Goal: Task Accomplishment & Management: Manage account settings

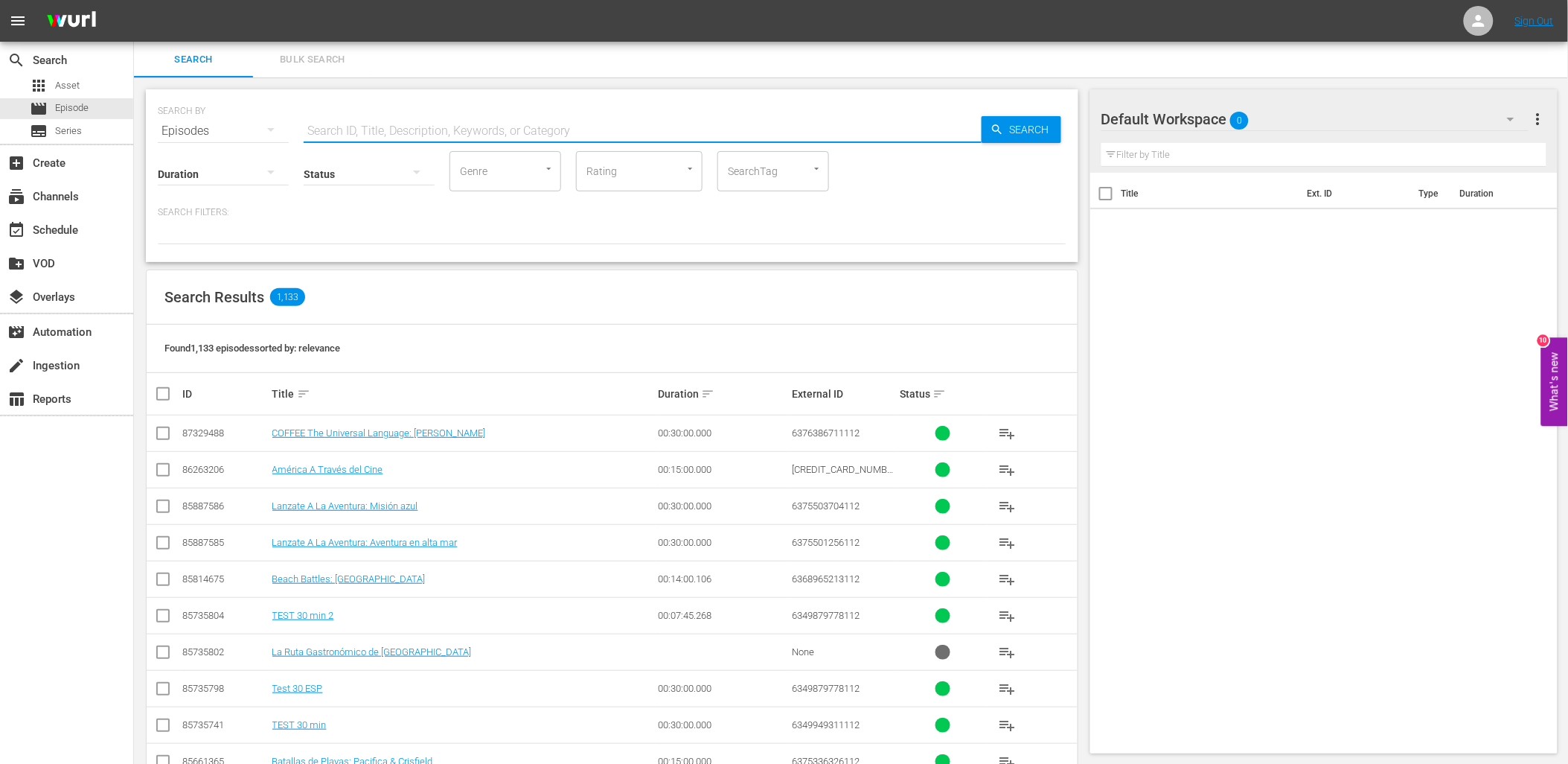
click at [336, 127] on input "text" at bounding box center [643, 131] width 678 height 36
type input "fa"
click at [249, 122] on div "Episodes" at bounding box center [223, 131] width 131 height 41
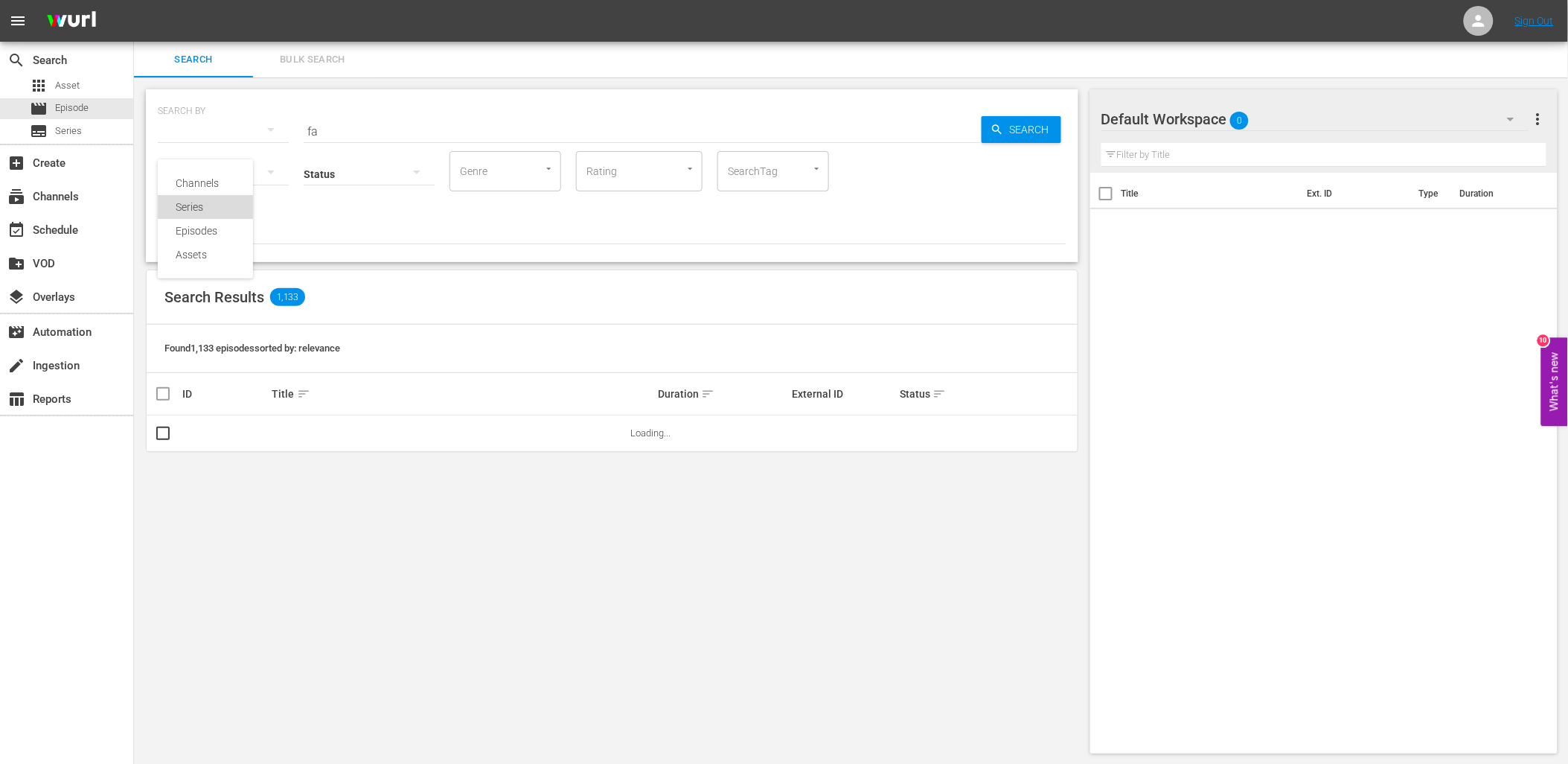
click at [208, 208] on div "Series" at bounding box center [206, 207] width 60 height 24
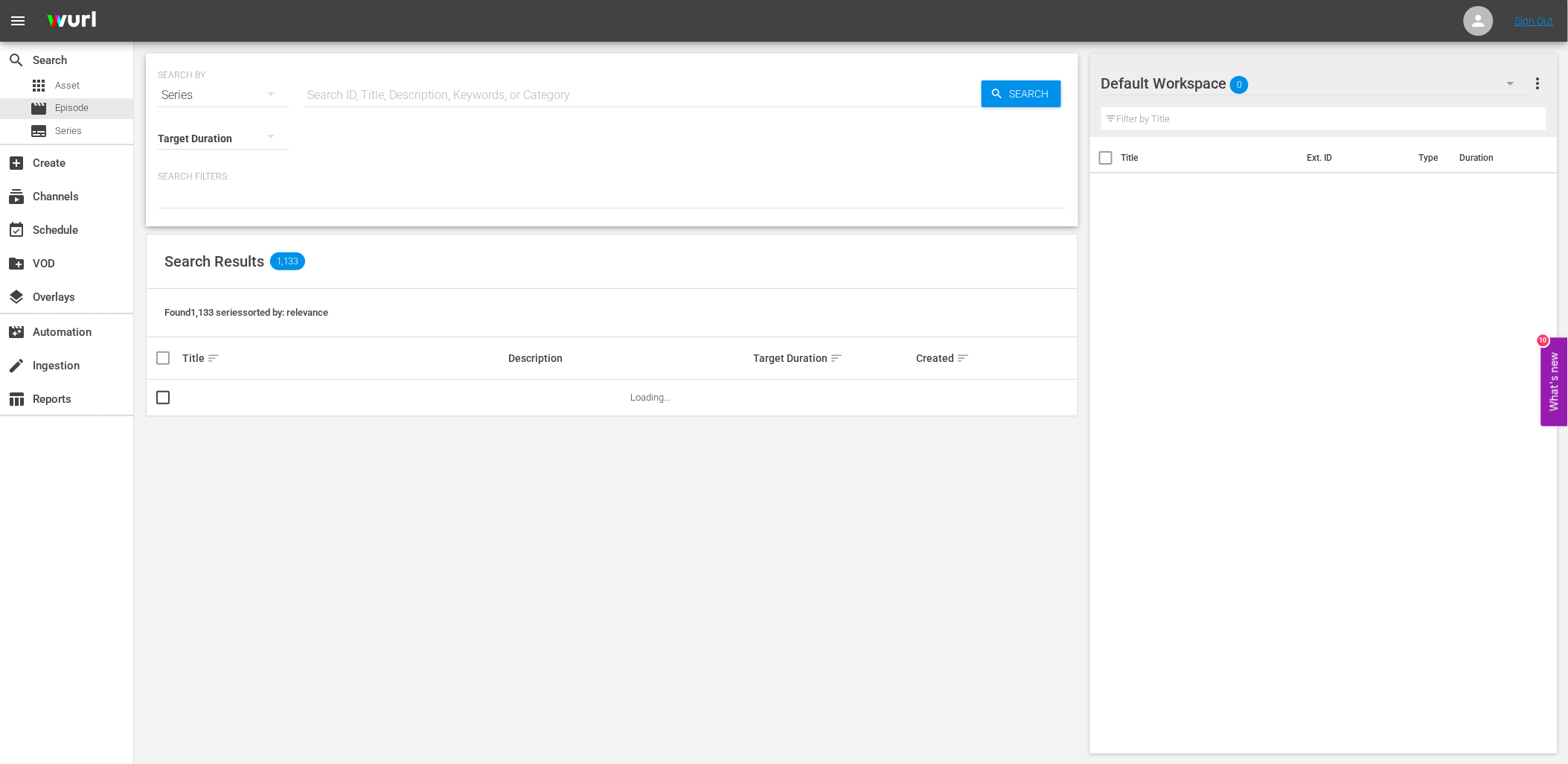
click at [343, 95] on input "text" at bounding box center [643, 95] width 678 height 36
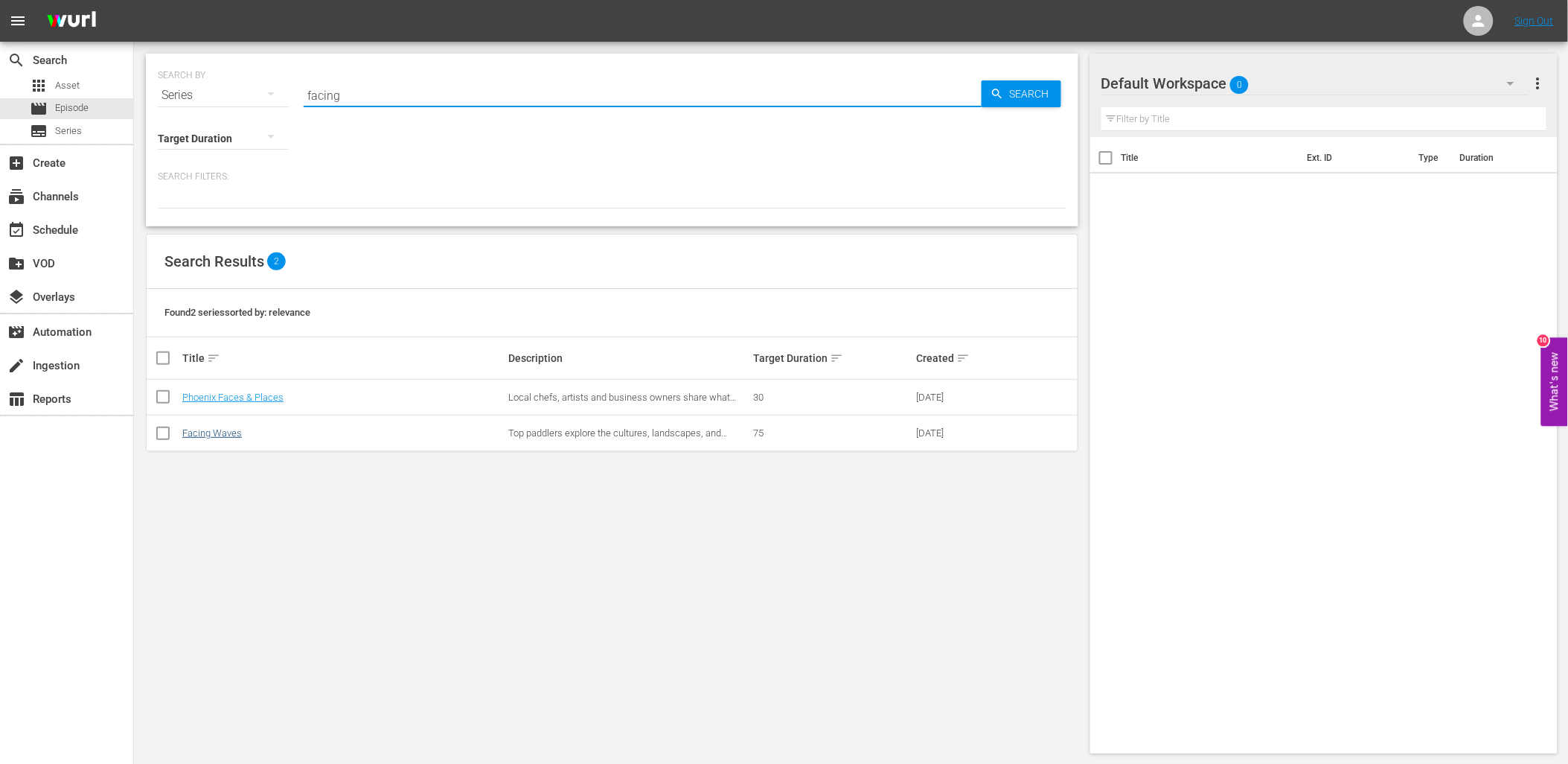
type input "facing"
click at [221, 427] on link "Facing Waves" at bounding box center [212, 433] width 60 height 11
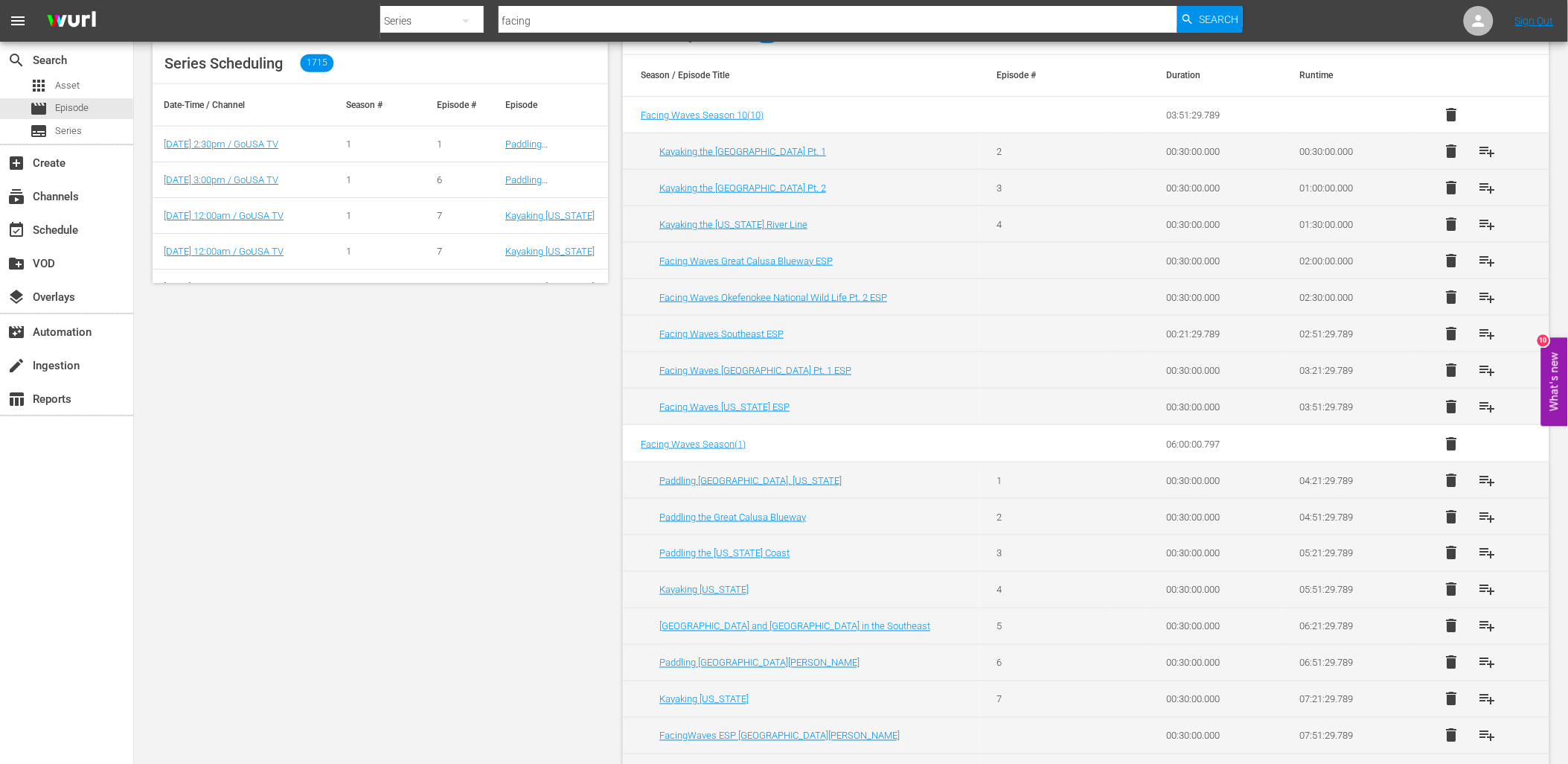
scroll to position [454, 0]
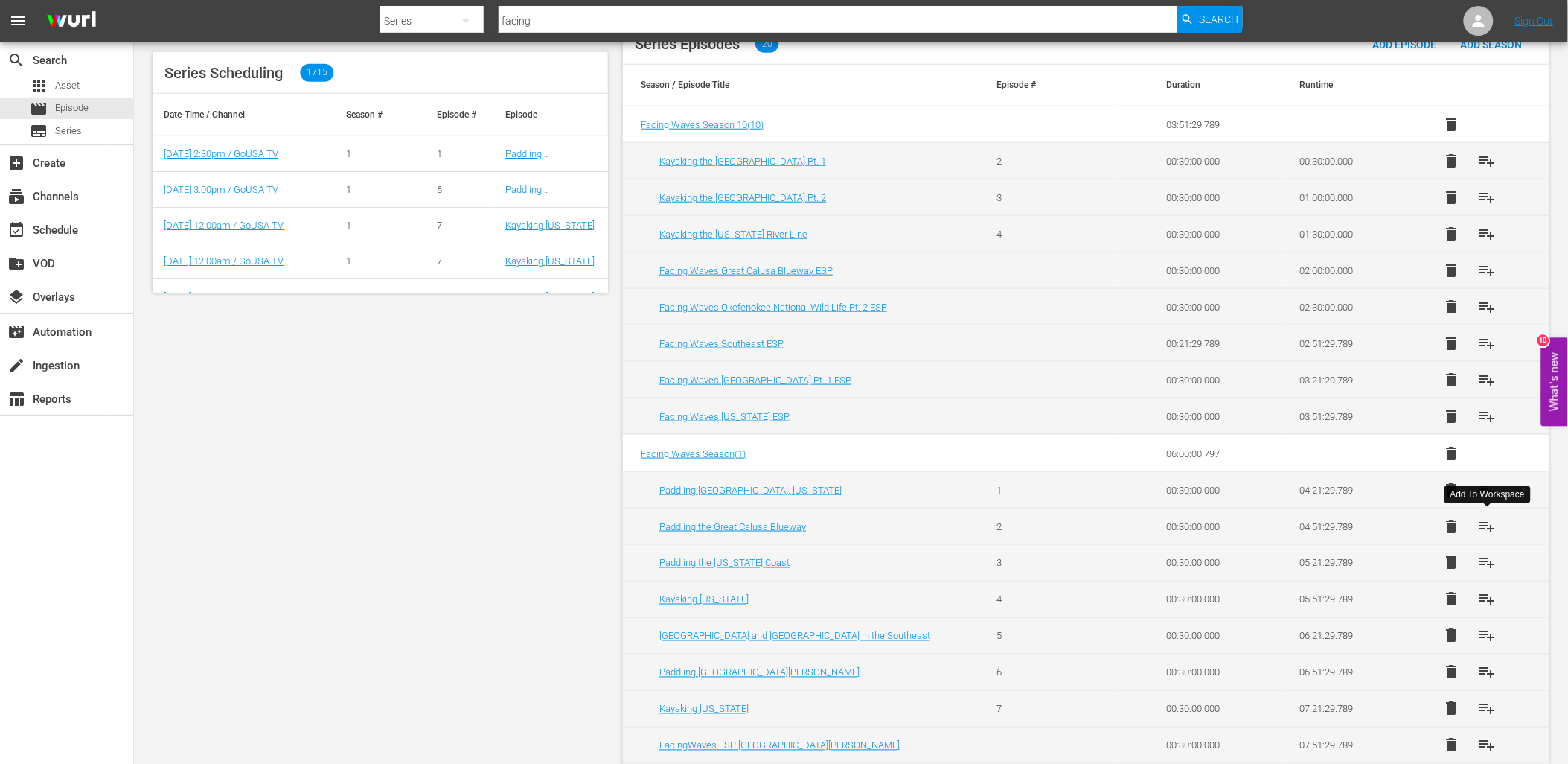
click at [1483, 527] on span "playlist_add" at bounding box center [1487, 526] width 18 height 18
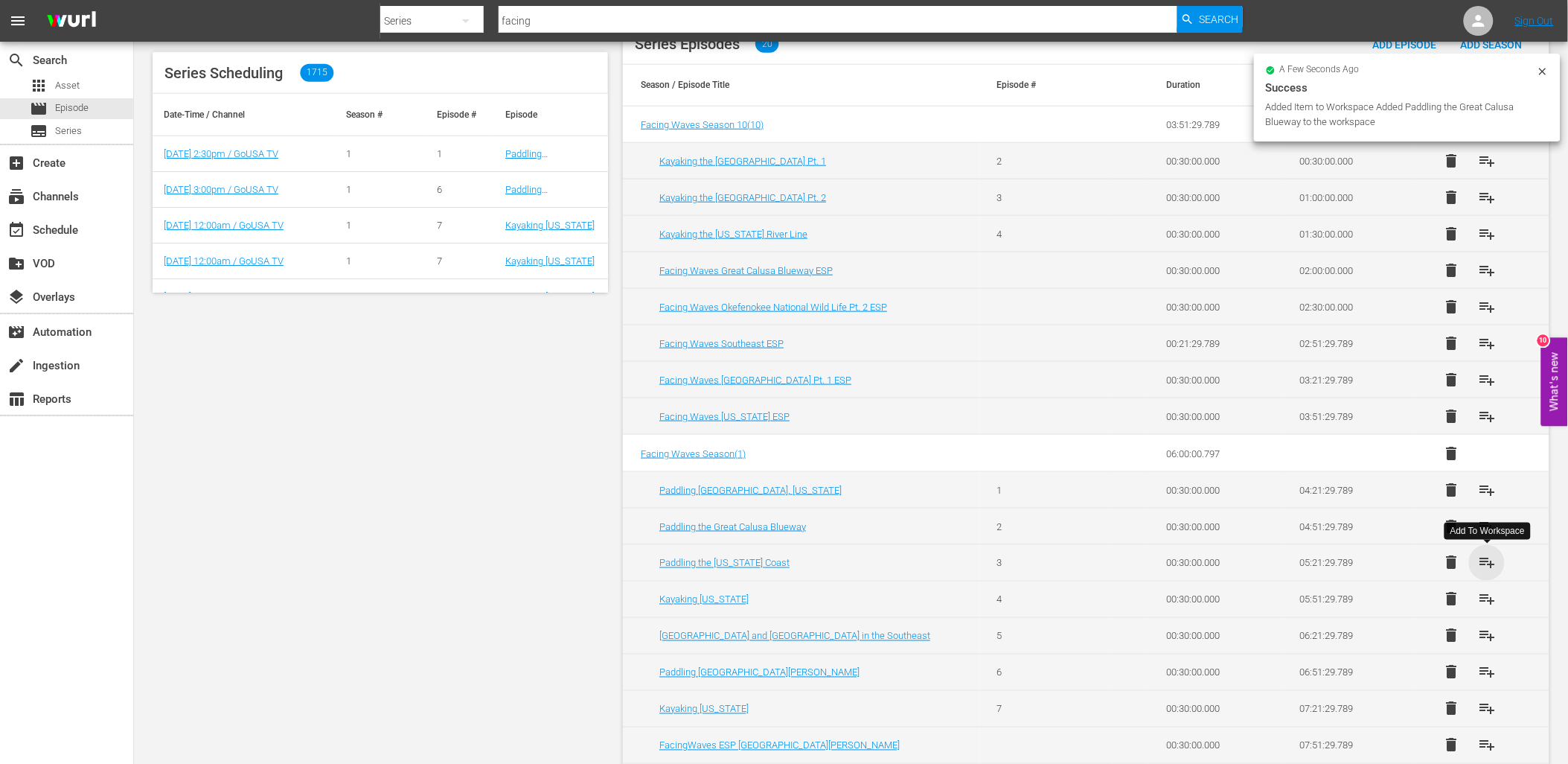
click at [1486, 566] on span "playlist_add" at bounding box center [1487, 563] width 18 height 18
click at [1488, 597] on span "playlist_add" at bounding box center [1487, 599] width 18 height 18
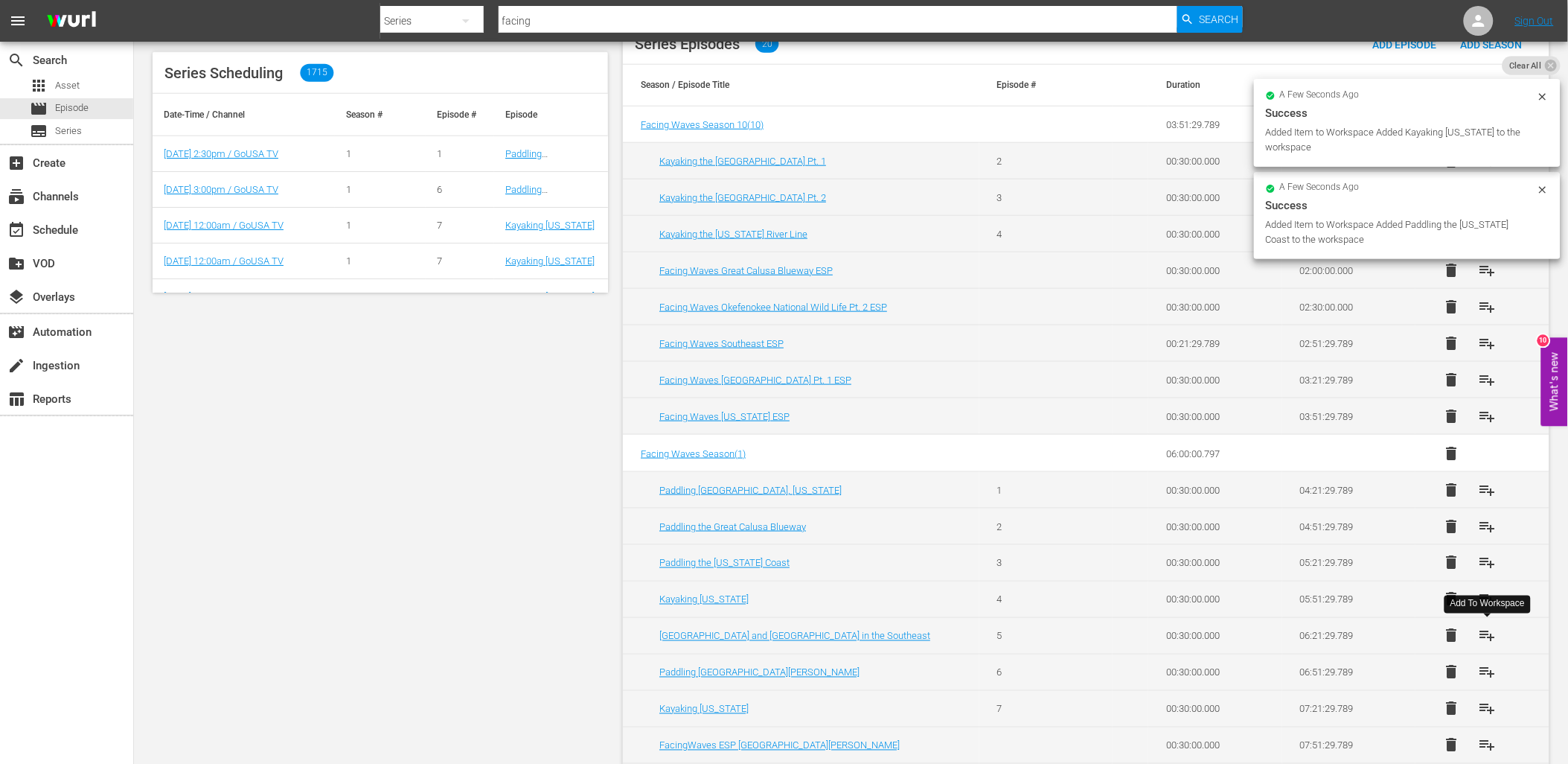
click at [1494, 638] on span "playlist_add" at bounding box center [1487, 635] width 18 height 18
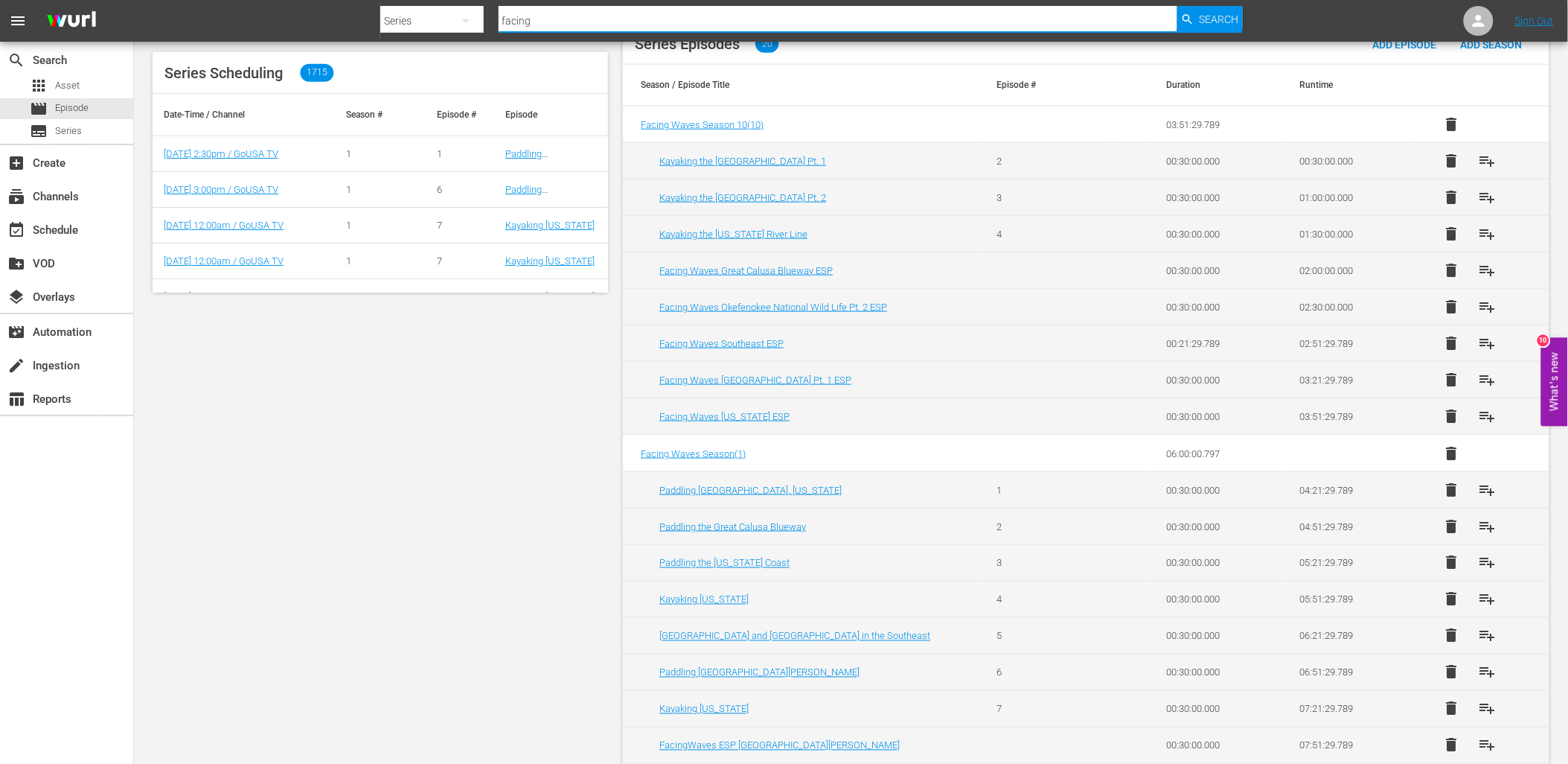
drag, startPoint x: 559, startPoint y: 27, endPoint x: 451, endPoint y: 18, distance: 108.4
click at [451, 18] on div "Search By Series Search ID, Title, Description, Keywords, or Category facing Se…" at bounding box center [811, 21] width 862 height 36
type input "great outdoors"
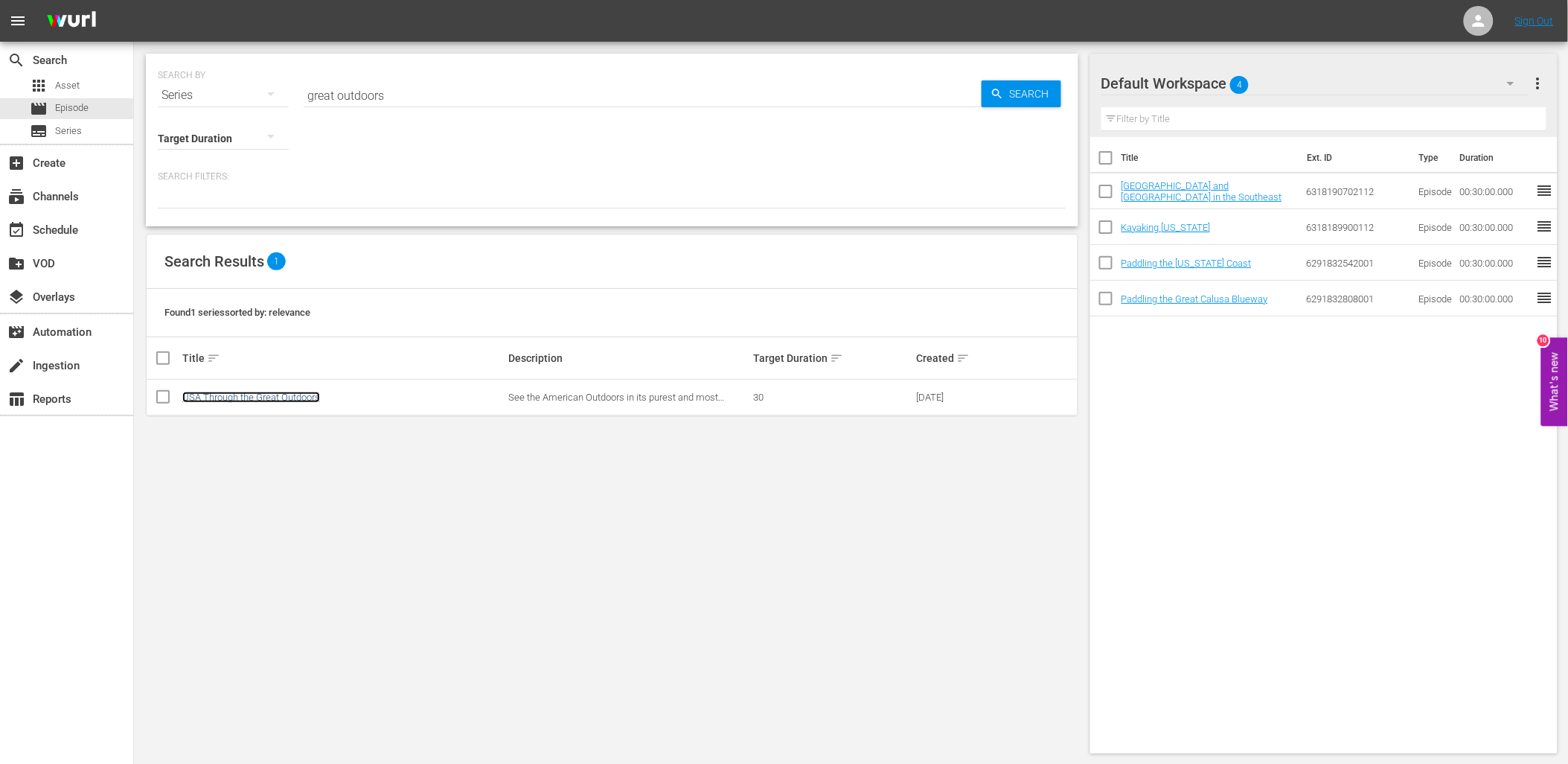
click at [281, 400] on link "USA Through the Great Outdoors" at bounding box center [251, 397] width 138 height 11
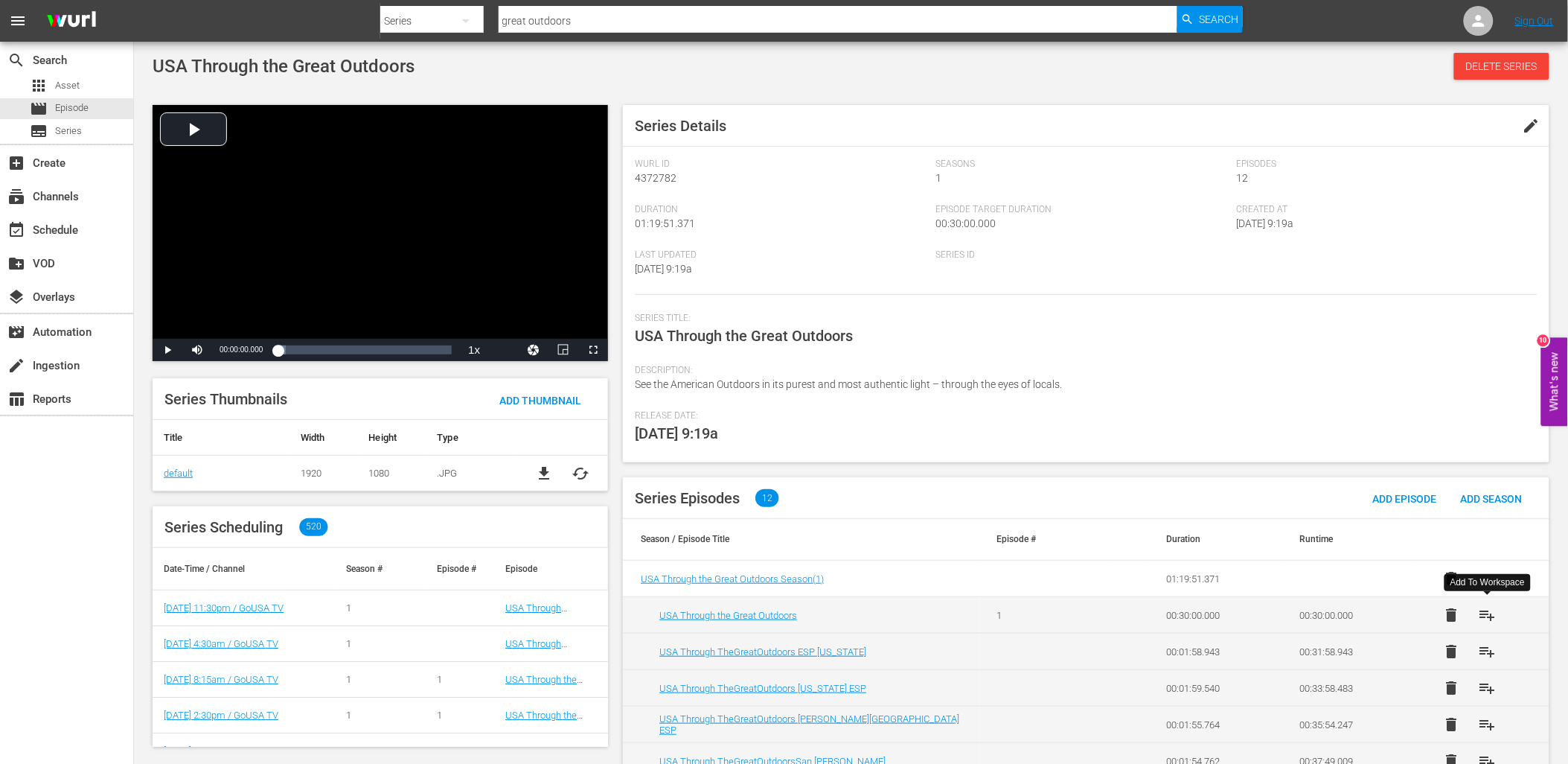
click at [1486, 615] on span "playlist_add" at bounding box center [1487, 615] width 18 height 18
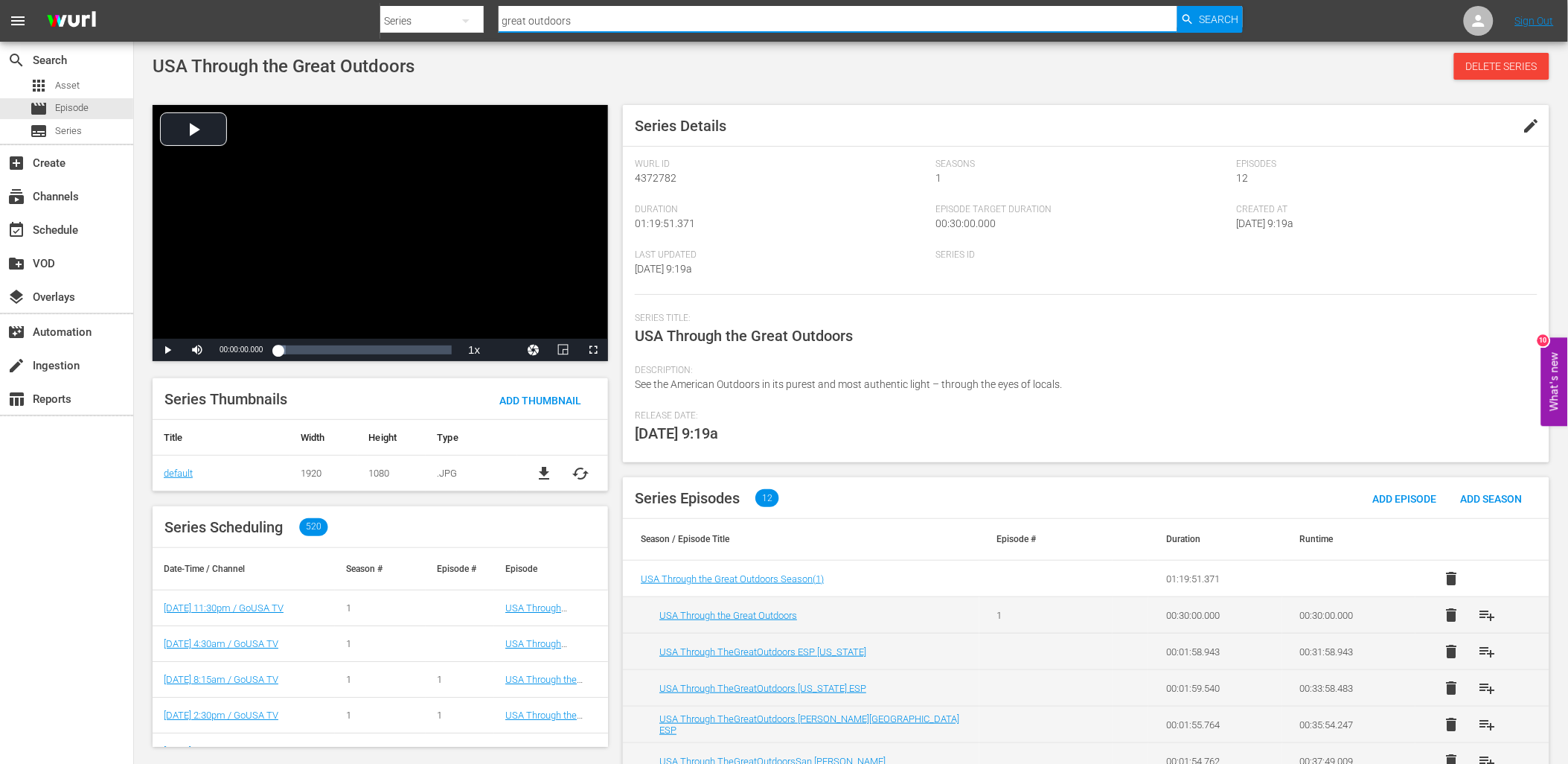
drag, startPoint x: 597, startPoint y: 22, endPoint x: 462, endPoint y: 22, distance: 135.0
click at [462, 22] on div "Search By Series Search ID, Title, Description, Keywords, or Category great out…" at bounding box center [811, 21] width 862 height 36
type input "[PERSON_NAME]"
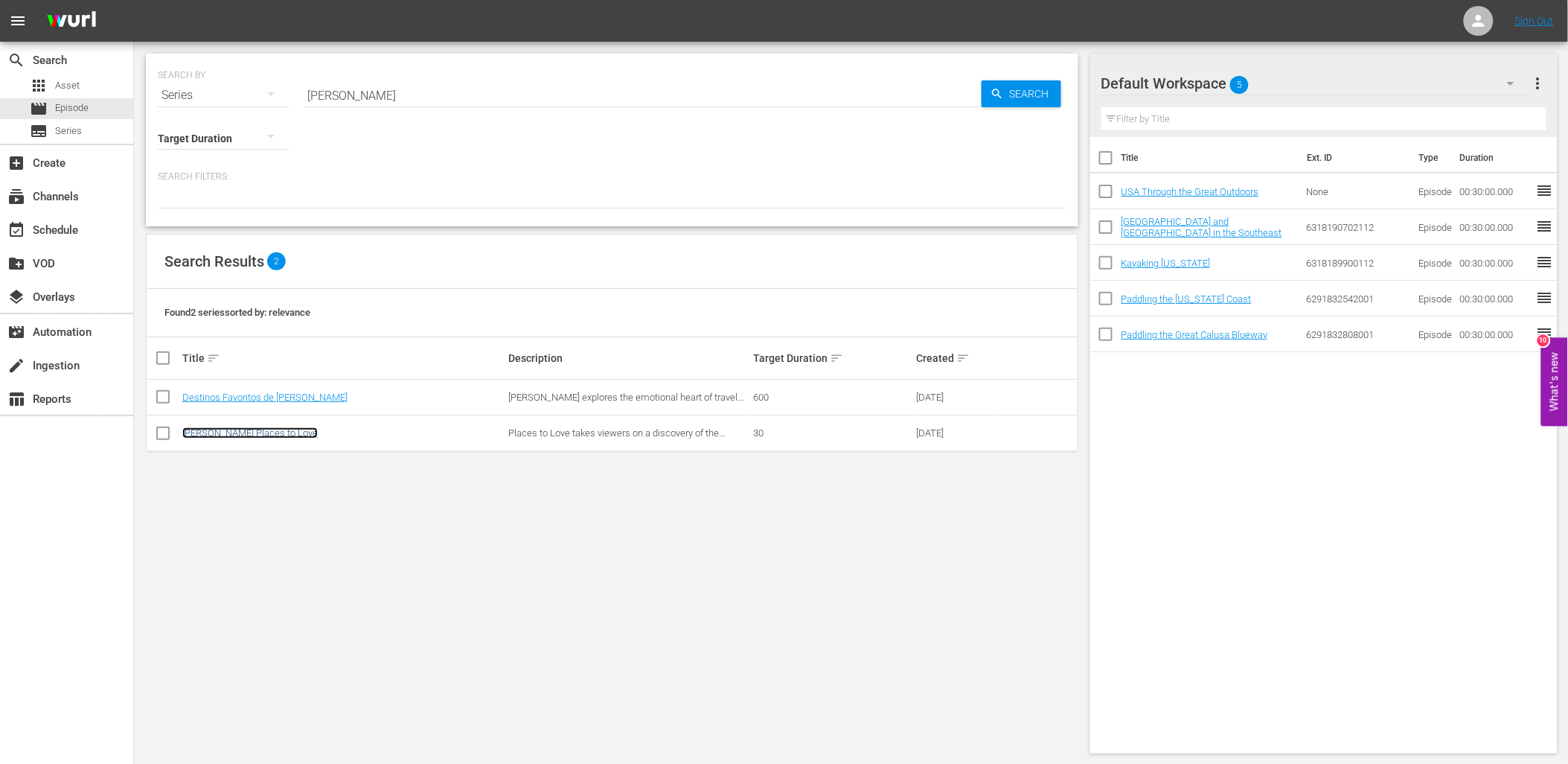
click at [285, 436] on link "[PERSON_NAME] Places to Love" at bounding box center [249, 433] width 135 height 11
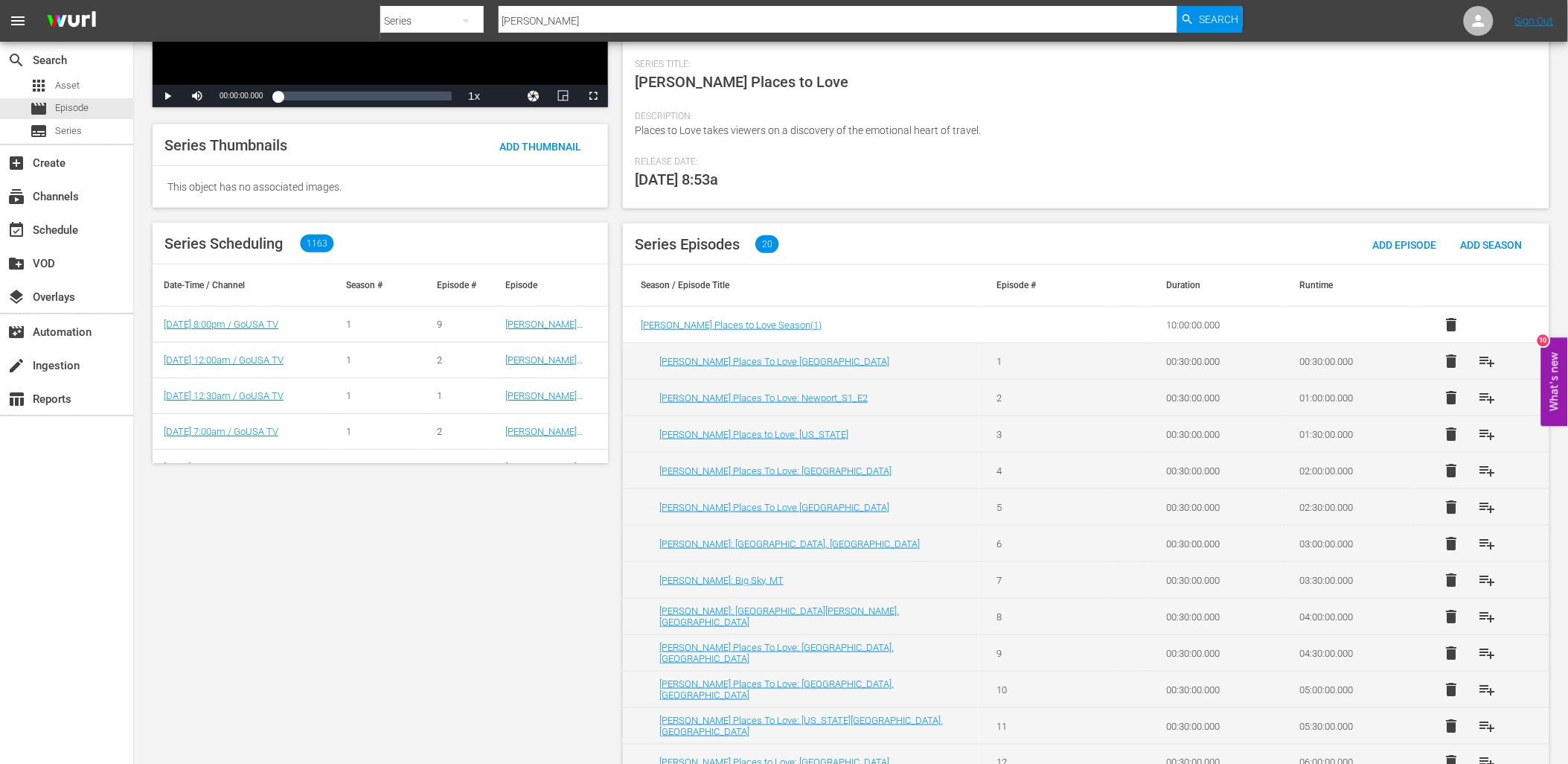
scroll to position [251, 0]
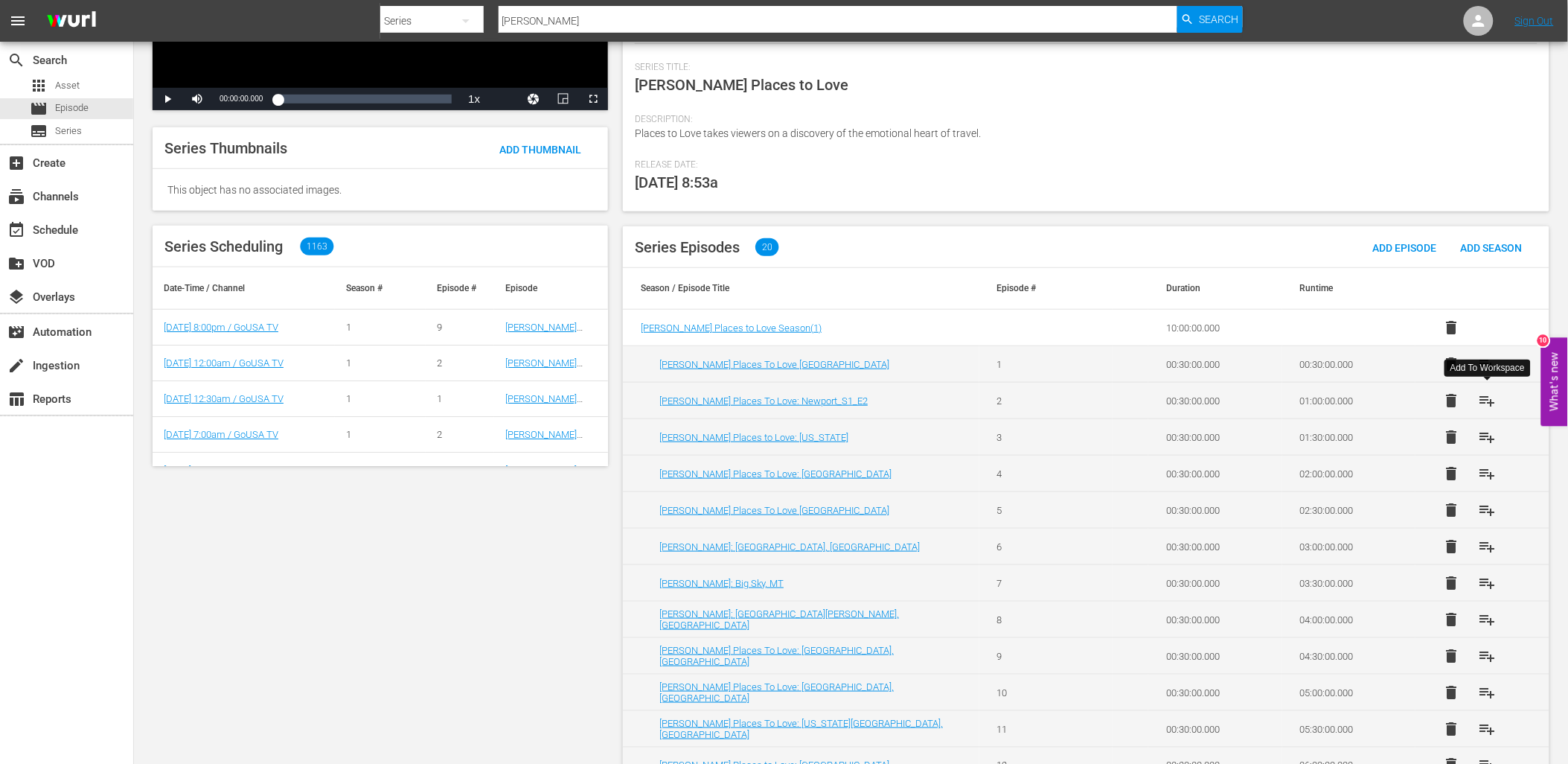
click at [1490, 400] on span "playlist_add" at bounding box center [1487, 400] width 18 height 18
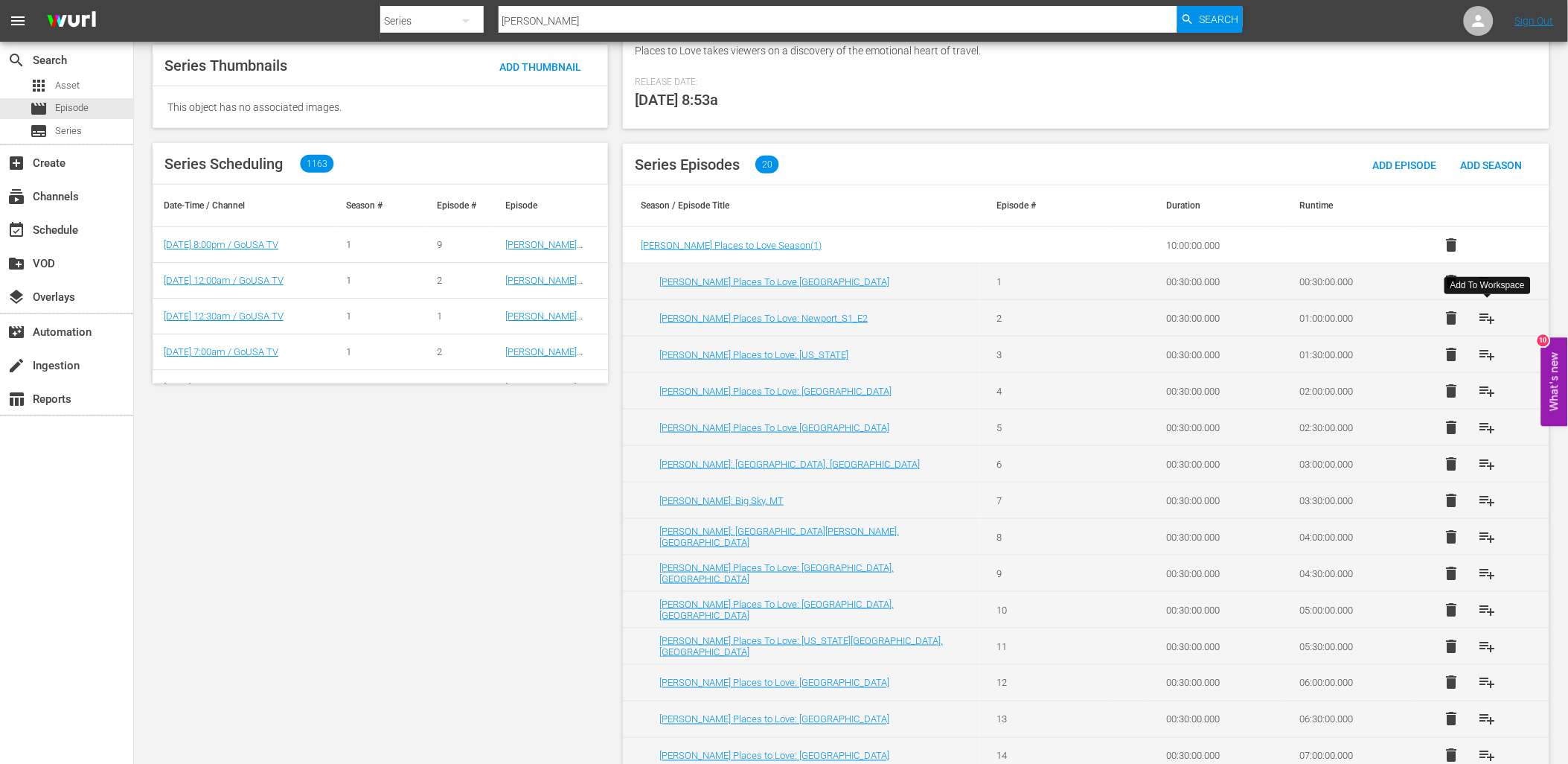
scroll to position [417, 0]
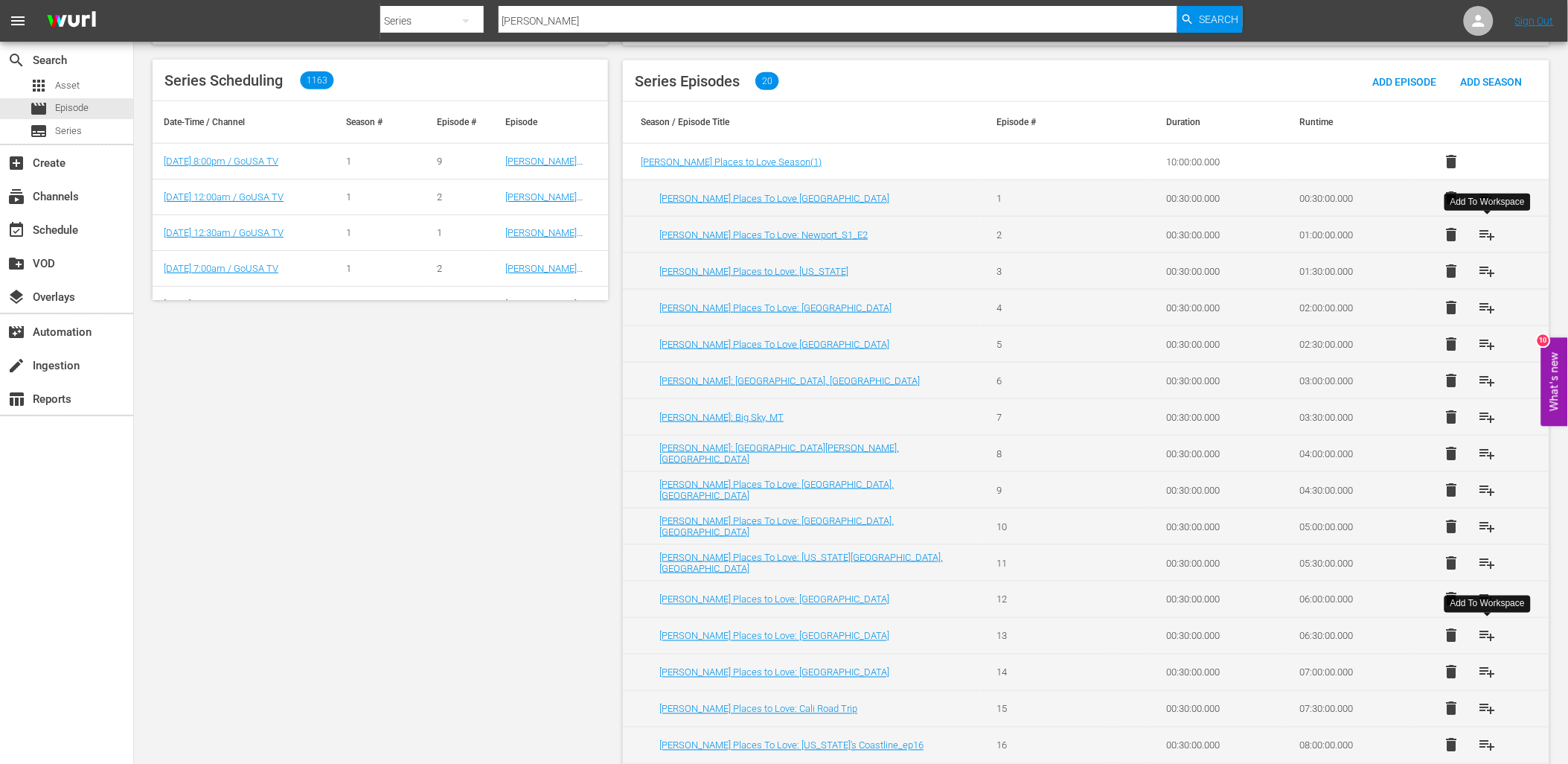
click at [1491, 635] on span "playlist_add" at bounding box center [1487, 635] width 18 height 18
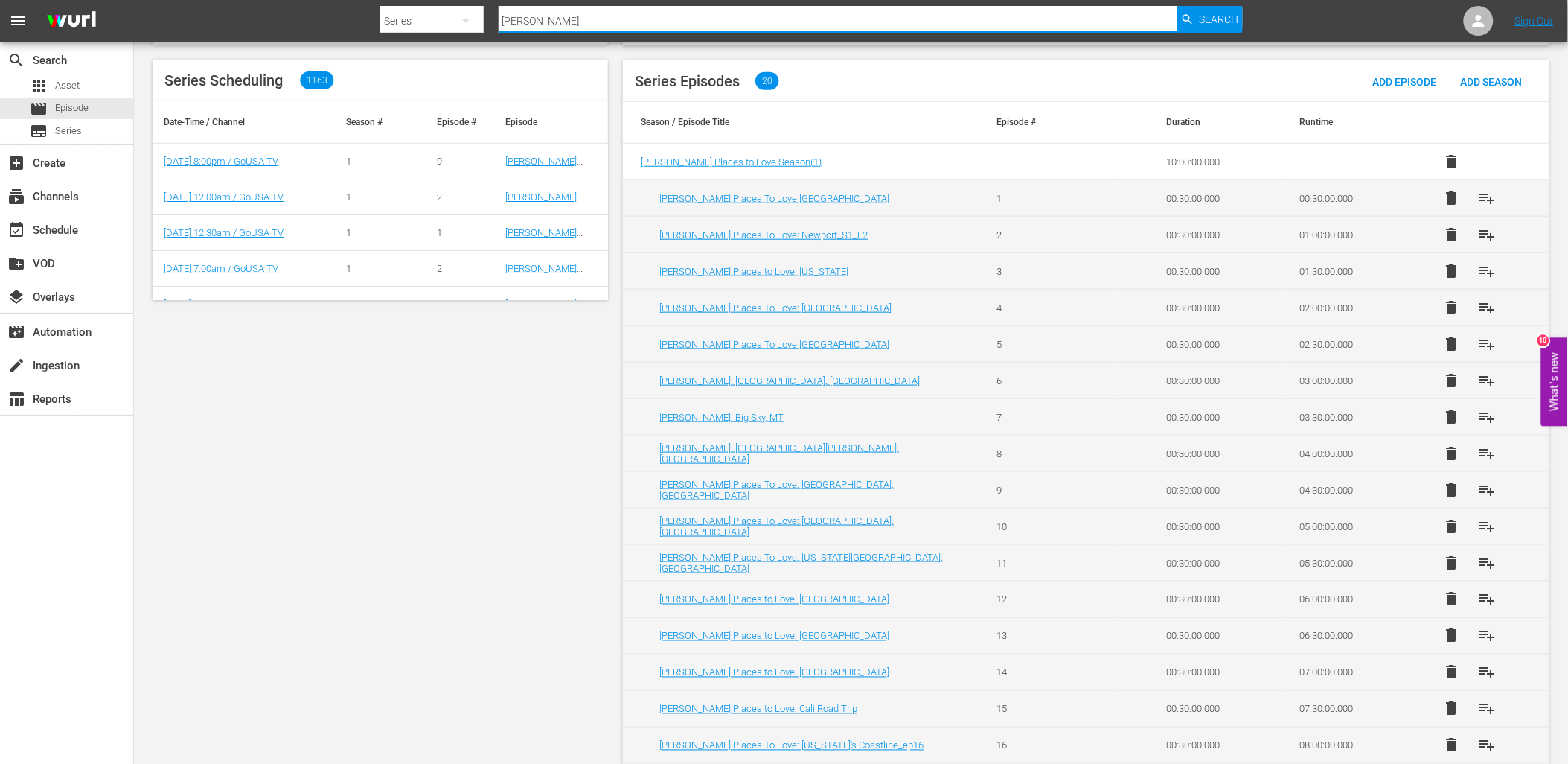
drag, startPoint x: 554, startPoint y: 21, endPoint x: 429, endPoint y: 18, distance: 125.0
click at [432, 19] on div "Search By Series Search ID, Title, Description, Keywords, or Category sam Search" at bounding box center [811, 21] width 862 height 36
type input "love"
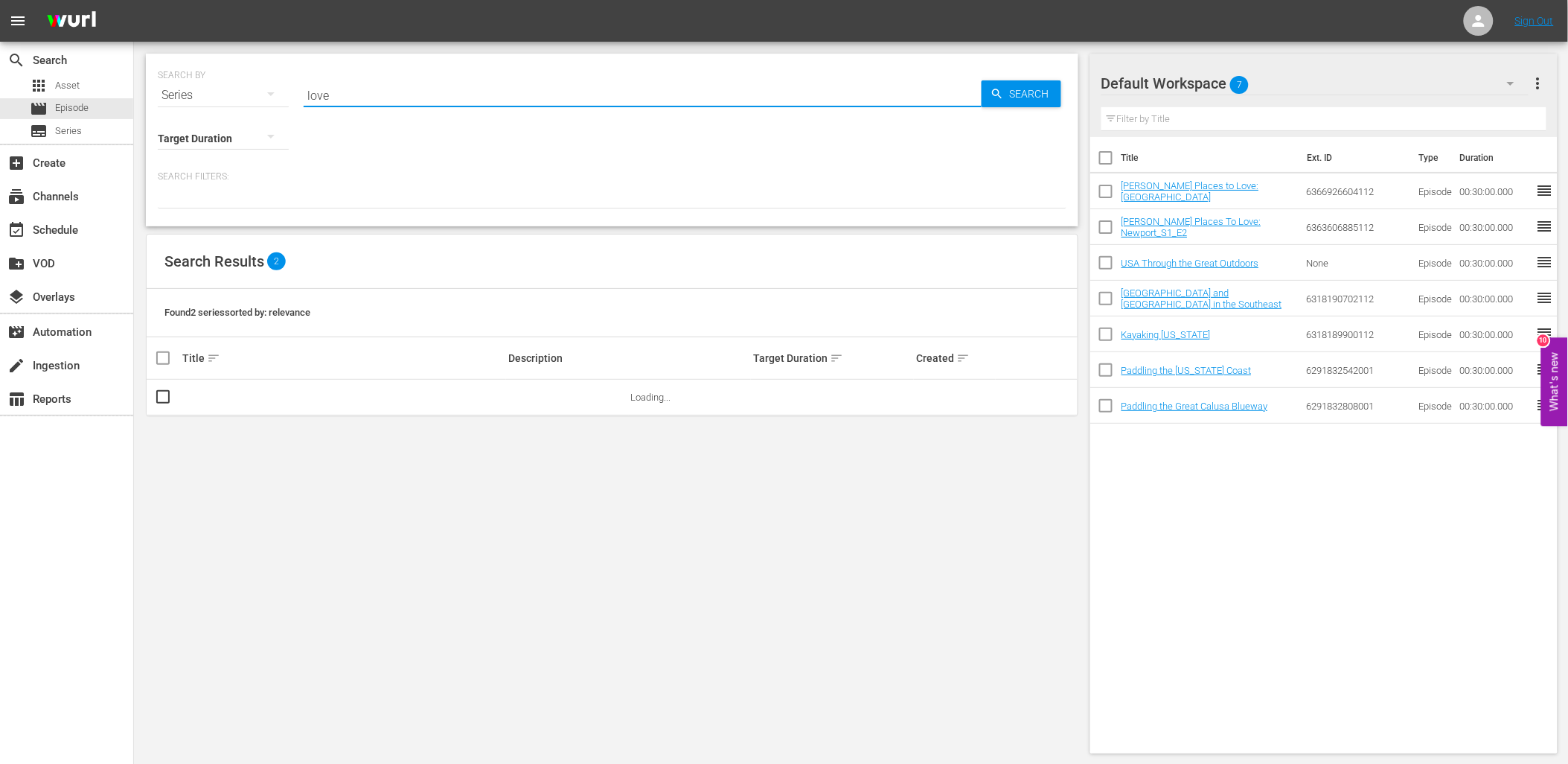
click at [383, 95] on input "love" at bounding box center [643, 95] width 678 height 36
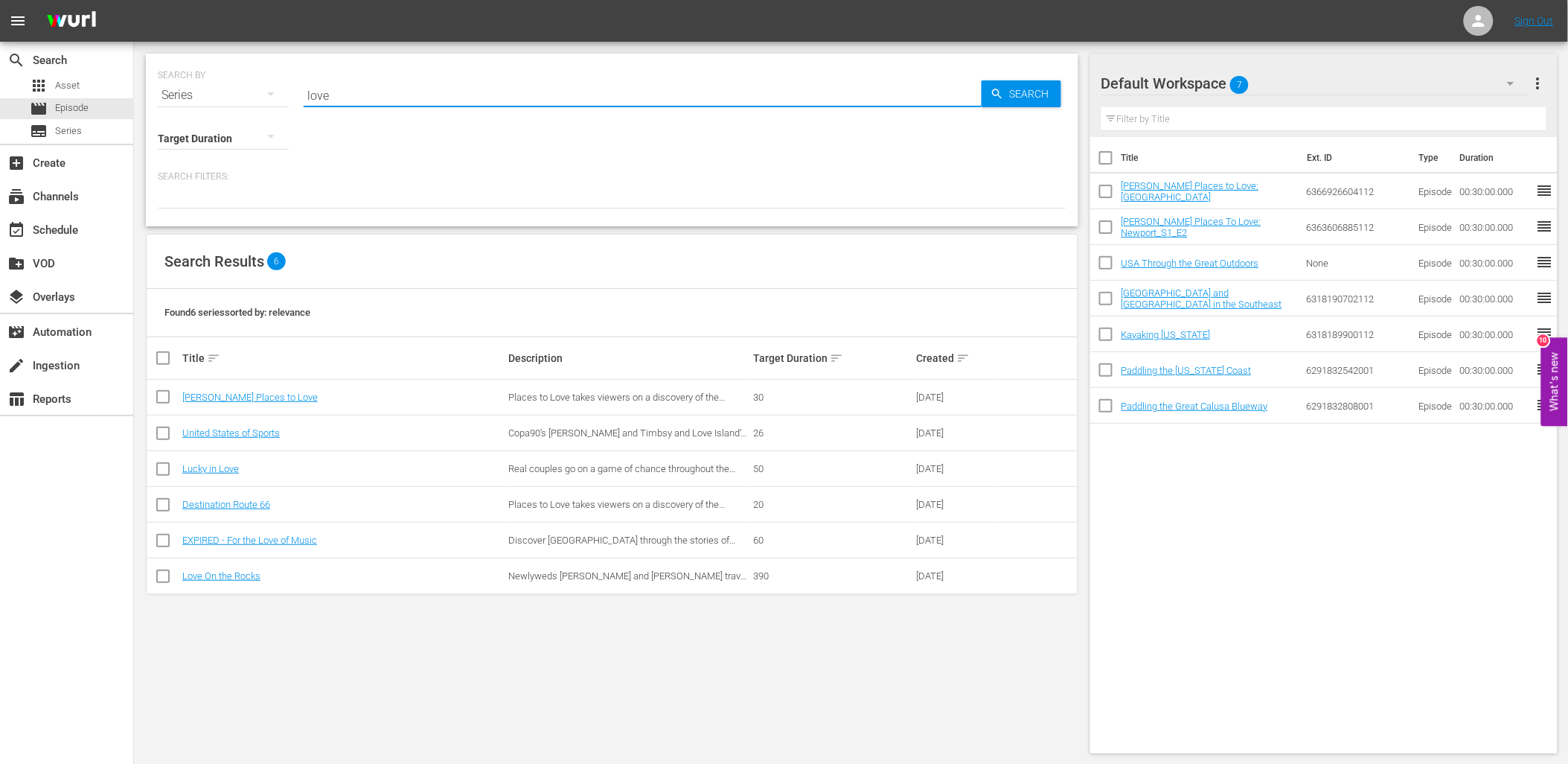
click at [227, 583] on td "Love On the Rocks" at bounding box center [343, 576] width 326 height 36
click at [229, 575] on link "Love On the Rocks" at bounding box center [221, 576] width 78 height 11
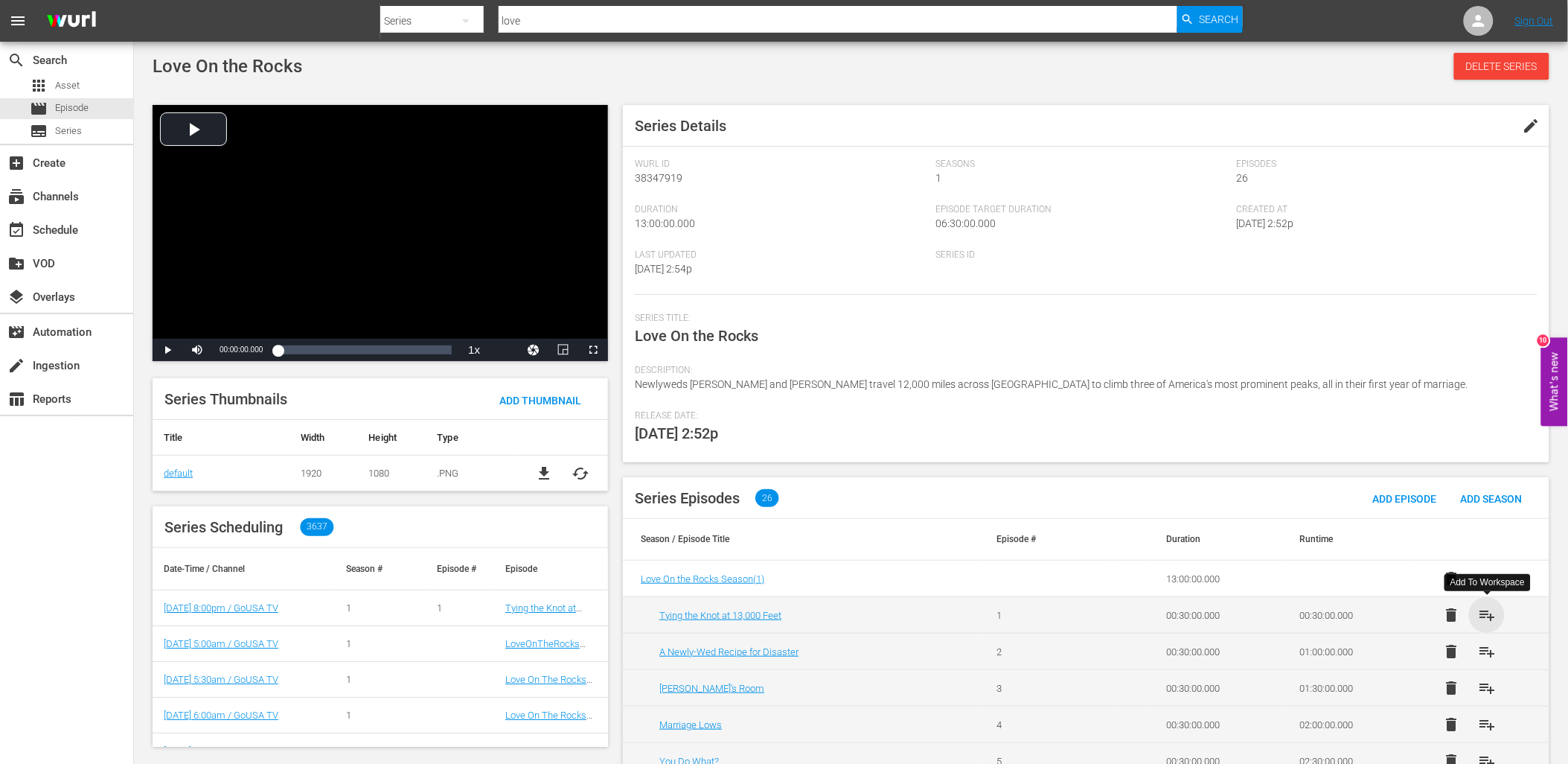
click at [1485, 615] on span "playlist_add" at bounding box center [1487, 615] width 18 height 18
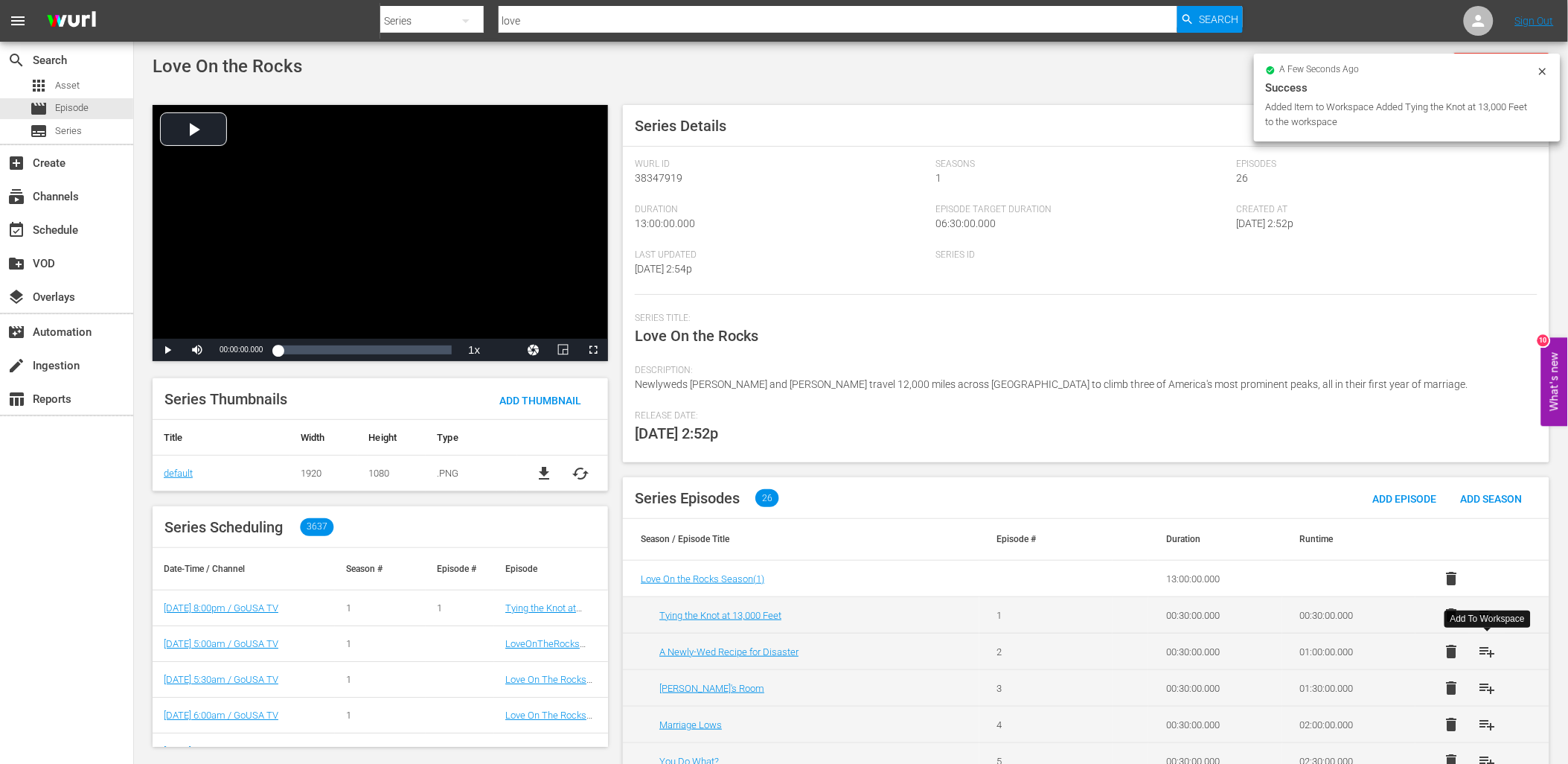
click at [1486, 650] on span "playlist_add" at bounding box center [1487, 651] width 18 height 18
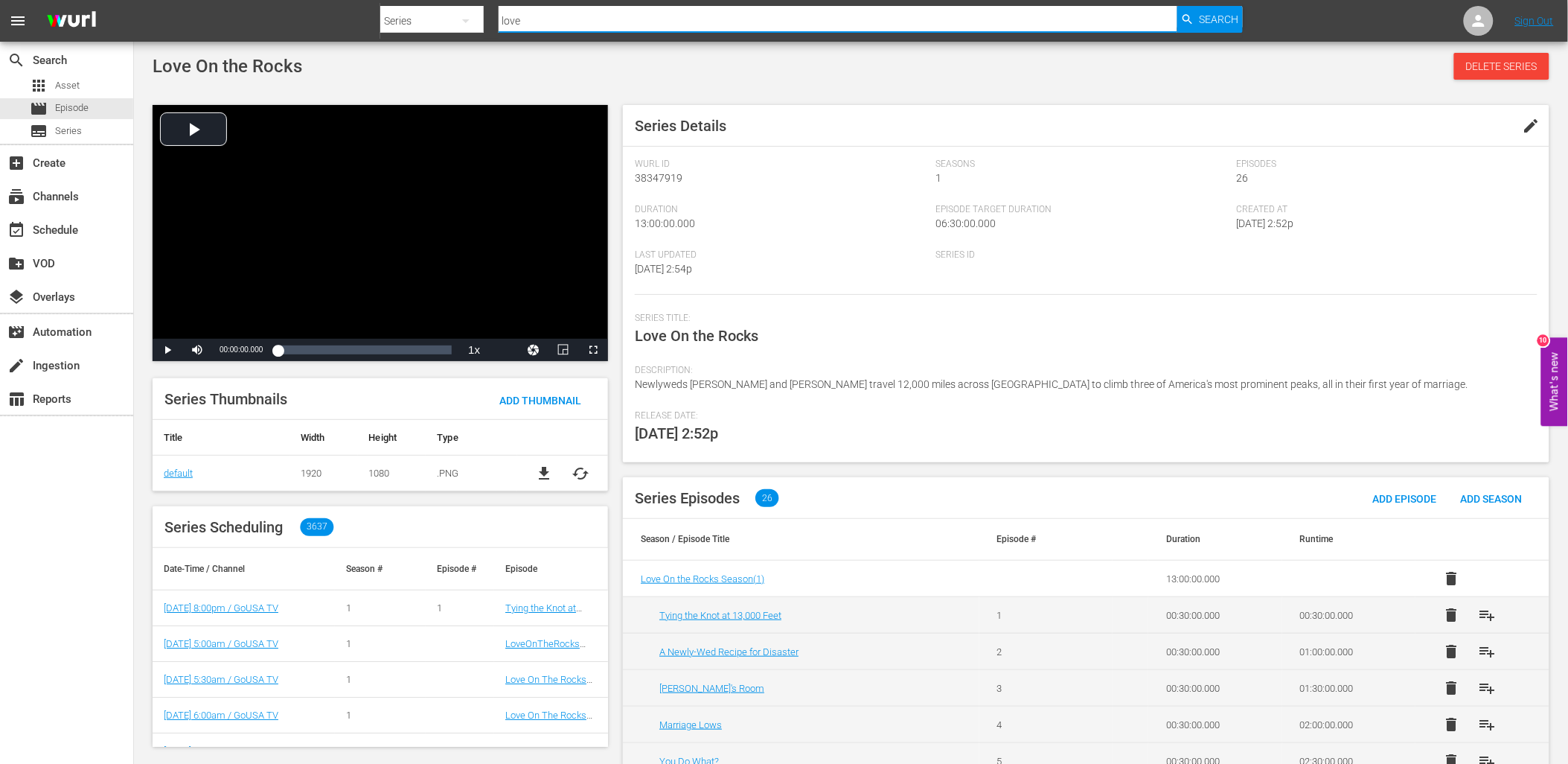
click at [537, 15] on input "love" at bounding box center [838, 21] width 679 height 36
click at [532, 13] on input "love" at bounding box center [838, 21] width 679 height 36
click at [534, 15] on input "love" at bounding box center [838, 21] width 679 height 36
type input "diners"
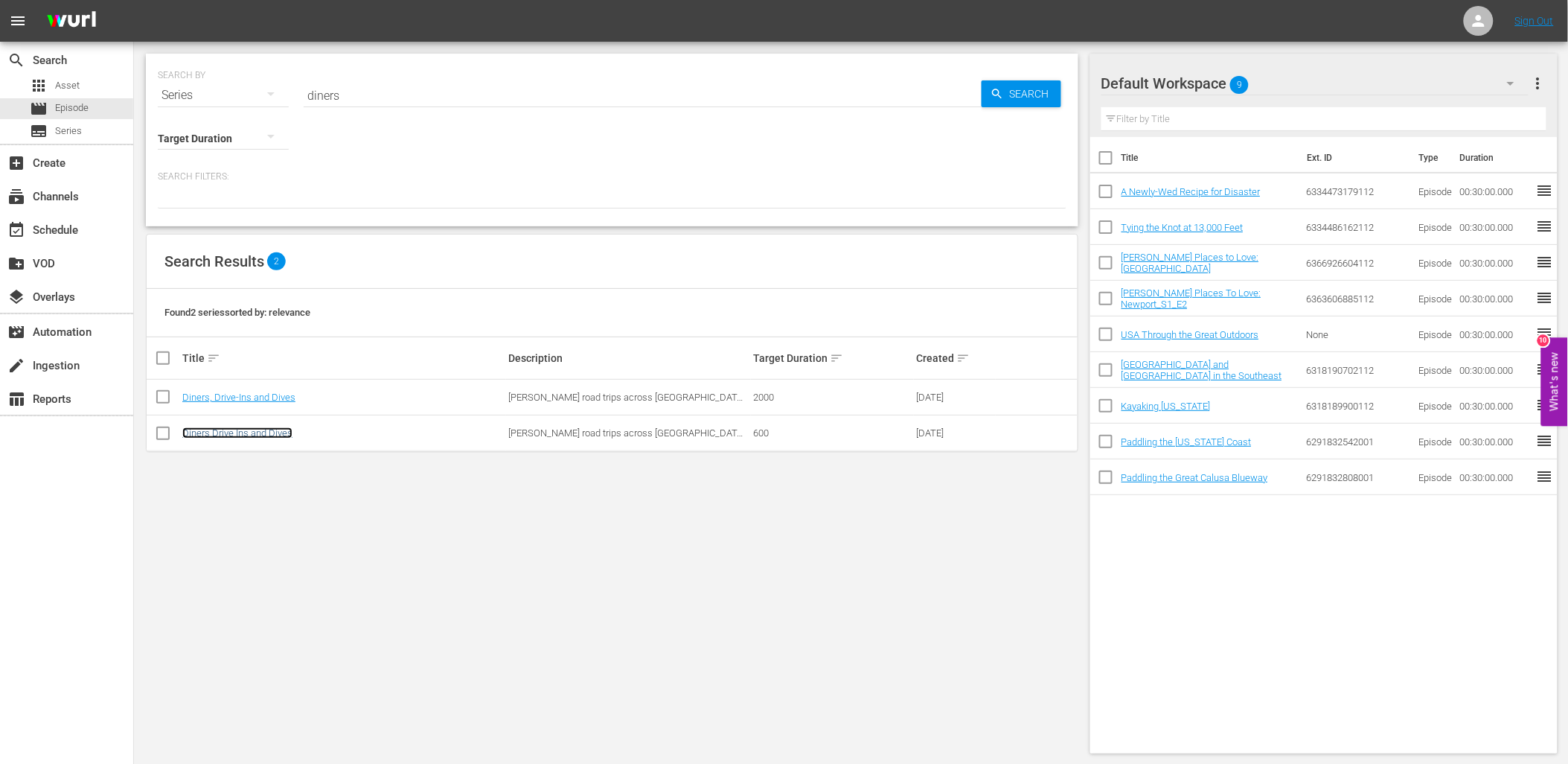
click at [230, 428] on link "Diners Drive Ins and Dives" at bounding box center [237, 433] width 110 height 11
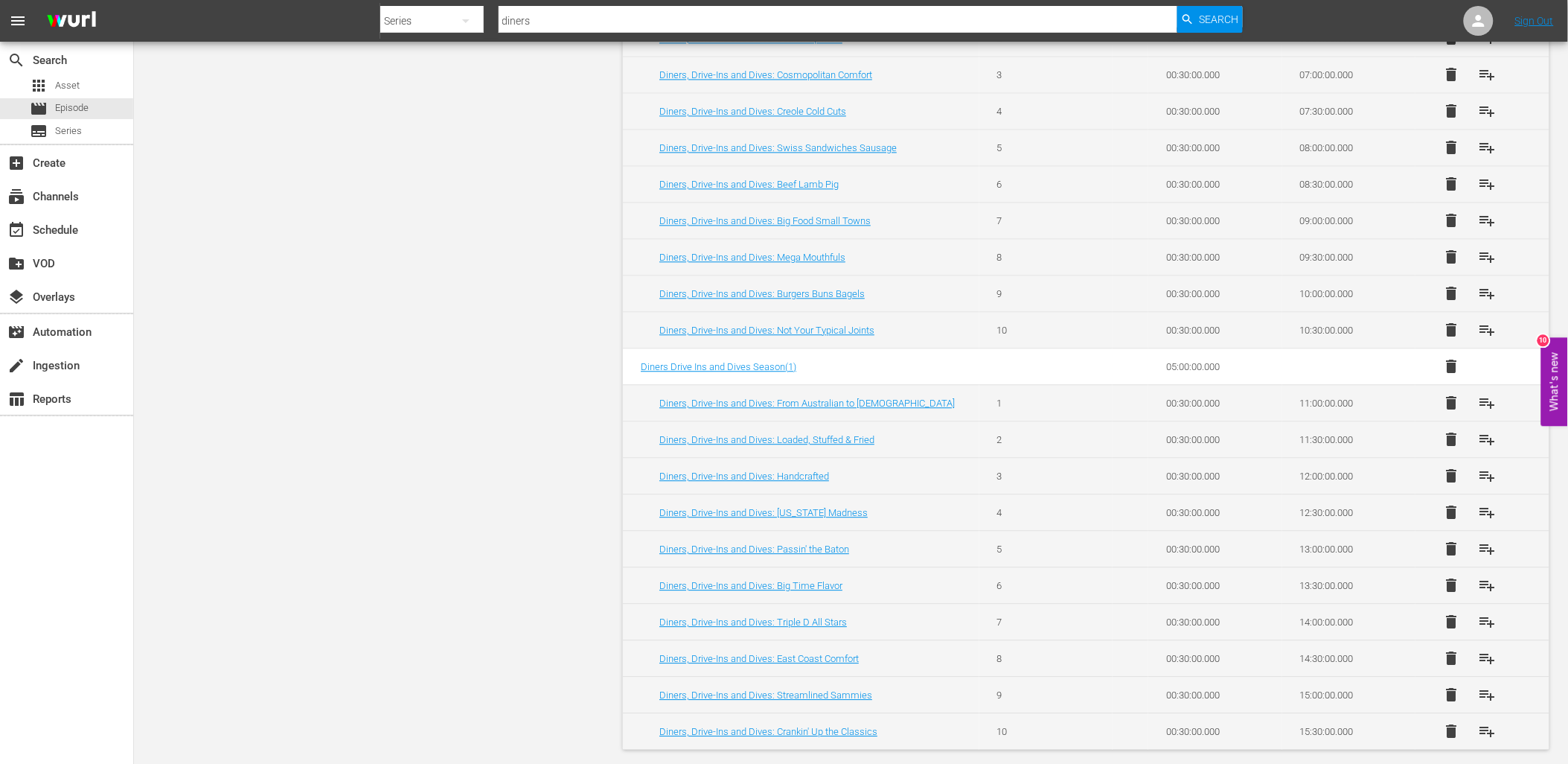
scroll to position [1131, 0]
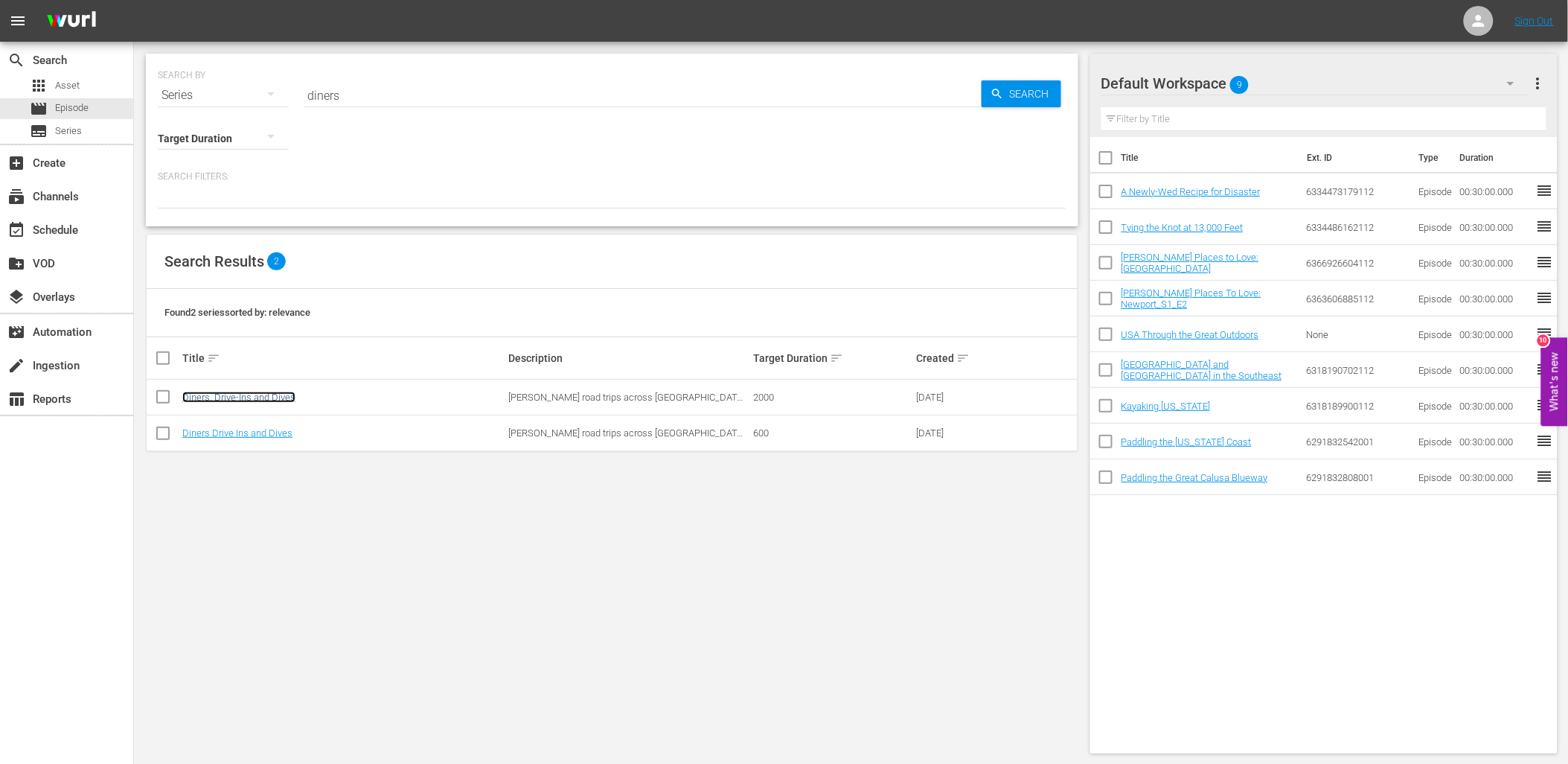
click at [241, 392] on link "Diners, Drive-Ins and Dives" at bounding box center [239, 397] width 113 height 11
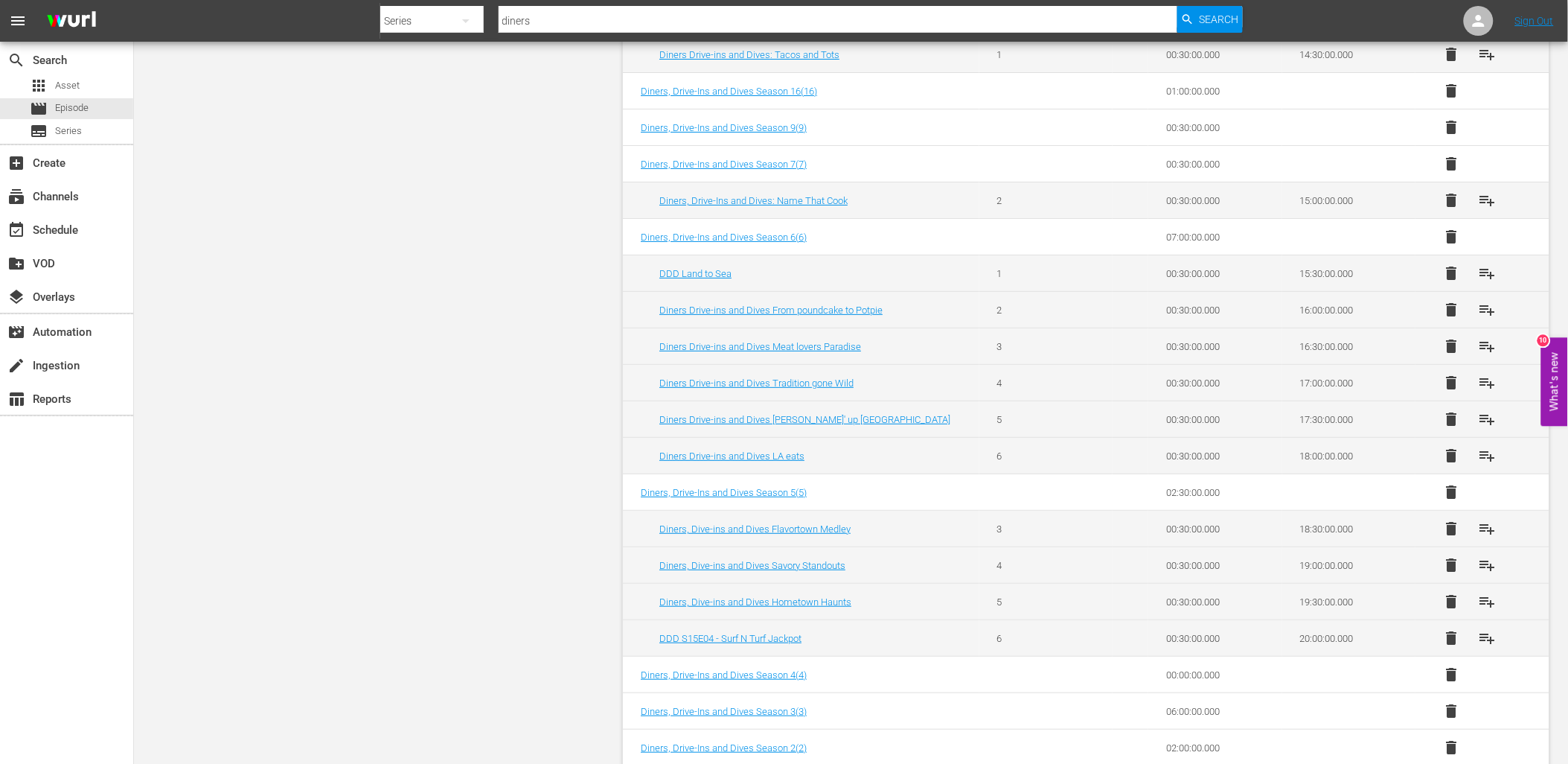
scroll to position [1985, 0]
click at [443, 17] on div "Series" at bounding box center [432, 21] width 103 height 41
click at [430, 105] on div "Episodes" at bounding box center [428, 109] width 60 height 24
click at [554, 19] on input "fa" at bounding box center [838, 21] width 679 height 36
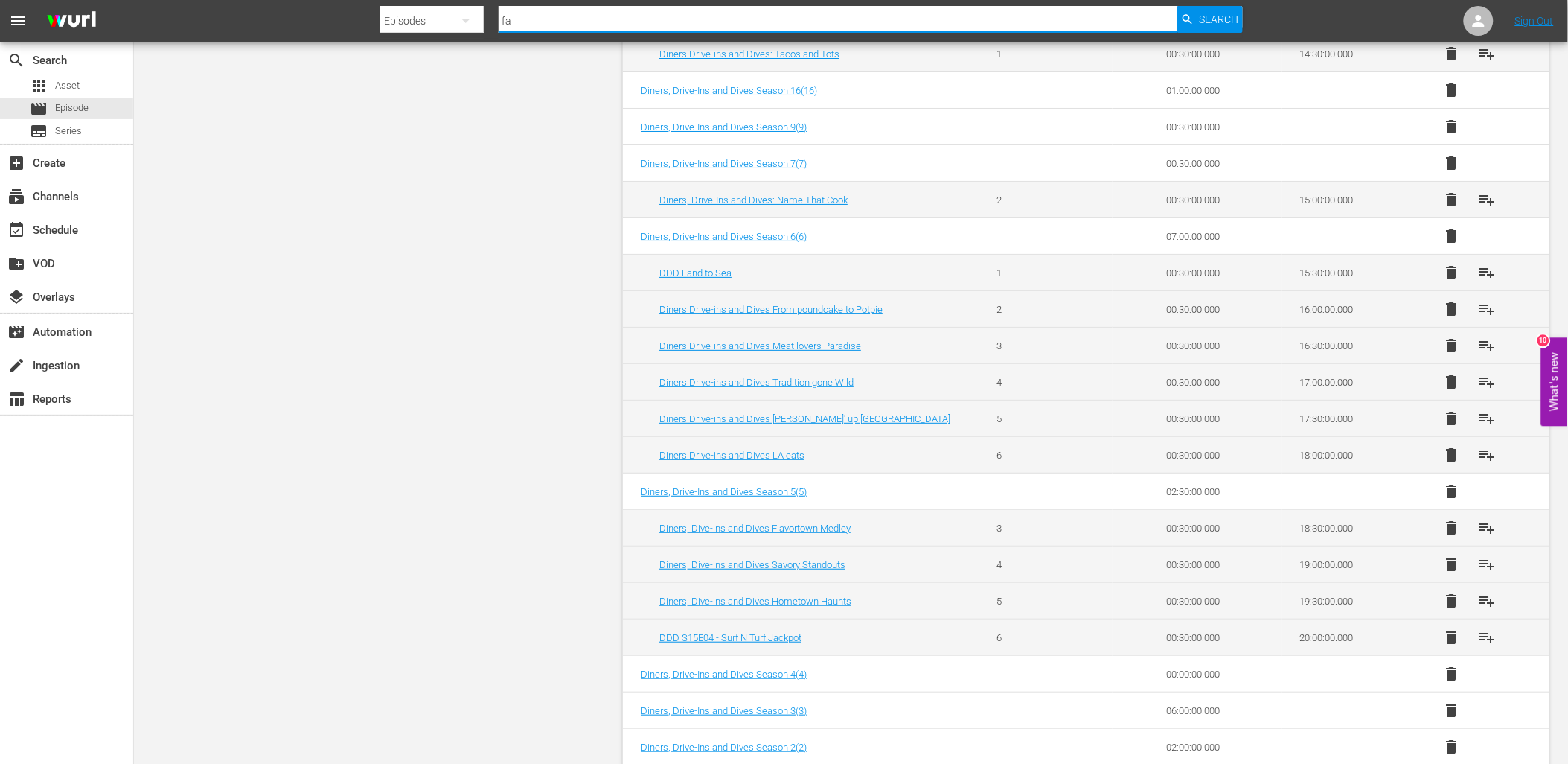
click at [554, 19] on input "fa" at bounding box center [838, 21] width 679 height 36
type input "layers"
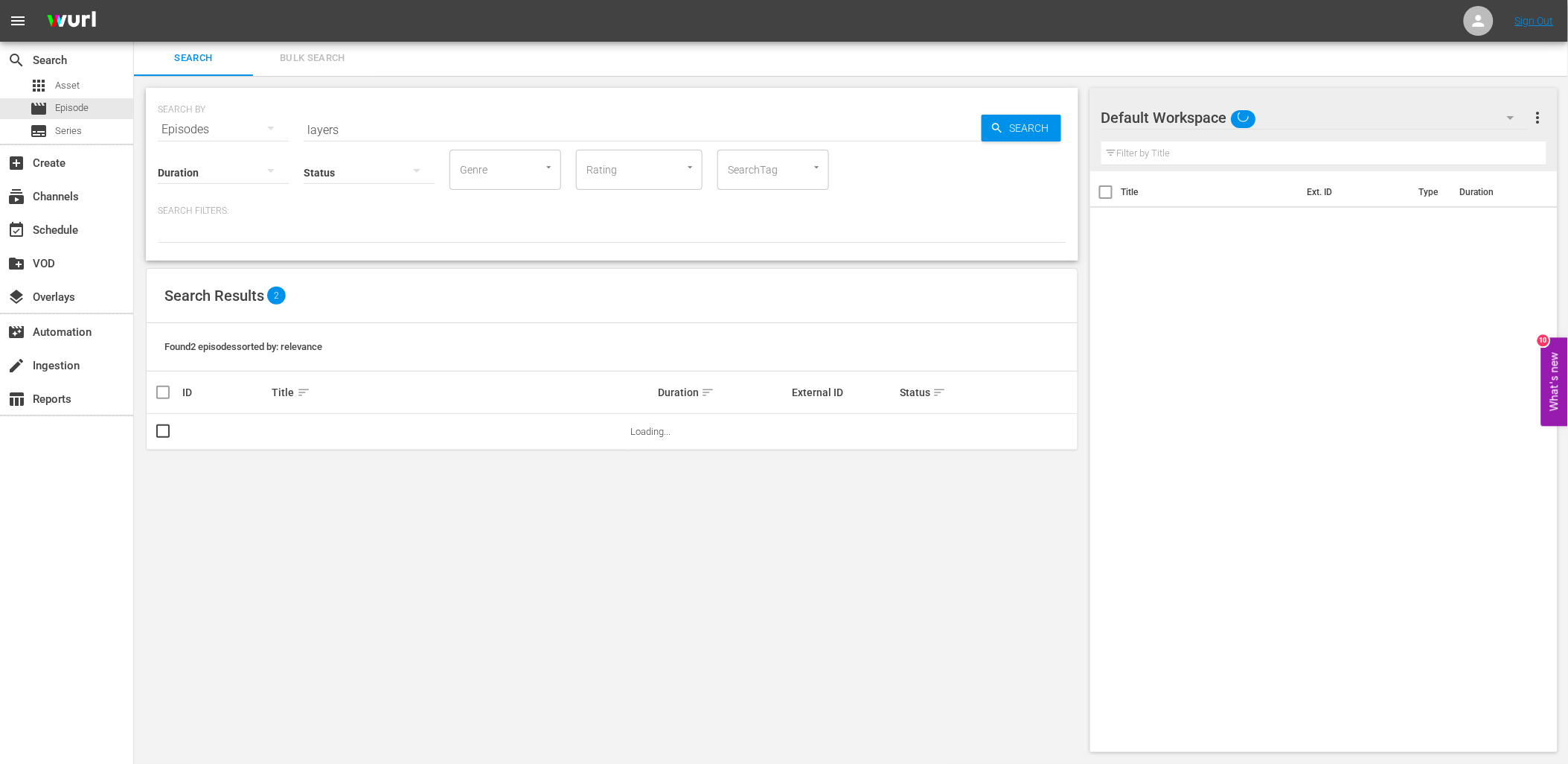
scroll to position [1, 0]
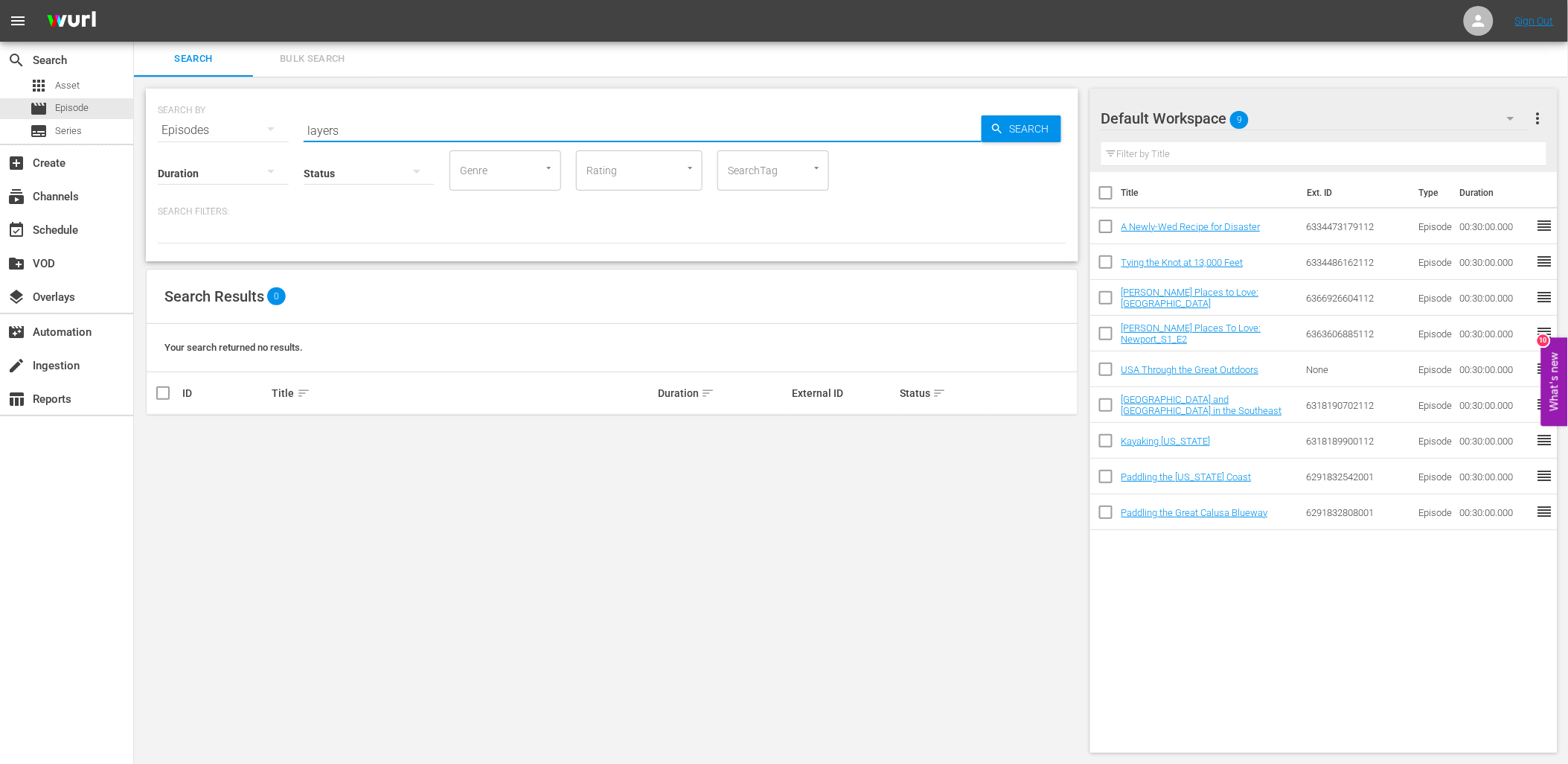
drag, startPoint x: 344, startPoint y: 129, endPoint x: 249, endPoint y: 117, distance: 95.8
click at [268, 125] on div "SEARCH BY Search By Episodes Search ID, Title, Description, Keywords, or Catego…" at bounding box center [612, 122] width 909 height 54
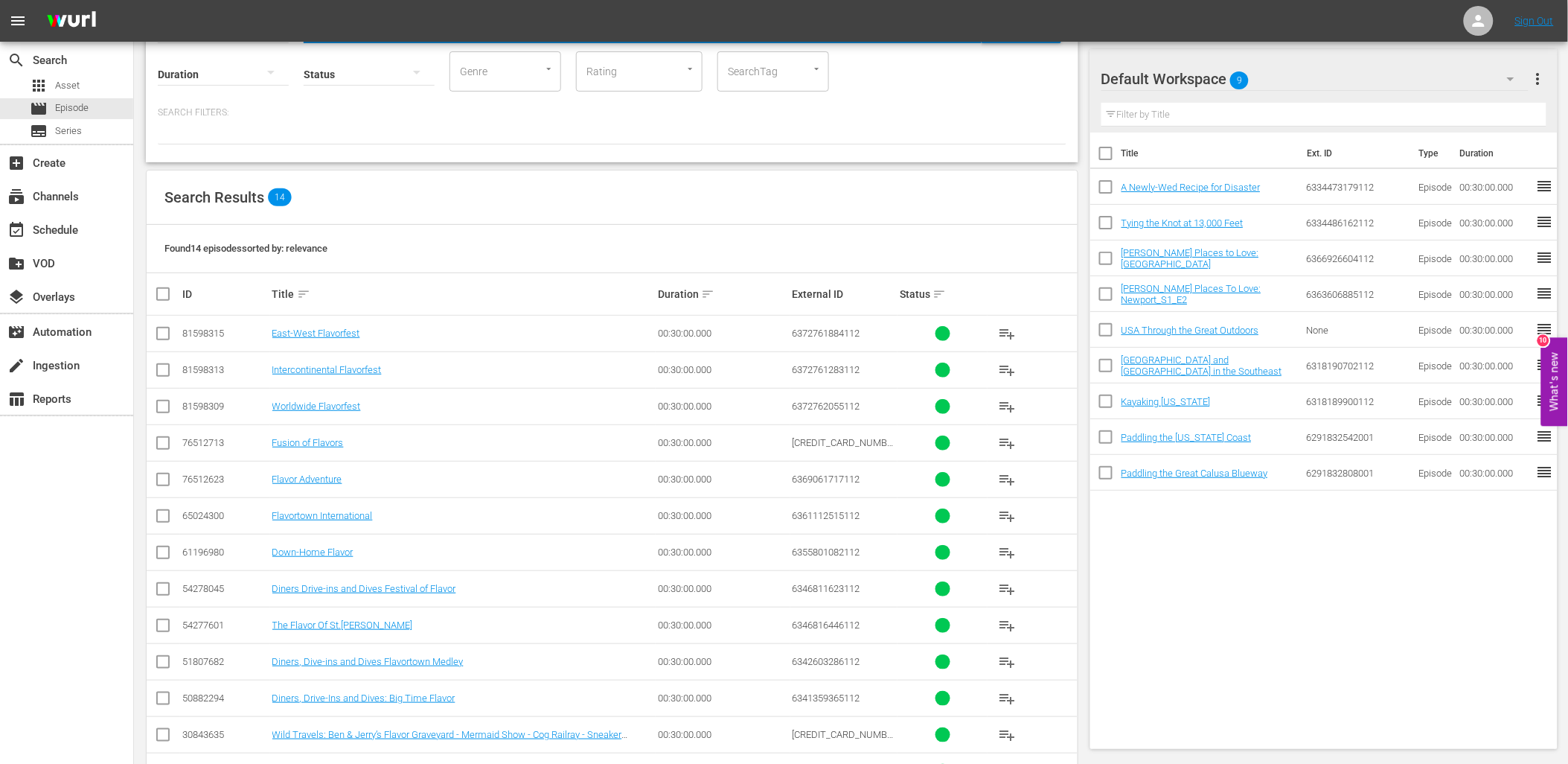
scroll to position [0, 0]
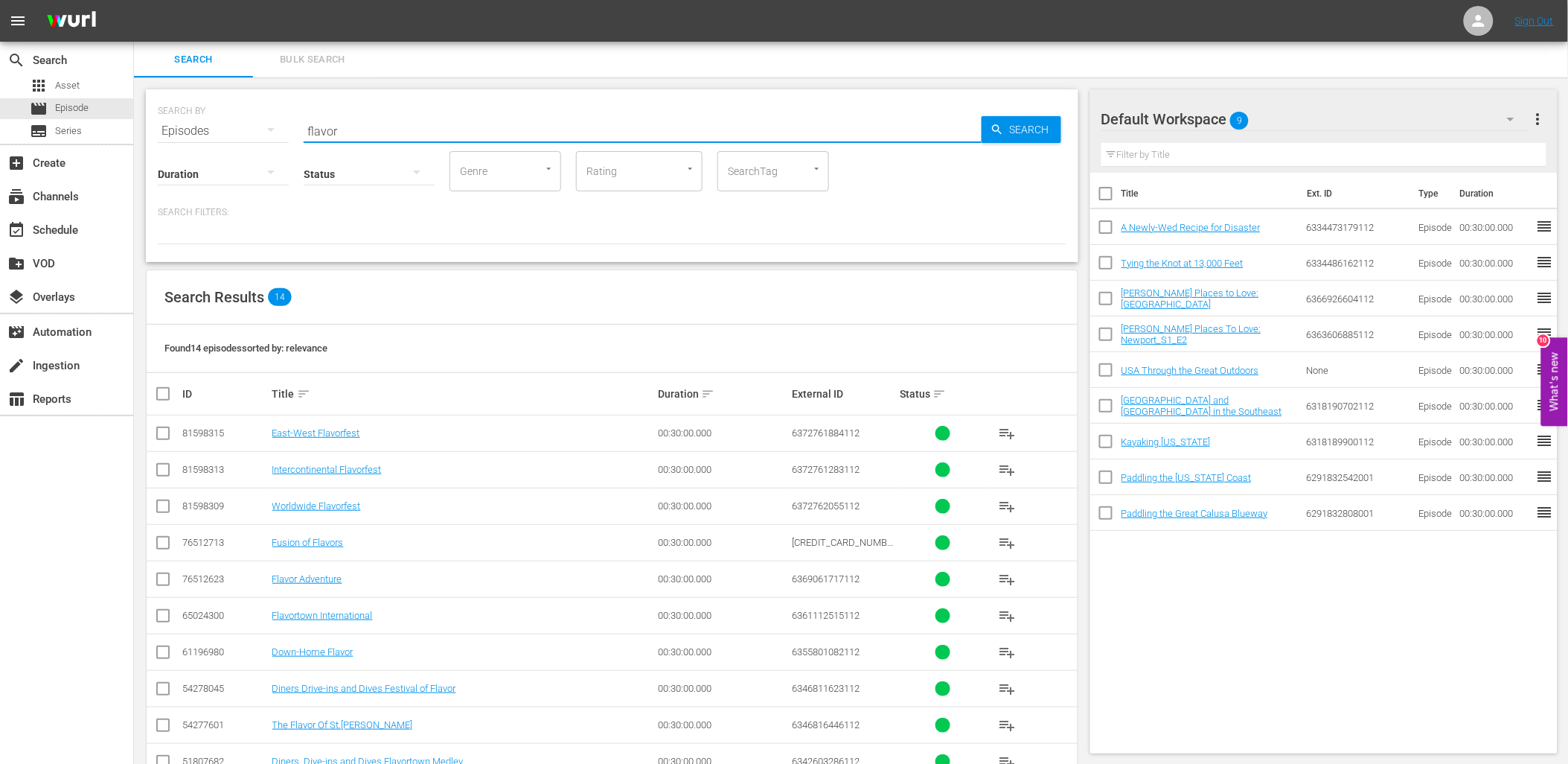
drag, startPoint x: 342, startPoint y: 120, endPoint x: 266, endPoint y: 125, distance: 76.2
click at [266, 124] on div "SEARCH BY Search By Episodes Search ID, Title, Description, Keywords, or Catego…" at bounding box center [612, 122] width 909 height 54
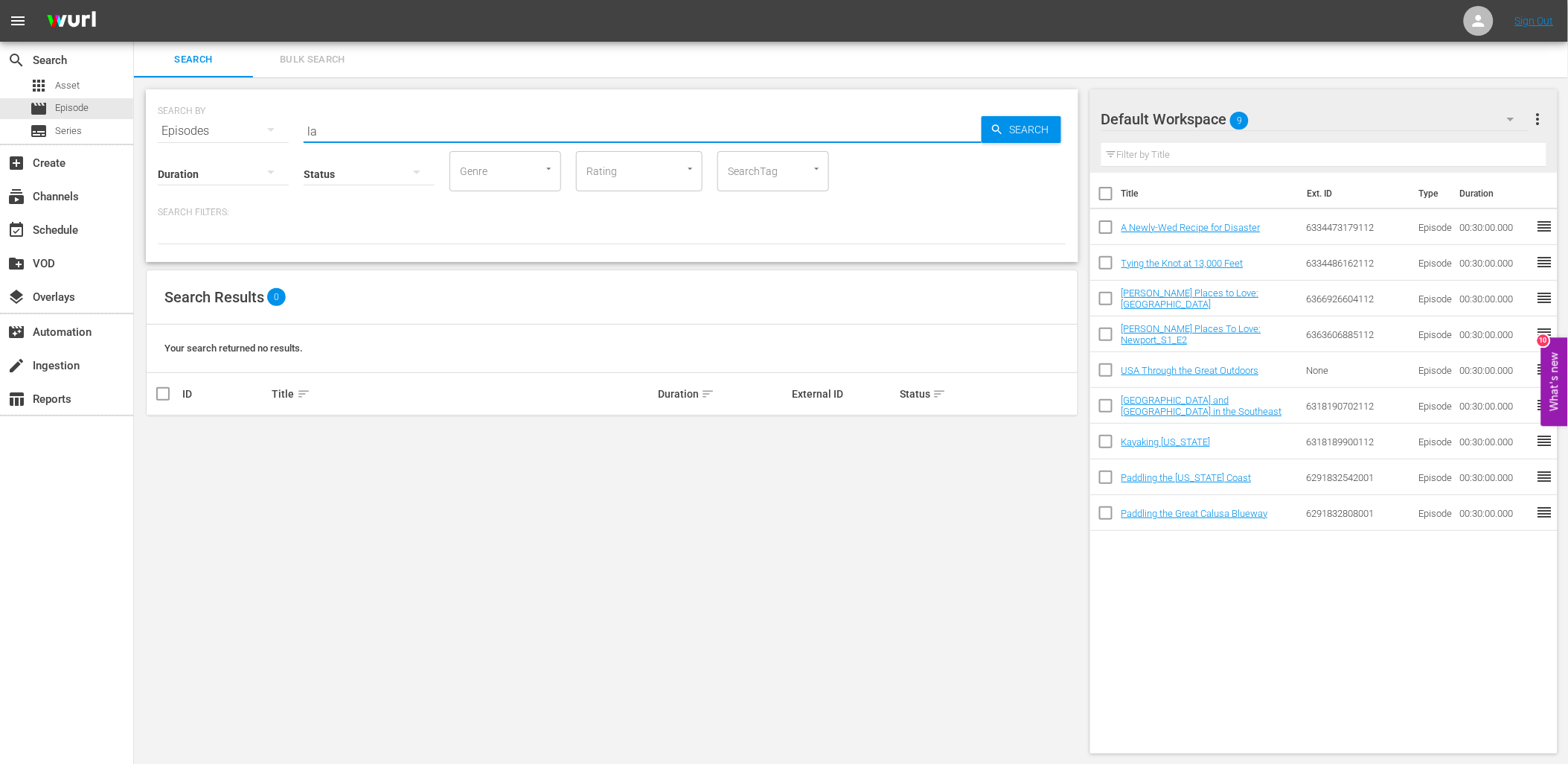
type input "l"
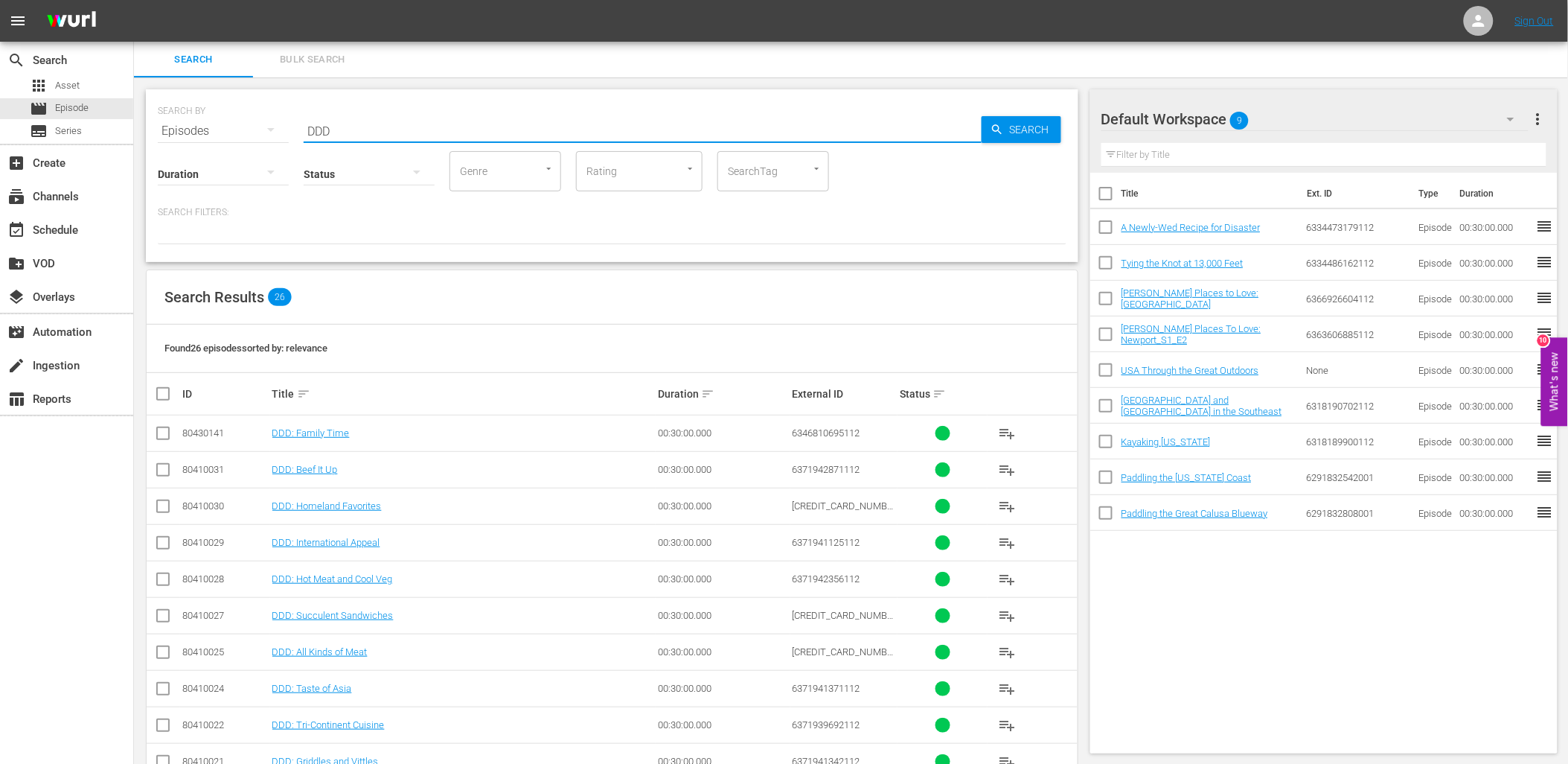
drag, startPoint x: 340, startPoint y: 129, endPoint x: 288, endPoint y: 124, distance: 52.2
click at [288, 124] on div "SEARCH BY Search By Episodes Search ID, Title, Description, Keywords, or Catego…" at bounding box center [612, 122] width 909 height 54
click at [1009, 436] on span "playlist_add" at bounding box center [1007, 433] width 18 height 18
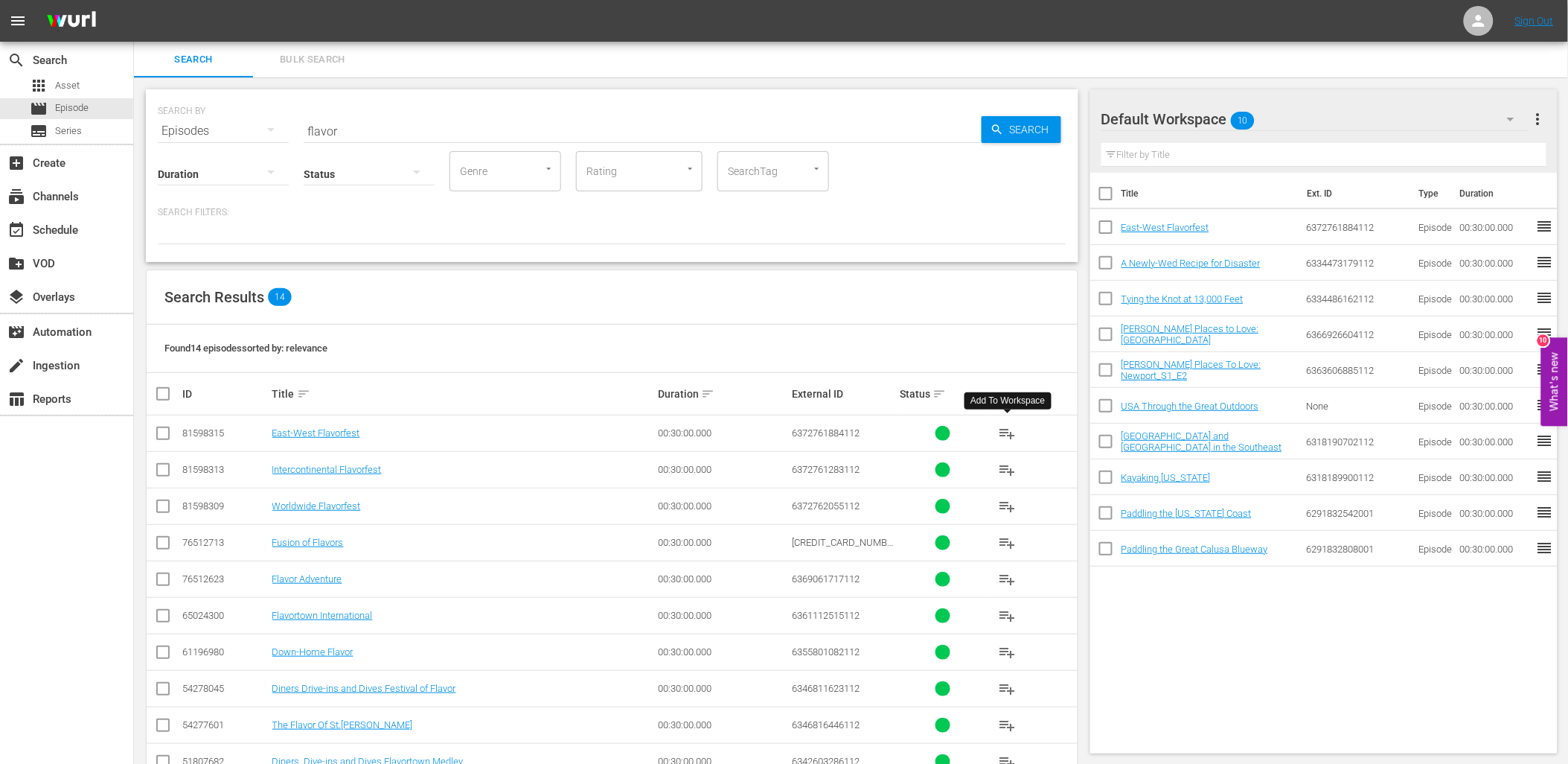
click at [175, 124] on div "Episodes" at bounding box center [223, 131] width 131 height 41
click at [200, 204] on div "Series" at bounding box center [206, 207] width 60 height 24
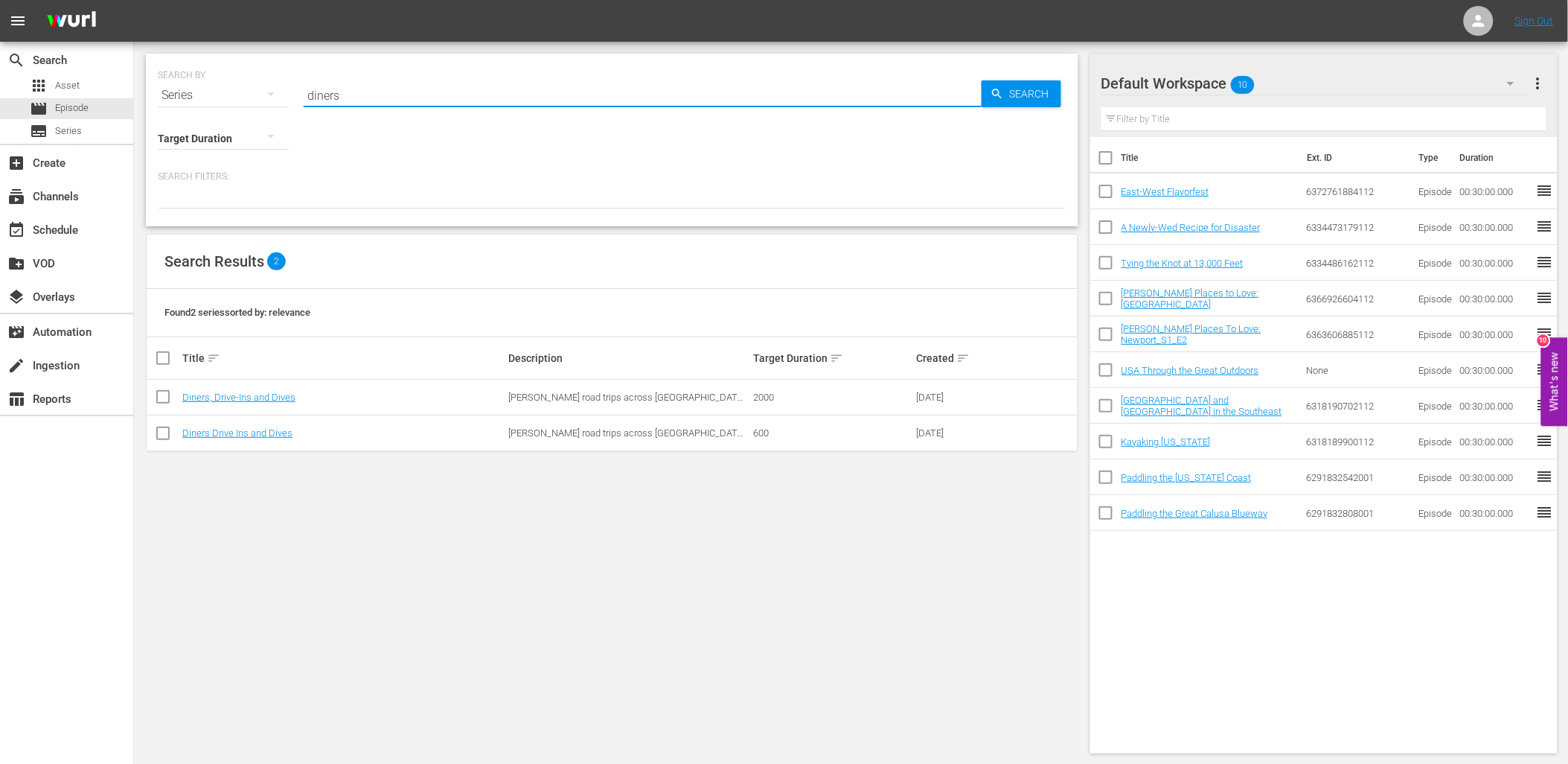
click at [361, 85] on input "diners" at bounding box center [643, 95] width 678 height 36
click at [360, 86] on input "diners" at bounding box center [643, 95] width 678 height 36
type input "reservations"
click at [279, 399] on link "[PERSON_NAME]: No Reservations" at bounding box center [255, 397] width 145 height 11
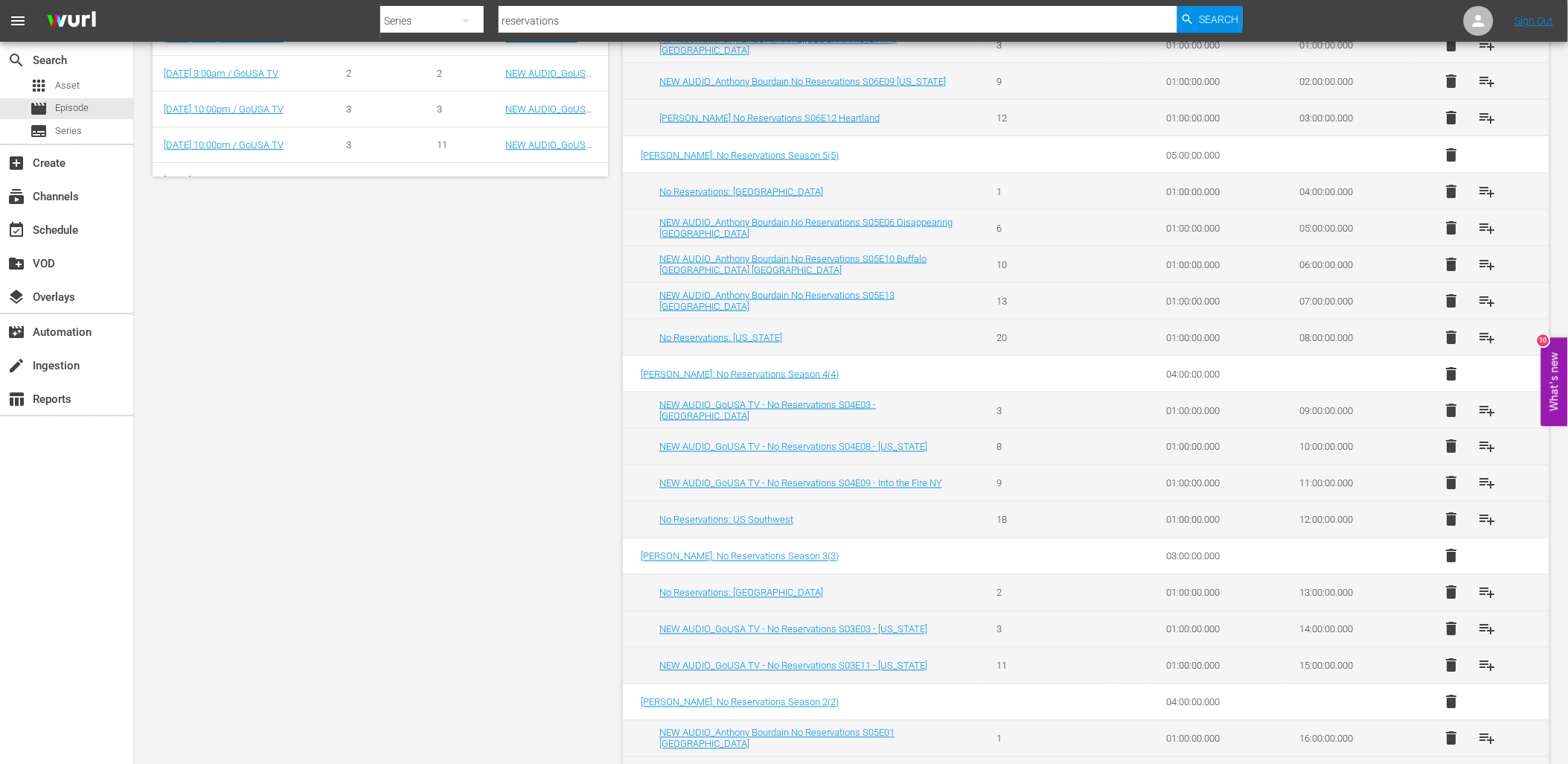
scroll to position [579, 0]
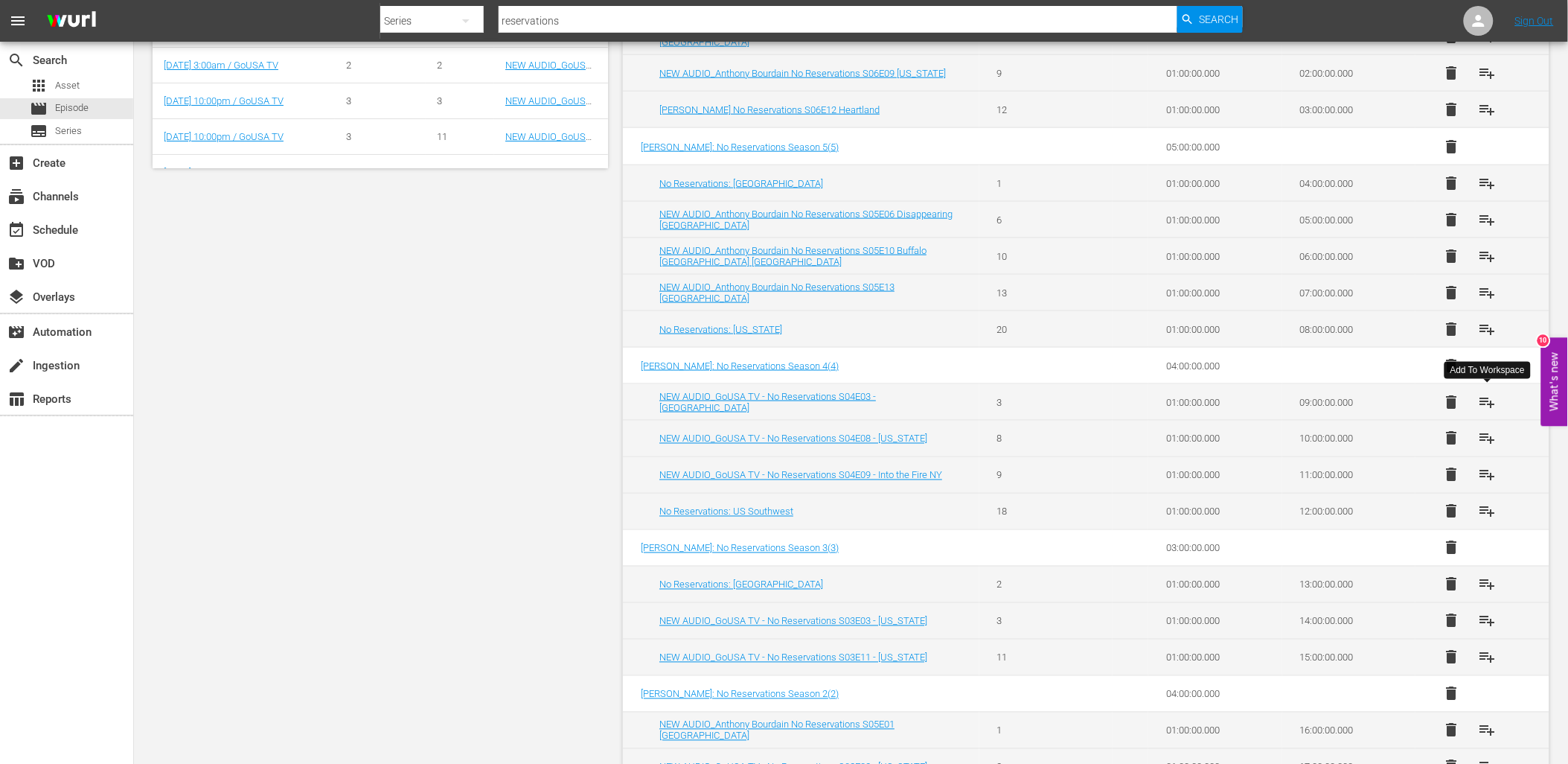
click at [1489, 393] on span "playlist_add" at bounding box center [1487, 402] width 18 height 18
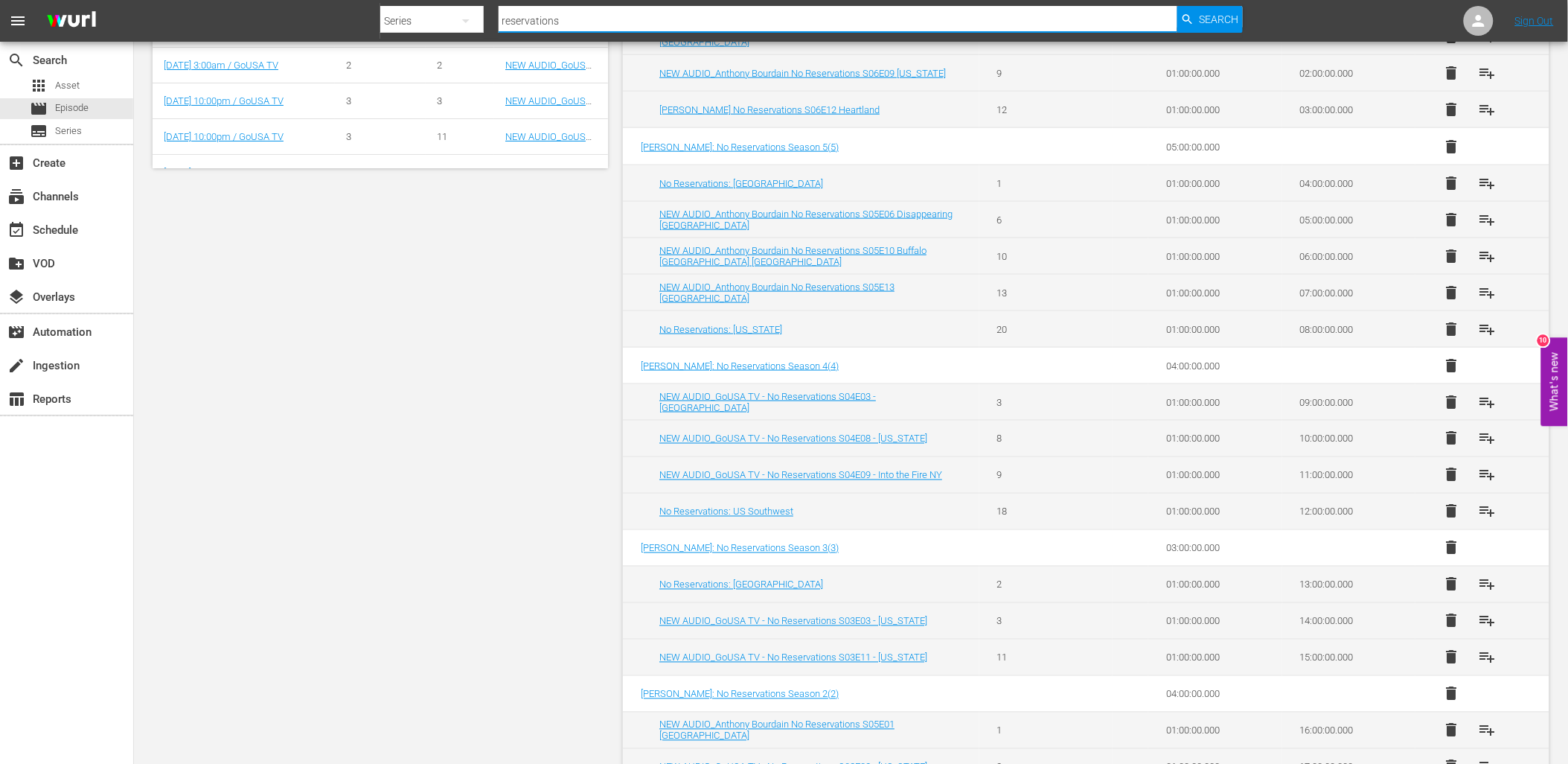
drag, startPoint x: 583, startPoint y: 25, endPoint x: 444, endPoint y: 10, distance: 139.8
click at [450, 8] on div "Search By Series Search ID, Title, Description, Keywords, or Category reservati…" at bounding box center [811, 21] width 862 height 36
type input "paul"
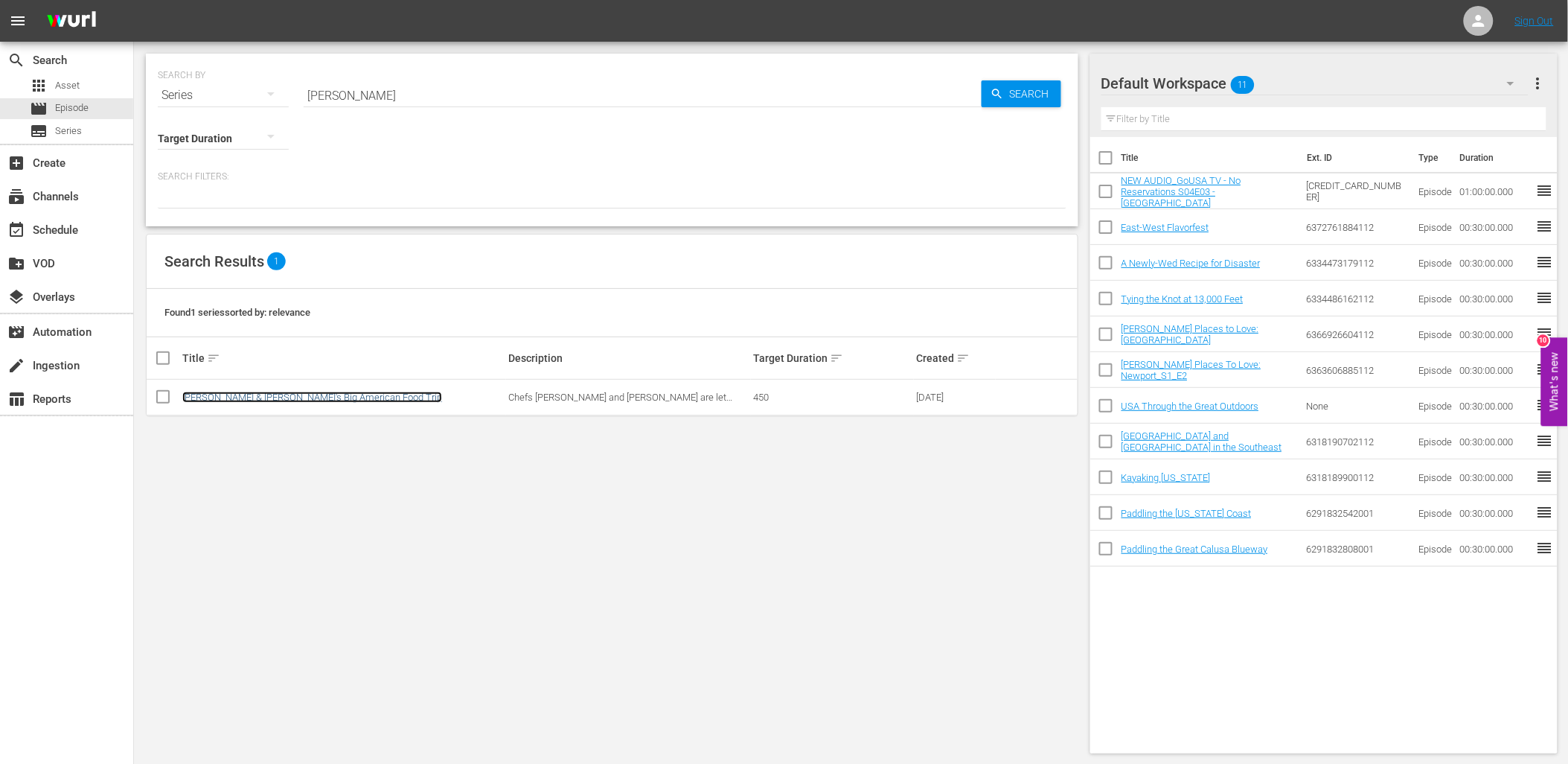
click at [310, 396] on link "[PERSON_NAME] & [PERSON_NAME]'s Big American Food Trip" at bounding box center [311, 397] width 259 height 11
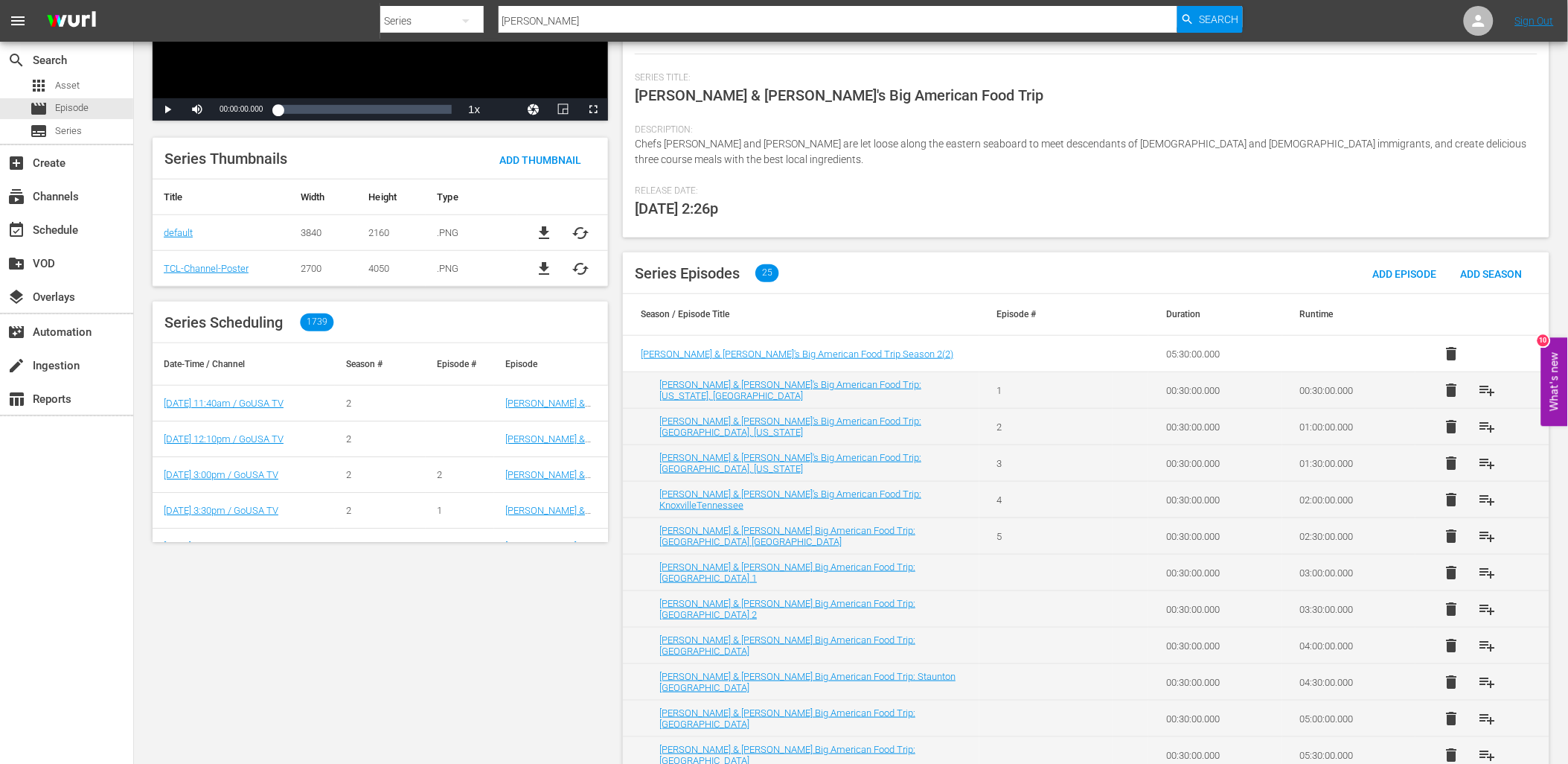
scroll to position [248, 0]
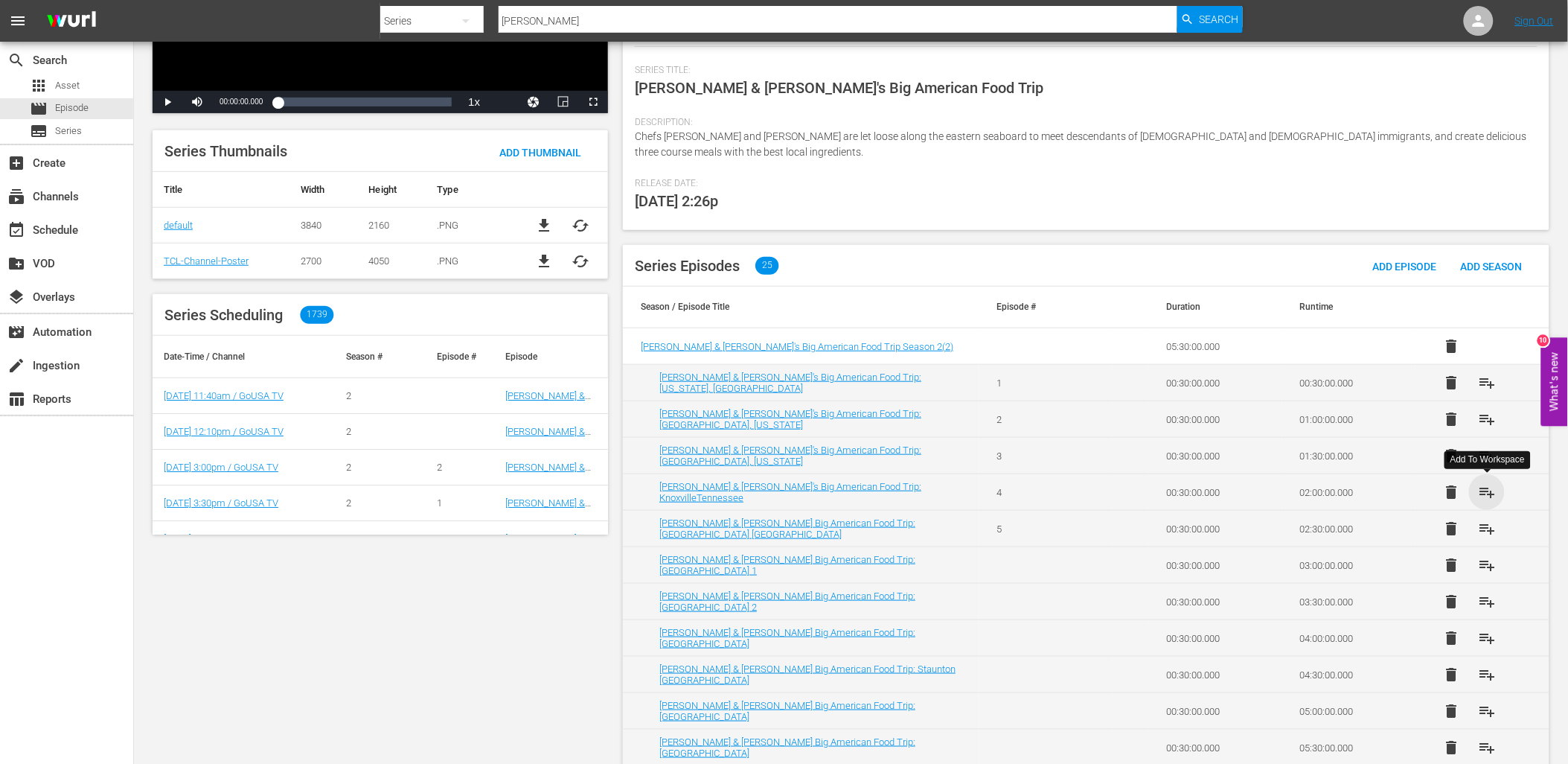
click at [1490, 493] on span "playlist_add" at bounding box center [1487, 491] width 18 height 18
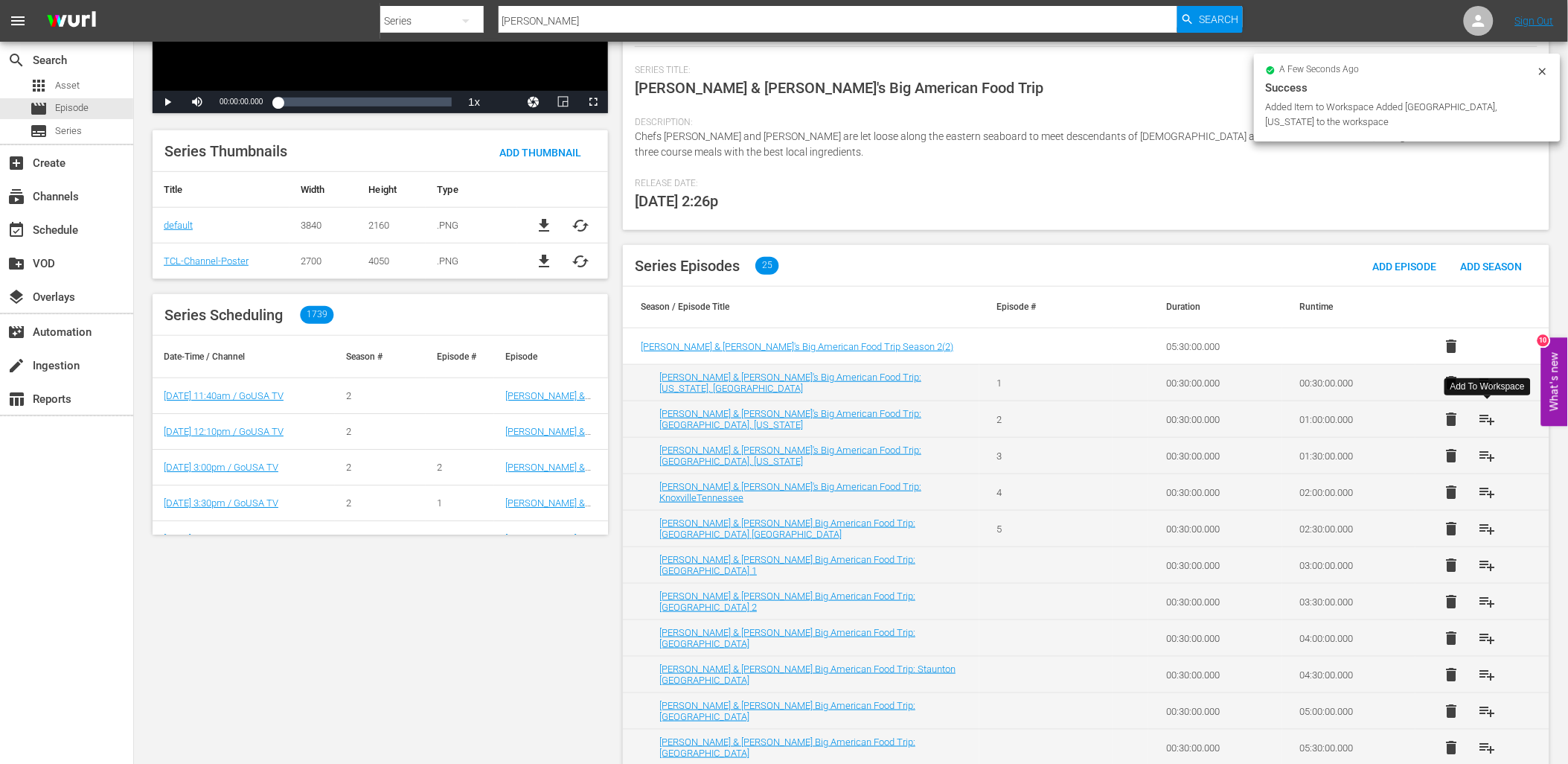
click at [1490, 418] on span "playlist_add" at bounding box center [1487, 419] width 18 height 18
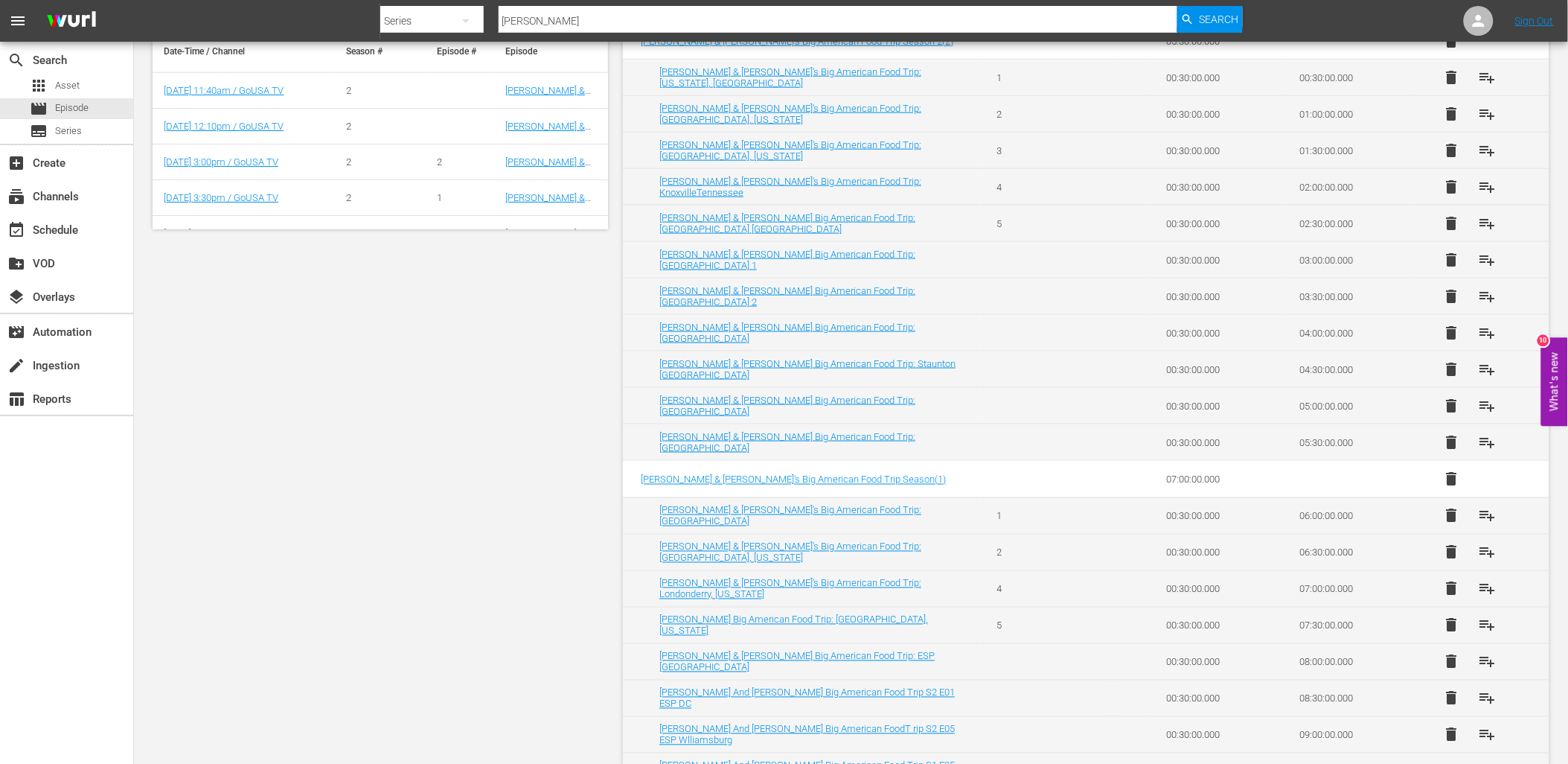
scroll to position [579, 0]
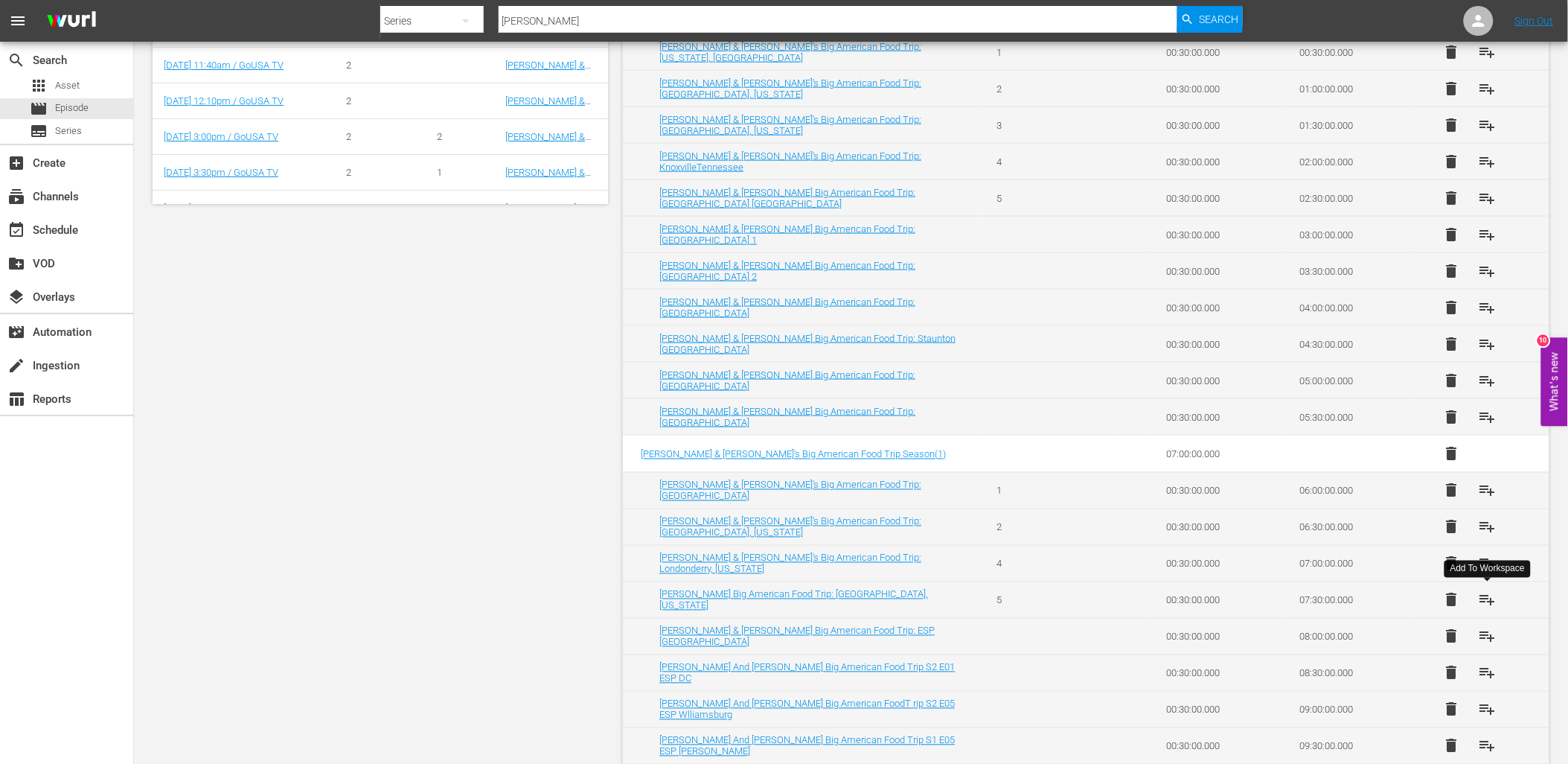
click at [1492, 602] on span "playlist_add" at bounding box center [1487, 599] width 18 height 18
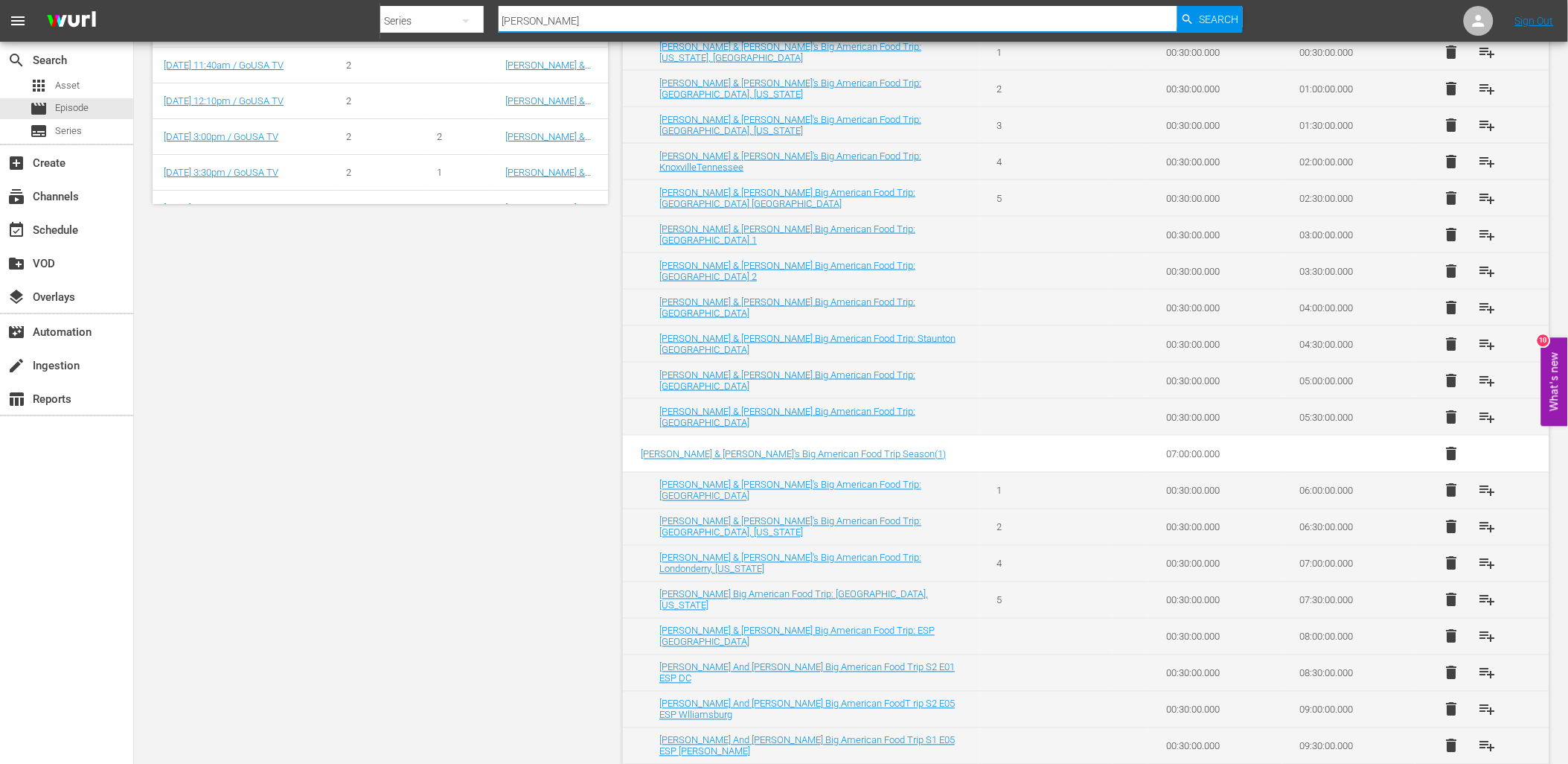
drag, startPoint x: 497, startPoint y: 22, endPoint x: 480, endPoint y: 17, distance: 17.7
click at [487, 21] on div "Search By Series Search ID, Title, Description, Keywords, or Category paul Sear…" at bounding box center [811, 21] width 862 height 36
type input "united"
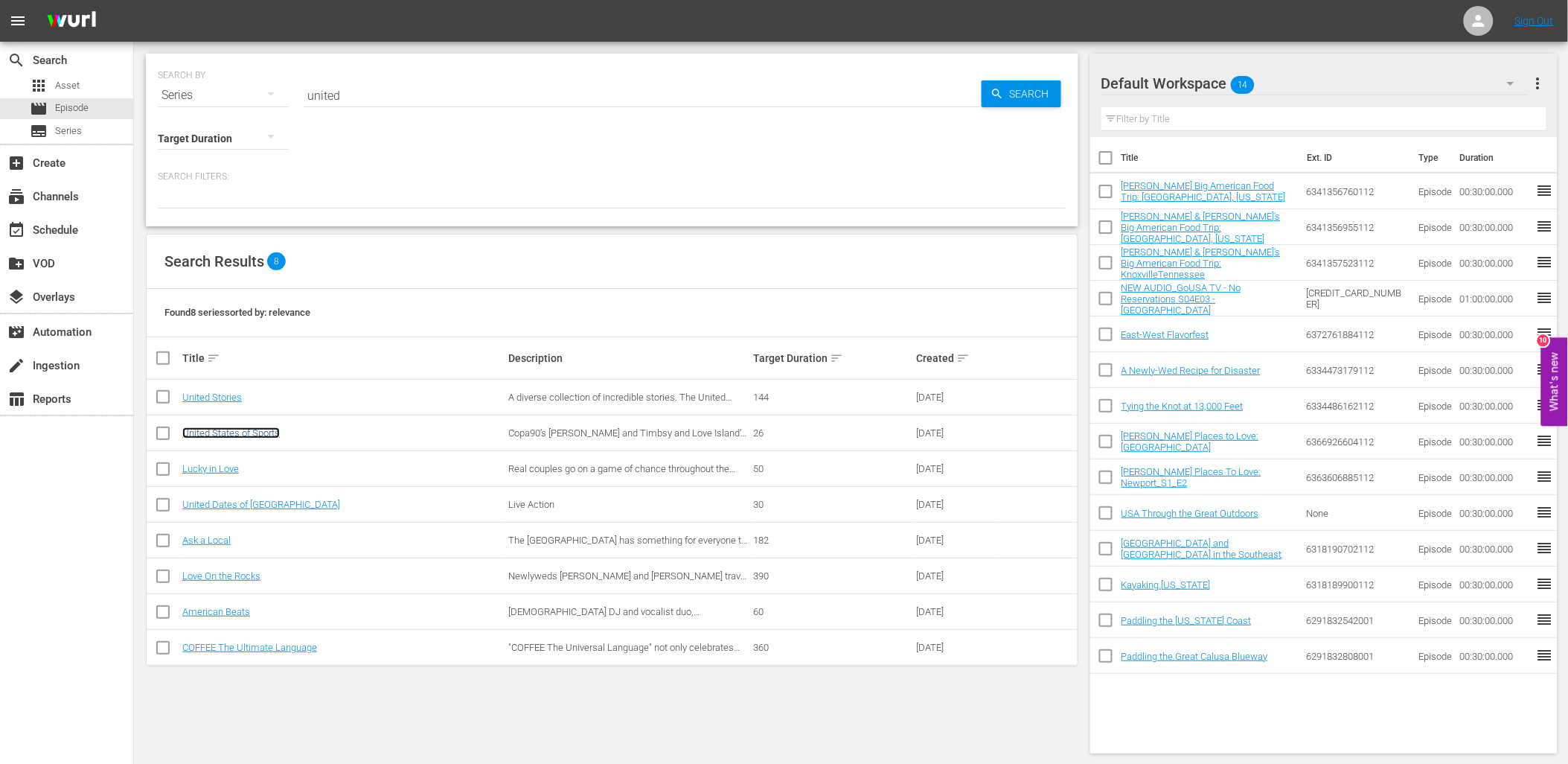
click at [252, 434] on link "United States of Sports" at bounding box center [230, 433] width 97 height 11
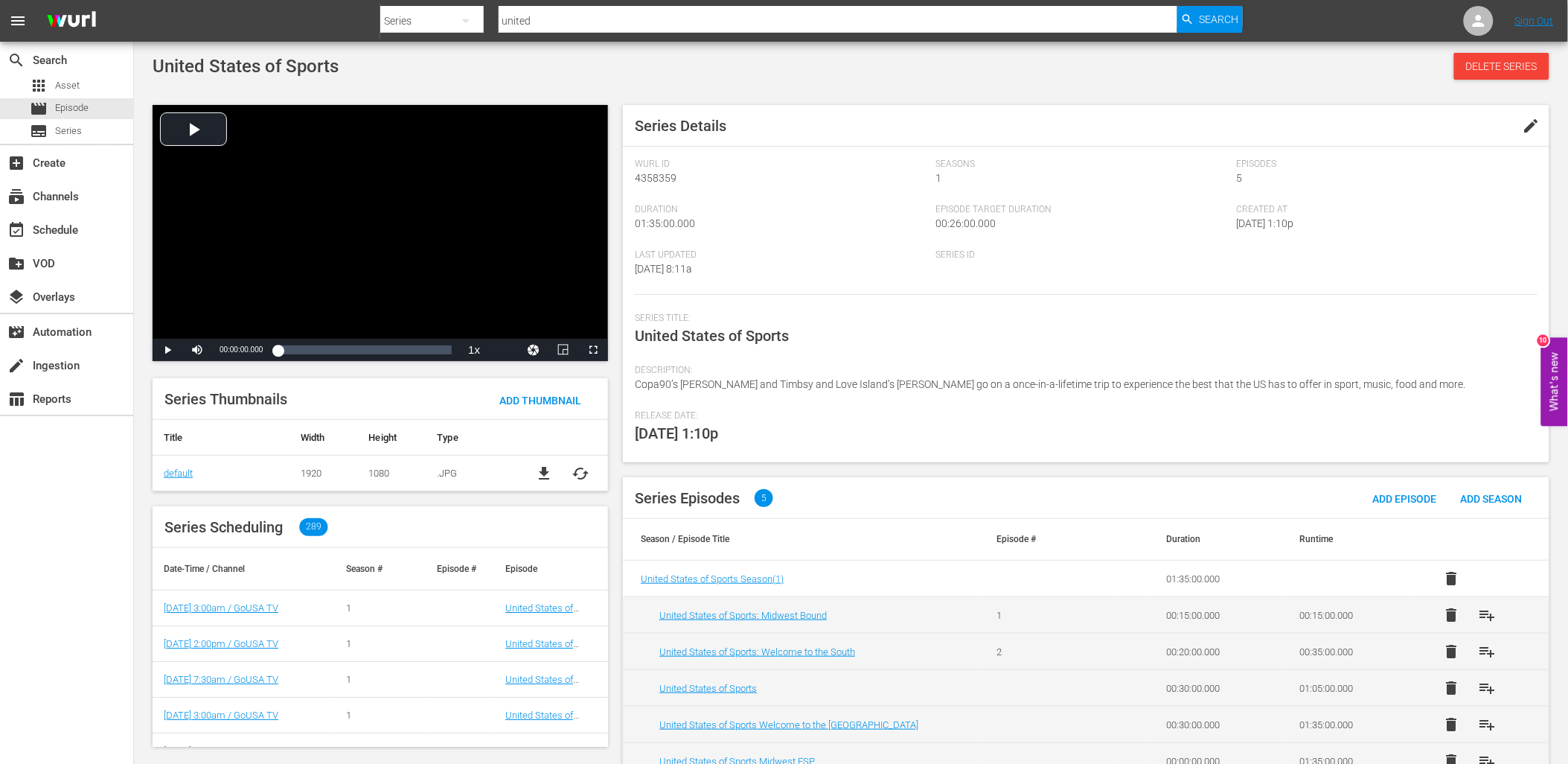
scroll to position [34, 0]
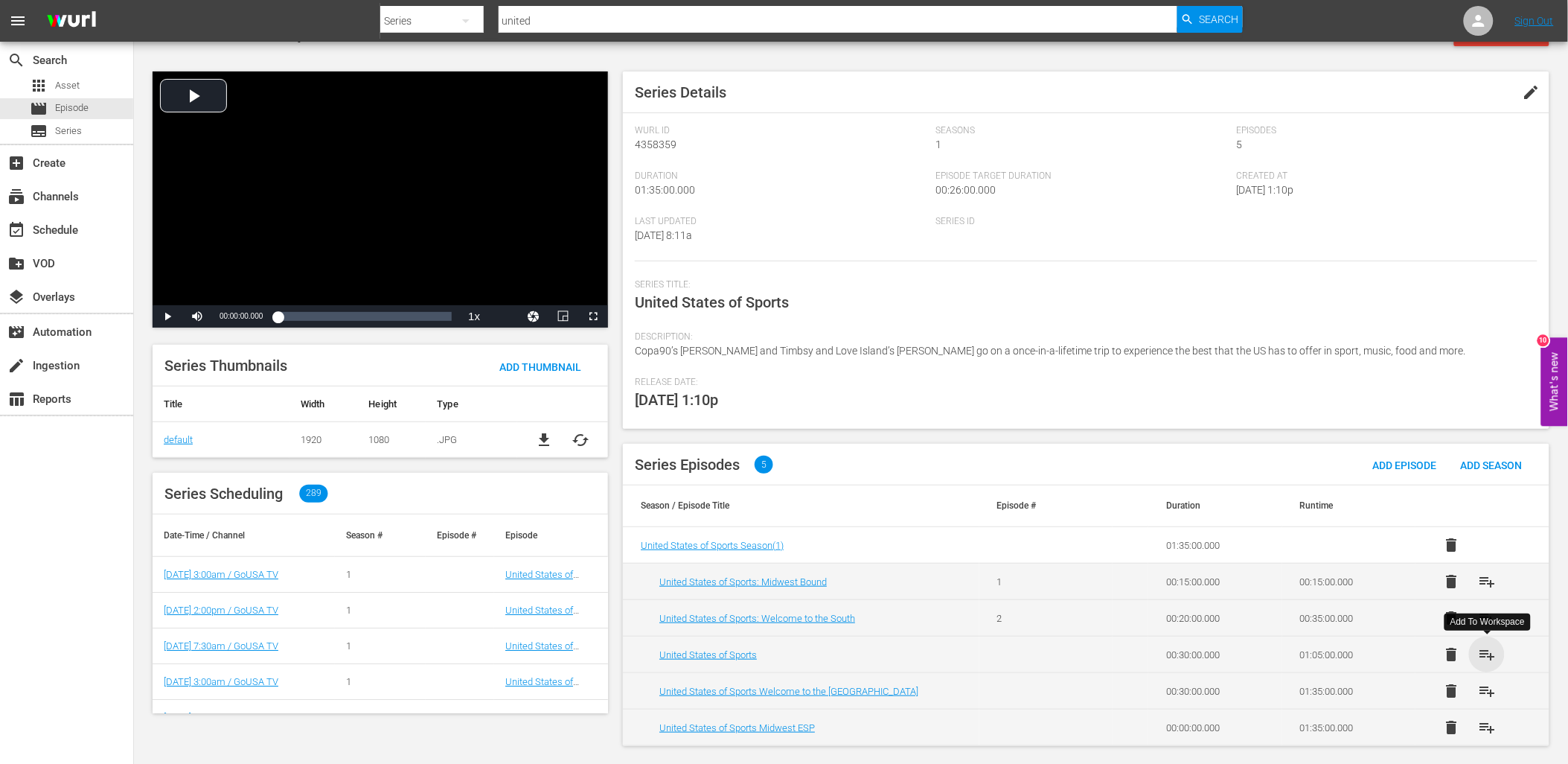
click at [1488, 651] on span "playlist_add" at bounding box center [1487, 654] width 18 height 18
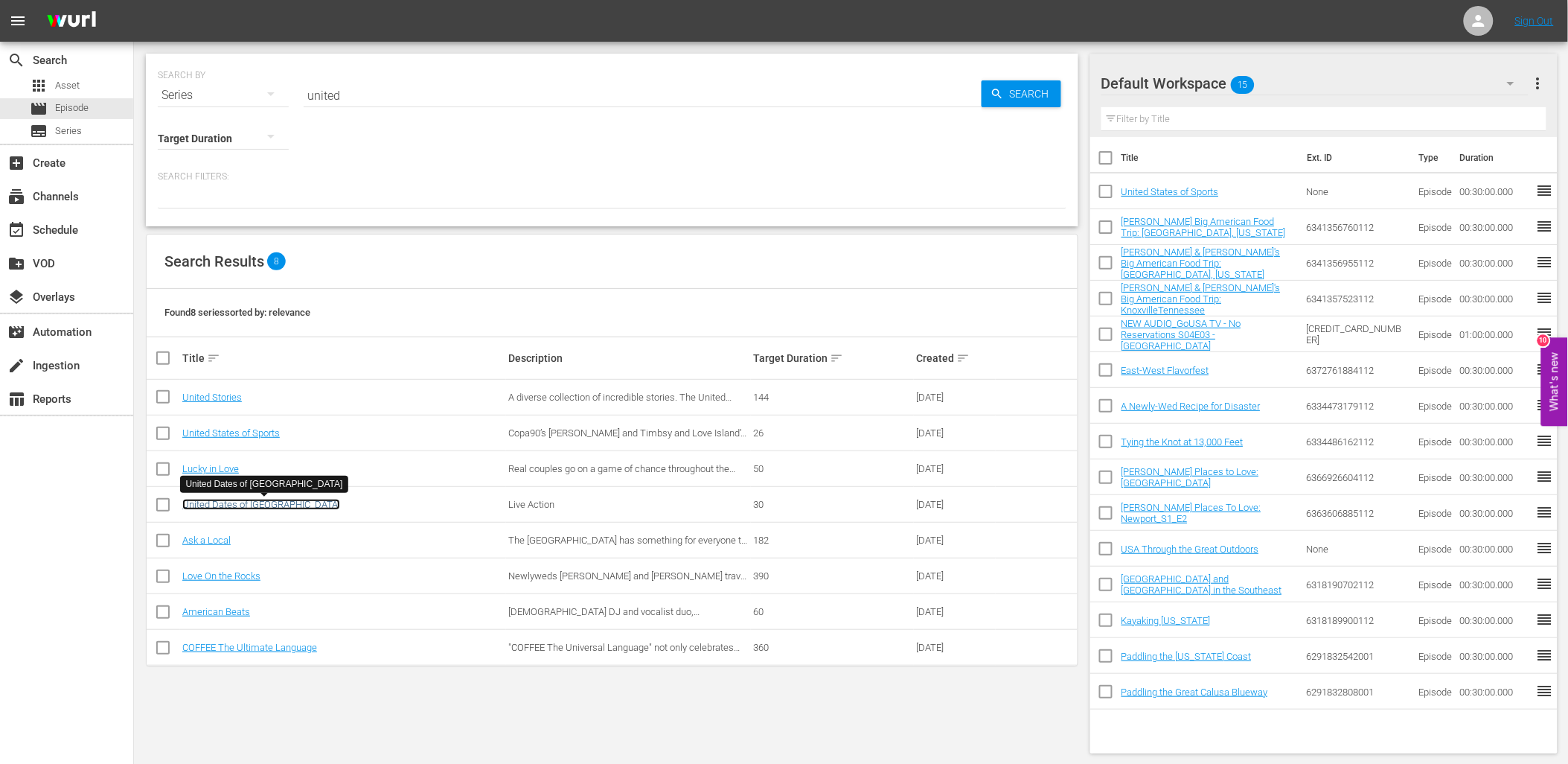
click at [269, 502] on link "United Dates of [GEOGRAPHIC_DATA]" at bounding box center [261, 504] width 158 height 11
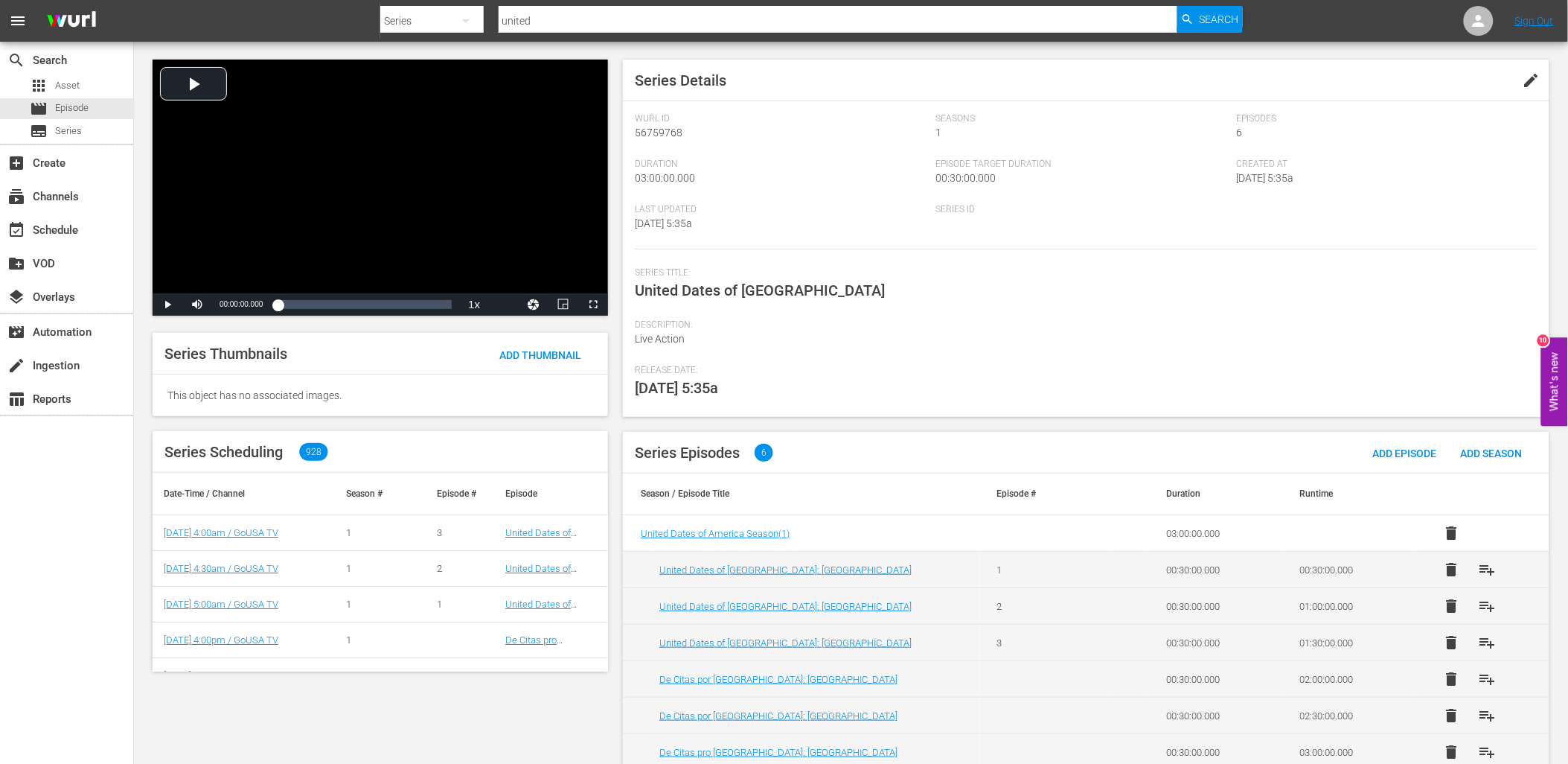
scroll to position [70, 0]
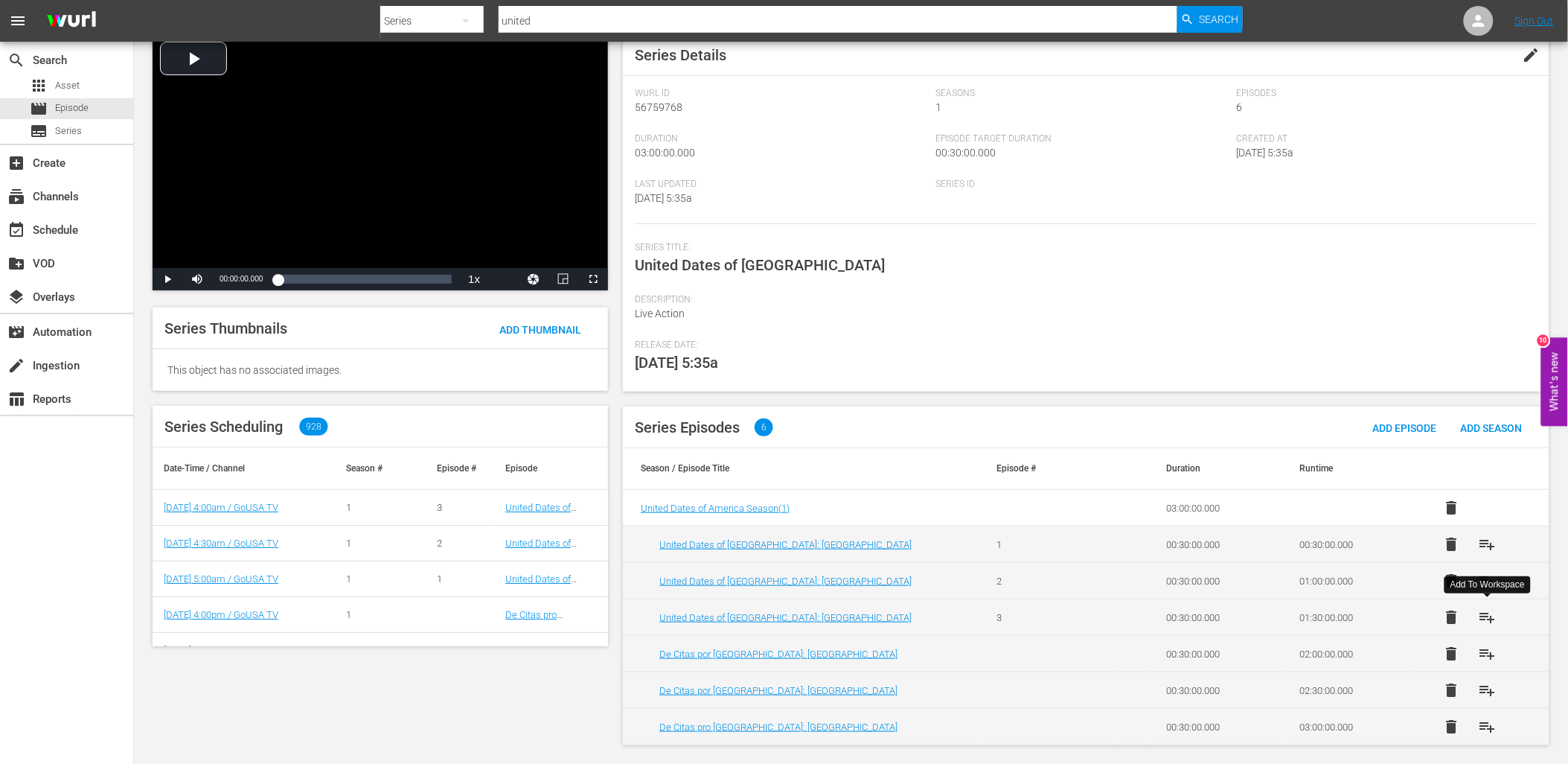
click at [1486, 615] on span "playlist_add" at bounding box center [1487, 617] width 18 height 18
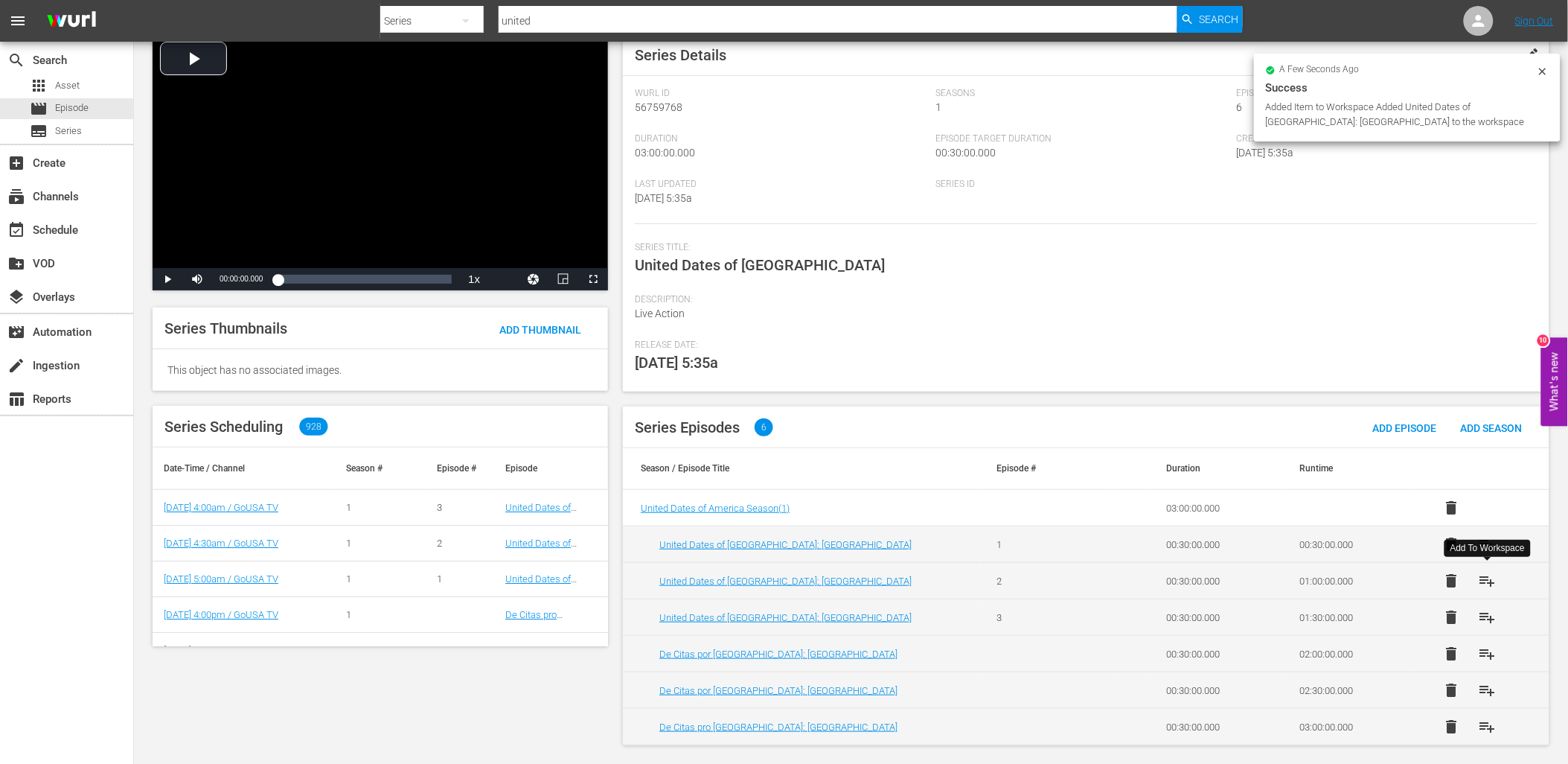
click at [1484, 580] on span "playlist_add" at bounding box center [1487, 580] width 18 height 18
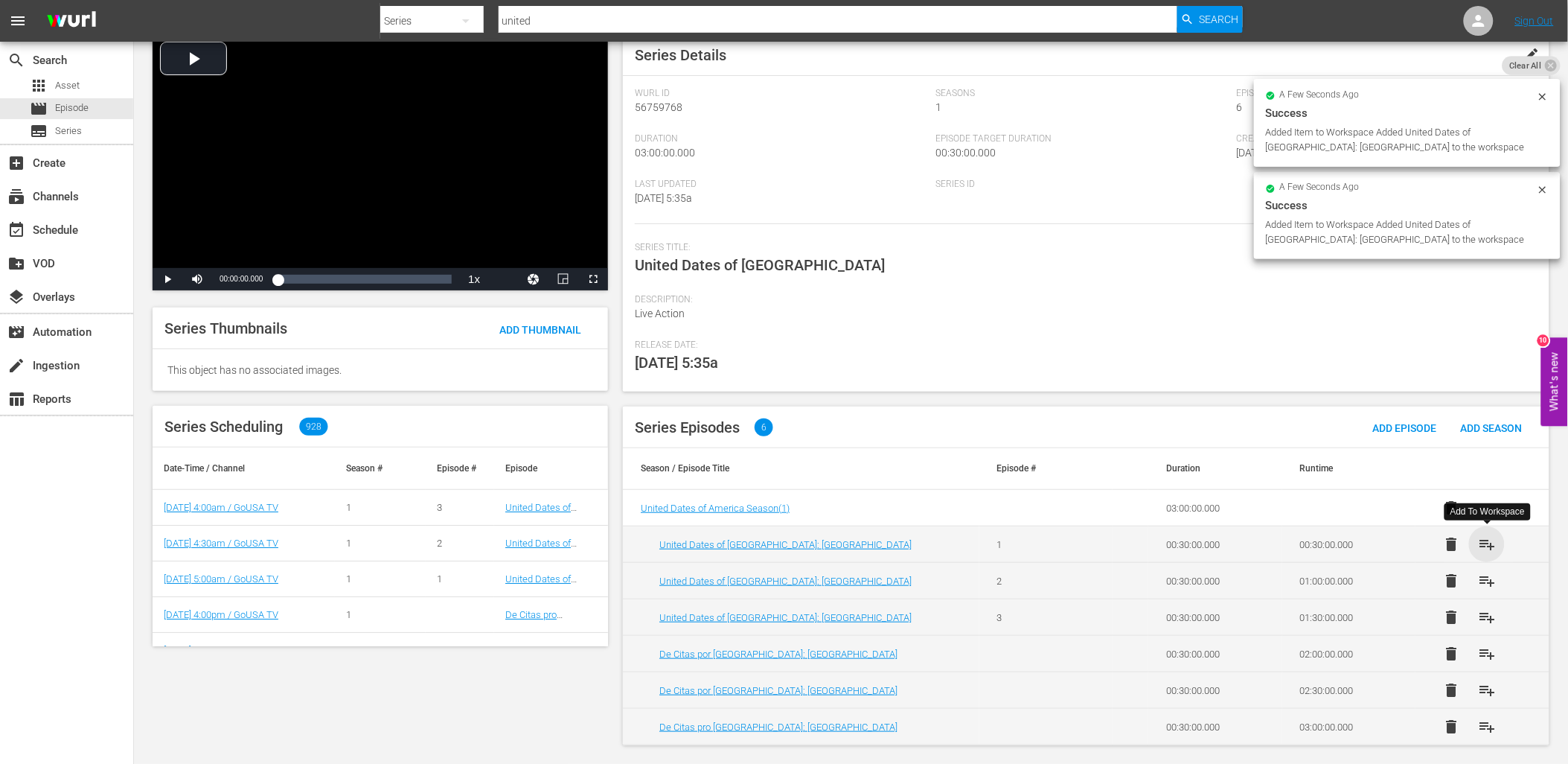
click at [1485, 539] on span "playlist_add" at bounding box center [1487, 544] width 18 height 18
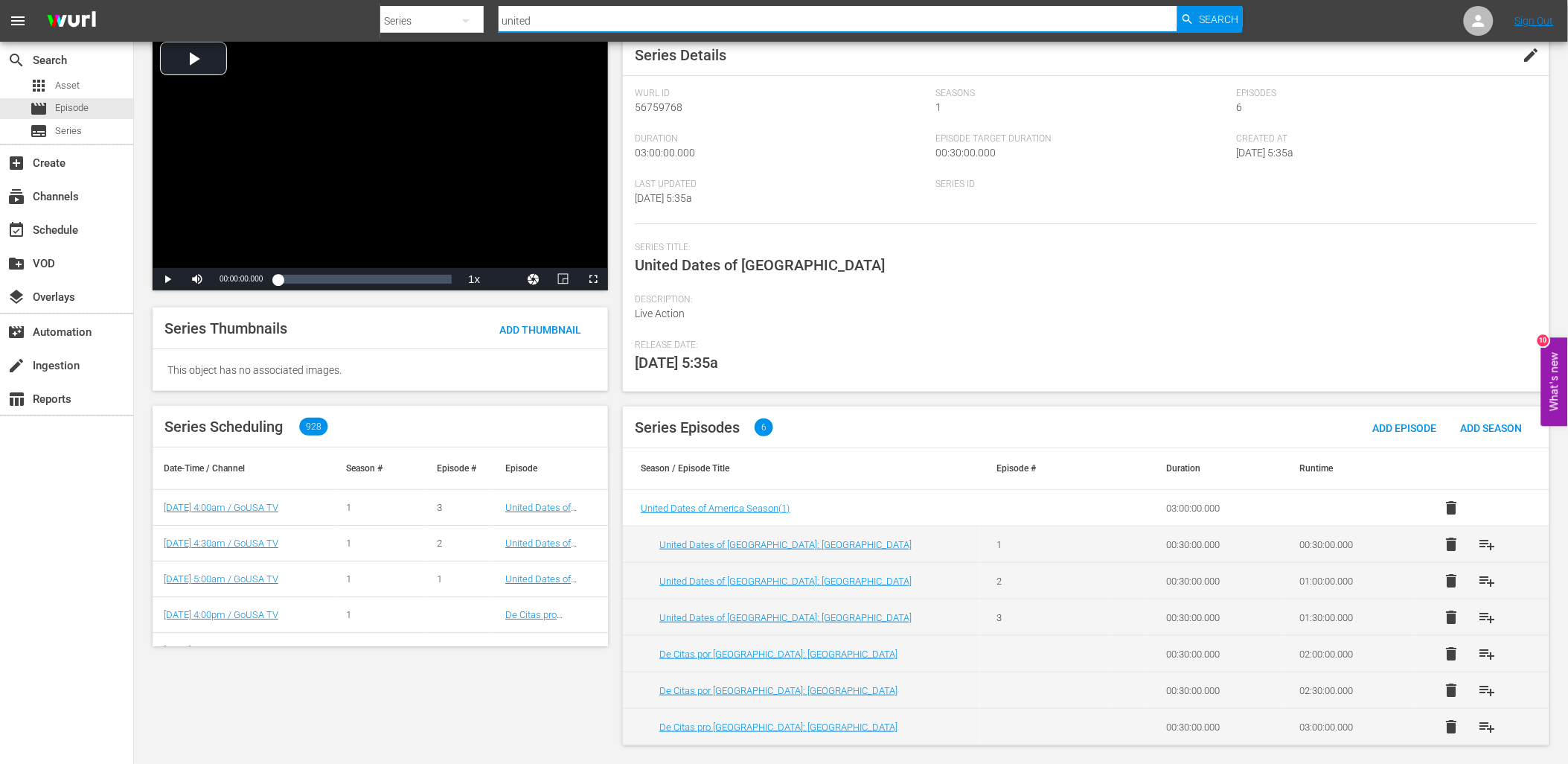
drag, startPoint x: 540, startPoint y: 28, endPoint x: 474, endPoint y: 21, distance: 66.4
click at [474, 21] on div "Search By Series Search ID, Title, Description, Keywords, or Category united Se…" at bounding box center [811, 21] width 862 height 36
type input "."
type input "lucky"
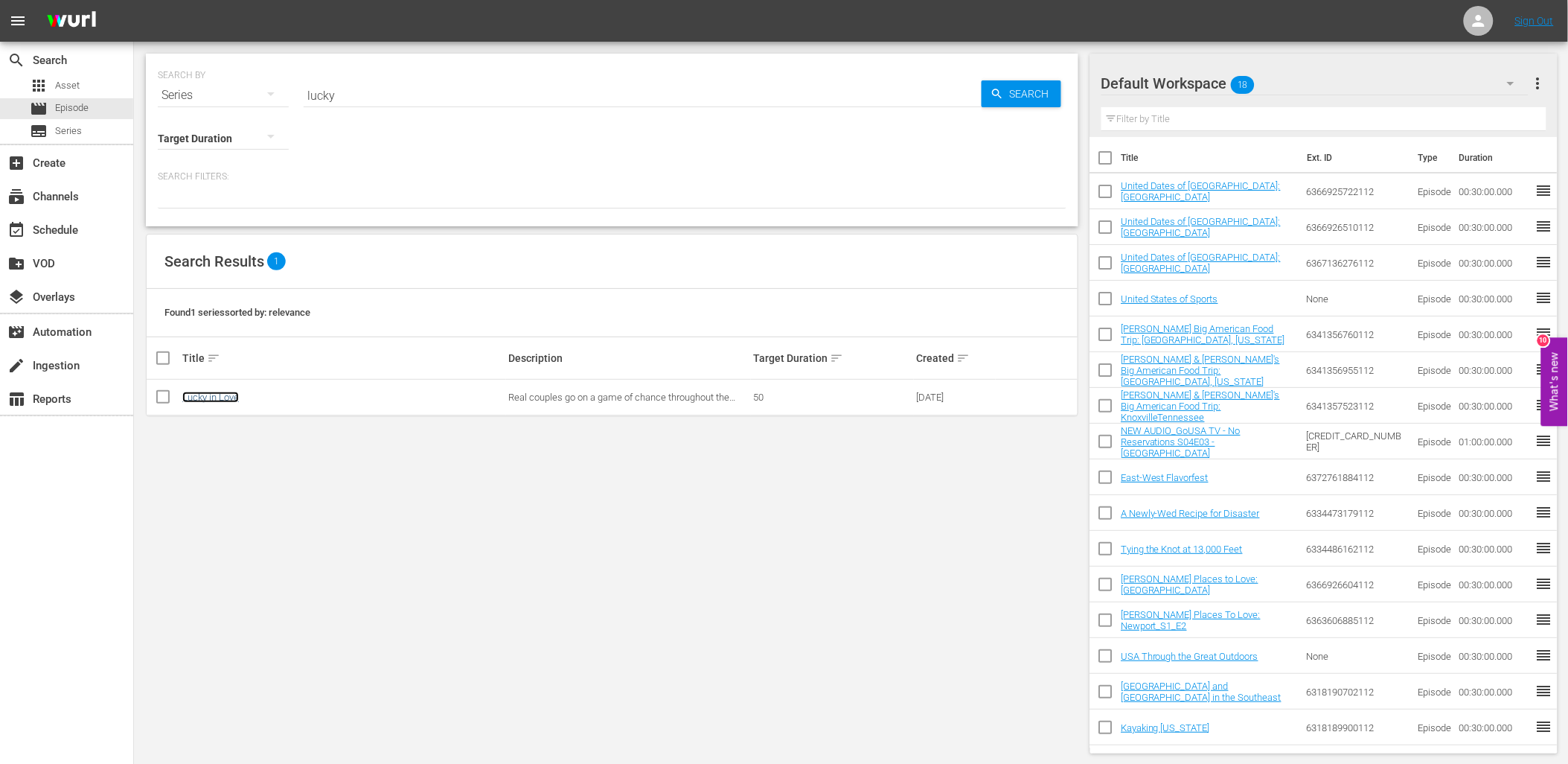
click at [220, 395] on link "Lucky in Love" at bounding box center [210, 397] width 57 height 11
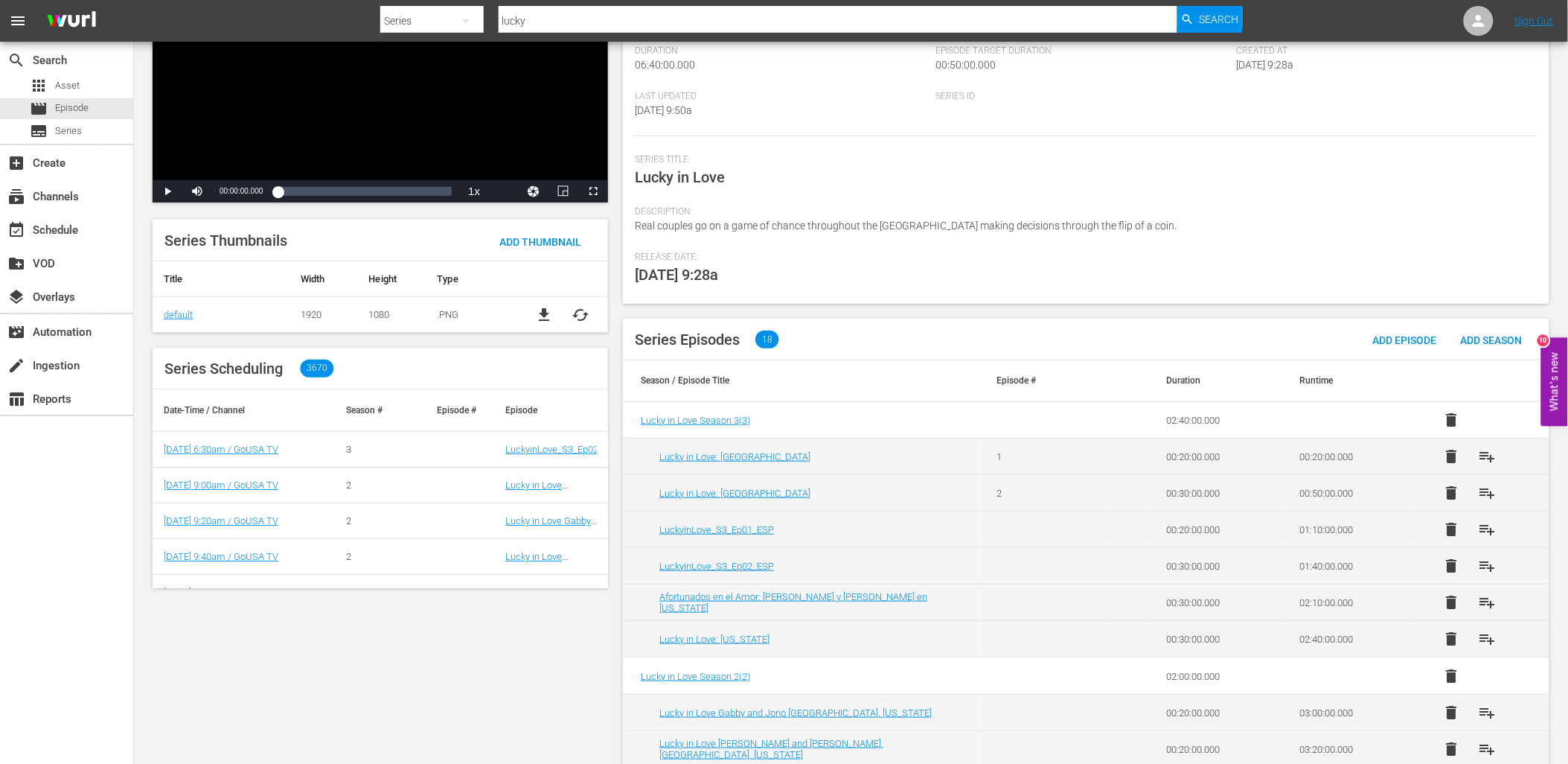
scroll to position [165, 0]
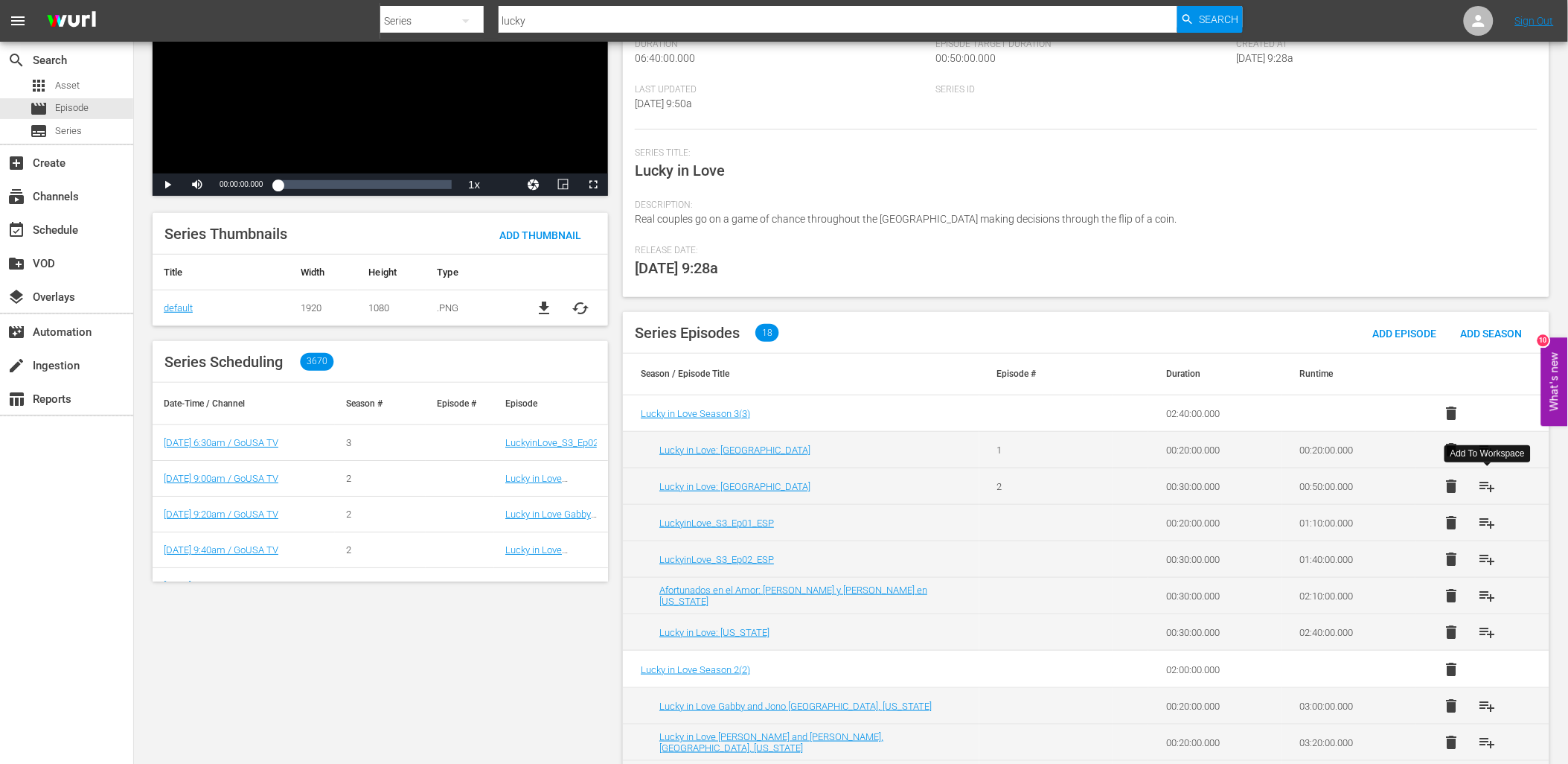
click at [1489, 478] on span "playlist_add" at bounding box center [1487, 485] width 18 height 18
click at [1488, 448] on span "playlist_add" at bounding box center [1487, 449] width 18 height 18
click at [1490, 635] on span "playlist_add" at bounding box center [1487, 632] width 18 height 18
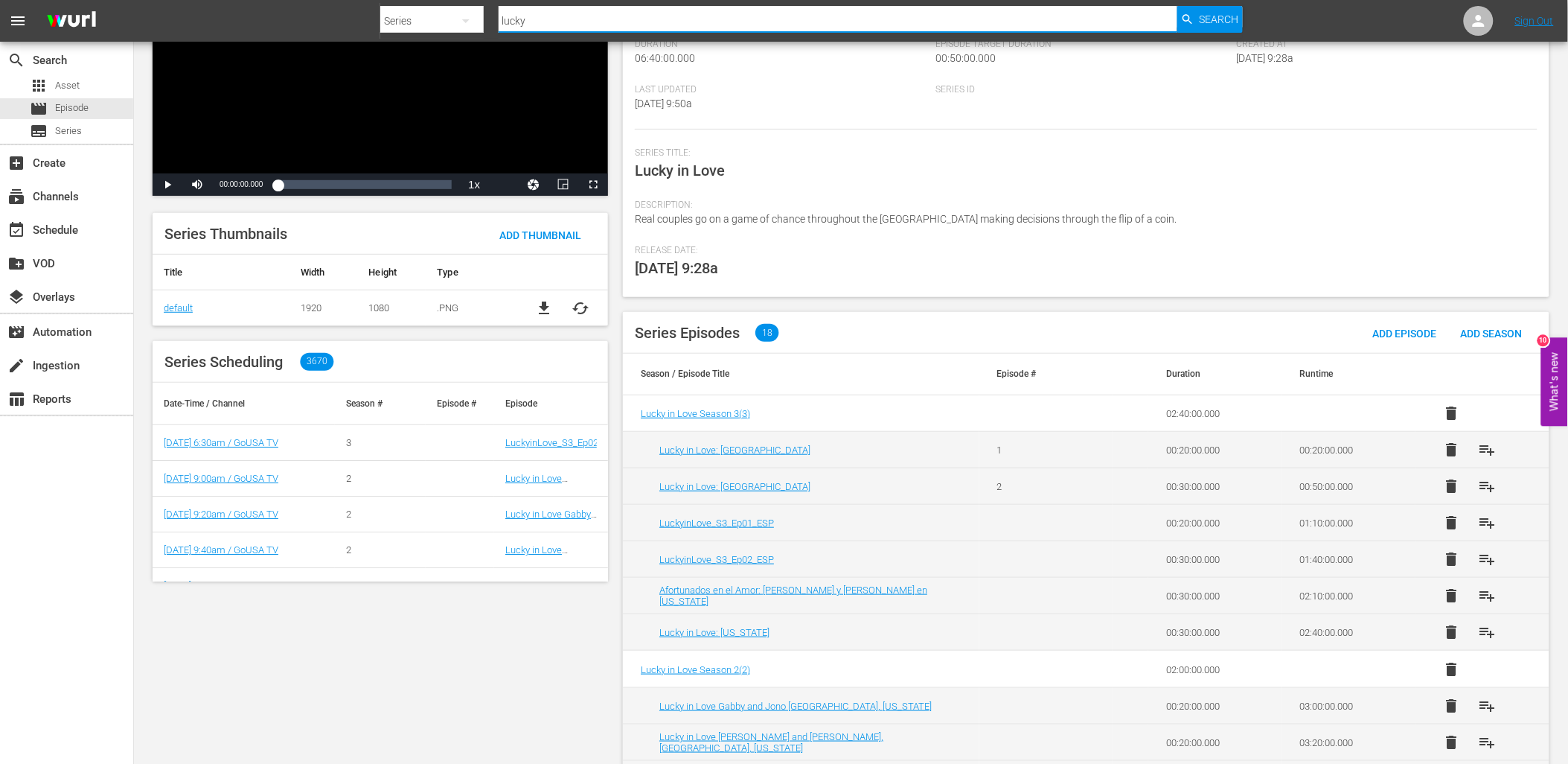
drag, startPoint x: 508, startPoint y: 28, endPoint x: 477, endPoint y: 31, distance: 31.1
click at [477, 31] on div "Search By Series Search ID, Title, Description, Keywords, or Category lucky Sea…" at bounding box center [811, 21] width 862 height 36
type input "get"
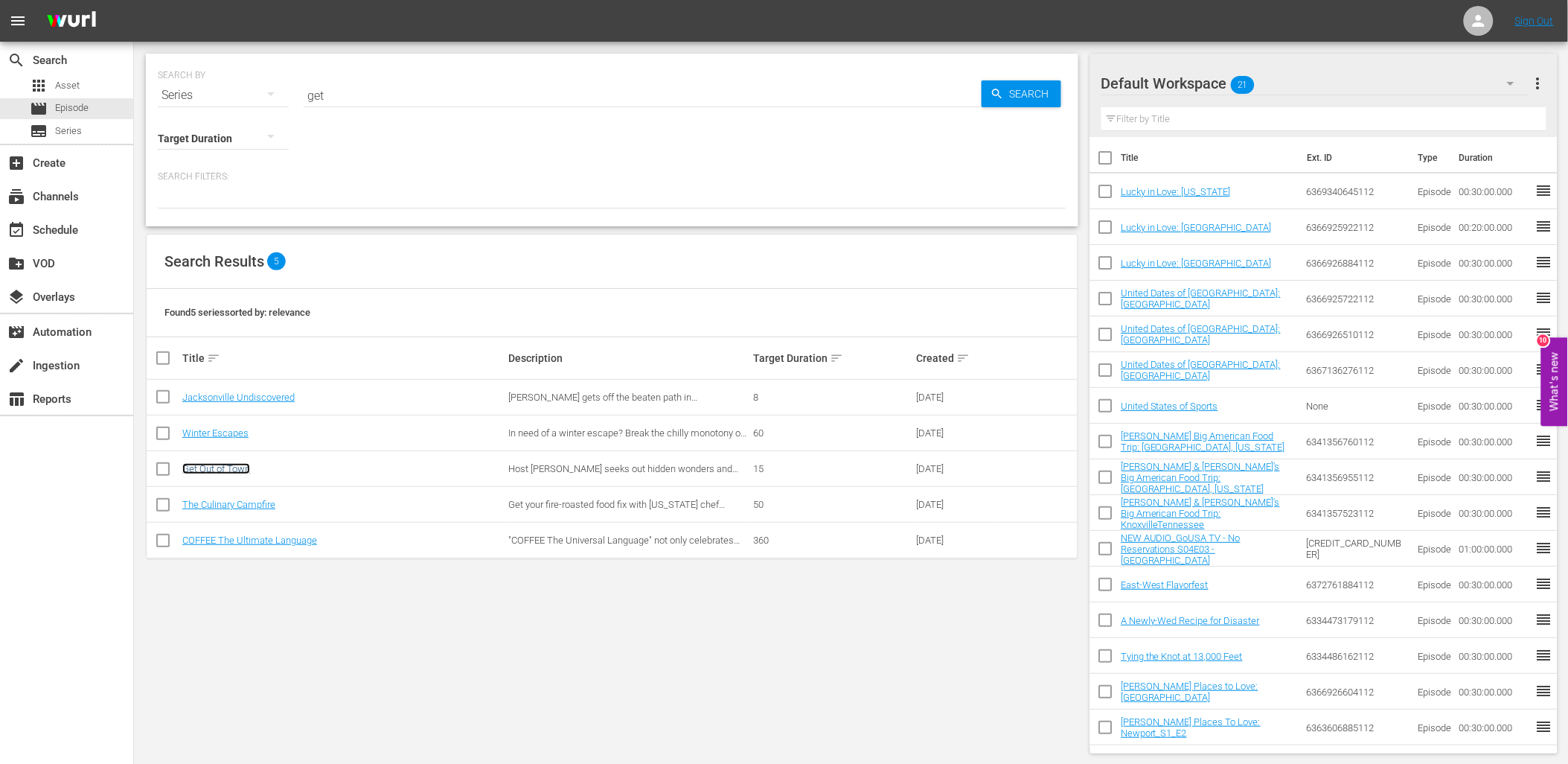
click at [206, 471] on link "Get Out of Town" at bounding box center [216, 469] width 68 height 11
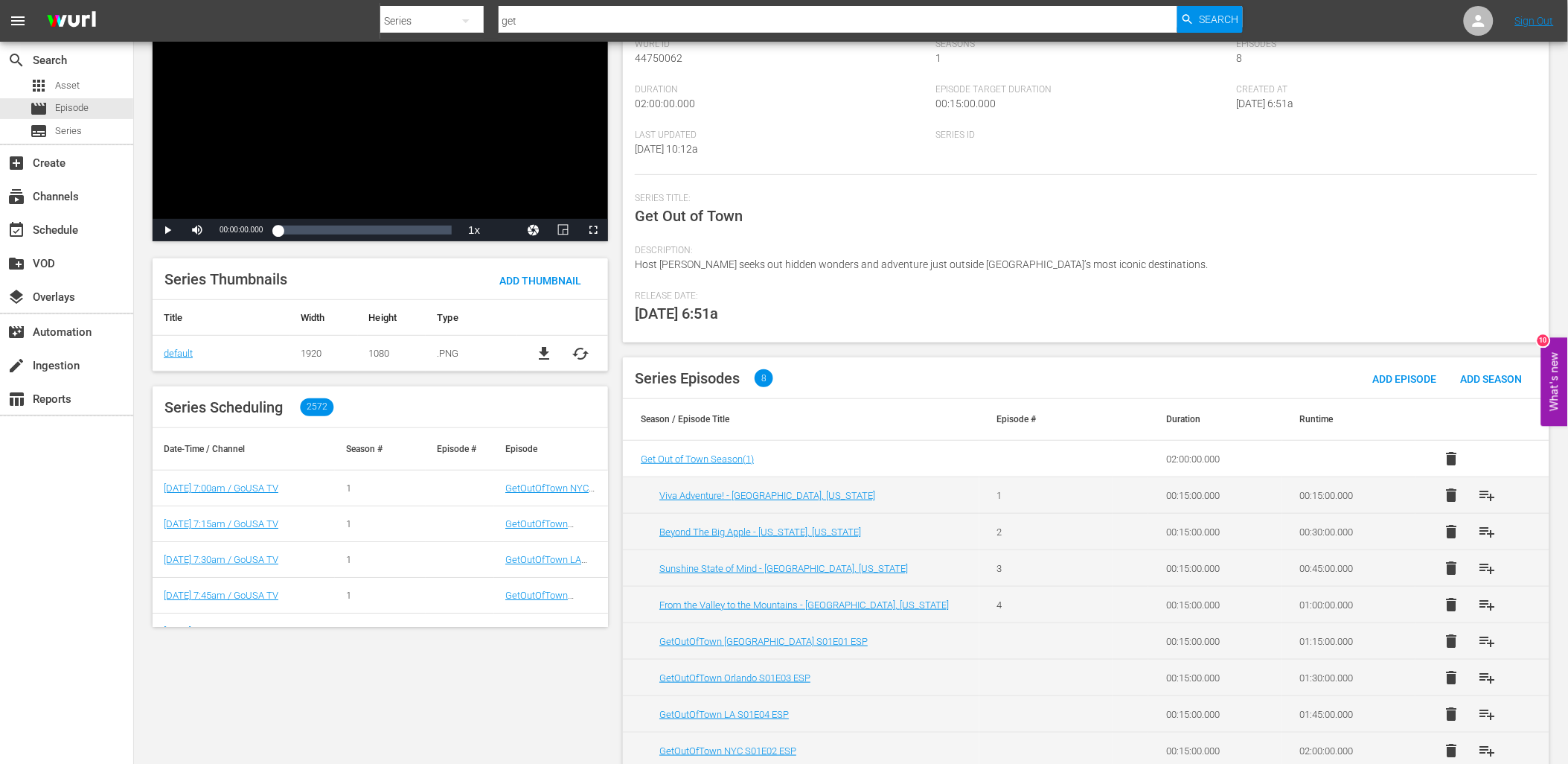
scroll to position [144, 0]
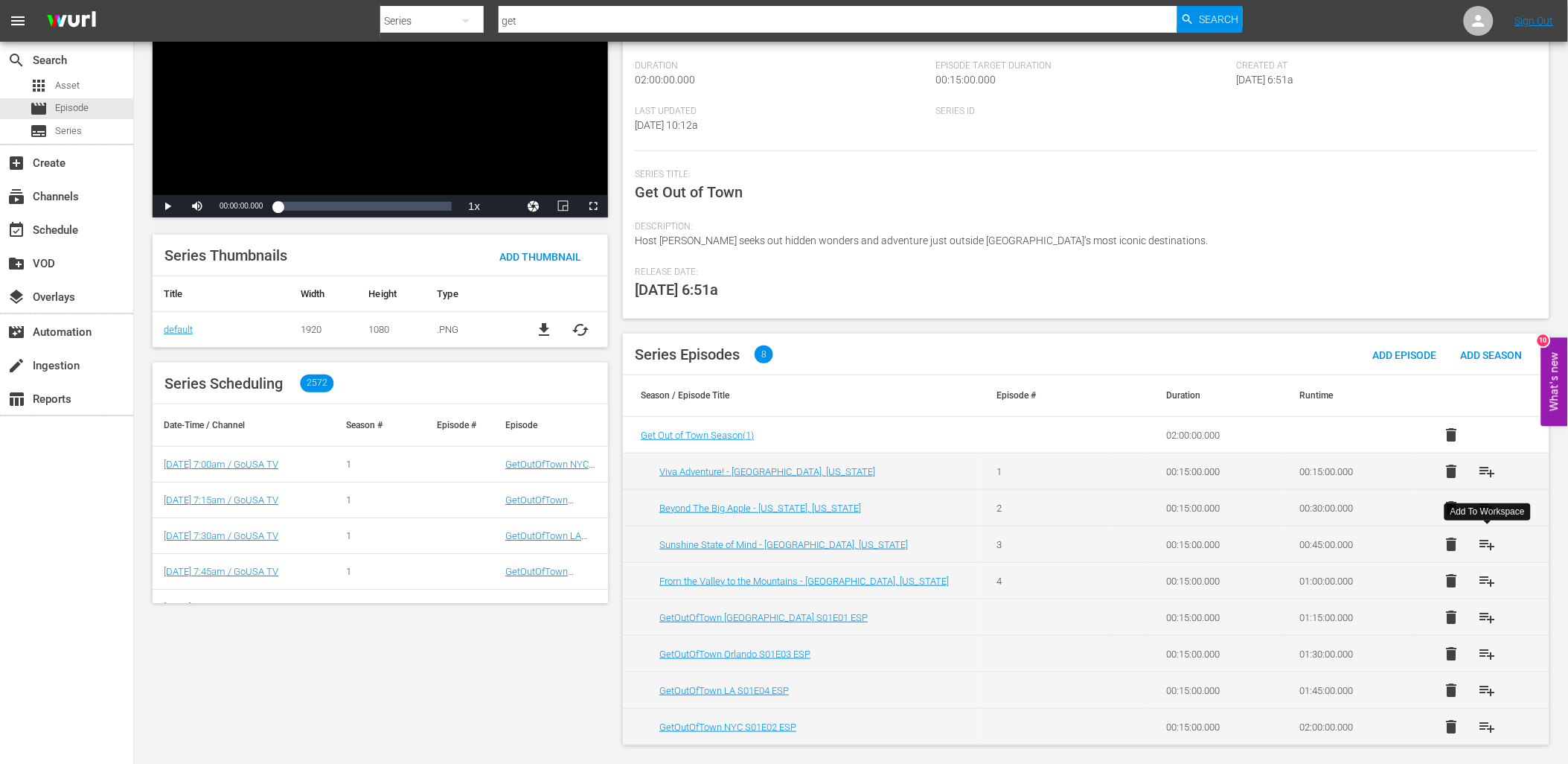
click at [1487, 547] on span "playlist_add" at bounding box center [1487, 544] width 18 height 18
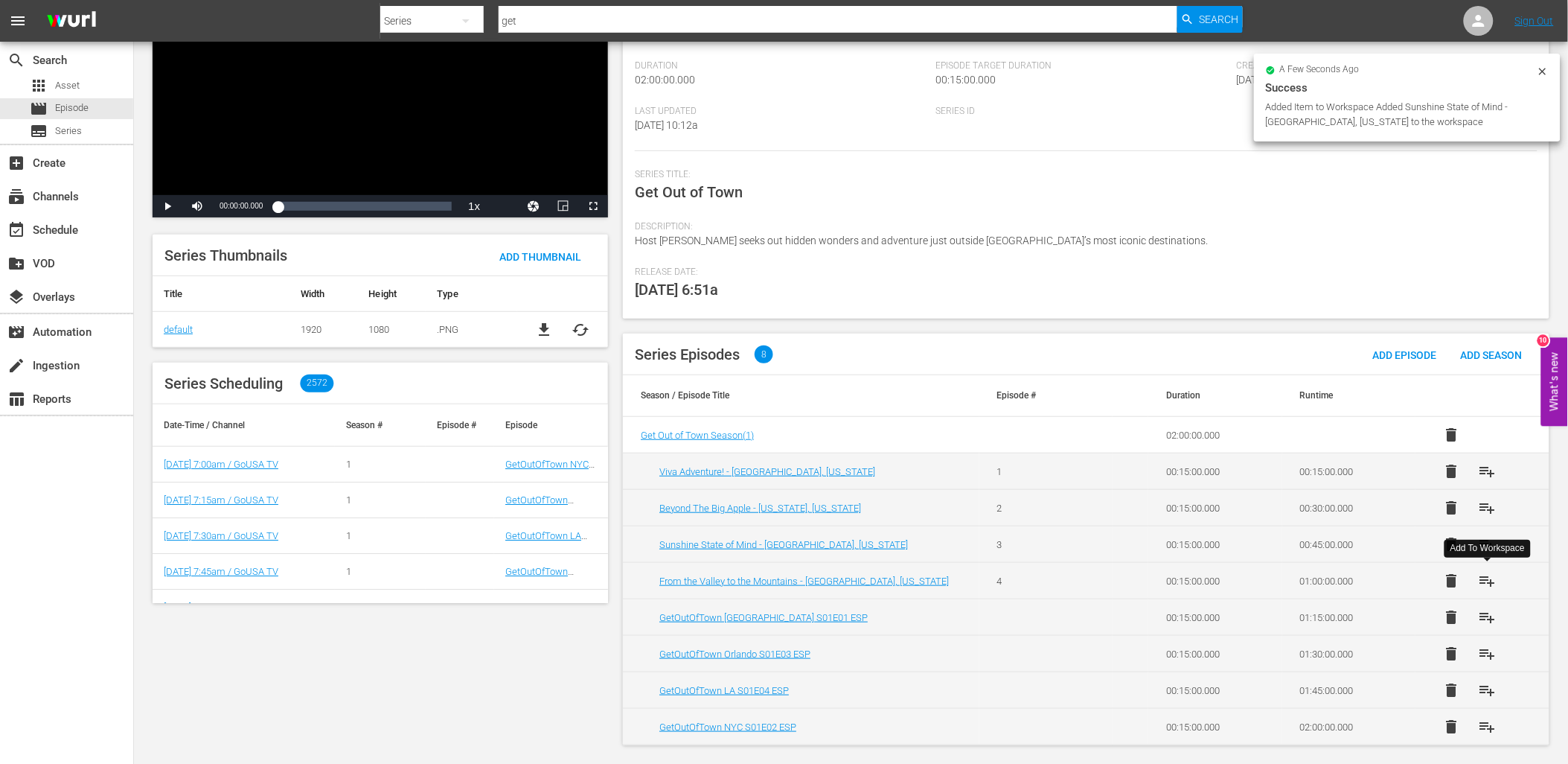
click at [1485, 576] on span "playlist_add" at bounding box center [1487, 580] width 18 height 18
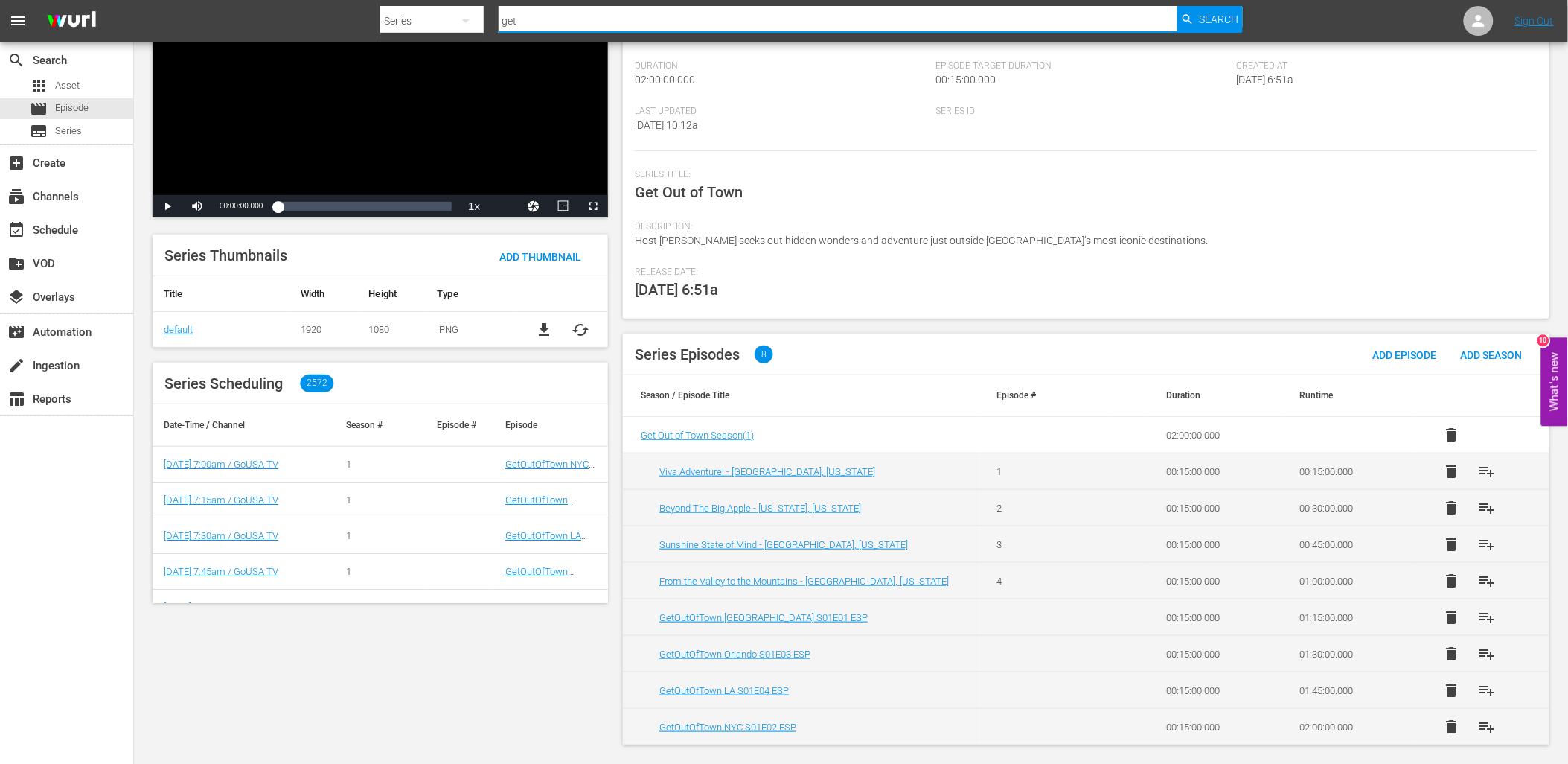
drag, startPoint x: 540, startPoint y: 18, endPoint x: 447, endPoint y: 20, distance: 93.0
click at [452, 19] on div "Search By Series Search ID, Title, Description, Keywords, or Category get Search" at bounding box center [811, 21] width 862 height 36
type input "beats"
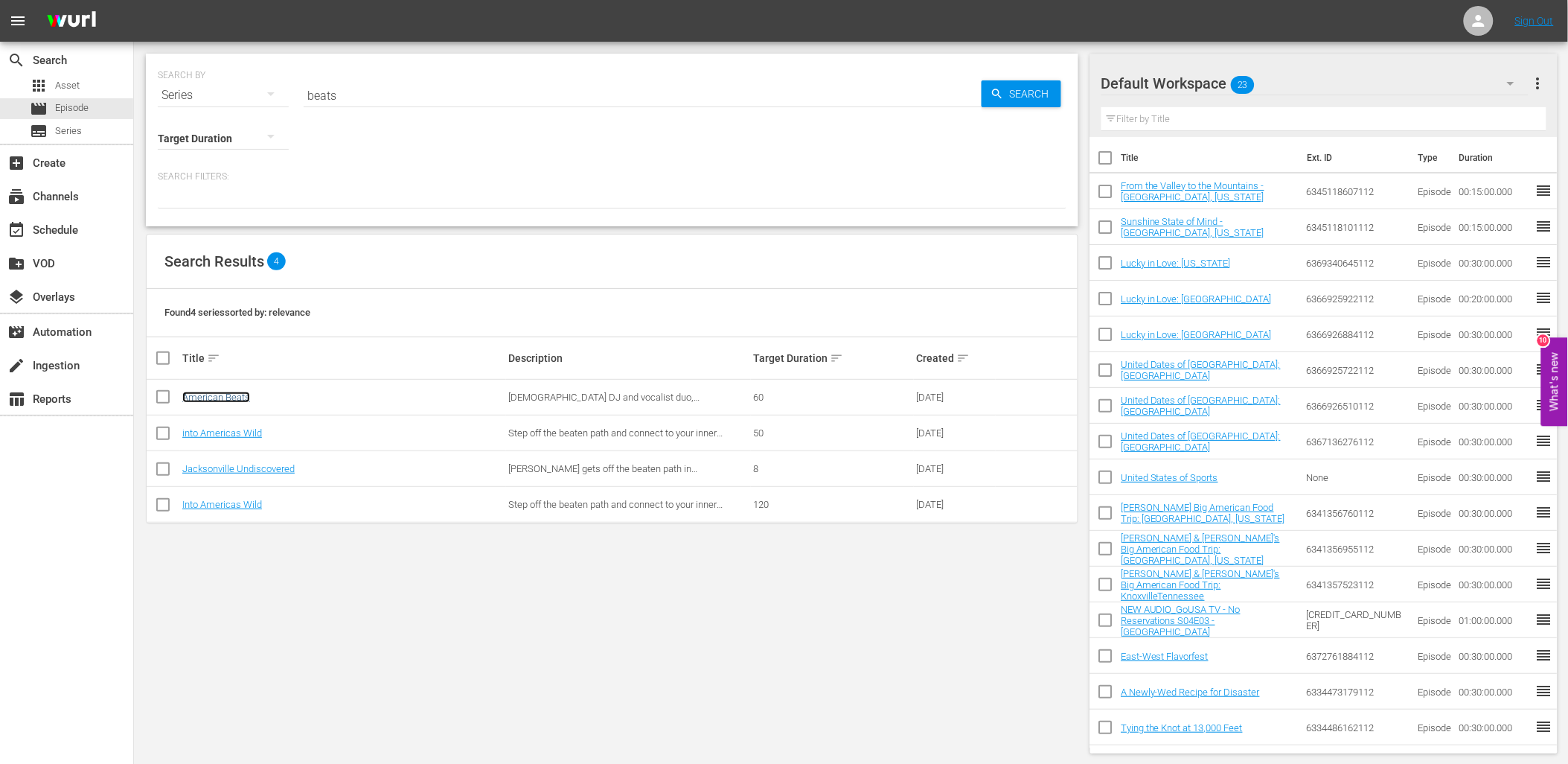
click at [226, 396] on link "American Beats" at bounding box center [216, 397] width 68 height 11
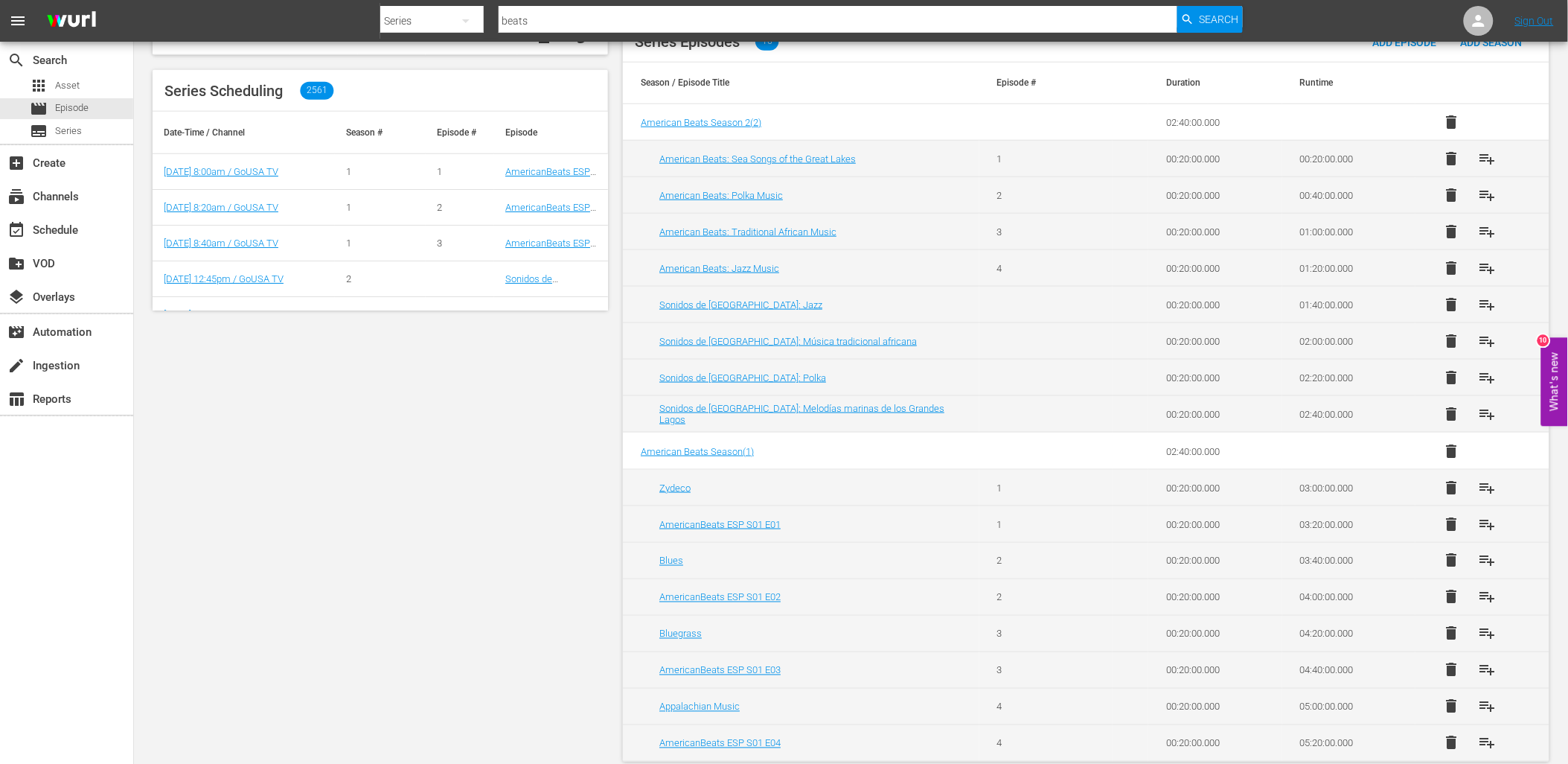
scroll to position [474, 0]
click at [1485, 477] on span "playlist_add" at bounding box center [1487, 485] width 18 height 18
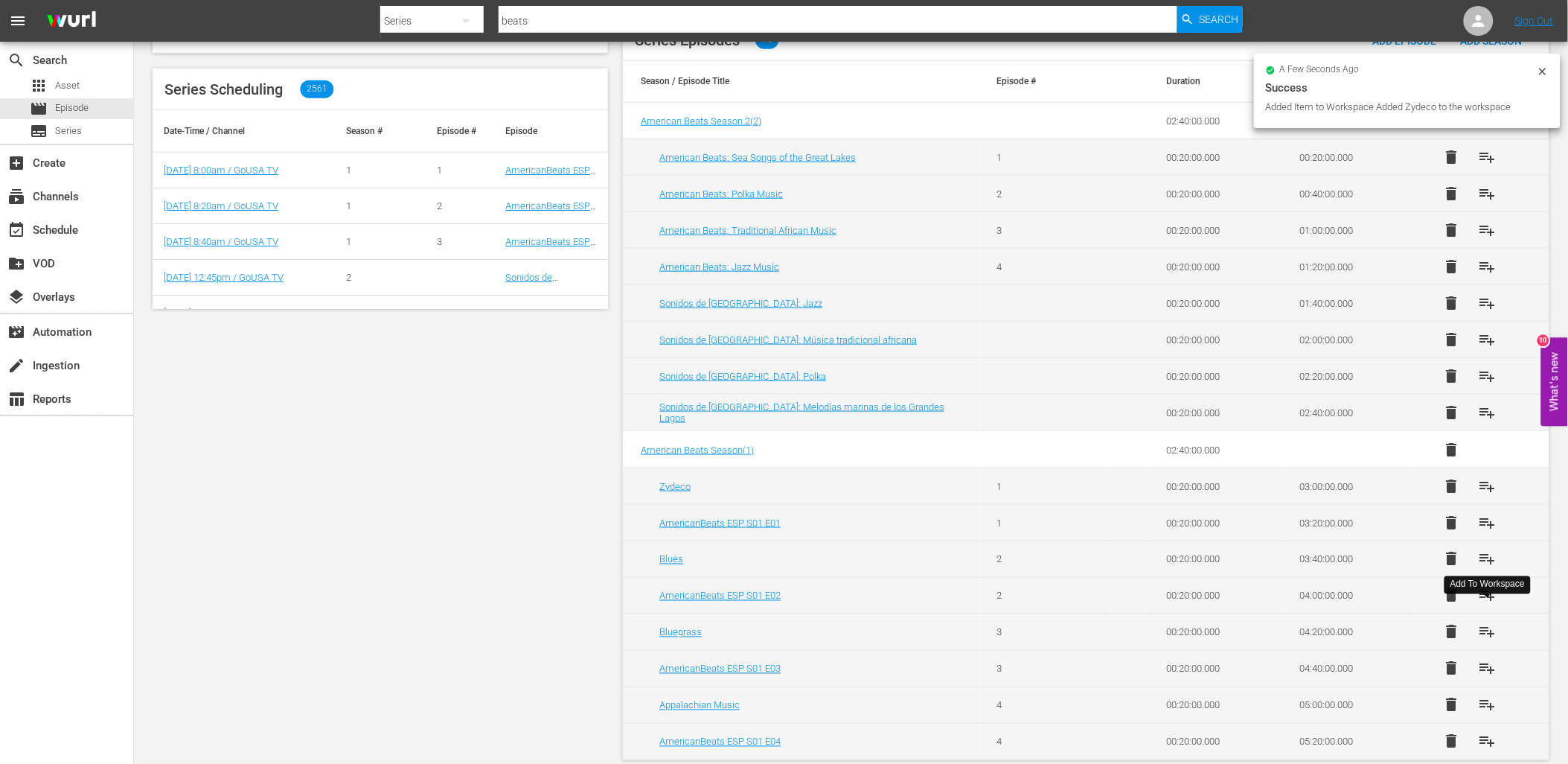
click at [1493, 623] on span "playlist_add" at bounding box center [1487, 632] width 18 height 18
click at [1487, 696] on span "playlist_add" at bounding box center [1487, 704] width 18 height 18
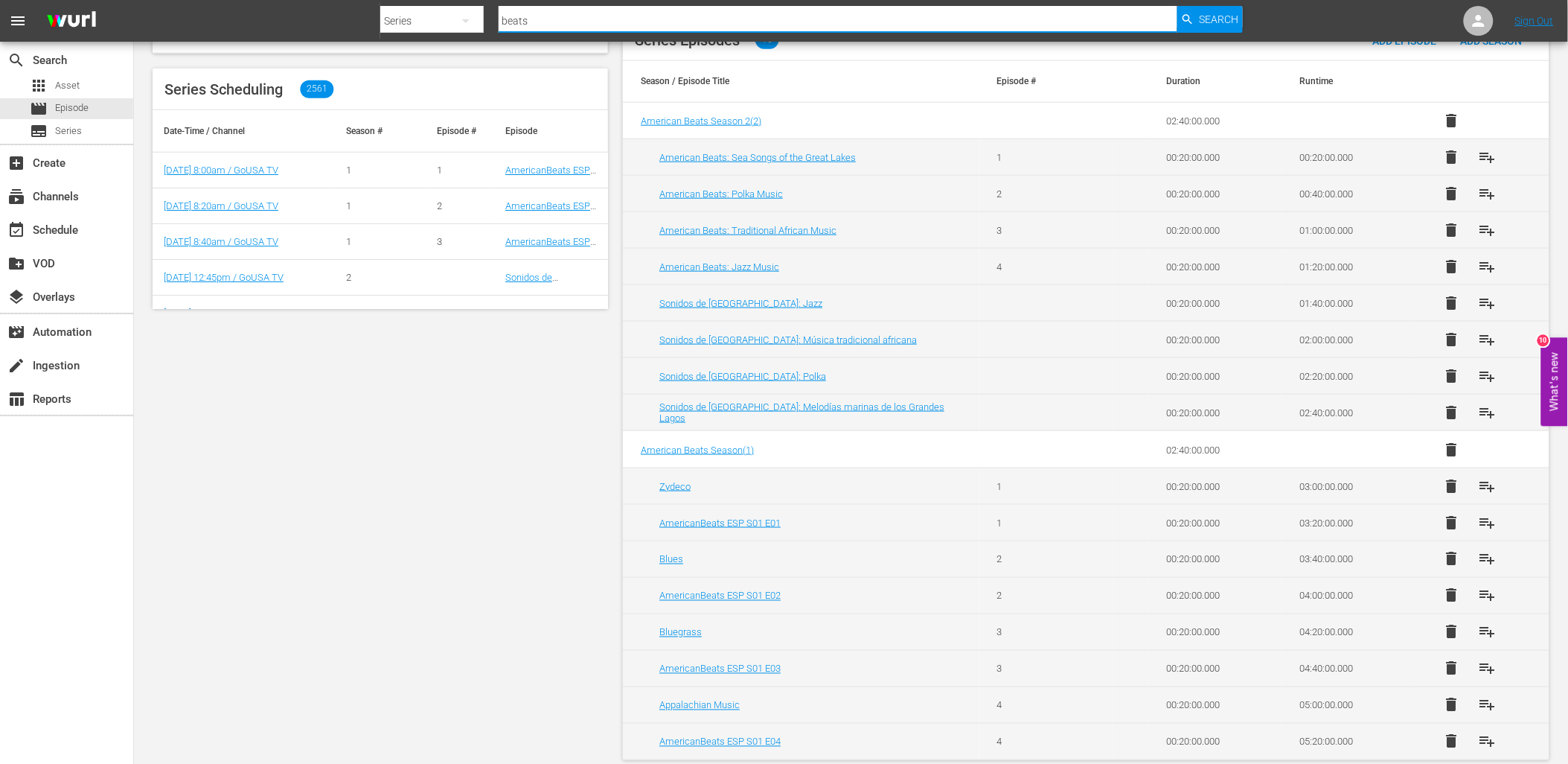
drag, startPoint x: 553, startPoint y: 18, endPoint x: 458, endPoint y: 30, distance: 95.8
click at [458, 30] on div "Search By Series Search ID, Title, Description, Keywords, or Category beats Sea…" at bounding box center [811, 21] width 862 height 36
type input "beach battles"
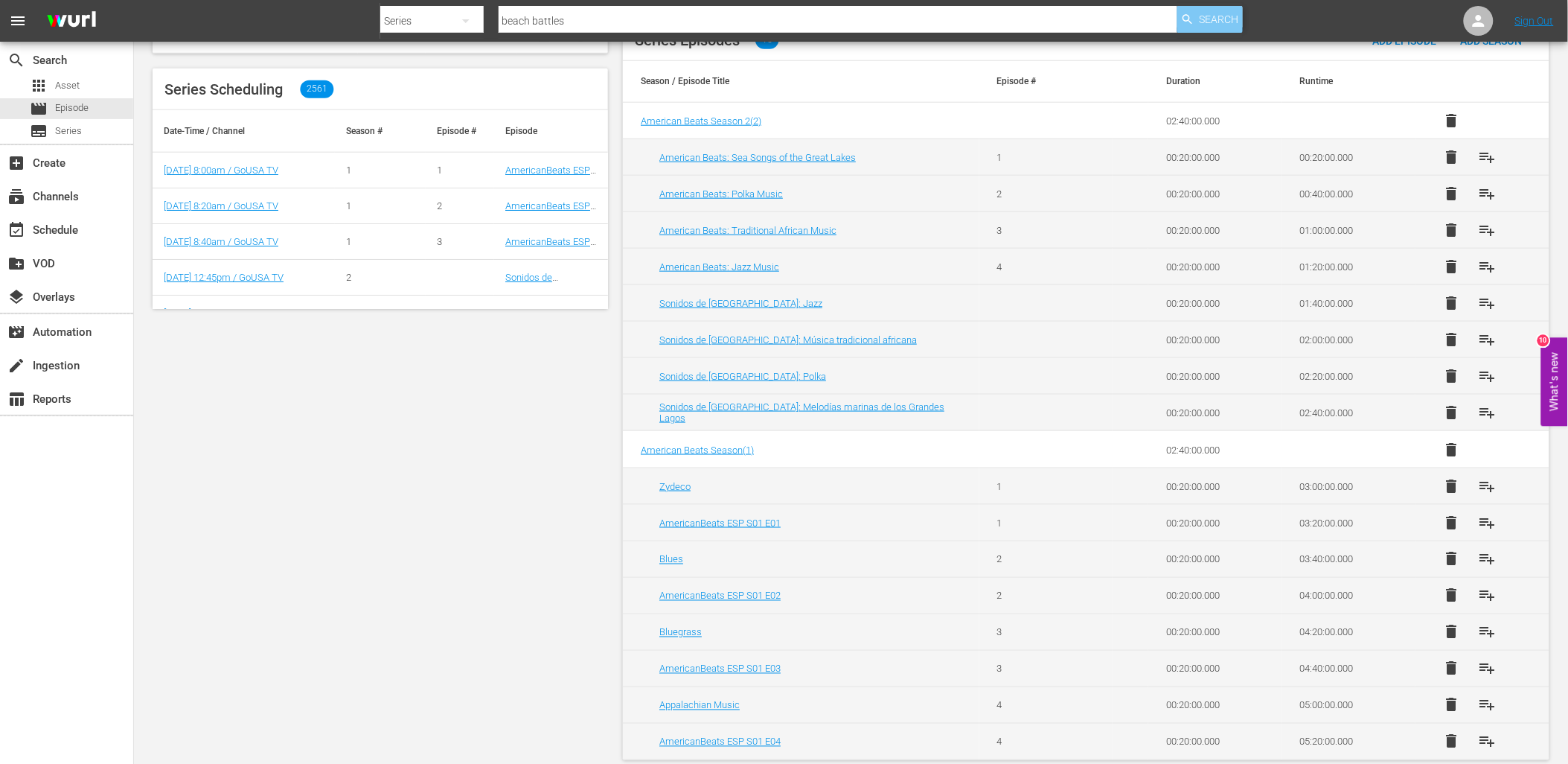
click at [1223, 11] on span "Search" at bounding box center [1219, 19] width 40 height 27
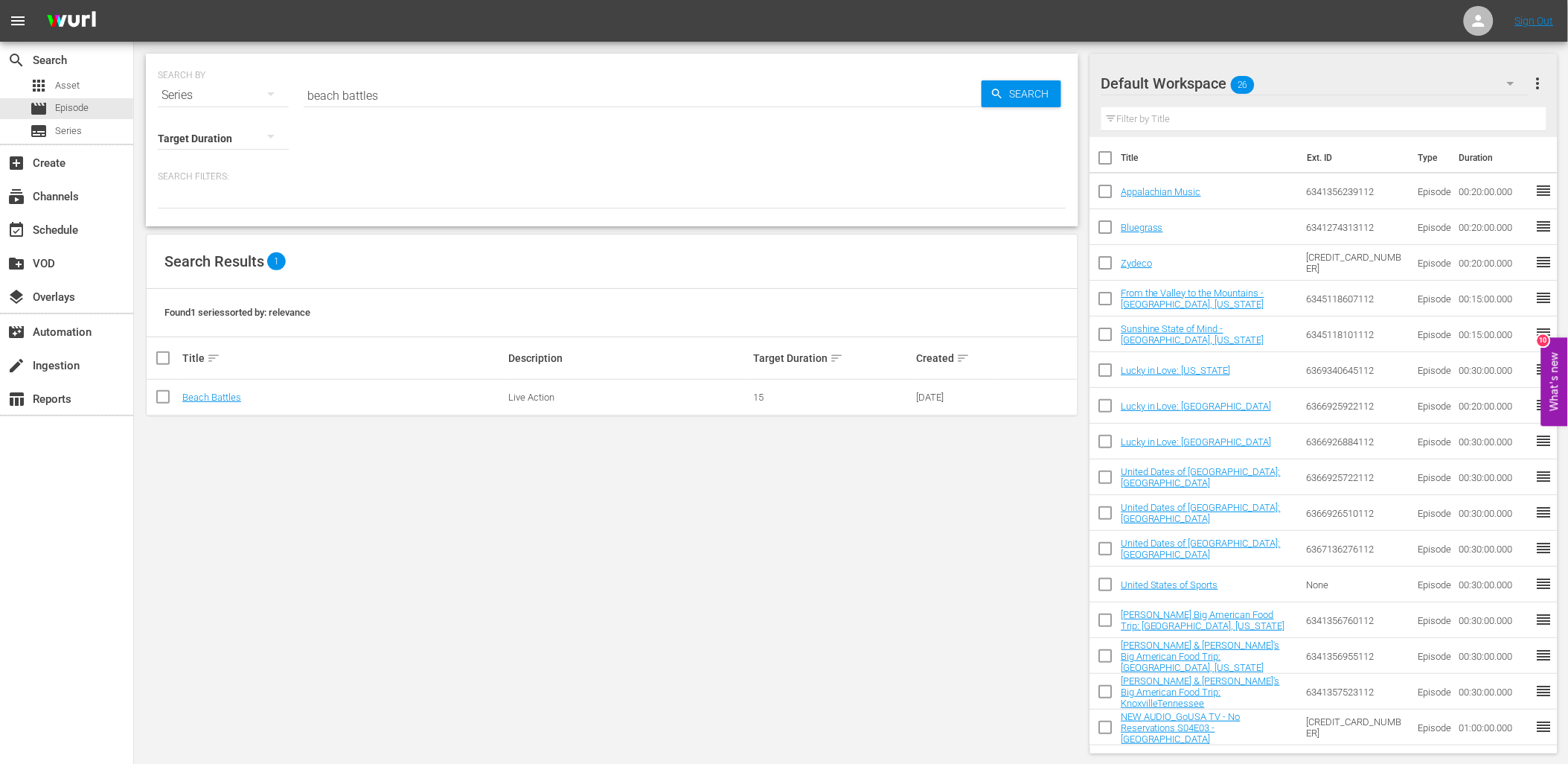
click at [199, 390] on td "Beach Battles" at bounding box center [343, 397] width 326 height 36
click at [209, 396] on link "Beach Battles" at bounding box center [211, 397] width 59 height 11
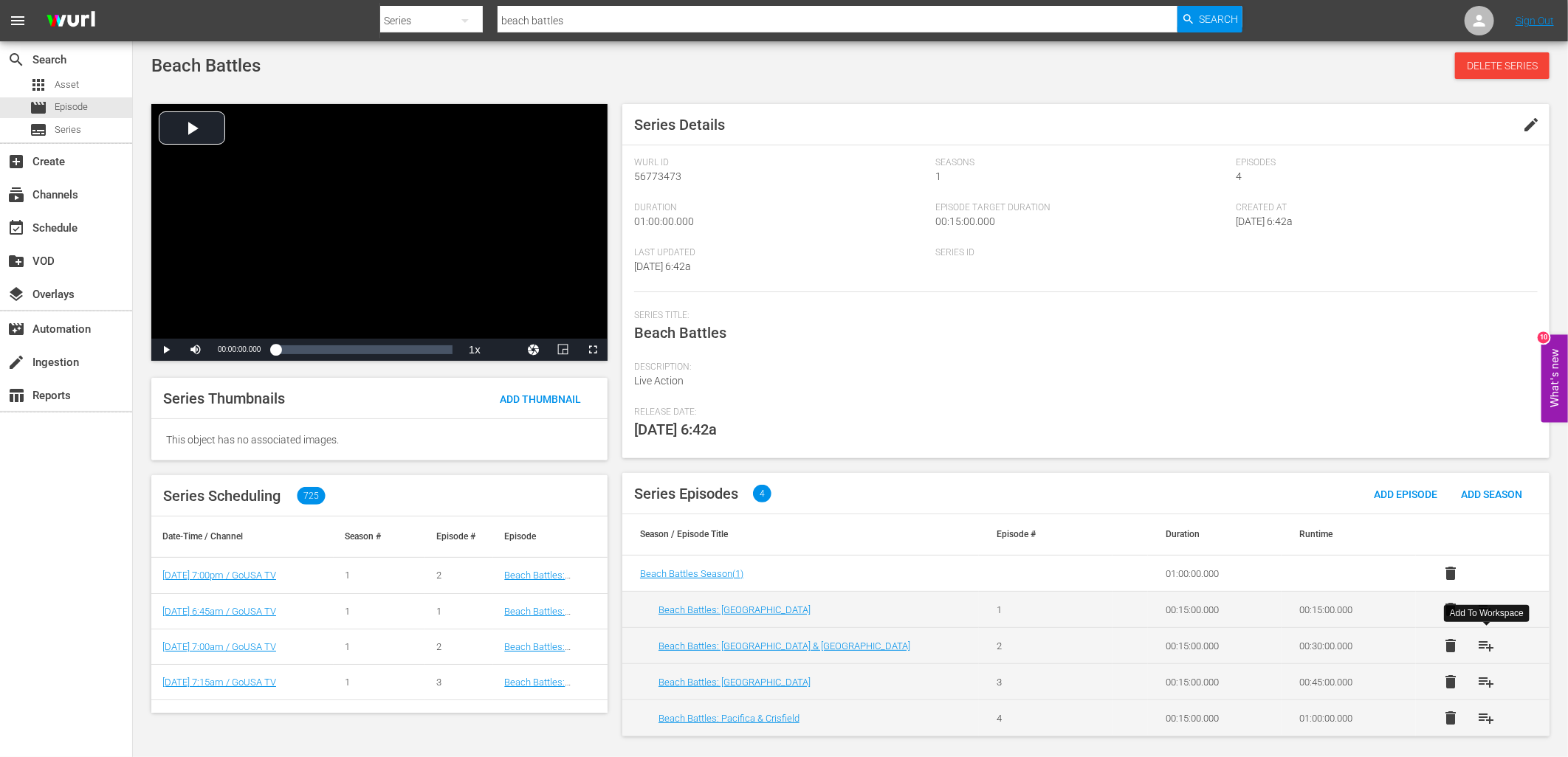
click at [1485, 650] on span "playlist_add" at bounding box center [1486, 645] width 17 height 17
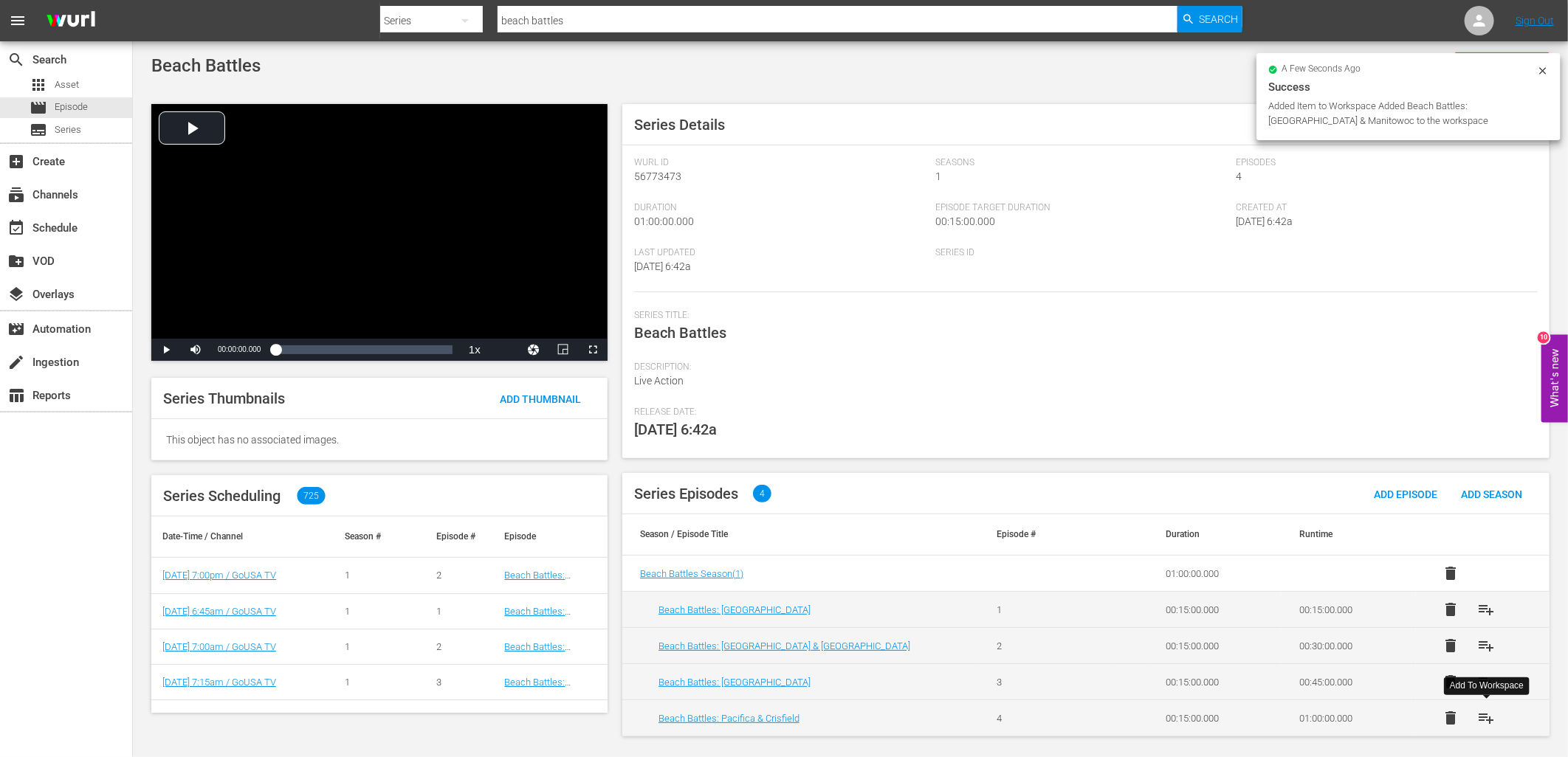
click at [1491, 719] on span "playlist_add" at bounding box center [1486, 718] width 17 height 17
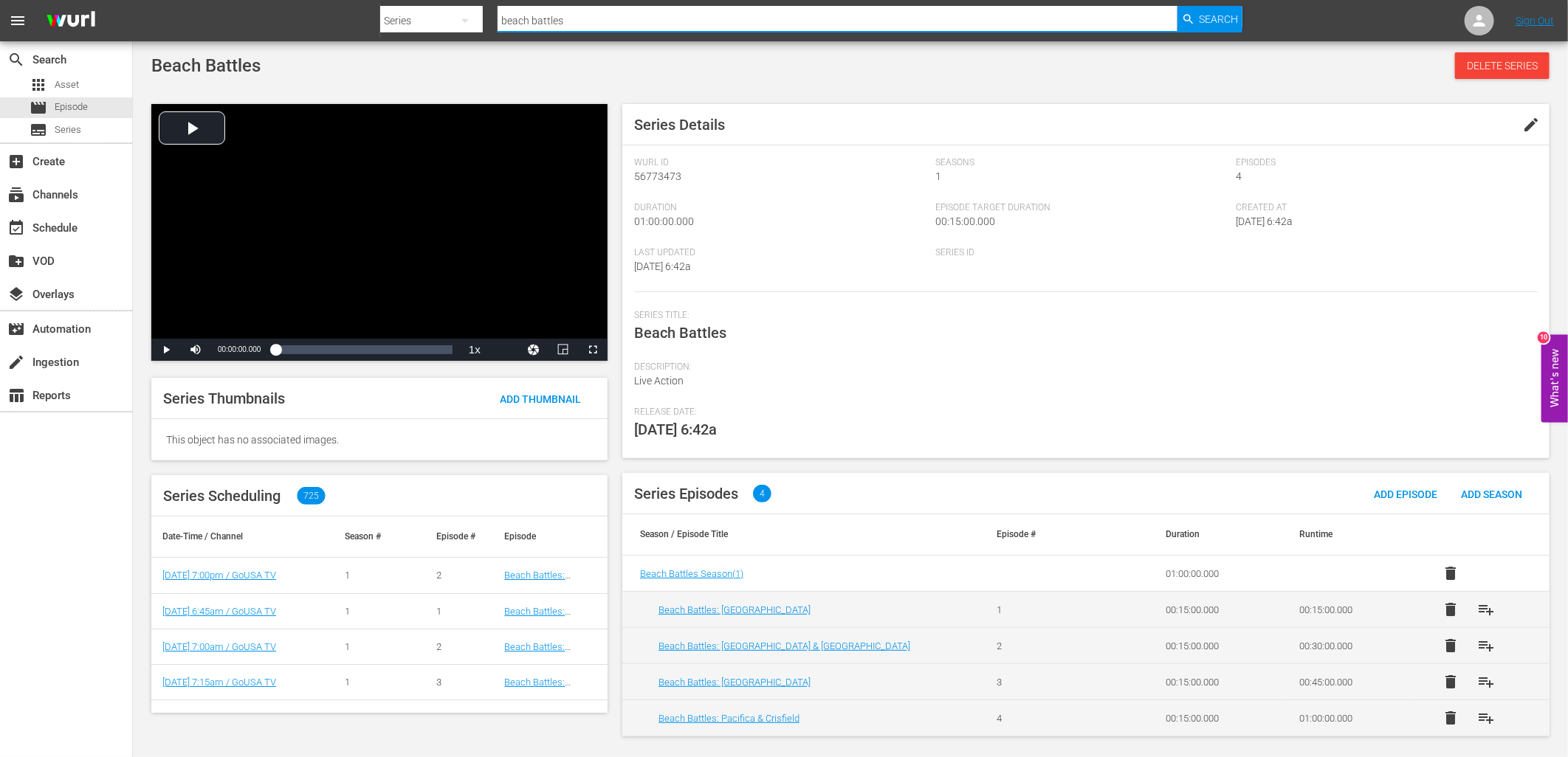
click at [544, 19] on input "beach battles" at bounding box center [838, 20] width 680 height 36
click at [543, 24] on input "beach battles" at bounding box center [838, 20] width 680 height 36
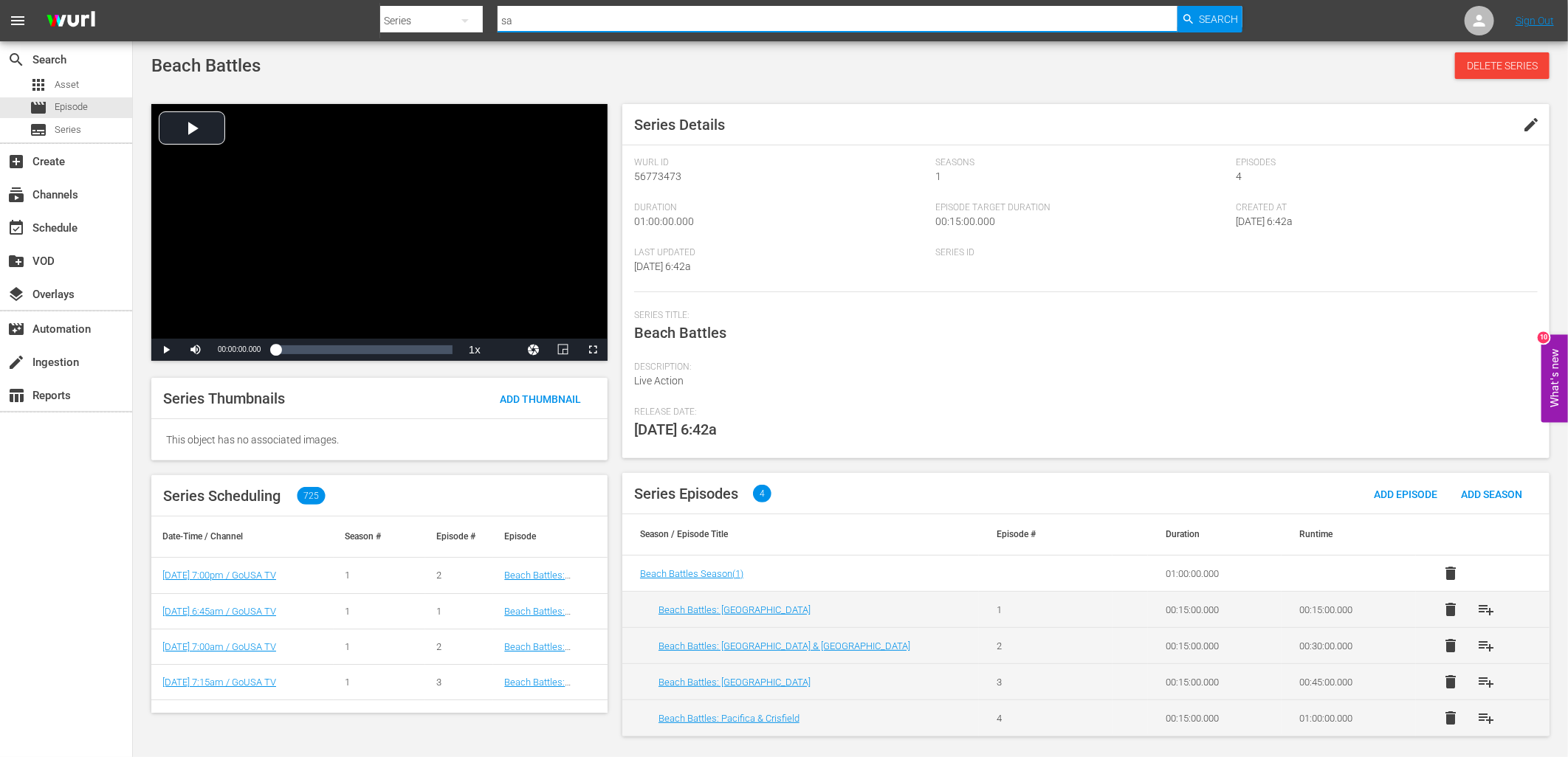
type input "[PERSON_NAME]"
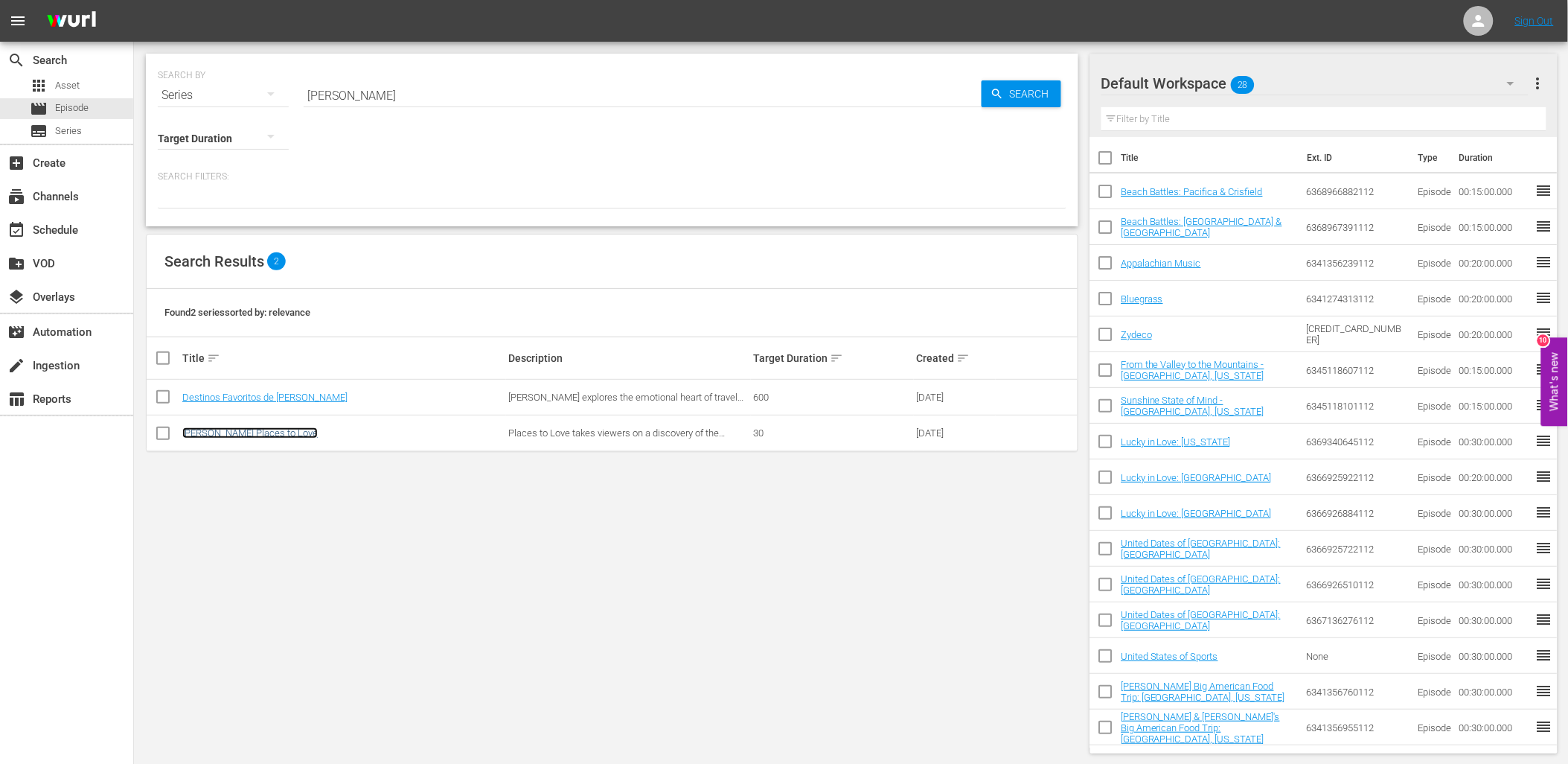
click at [269, 433] on link "[PERSON_NAME] Places to Love" at bounding box center [249, 433] width 135 height 11
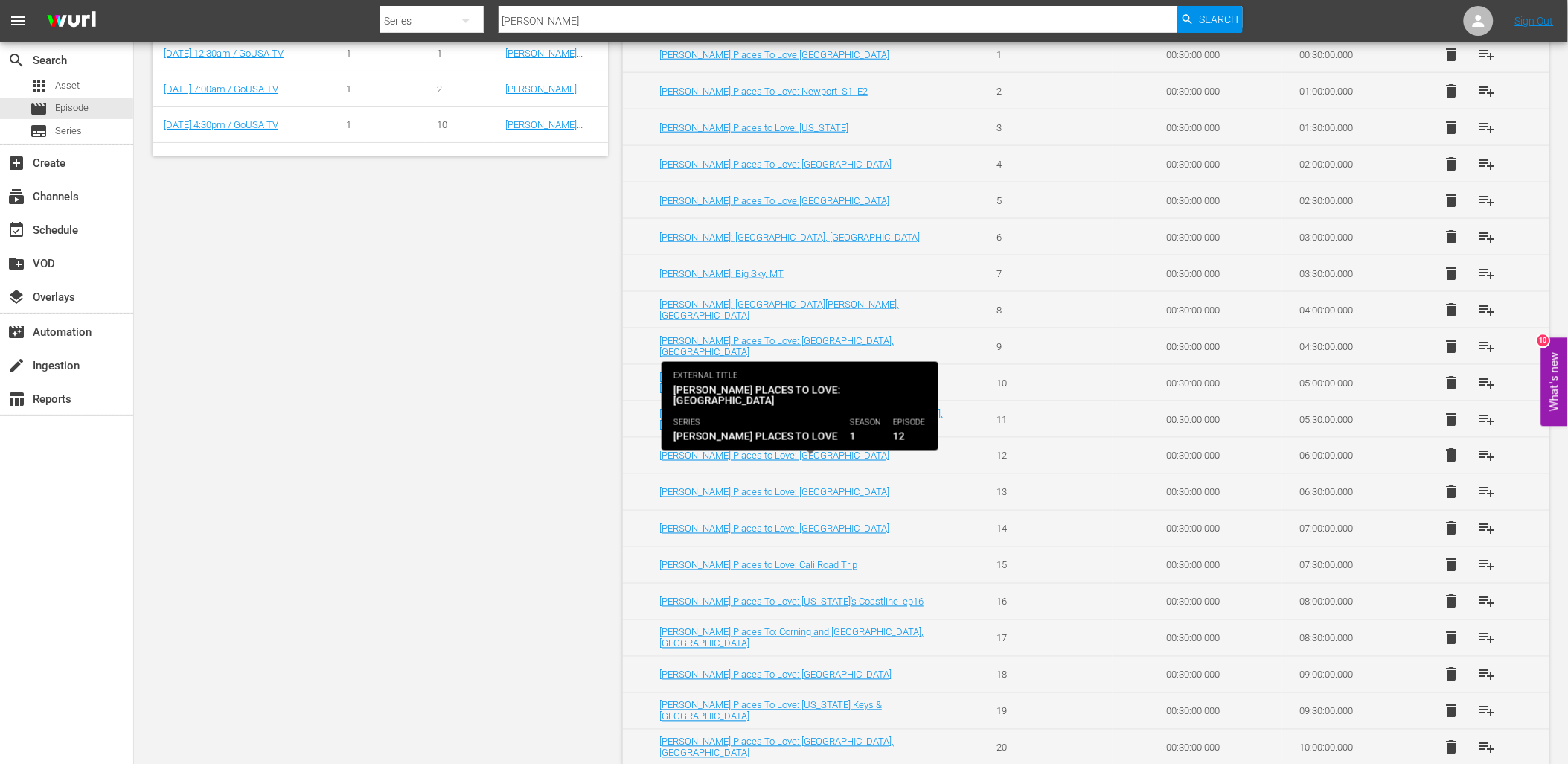
scroll to position [583, 0]
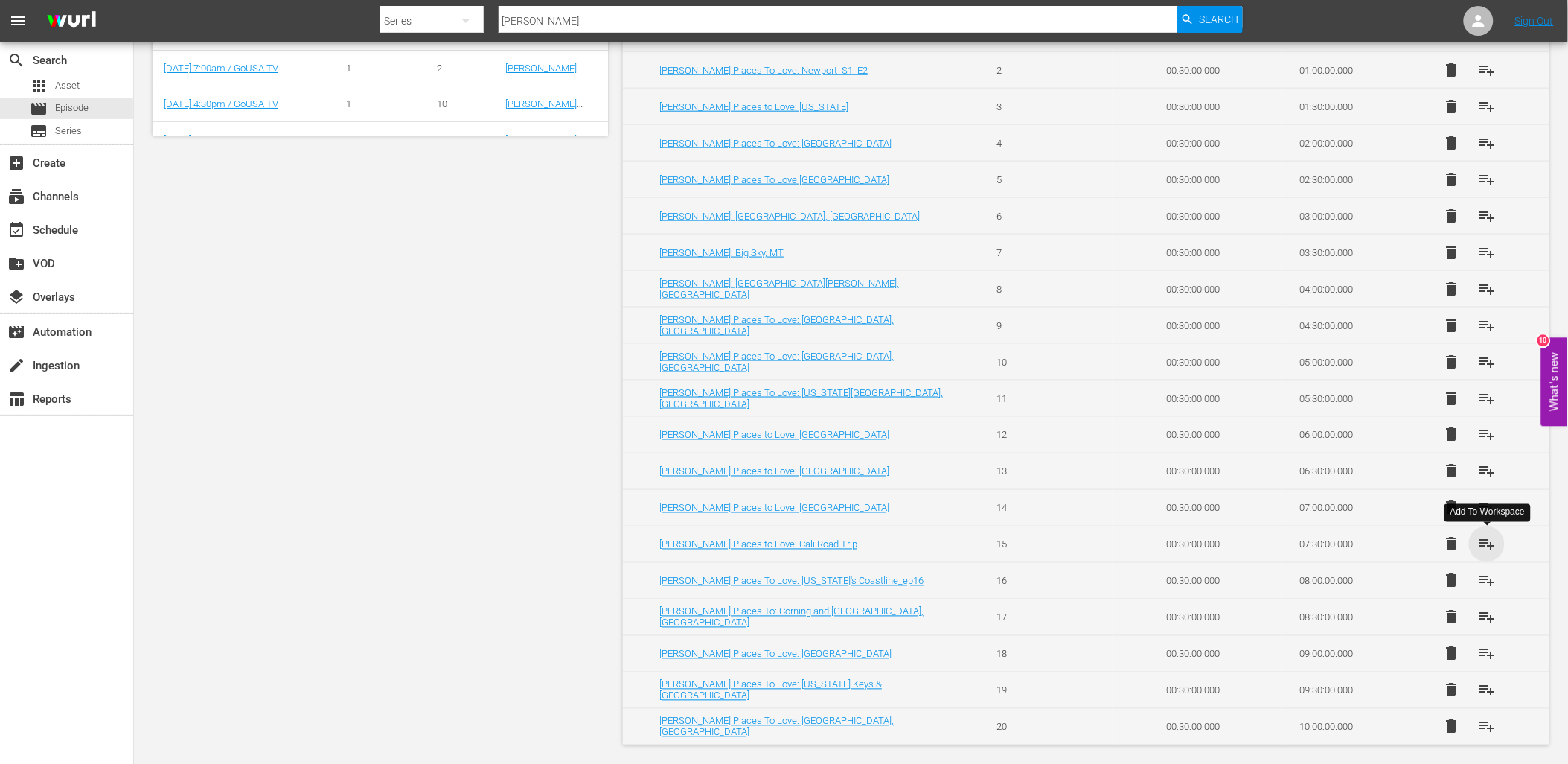
click at [1489, 542] on span "playlist_add" at bounding box center [1487, 544] width 18 height 18
click at [533, 23] on input "[PERSON_NAME]" at bounding box center [838, 21] width 679 height 36
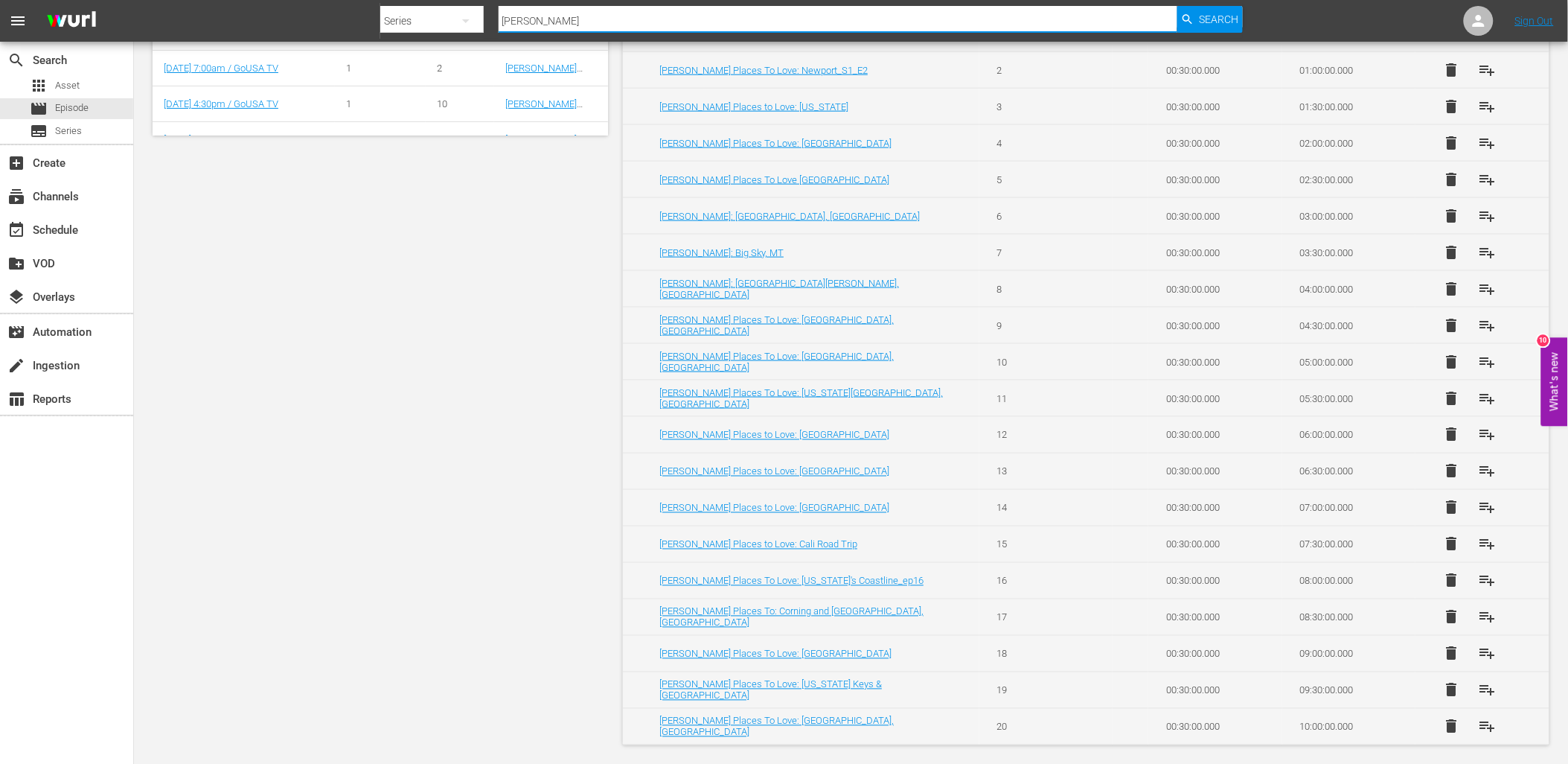
click at [533, 23] on input "[PERSON_NAME]" at bounding box center [838, 21] width 679 height 36
type input "wild"
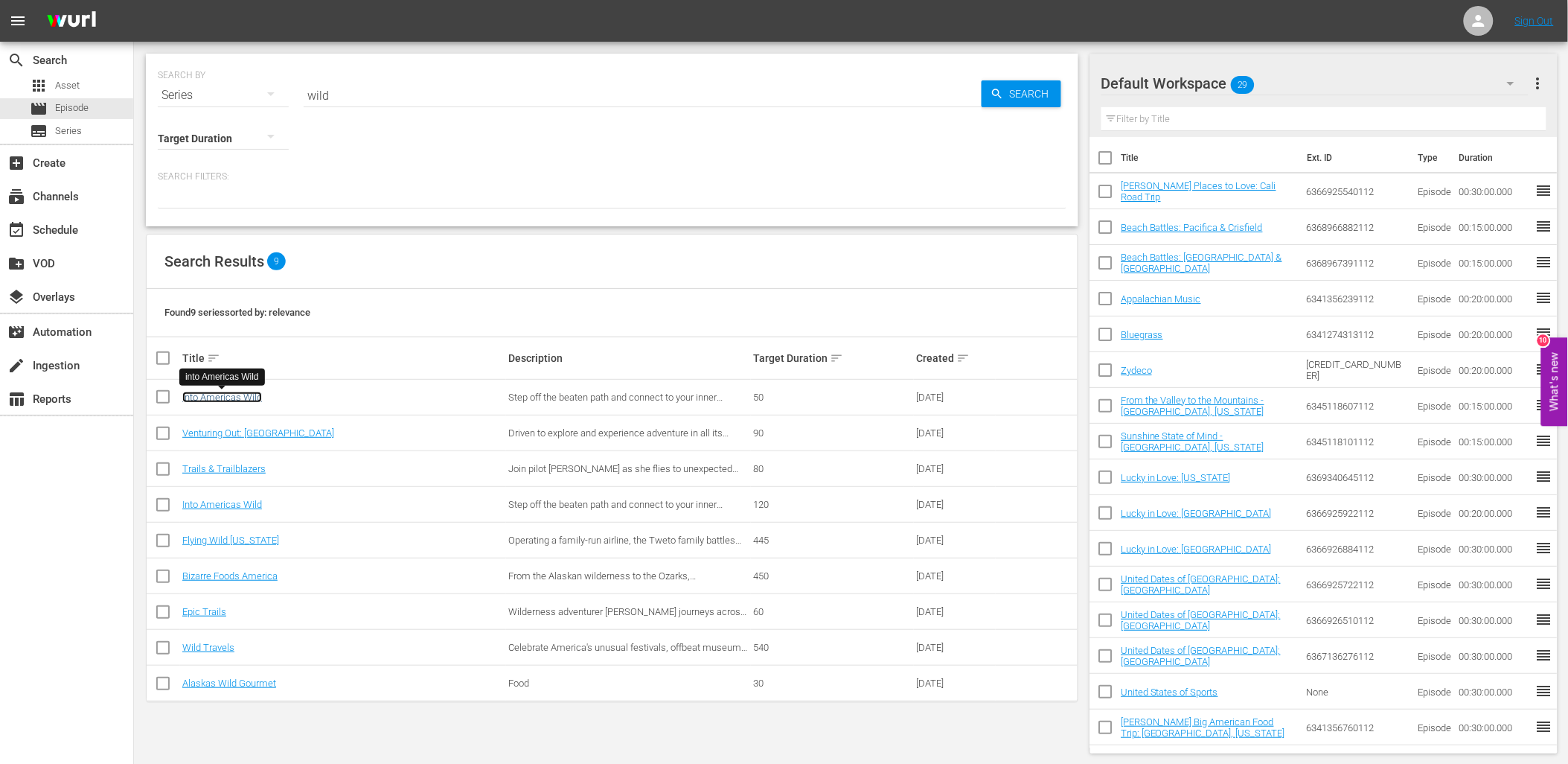
click at [228, 400] on link "into Americas Wild" at bounding box center [222, 397] width 80 height 11
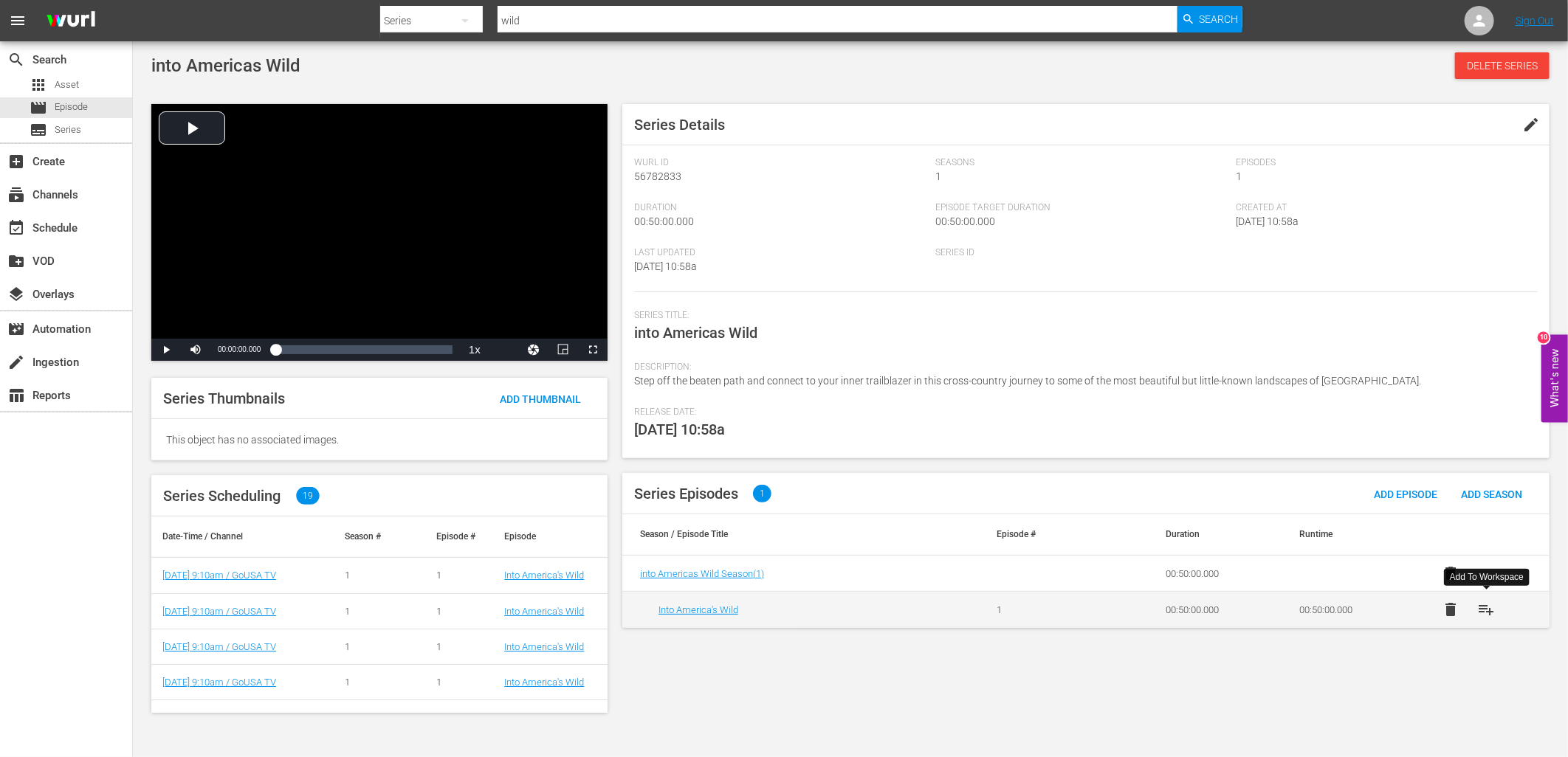
click at [1488, 603] on span "playlist_add" at bounding box center [1486, 609] width 17 height 17
click at [483, 11] on div "Search By Series Search ID, Title, Description, Keywords, or Category wild Sear…" at bounding box center [811, 20] width 862 height 36
type input "soul"
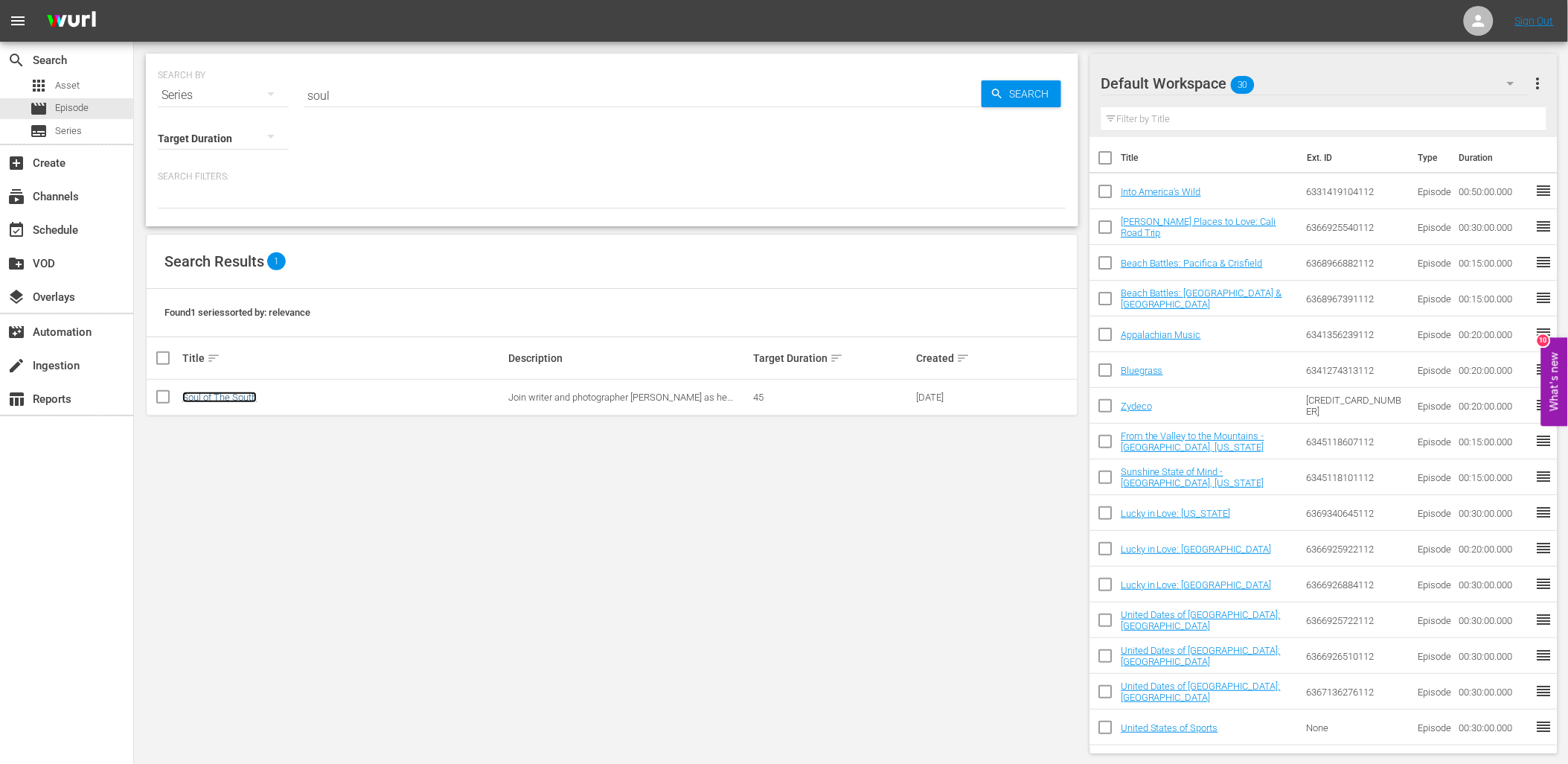
click at [213, 392] on link "Soul of The South" at bounding box center [219, 397] width 74 height 11
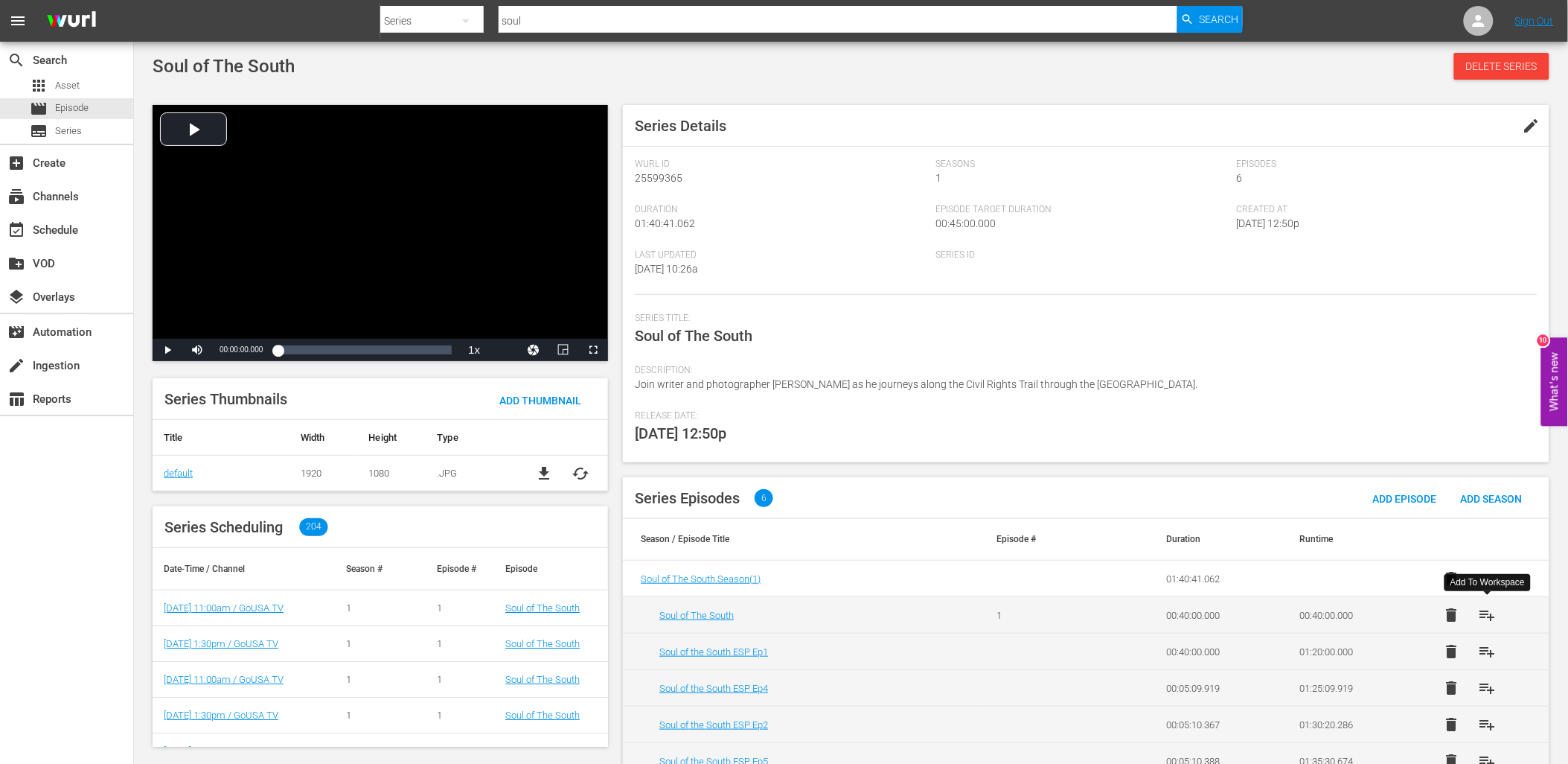
click at [1499, 615] on button "playlist_add" at bounding box center [1487, 615] width 36 height 36
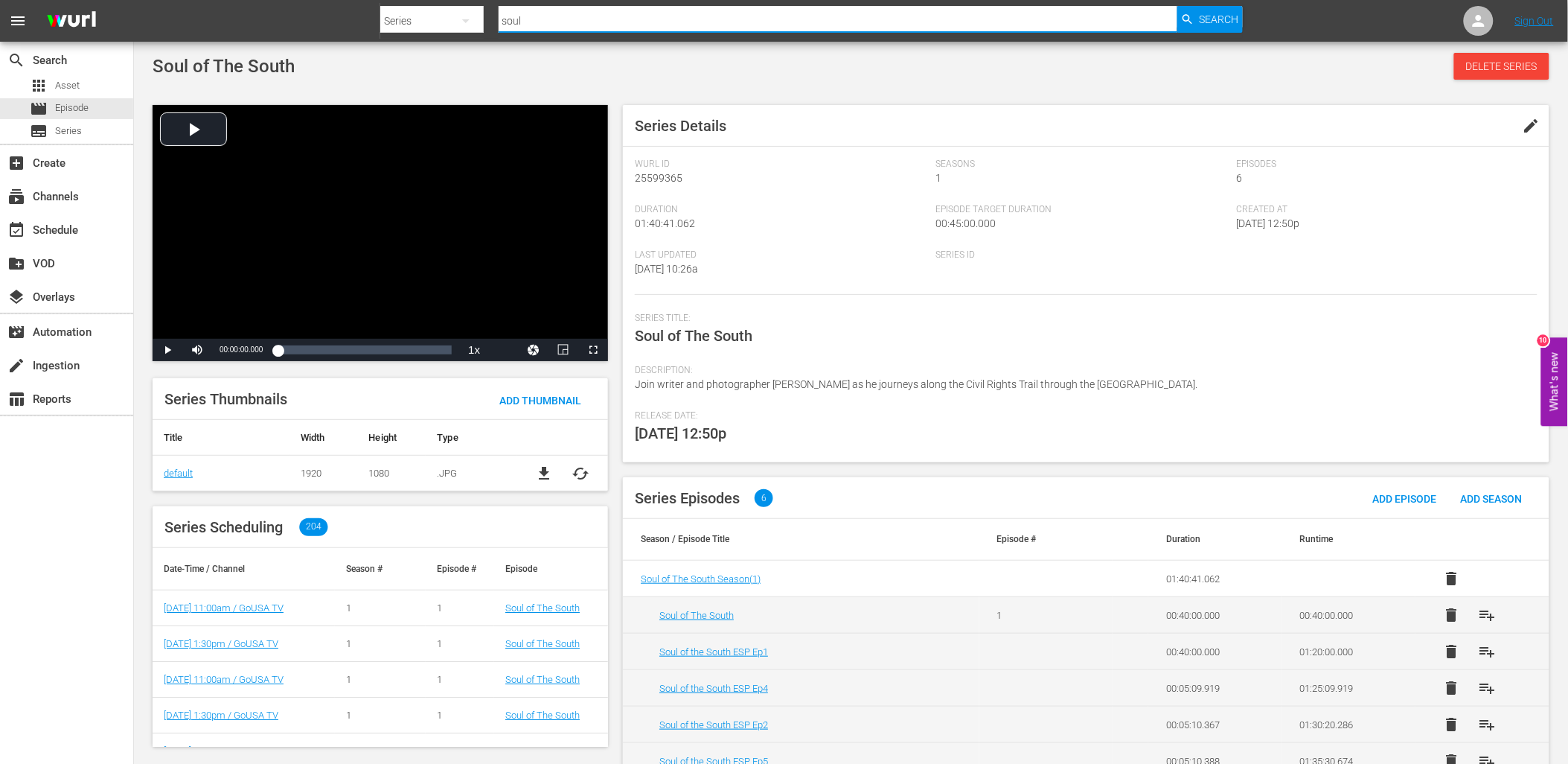
drag, startPoint x: 553, startPoint y: 25, endPoint x: 361, endPoint y: 9, distance: 192.7
click at [366, 9] on nav "menu Search By Series Search ID, Title, Description, Keywords, or Category soul…" at bounding box center [784, 21] width 1568 height 41
type input "epic trails"
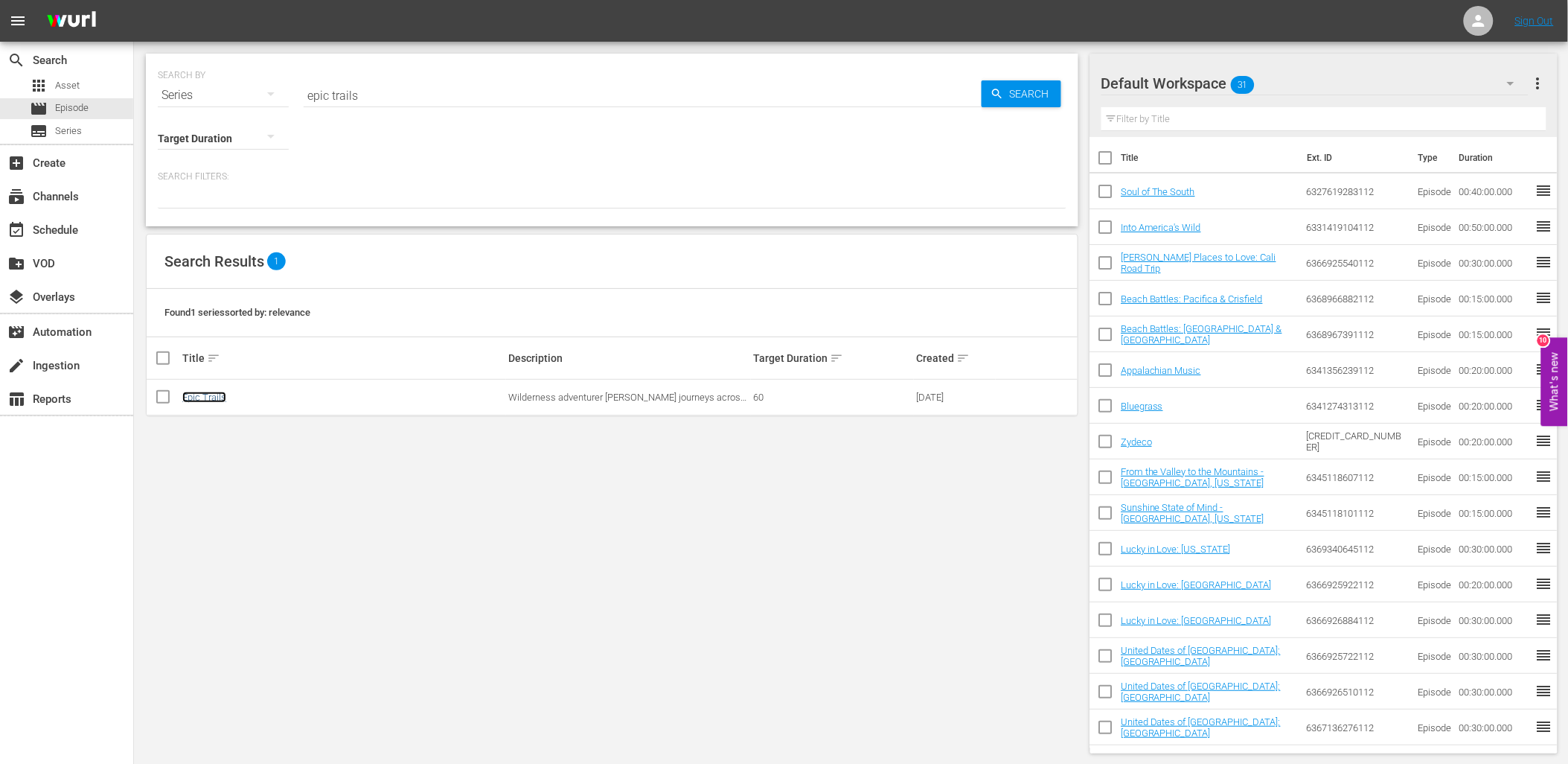
click at [207, 400] on link "Epic Trails" at bounding box center [204, 397] width 44 height 11
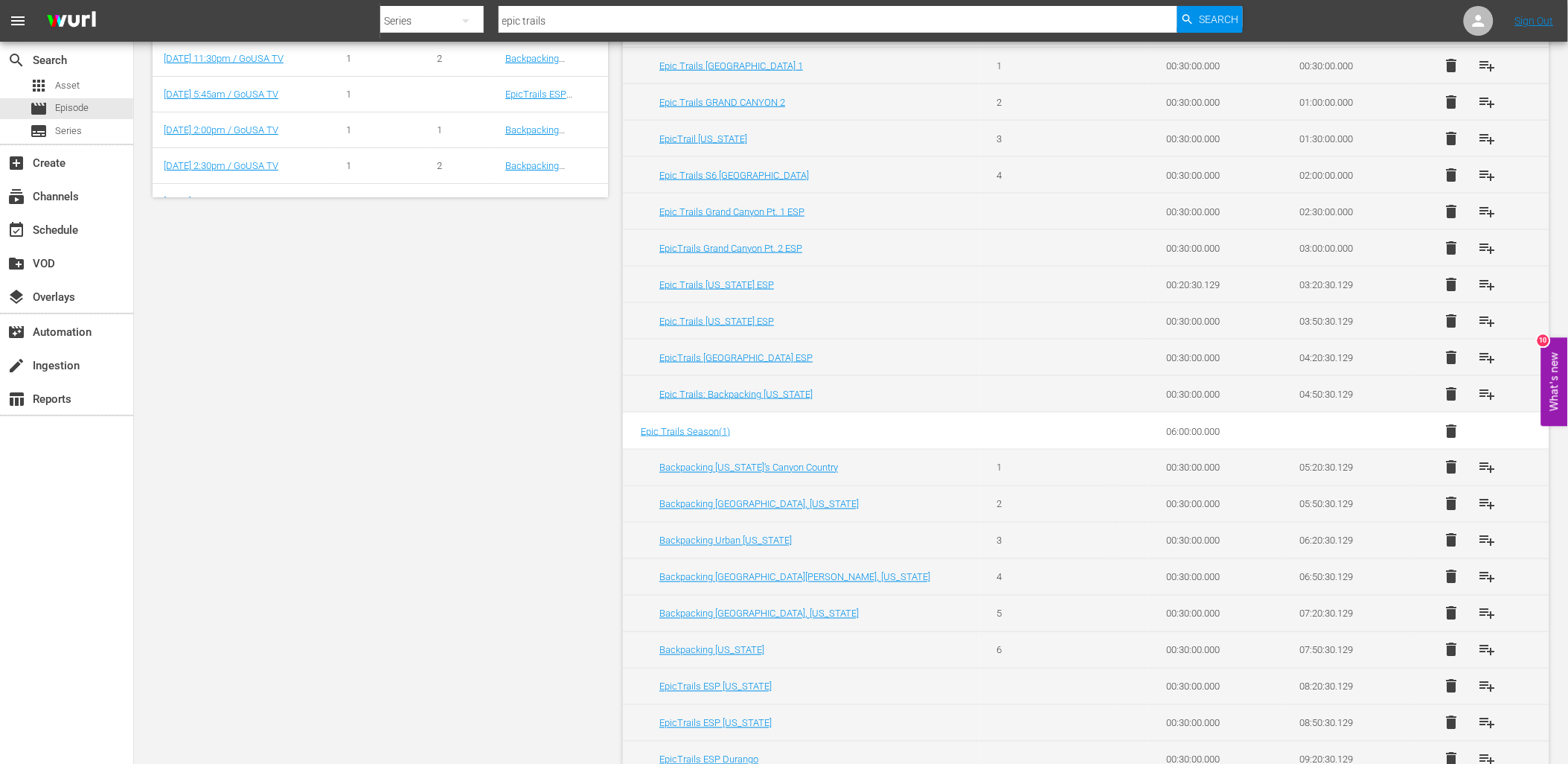
scroll to position [579, 0]
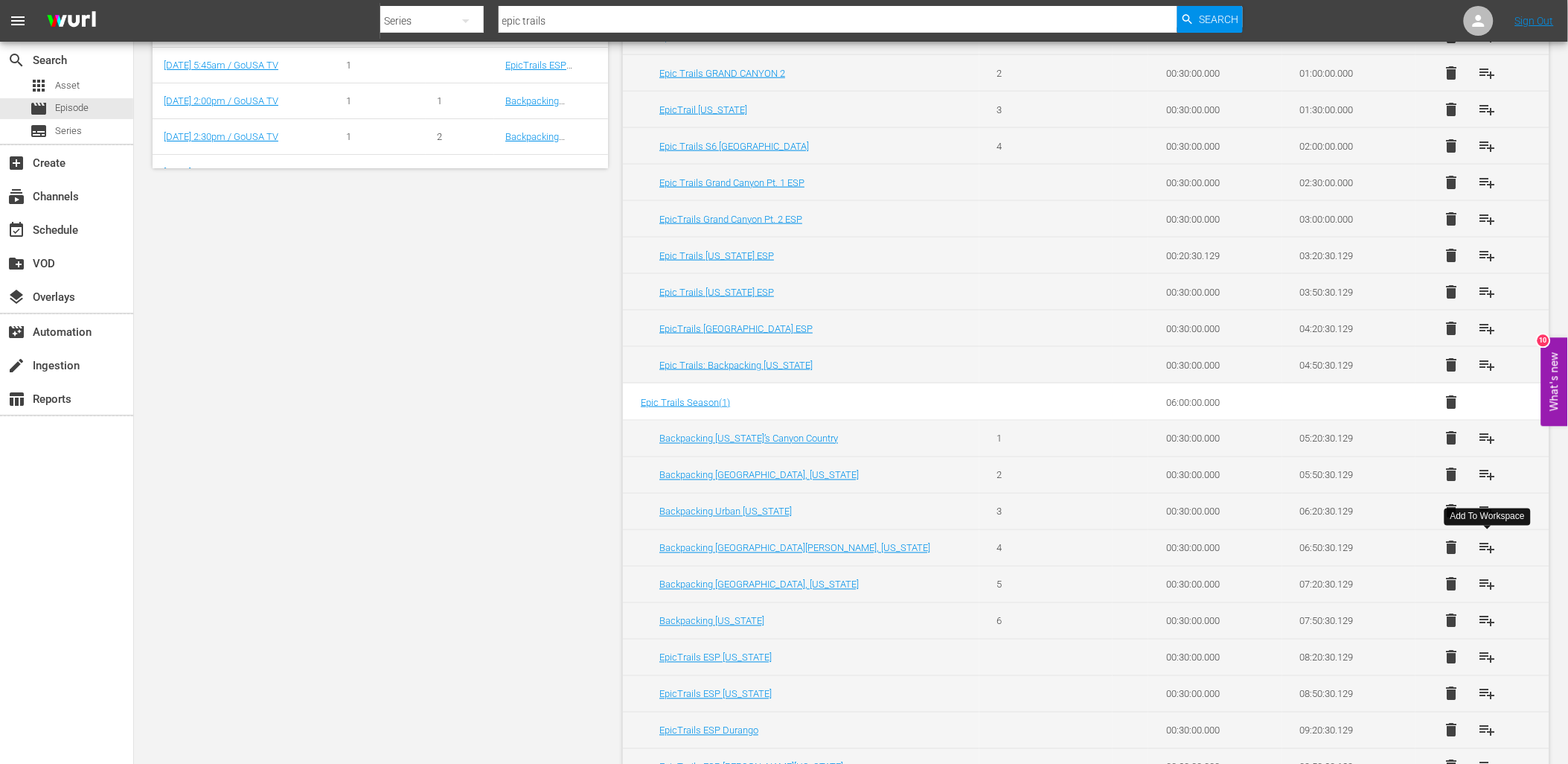
click at [1486, 548] on span "playlist_add" at bounding box center [1487, 547] width 18 height 18
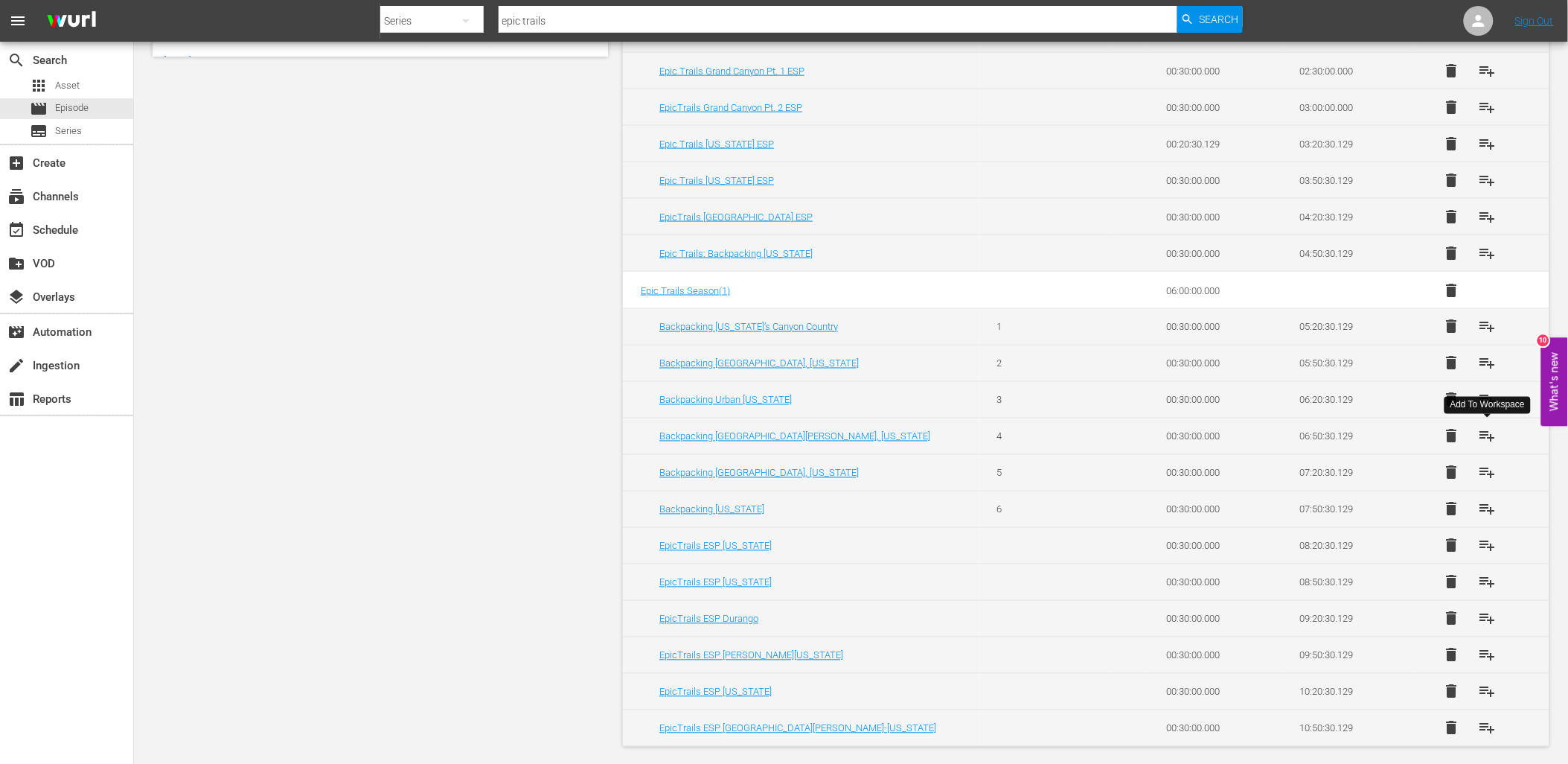
scroll to position [693, 0]
click at [1491, 384] on button "playlist_add" at bounding box center [1487, 398] width 36 height 36
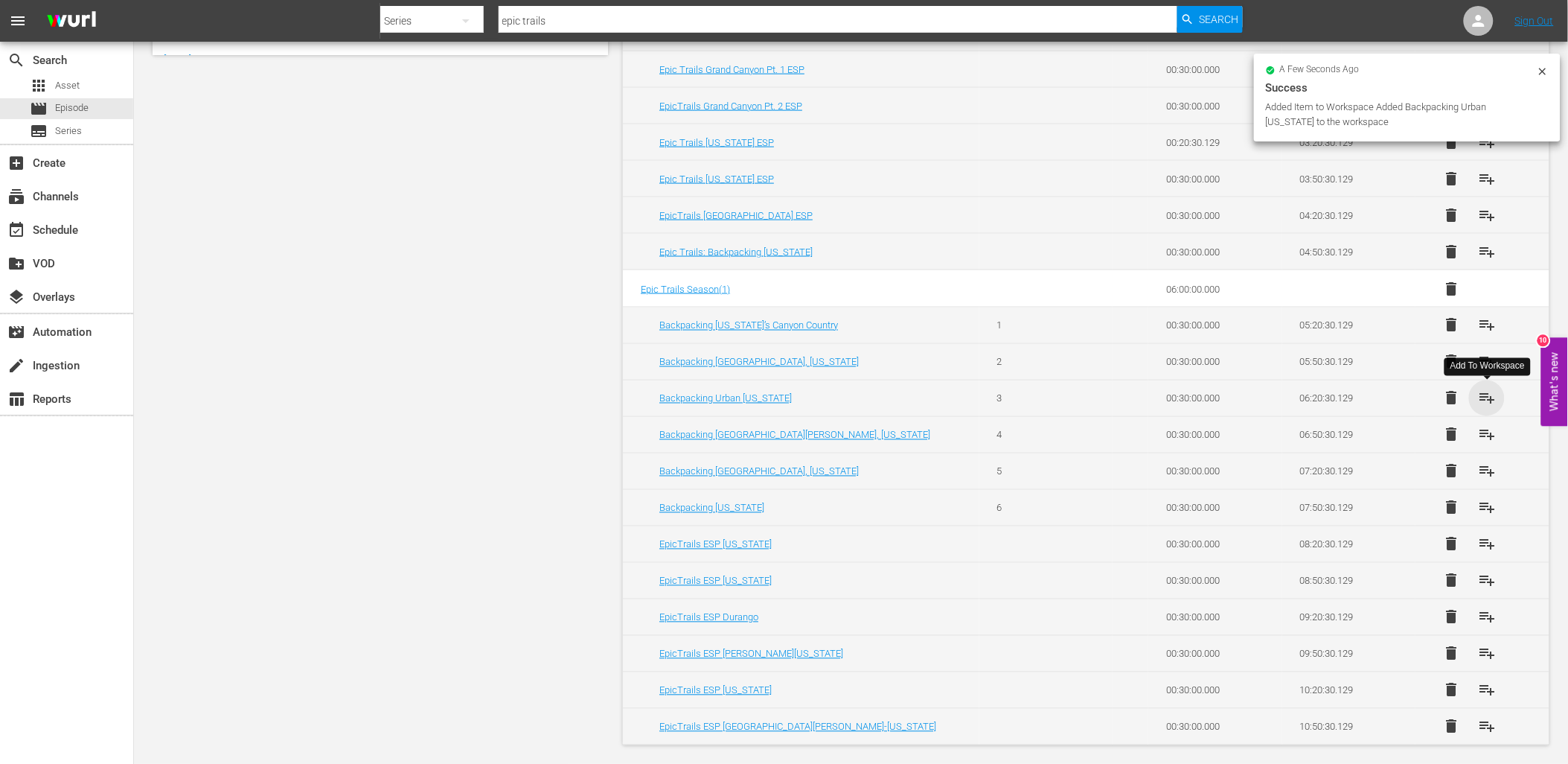
click at [1485, 397] on span "playlist_add" at bounding box center [1487, 398] width 18 height 18
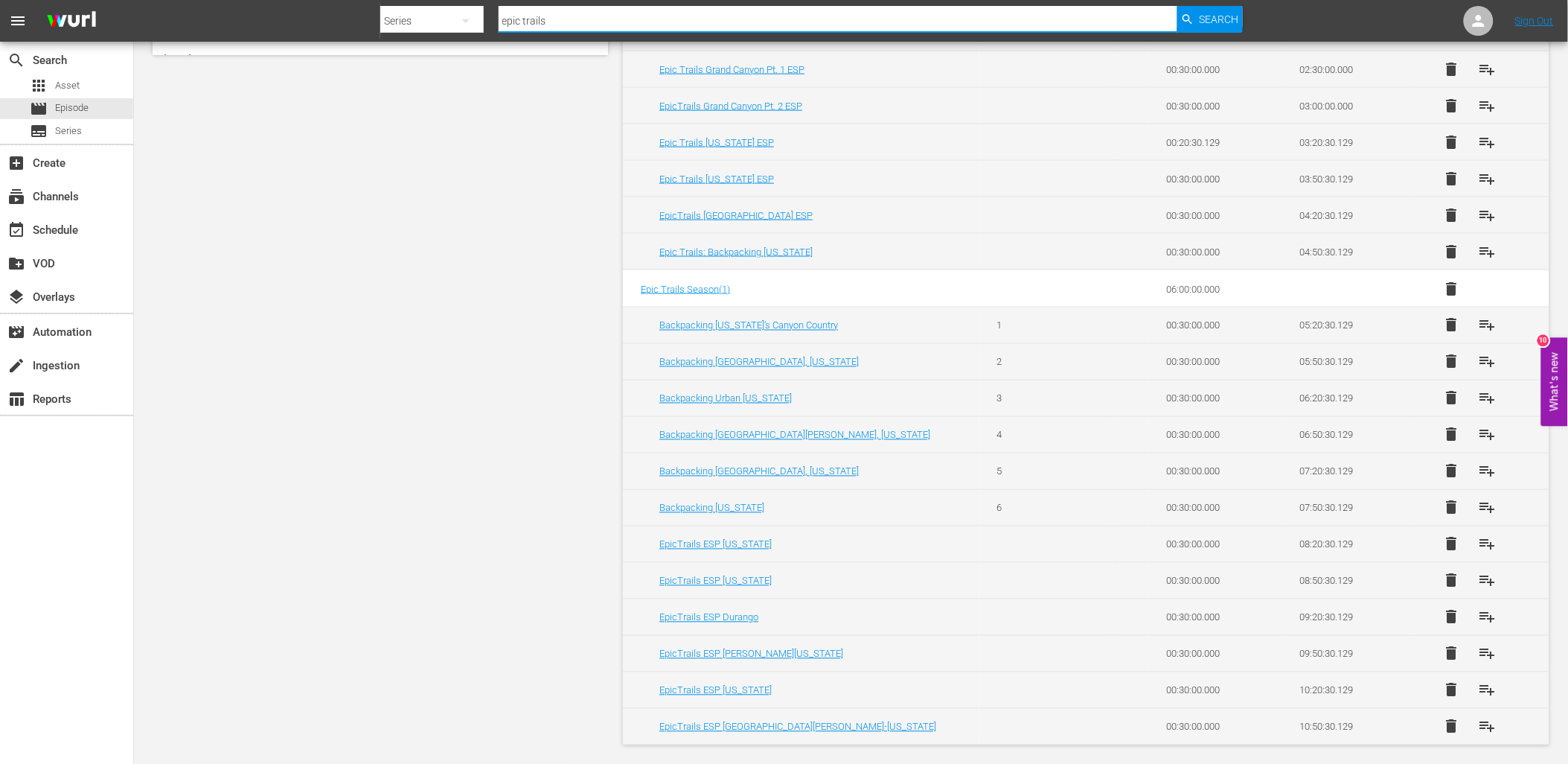
drag, startPoint x: 569, startPoint y: 11, endPoint x: 435, endPoint y: 21, distance: 134.4
click at [447, 24] on div "Search By Series Search ID, Title, Description, Keywords, or Category epic trai…" at bounding box center [811, 21] width 862 height 36
type input "lucky"
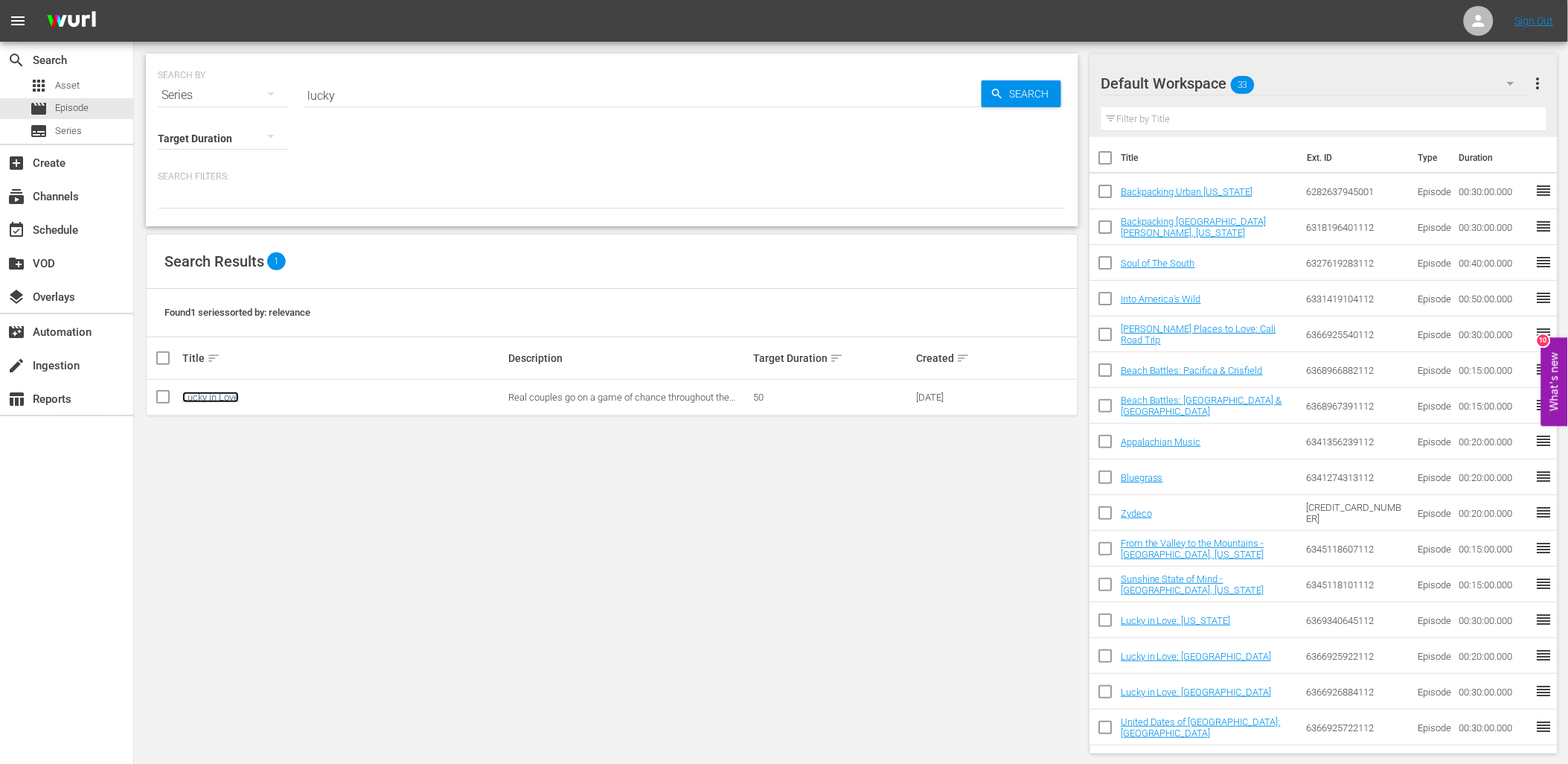
click at [212, 399] on link "Lucky in Love" at bounding box center [210, 397] width 57 height 11
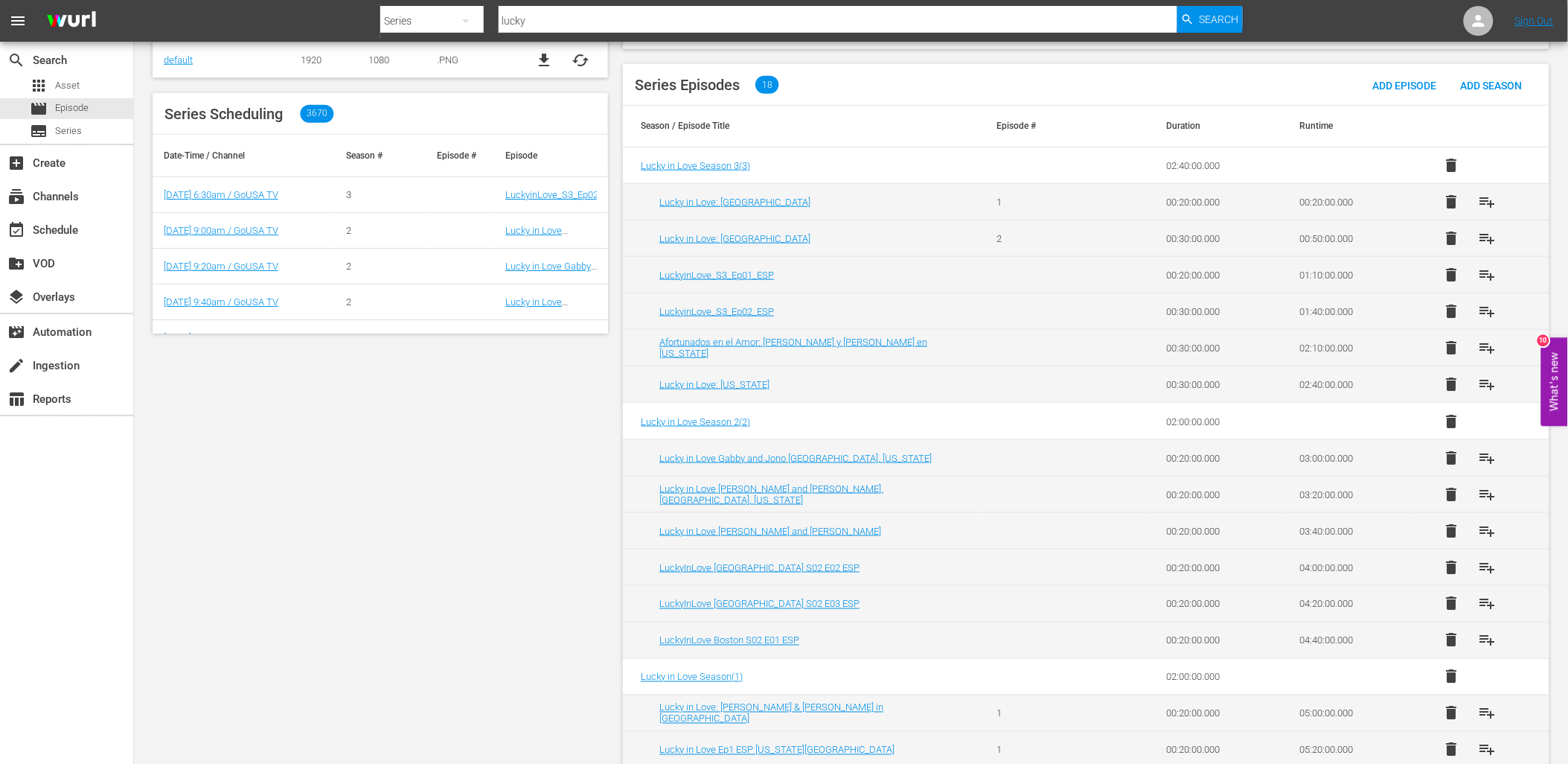
scroll to position [496, 0]
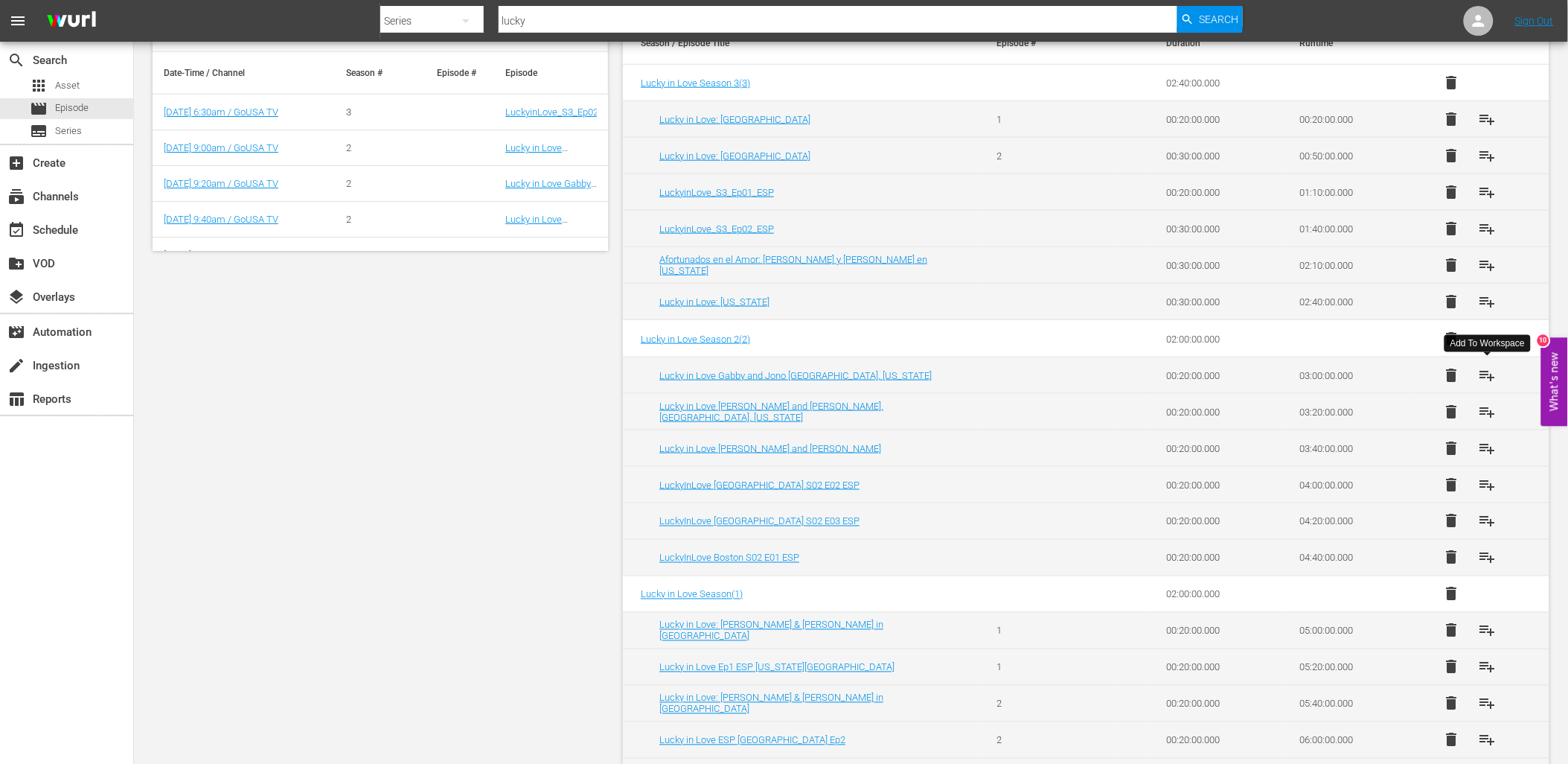
click at [1490, 367] on span "playlist_add" at bounding box center [1487, 375] width 18 height 18
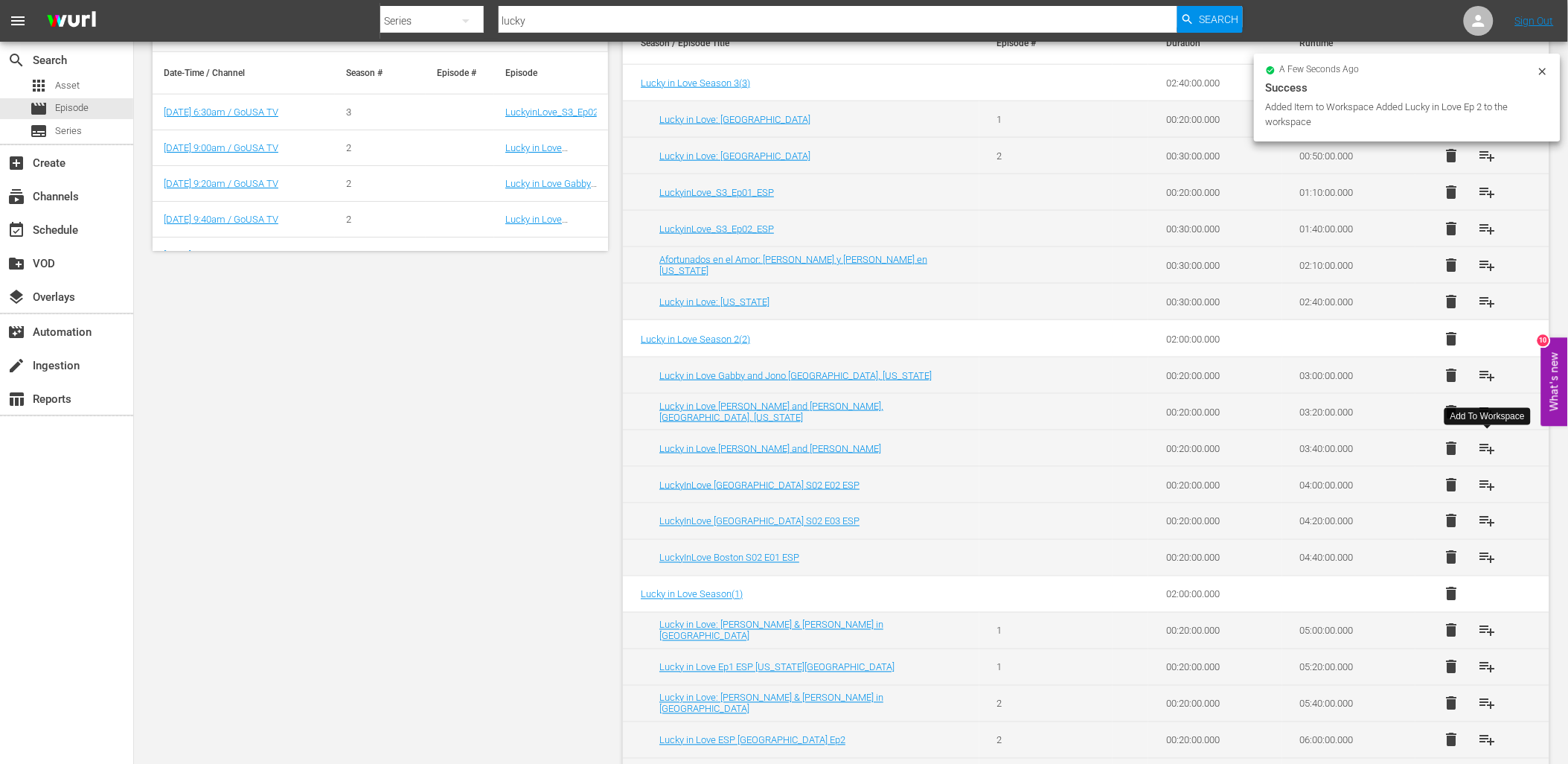
click at [1486, 452] on span "playlist_add" at bounding box center [1487, 448] width 18 height 18
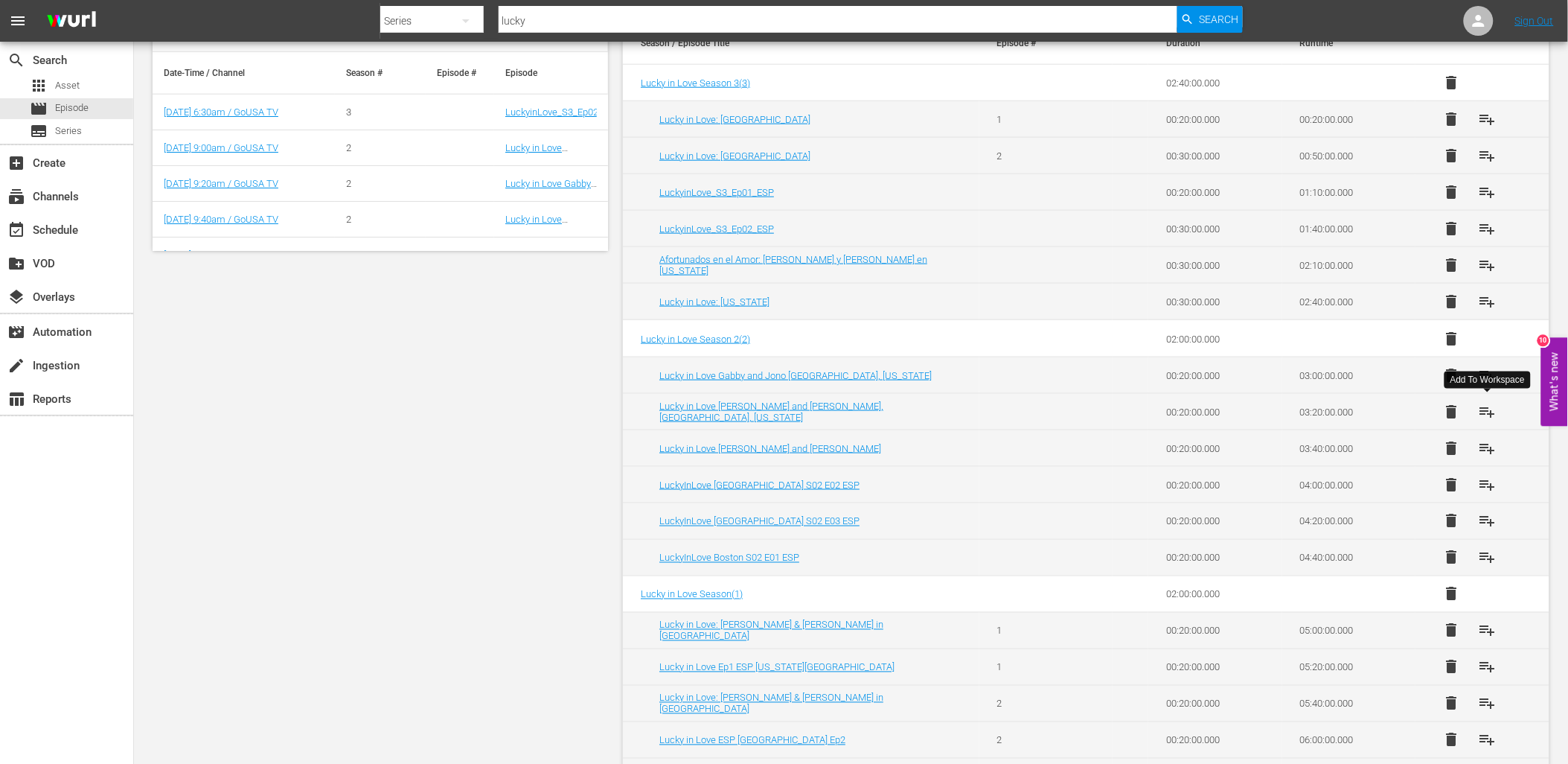
click at [1484, 411] on span "playlist_add" at bounding box center [1487, 411] width 18 height 18
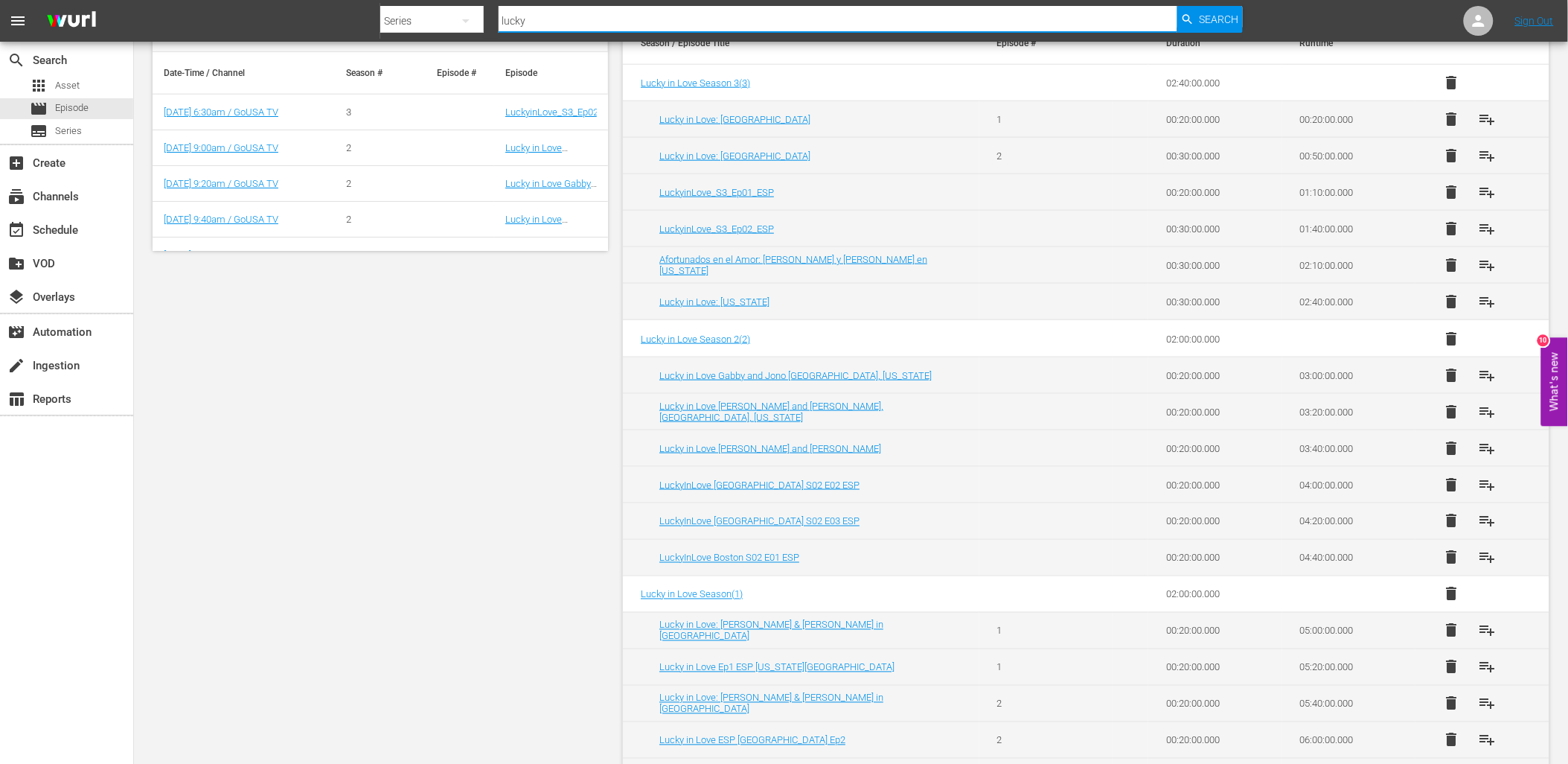
drag, startPoint x: 531, startPoint y: 20, endPoint x: 451, endPoint y: 17, distance: 80.1
click at [454, 18] on div "Search By Series Search ID, Title, Description, Keywords, or Category lucky Sea…" at bounding box center [811, 21] width 862 height 36
type input "[PERSON_NAME]"
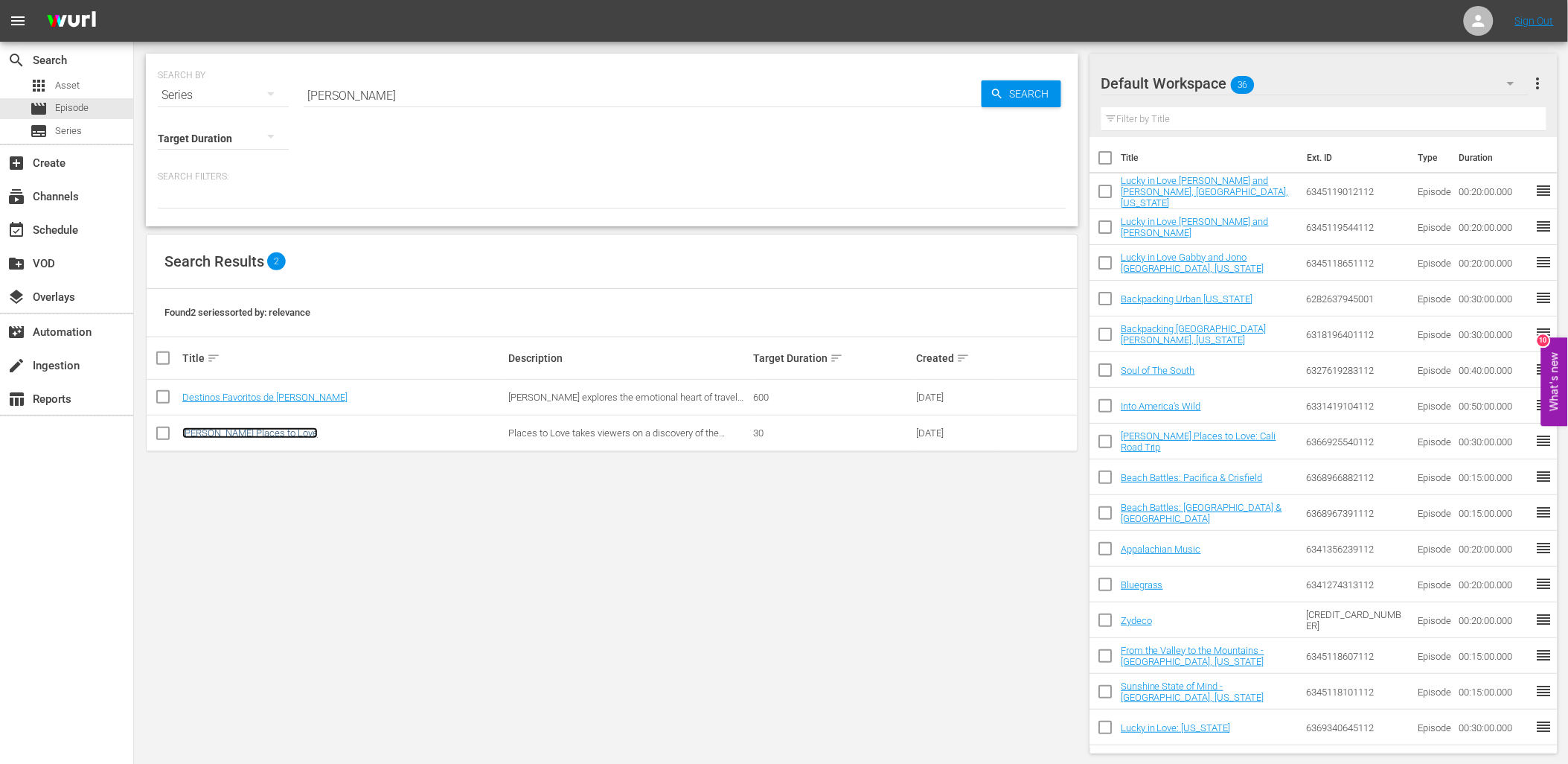
click at [272, 434] on link "[PERSON_NAME] Places to Love" at bounding box center [249, 433] width 135 height 11
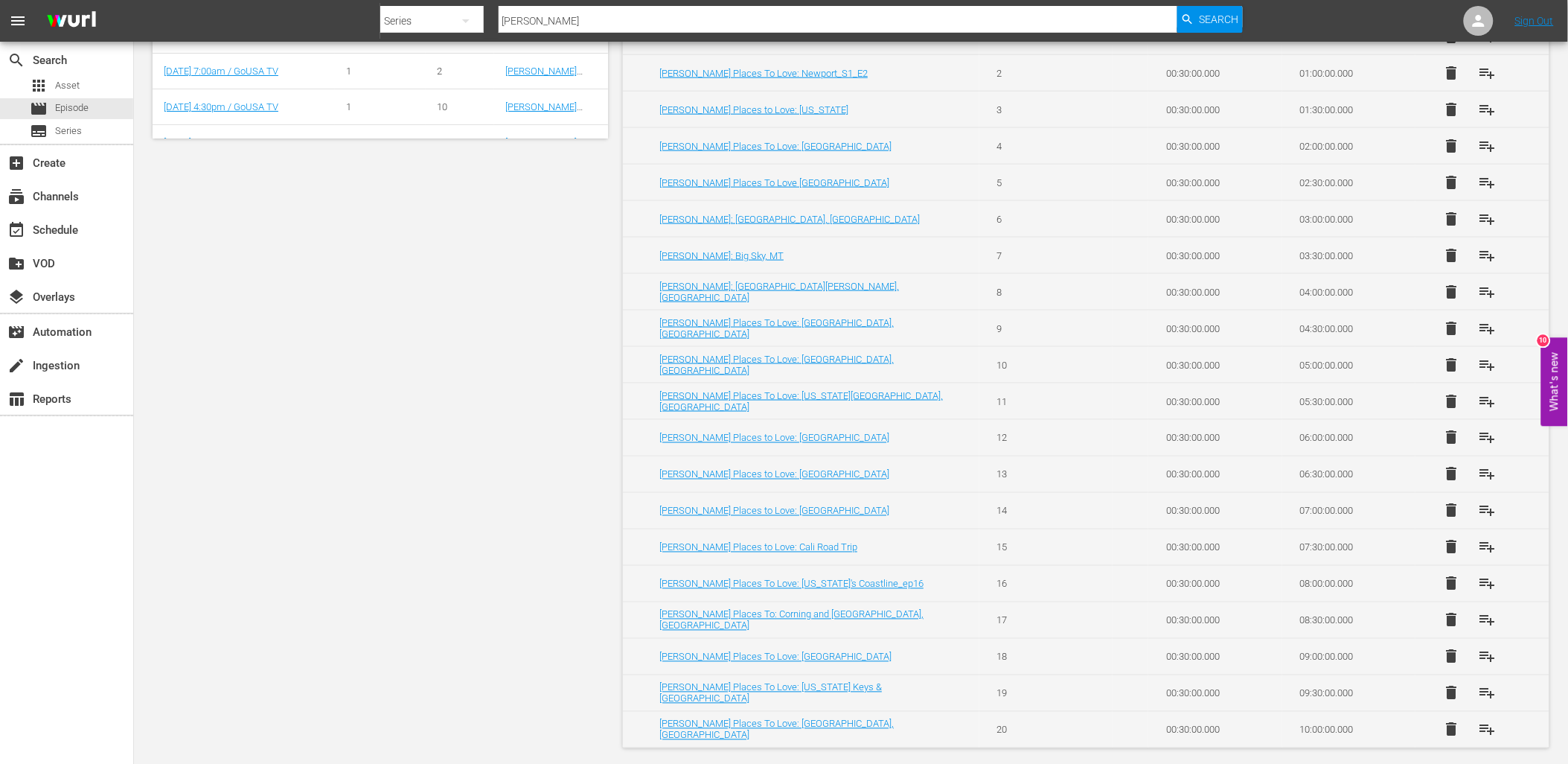
scroll to position [583, 0]
click at [1484, 723] on span "playlist_add" at bounding box center [1487, 726] width 18 height 18
click at [1482, 247] on span "playlist_add" at bounding box center [1487, 252] width 18 height 18
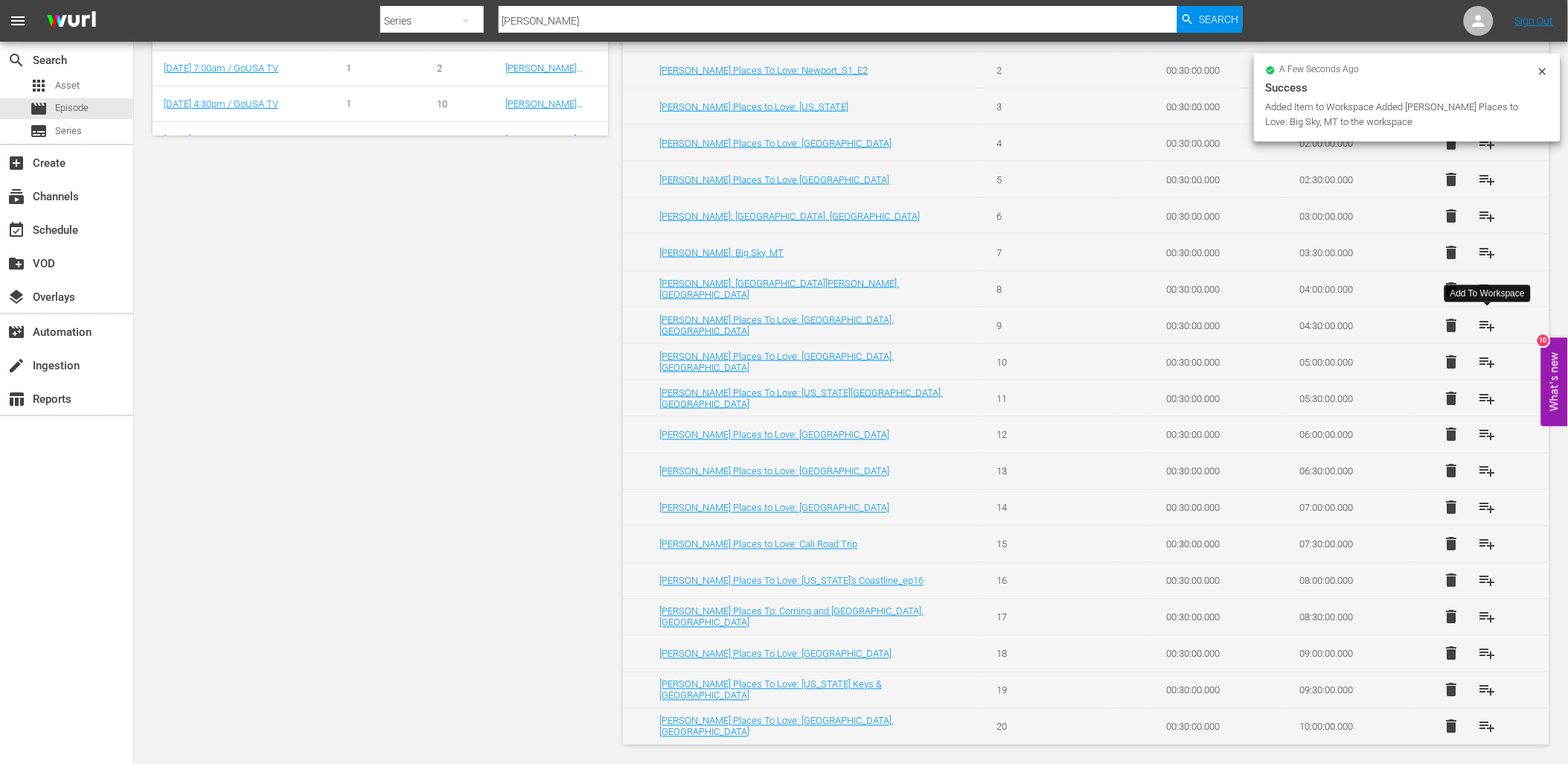
click at [1488, 324] on span "playlist_add" at bounding box center [1487, 325] width 18 height 18
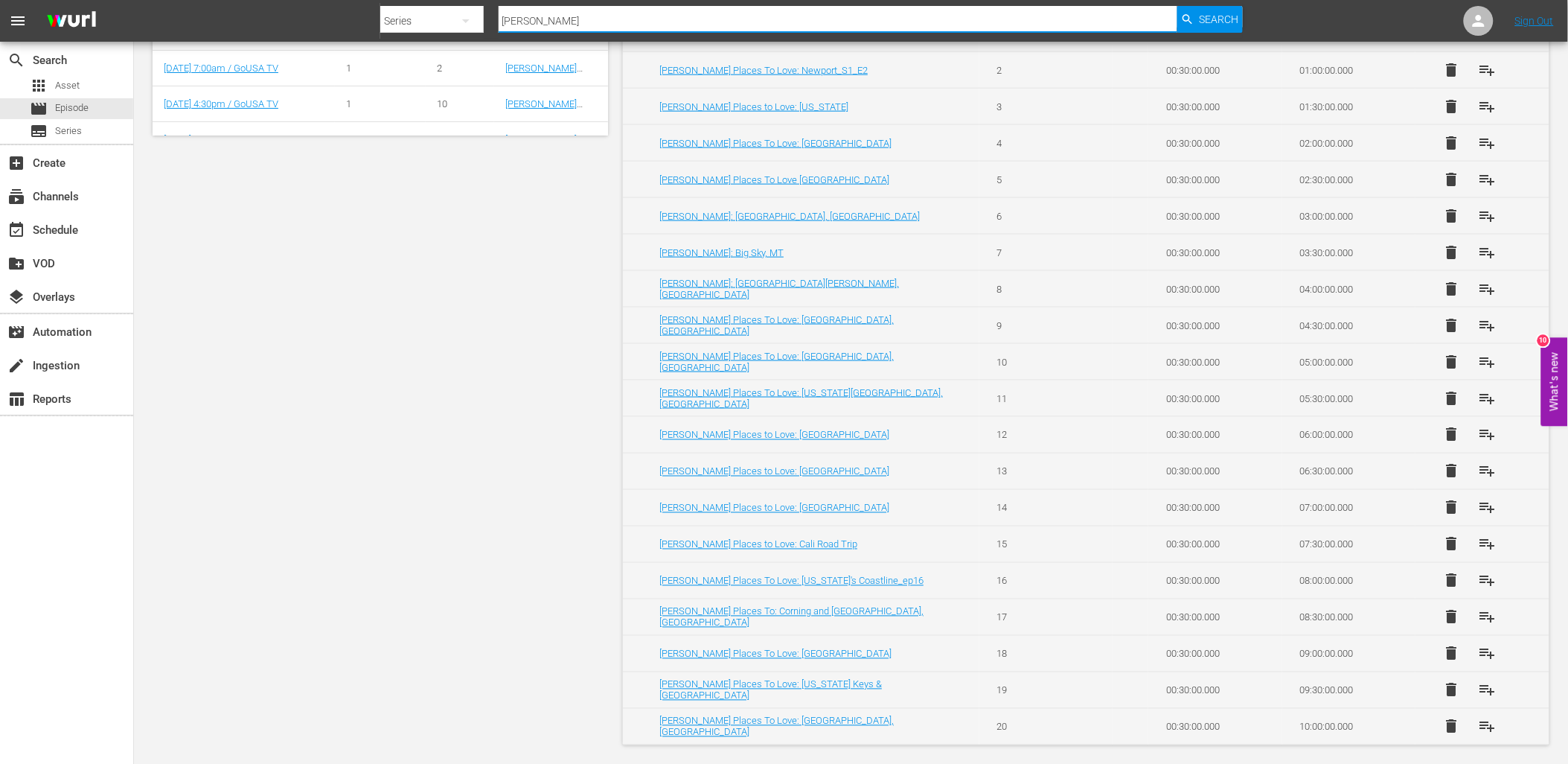
drag, startPoint x: 533, startPoint y: 22, endPoint x: 462, endPoint y: 30, distance: 71.4
click at [472, 28] on div "Search By Series Search ID, Title, Description, Keywords, or Category sam Search" at bounding box center [811, 21] width 862 height 36
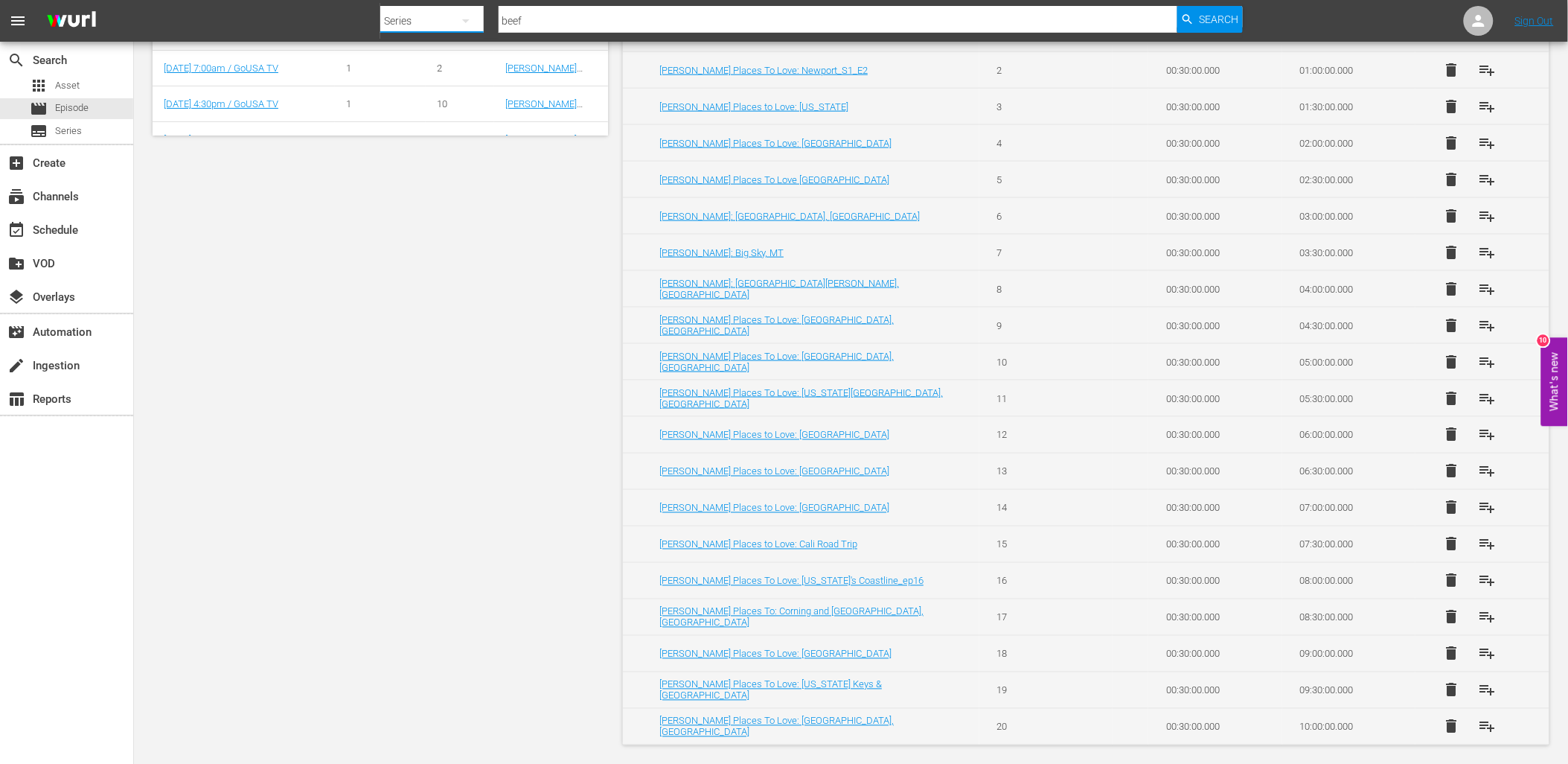
click at [445, 25] on div "Series" at bounding box center [432, 21] width 103 height 36
click at [428, 106] on div "Episodes" at bounding box center [428, 109] width 60 height 24
click at [614, 9] on input "flavor" at bounding box center [838, 21] width 679 height 36
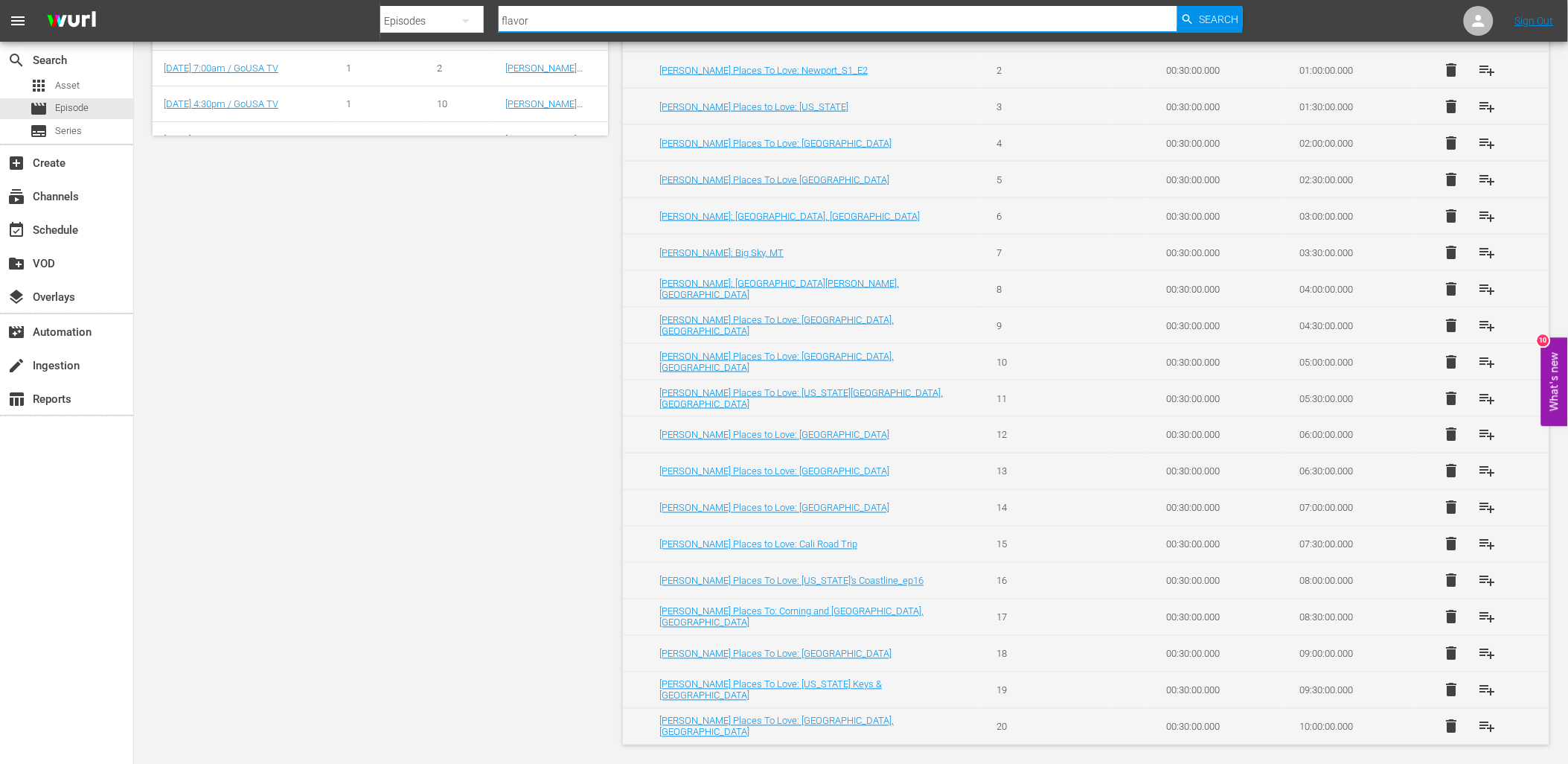
click at [614, 9] on input "flavor" at bounding box center [838, 21] width 679 height 36
type input "beef"
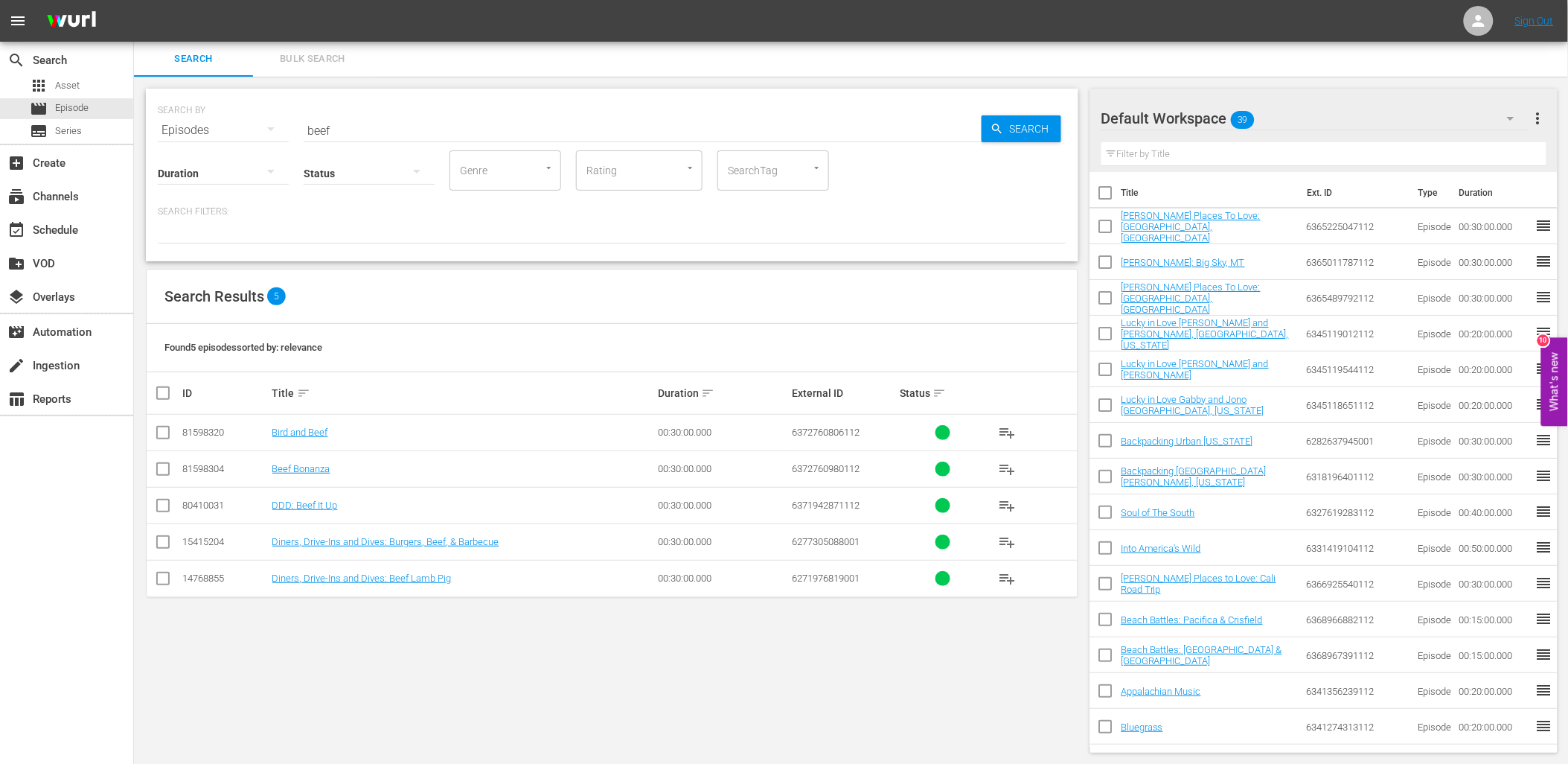
click at [1008, 469] on span "playlist_add" at bounding box center [1007, 469] width 18 height 18
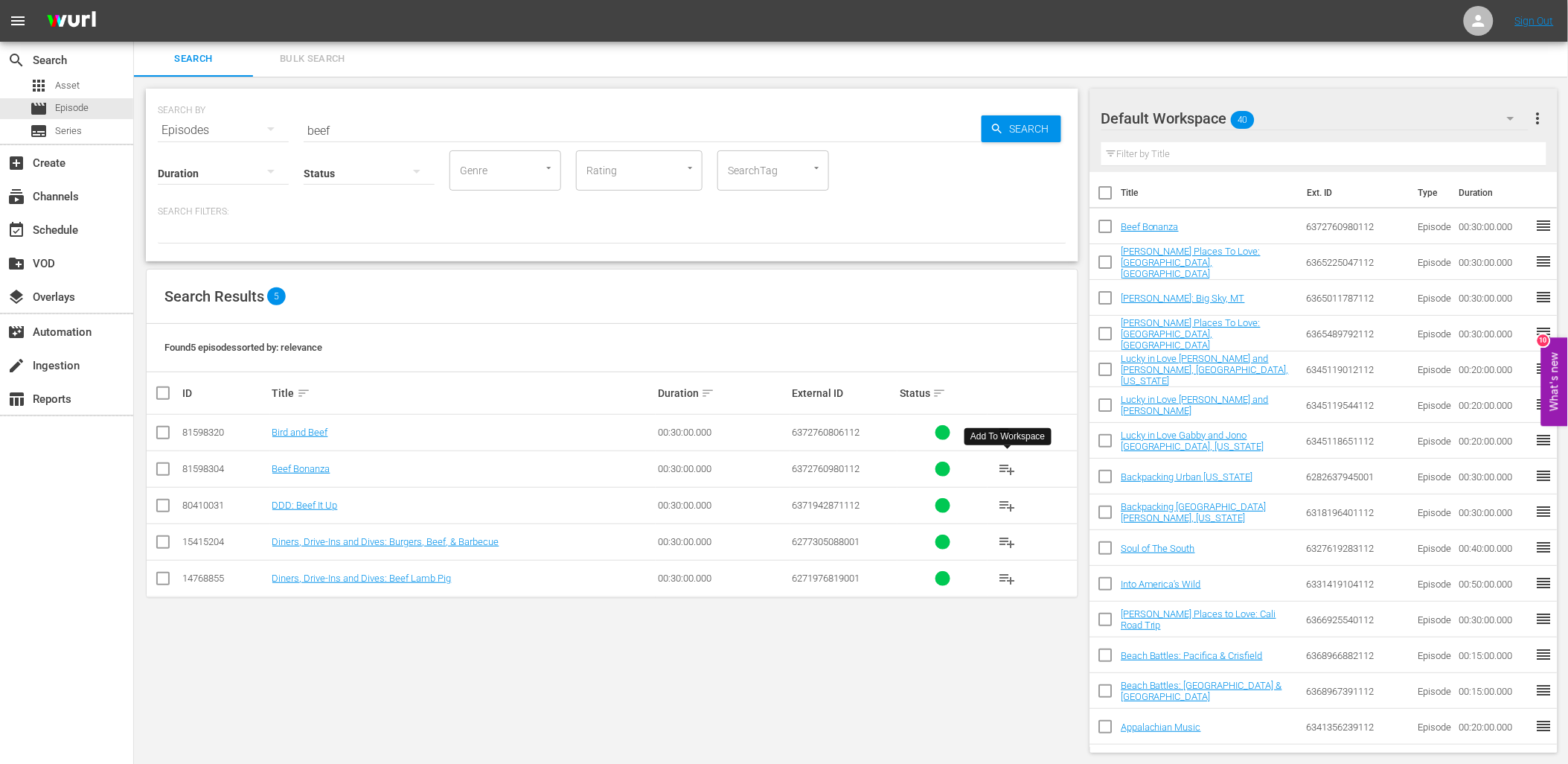
drag, startPoint x: 345, startPoint y: 125, endPoint x: 262, endPoint y: 116, distance: 83.5
click at [292, 125] on div "SEARCH BY Search By Episodes Search ID, Title, Description, Keywords, or Catego…" at bounding box center [612, 122] width 909 height 54
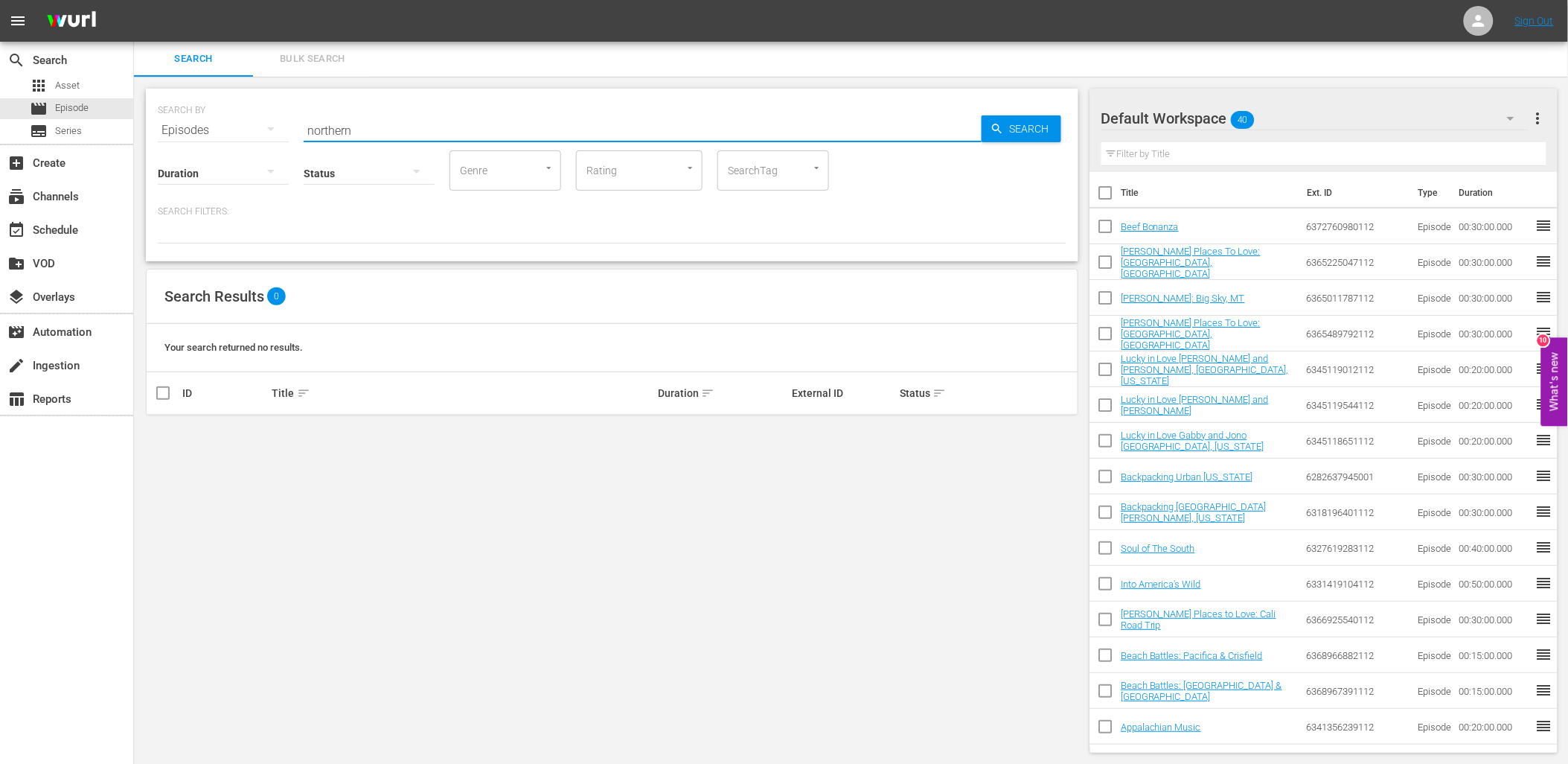
drag, startPoint x: 360, startPoint y: 126, endPoint x: 236, endPoint y: 117, distance: 124.3
click at [236, 117] on div "SEARCH BY Search By Episodes Search ID, Title, Description, Keywords, or Catego…" at bounding box center [612, 122] width 909 height 54
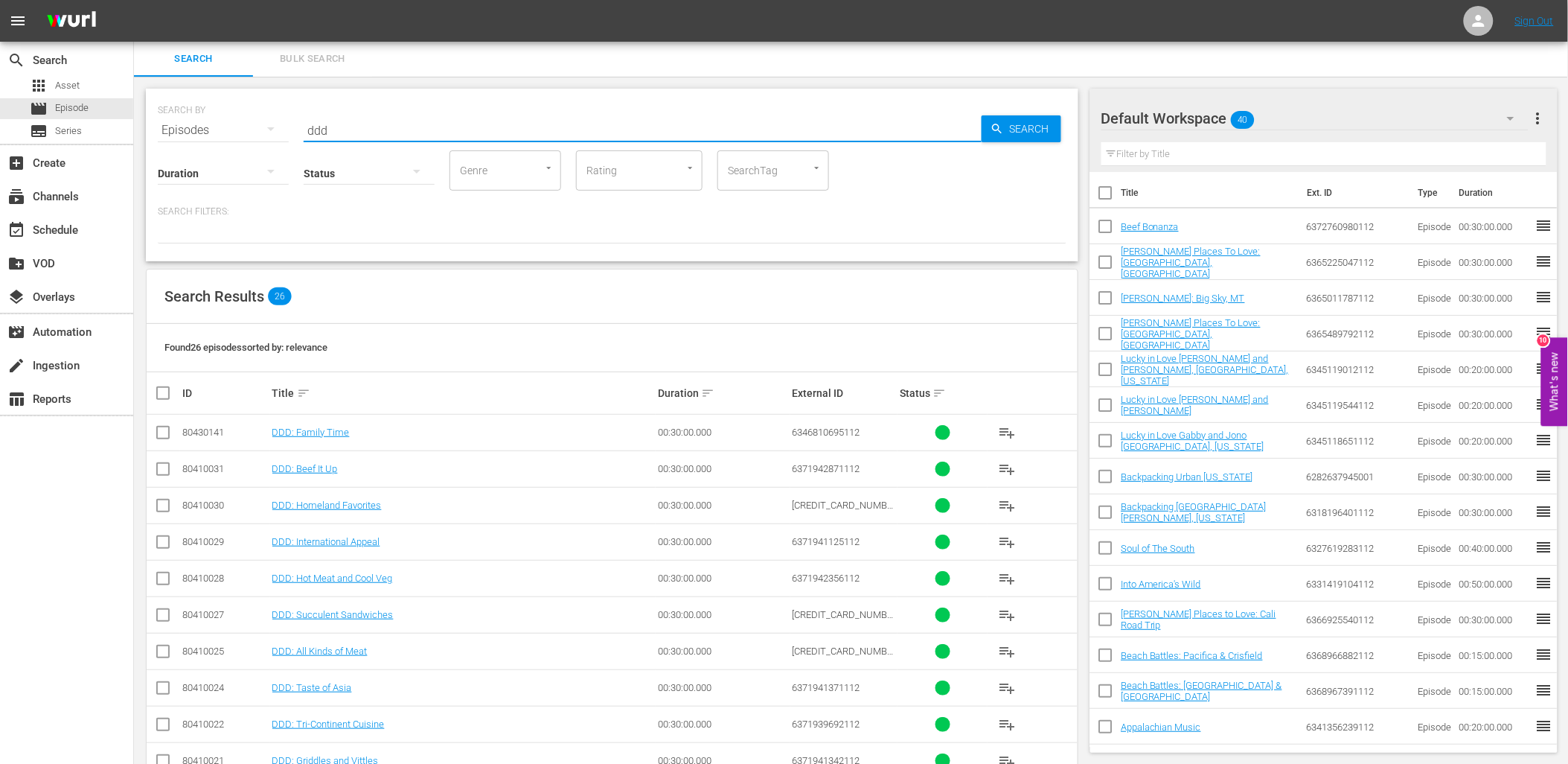
drag, startPoint x: 340, startPoint y: 131, endPoint x: 268, endPoint y: 132, distance: 72.0
click at [271, 132] on div "SEARCH BY Search By Episodes Search ID, Title, Description, Keywords, or Catego…" at bounding box center [612, 122] width 909 height 54
type input "s"
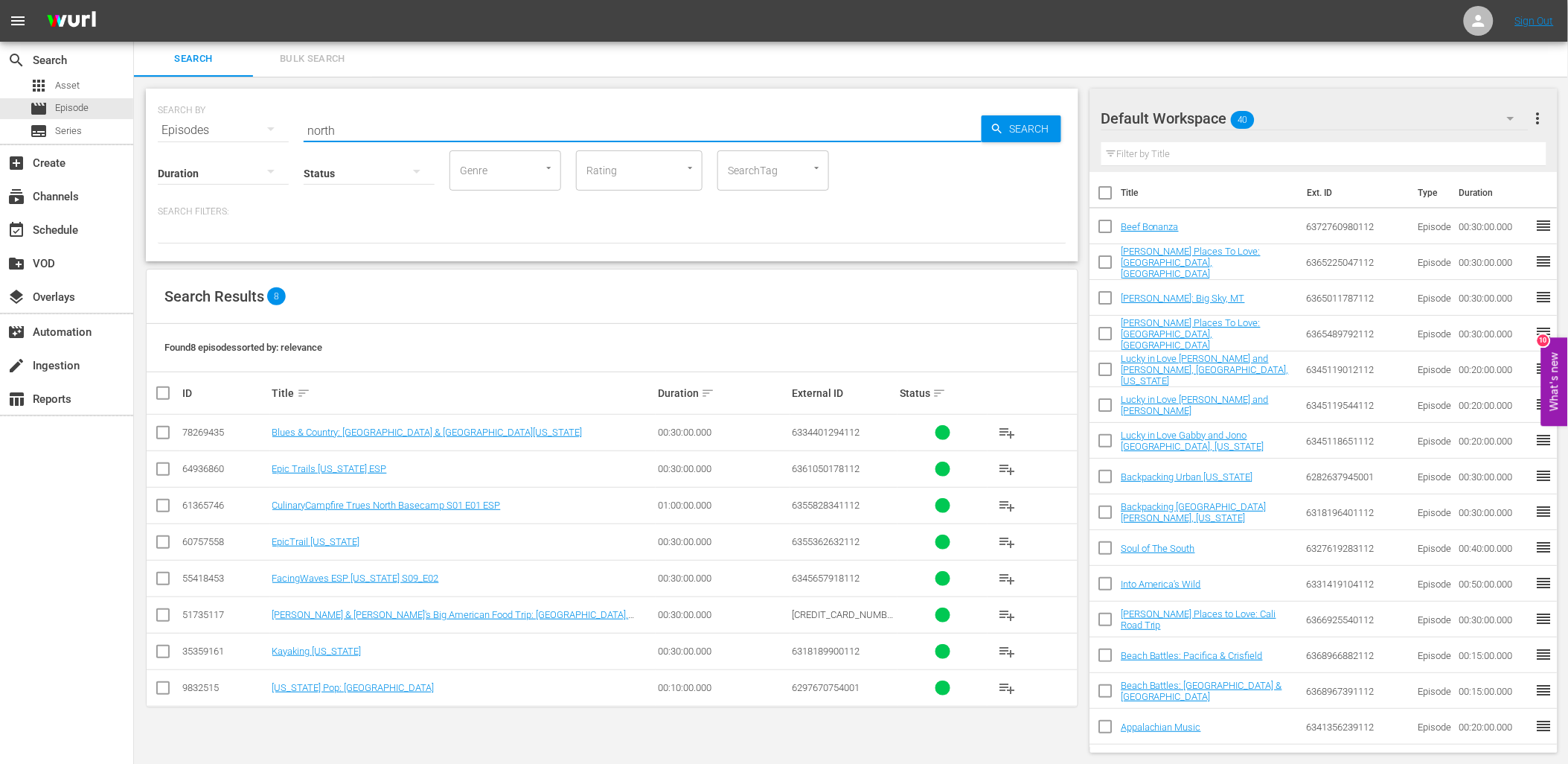
drag, startPoint x: 344, startPoint y: 135, endPoint x: 262, endPoint y: 139, distance: 82.1
click at [276, 142] on div "SEARCH BY Search By Episodes Search ID, Title, Description, Keywords, or Catego…" at bounding box center [612, 175] width 933 height 173
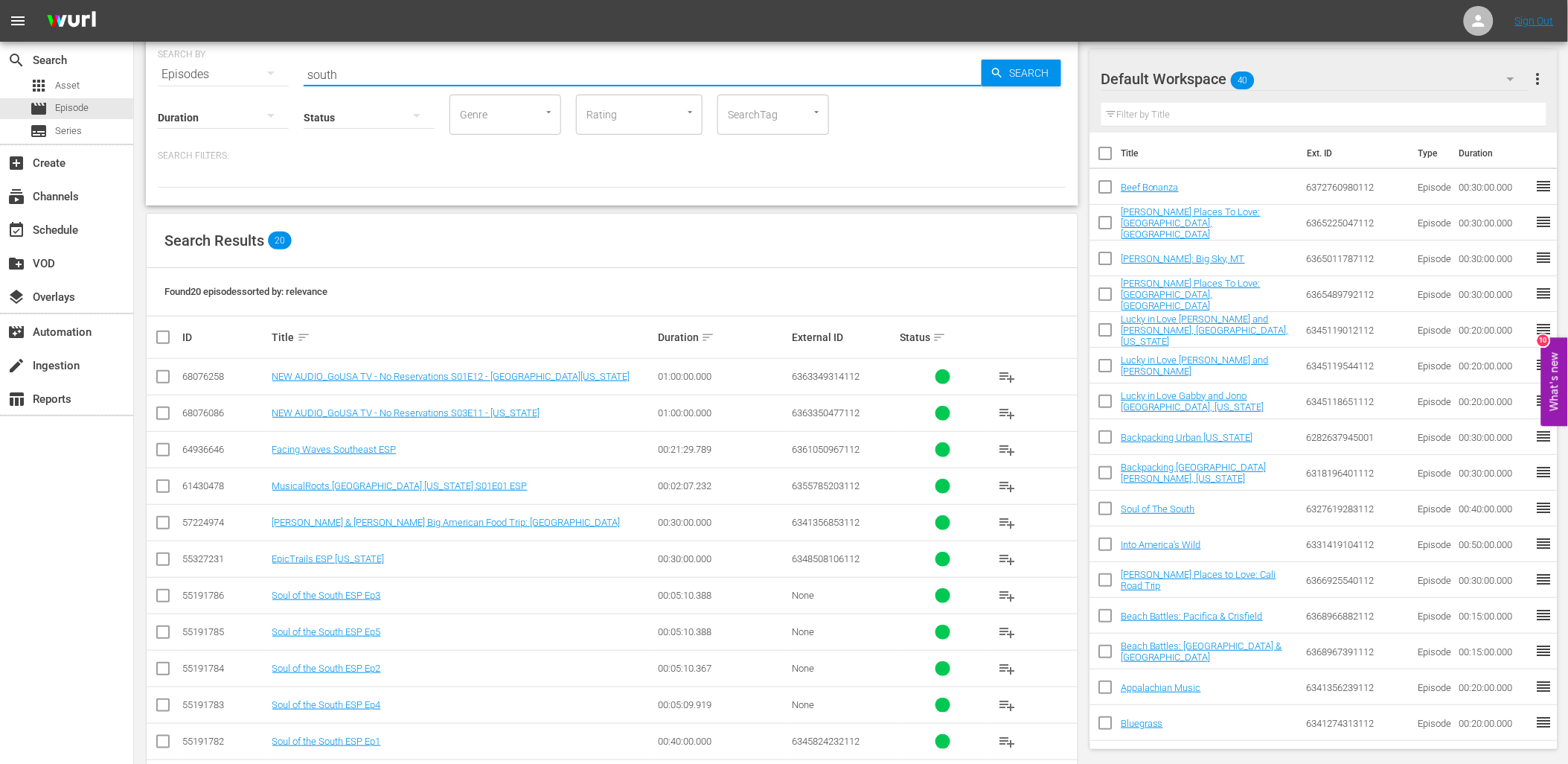
scroll to position [0, 0]
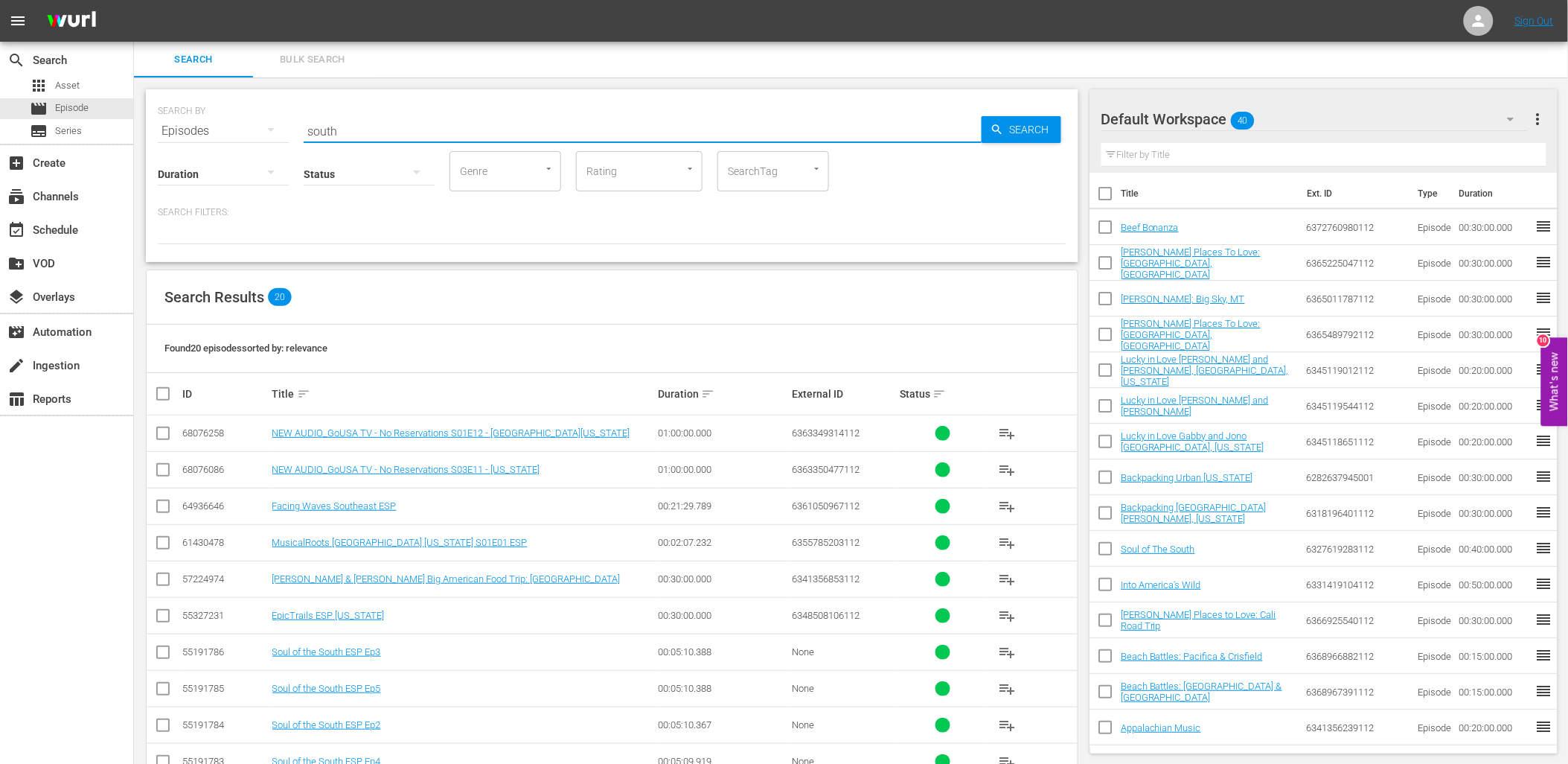
drag, startPoint x: 329, startPoint y: 120, endPoint x: 188, endPoint y: 139, distance: 142.3
click at [188, 139] on div "SEARCH BY Search By Episodes Search ID, Title, Description, Keywords, or Catego…" at bounding box center [612, 176] width 933 height 173
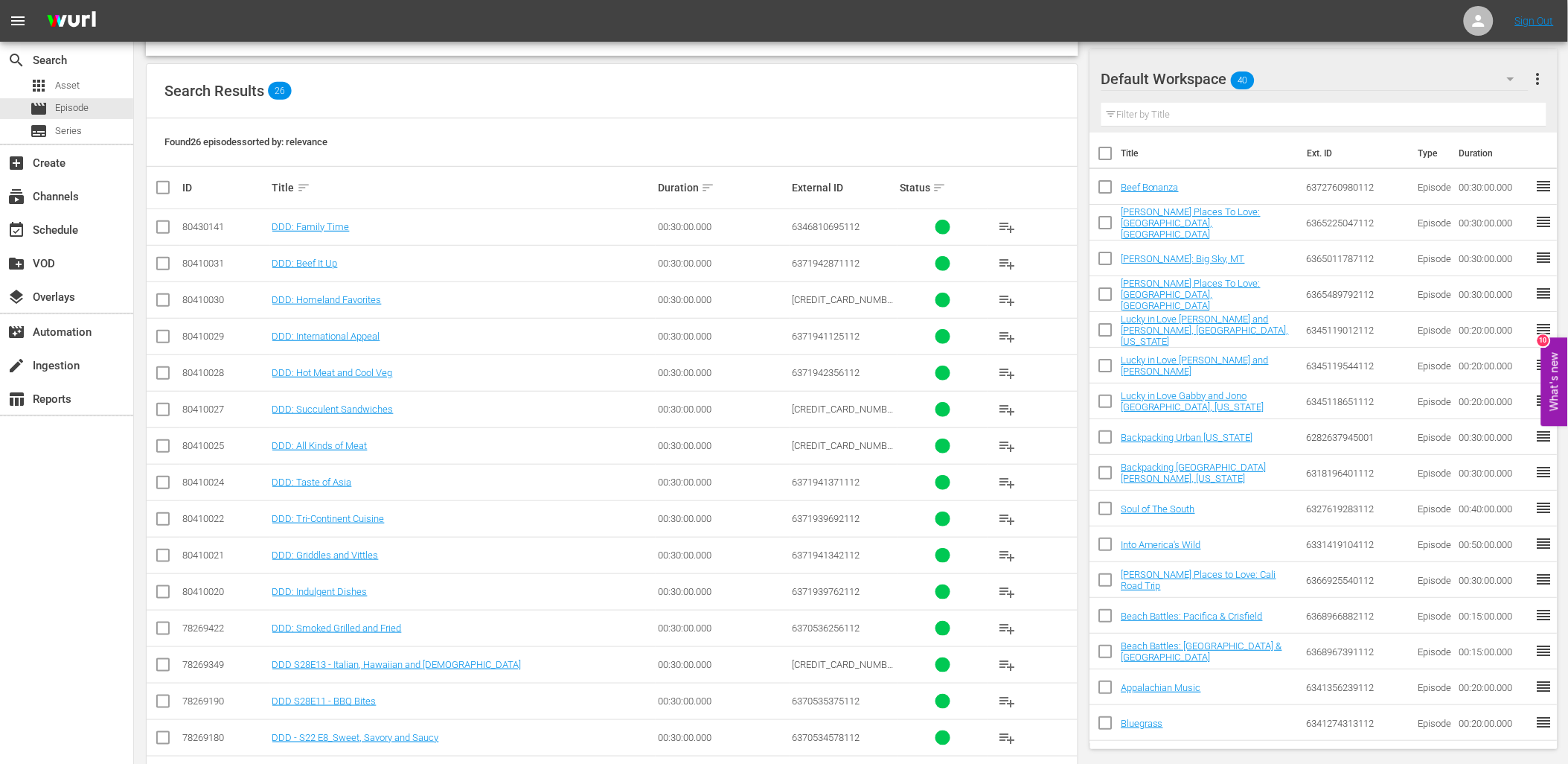
scroll to position [83, 0]
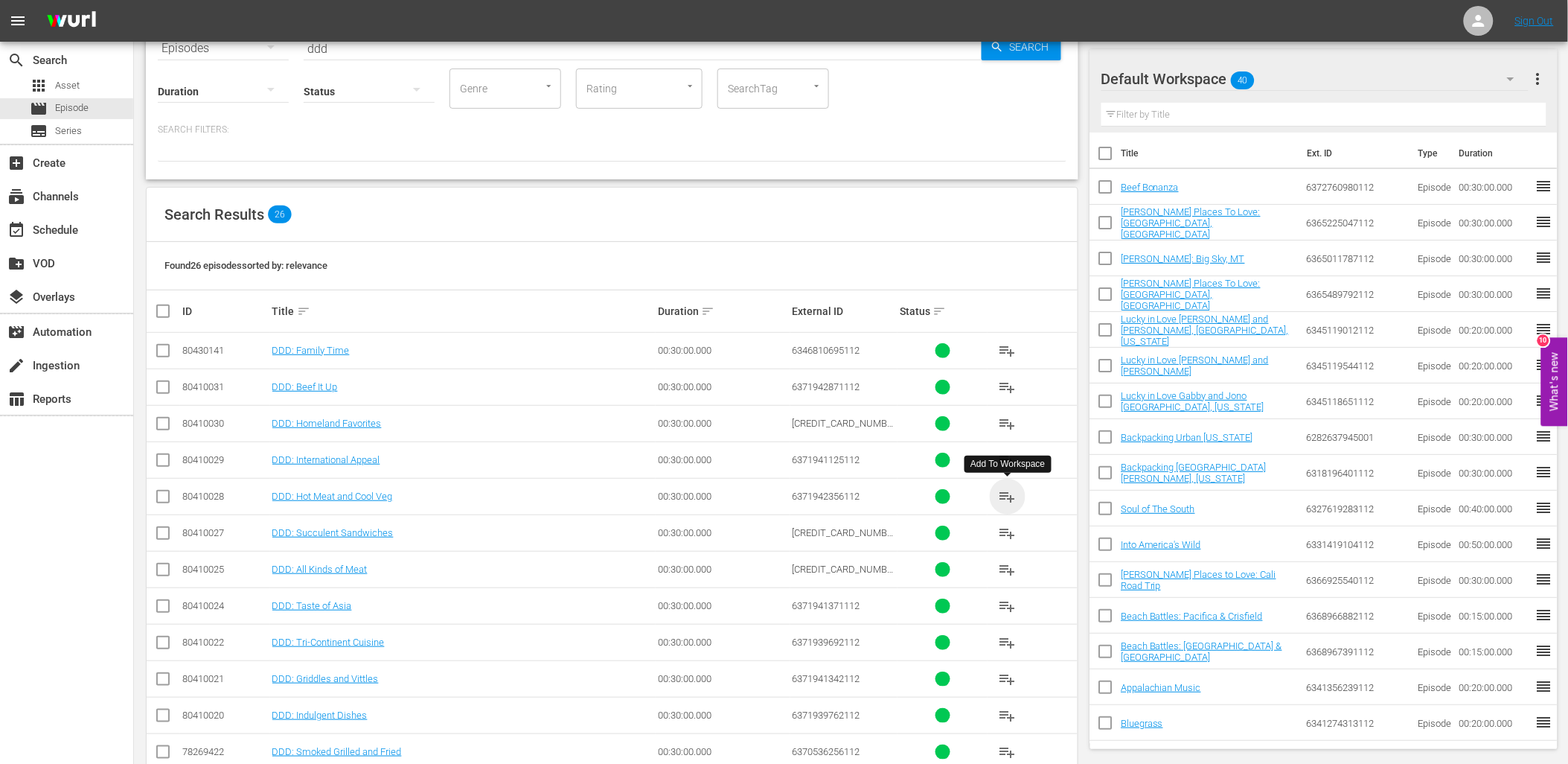
click at [1010, 498] on span "playlist_add" at bounding box center [1007, 496] width 18 height 18
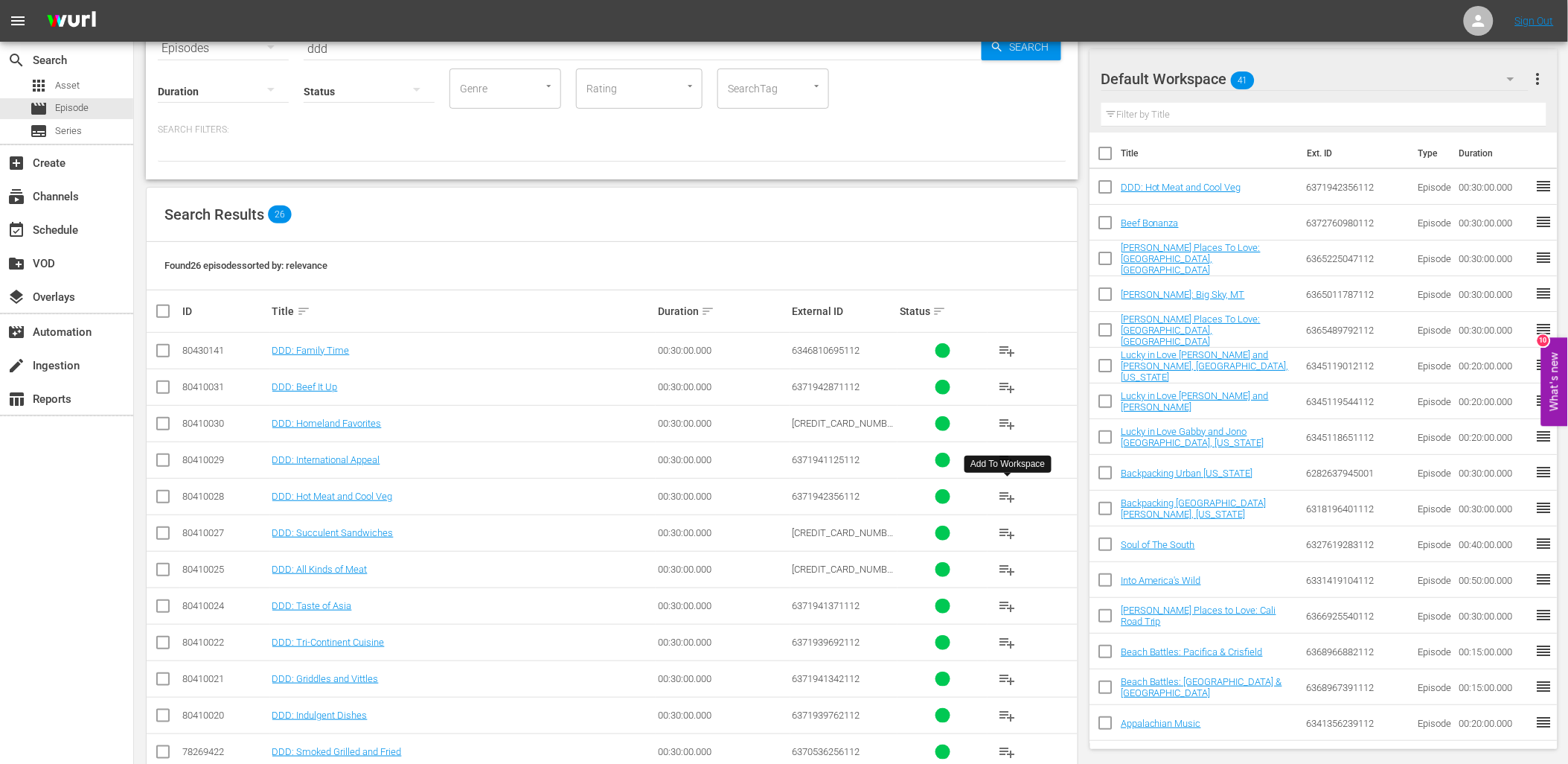
scroll to position [0, 0]
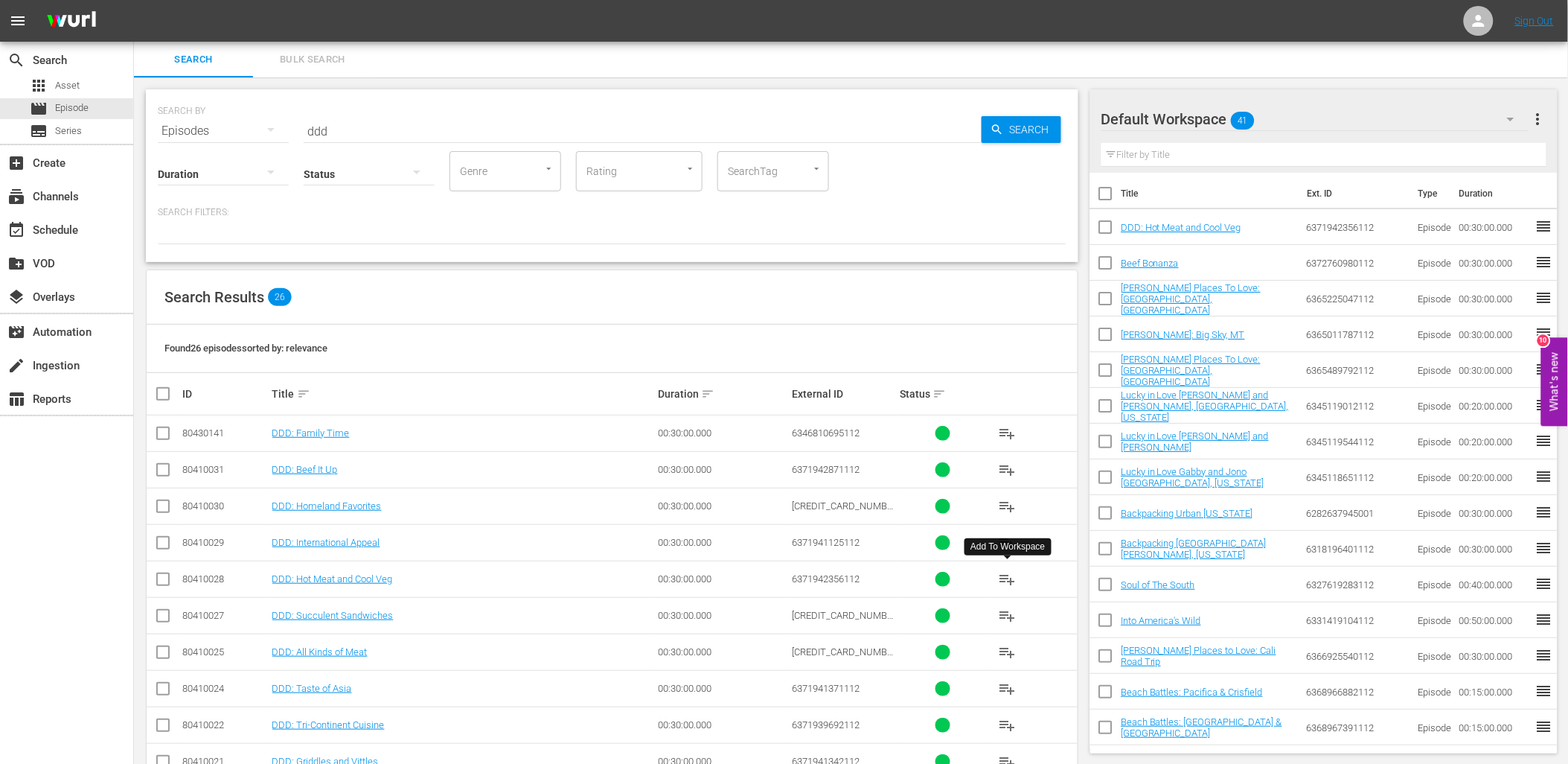
click at [191, 124] on div "Episodes" at bounding box center [223, 131] width 131 height 41
click at [216, 207] on div "Series" at bounding box center [206, 207] width 60 height 24
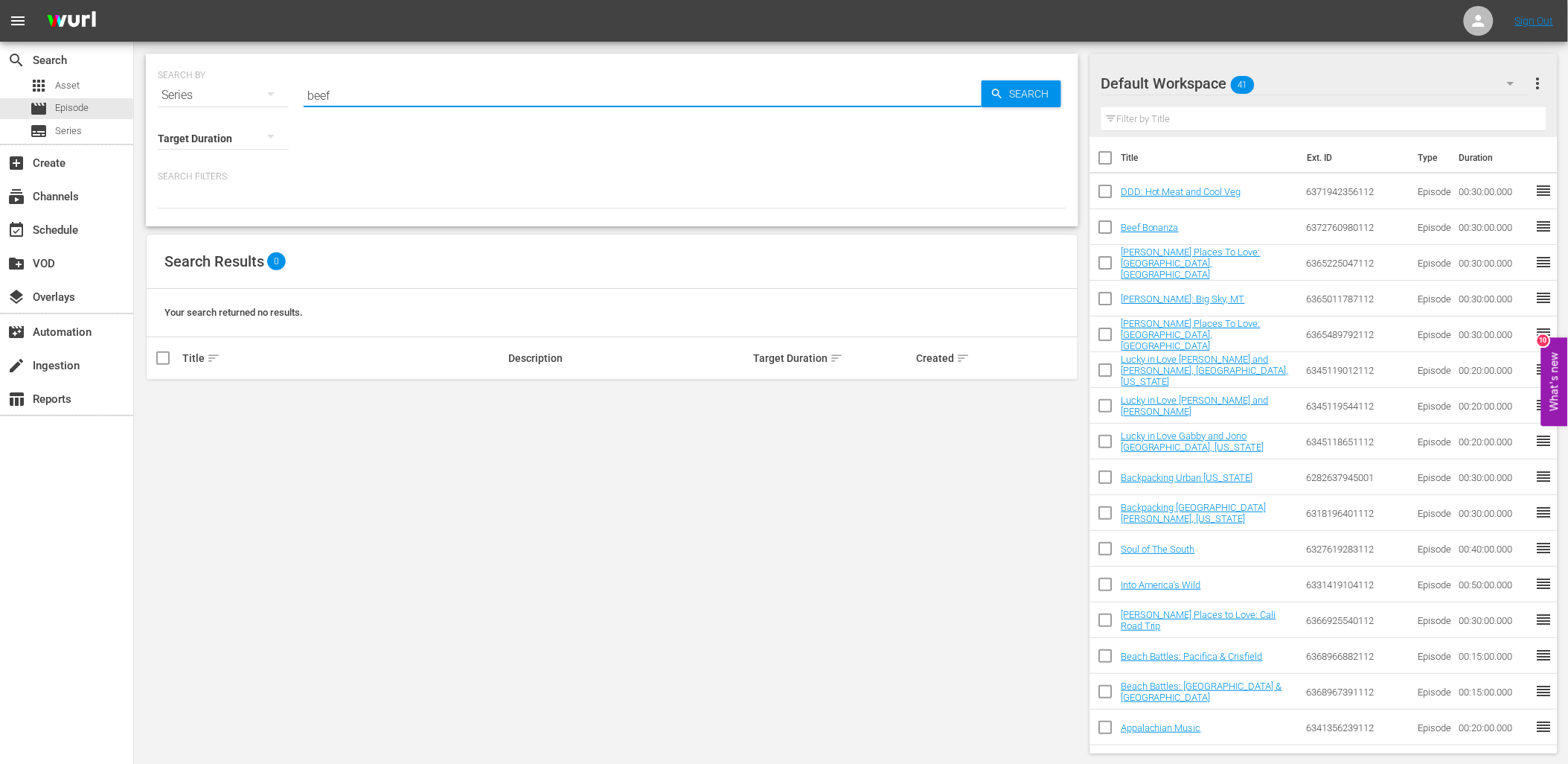
drag, startPoint x: 350, startPoint y: 93, endPoint x: 229, endPoint y: 108, distance: 121.9
click at [230, 106] on div "SEARCH BY Search By Series Search ID, Title, Description, Keywords, or Category…" at bounding box center [612, 140] width 933 height 173
type input "destination"
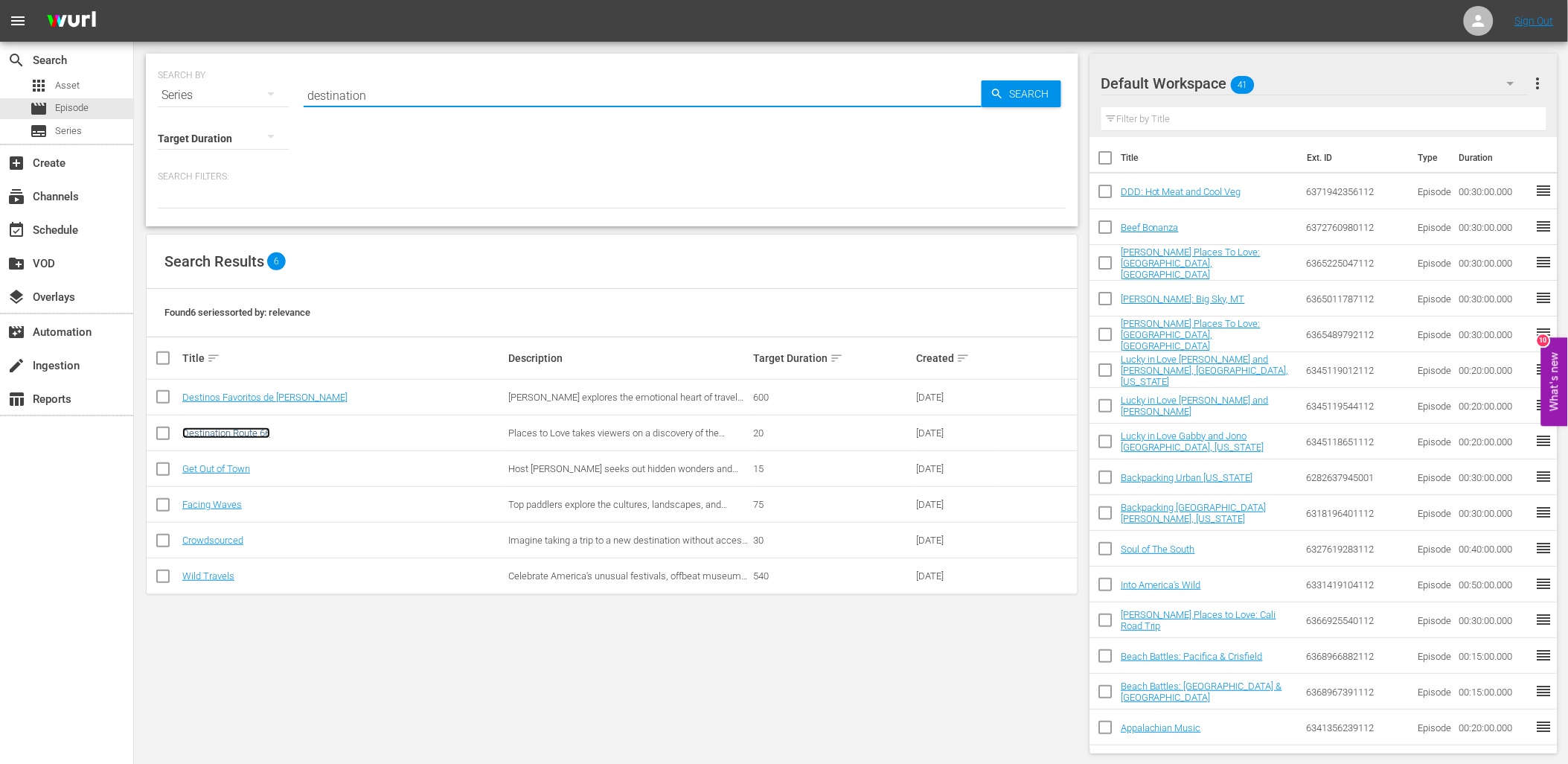
click at [260, 434] on link "Destination Route 66" at bounding box center [226, 433] width 88 height 11
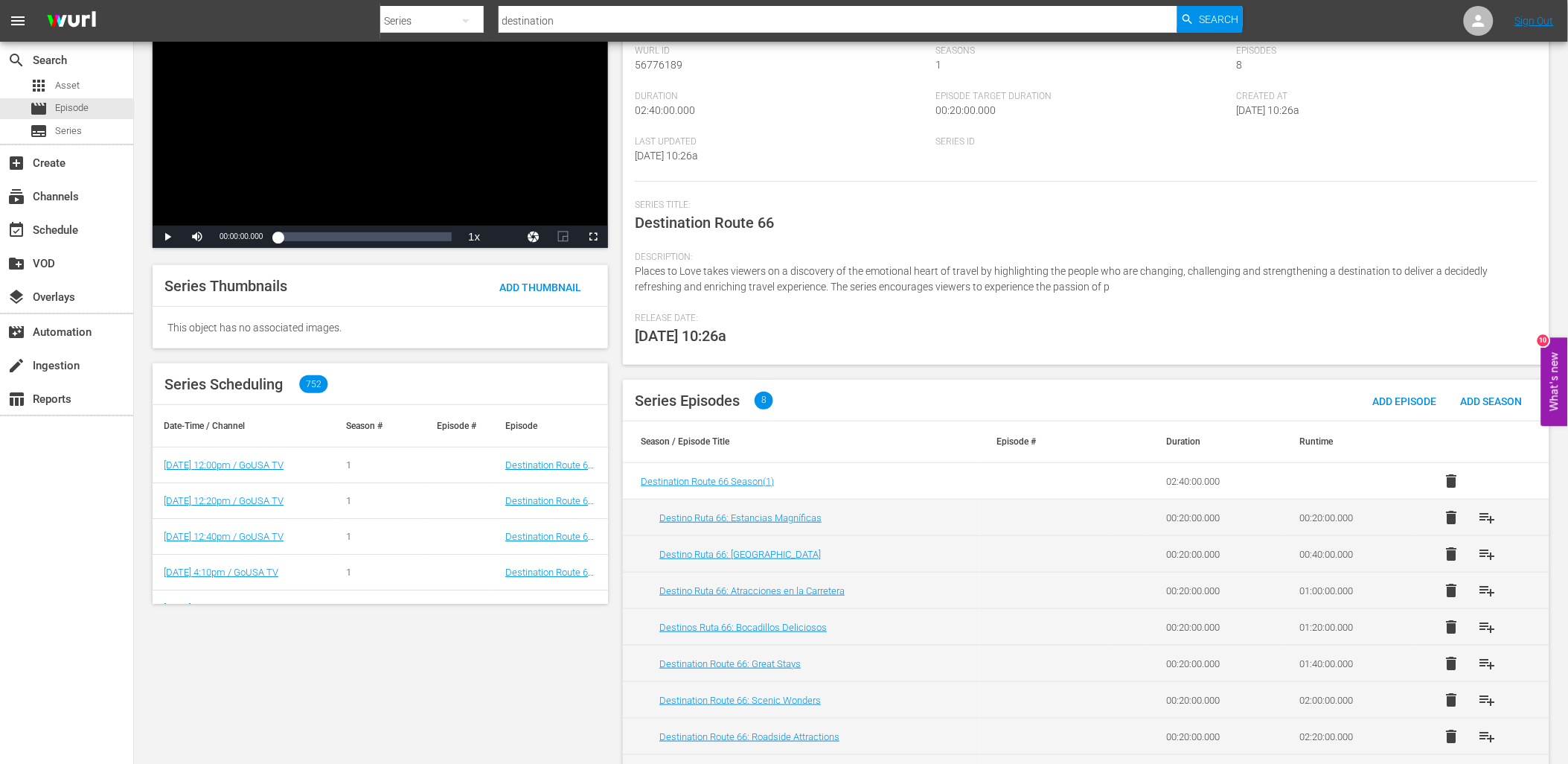
scroll to position [159, 0]
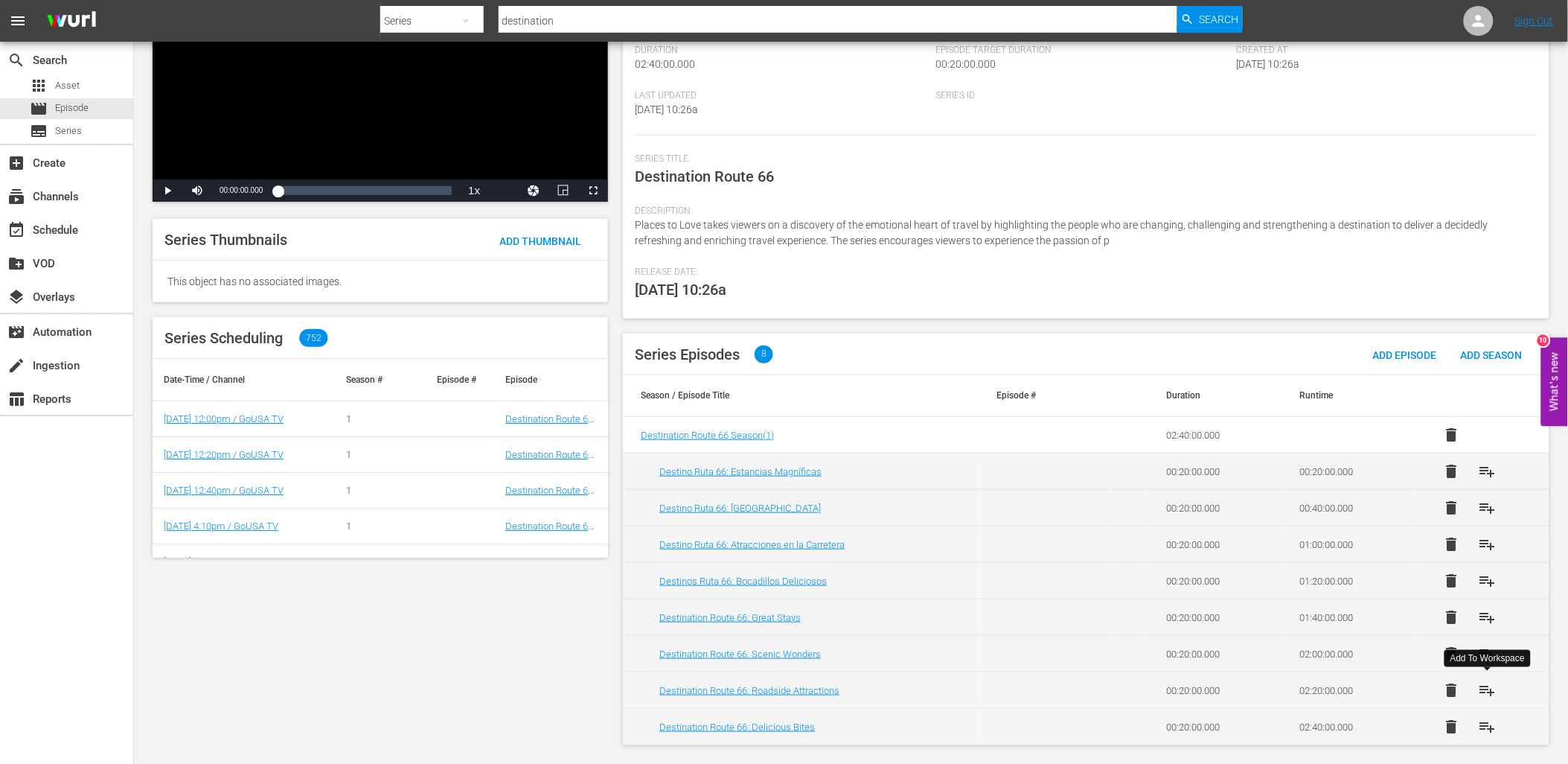
click at [1488, 690] on span "playlist_add" at bounding box center [1487, 690] width 18 height 18
click at [1492, 616] on span "playlist_add" at bounding box center [1487, 617] width 18 height 18
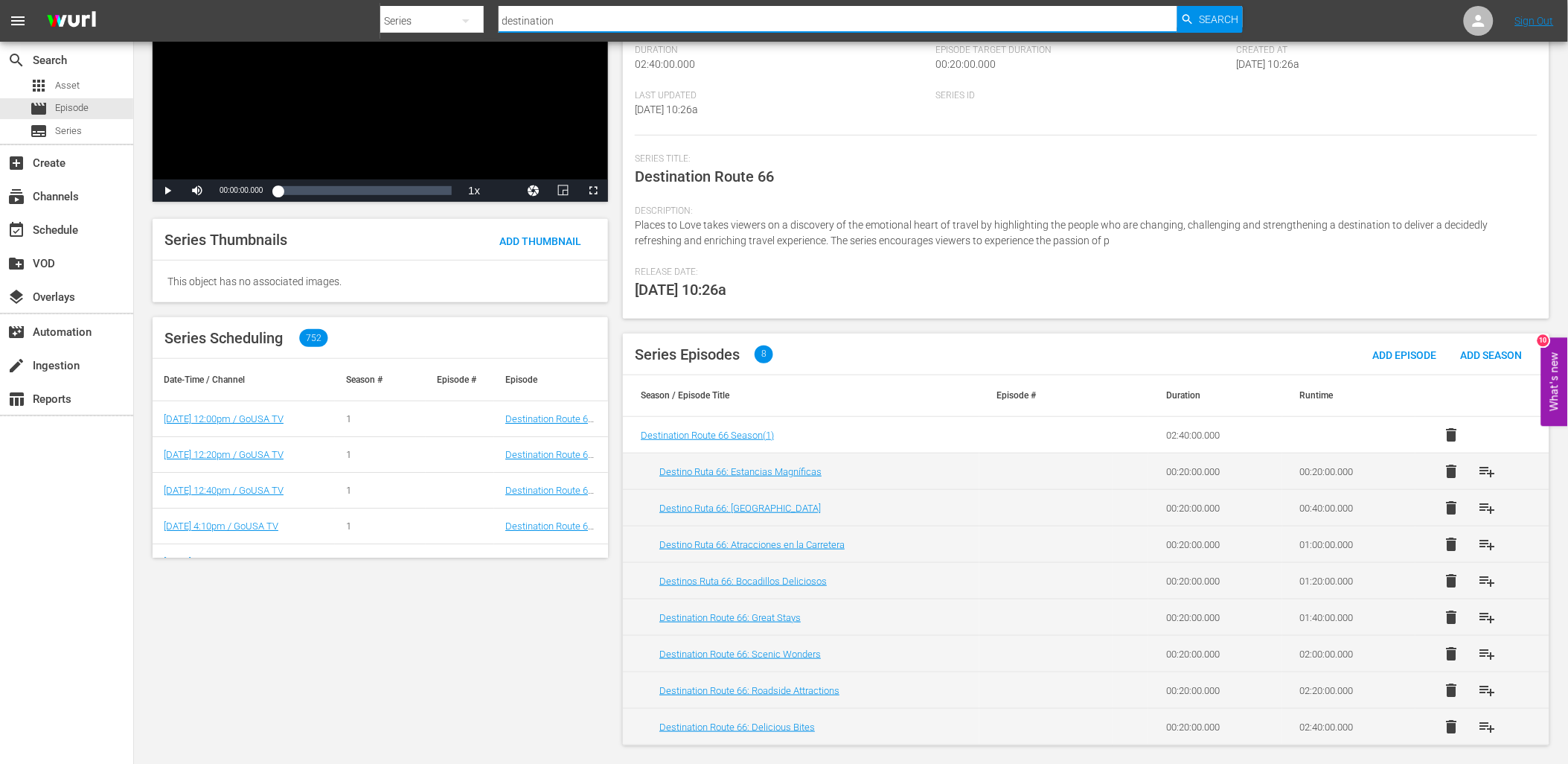
drag, startPoint x: 579, startPoint y: 23, endPoint x: 472, endPoint y: 36, distance: 107.8
click at [473, 36] on div "Search By Series Search ID, Title, Description, Keywords, or Category destinati…" at bounding box center [811, 21] width 862 height 36
type input "small"
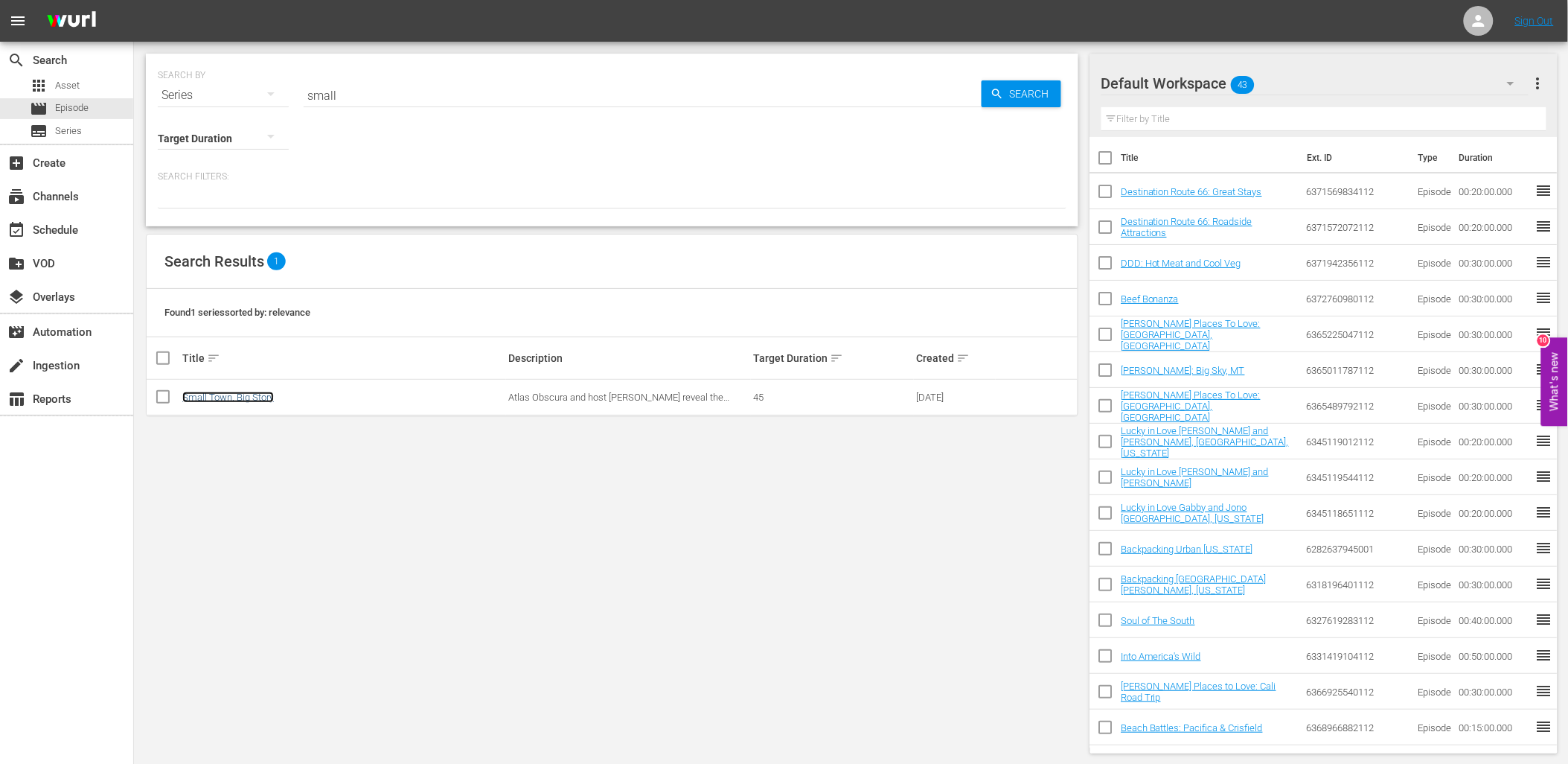
click at [246, 393] on link "Small Town, Big Story" at bounding box center [228, 397] width 92 height 11
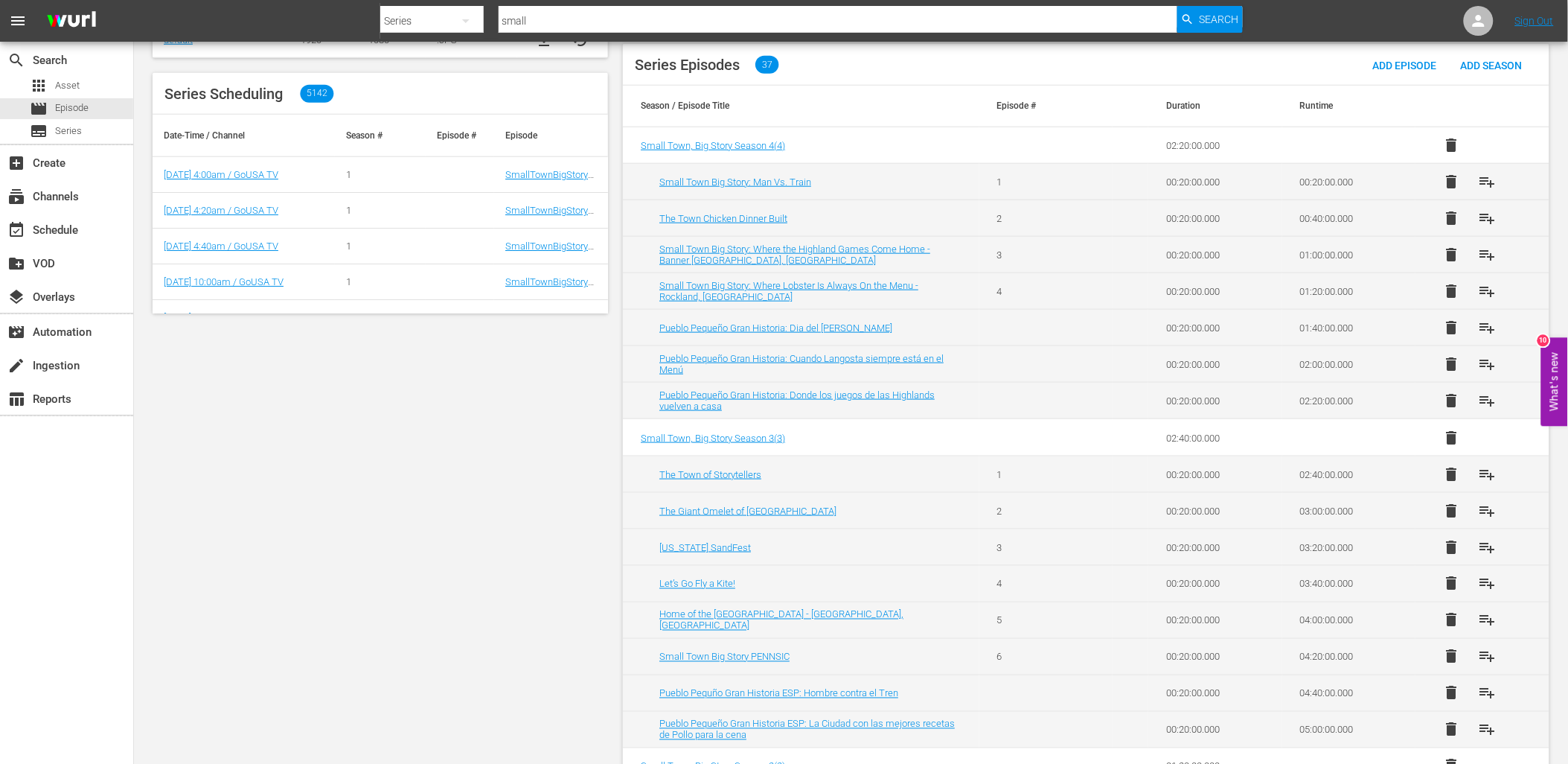
scroll to position [404, 0]
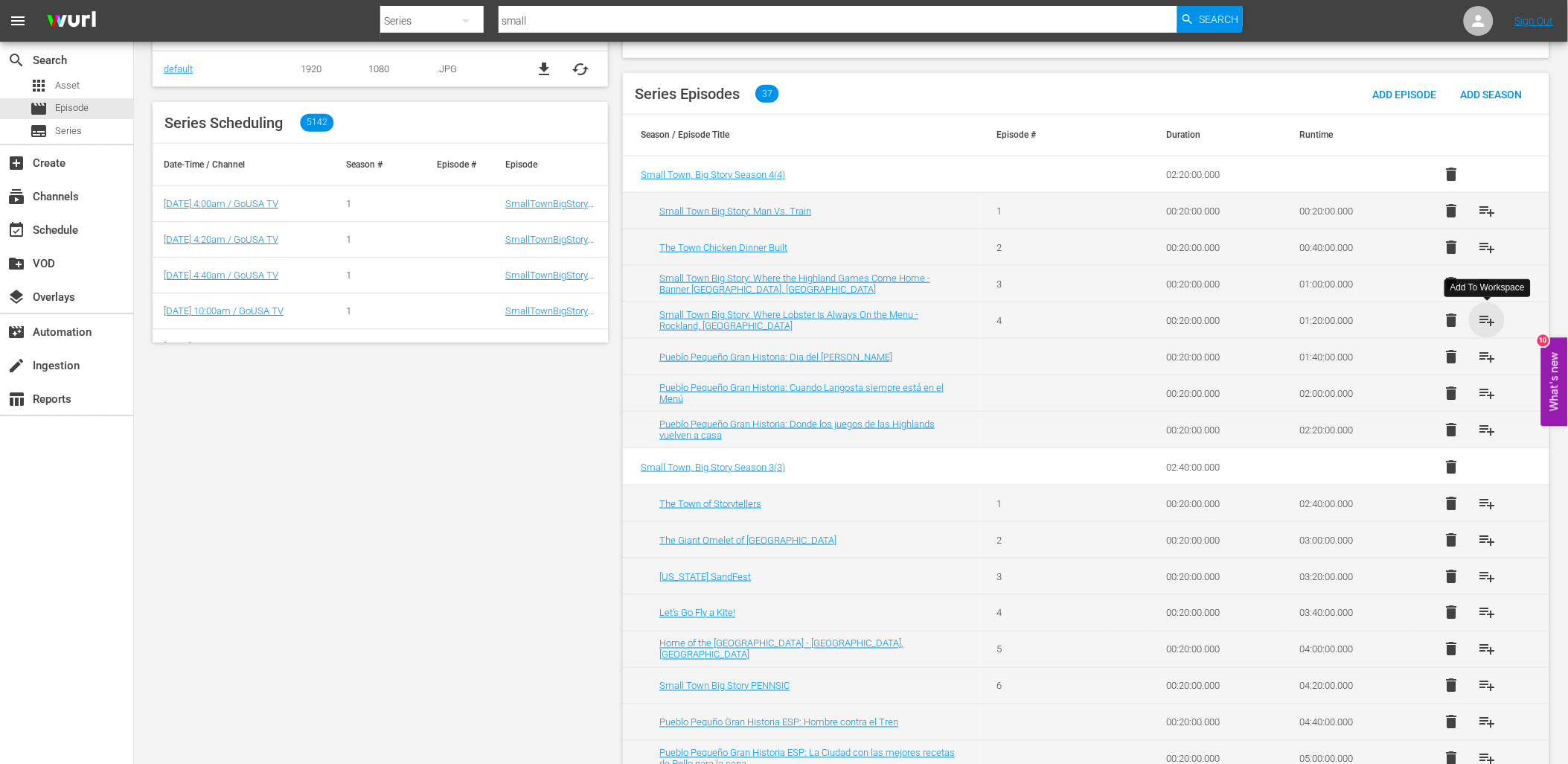
click at [1482, 313] on span "playlist_add" at bounding box center [1487, 320] width 18 height 18
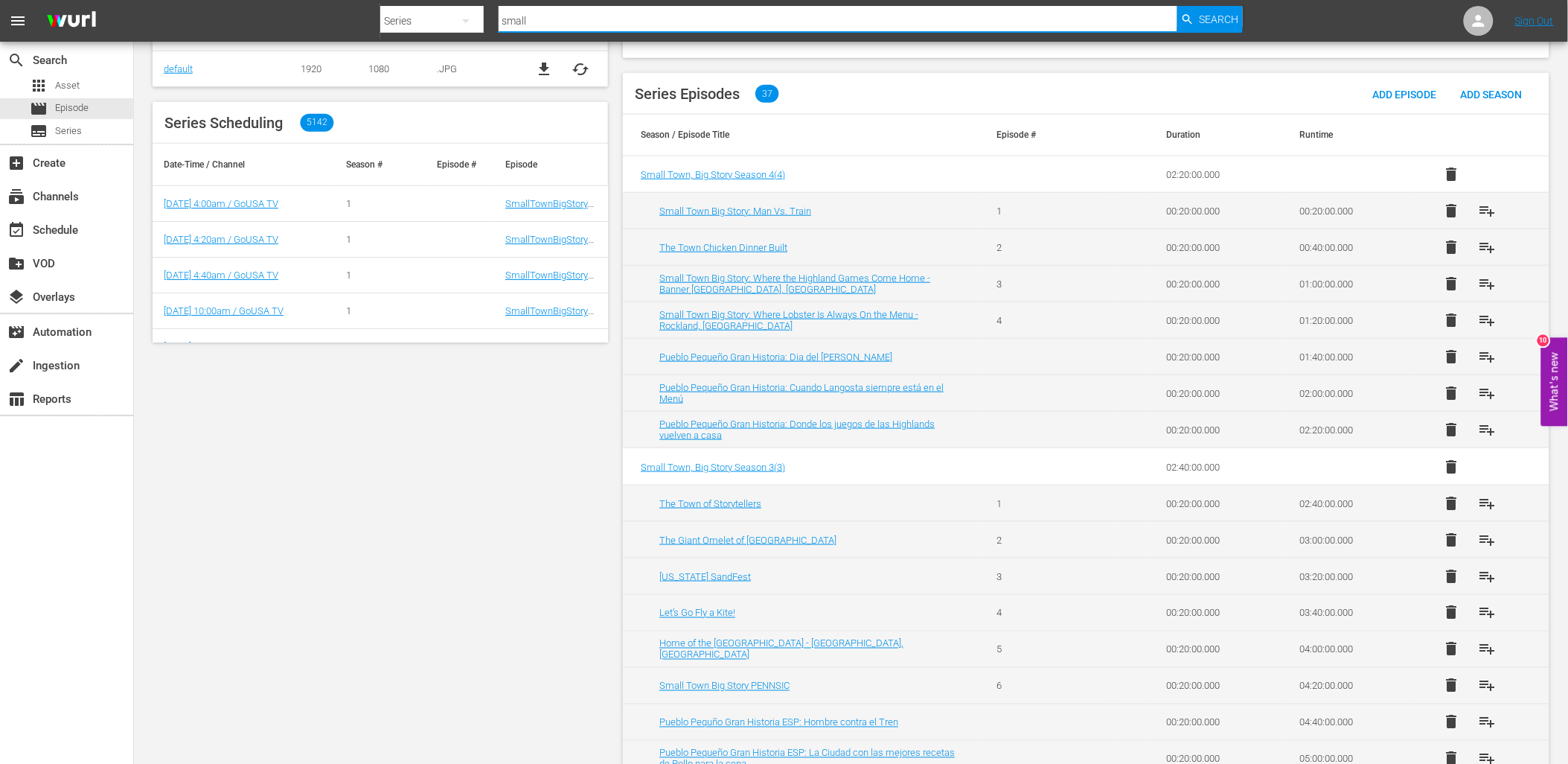
drag, startPoint x: 546, startPoint y: 23, endPoint x: 432, endPoint y: 18, distance: 114.1
click at [438, 20] on div "Search By Series Search ID, Title, Description, Keywords, or Category small Sea…" at bounding box center [811, 21] width 862 height 36
type input "beach battles"
click at [1227, 19] on span "Search" at bounding box center [1219, 19] width 40 height 27
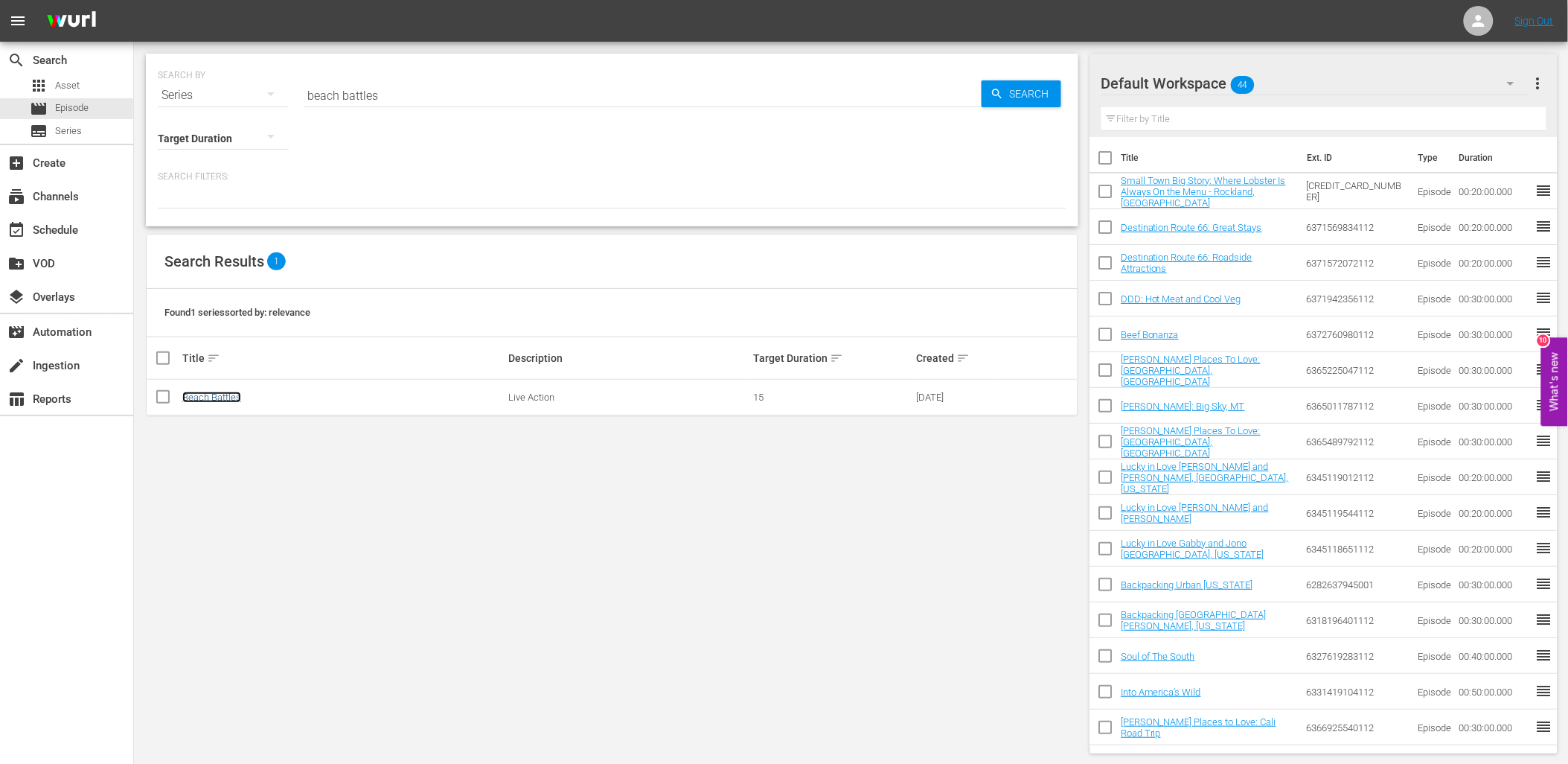
click at [217, 394] on link "Beach Battles" at bounding box center [211, 397] width 59 height 11
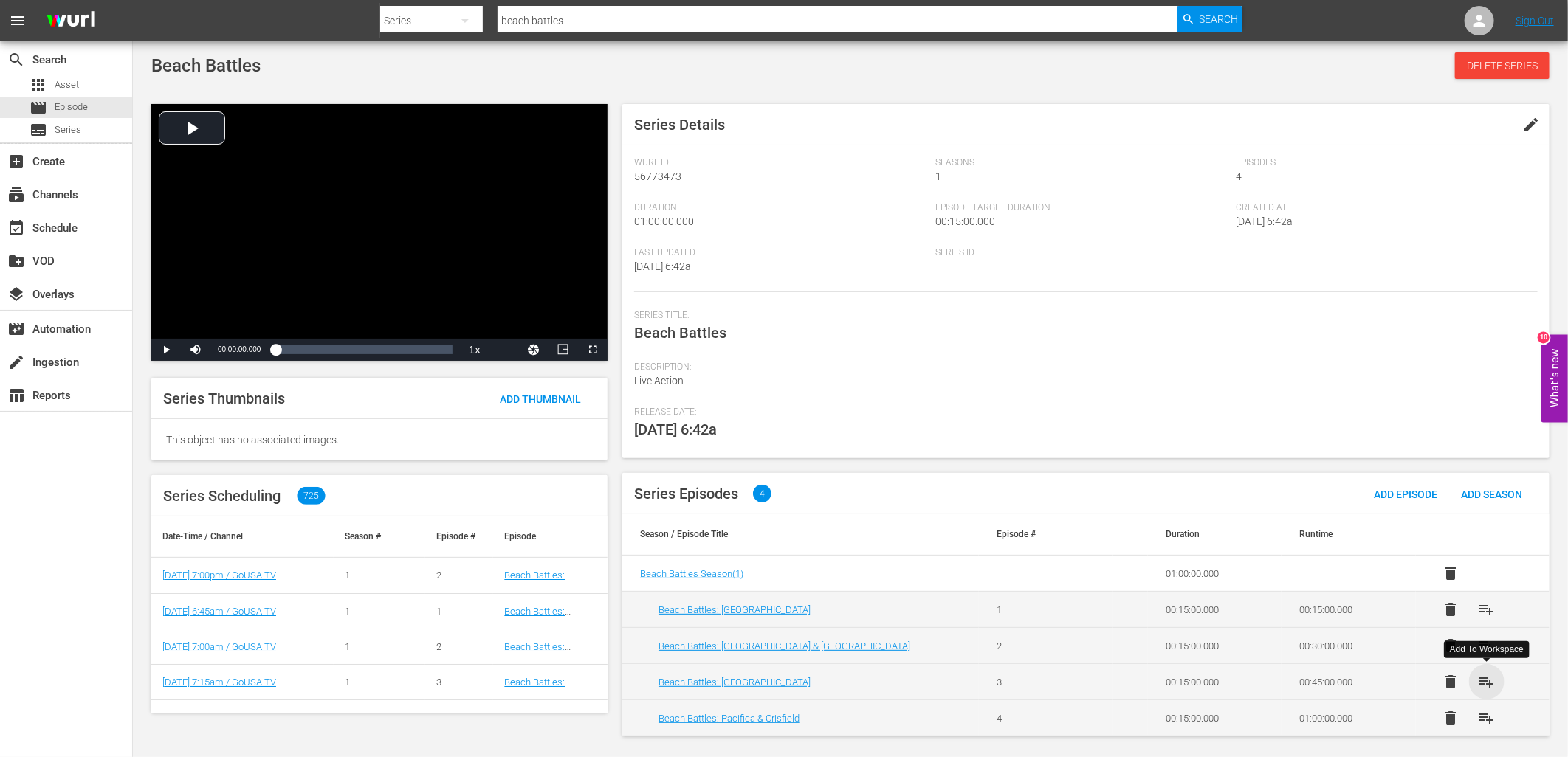
click at [1484, 683] on span "playlist_add" at bounding box center [1486, 681] width 17 height 17
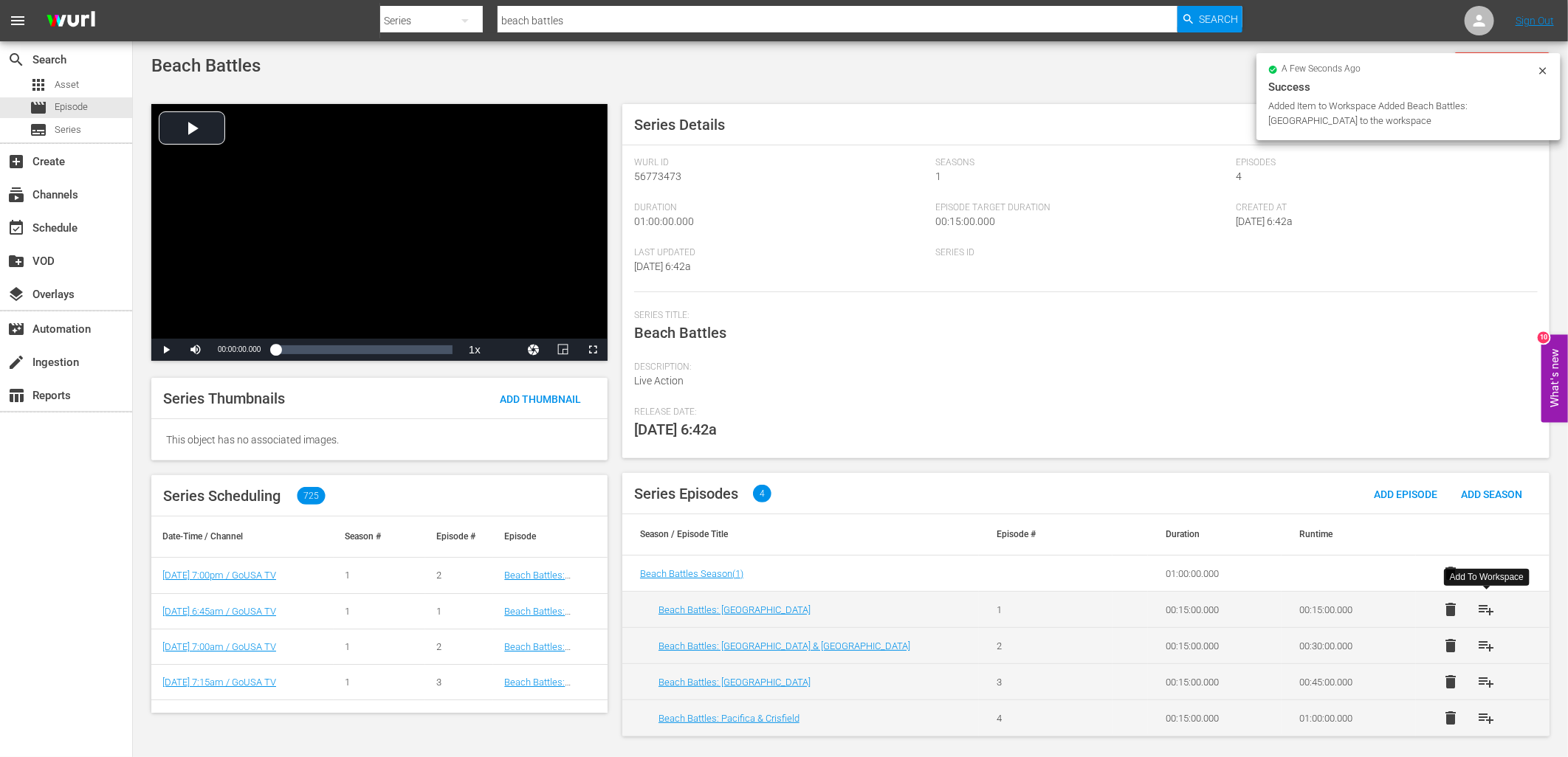
click at [1486, 614] on span "playlist_add" at bounding box center [1486, 609] width 17 height 17
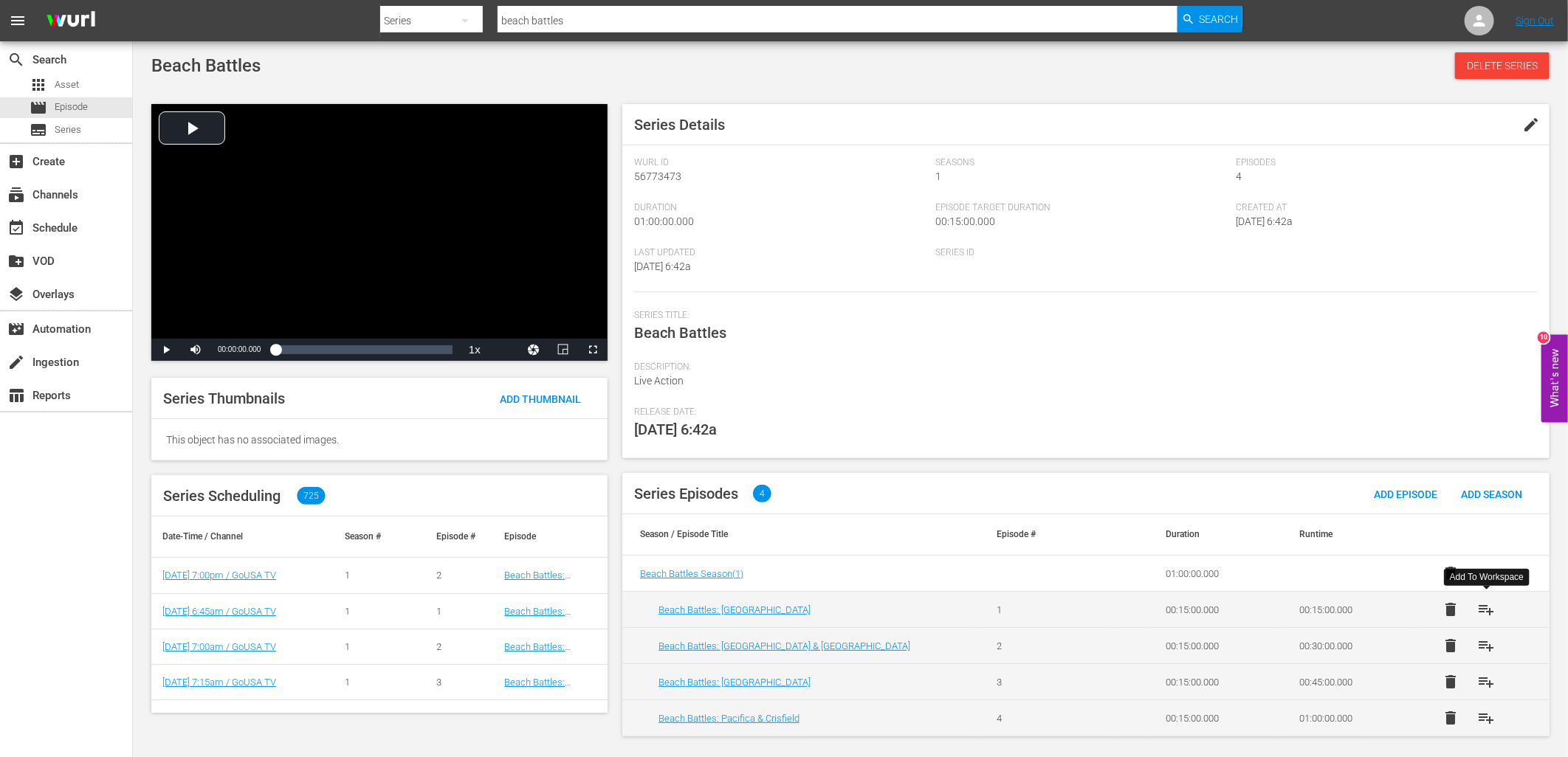
click at [549, 19] on input "beach battles" at bounding box center [838, 20] width 680 height 36
click at [549, 19] on input "beach battles" at bounding box center [838, 20] width 680 height 36
click at [552, 17] on input "beach battles" at bounding box center [838, 20] width 680 height 36
click at [552, 16] on input "beach battles" at bounding box center [838, 20] width 680 height 36
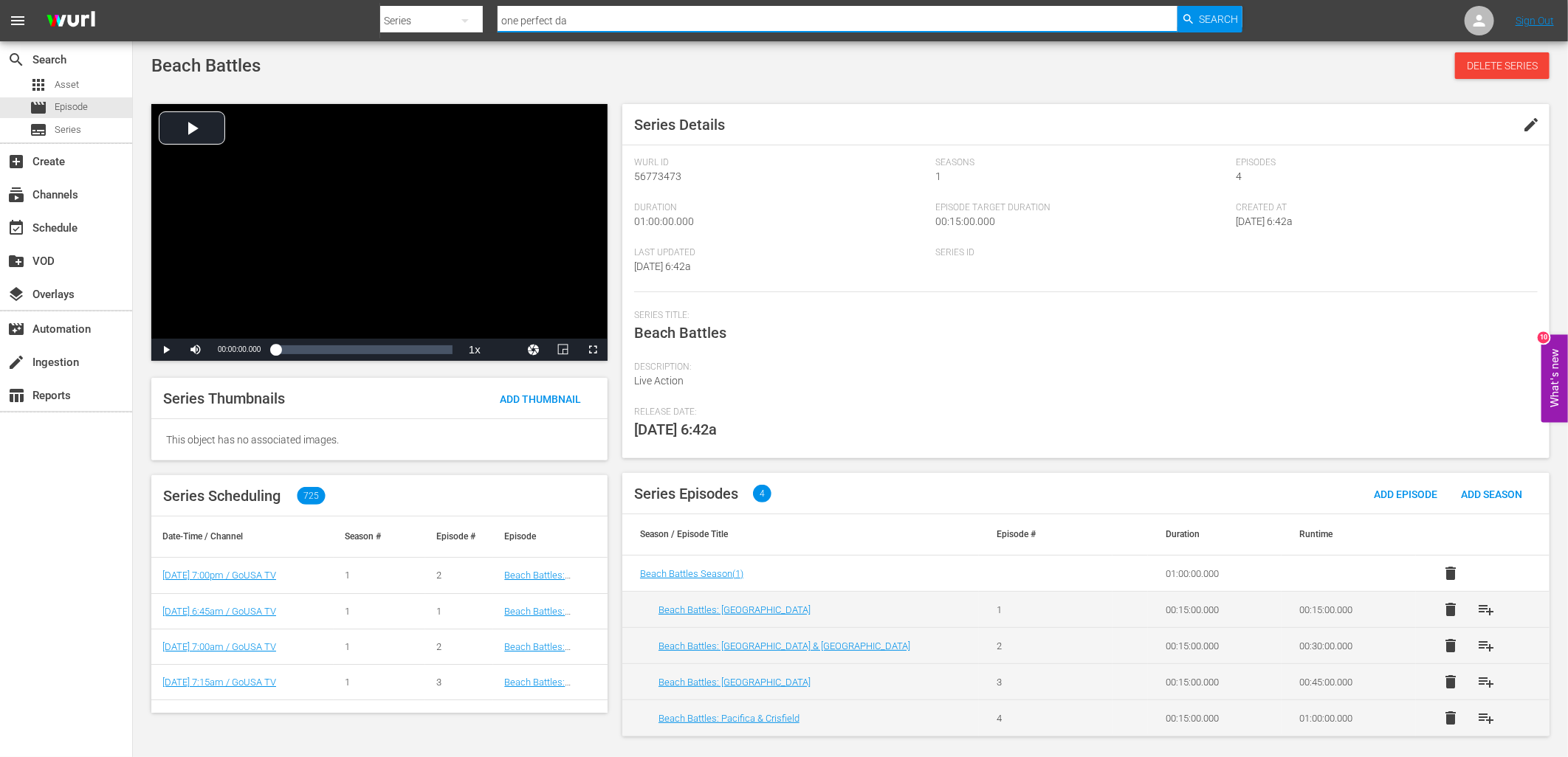
type input "one perfect day"
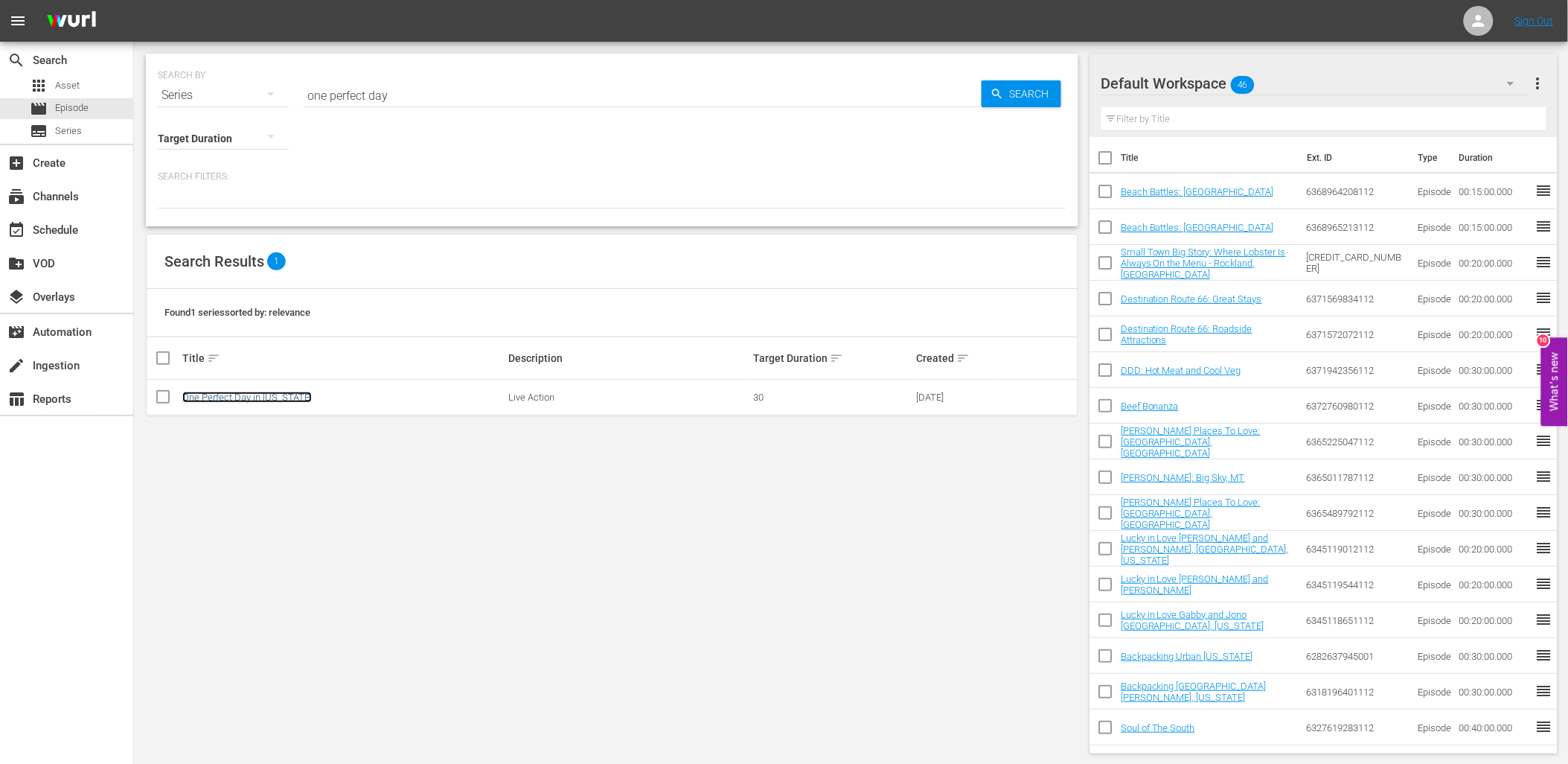
click at [278, 393] on link "One Perfect Day in [US_STATE]" at bounding box center [246, 397] width 129 height 11
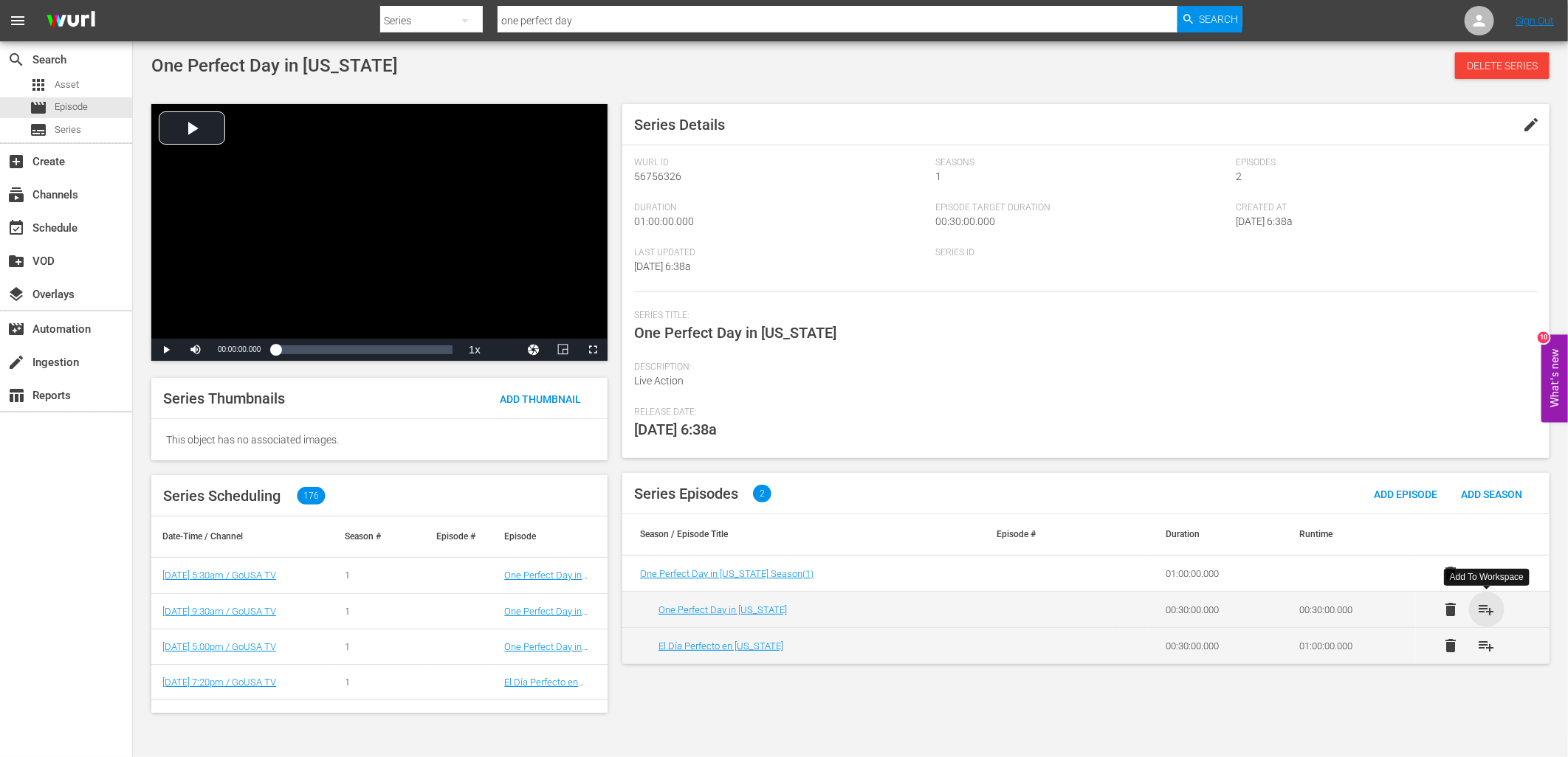
click at [1488, 608] on span "playlist_add" at bounding box center [1486, 609] width 17 height 17
drag, startPoint x: 571, startPoint y: 19, endPoint x: 401, endPoint y: 3, distance: 170.8
click at [440, 17] on div "Search By Series Search ID, Title, Description, Keywords, or Category one perfe…" at bounding box center [811, 20] width 862 height 36
type input "four corners"
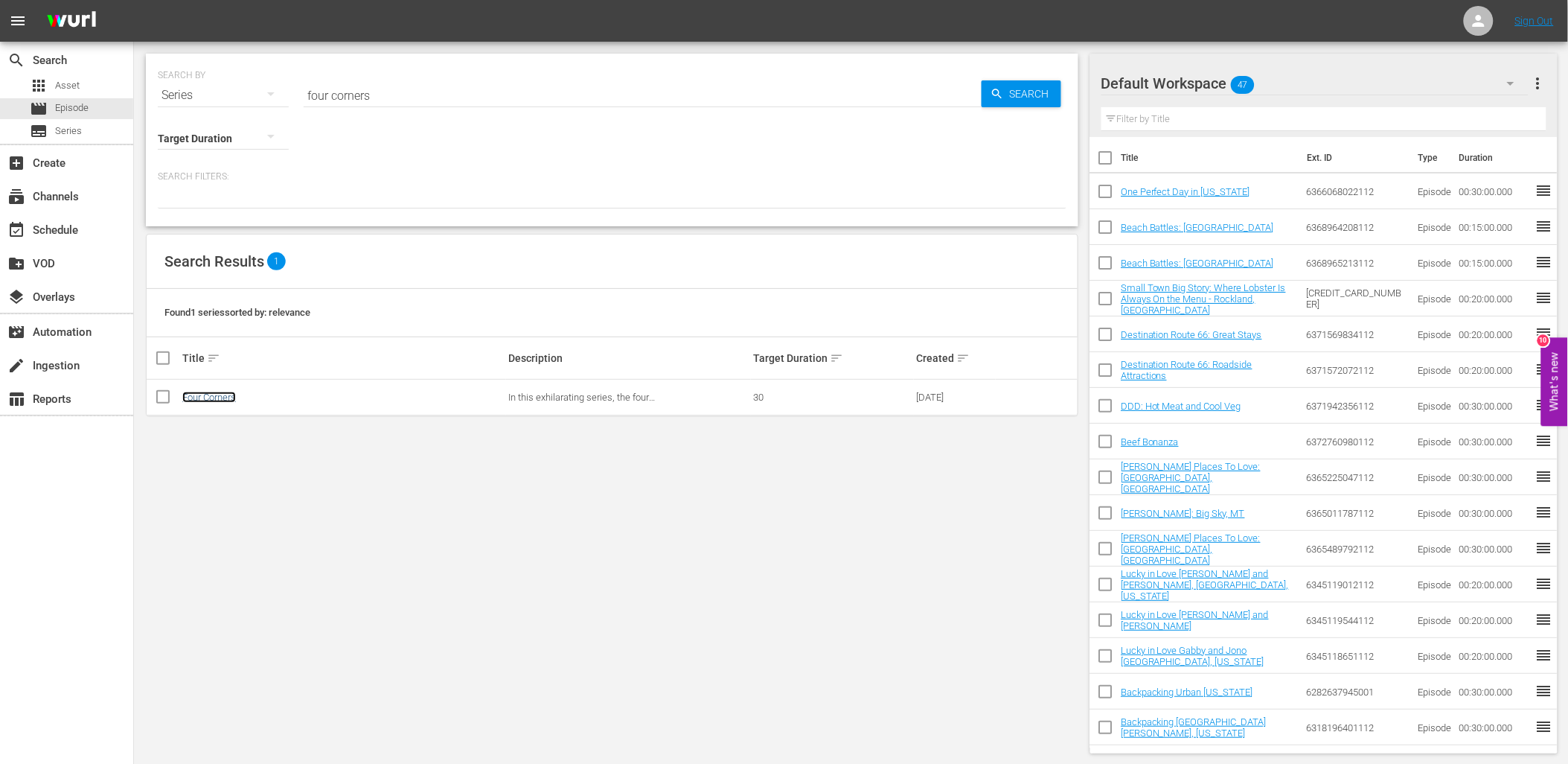
click at [209, 395] on link "Four Corners" at bounding box center [209, 397] width 54 height 11
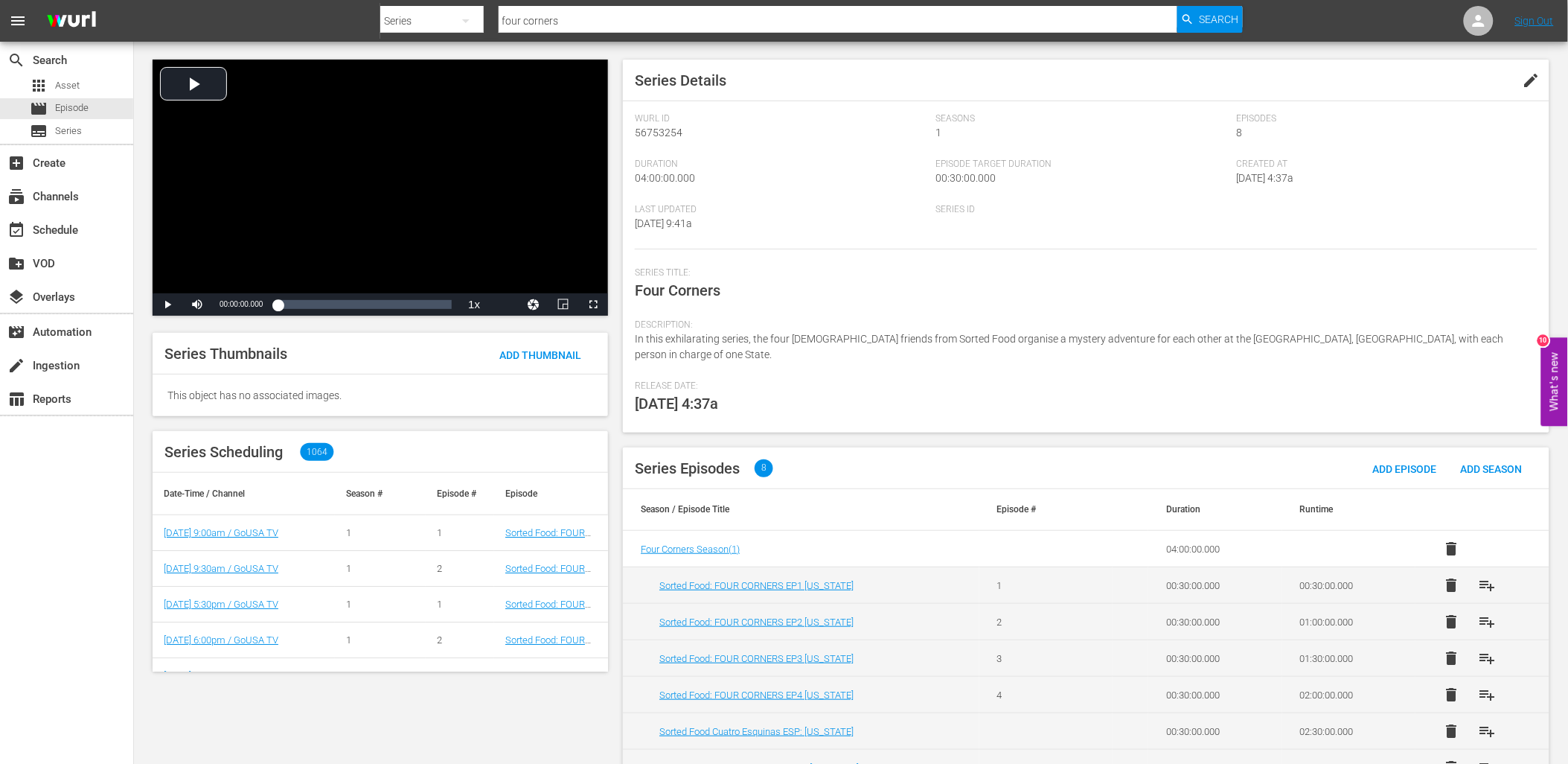
scroll to position [144, 0]
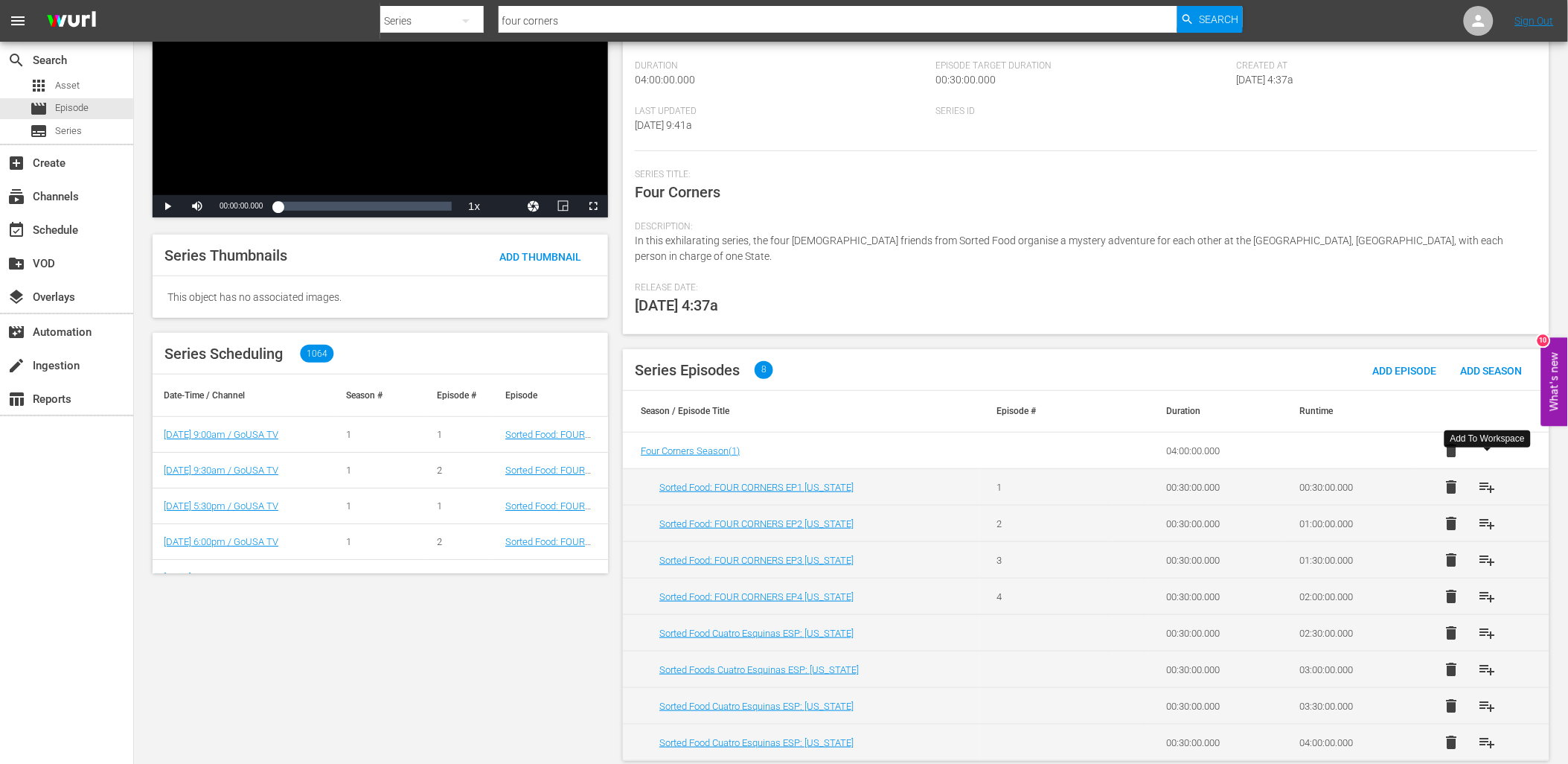
click at [1484, 478] on span "playlist_add" at bounding box center [1487, 486] width 18 height 18
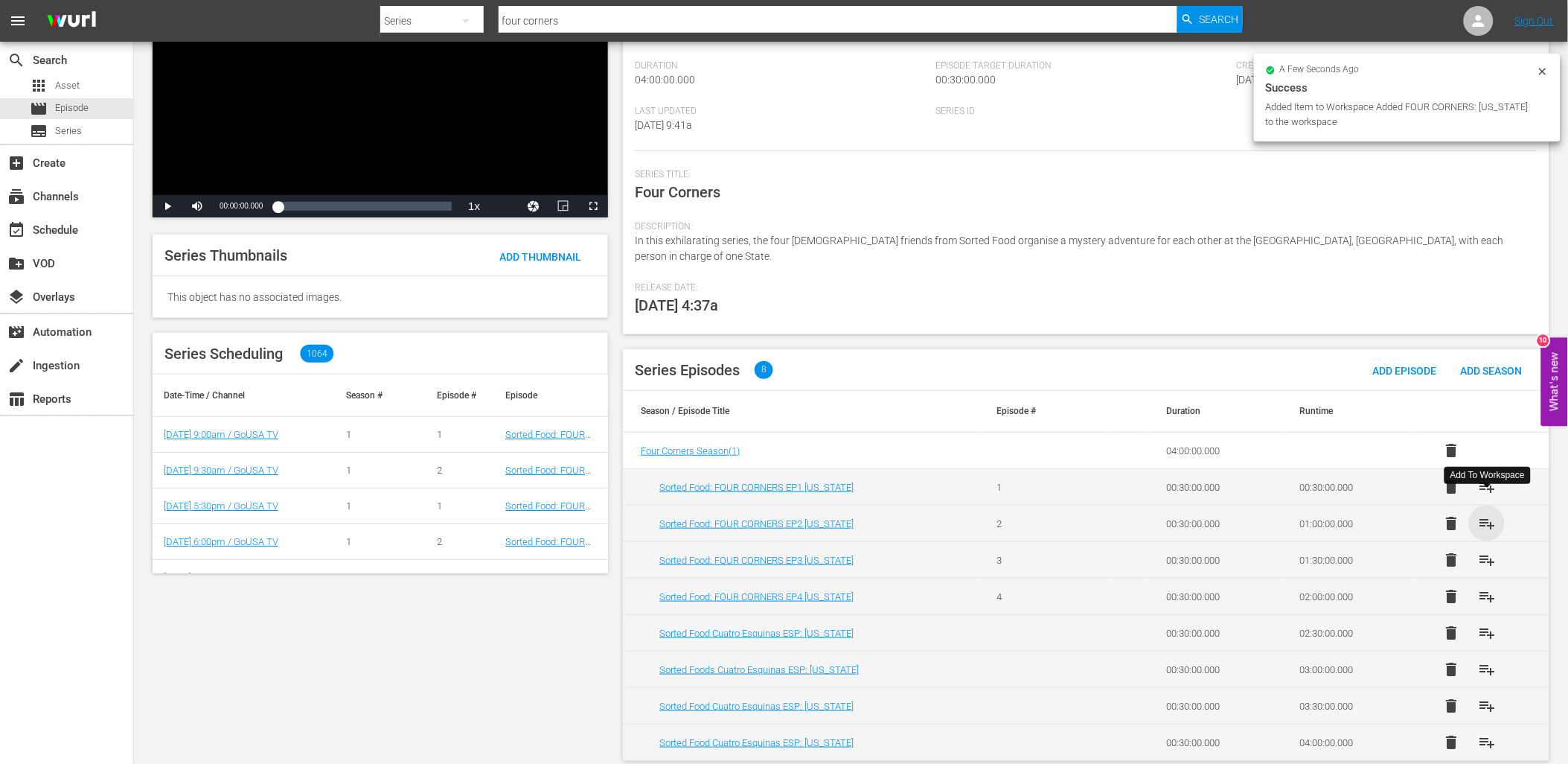
click at [1487, 514] on span "playlist_add" at bounding box center [1487, 523] width 18 height 18
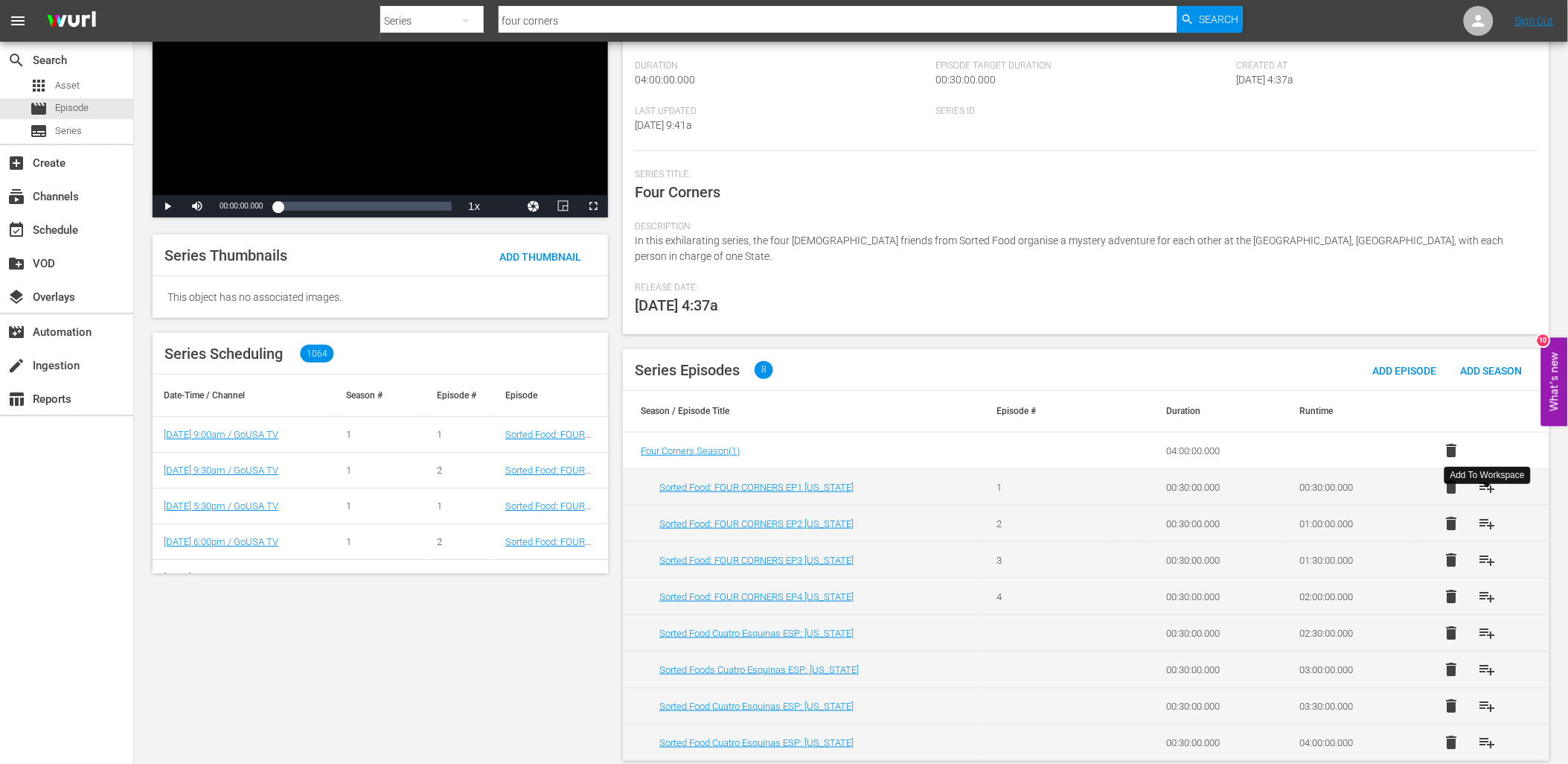
click at [537, 15] on input "four corners" at bounding box center [838, 21] width 679 height 36
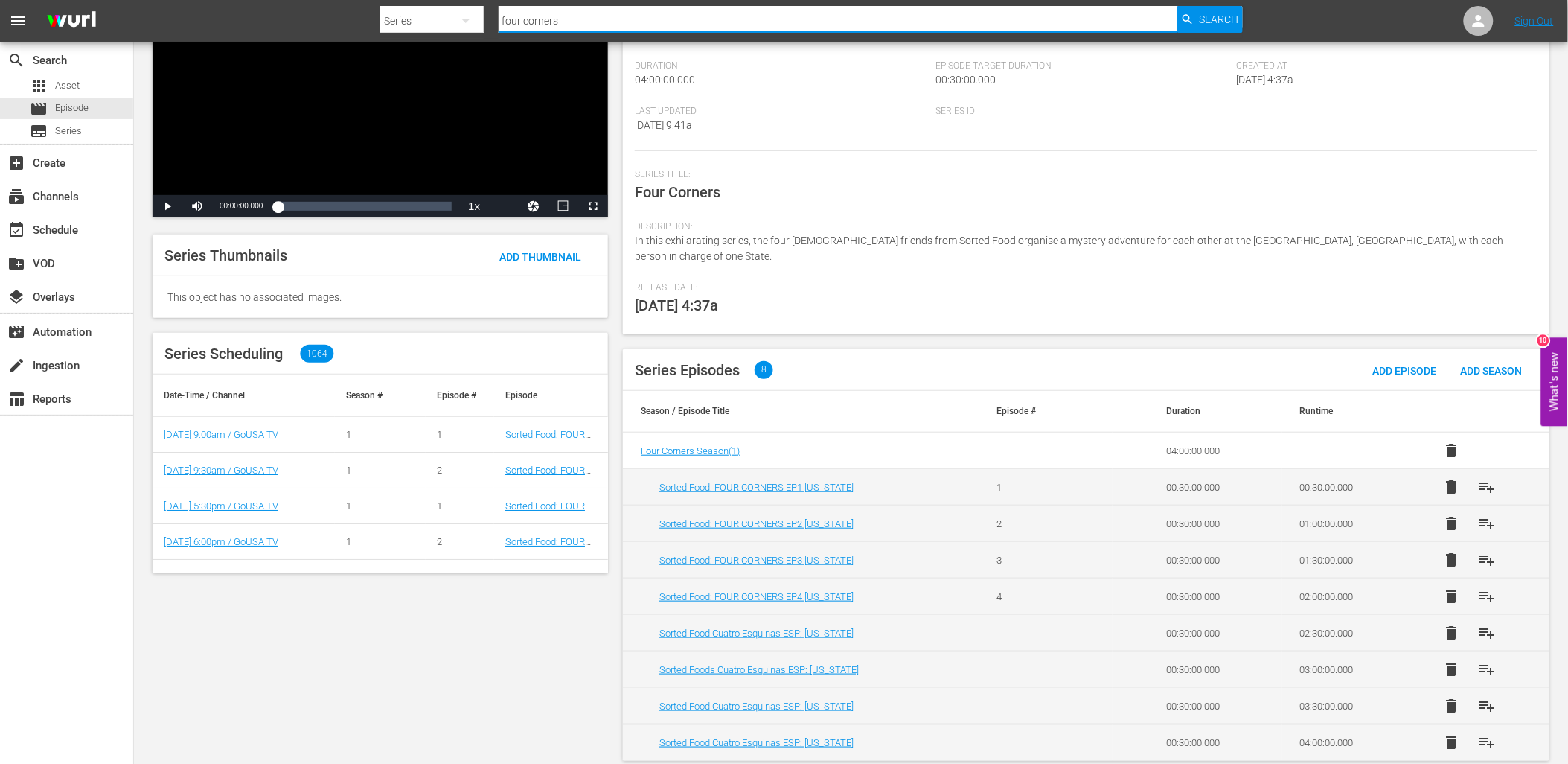
click at [537, 15] on input "four corners" at bounding box center [838, 21] width 679 height 36
type input "[PERSON_NAME]"
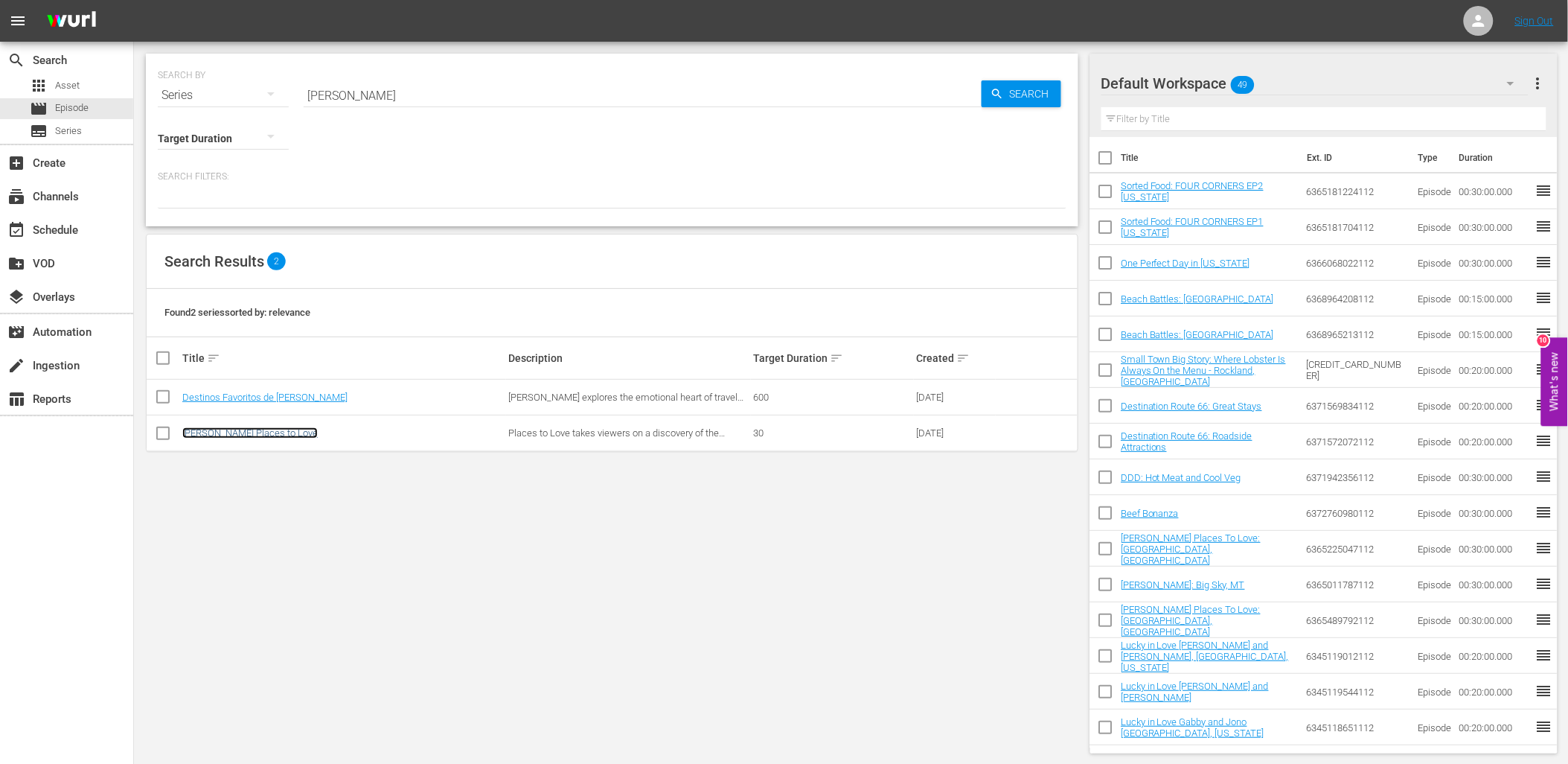
click at [296, 434] on link "[PERSON_NAME] Places to Love" at bounding box center [249, 433] width 135 height 11
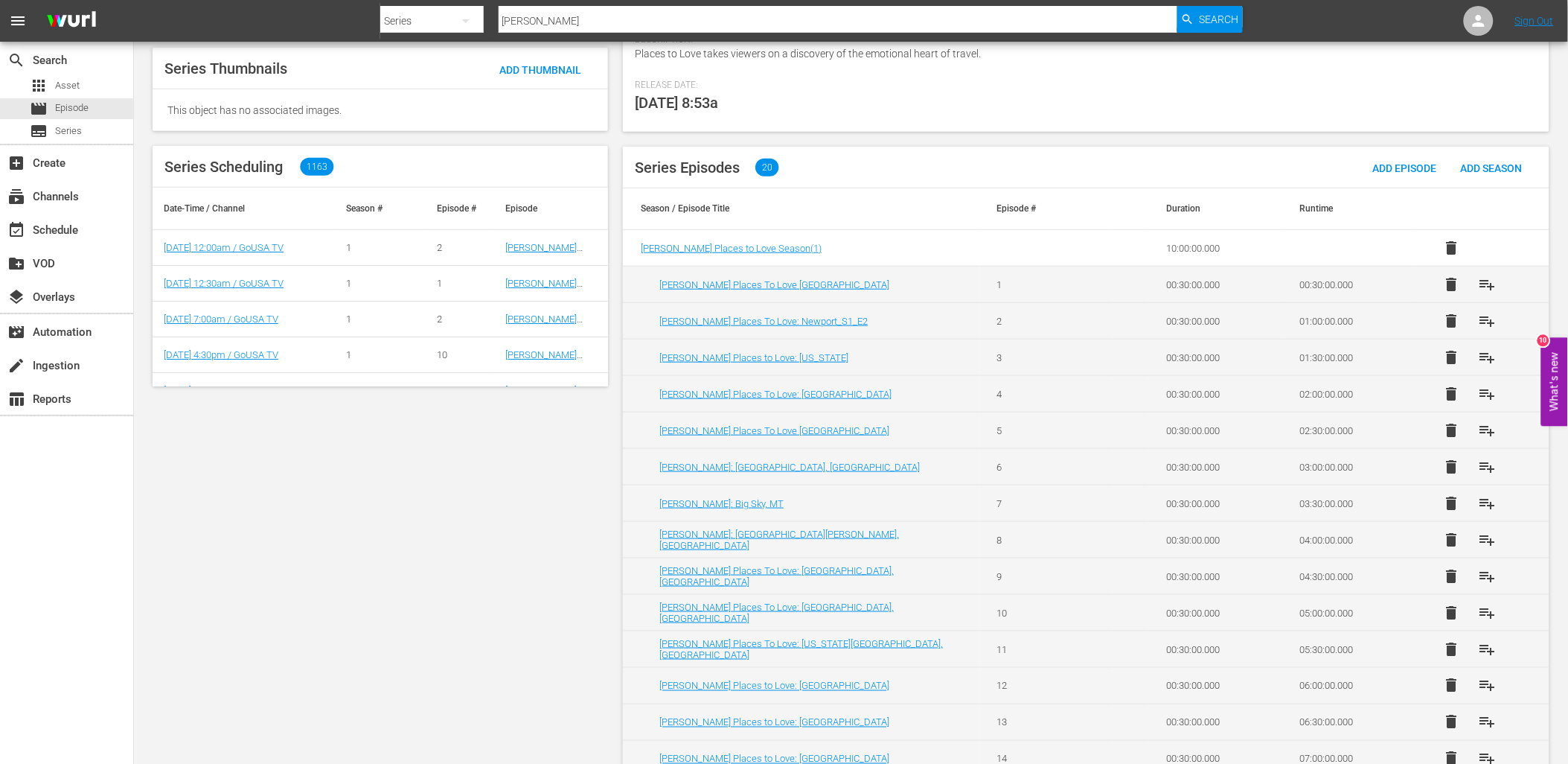
scroll to position [413, 0]
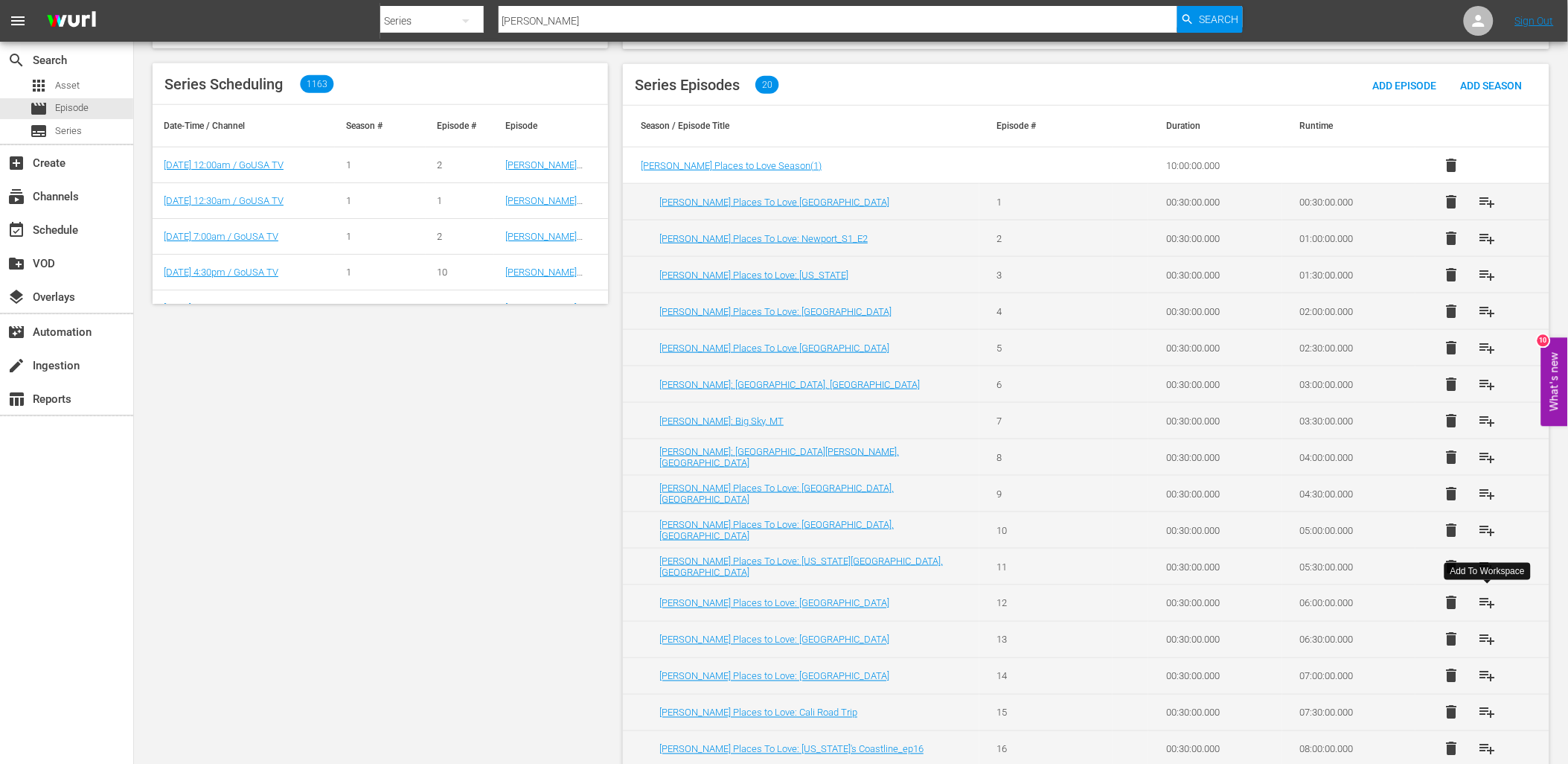
click at [1491, 603] on span "playlist_add" at bounding box center [1487, 602] width 18 height 18
click at [80, 231] on div "event_available Schedule" at bounding box center [41, 228] width 83 height 14
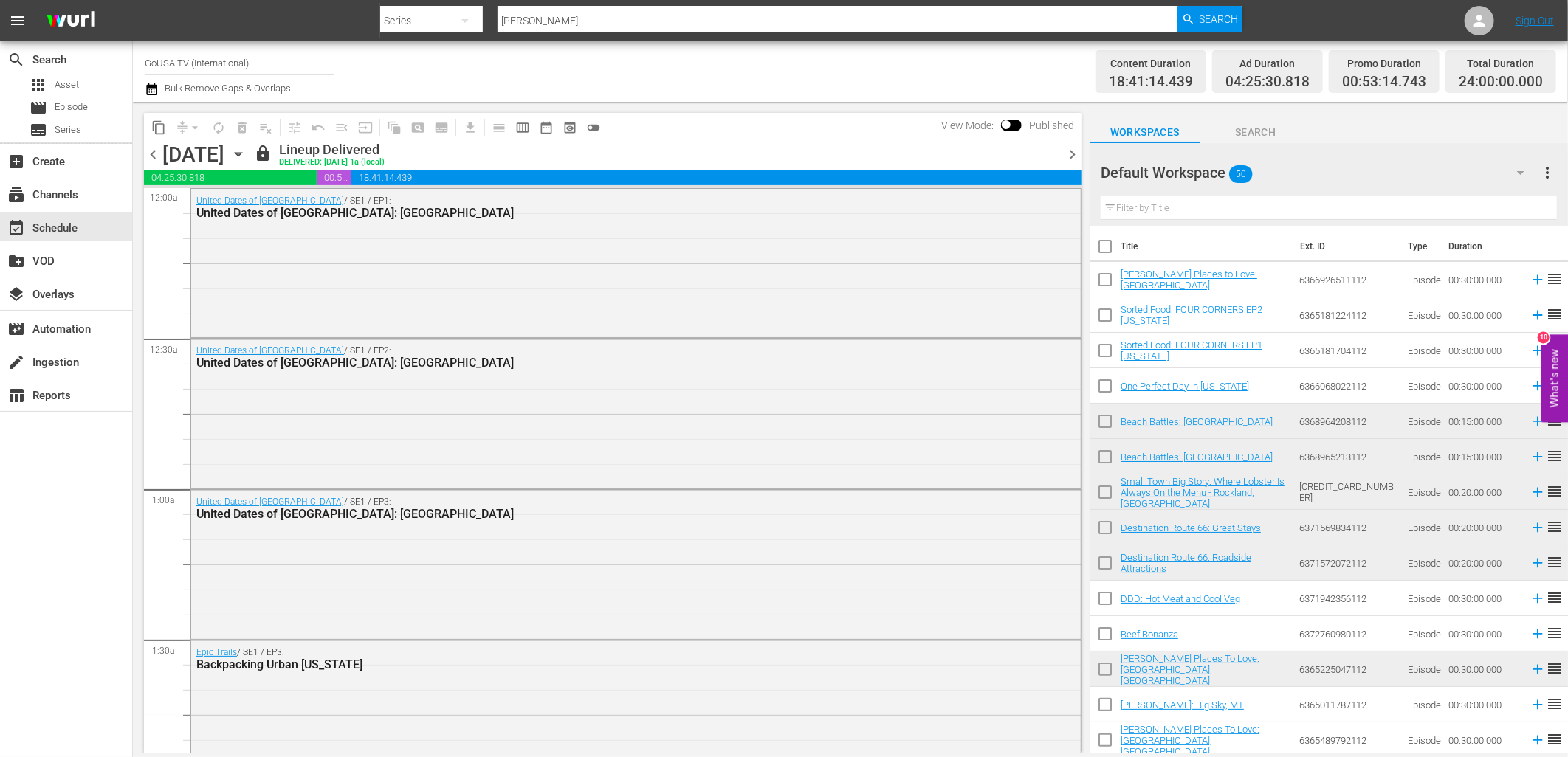
click at [247, 153] on icon "button" at bounding box center [238, 154] width 16 height 16
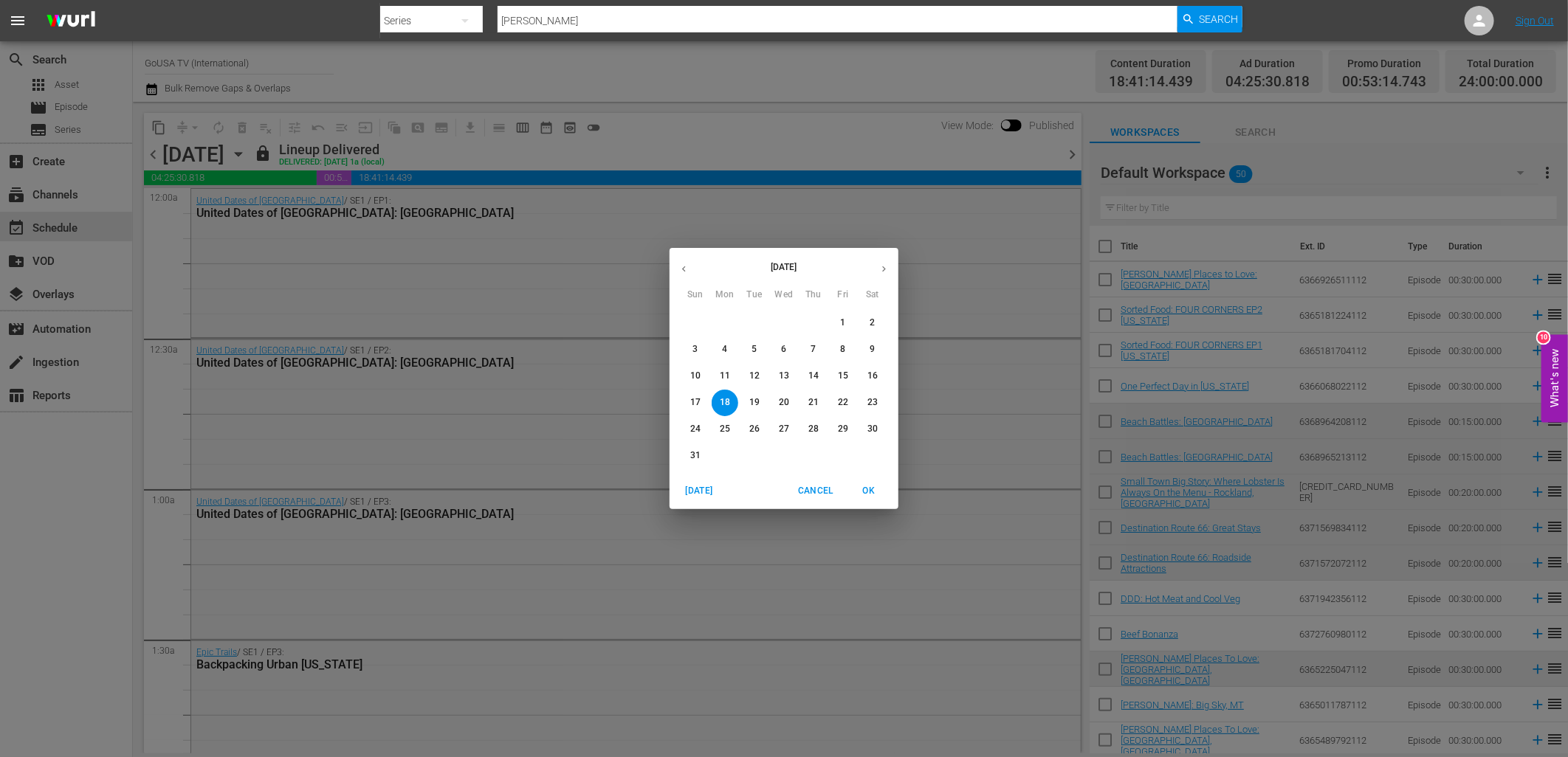
click at [886, 273] on icon "button" at bounding box center [883, 269] width 11 height 11
click at [722, 325] on span "1" at bounding box center [725, 322] width 27 height 13
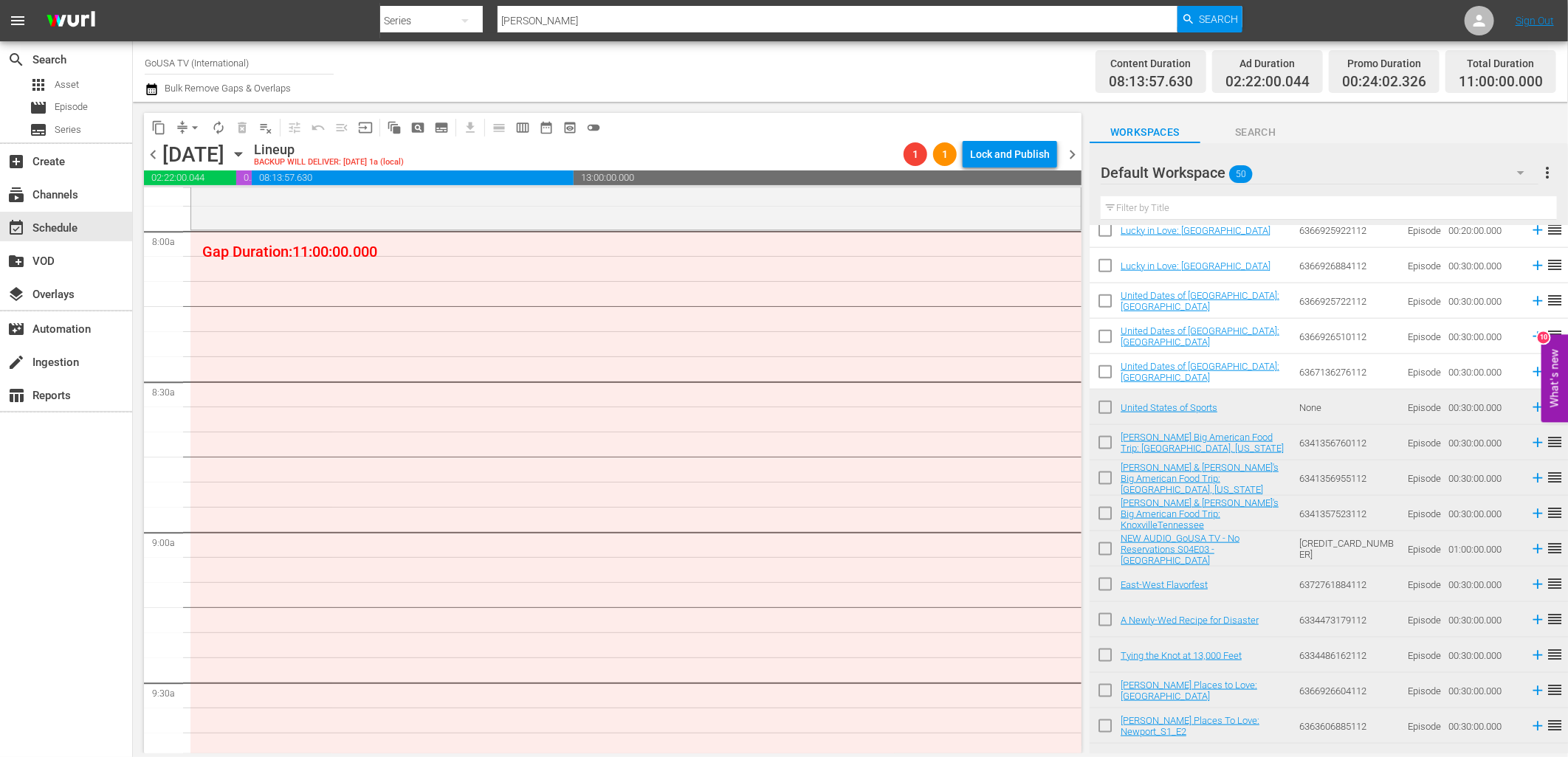
scroll to position [2373, 0]
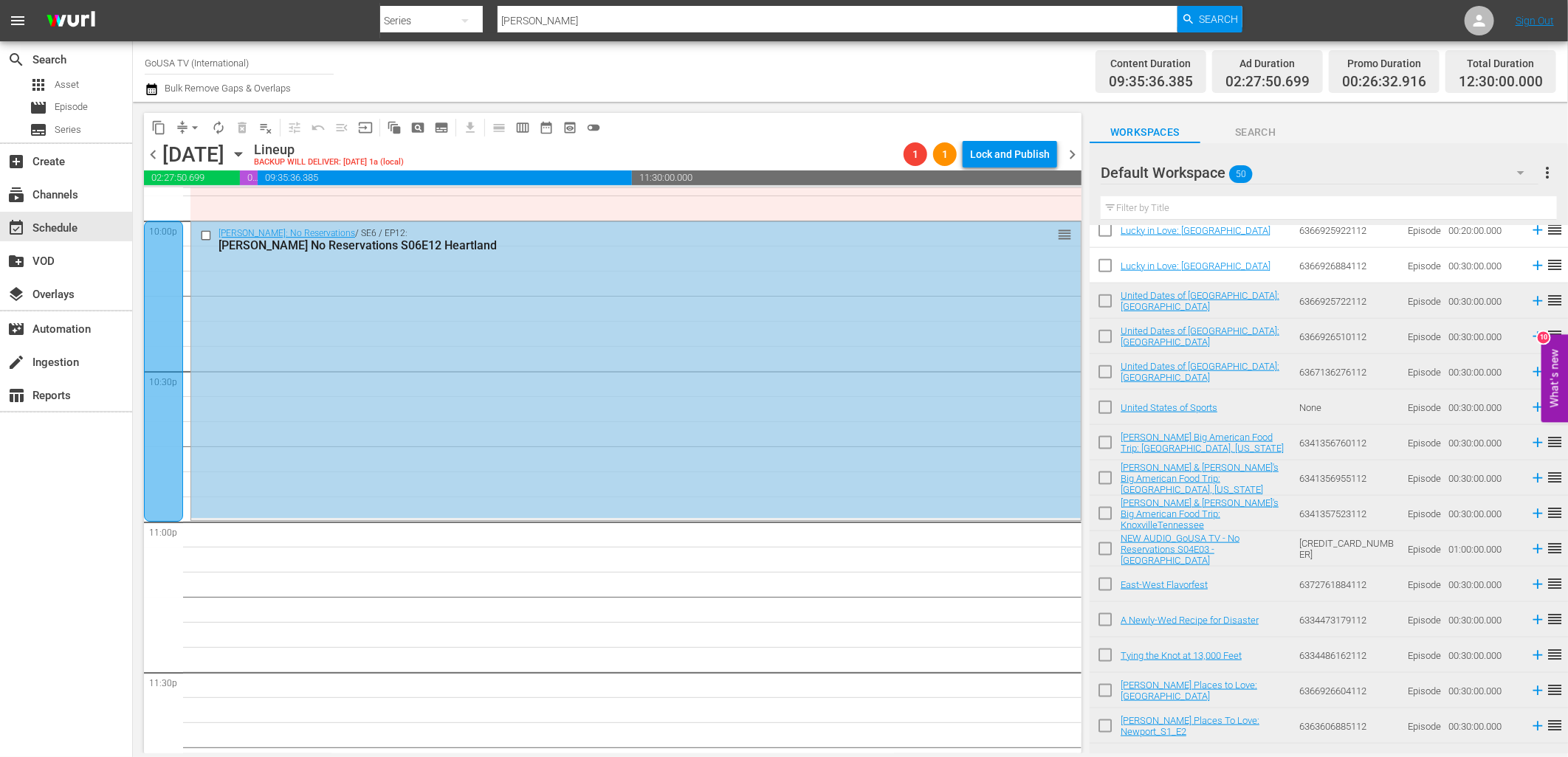
scroll to position [6494, 0]
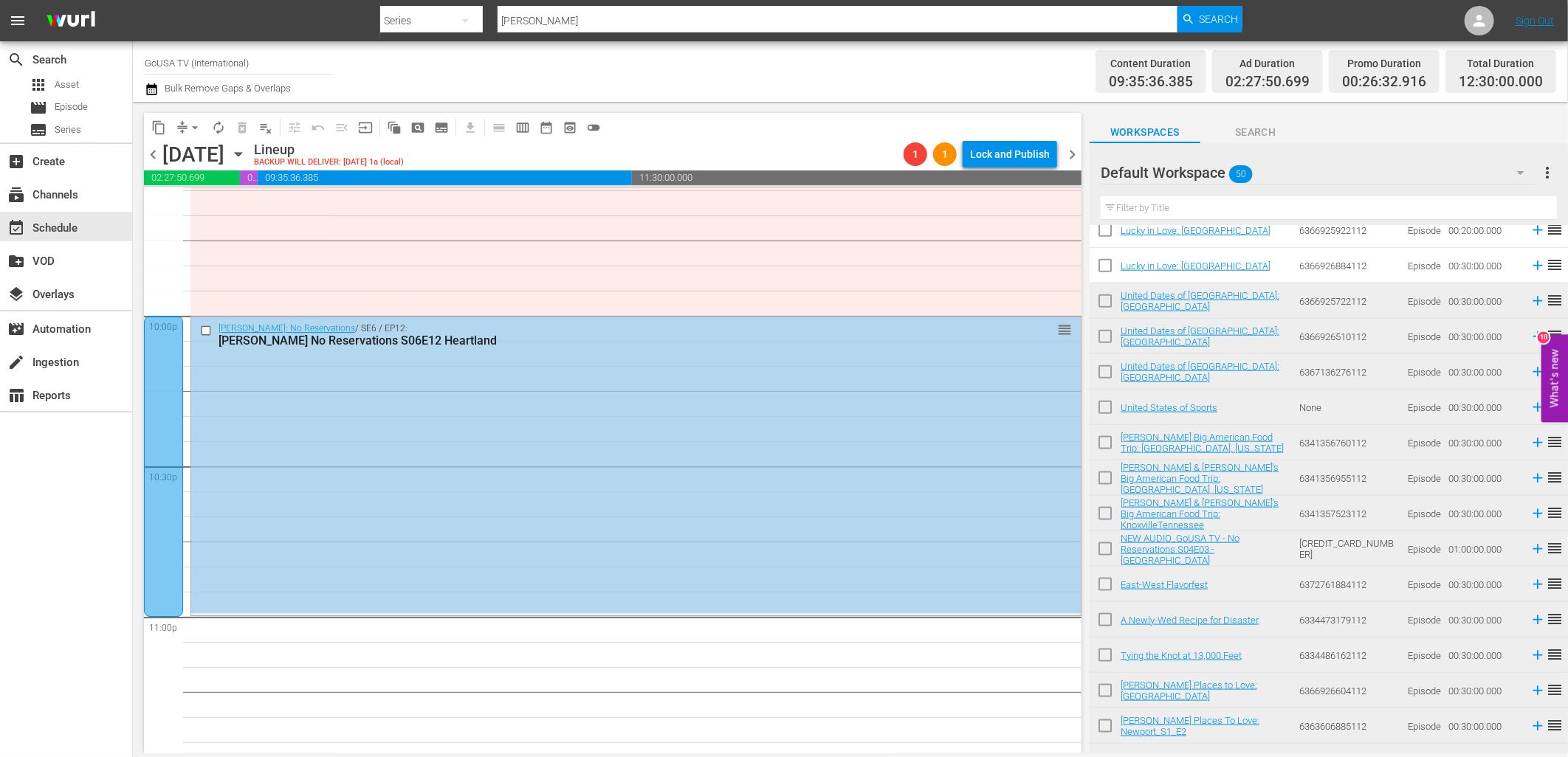
click at [202, 330] on input "checkbox" at bounding box center [208, 331] width 15 height 13
click at [241, 129] on span "delete_forever_outlined" at bounding box center [241, 127] width 14 height 14
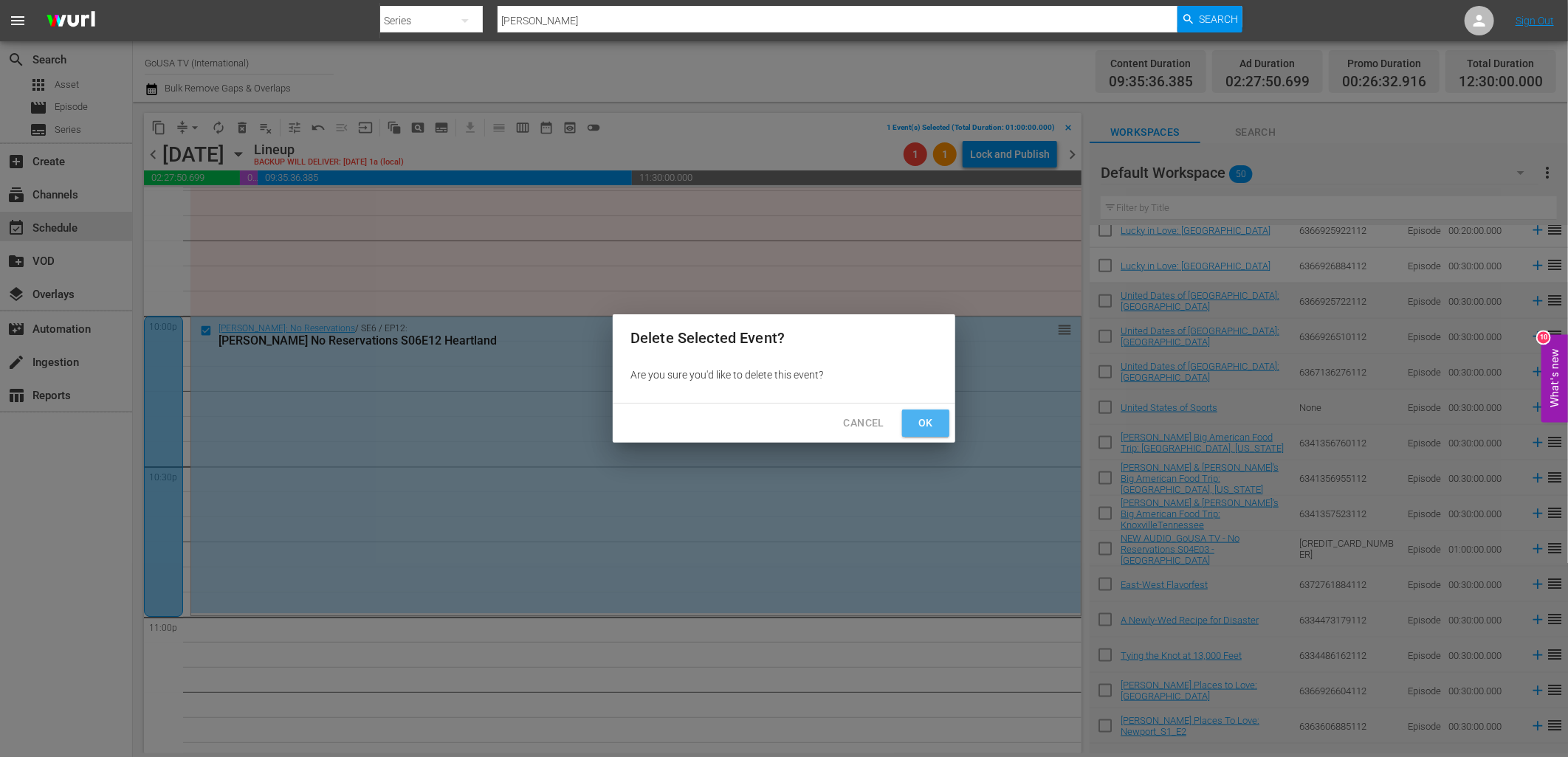
click at [910, 423] on button "Ok" at bounding box center [925, 423] width 47 height 27
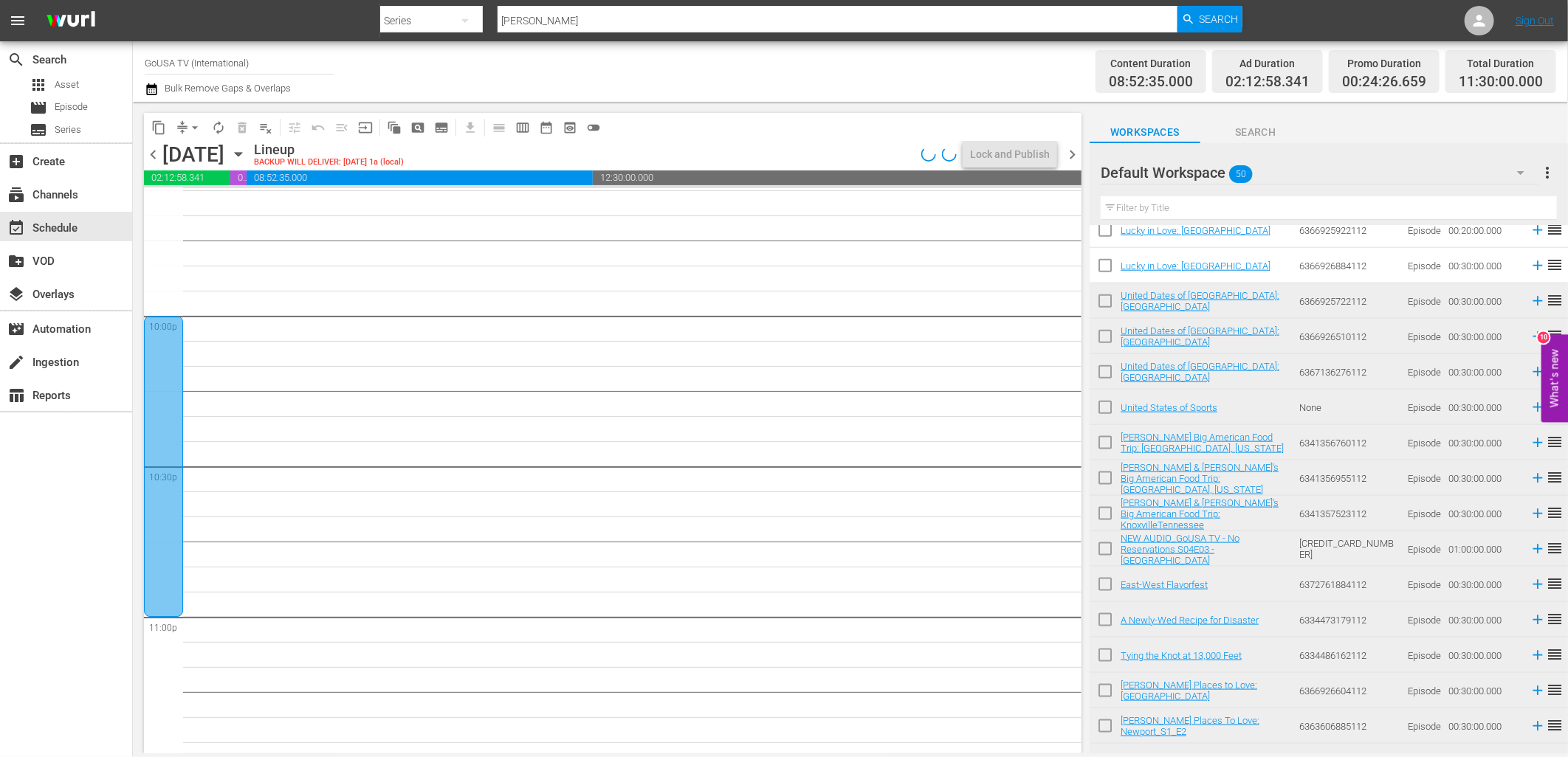
click at [166, 377] on div at bounding box center [164, 466] width 39 height 301
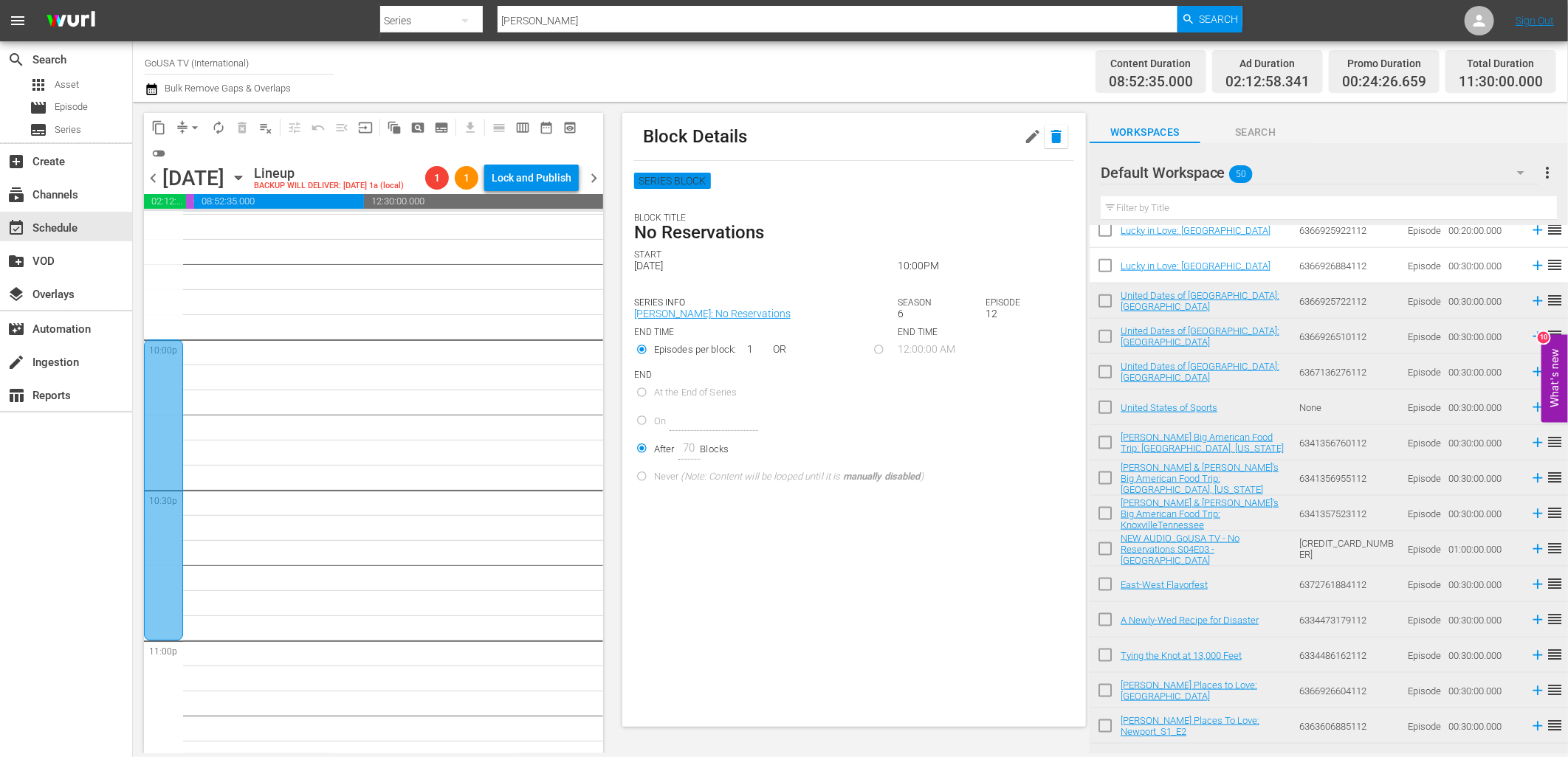
click at [1051, 137] on icon "button" at bounding box center [1056, 137] width 11 height 14
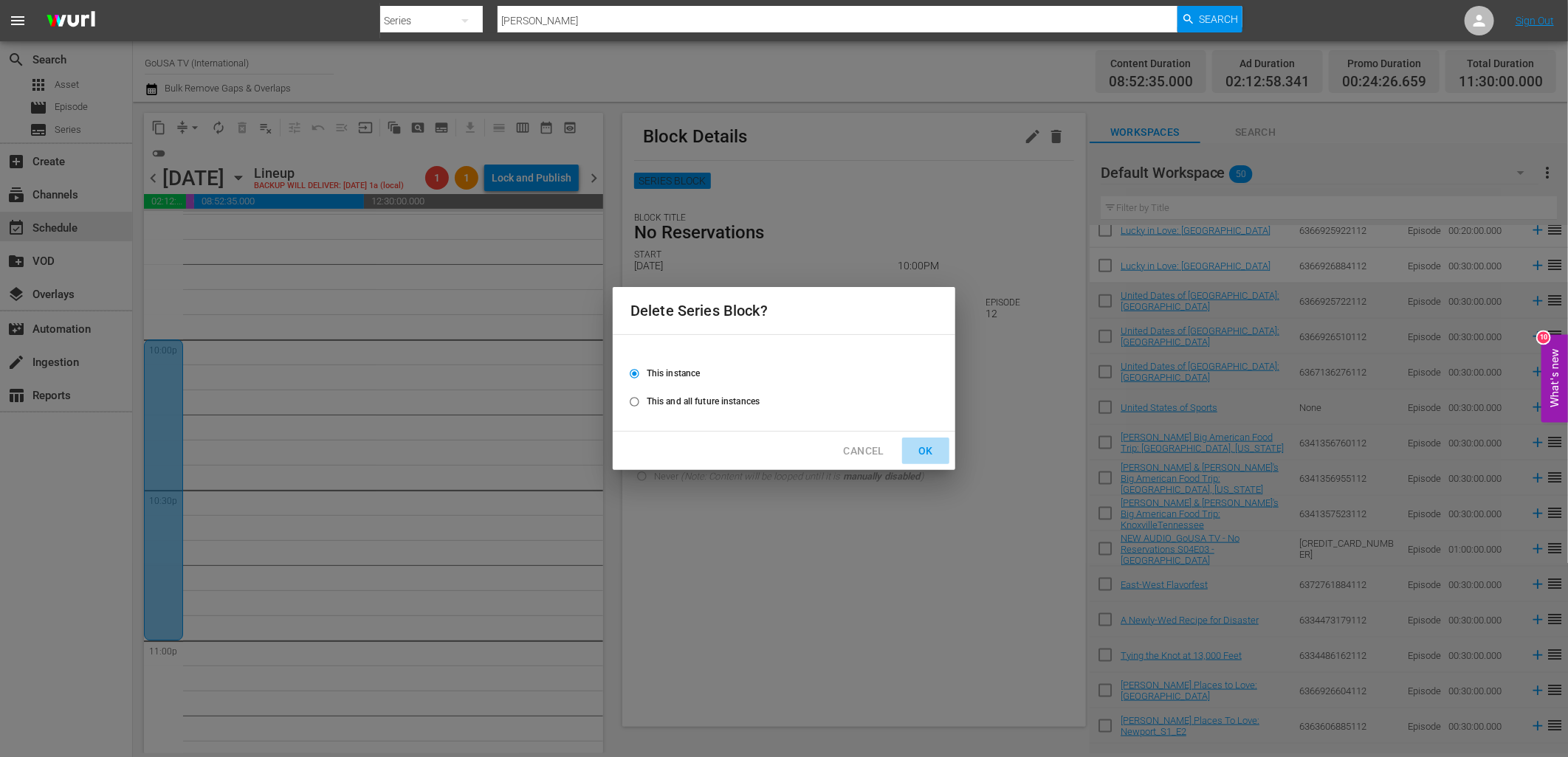
click at [926, 454] on span "OK" at bounding box center [925, 451] width 24 height 18
radio input "false"
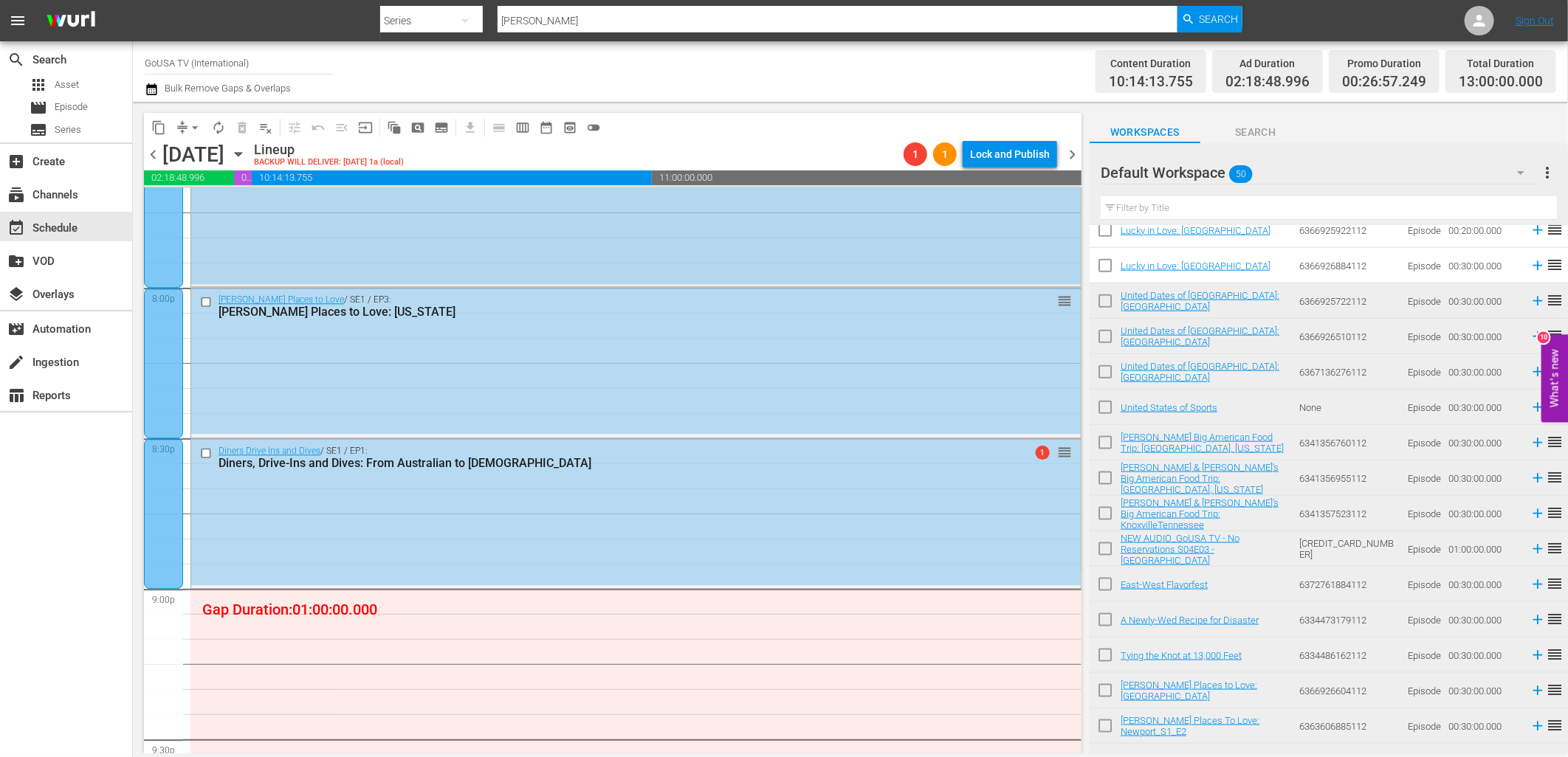
scroll to position [5674, 0]
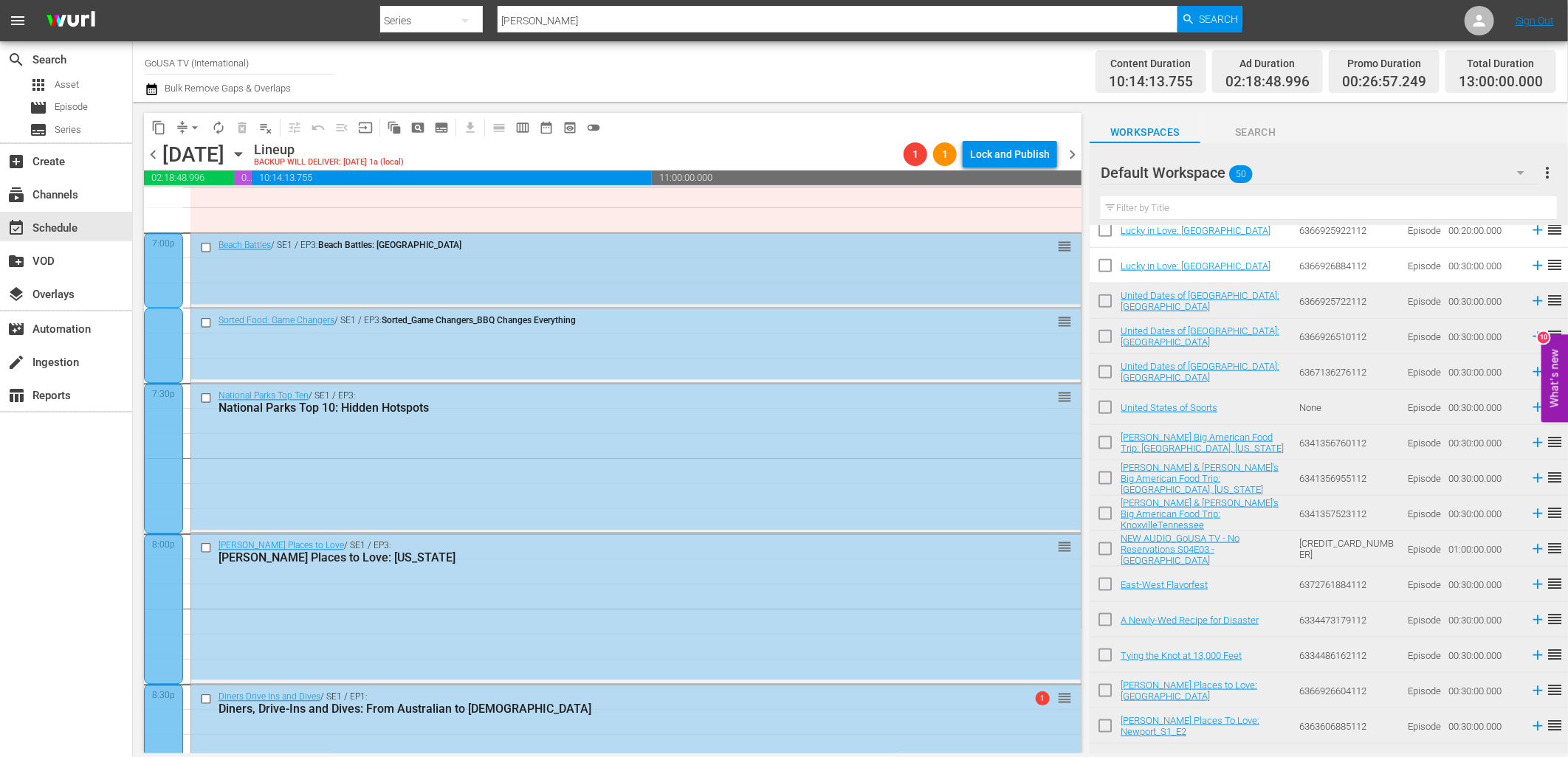
click at [202, 241] on input "checkbox" at bounding box center [208, 247] width 15 height 13
click at [201, 321] on input "checkbox" at bounding box center [208, 322] width 15 height 13
click at [204, 403] on input "checkbox" at bounding box center [208, 397] width 15 height 13
click at [203, 545] on input "checkbox" at bounding box center [208, 548] width 15 height 13
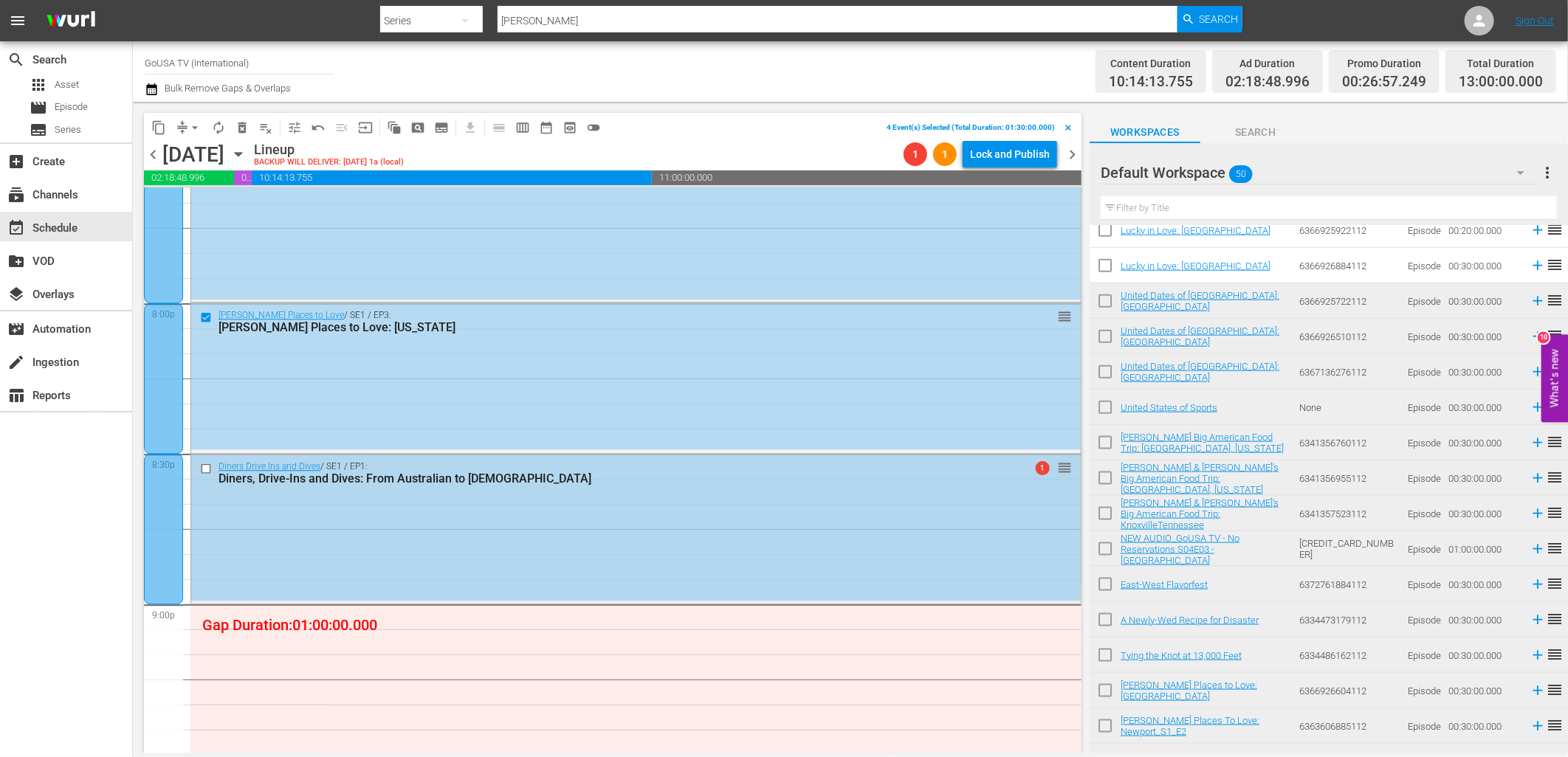
scroll to position [5920, 0]
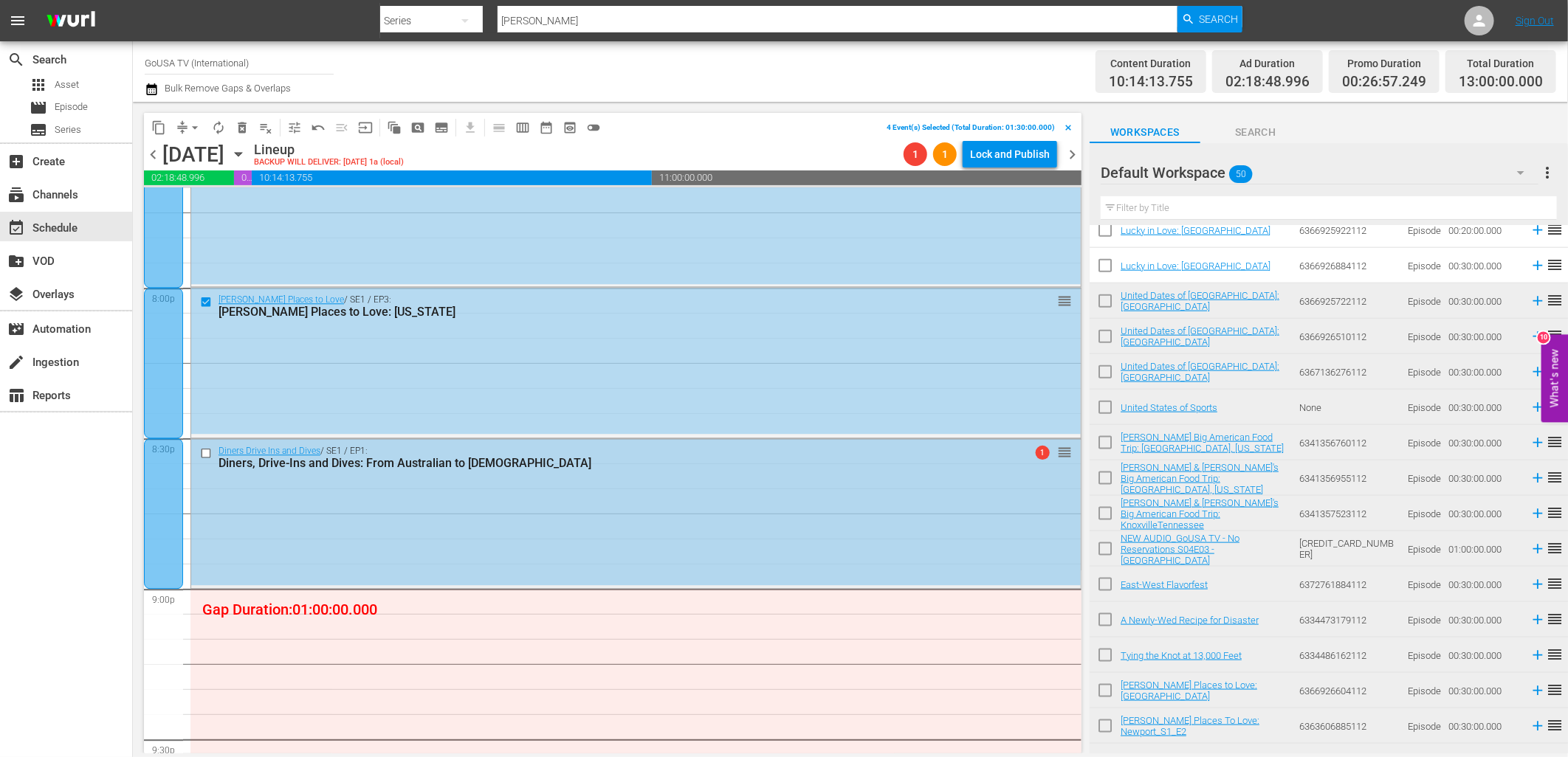
click at [202, 454] on input "checkbox" at bounding box center [208, 453] width 15 height 13
click at [242, 133] on span "delete_forever_outlined" at bounding box center [241, 127] width 14 height 14
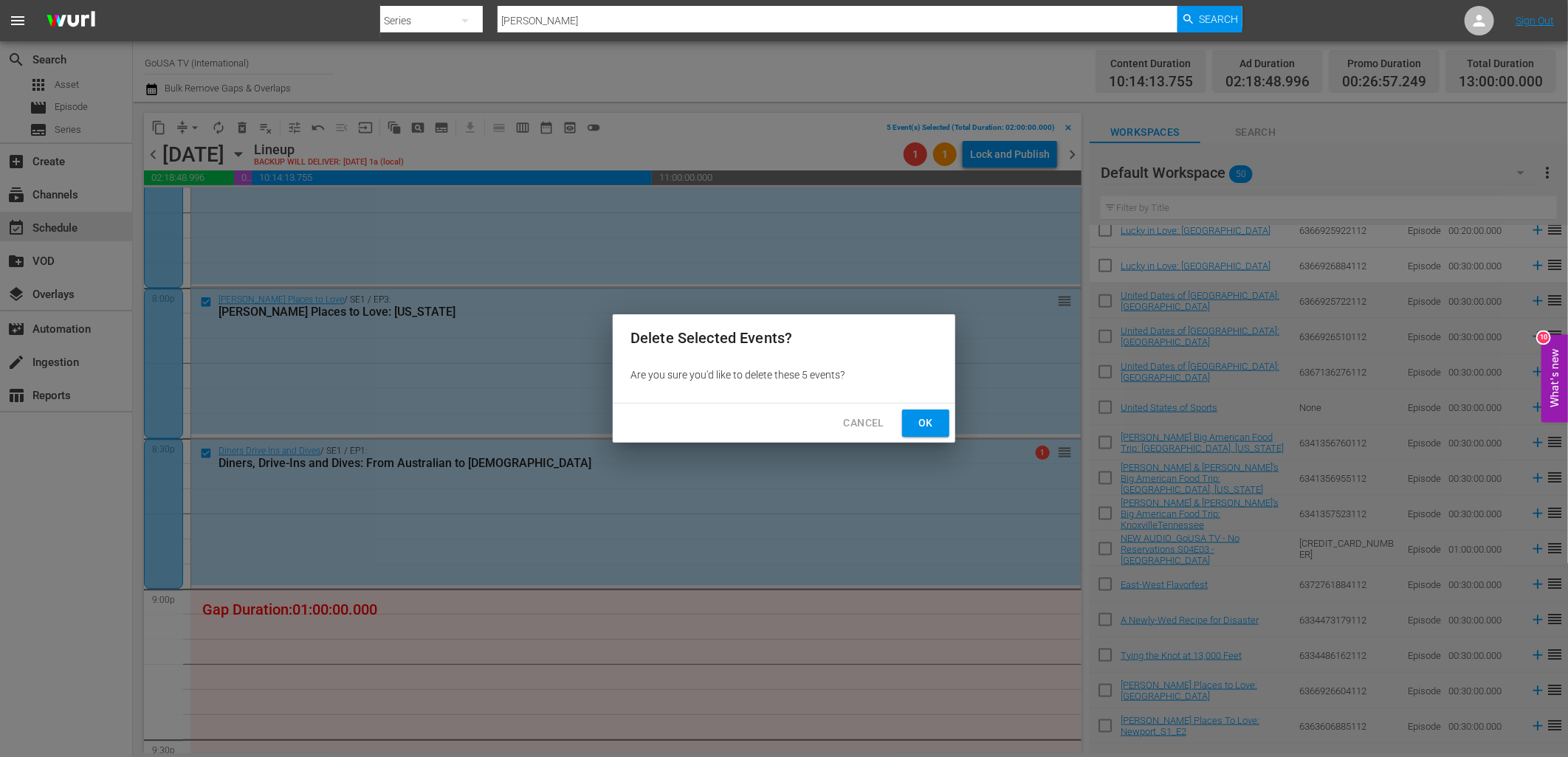
click at [926, 424] on span "Ok" at bounding box center [925, 423] width 24 height 18
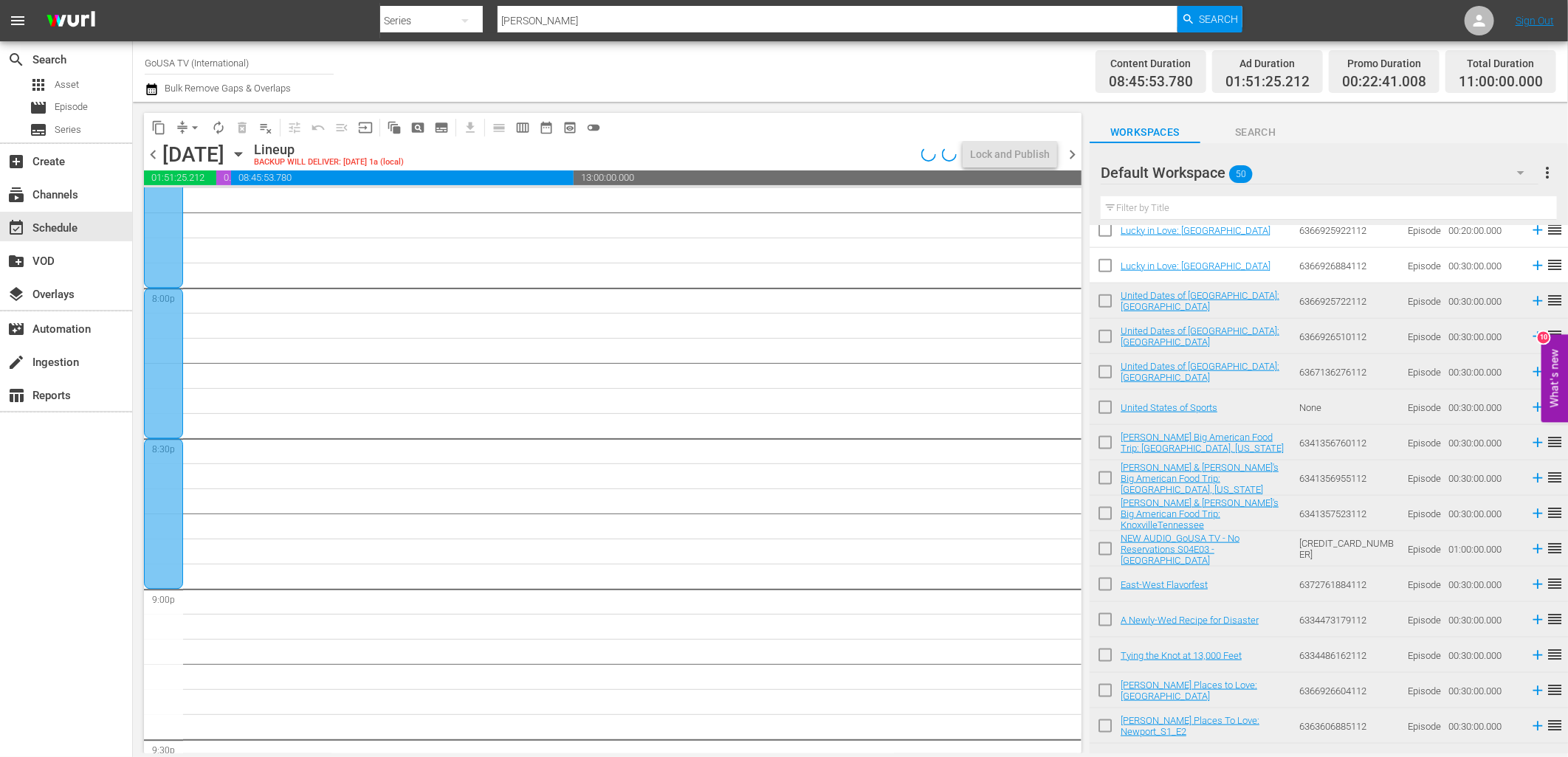
click at [167, 487] on div at bounding box center [164, 514] width 39 height 150
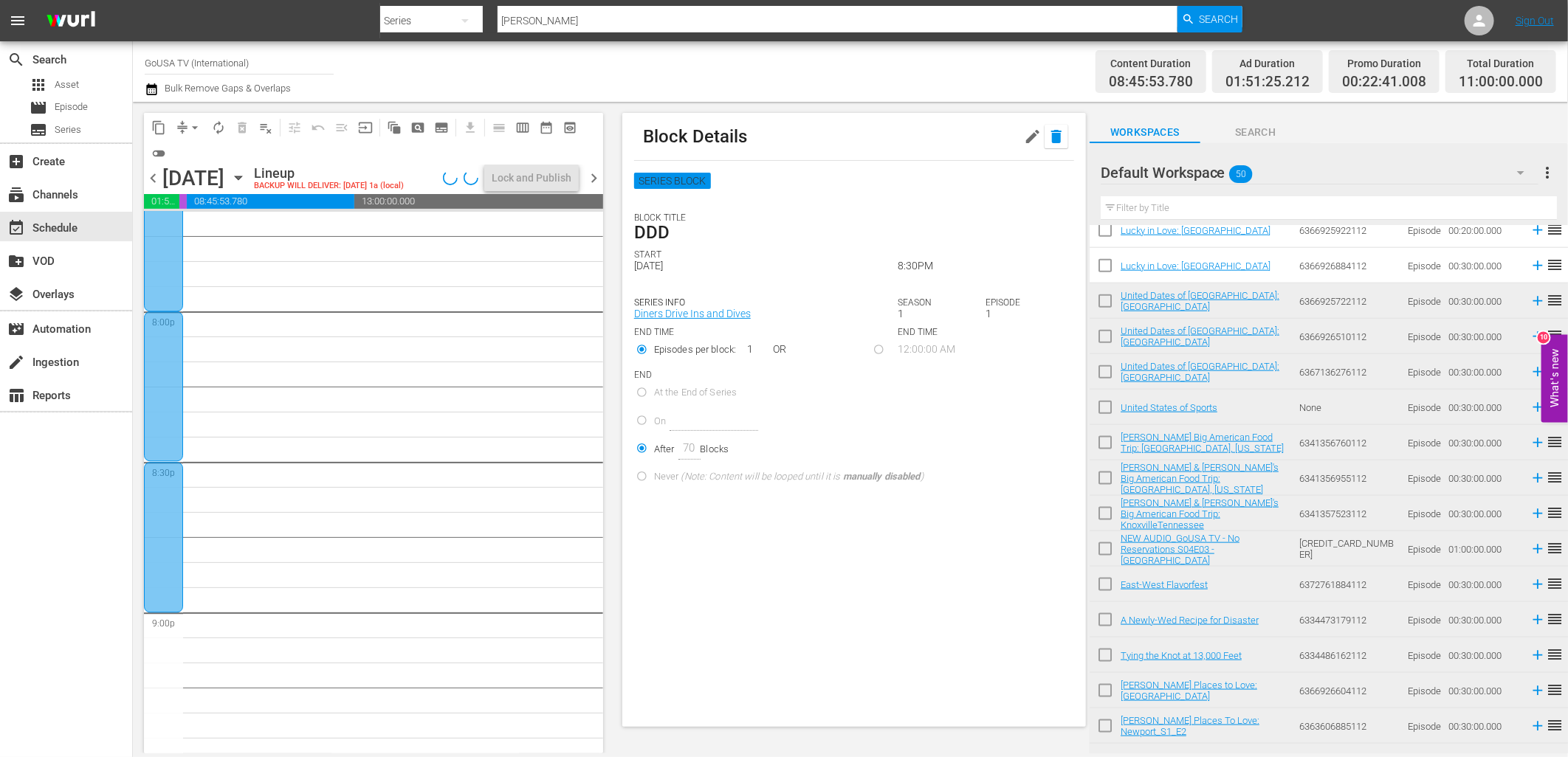
click at [1051, 139] on icon "button" at bounding box center [1056, 137] width 11 height 14
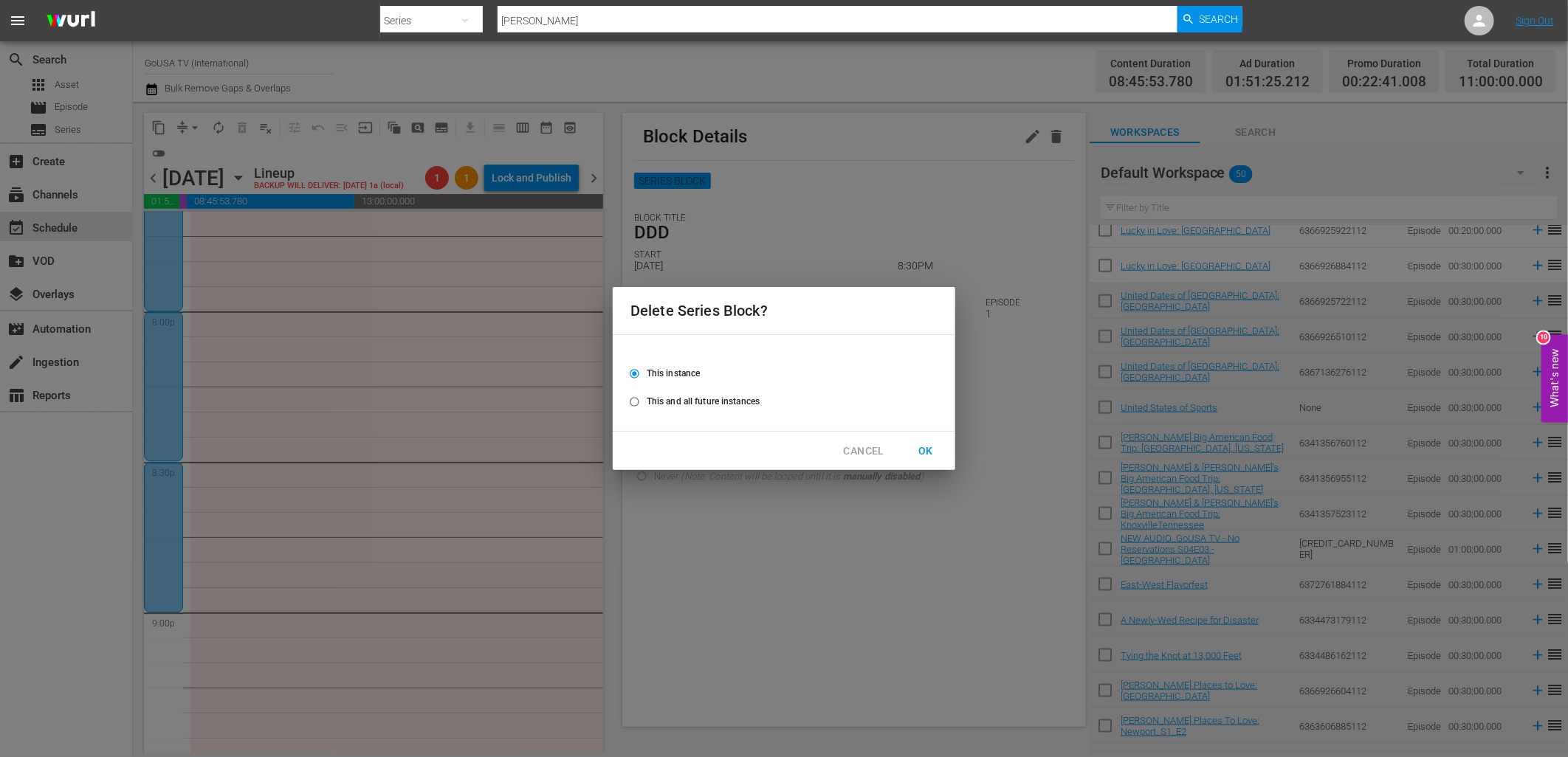
click at [680, 409] on label "This and all future instances" at bounding box center [774, 402] width 304 height 24
click at [647, 409] on input "This and all future instances" at bounding box center [634, 404] width 24 height 24
radio input "true"
click at [926, 451] on span "OK" at bounding box center [925, 451] width 24 height 18
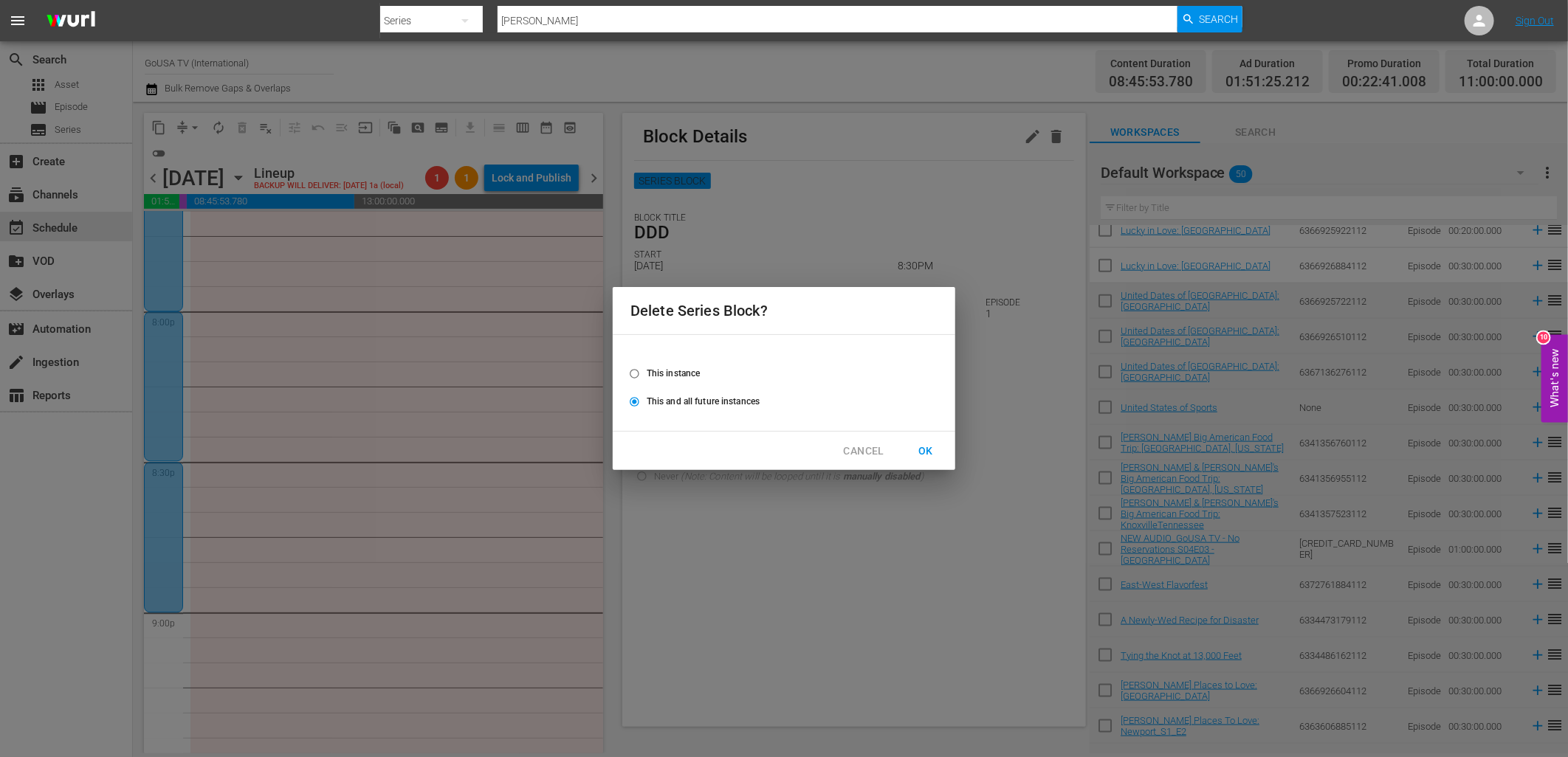
radio input "false"
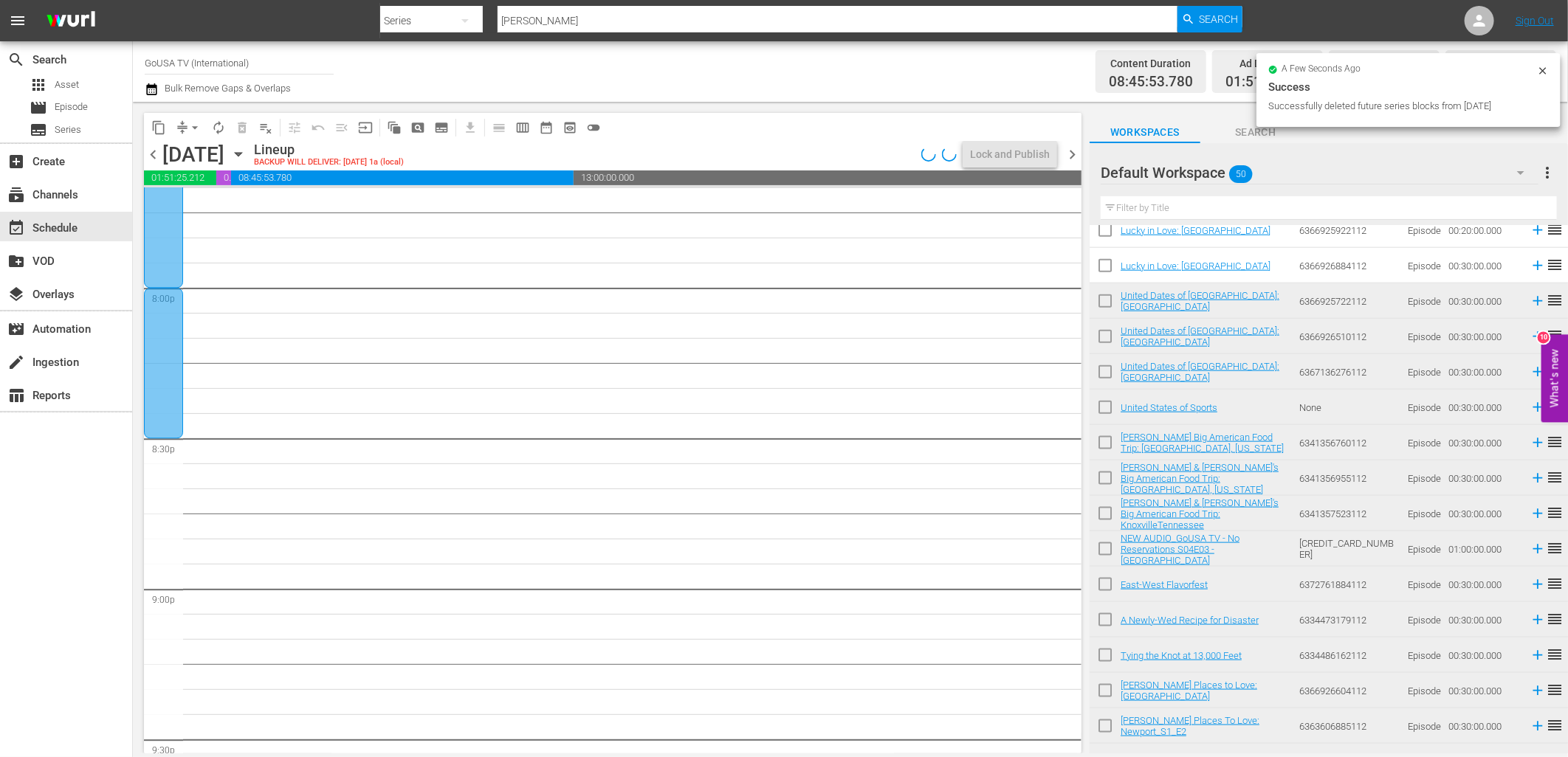
click at [159, 385] on div at bounding box center [164, 363] width 39 height 150
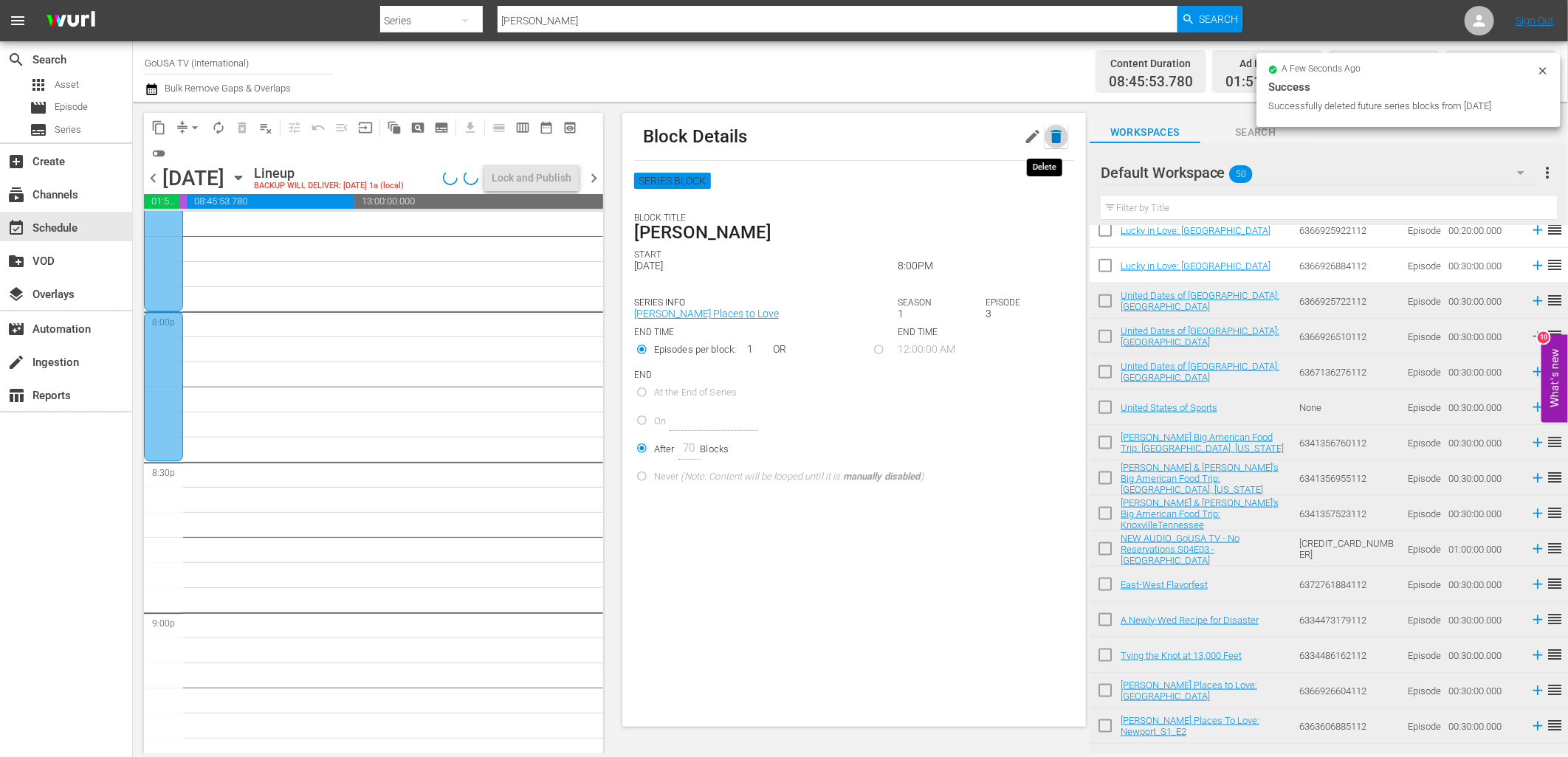
click at [1051, 134] on icon "button" at bounding box center [1056, 137] width 11 height 14
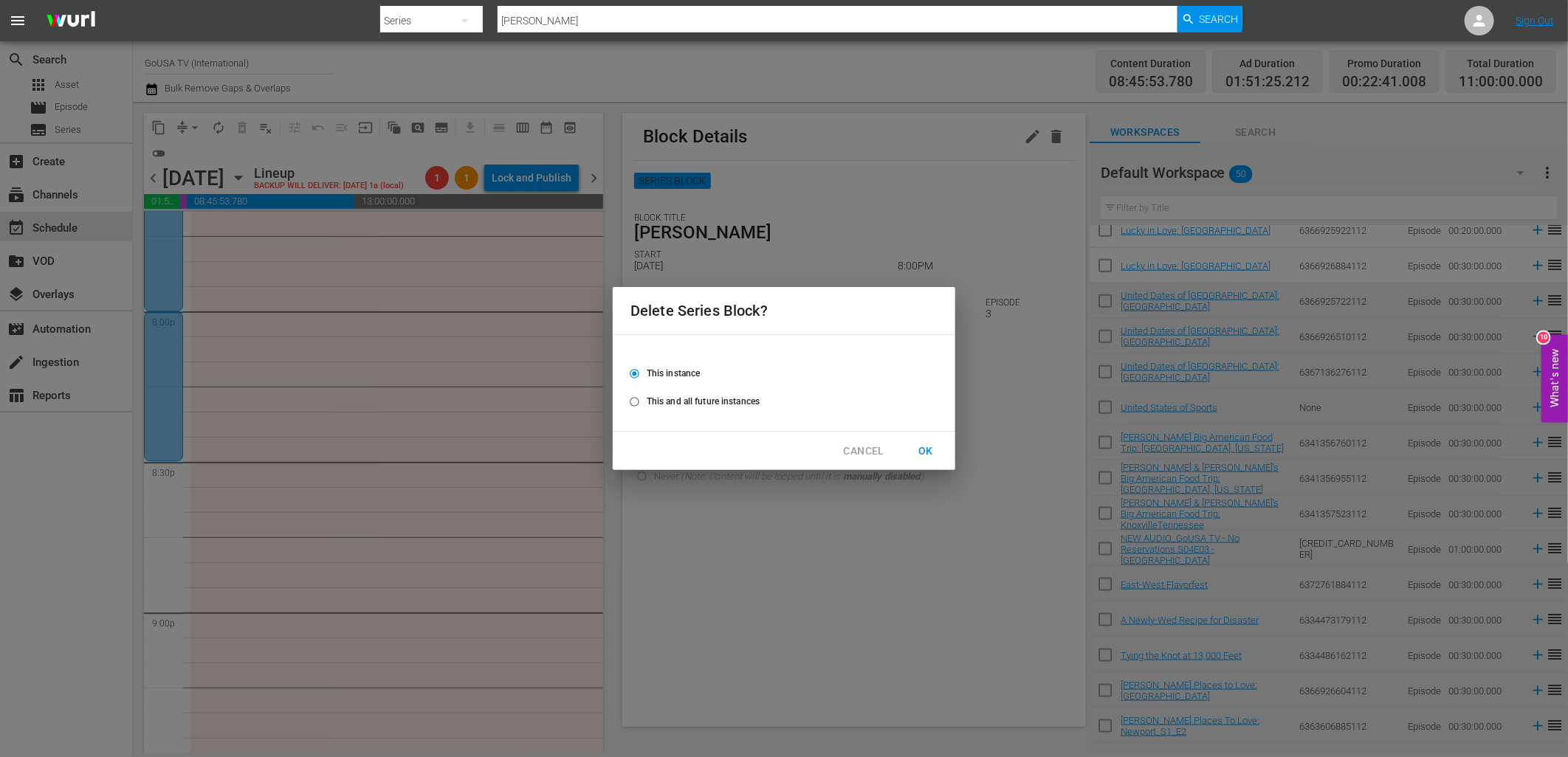
click at [664, 404] on span "This and all future instances" at bounding box center [703, 401] width 113 height 14
click at [647, 404] on input "This and all future instances" at bounding box center [634, 404] width 24 height 24
radio input "true"
click at [925, 446] on span "OK" at bounding box center [925, 451] width 24 height 18
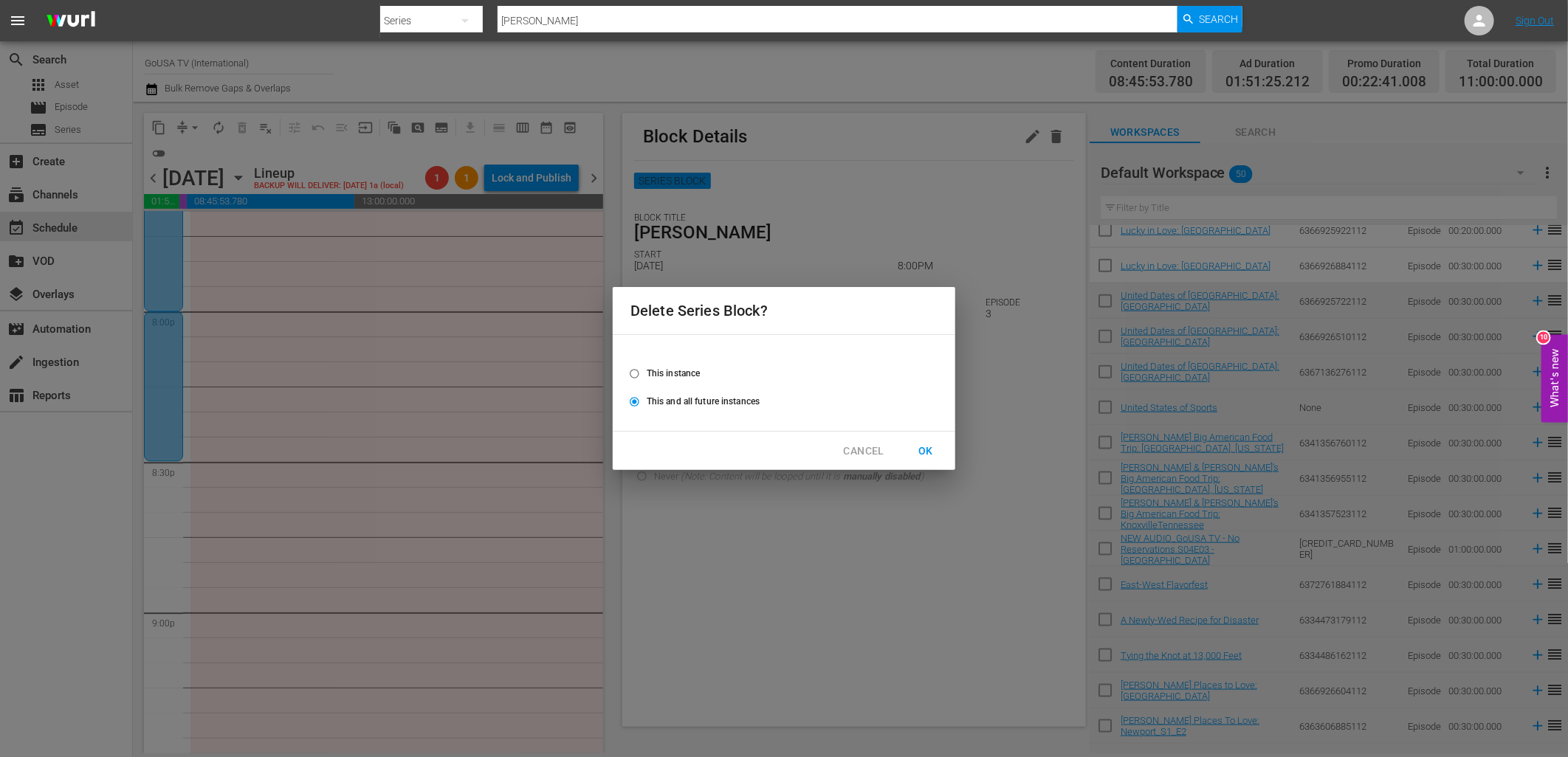
radio input "false"
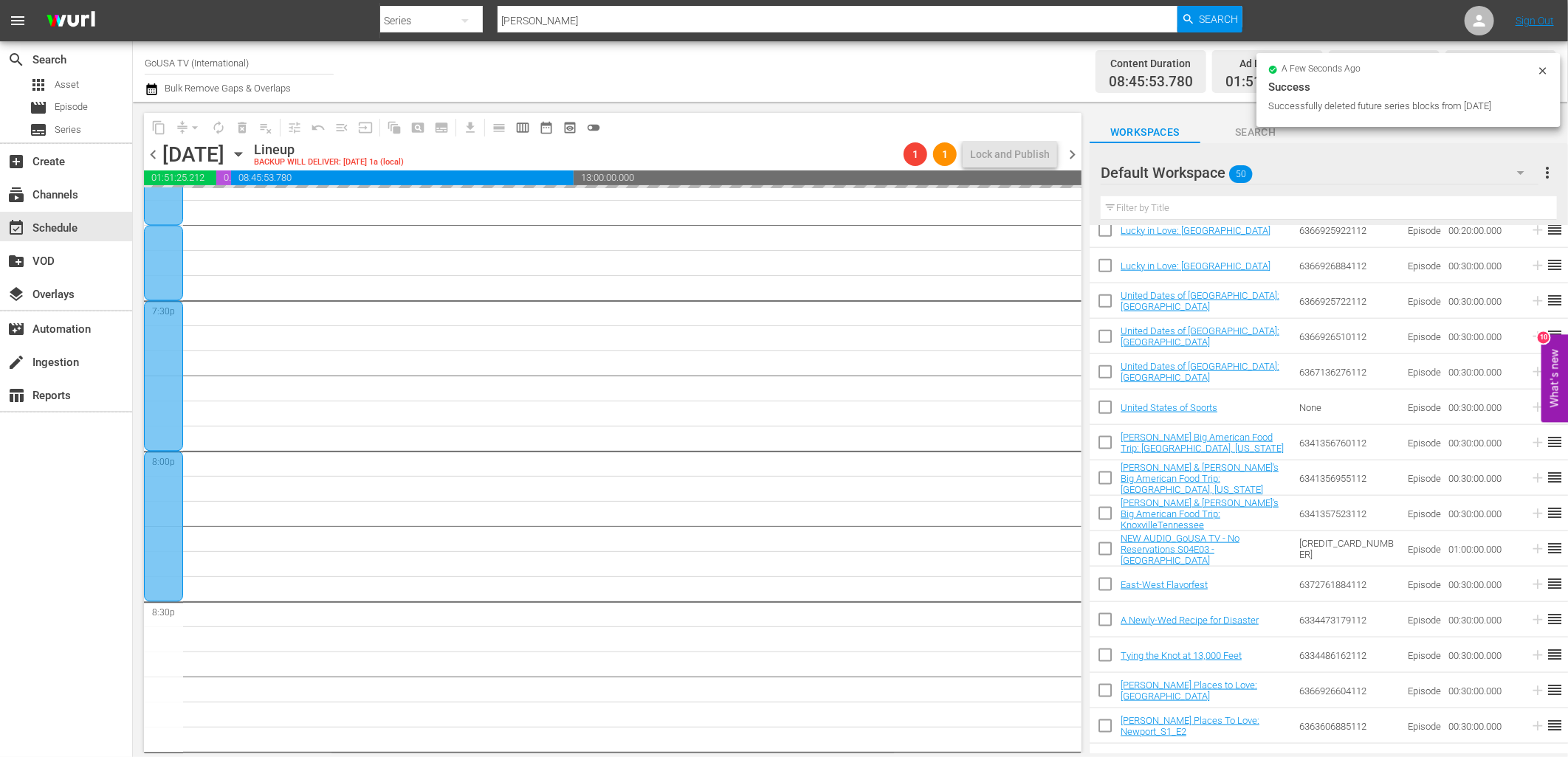
scroll to position [5756, 0]
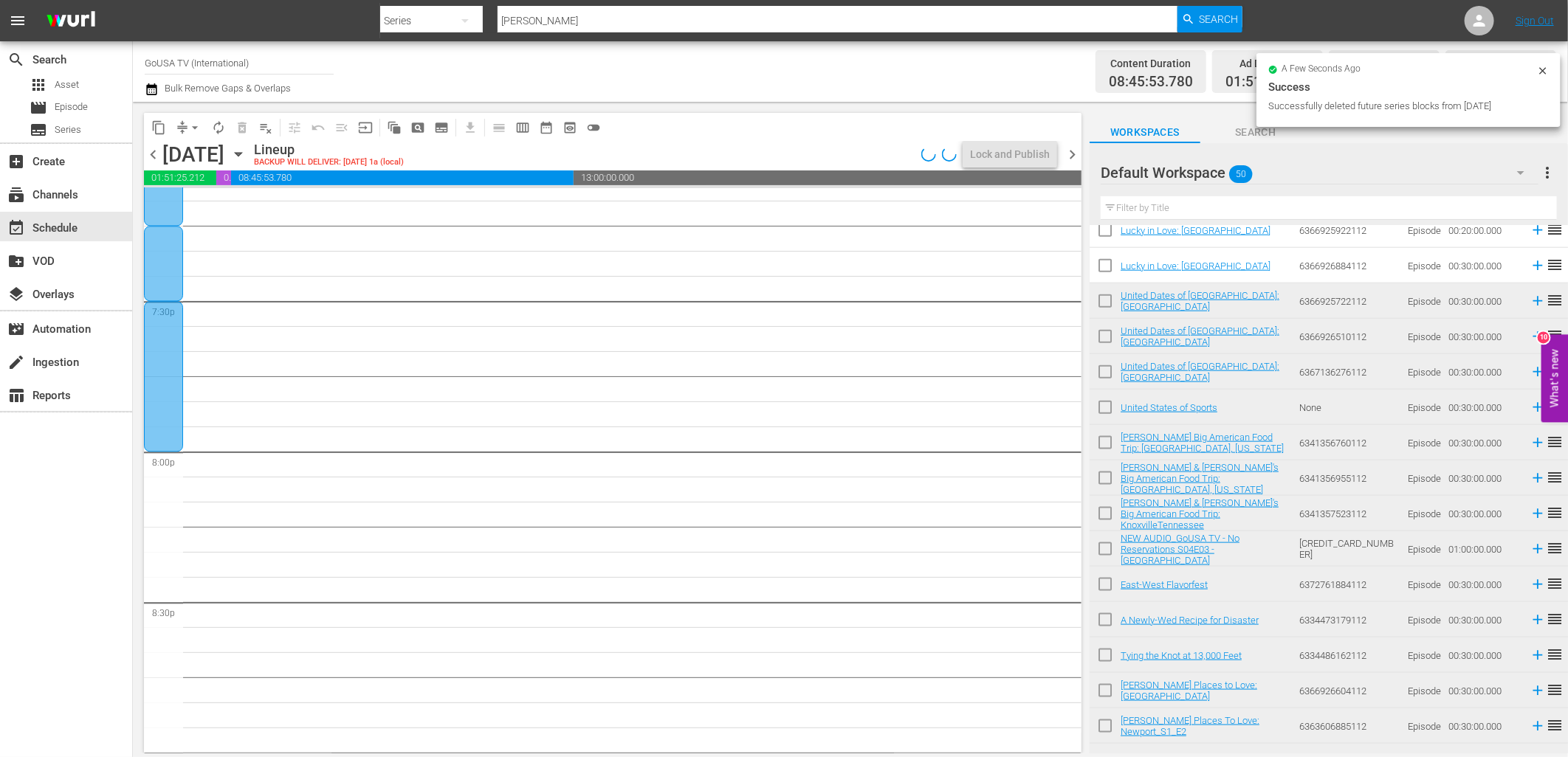
click at [175, 373] on div at bounding box center [164, 376] width 39 height 150
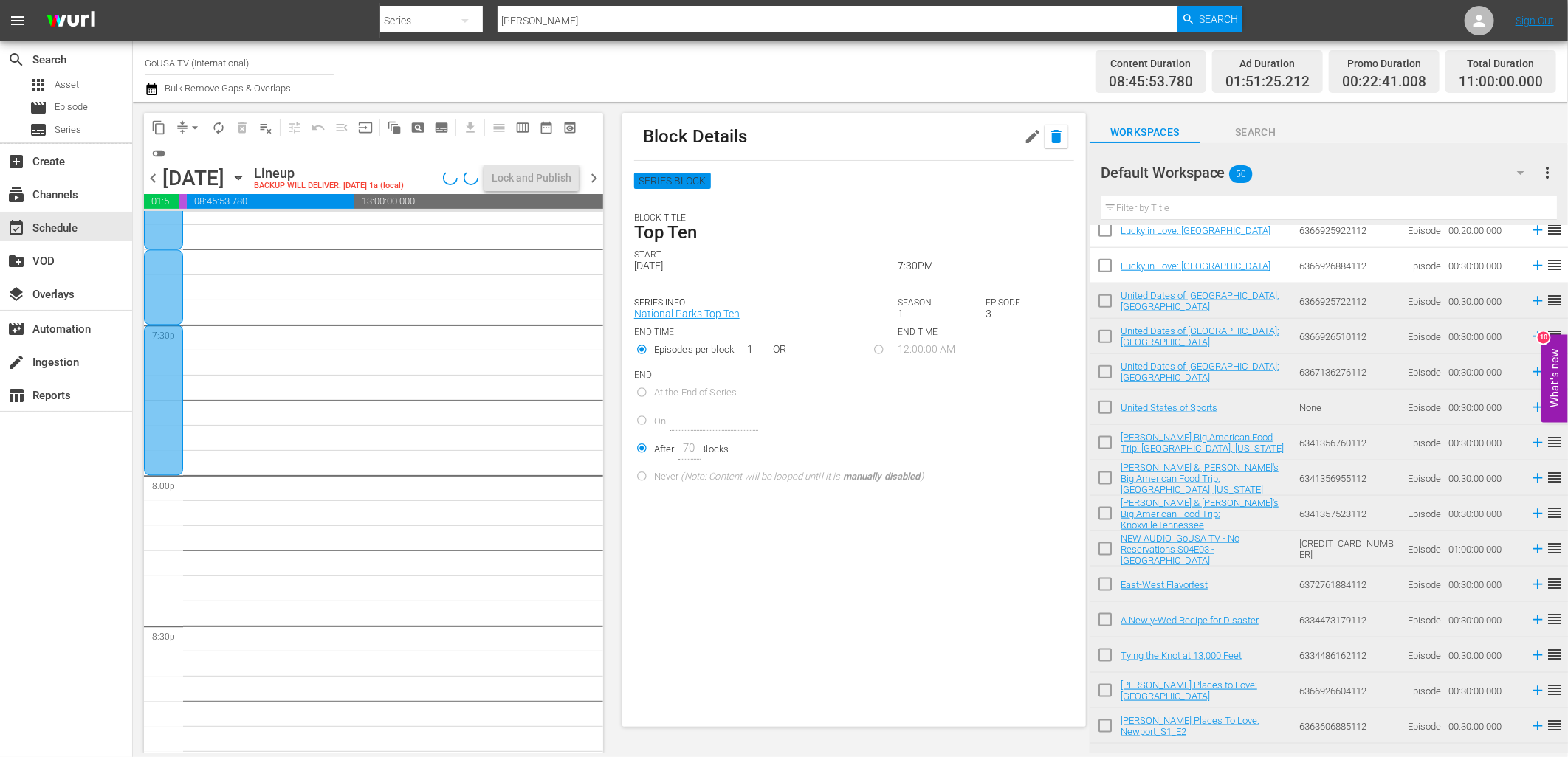
click at [1051, 137] on icon "button" at bounding box center [1056, 137] width 11 height 14
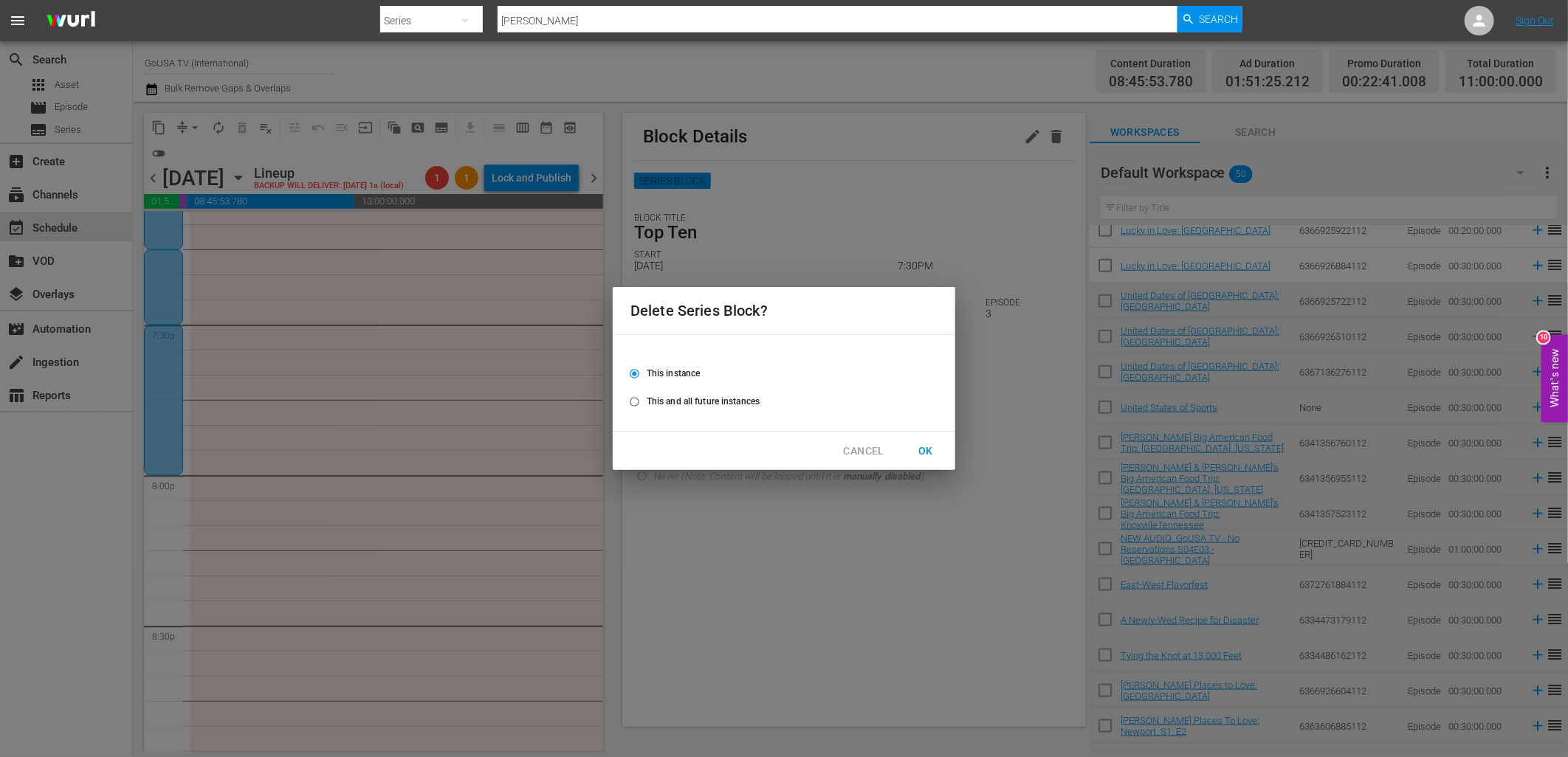
click at [668, 404] on span "This and all future instances" at bounding box center [703, 401] width 113 height 14
click at [647, 404] on input "This and all future instances" at bounding box center [634, 404] width 24 height 24
radio input "true"
click at [927, 460] on span "OK" at bounding box center [925, 451] width 24 height 18
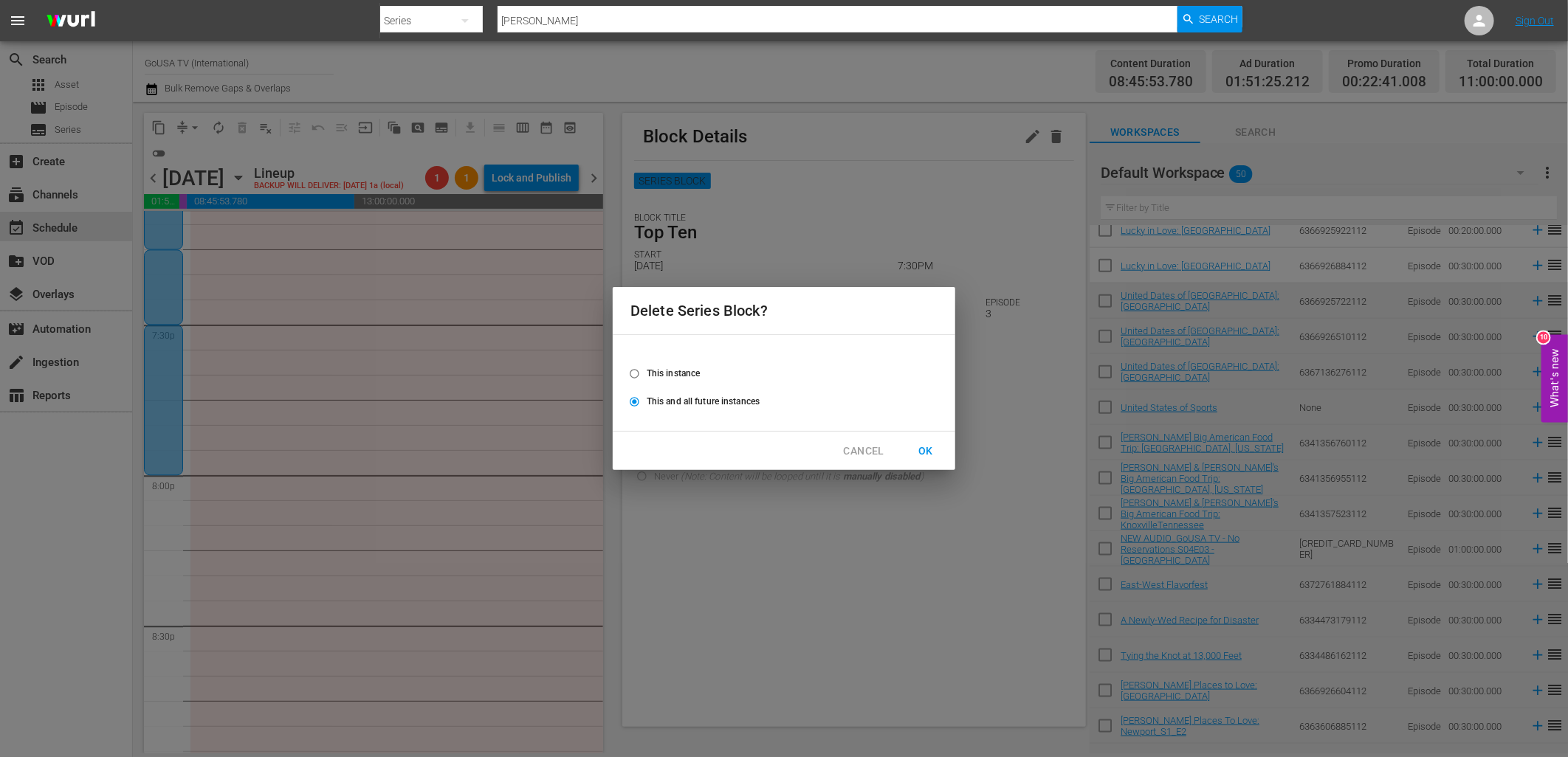
radio input "false"
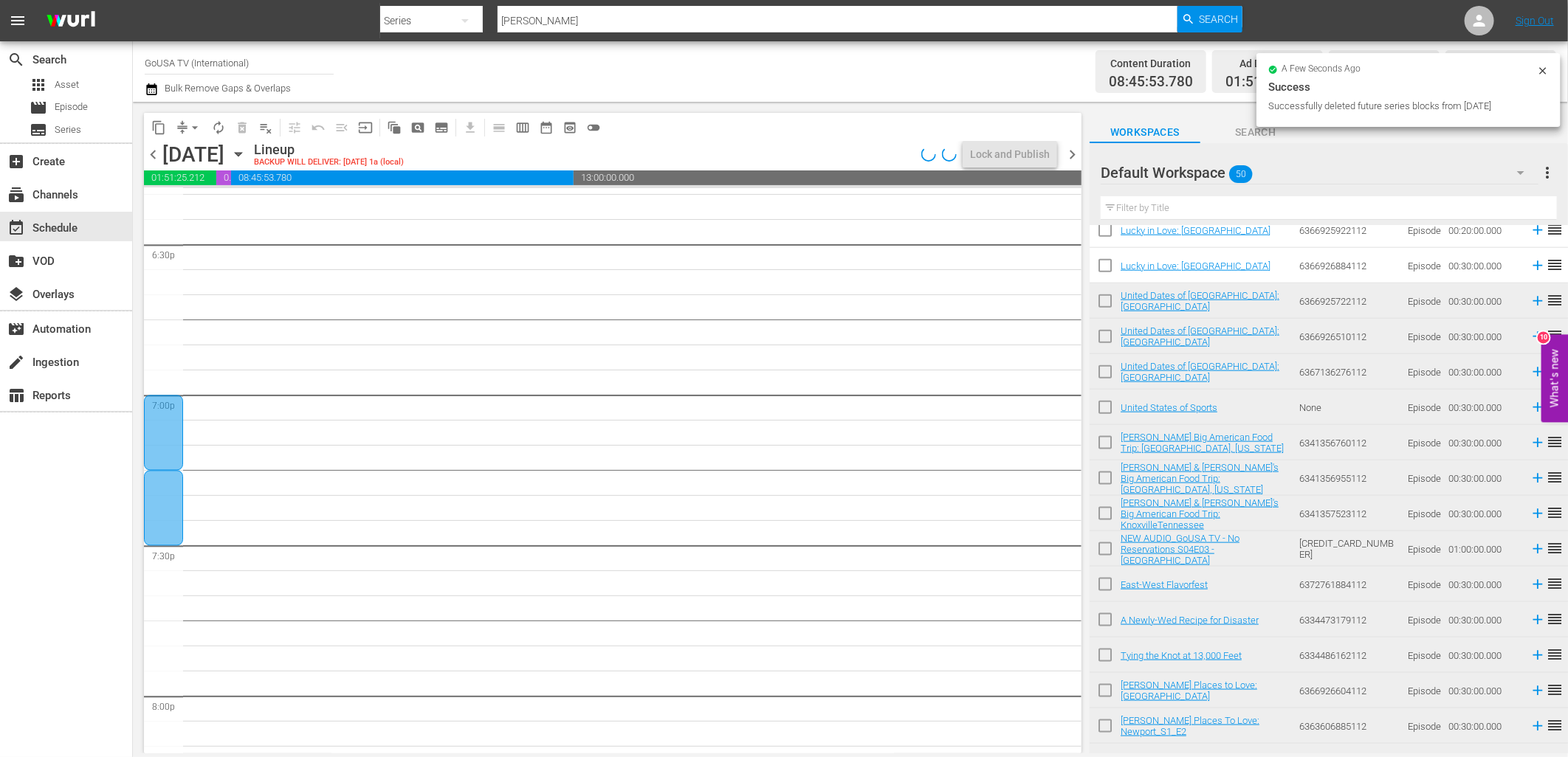
scroll to position [5511, 0]
click at [160, 498] on div at bounding box center [164, 508] width 39 height 75
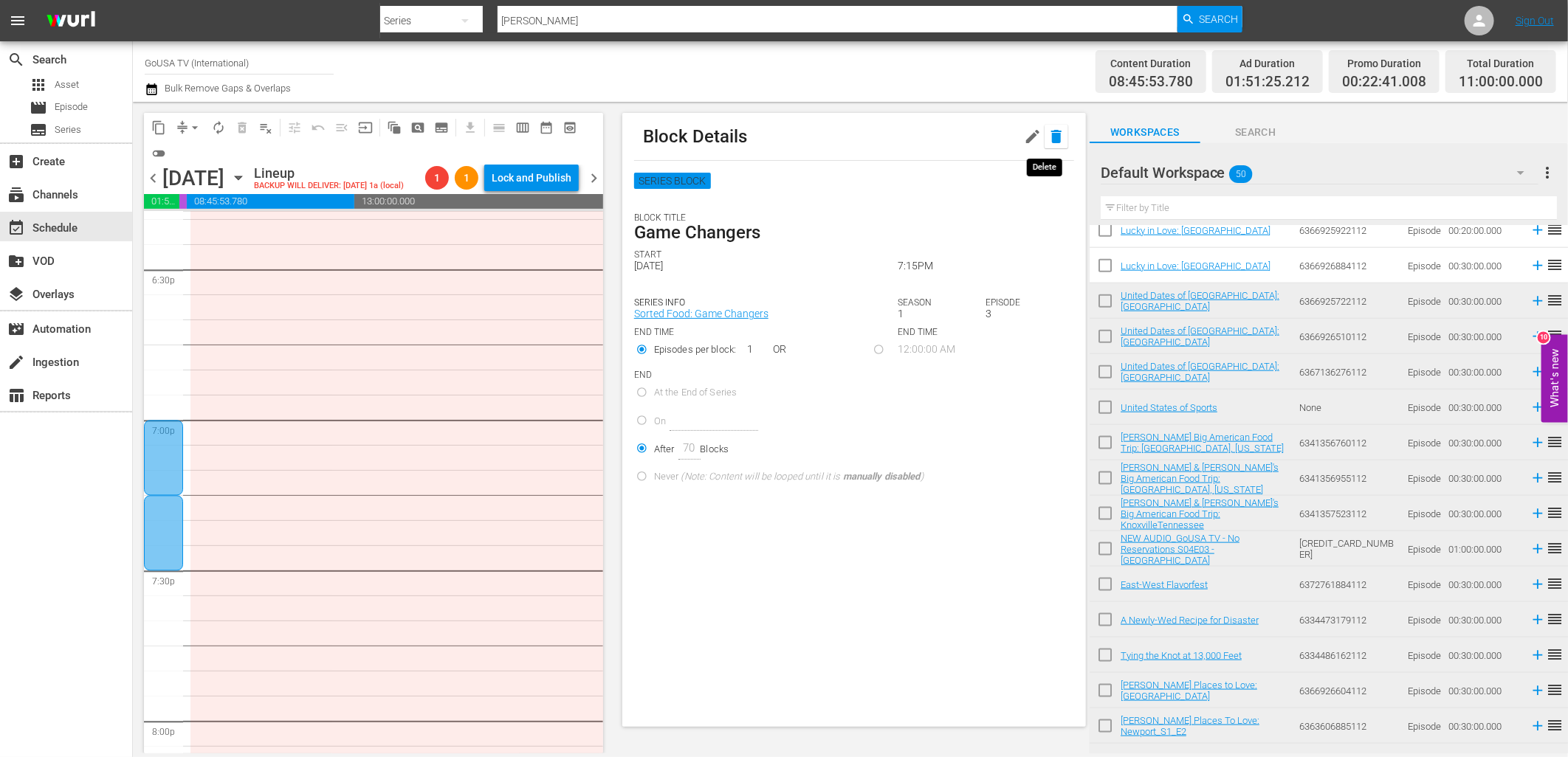
click at [1050, 142] on icon "button" at bounding box center [1056, 136] width 17 height 17
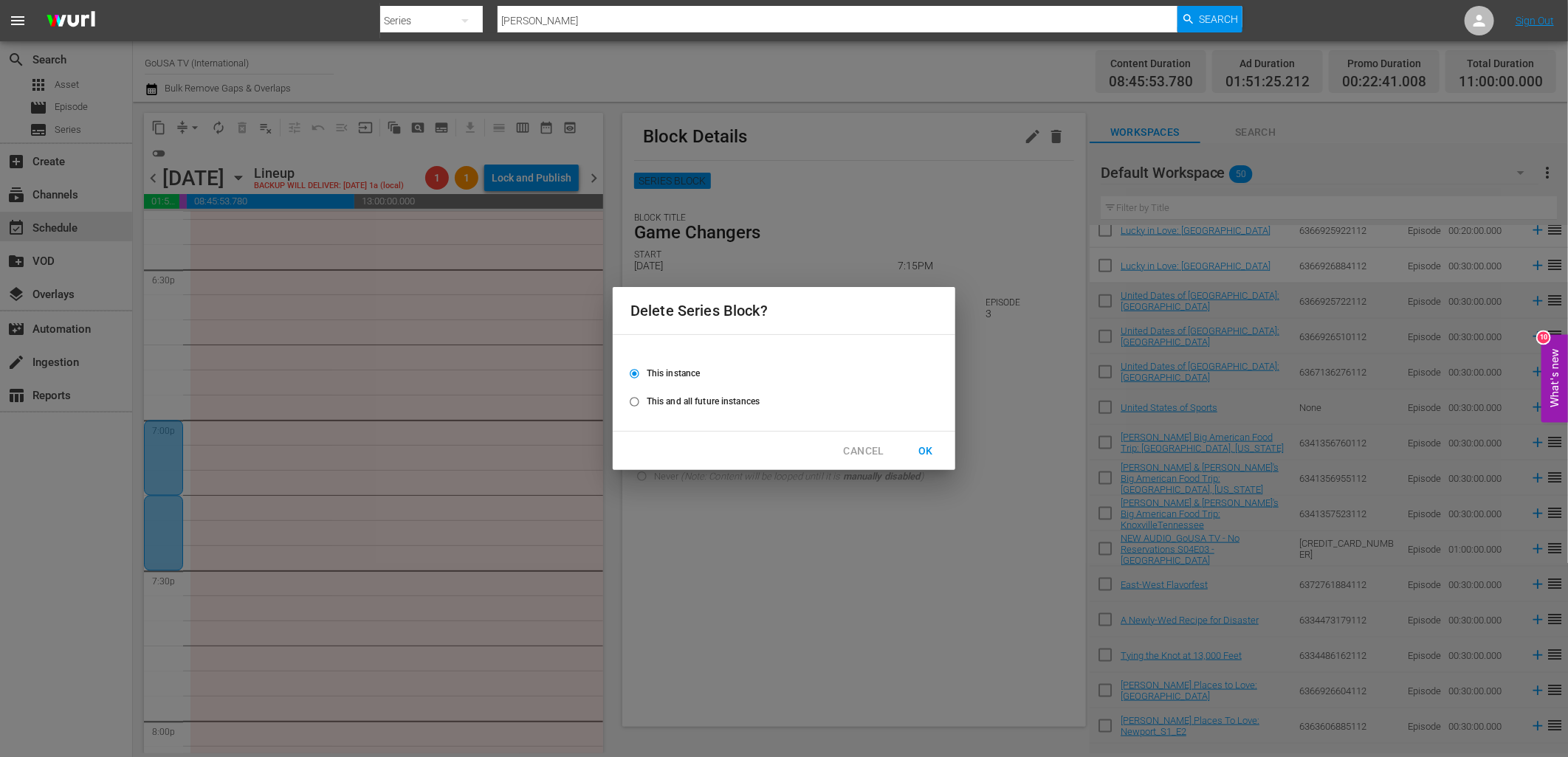
click at [719, 400] on span "This and all future instances" at bounding box center [703, 401] width 113 height 14
click at [647, 400] on input "This and all future instances" at bounding box center [634, 404] width 24 height 24
radio input "true"
click at [930, 458] on span "OK" at bounding box center [925, 451] width 24 height 18
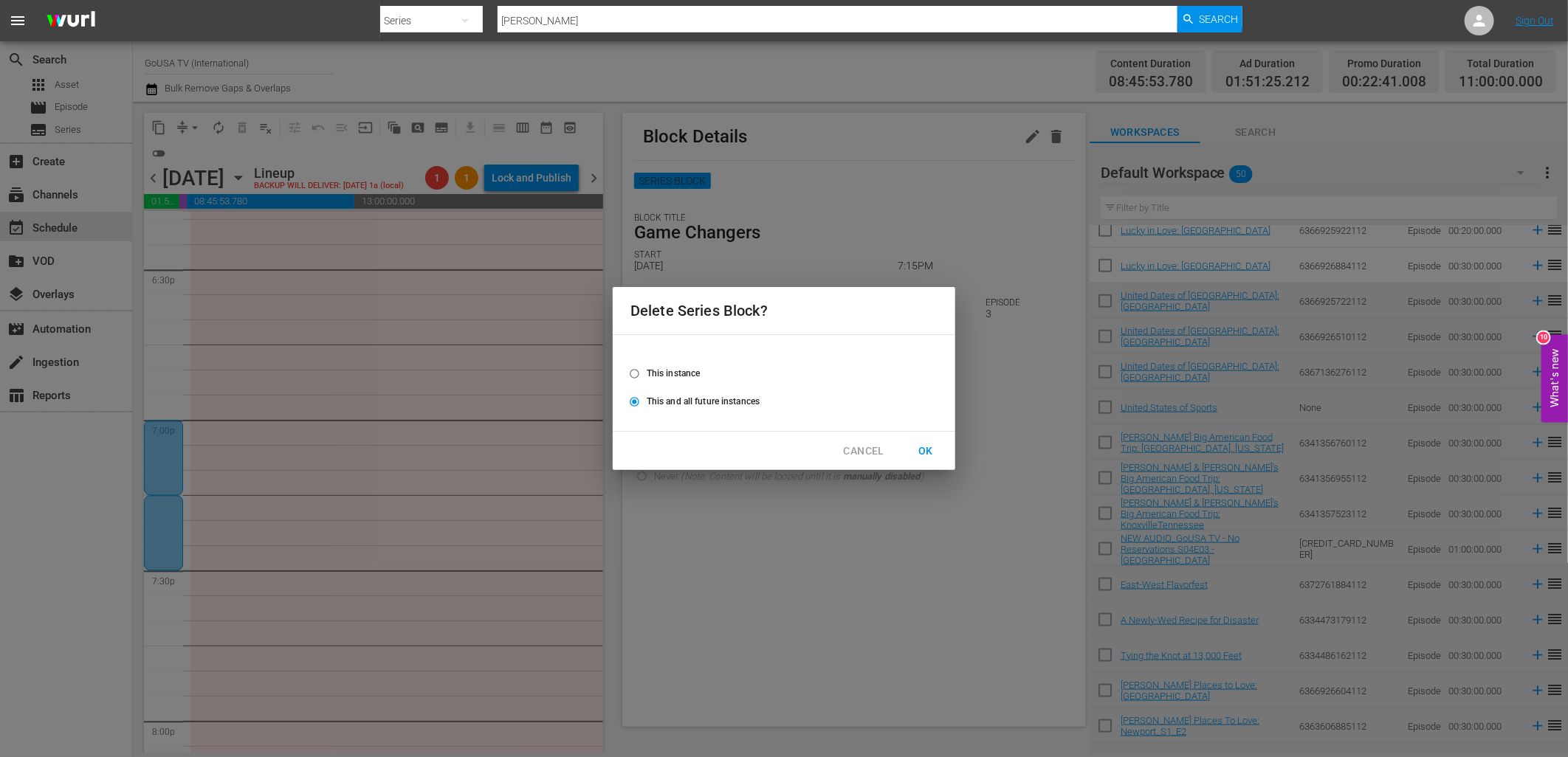
radio input "false"
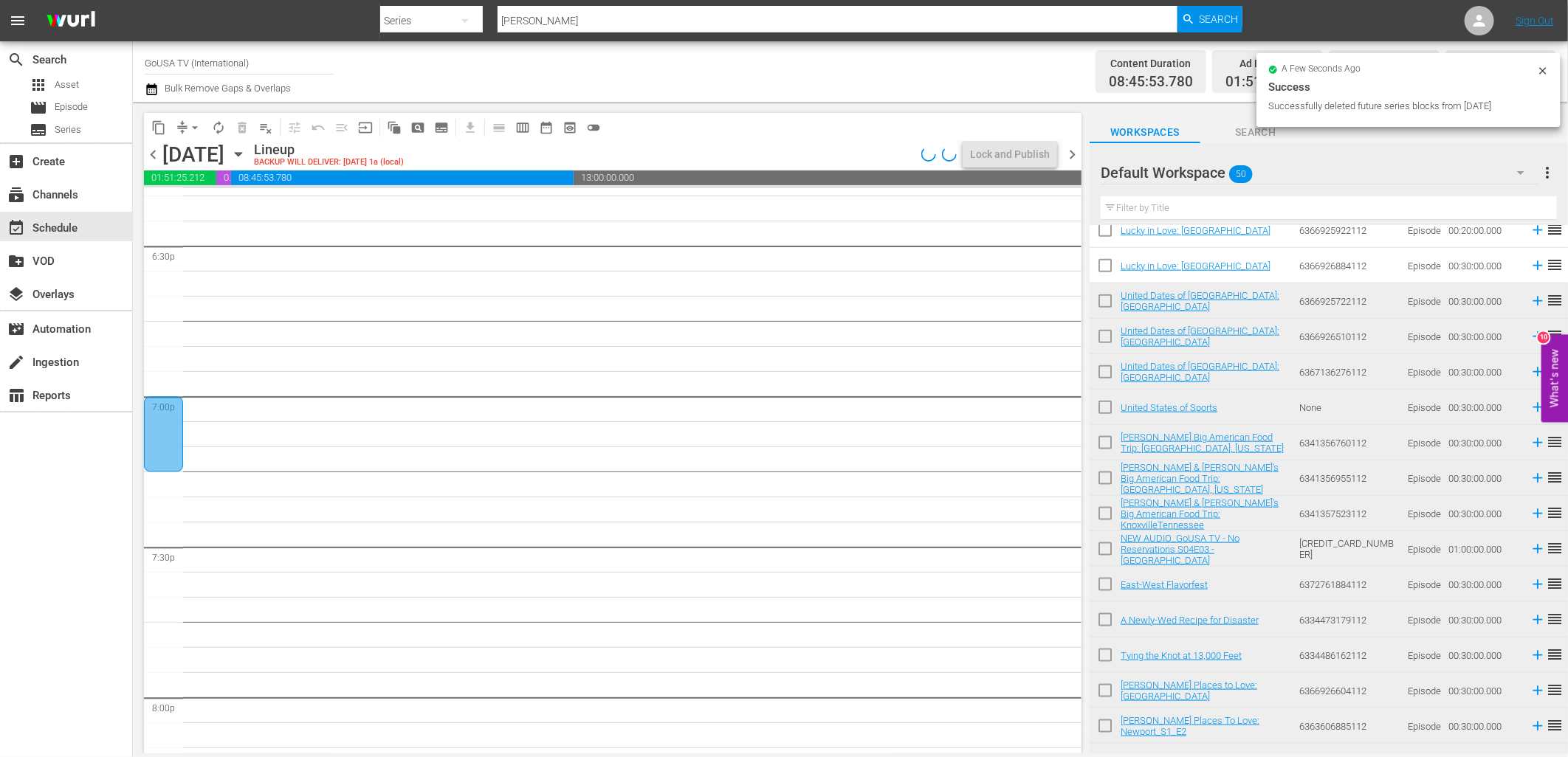
click at [160, 434] on div at bounding box center [164, 433] width 39 height 75
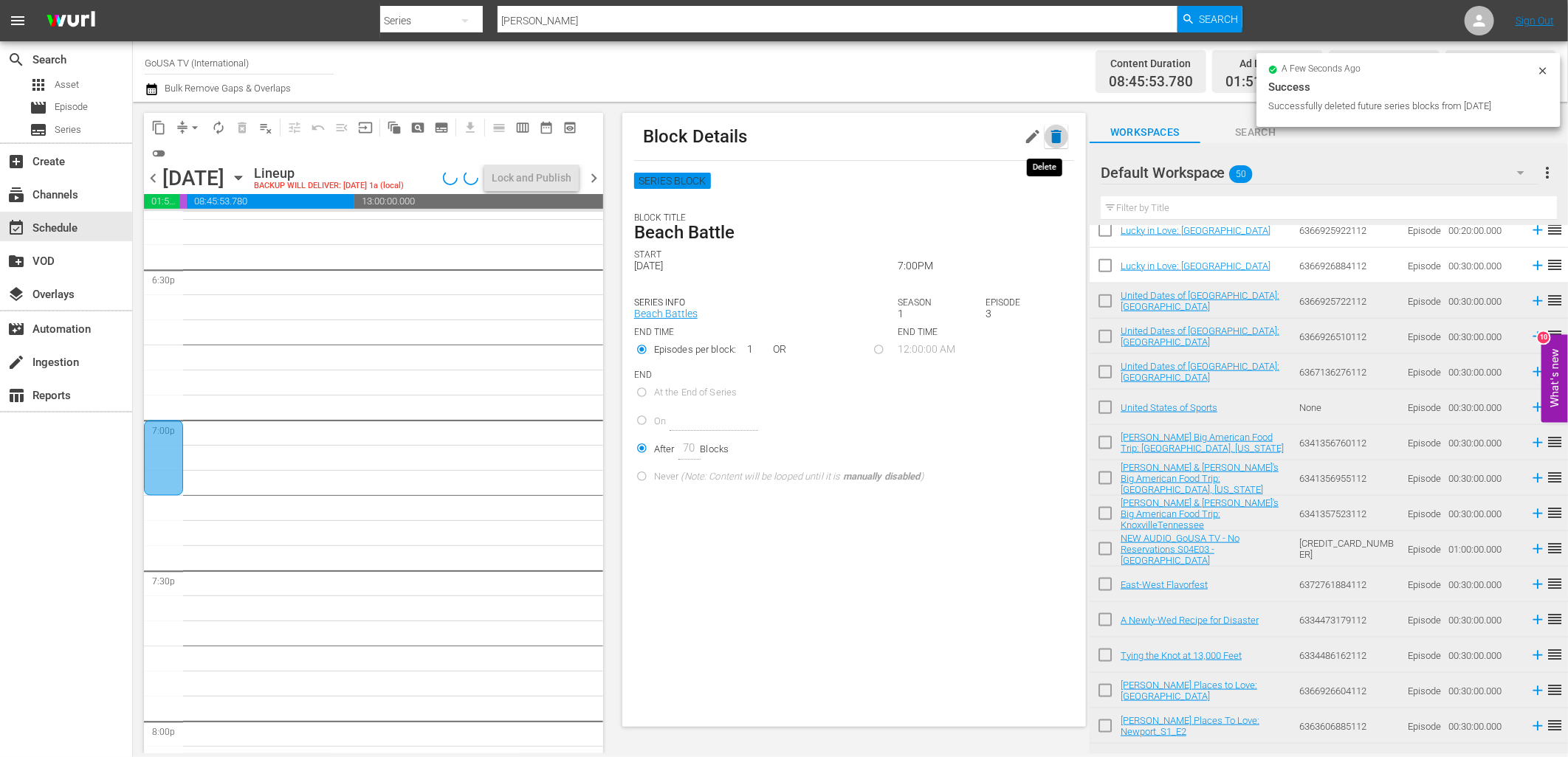
click at [1047, 144] on icon "button" at bounding box center [1056, 136] width 17 height 17
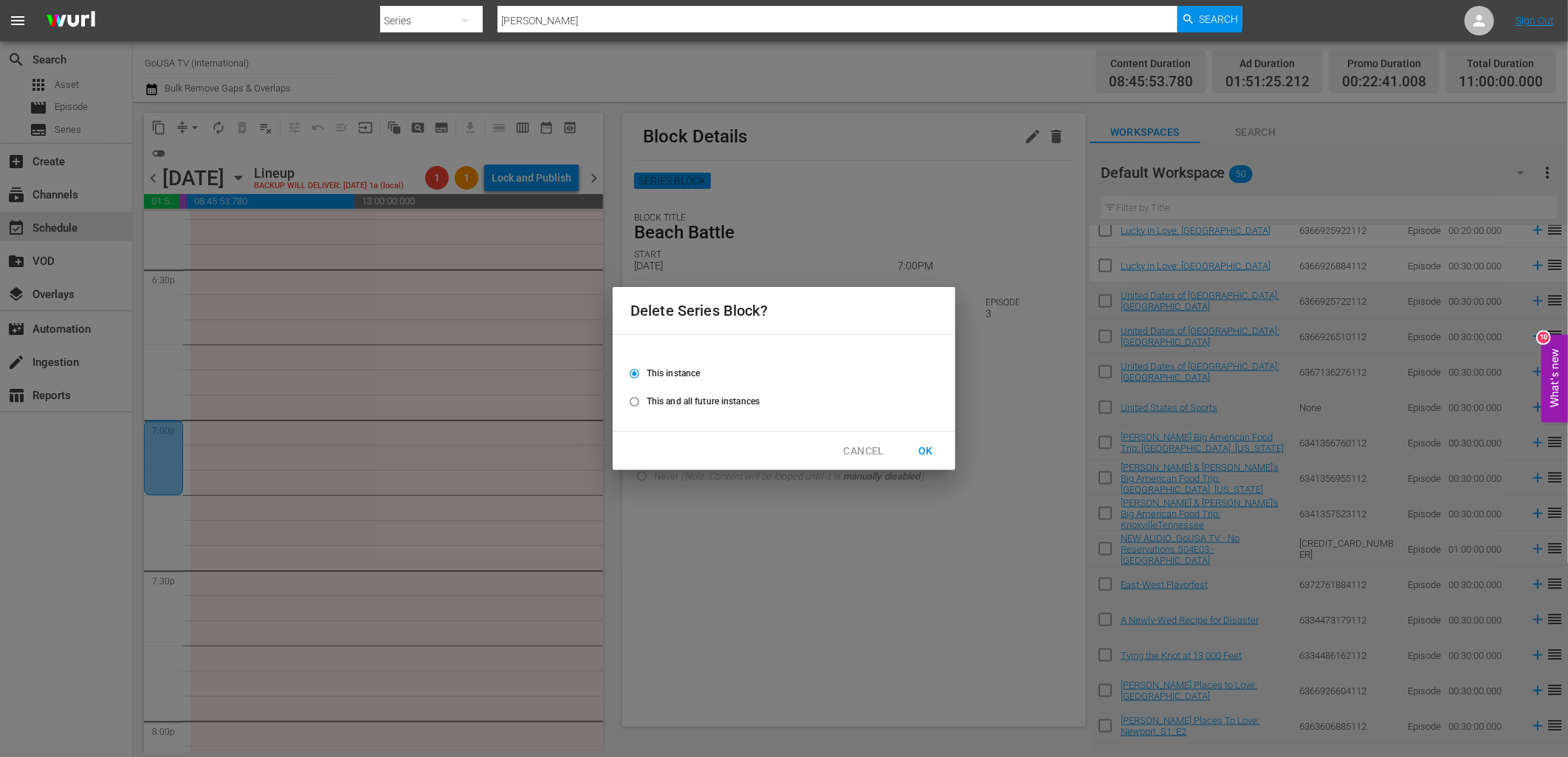
click at [686, 398] on span "This and all future instances" at bounding box center [703, 401] width 113 height 14
click at [647, 398] on input "This and all future instances" at bounding box center [634, 404] width 24 height 24
radio input "true"
click at [921, 451] on span "OK" at bounding box center [925, 451] width 24 height 18
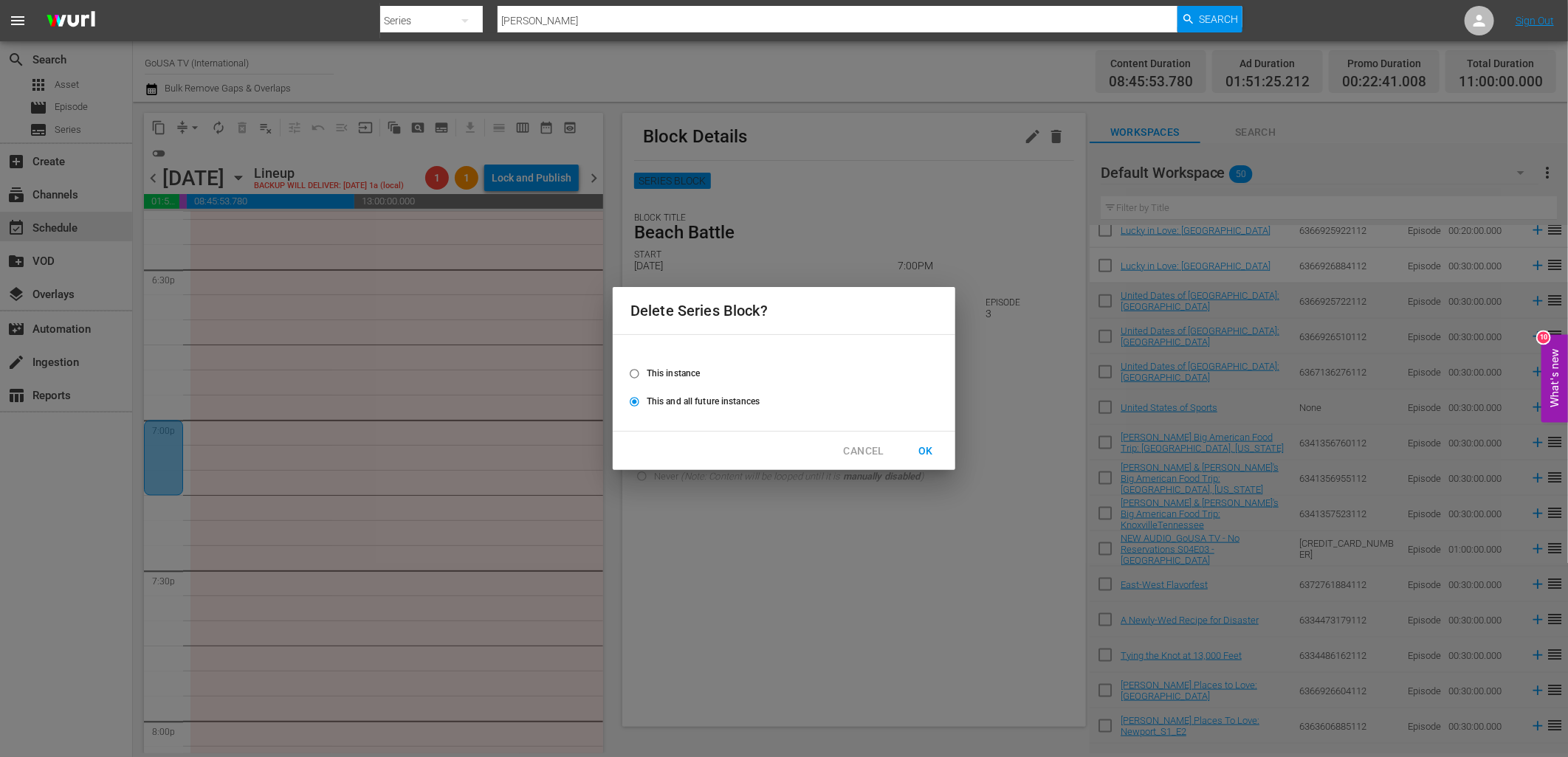
radio input "false"
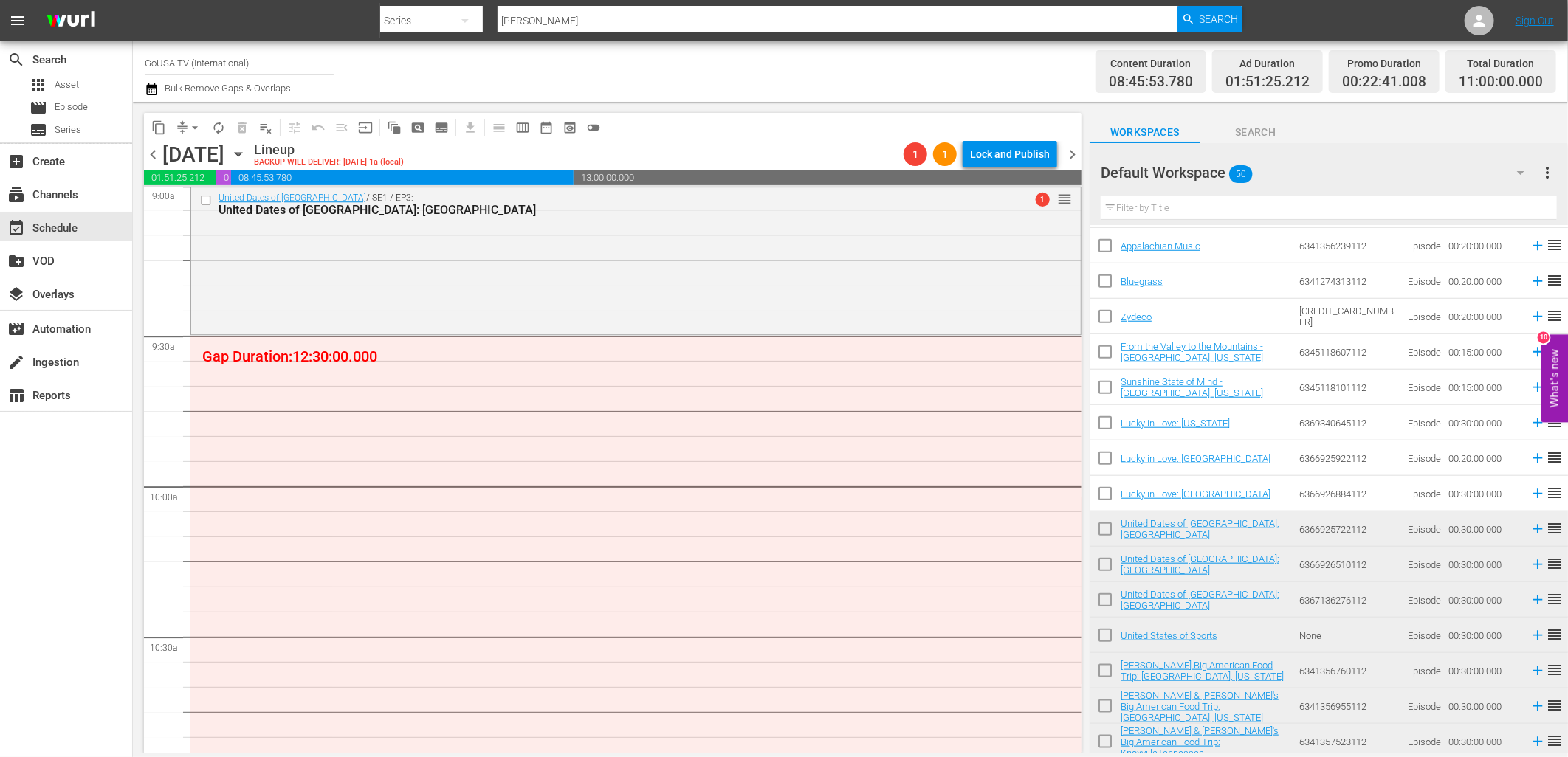
scroll to position [866, 0]
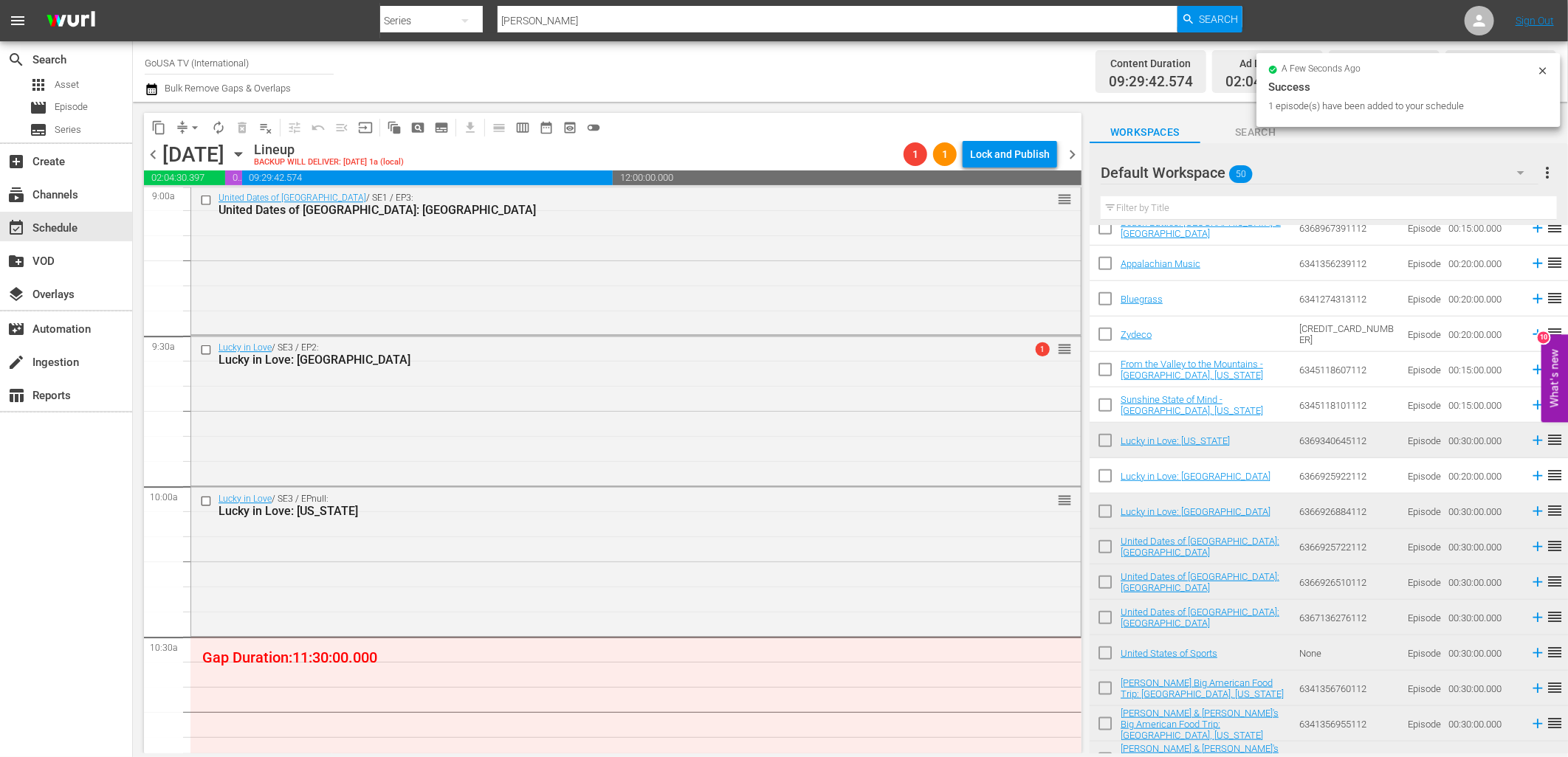
click at [1108, 470] on input "checkbox" at bounding box center [1105, 479] width 31 height 31
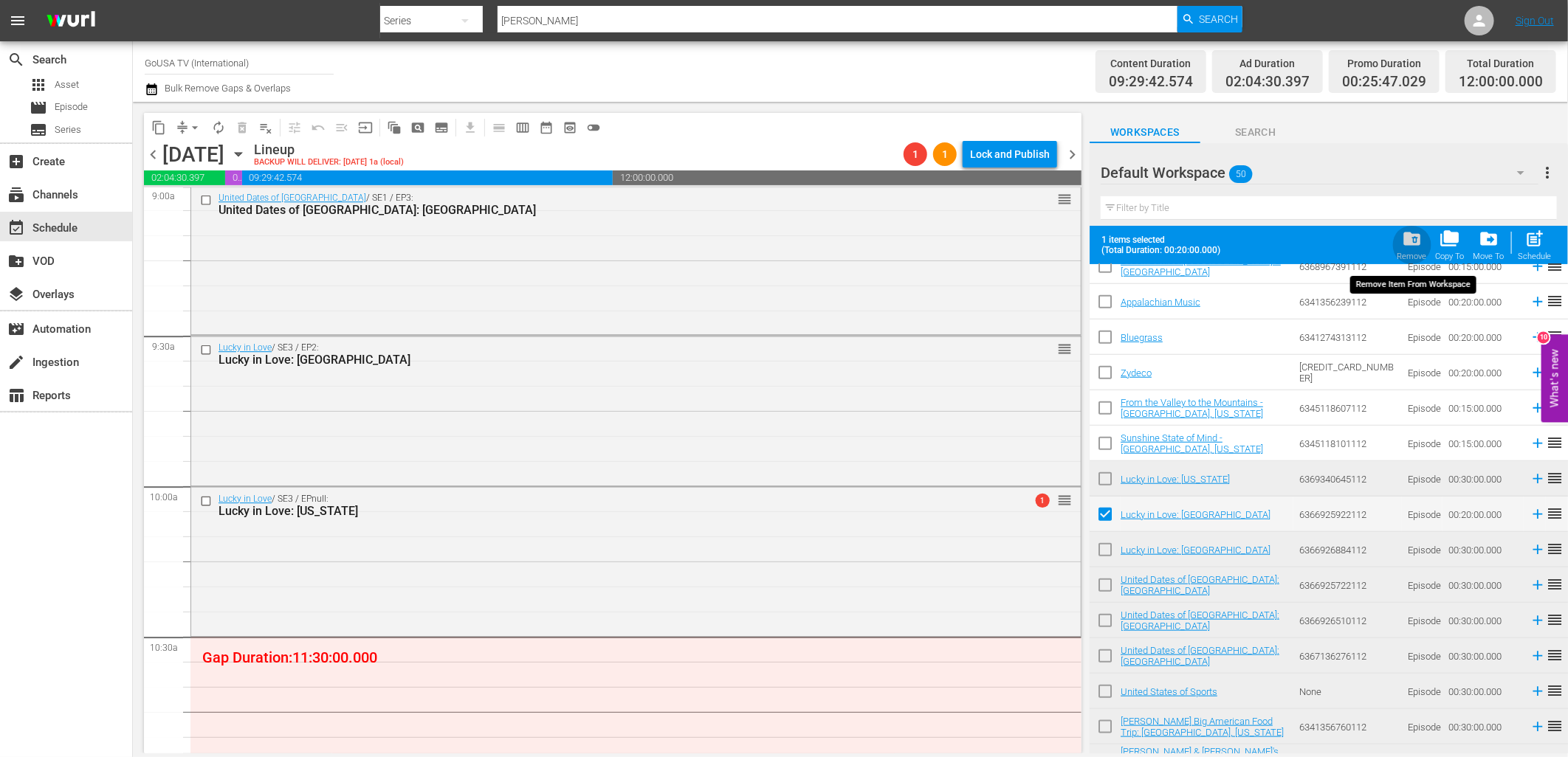
click at [1413, 243] on span "folder_delete" at bounding box center [1412, 238] width 20 height 20
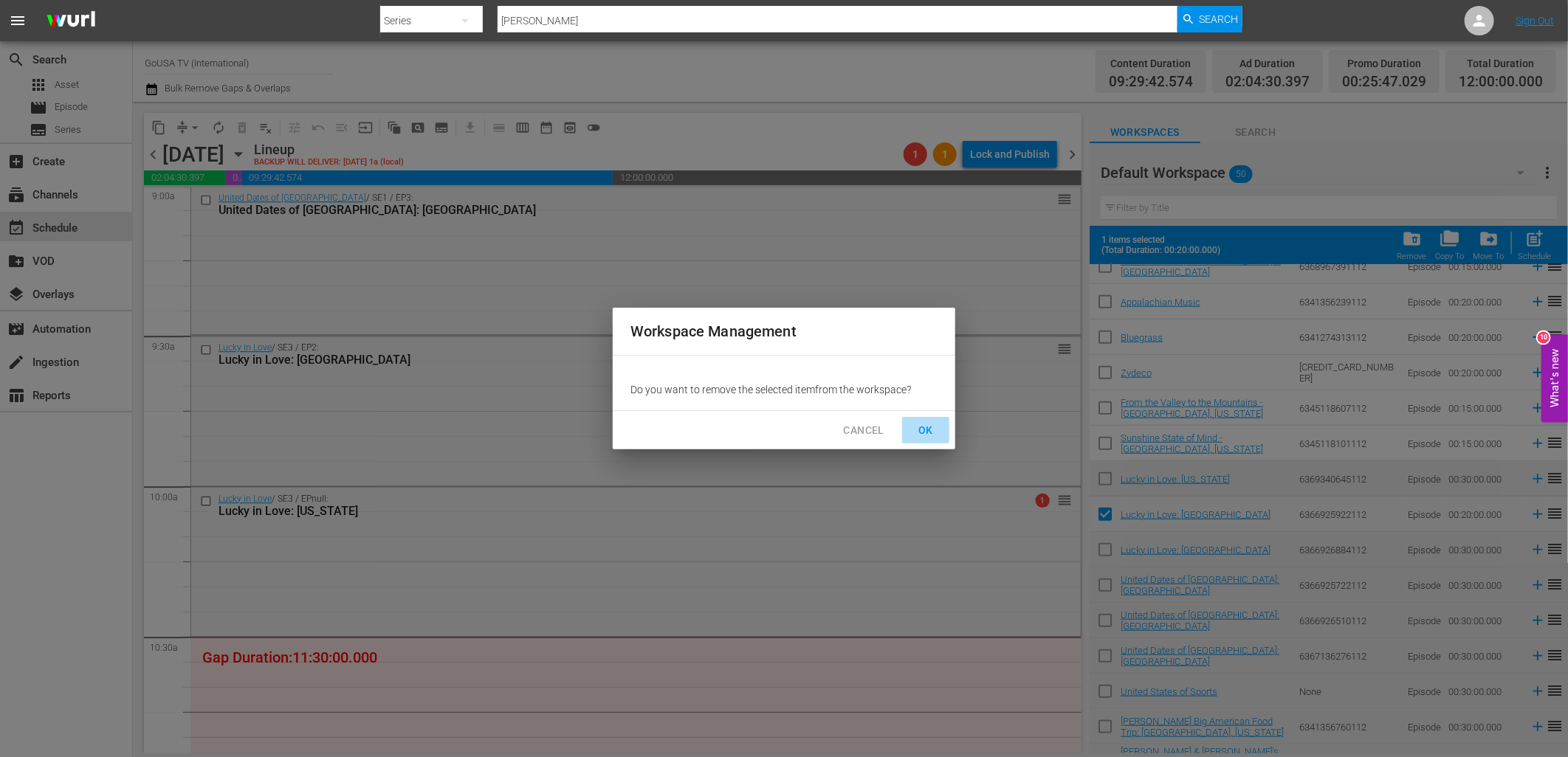
click at [923, 432] on span "OK" at bounding box center [925, 430] width 24 height 18
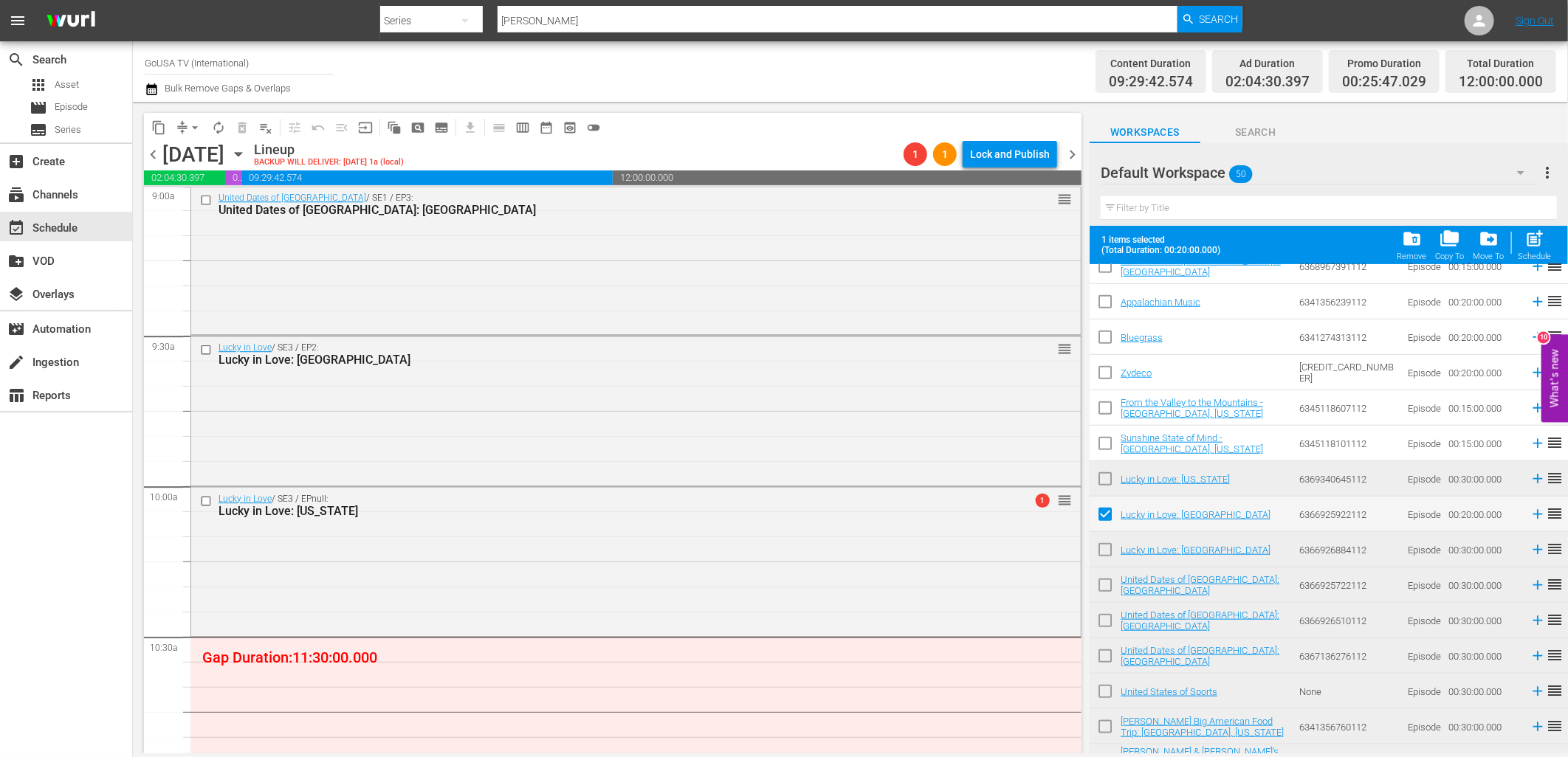
checkbox input "false"
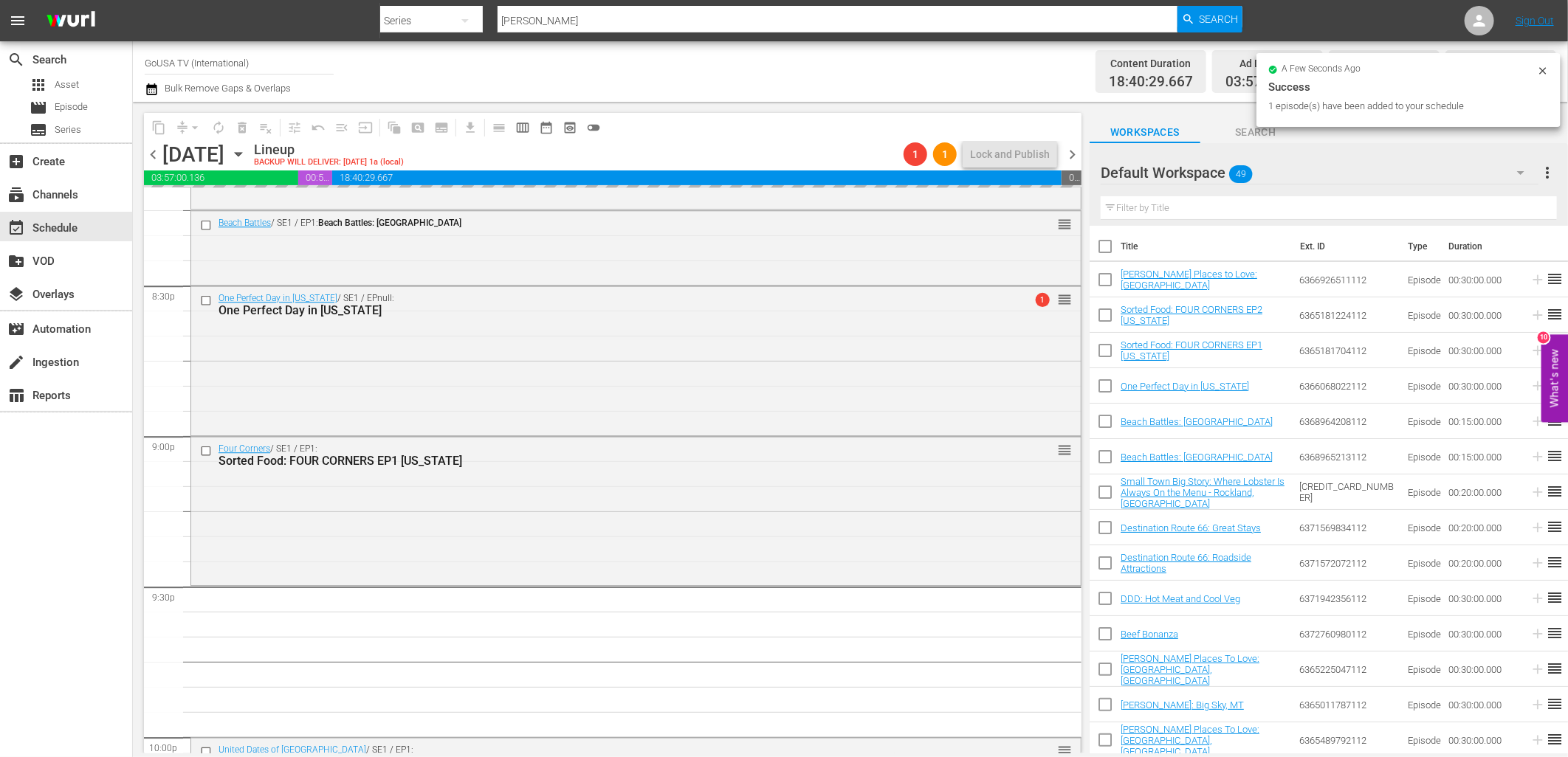
scroll to position [6237, 0]
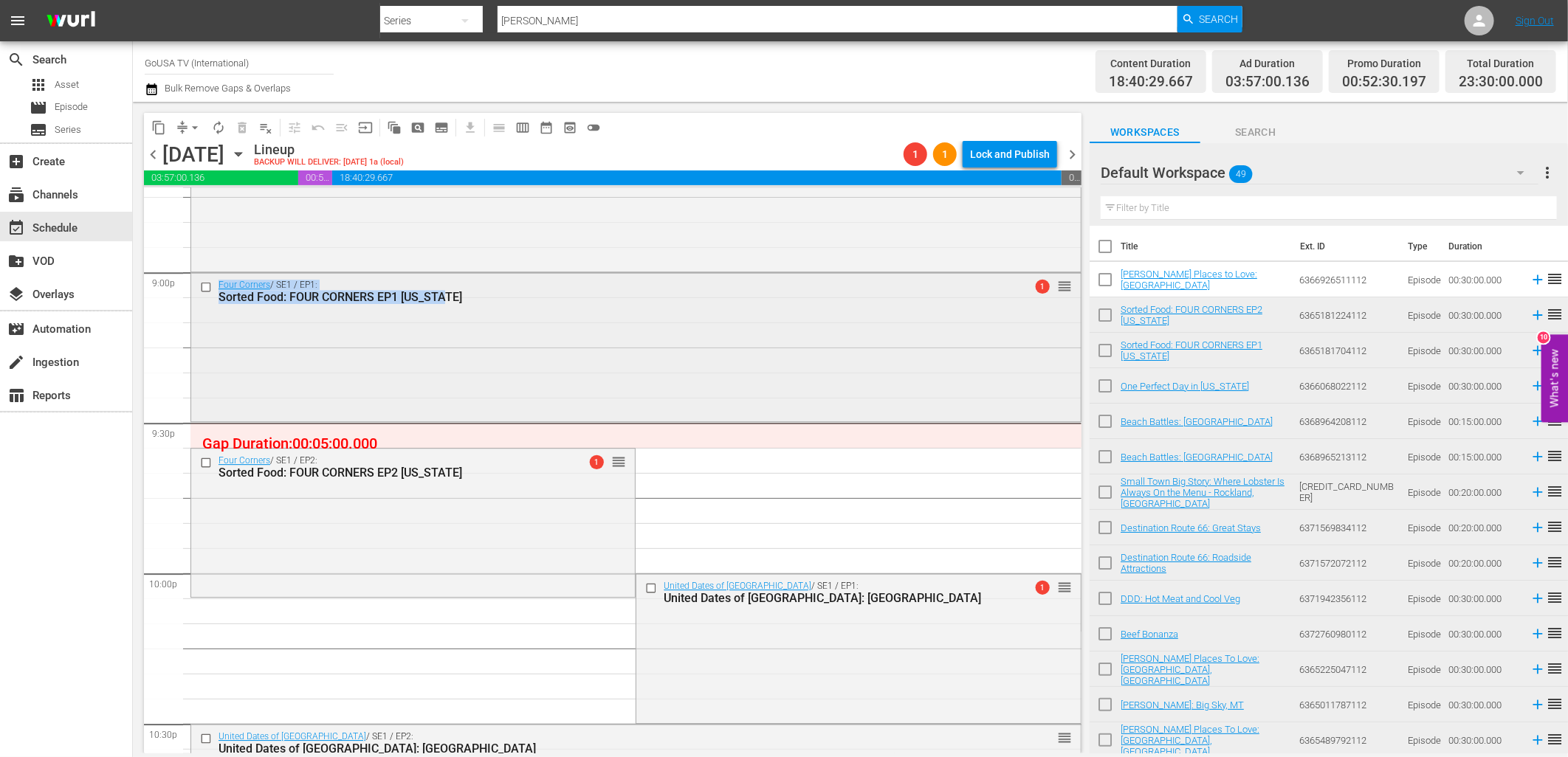
drag, startPoint x: 1050, startPoint y: 456, endPoint x: 1034, endPoint y: 416, distance: 43.1
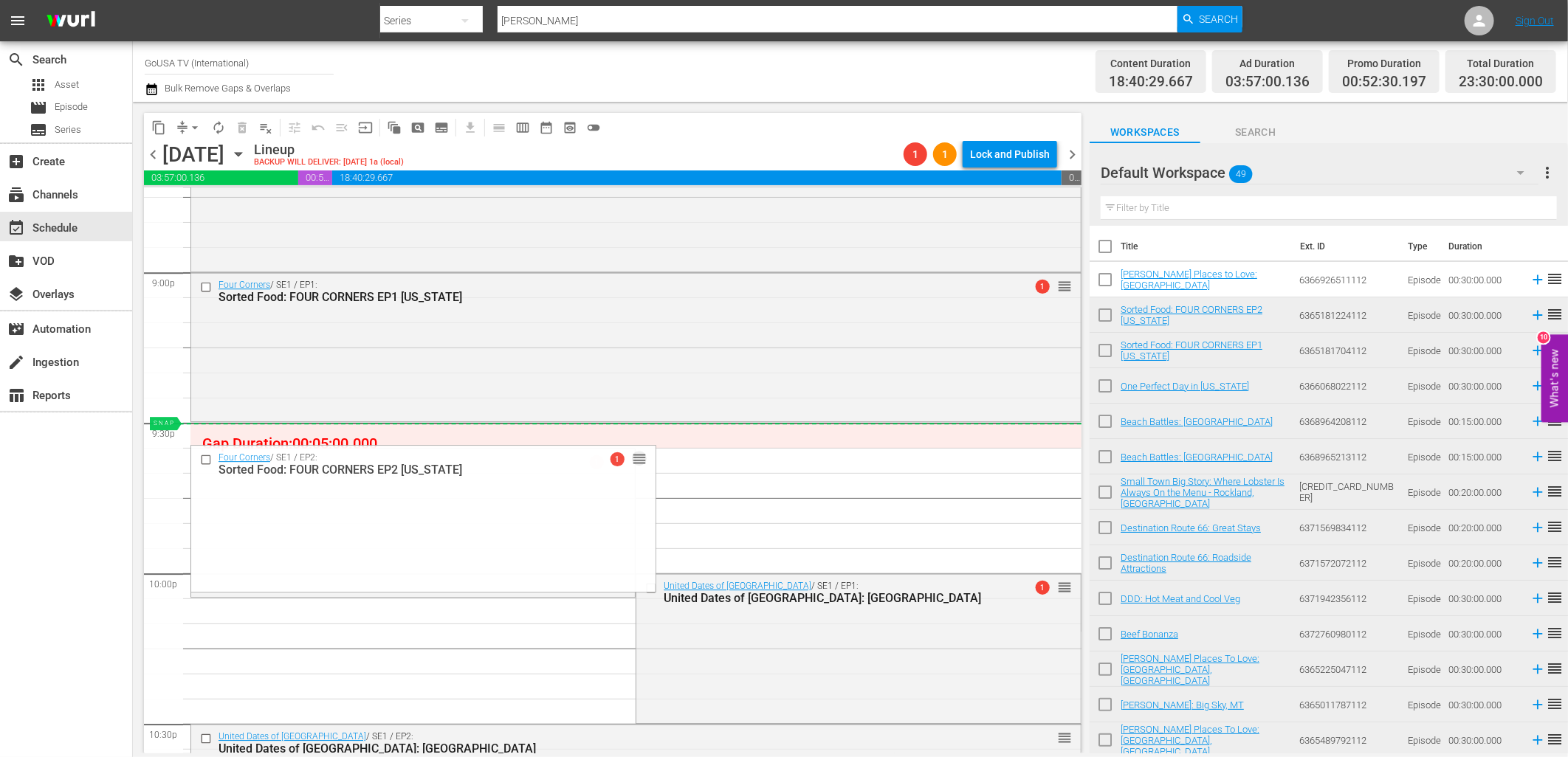
drag, startPoint x: 609, startPoint y: 458, endPoint x: 609, endPoint y: 428, distance: 30.0
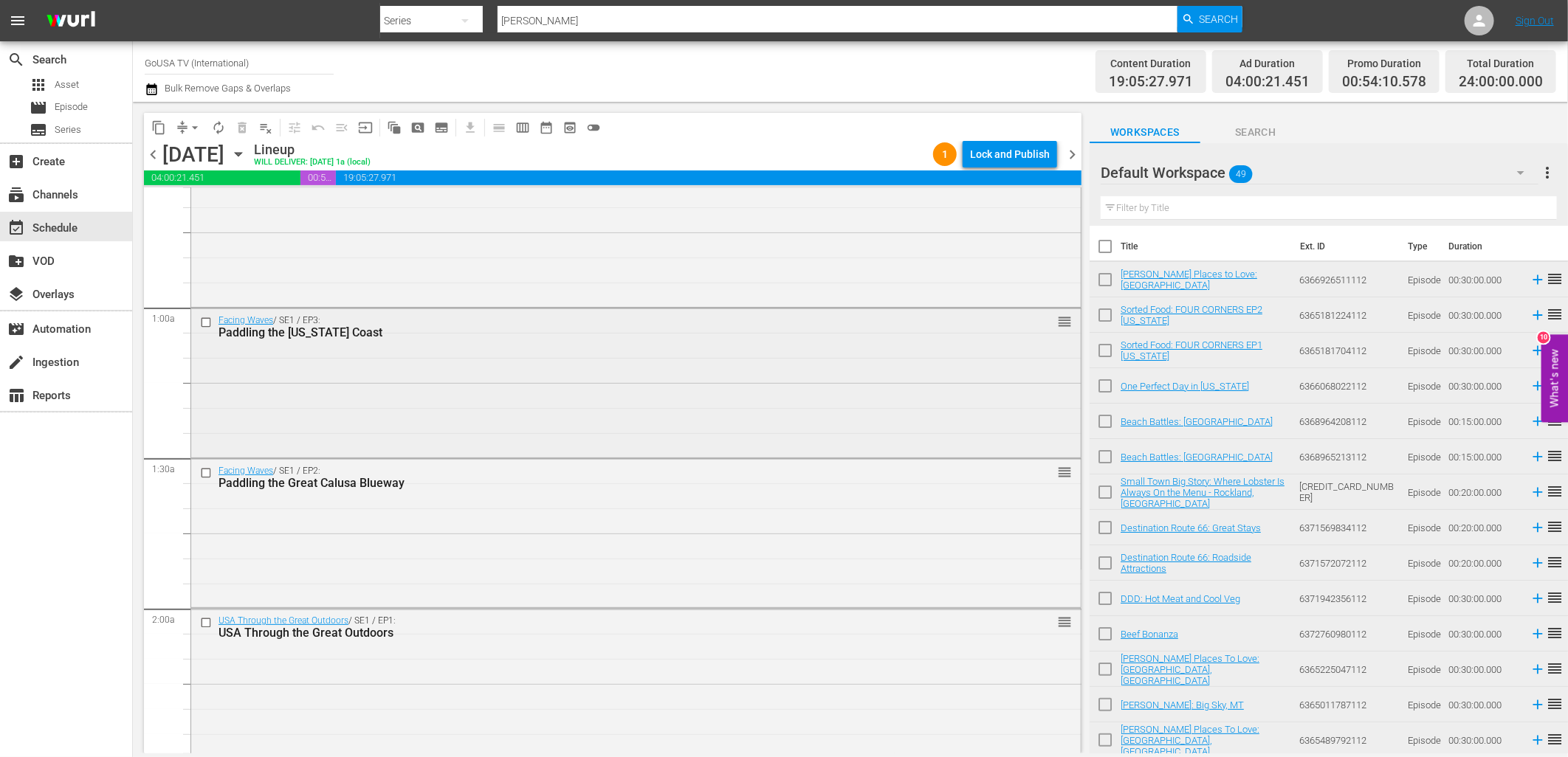
scroll to position [0, 0]
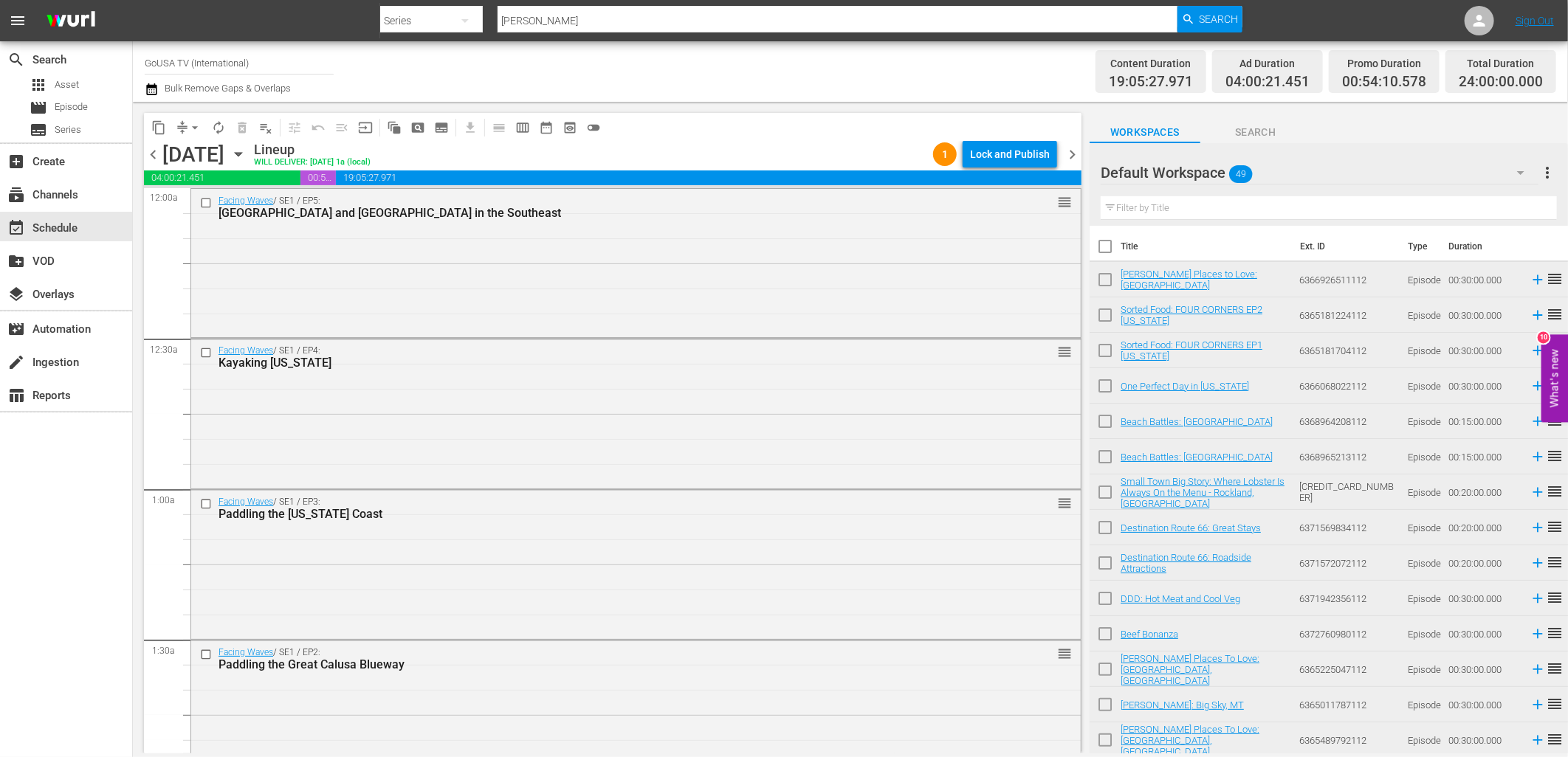
click at [867, 109] on div "content_copy compress arrow_drop_down autorenew_outlined delete_forever_outline…" at bounding box center [609, 427] width 952 height 652
click at [1009, 149] on div "Lock and Publish" at bounding box center [1009, 154] width 80 height 27
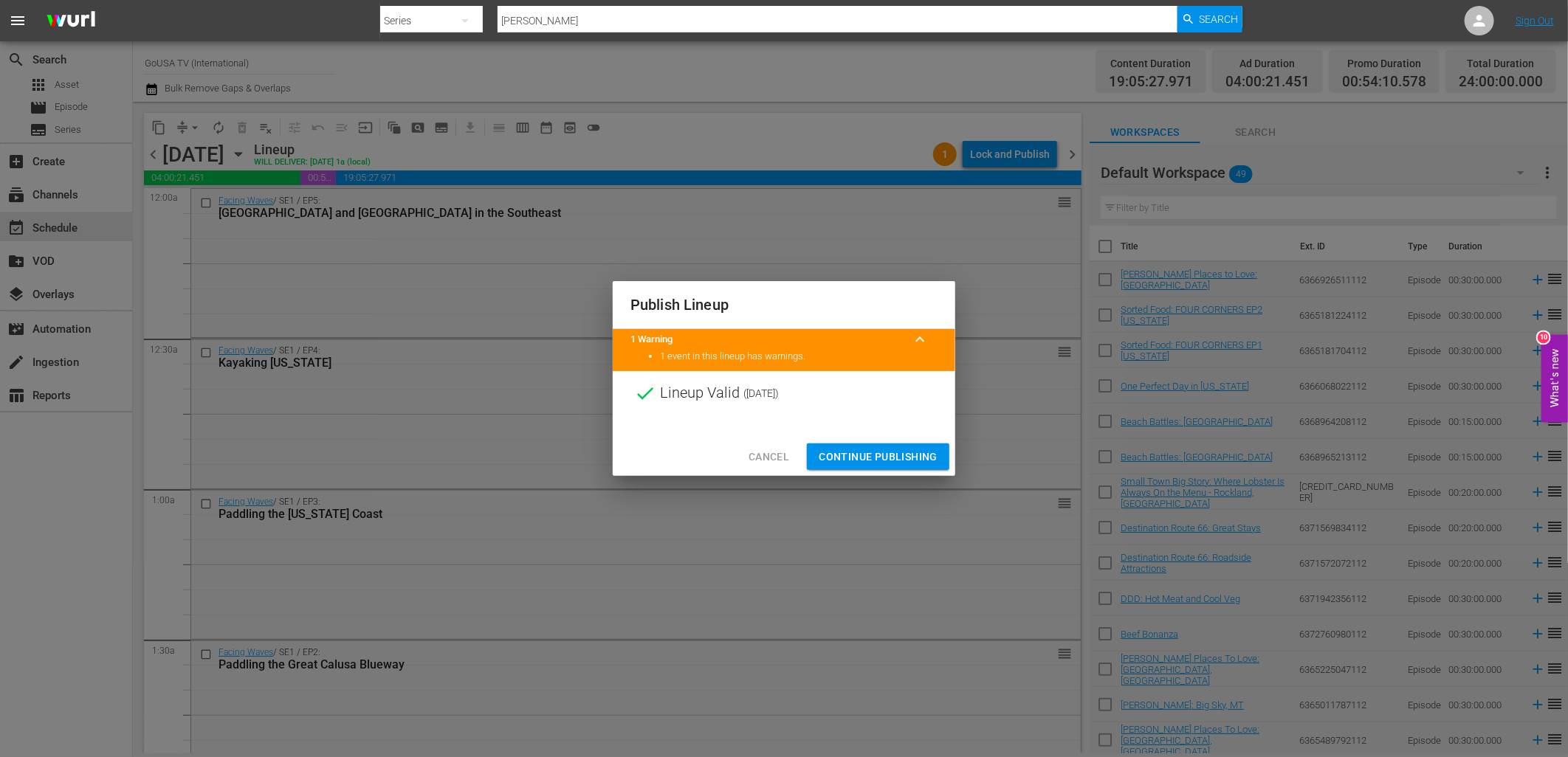
click at [848, 456] on span "Continue Publishing" at bounding box center [878, 457] width 119 height 18
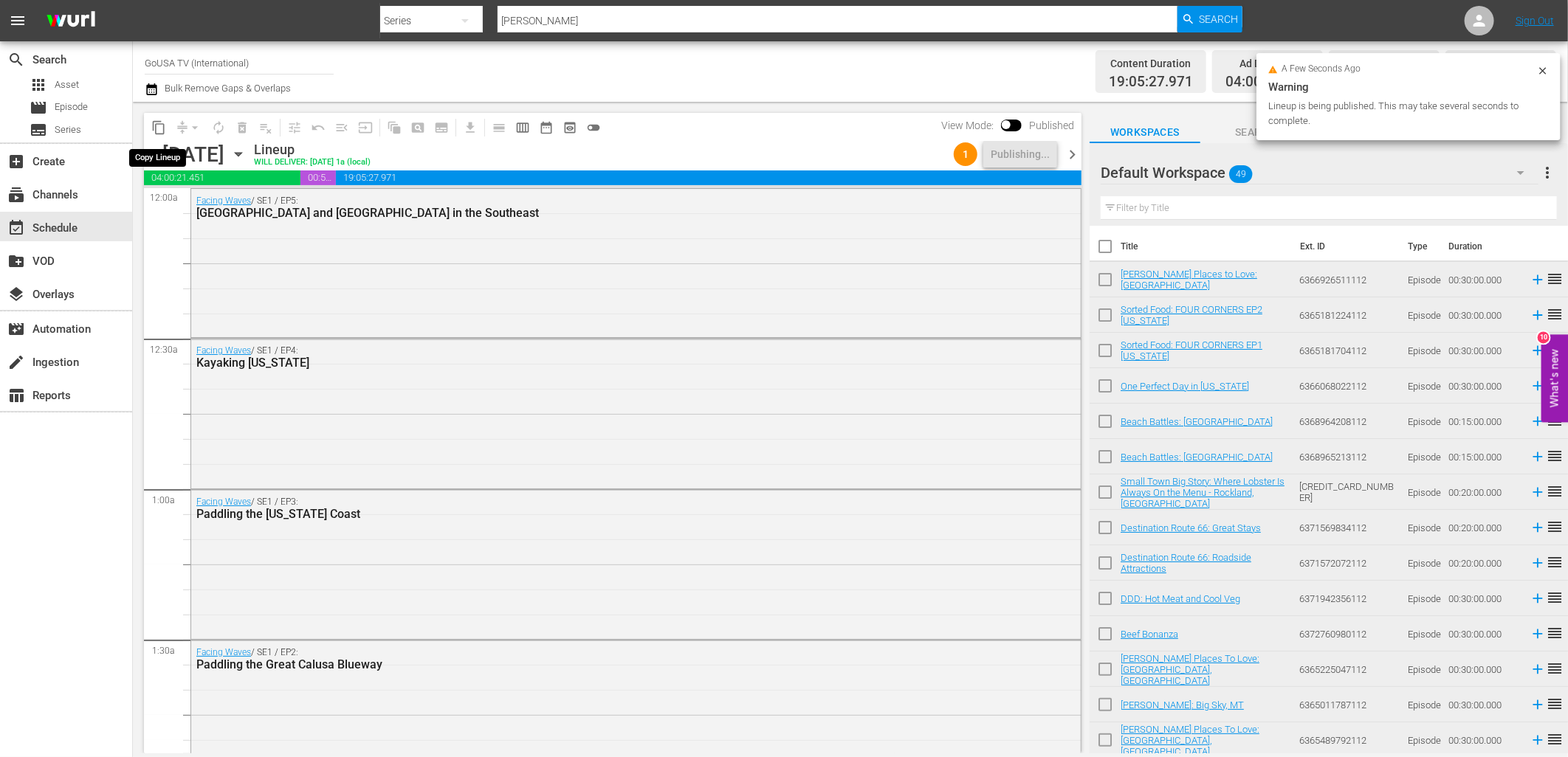
click at [161, 130] on span "content_copy" at bounding box center [158, 127] width 14 height 14
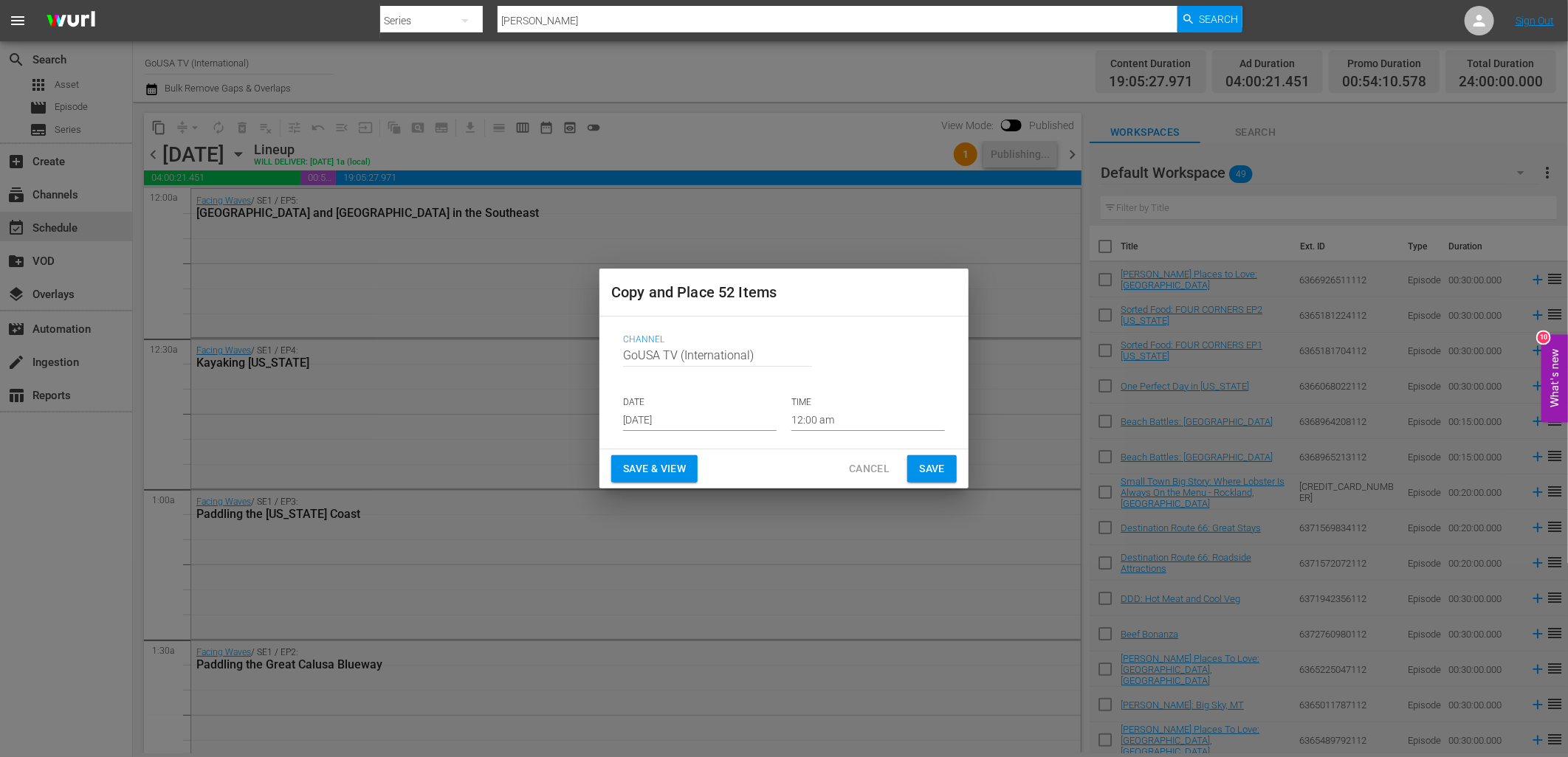
click at [687, 422] on input "[DATE]" at bounding box center [700, 419] width 153 height 22
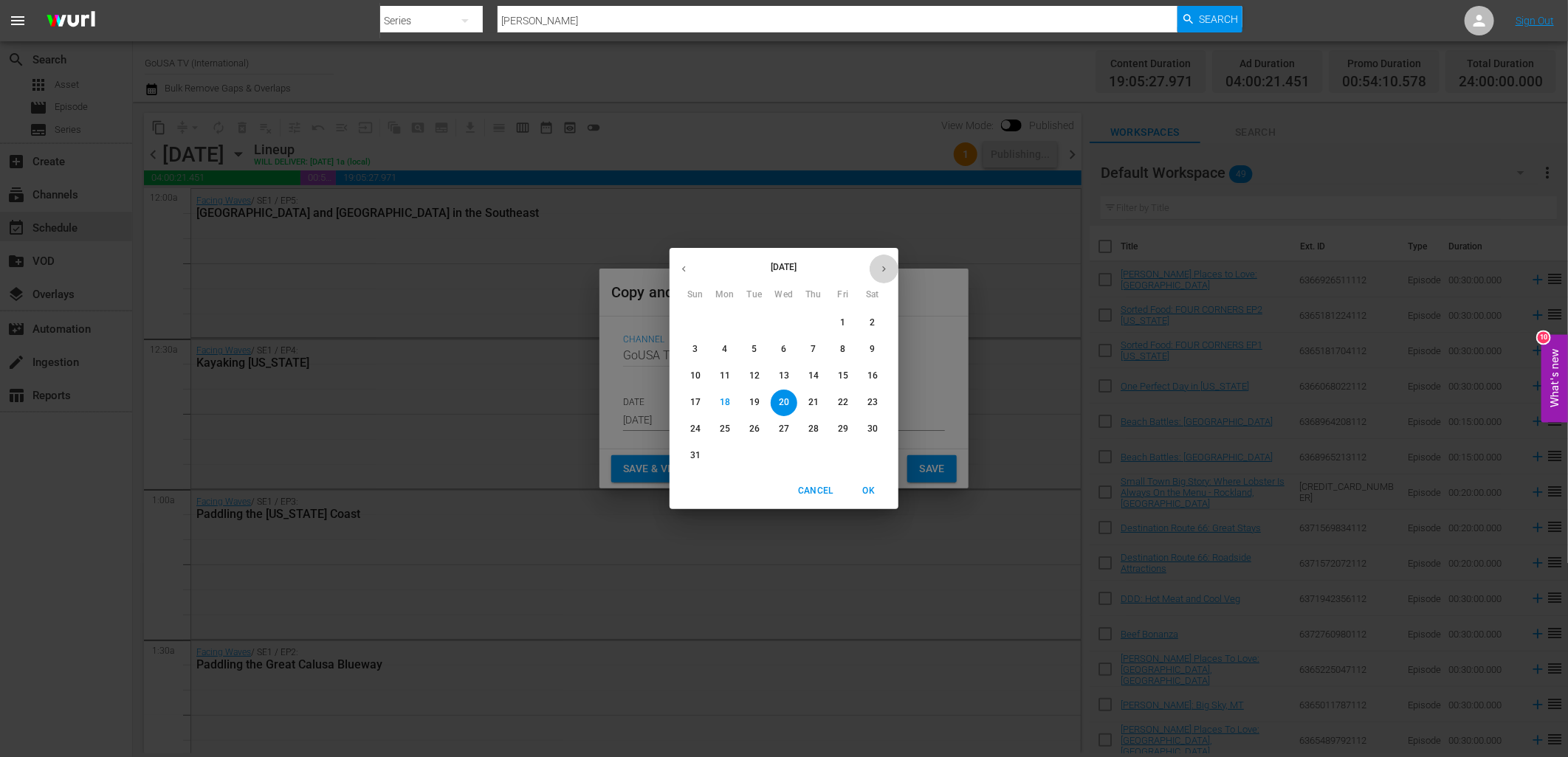
click at [880, 266] on icon "button" at bounding box center [883, 269] width 11 height 11
click at [725, 348] on p "8" at bounding box center [724, 349] width 5 height 13
type input "[DATE]"
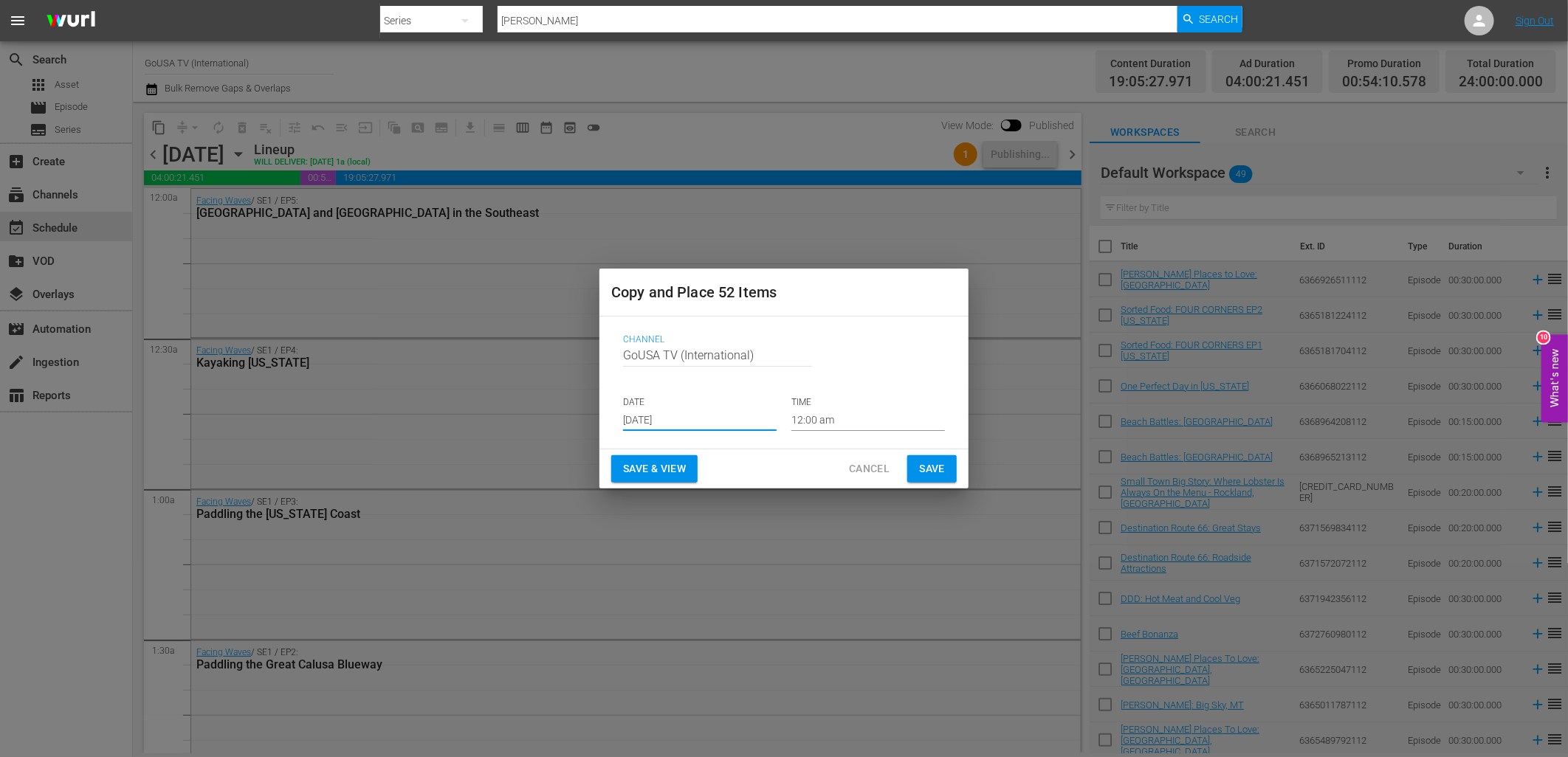
click at [928, 473] on span "Save" at bounding box center [932, 469] width 26 height 18
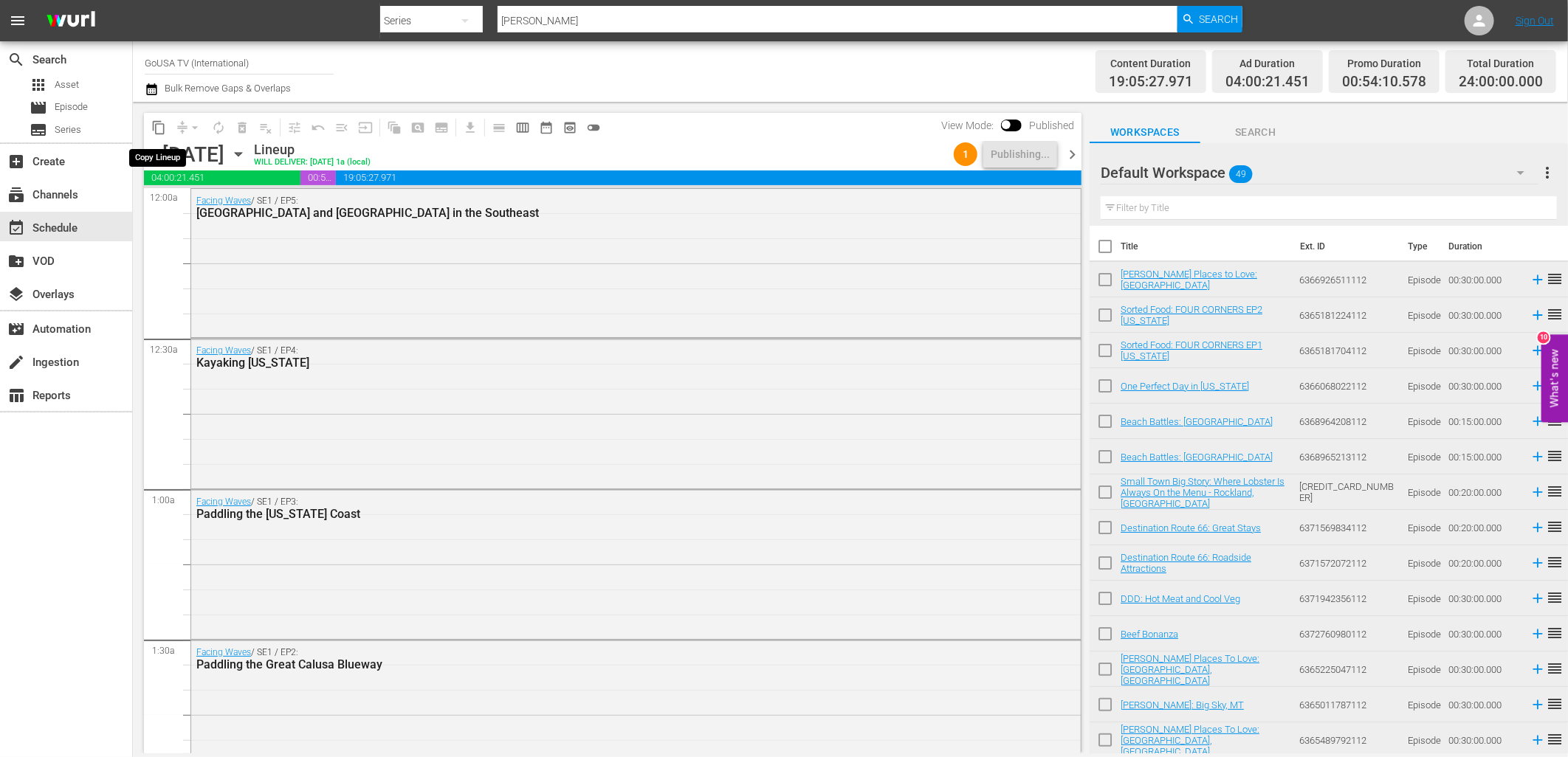
click at [155, 130] on span "content_copy" at bounding box center [158, 127] width 14 height 14
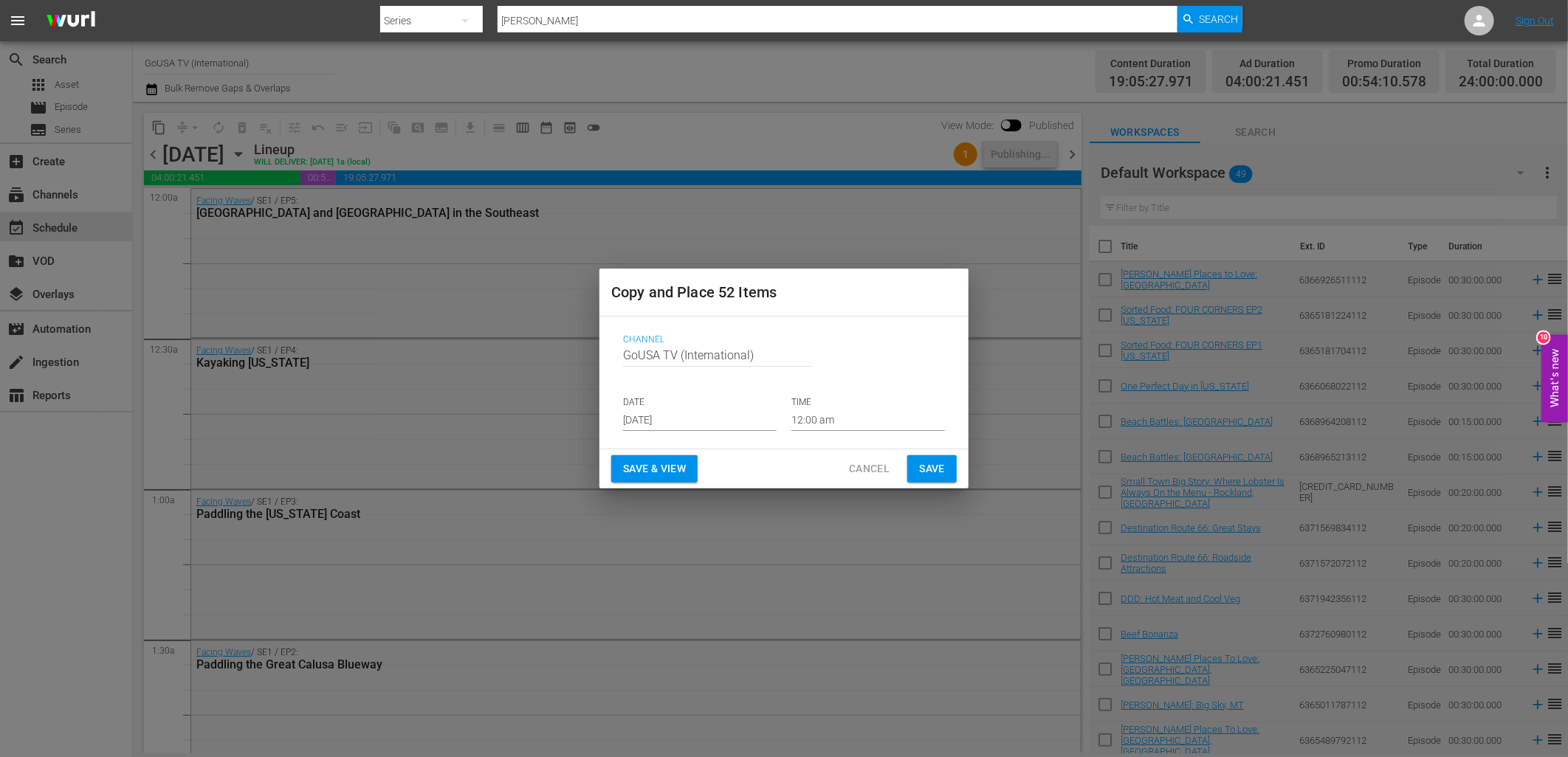
click at [672, 409] on div "DATE [DATE]" at bounding box center [700, 413] width 153 height 35
click at [666, 422] on input "[DATE]" at bounding box center [700, 419] width 153 height 22
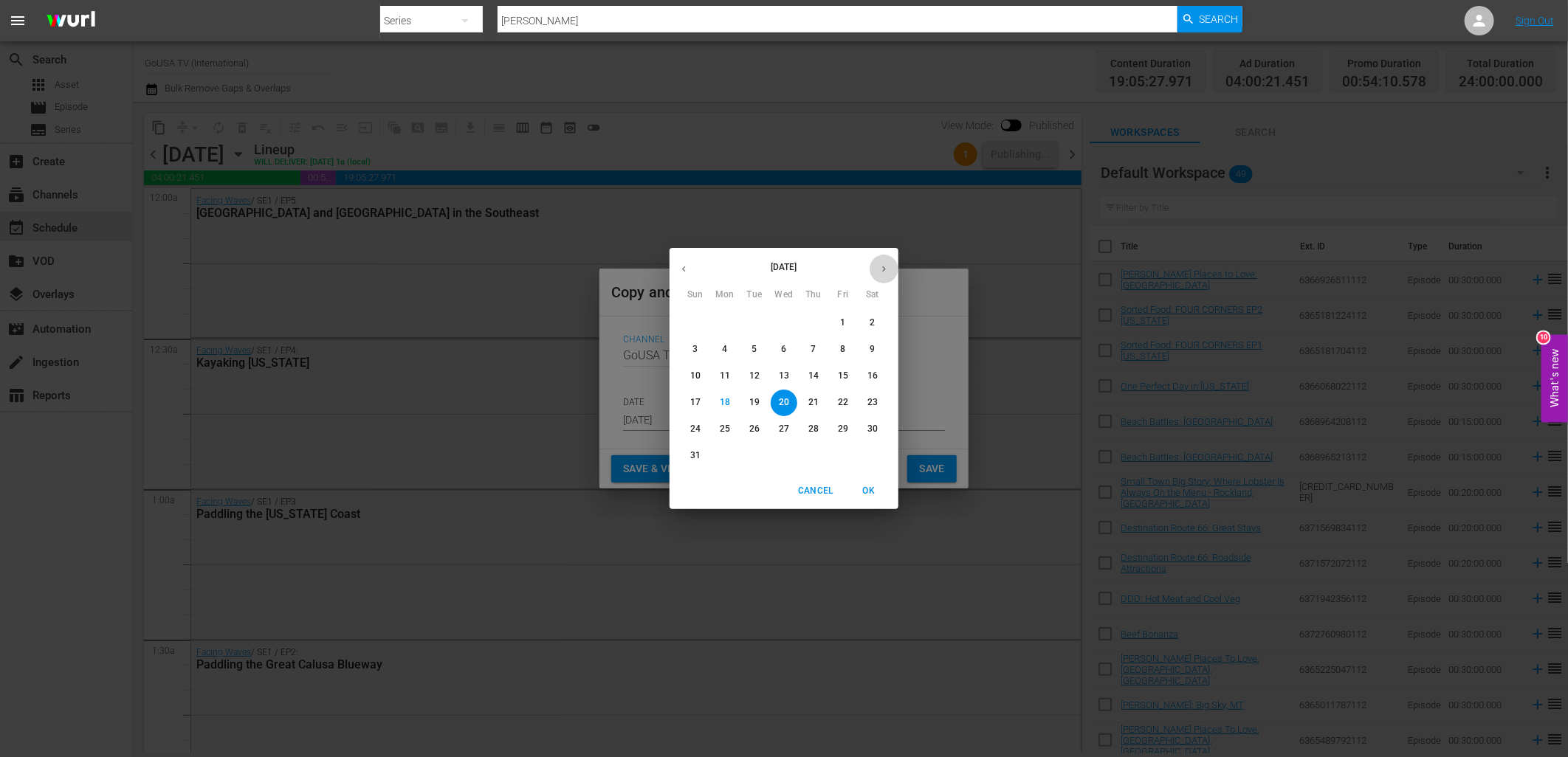
click at [883, 267] on icon "button" at bounding box center [883, 269] width 11 height 11
click at [725, 379] on p "15" at bounding box center [725, 375] width 11 height 13
type input "[DATE]"
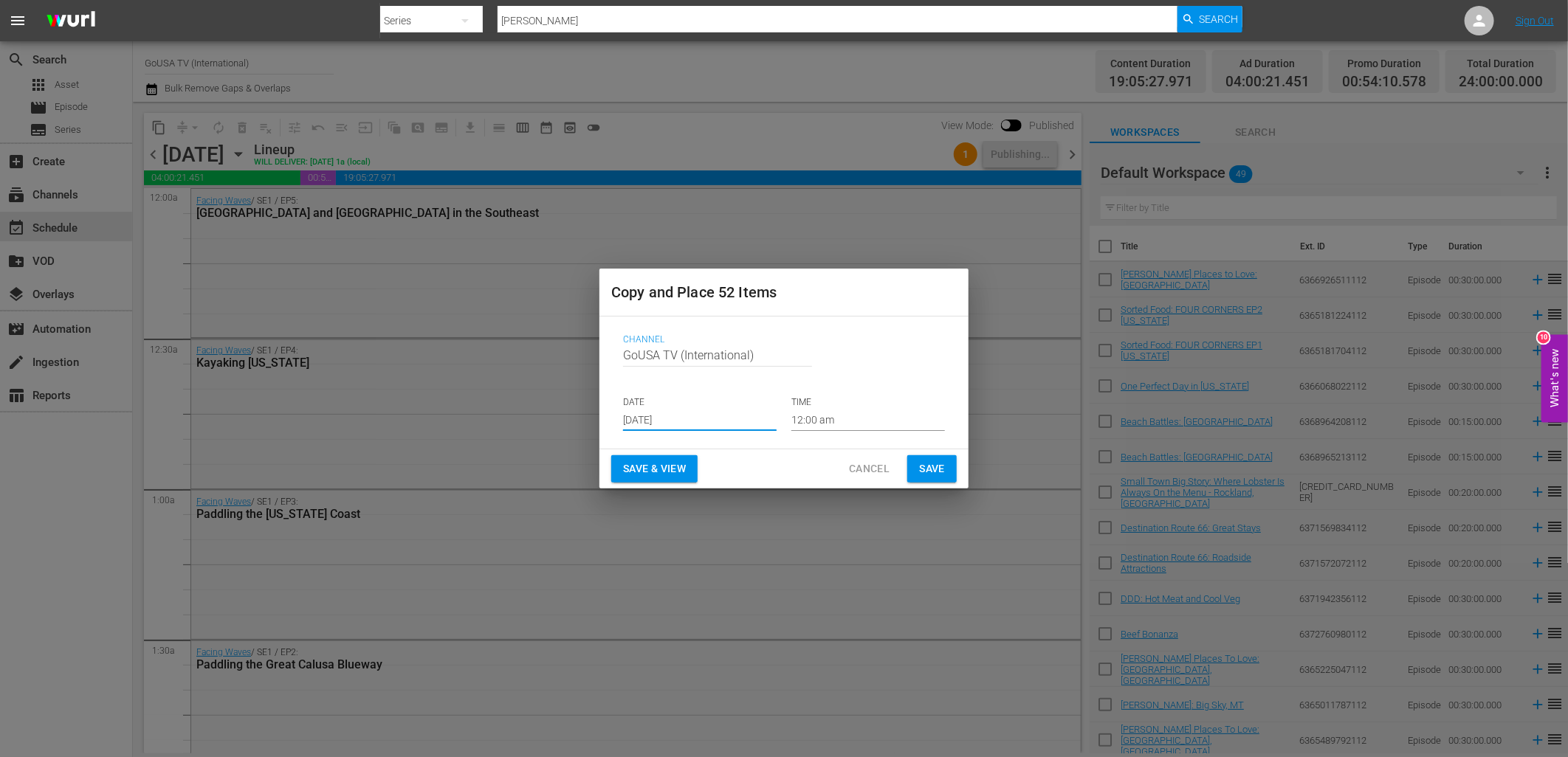
click at [935, 470] on span "Save" at bounding box center [932, 469] width 26 height 18
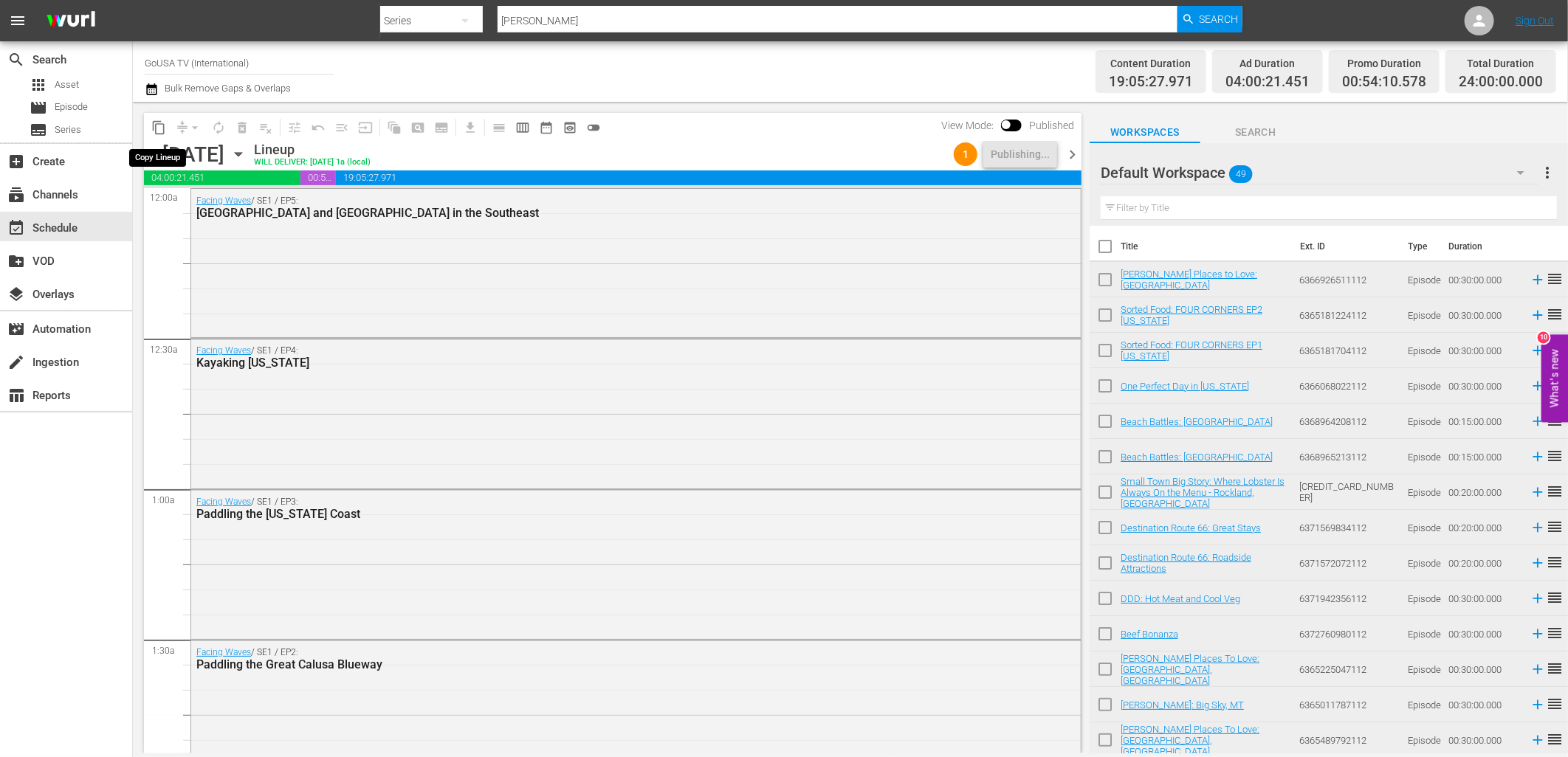
click at [168, 124] on button "content_copy" at bounding box center [159, 127] width 24 height 24
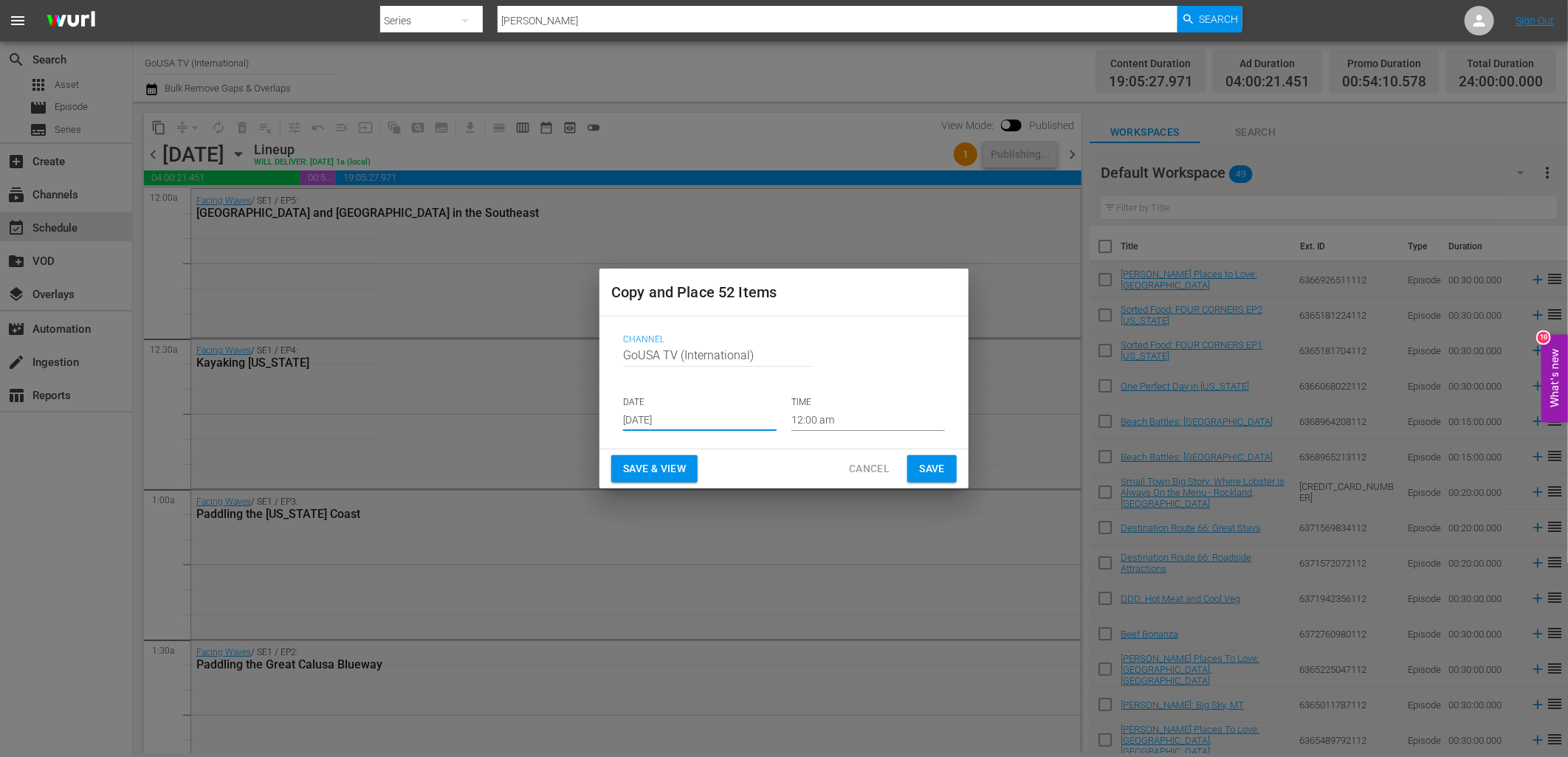
click at [677, 419] on input "[DATE]" at bounding box center [700, 419] width 153 height 22
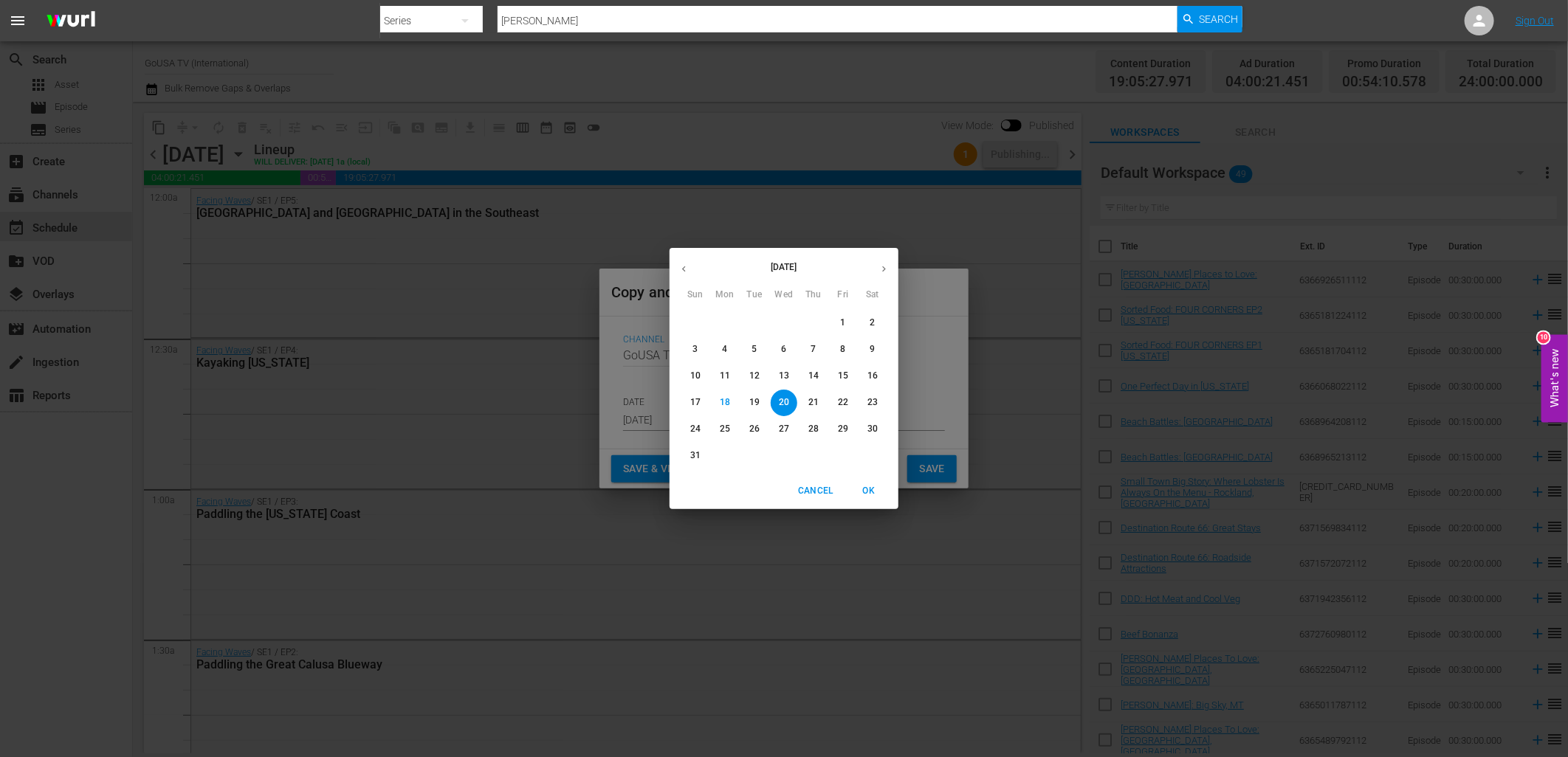
click at [879, 265] on icon "button" at bounding box center [883, 269] width 11 height 11
click at [723, 409] on p "22" at bounding box center [725, 402] width 11 height 13
type input "[DATE]"
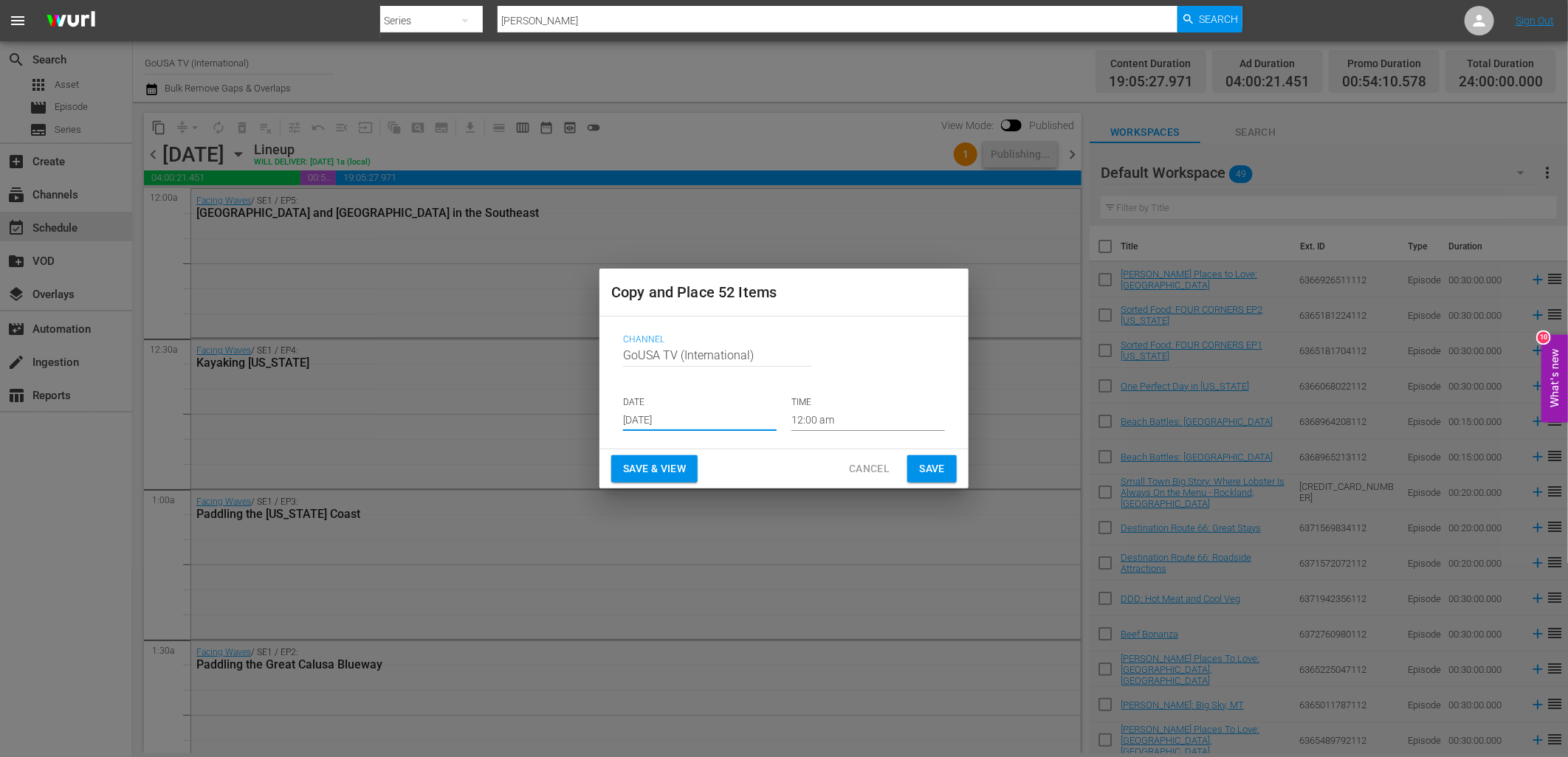
click at [936, 463] on span "Save" at bounding box center [932, 469] width 26 height 18
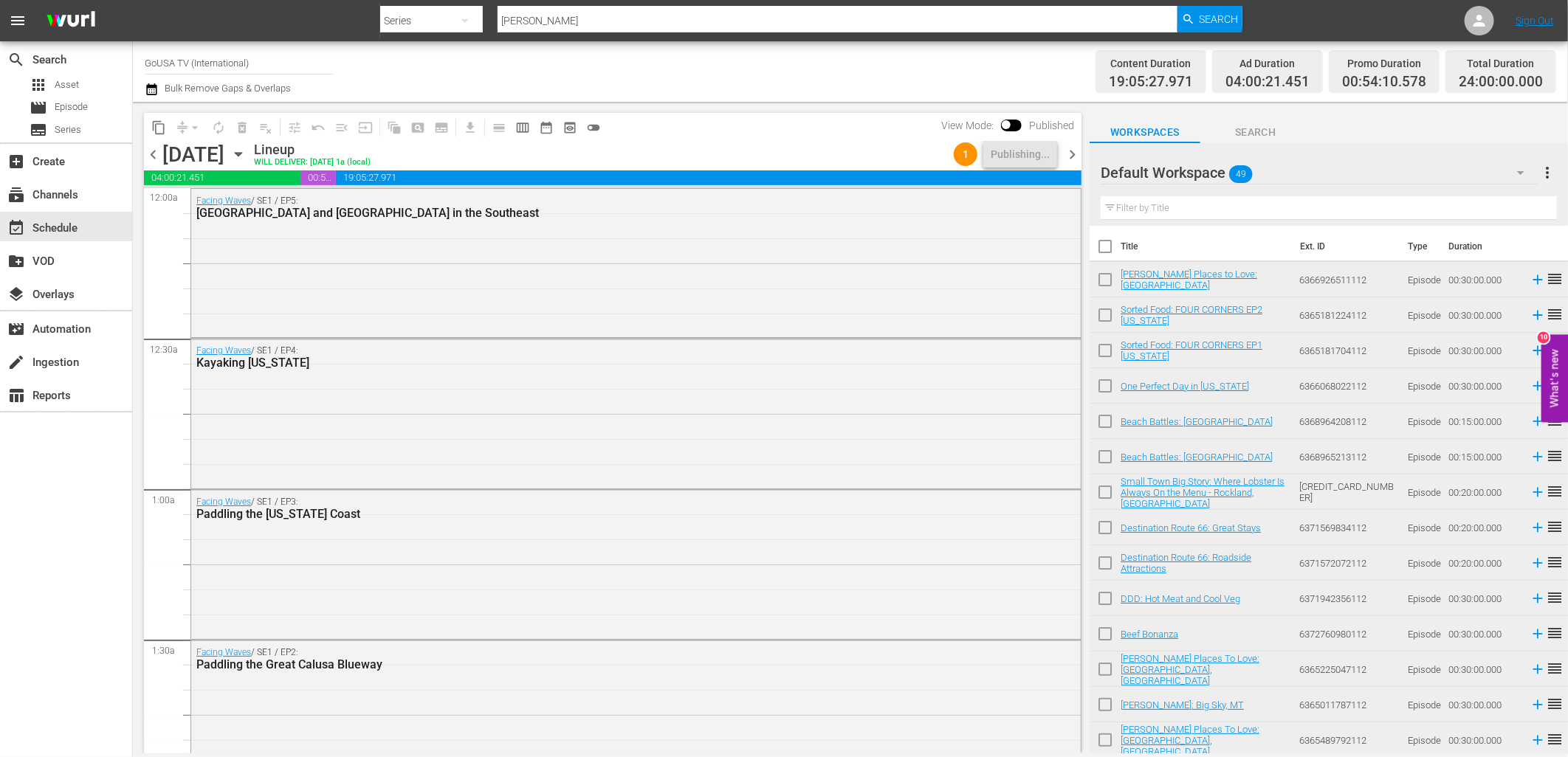
click at [157, 127] on span "content_copy" at bounding box center [158, 127] width 14 height 14
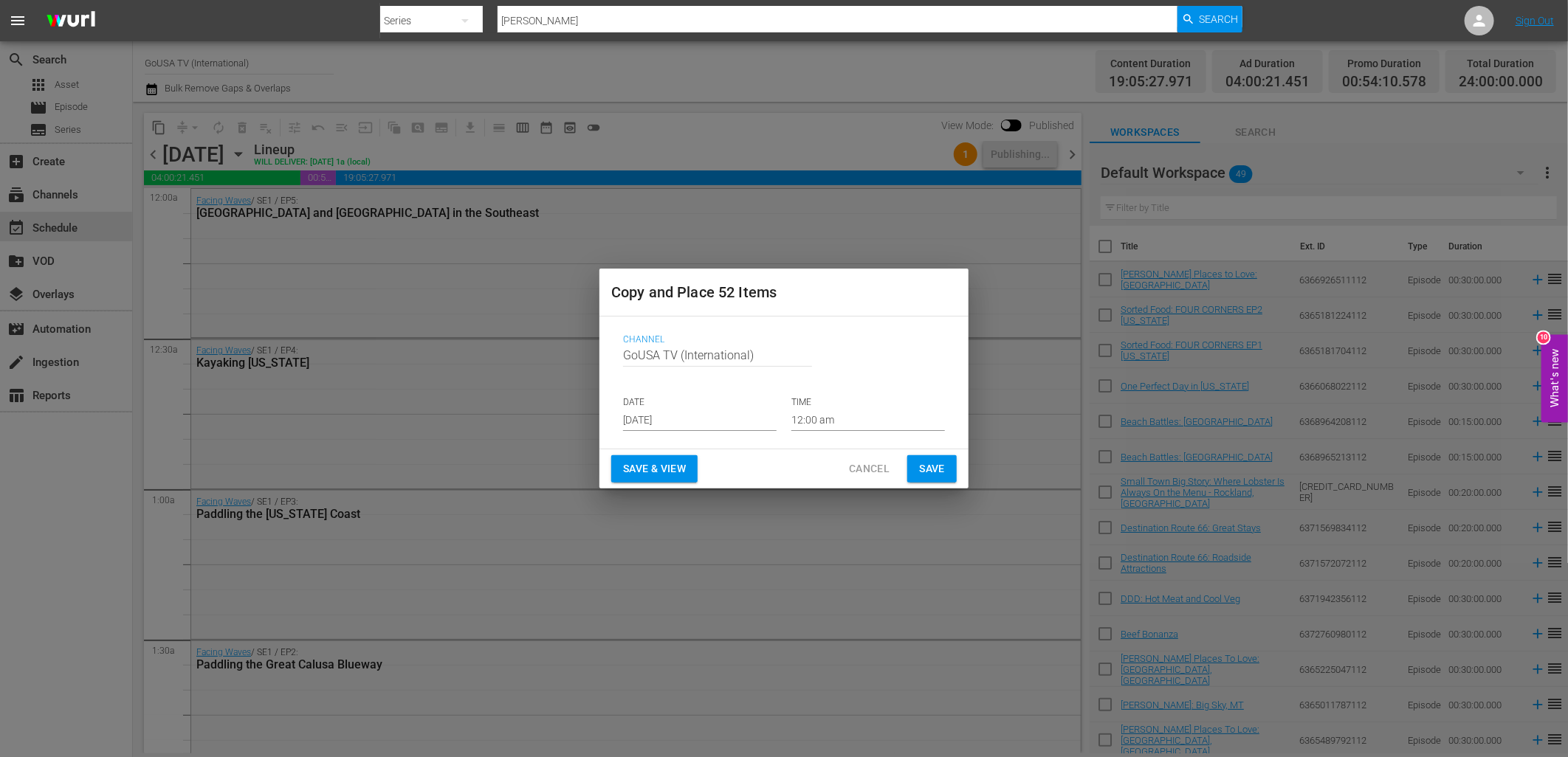
click at [661, 423] on input "[DATE]" at bounding box center [700, 419] width 153 height 22
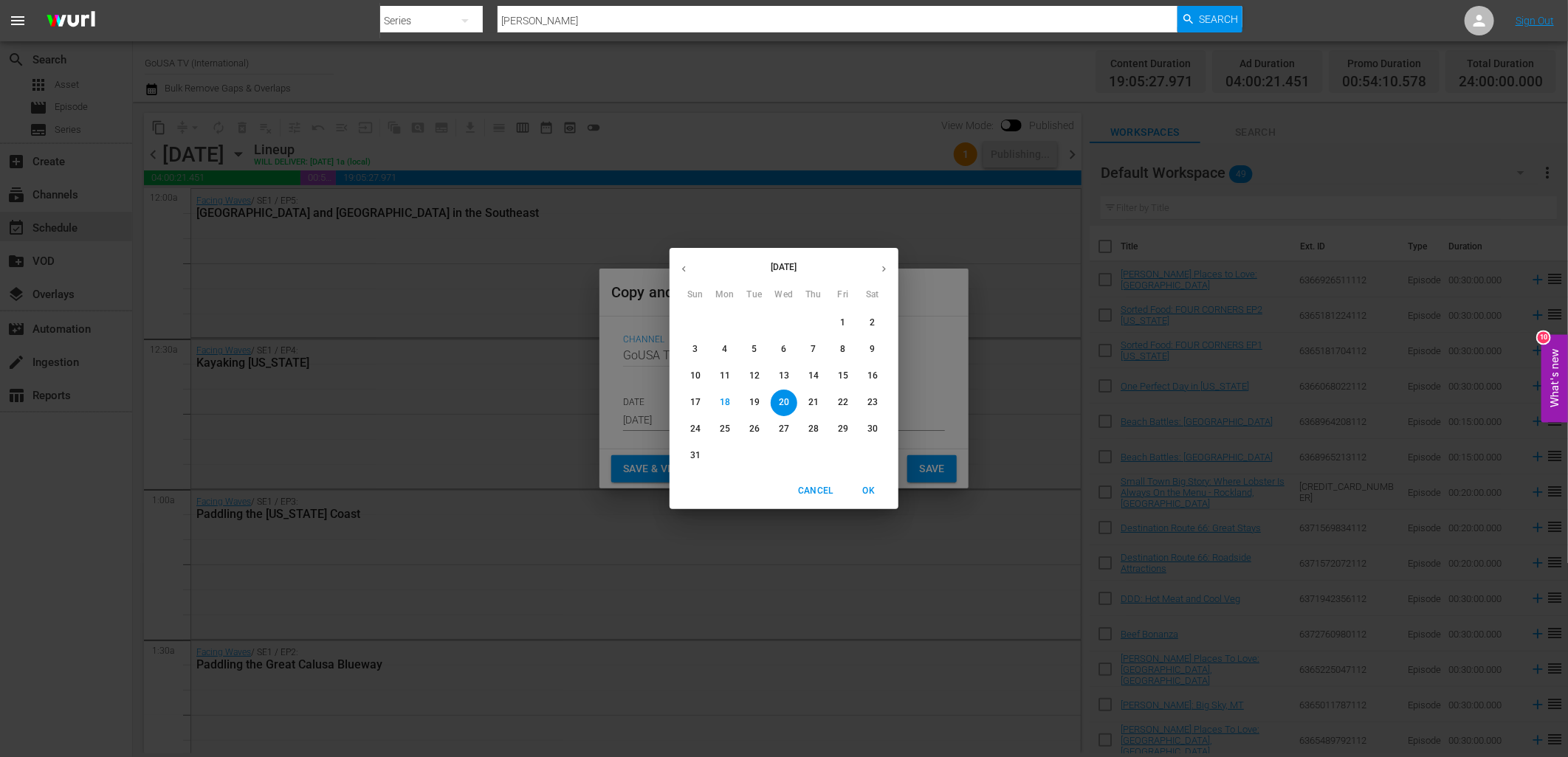
click at [881, 269] on icon "button" at bounding box center [883, 269] width 11 height 11
click at [717, 429] on span "29" at bounding box center [725, 429] width 27 height 13
type input "[DATE]"
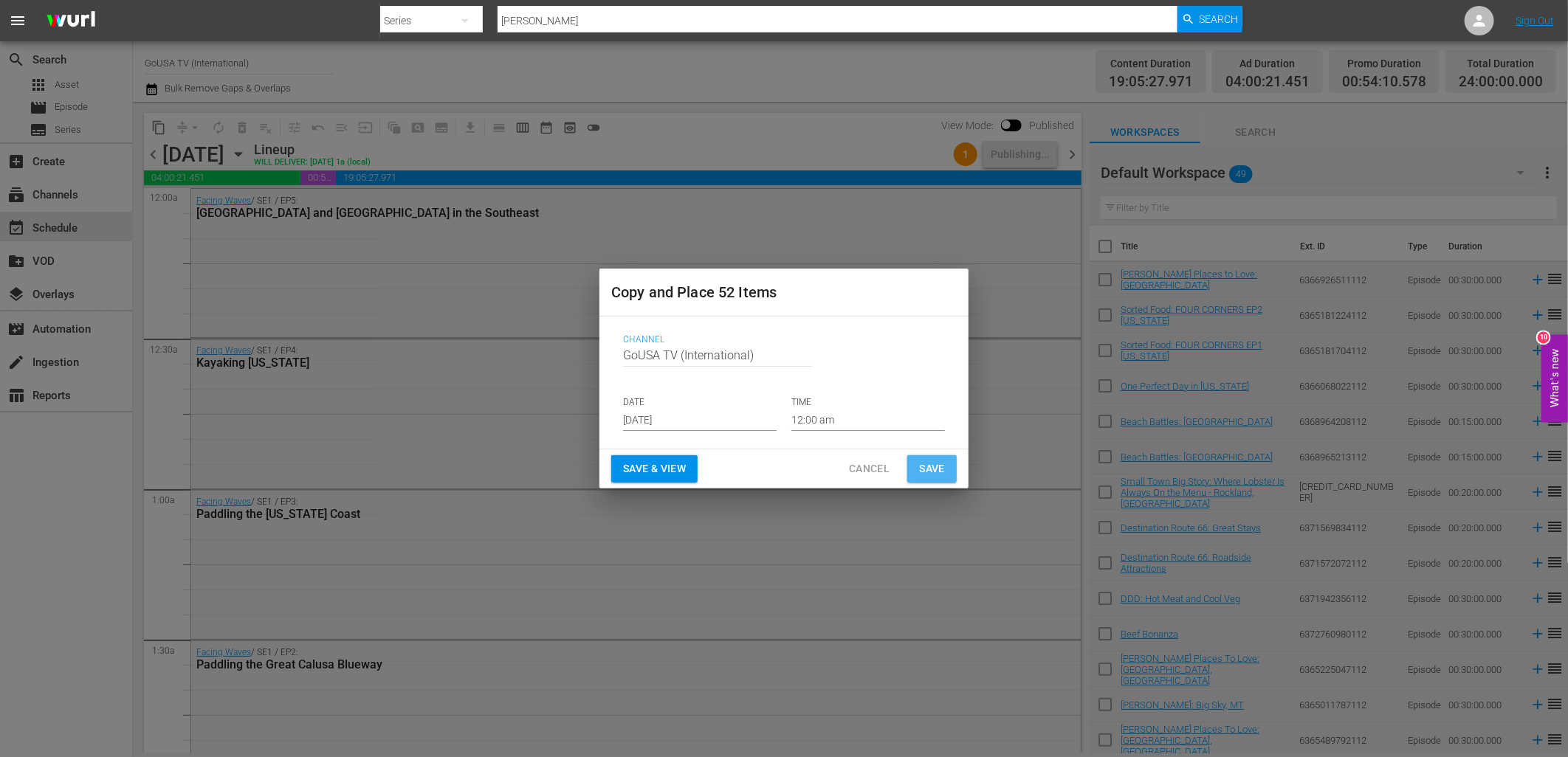
click at [931, 470] on span "Save" at bounding box center [932, 469] width 26 height 18
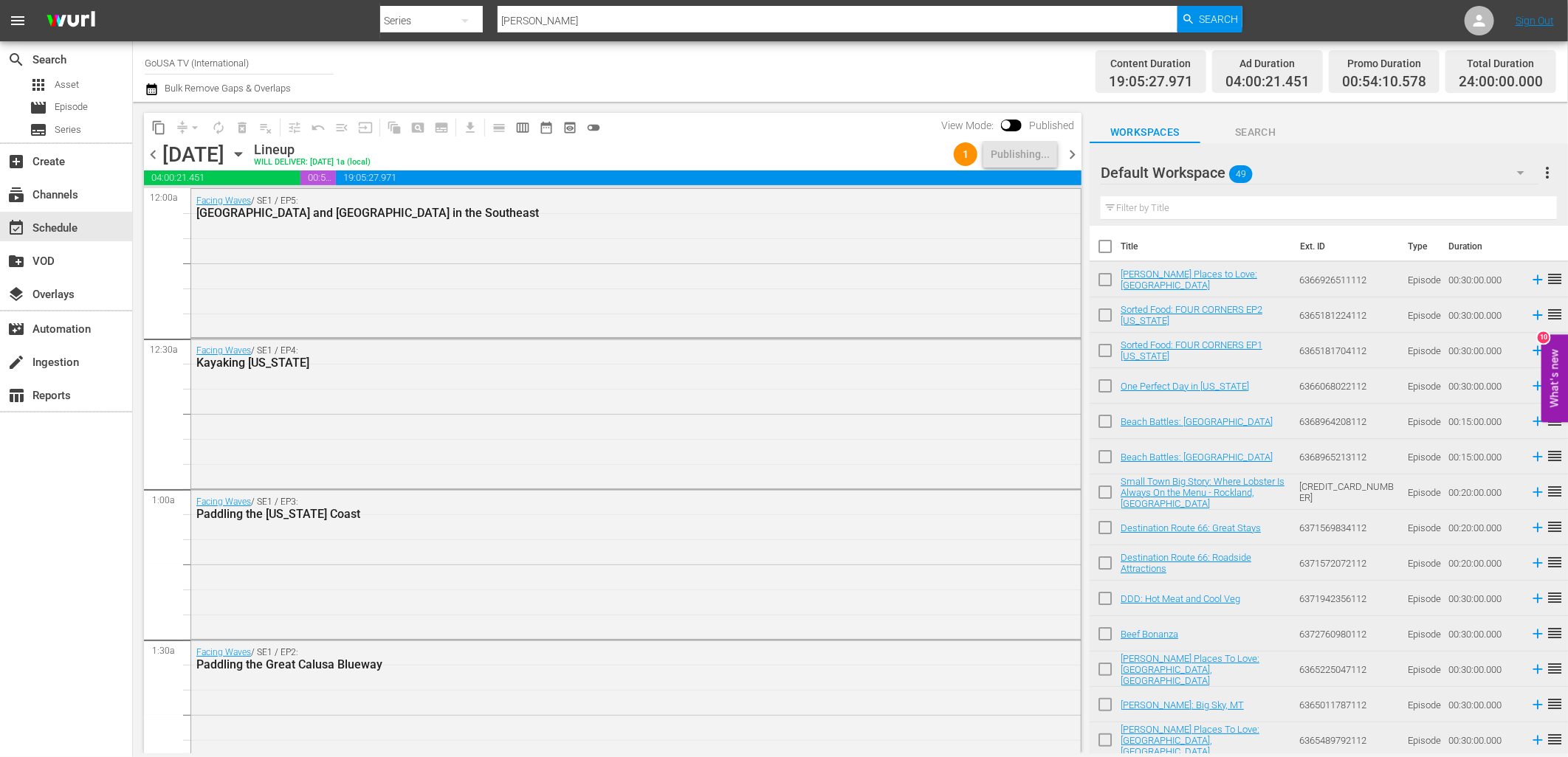
click at [247, 148] on icon "button" at bounding box center [238, 154] width 16 height 16
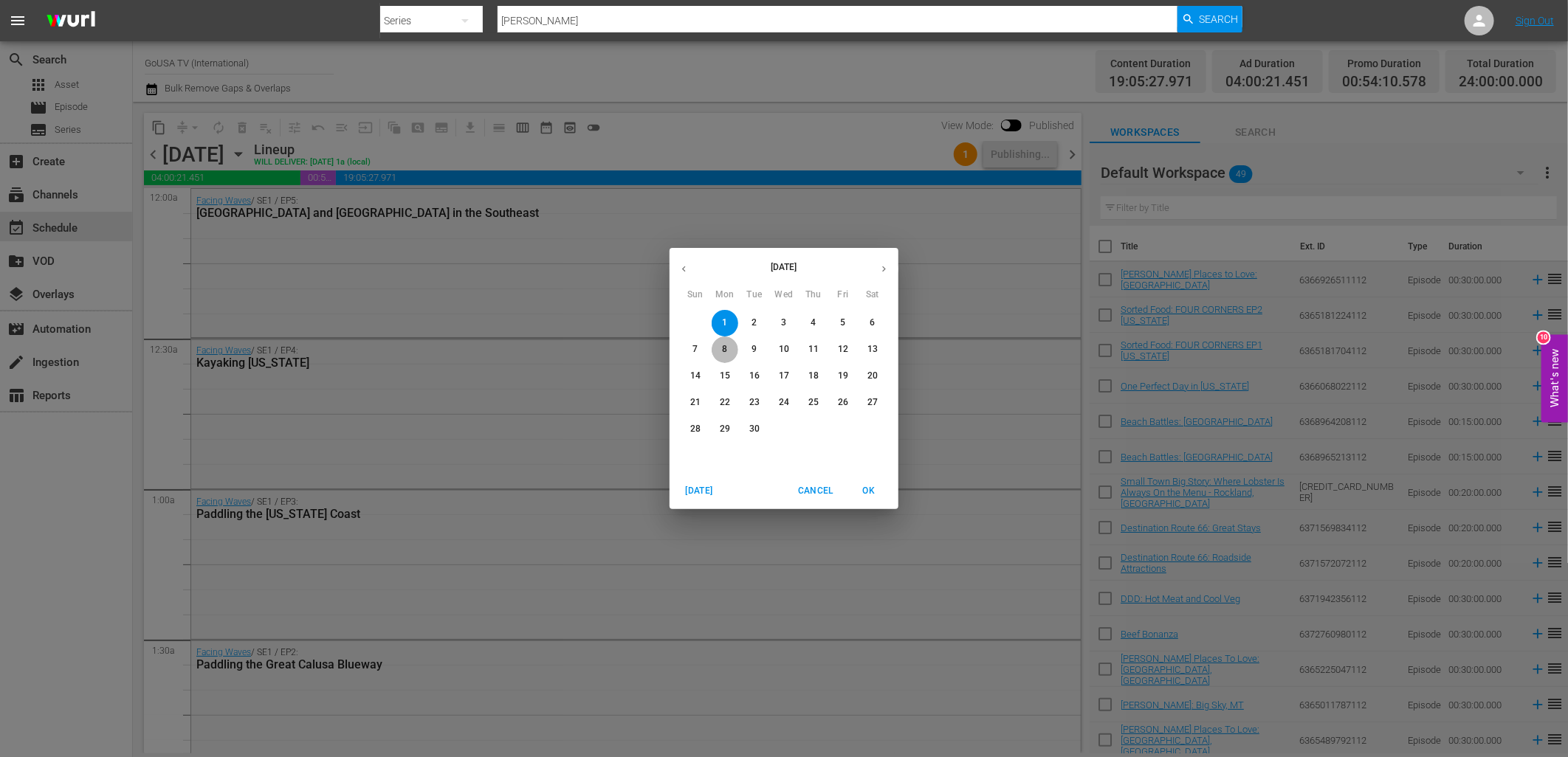
click at [725, 355] on p "8" at bounding box center [724, 349] width 5 height 13
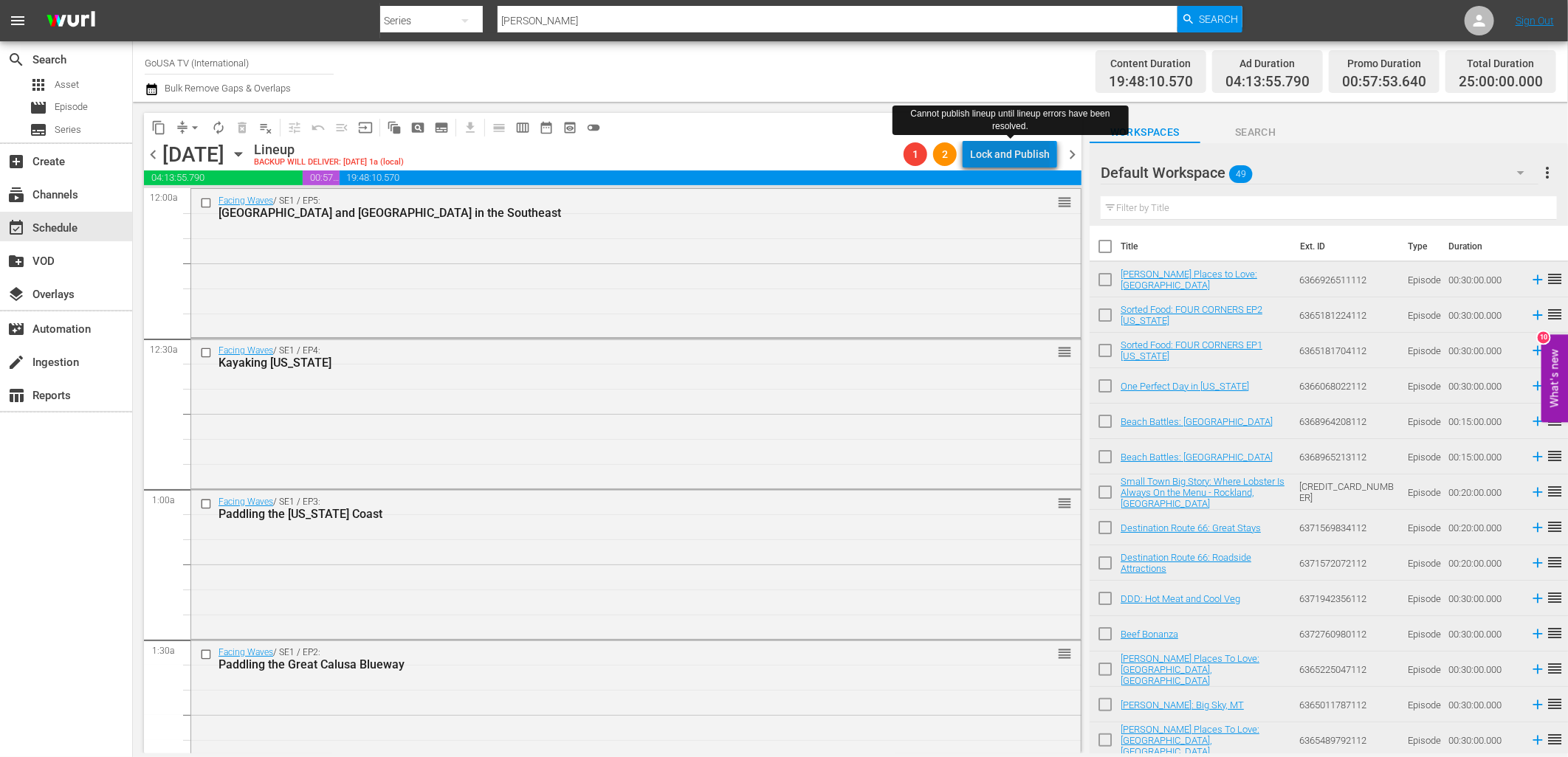
click at [1016, 159] on div "Lock and Publish" at bounding box center [1009, 154] width 80 height 27
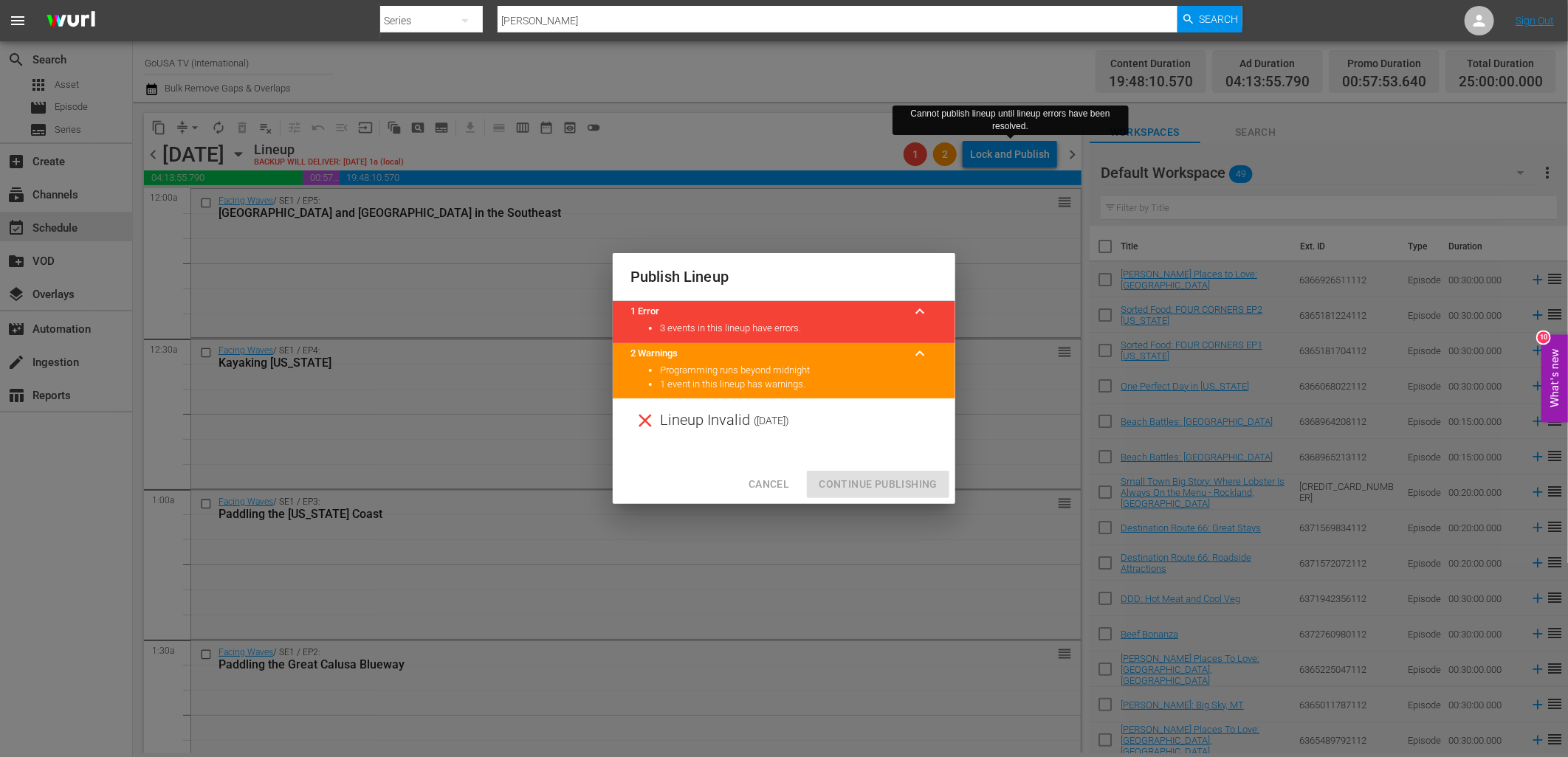
click at [756, 485] on span "Cancel" at bounding box center [768, 484] width 40 height 18
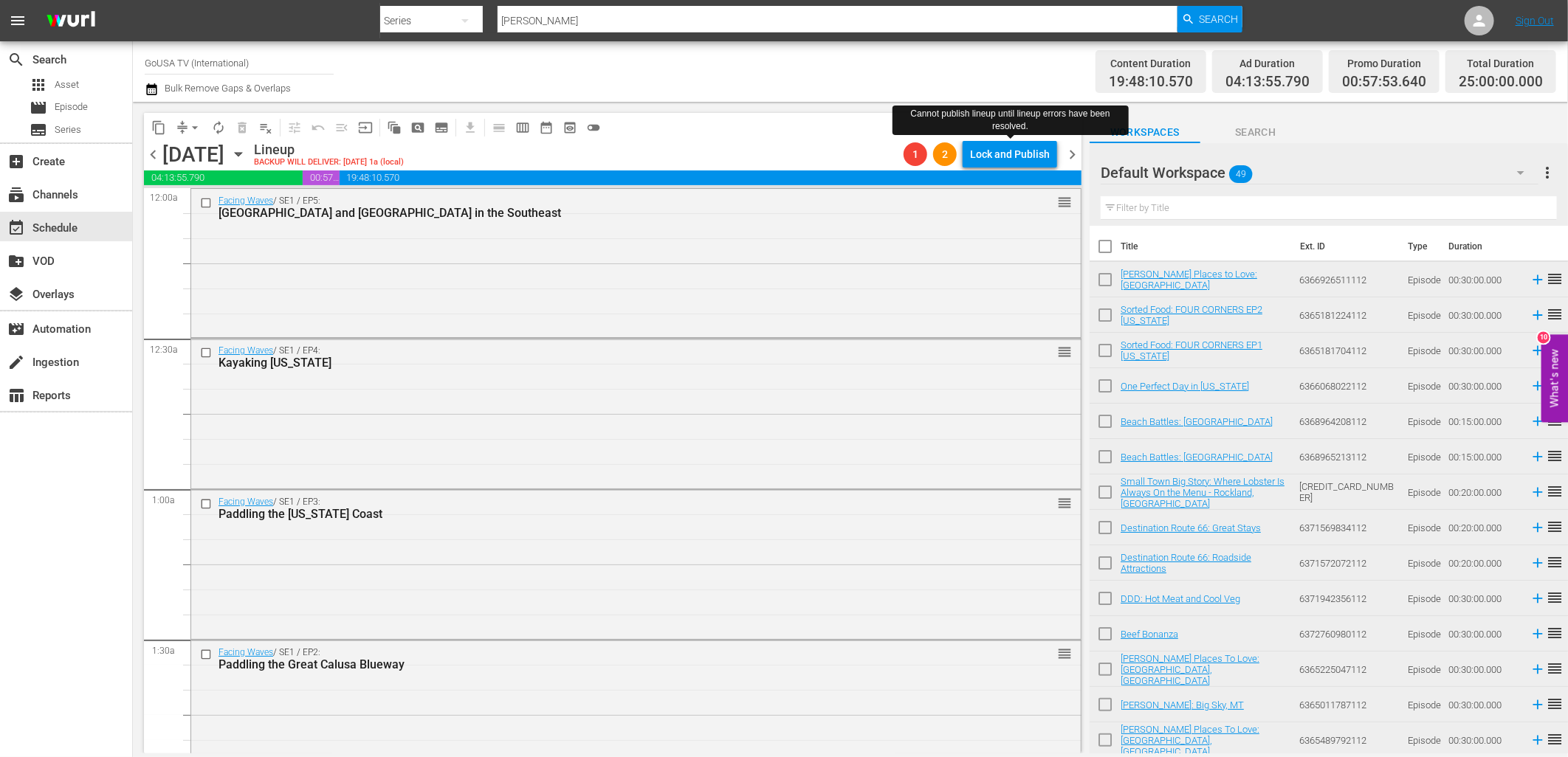
click at [803, 138] on div "content_copy compress arrow_drop_down autorenew_outlined delete_forever_outline…" at bounding box center [612, 127] width 937 height 29
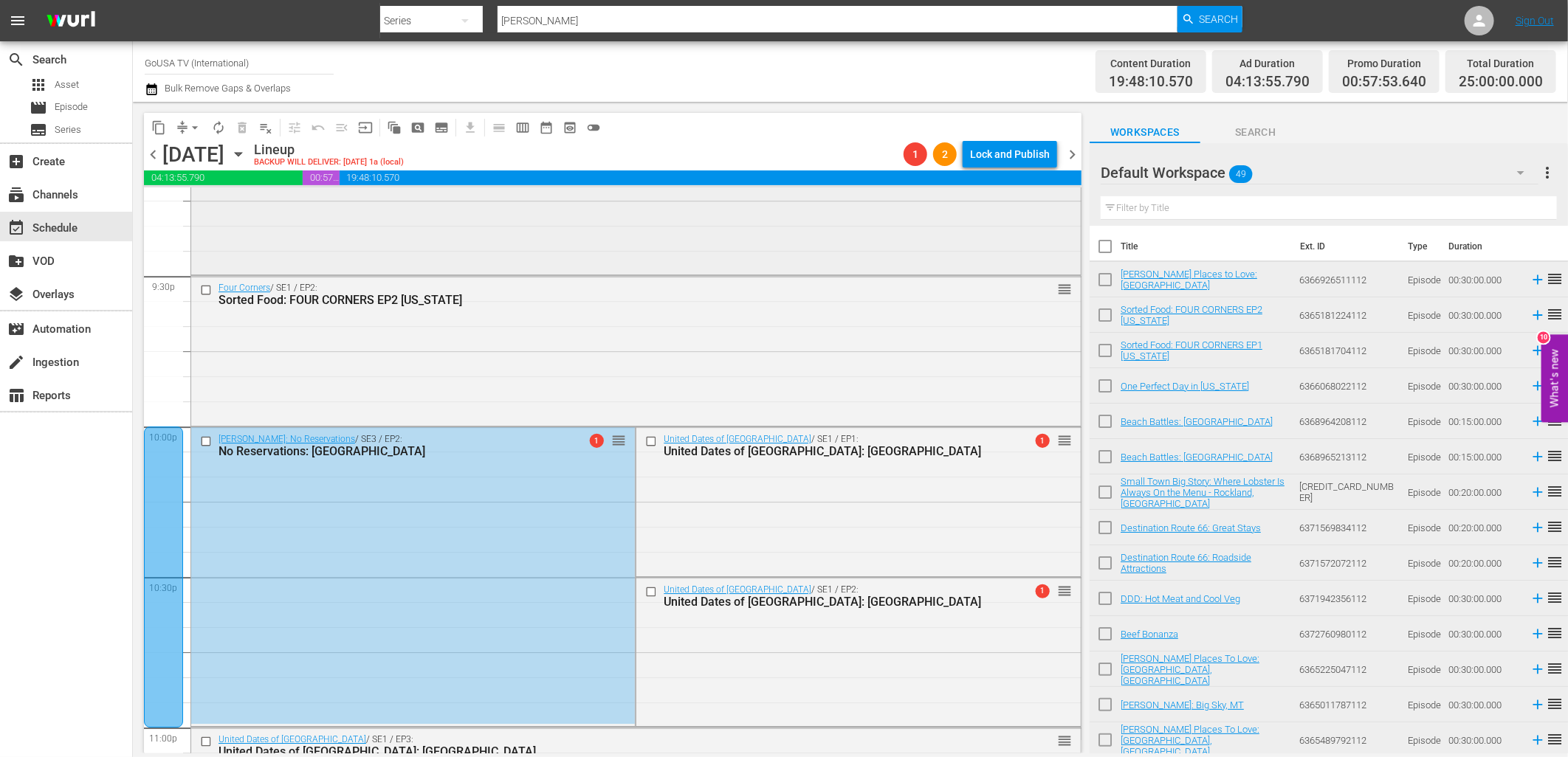
scroll to position [6413, 0]
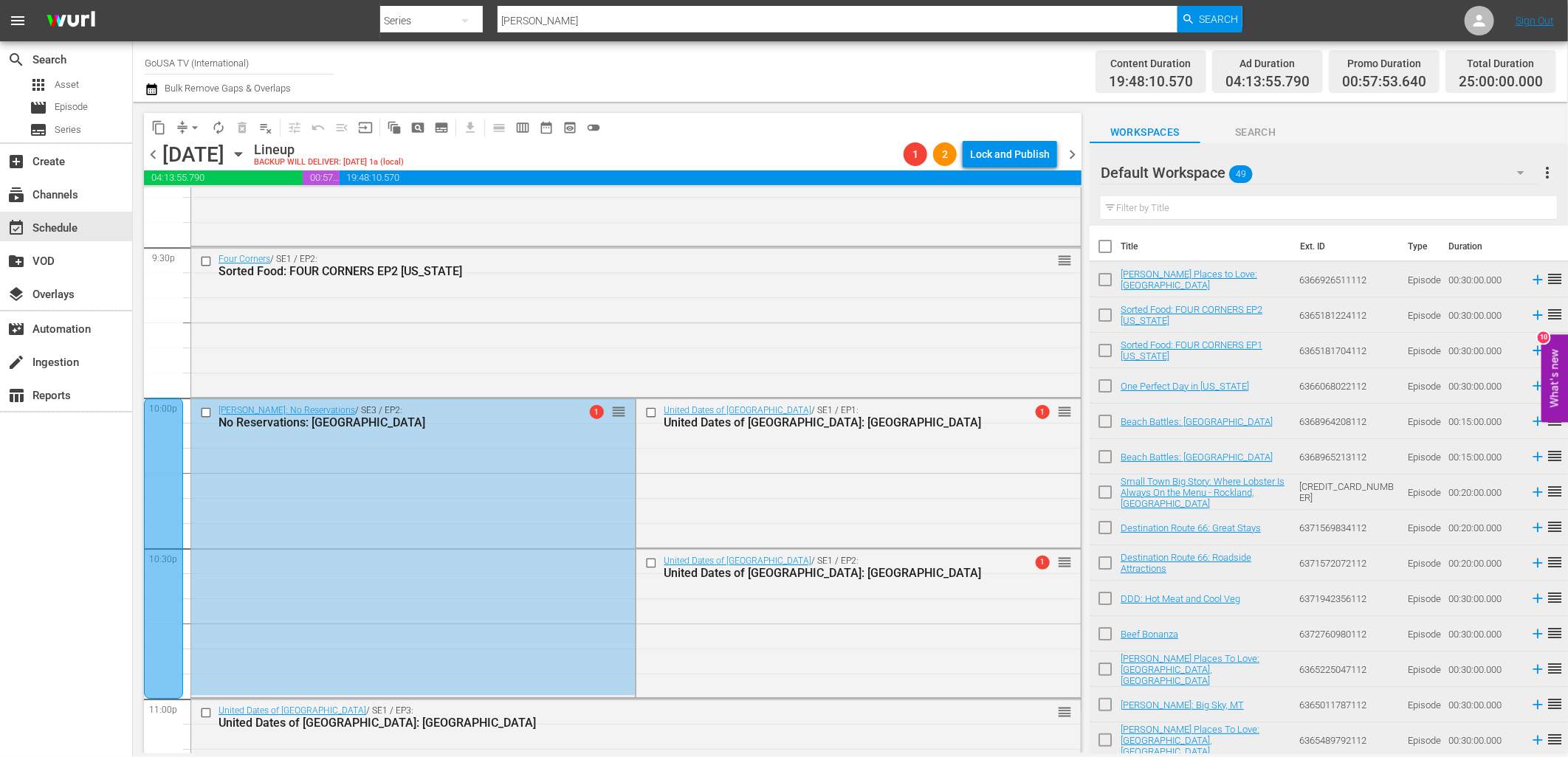
click at [204, 411] on input "checkbox" at bounding box center [208, 413] width 15 height 13
click at [235, 127] on span "delete_forever_outlined" at bounding box center [241, 127] width 14 height 14
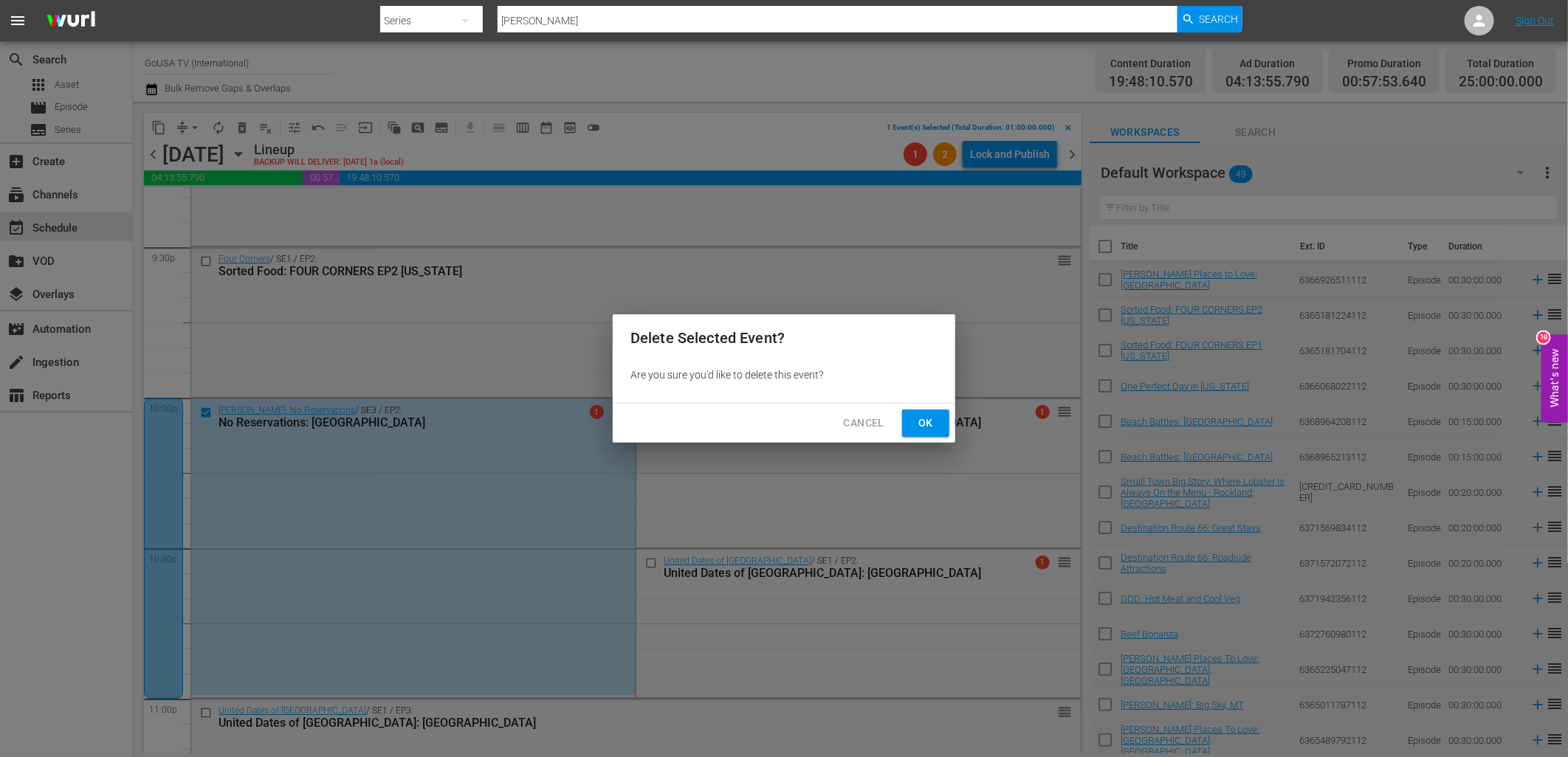
click at [940, 424] on button "Ok" at bounding box center [925, 423] width 47 height 27
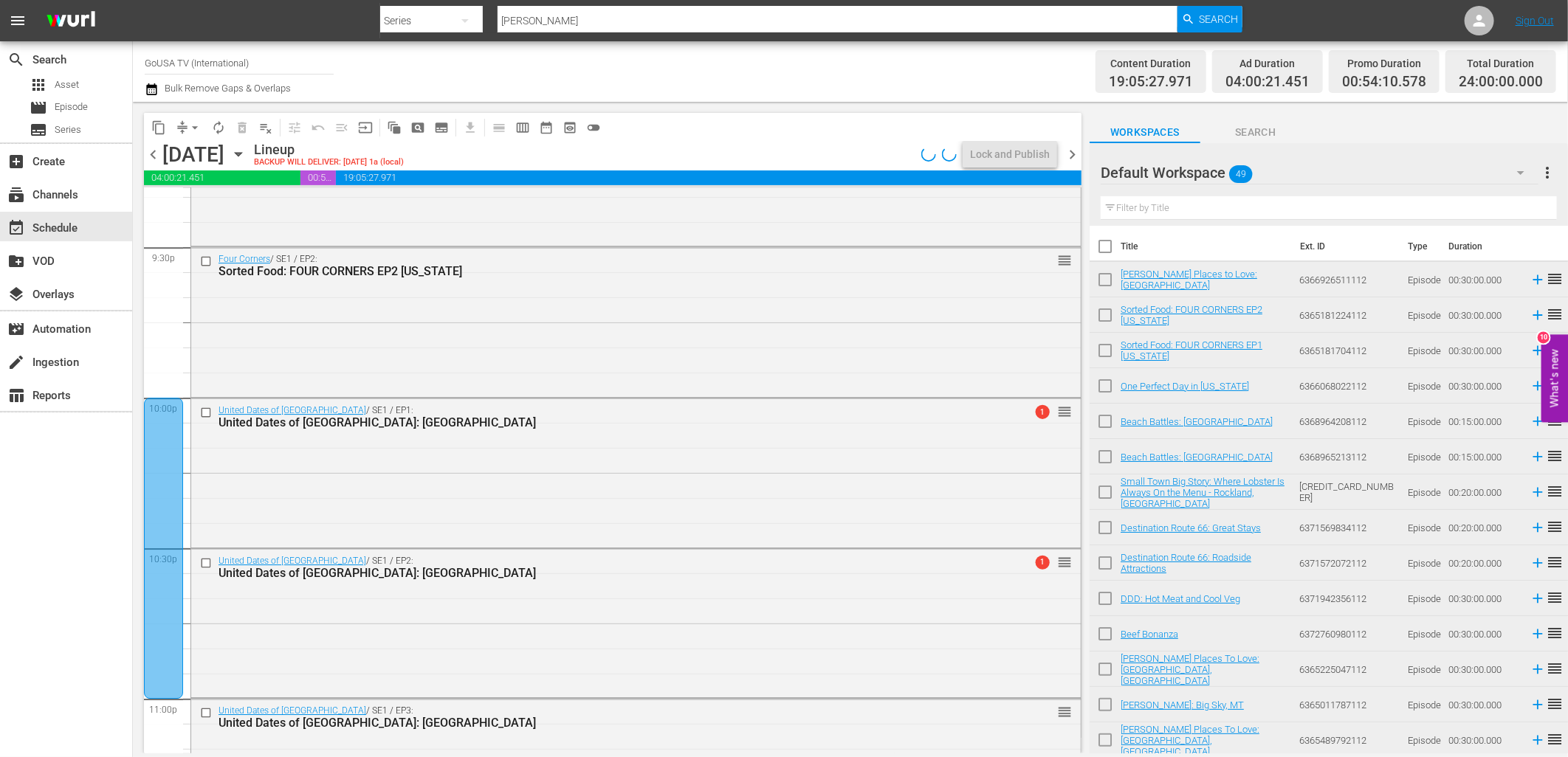
click at [150, 456] on div at bounding box center [164, 548] width 39 height 301
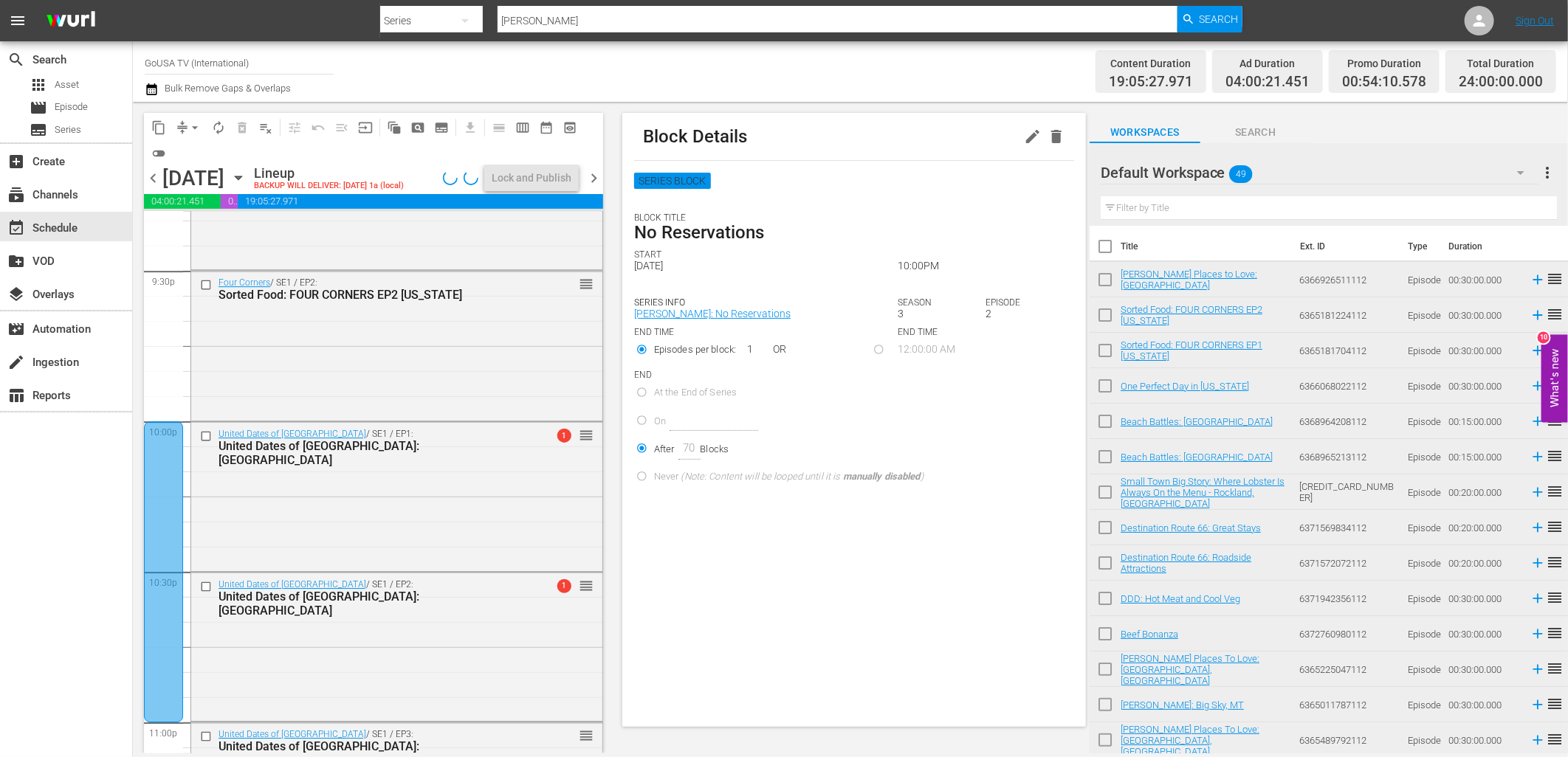
click at [156, 456] on div at bounding box center [164, 571] width 39 height 301
drag, startPoint x: 156, startPoint y: 455, endPoint x: 1044, endPoint y: 133, distance: 944.6
click at [1051, 133] on icon "button" at bounding box center [1056, 137] width 11 height 14
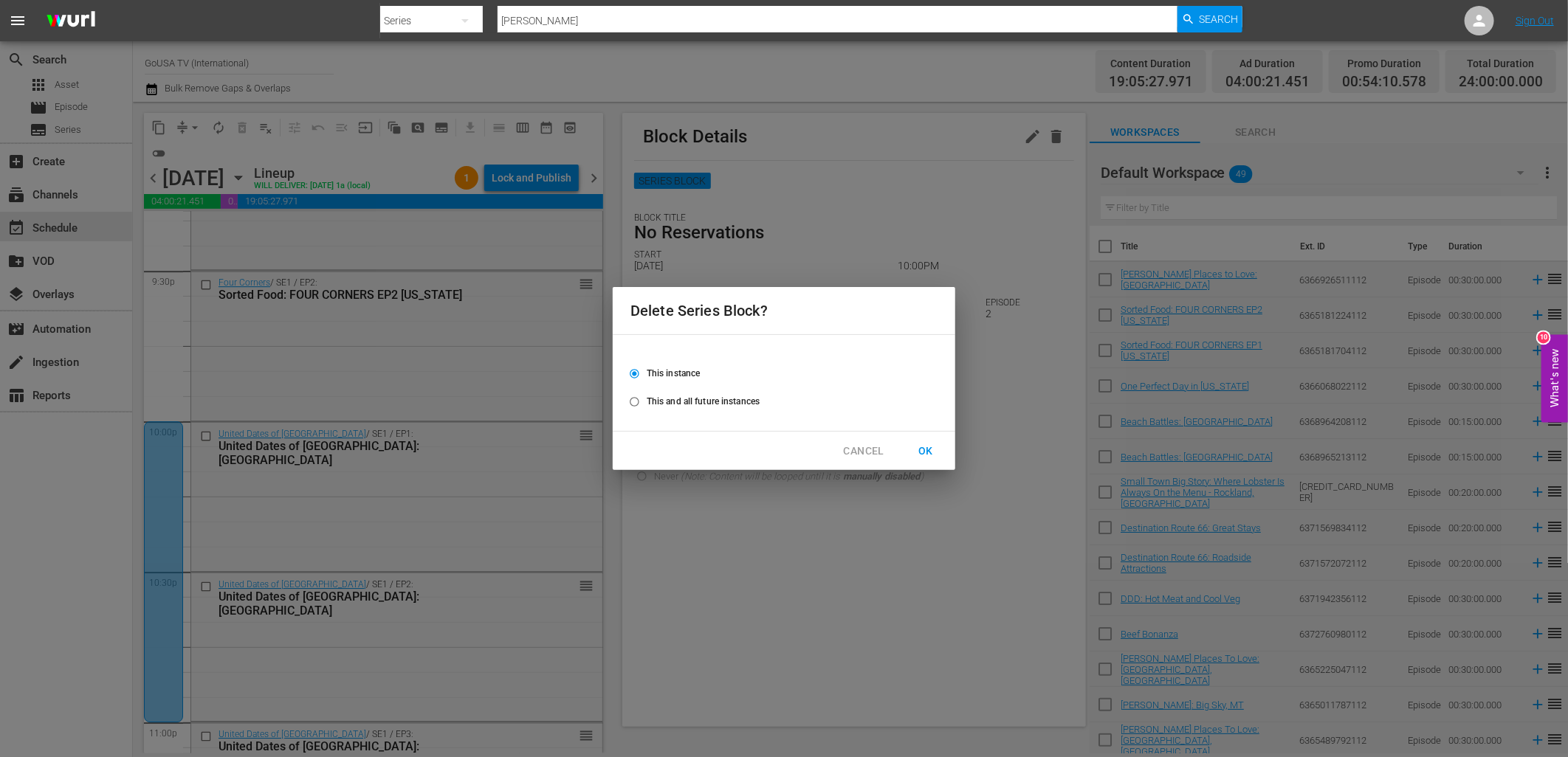
click at [705, 397] on span "This and all future instances" at bounding box center [703, 401] width 113 height 14
click at [647, 397] on input "This and all future instances" at bounding box center [634, 404] width 24 height 24
radio input "true"
click at [928, 448] on span "OK" at bounding box center [925, 451] width 24 height 18
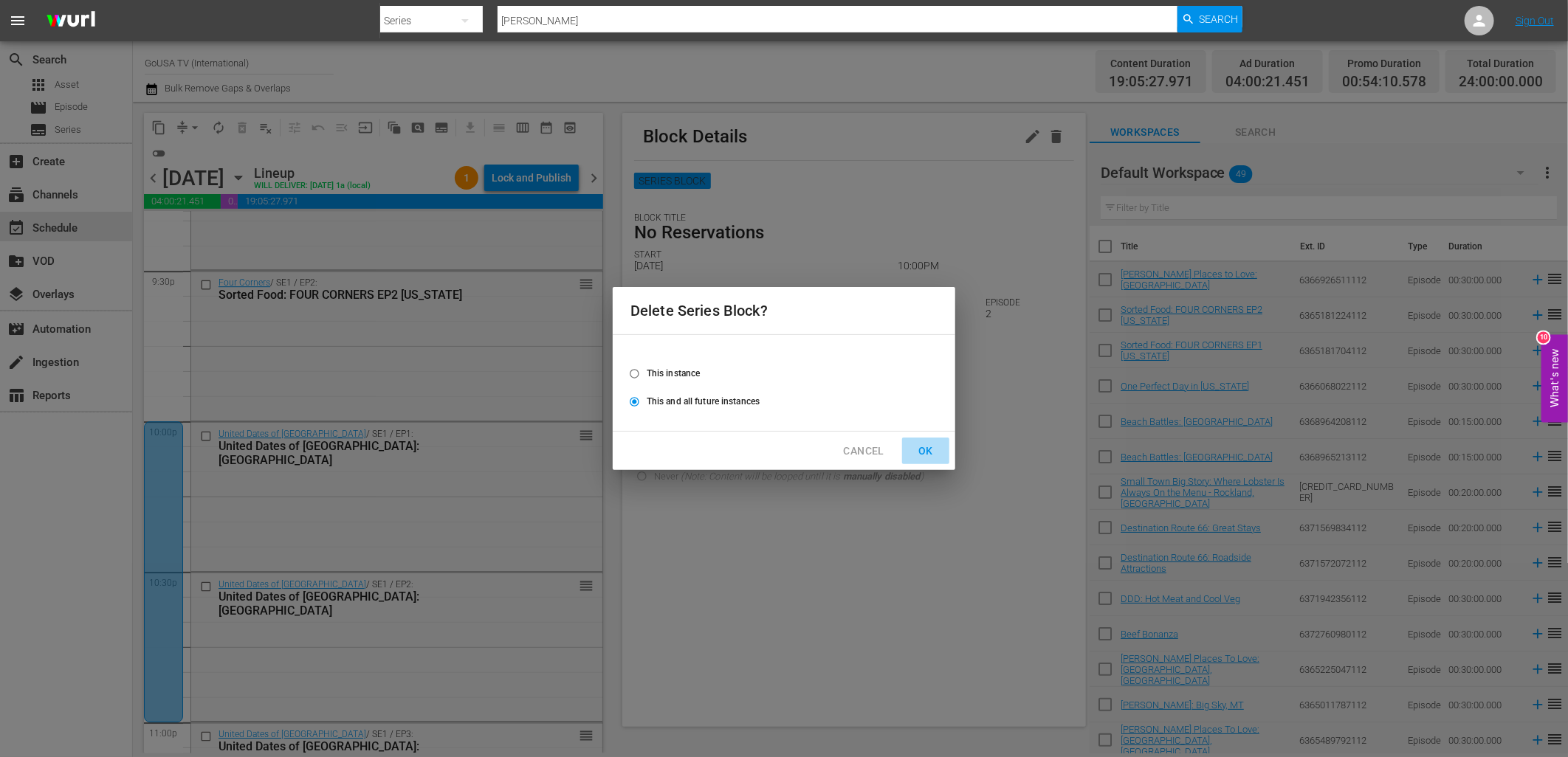
radio input "false"
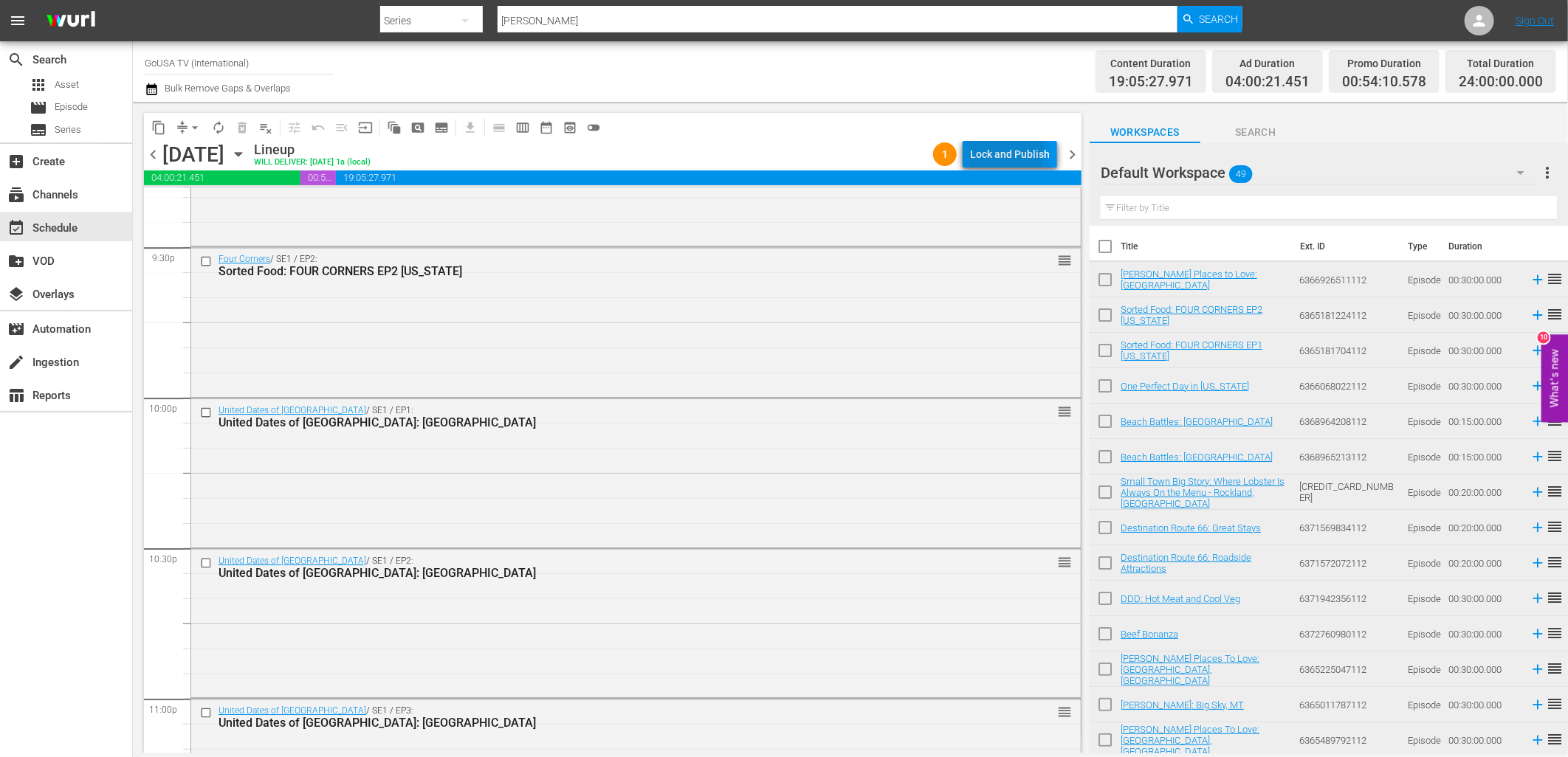
click at [1000, 152] on div "Lock and Publish" at bounding box center [1009, 154] width 80 height 27
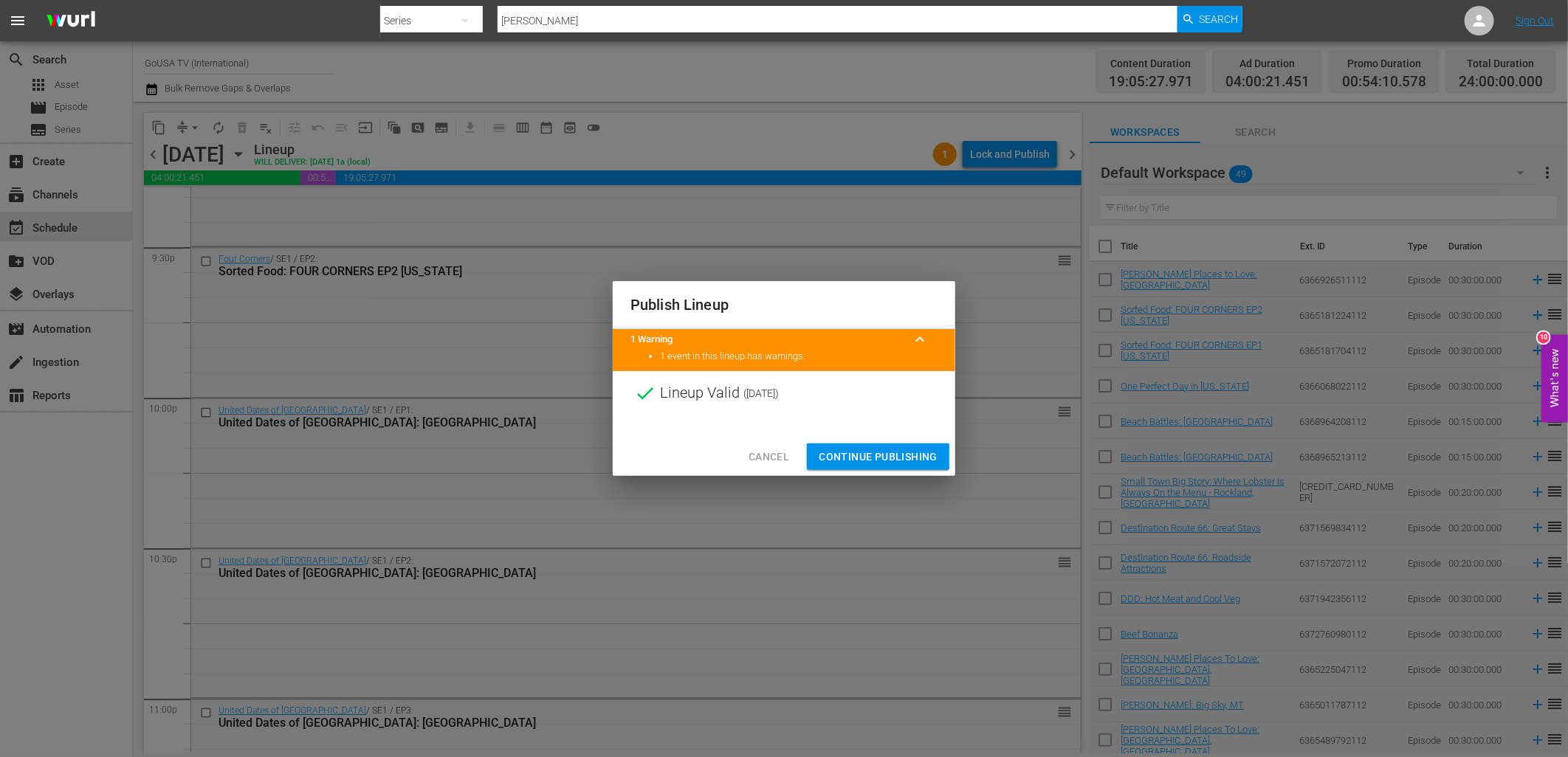
click at [889, 454] on span "Continue Publishing" at bounding box center [878, 457] width 119 height 18
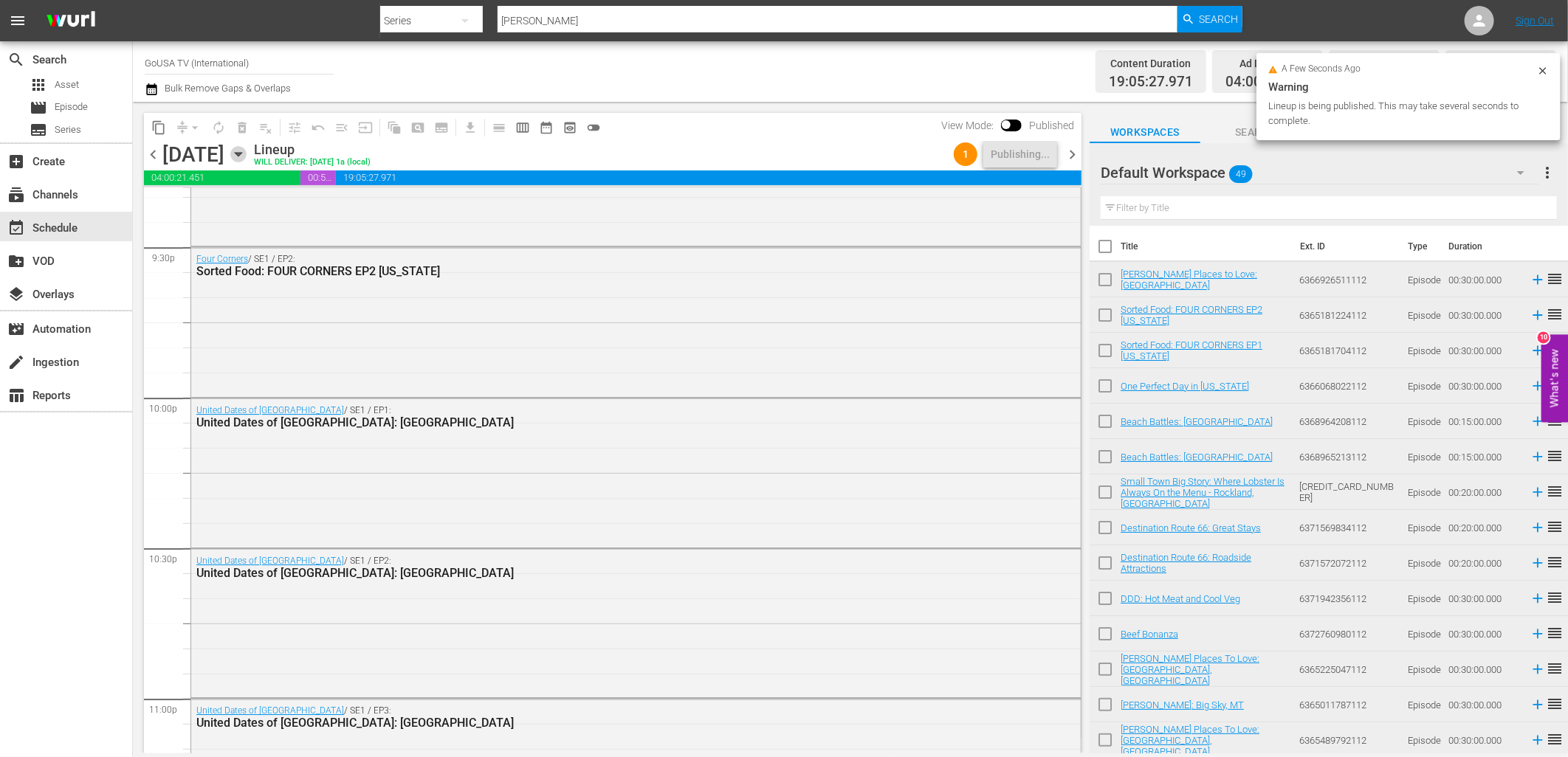
click at [247, 151] on icon "button" at bounding box center [238, 154] width 16 height 16
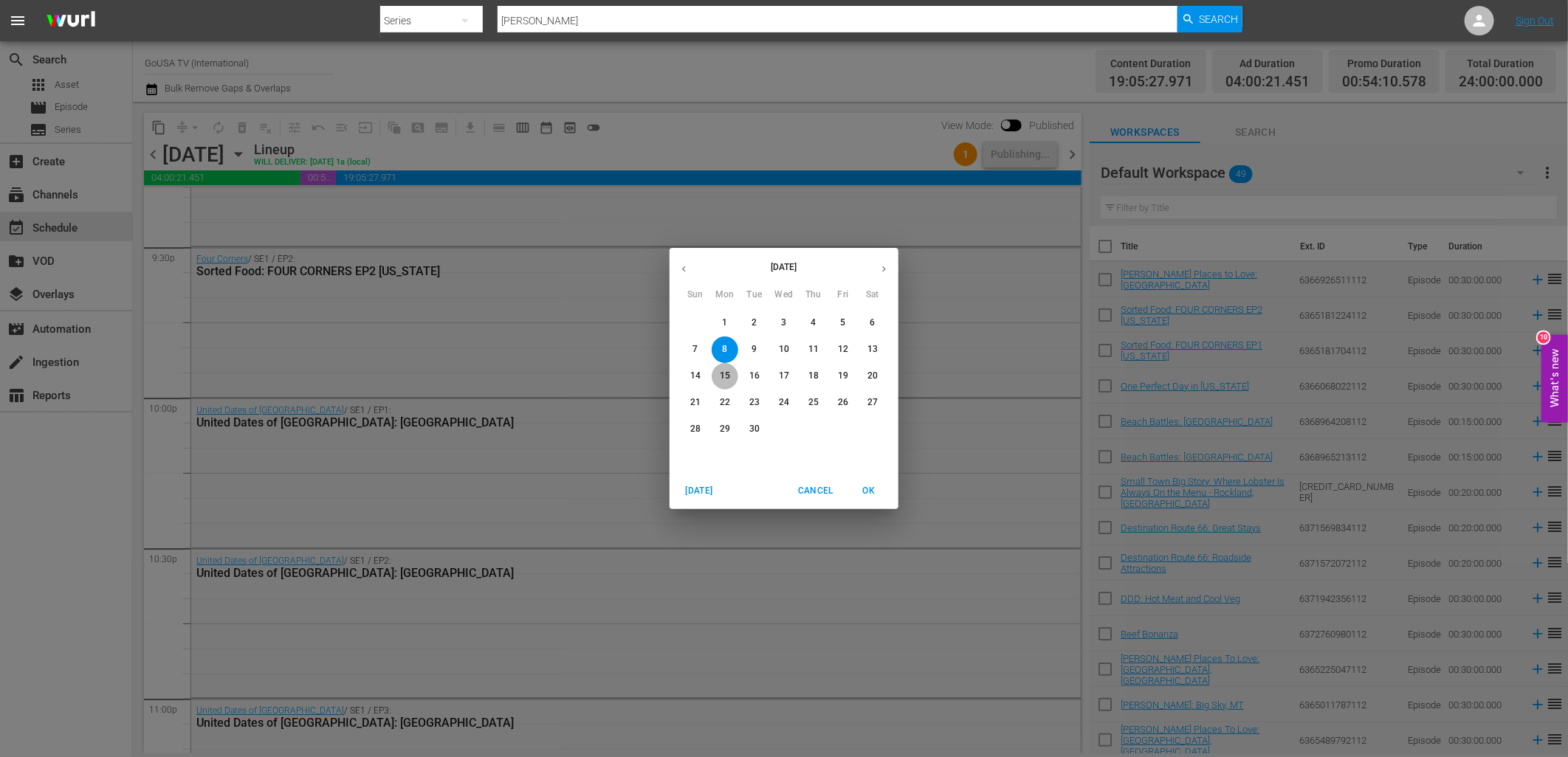
click at [732, 372] on span "15" at bounding box center [725, 375] width 27 height 13
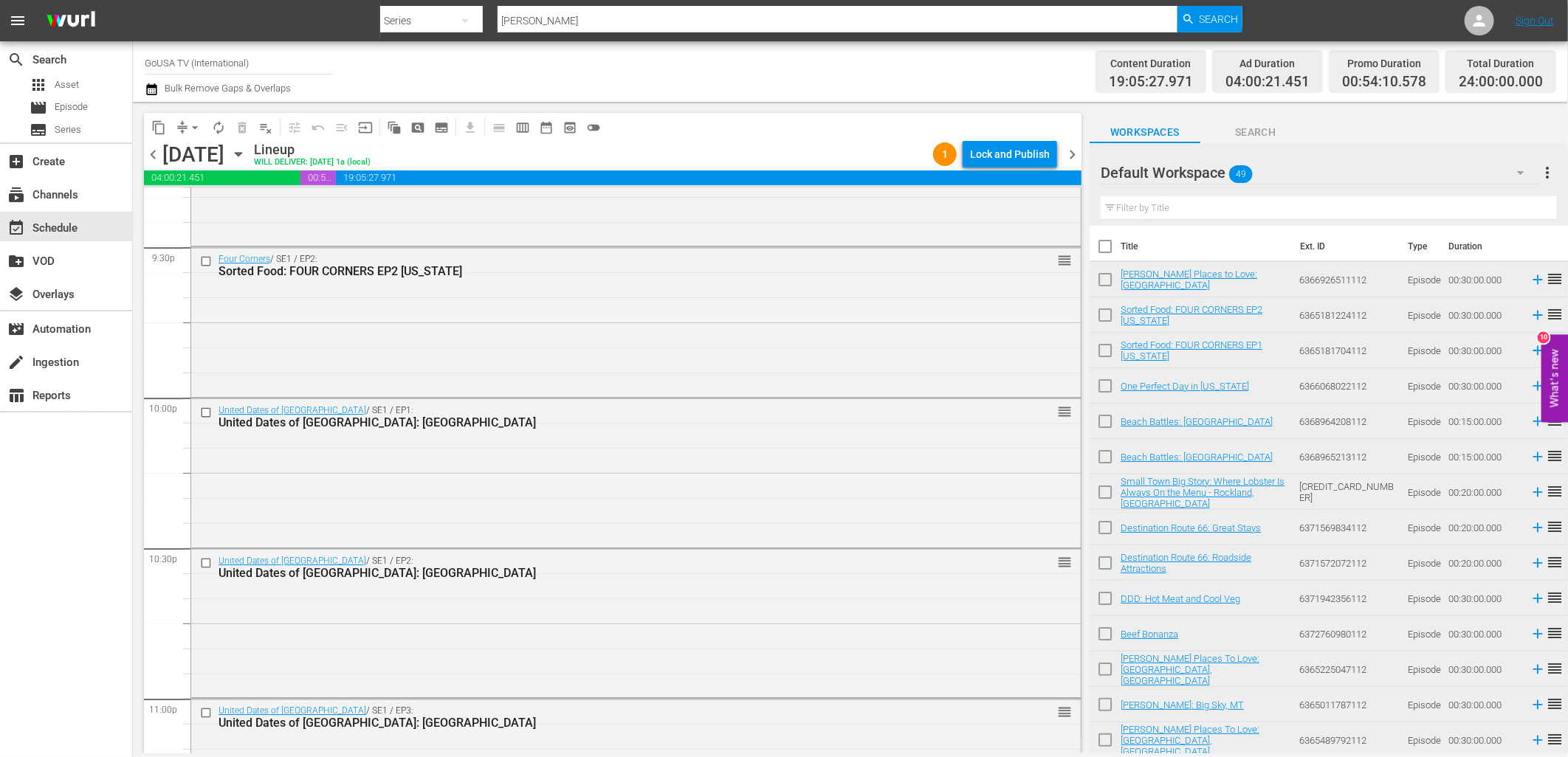
click at [1012, 157] on div "Lock and Publish" at bounding box center [1009, 154] width 80 height 27
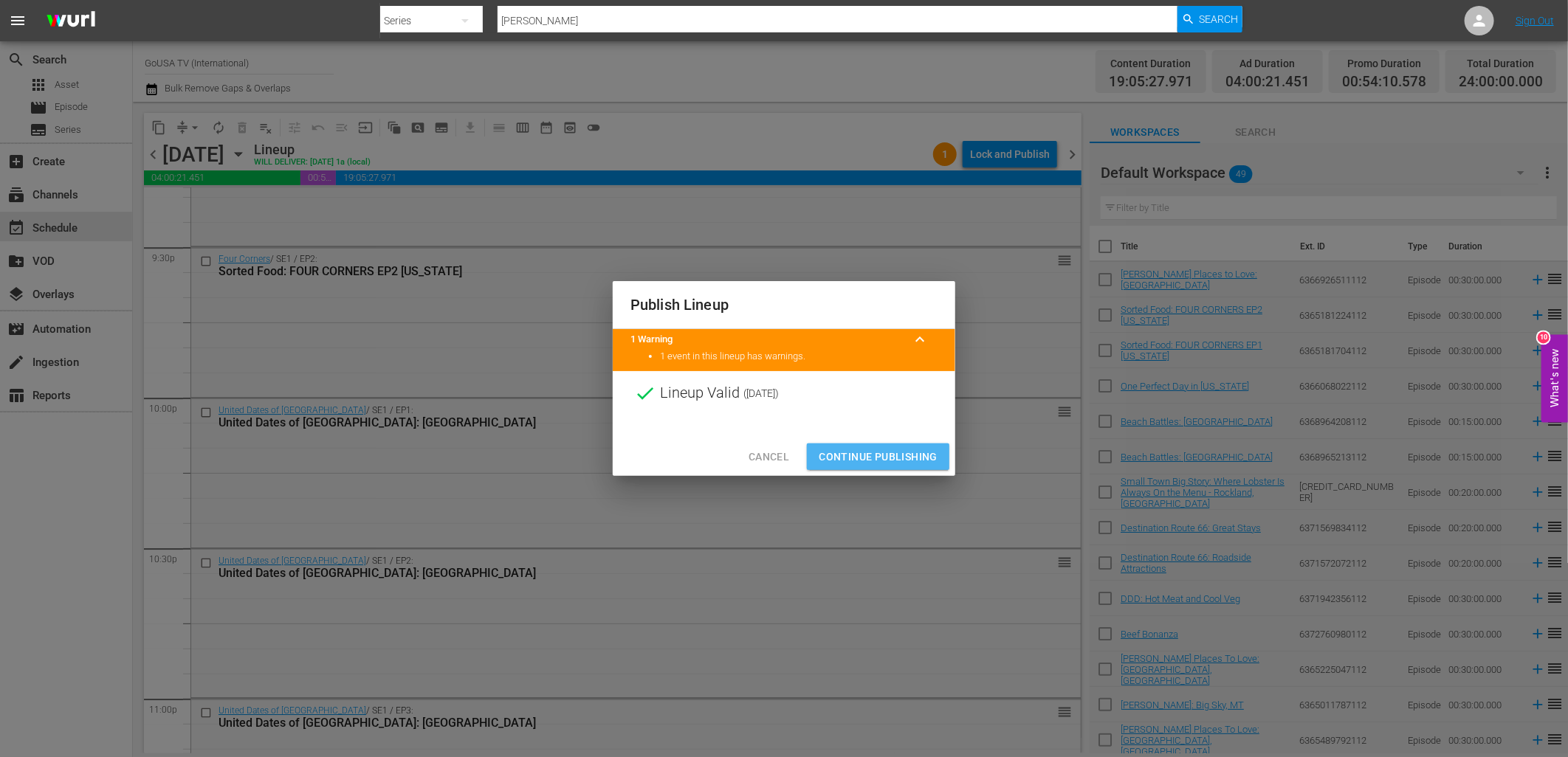
click at [881, 448] on span "Continue Publishing" at bounding box center [878, 457] width 119 height 18
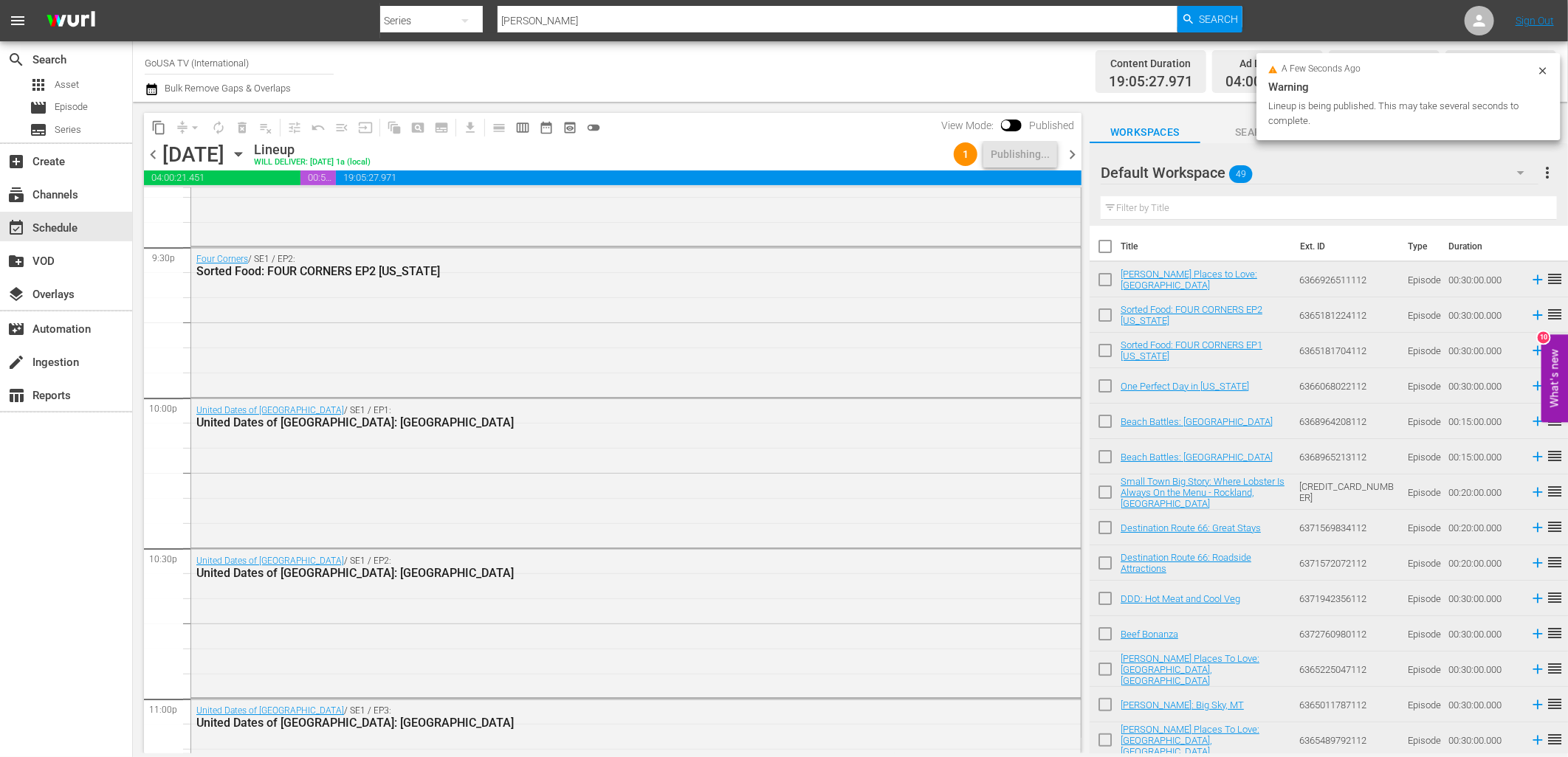
click at [247, 157] on icon "button" at bounding box center [238, 154] width 16 height 16
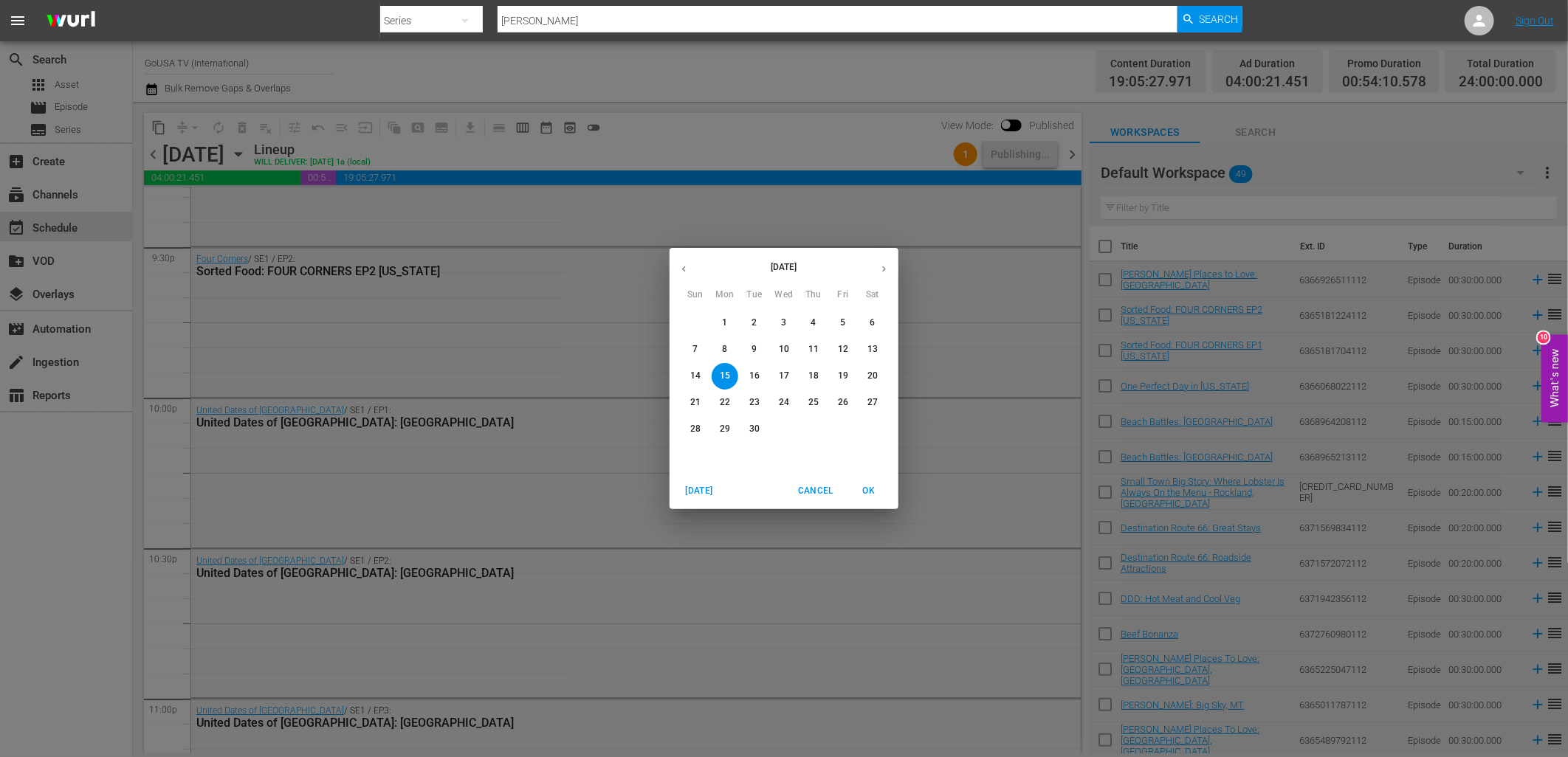
click at [731, 400] on span "22" at bounding box center [725, 402] width 27 height 13
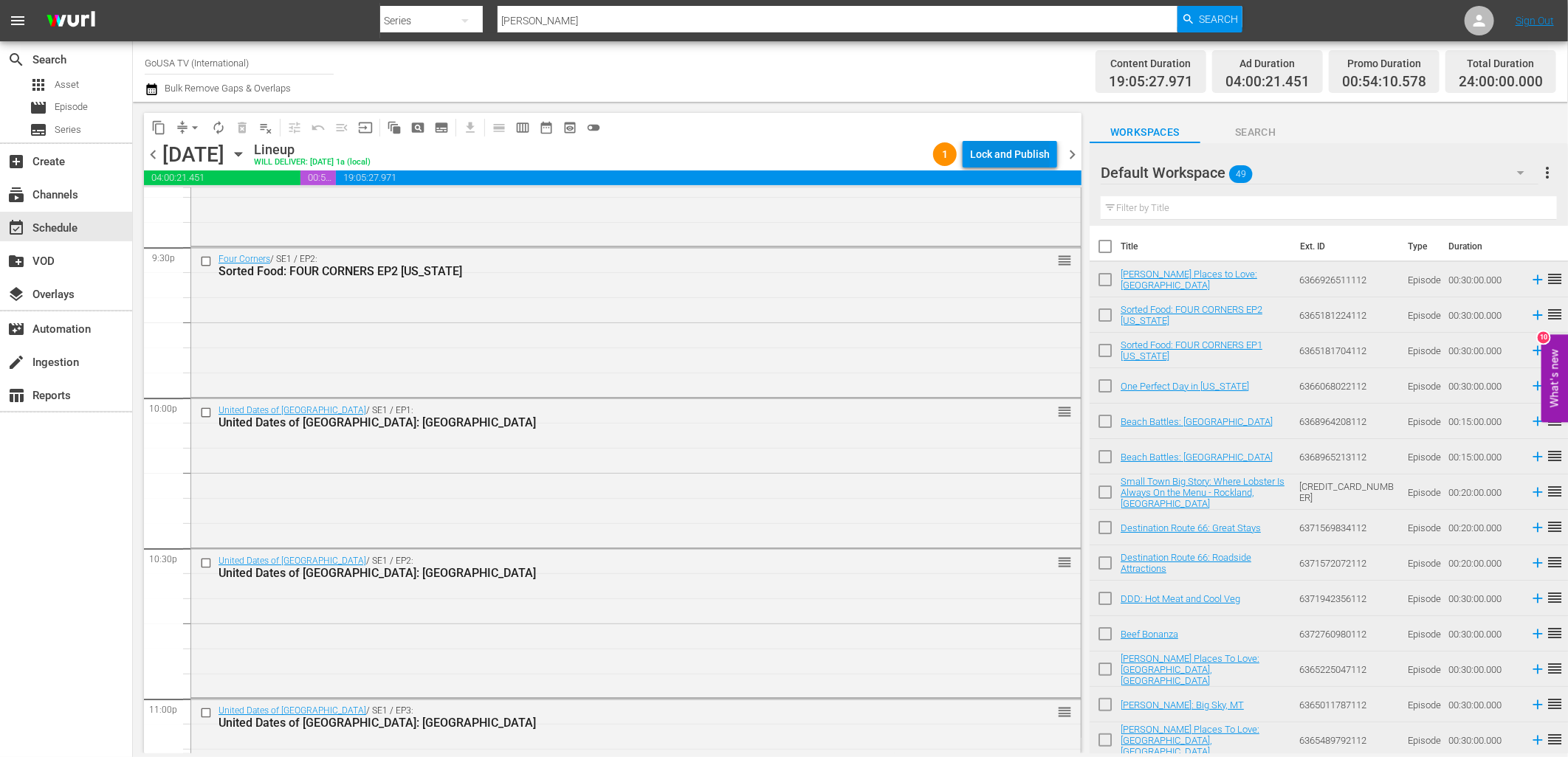
click at [983, 150] on div "Lock and Publish" at bounding box center [1009, 154] width 80 height 27
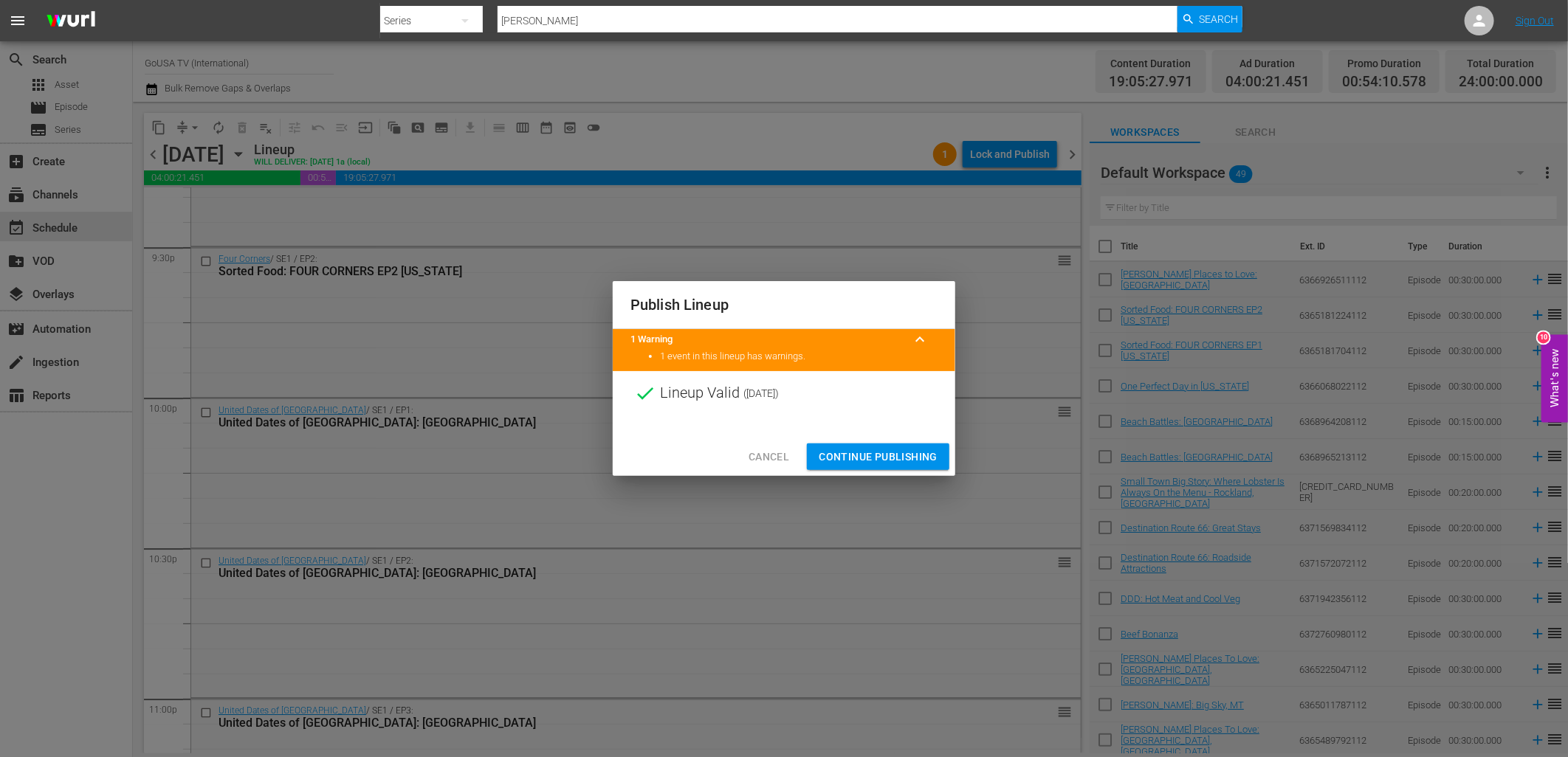
click at [890, 454] on span "Continue Publishing" at bounding box center [878, 457] width 119 height 18
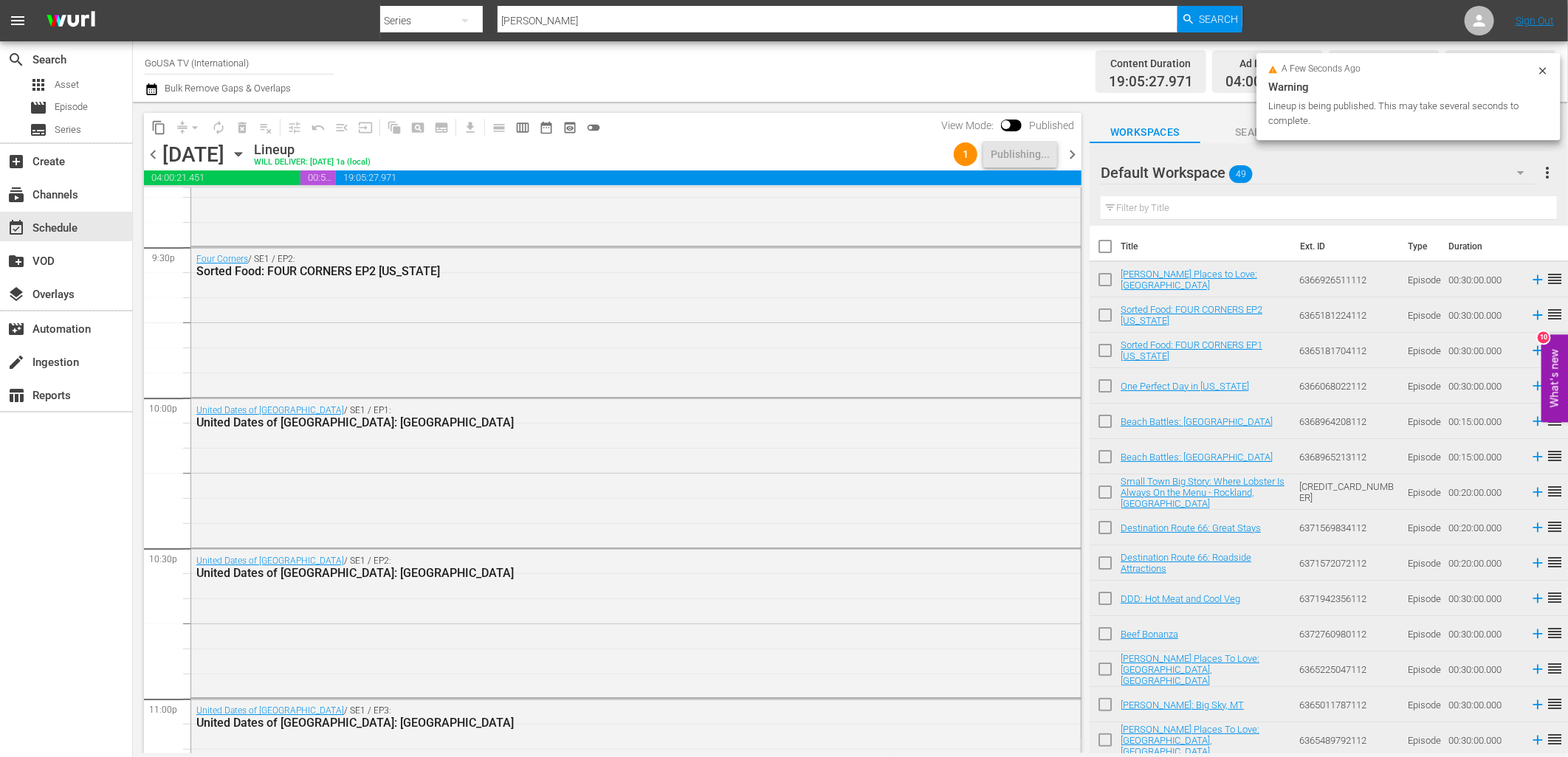
click at [247, 151] on icon "button" at bounding box center [238, 154] width 16 height 16
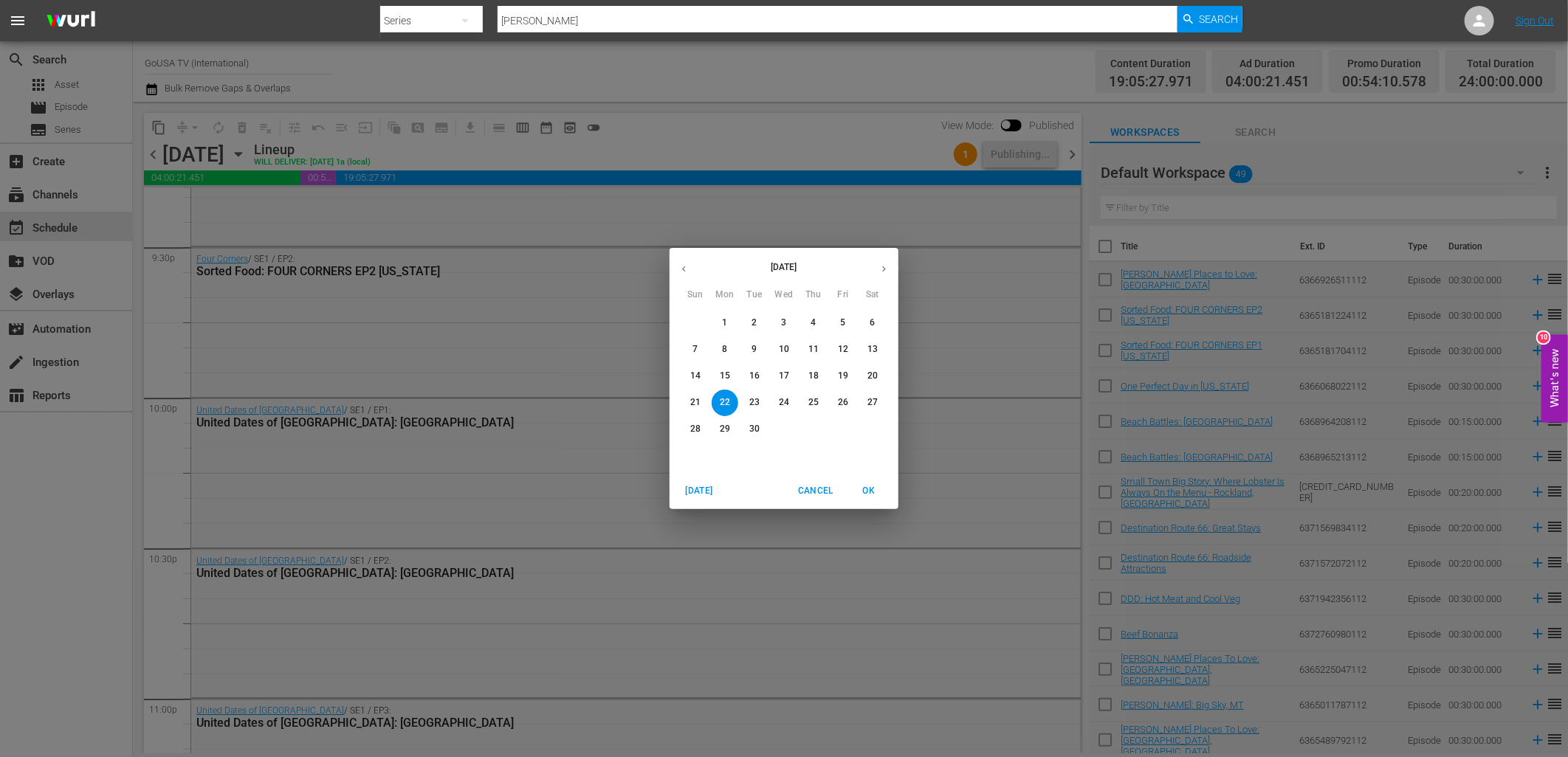
click at [719, 428] on p "29" at bounding box center [725, 429] width 11 height 13
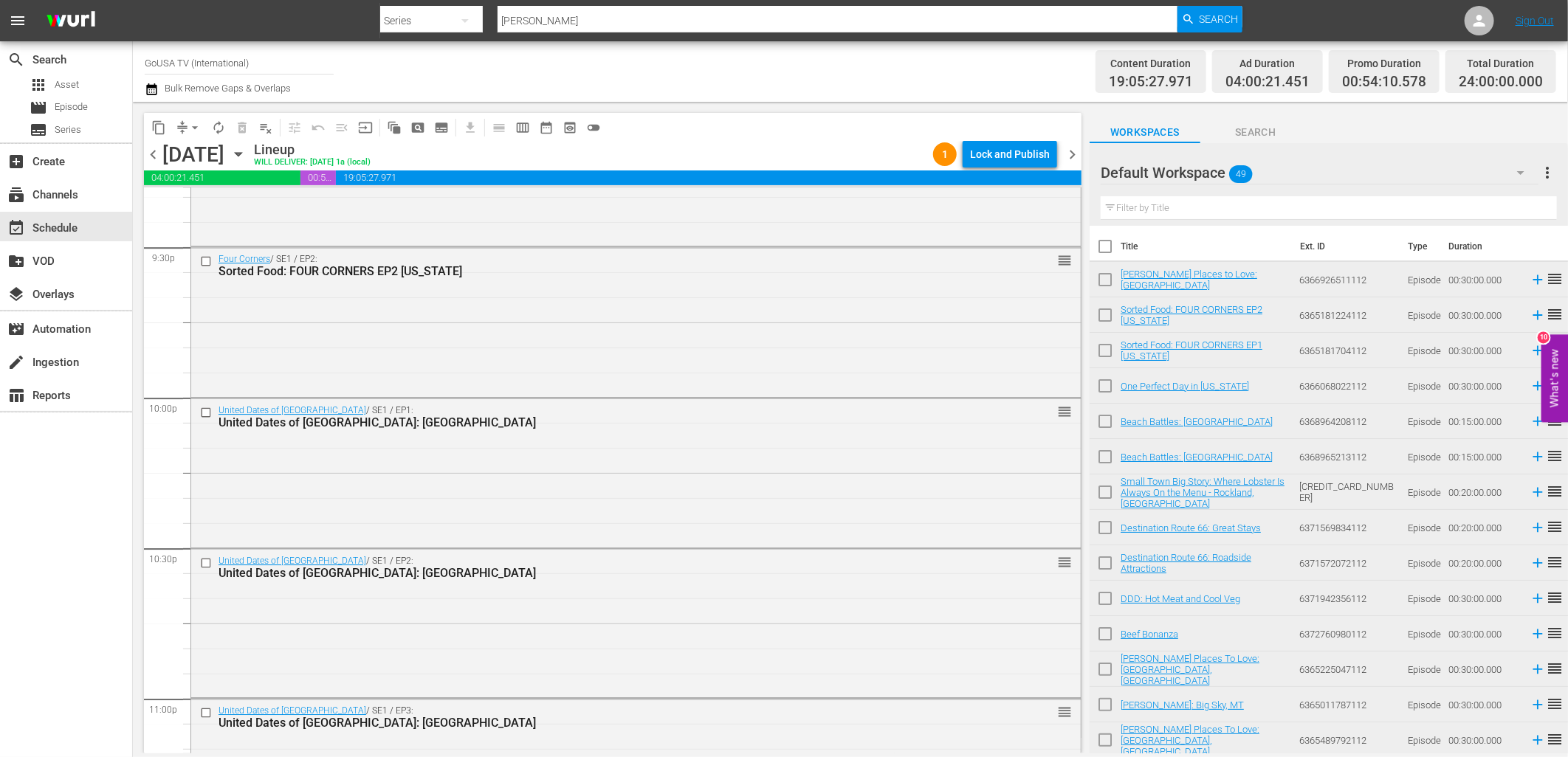
click at [1012, 156] on div "Lock and Publish" at bounding box center [1009, 154] width 80 height 27
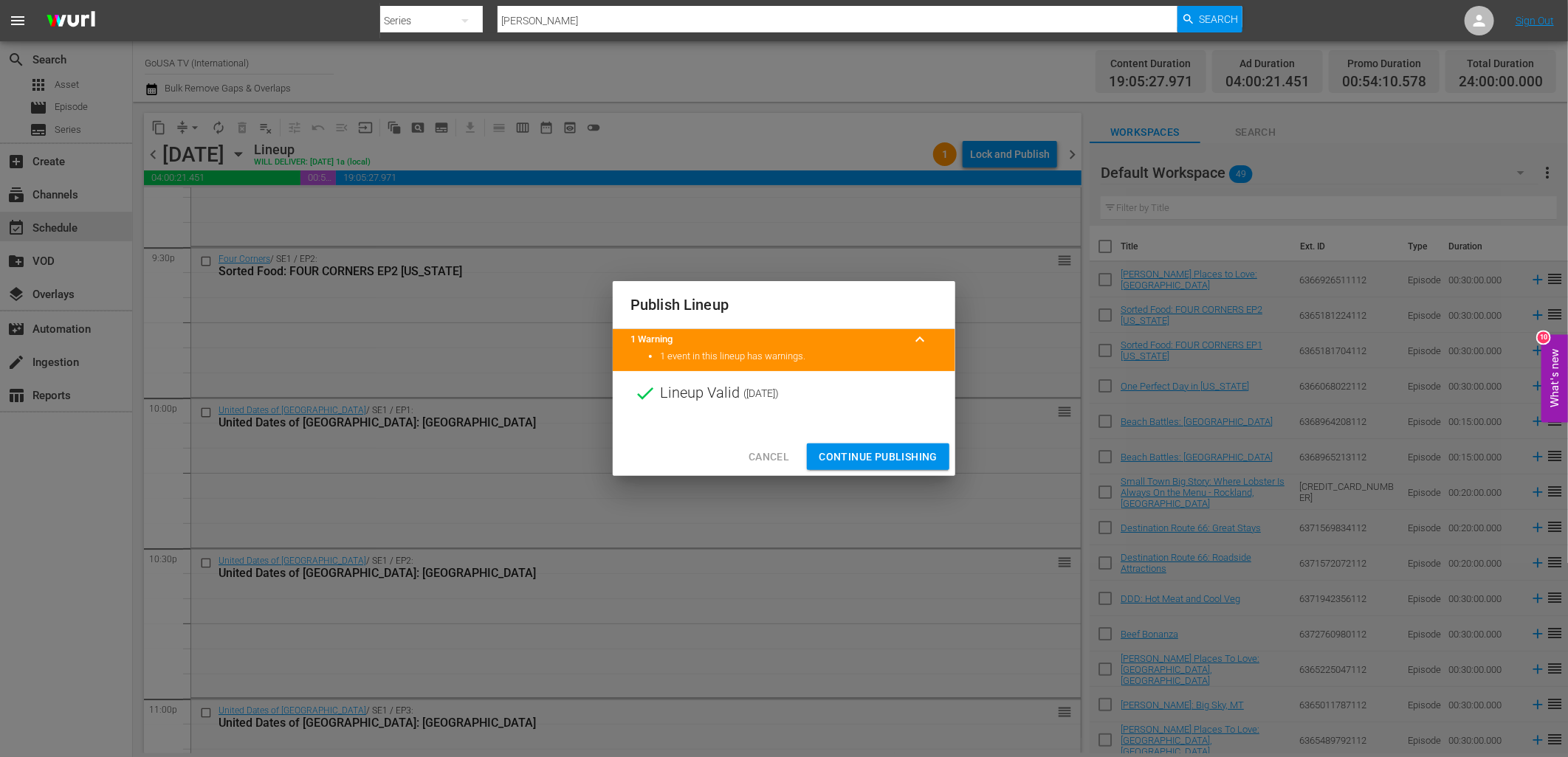
click at [904, 457] on span "Continue Publishing" at bounding box center [878, 457] width 119 height 18
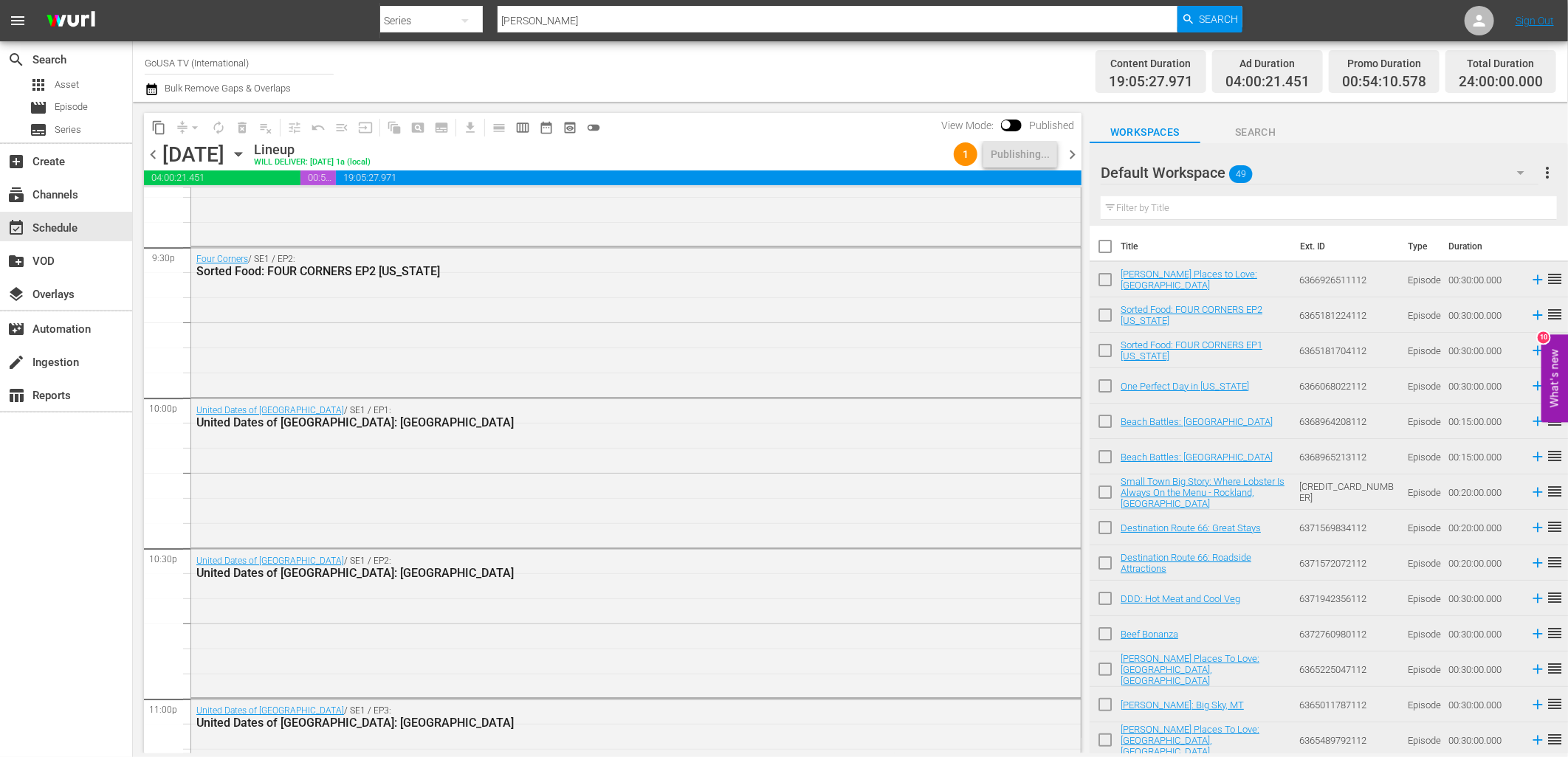
click at [247, 150] on icon "button" at bounding box center [238, 154] width 16 height 16
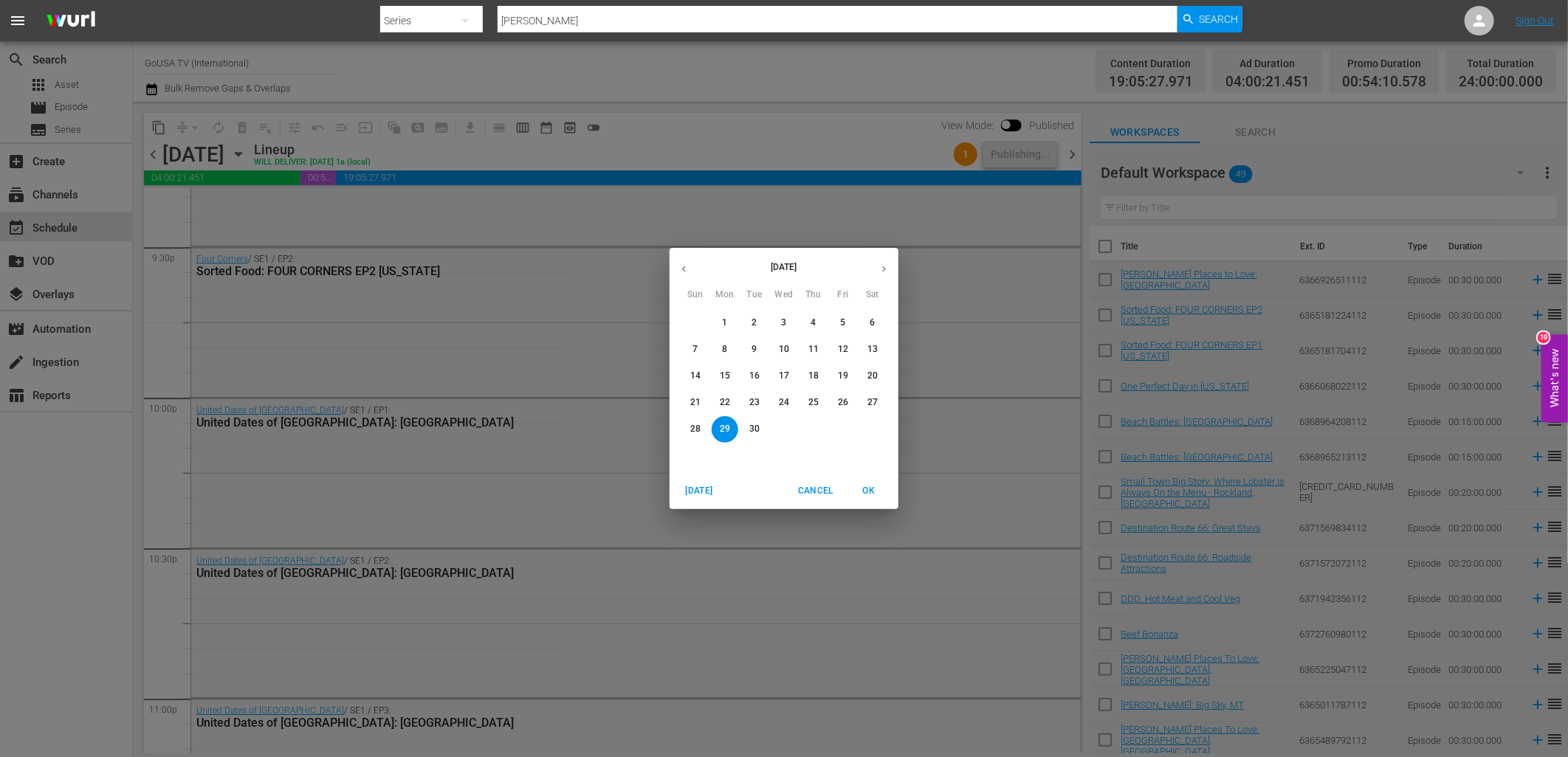
click at [753, 317] on p "2" at bounding box center [754, 322] width 5 height 13
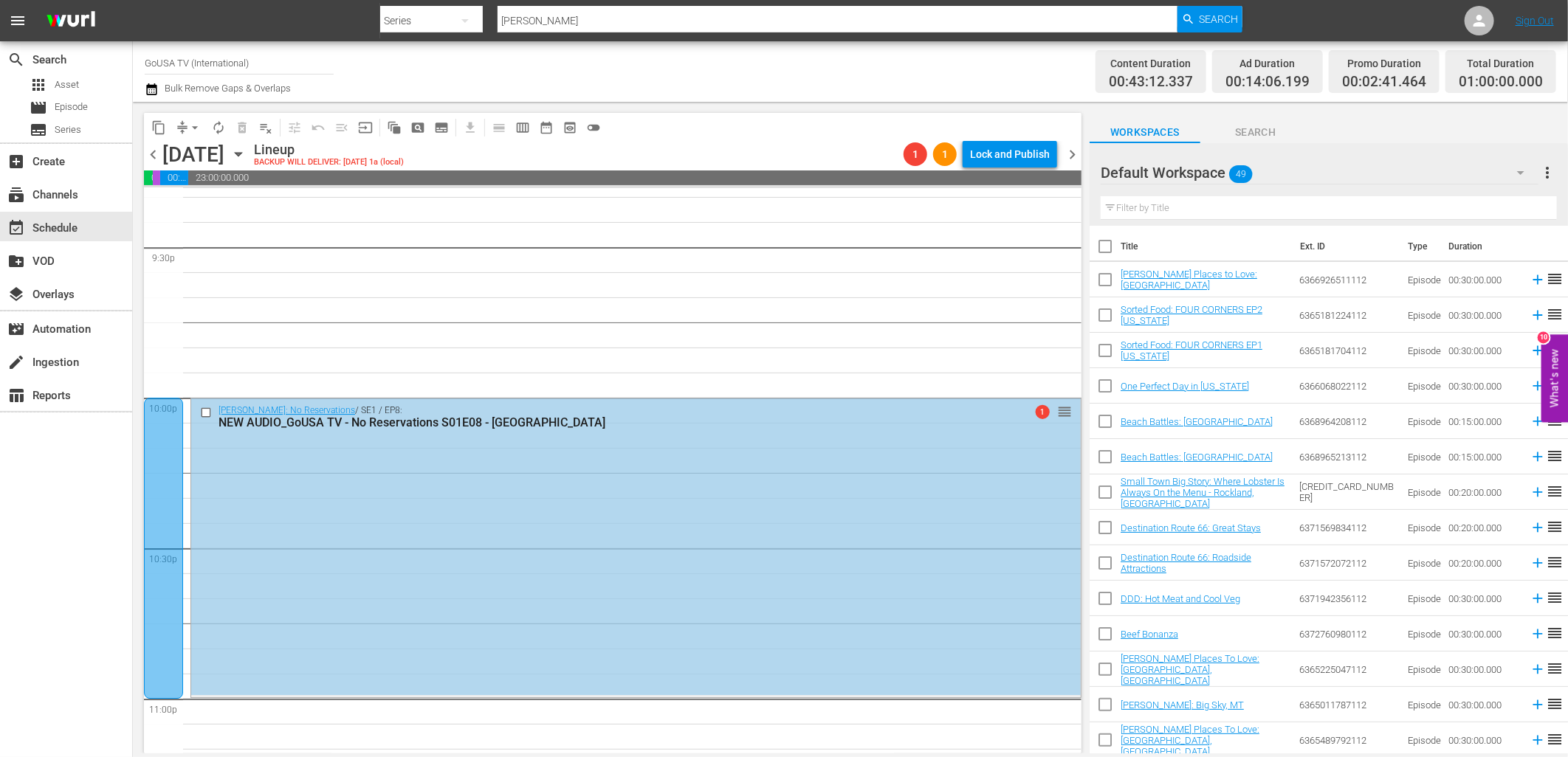
click at [209, 410] on input "checkbox" at bounding box center [208, 413] width 15 height 13
click at [241, 128] on span "delete_forever_outlined" at bounding box center [241, 127] width 14 height 14
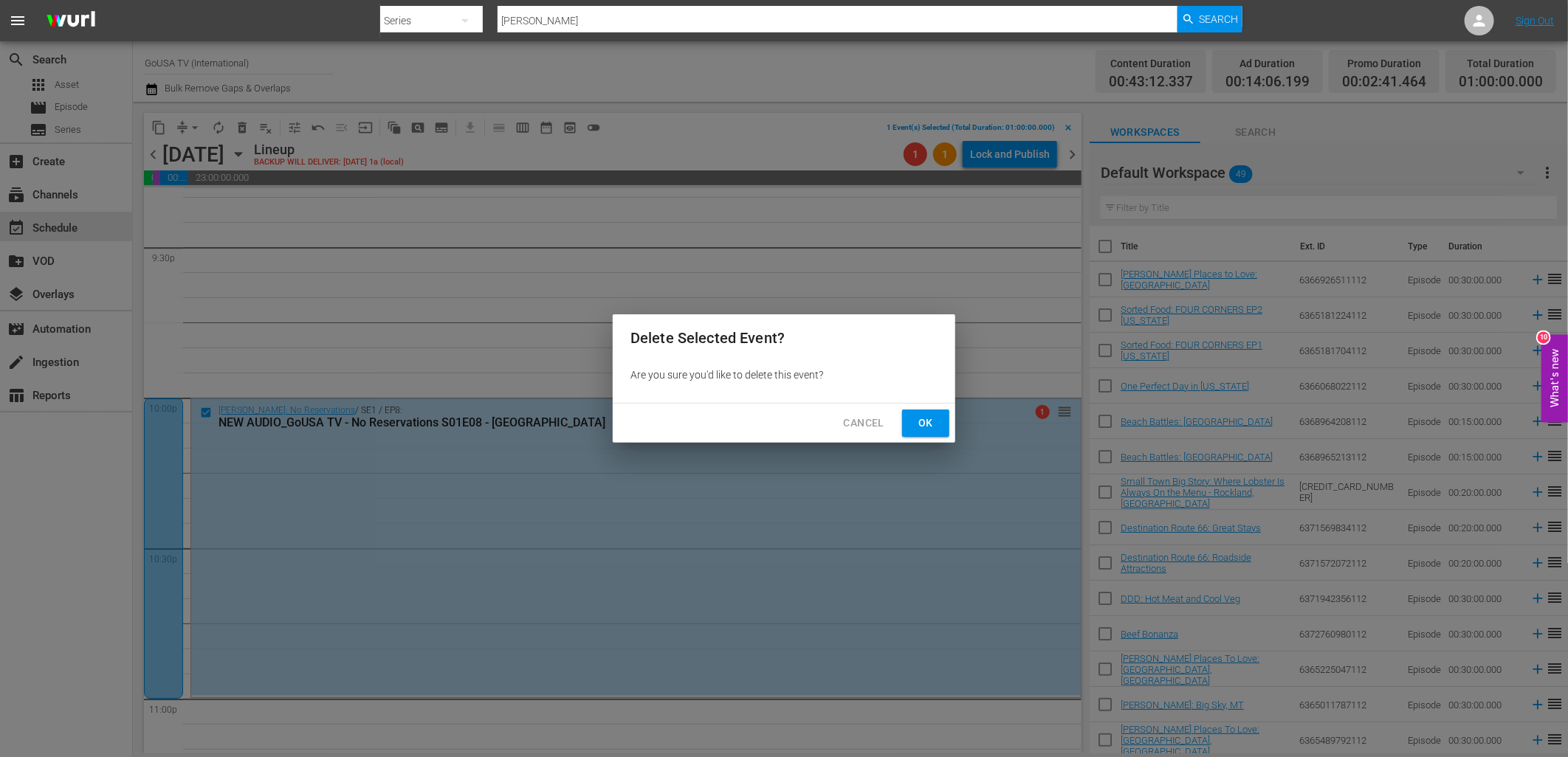
click at [928, 421] on span "Ok" at bounding box center [925, 423] width 24 height 18
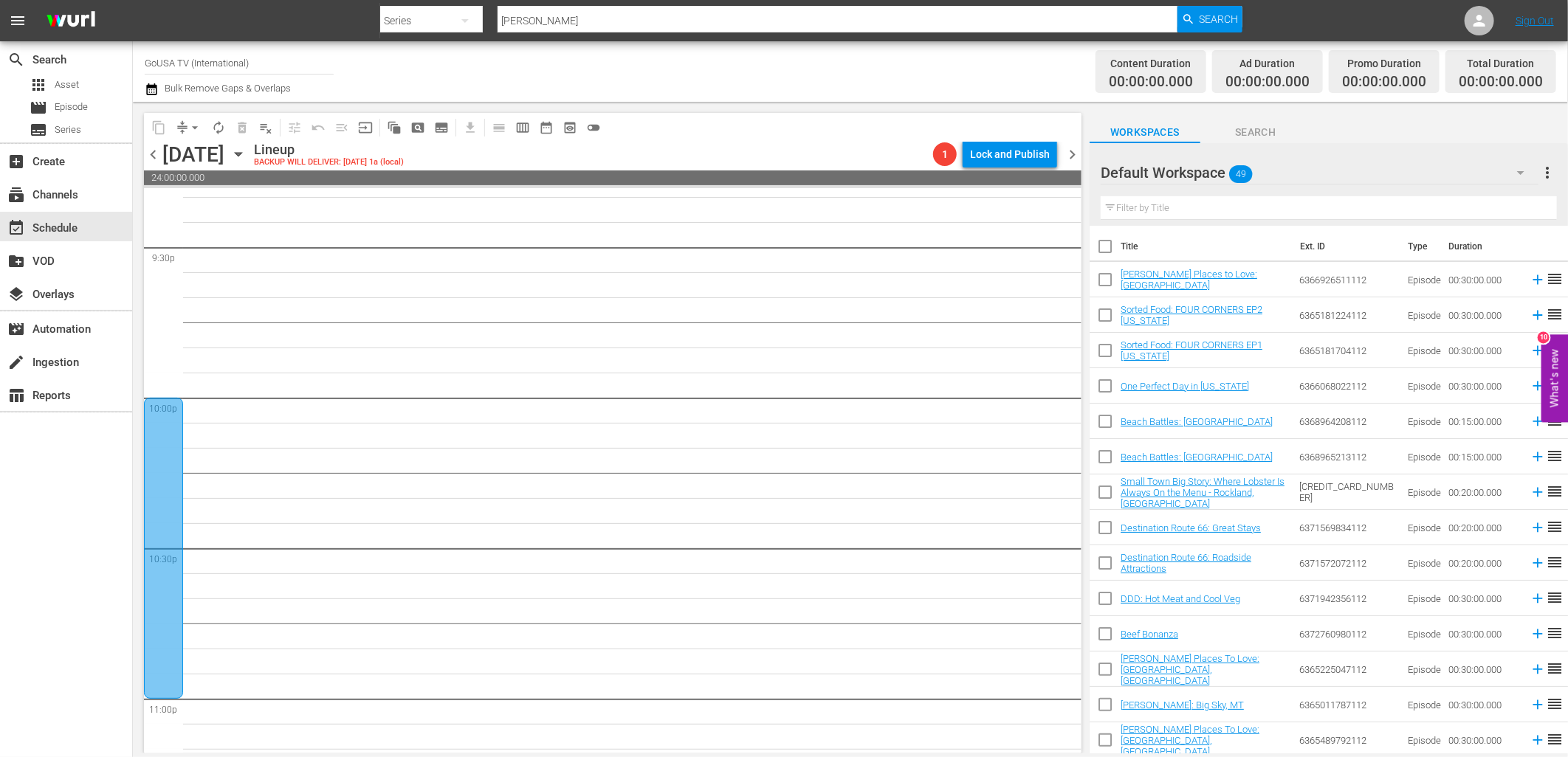
click at [153, 435] on div at bounding box center [164, 548] width 39 height 301
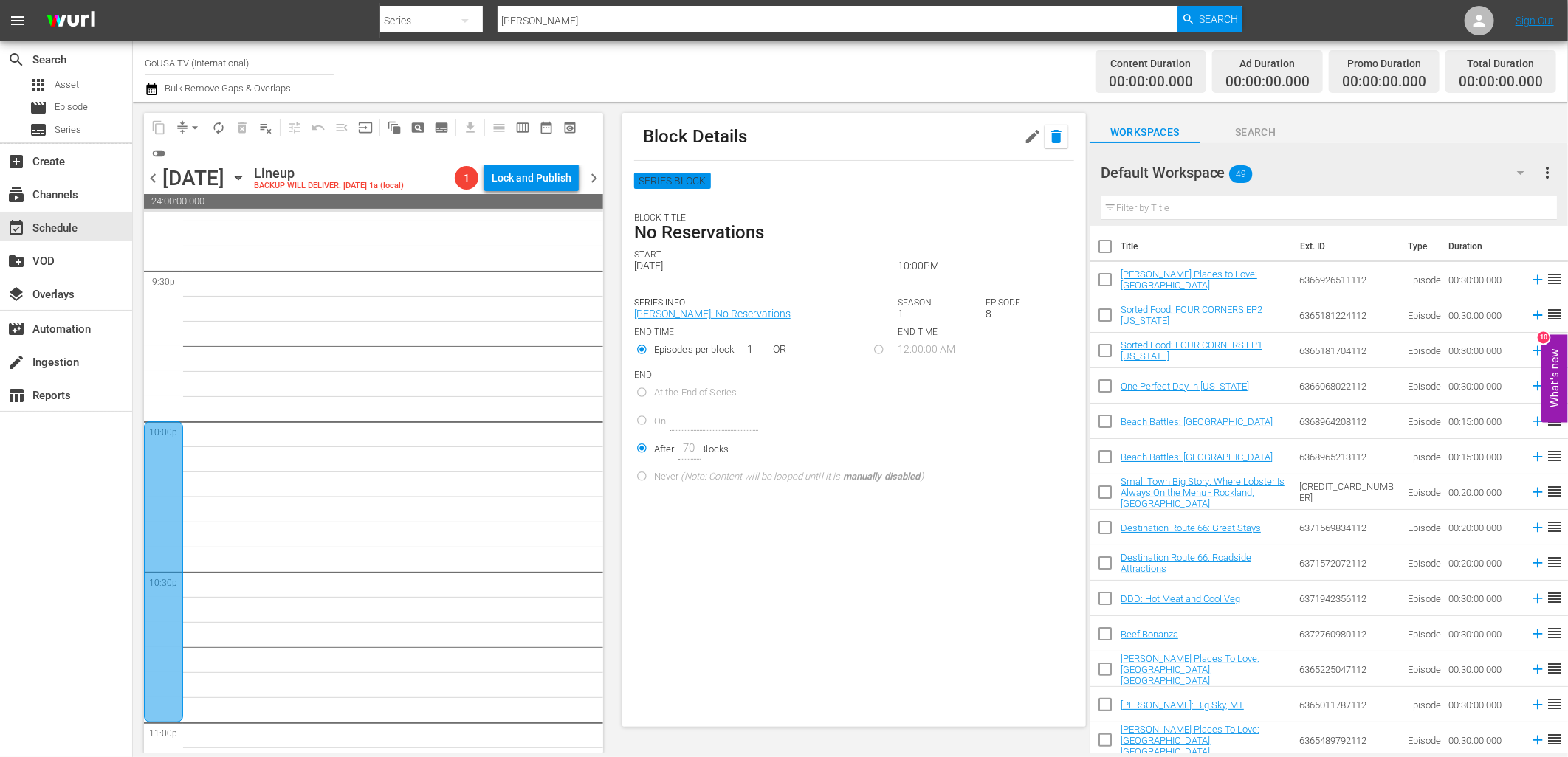
click at [1051, 142] on icon "button" at bounding box center [1056, 137] width 11 height 14
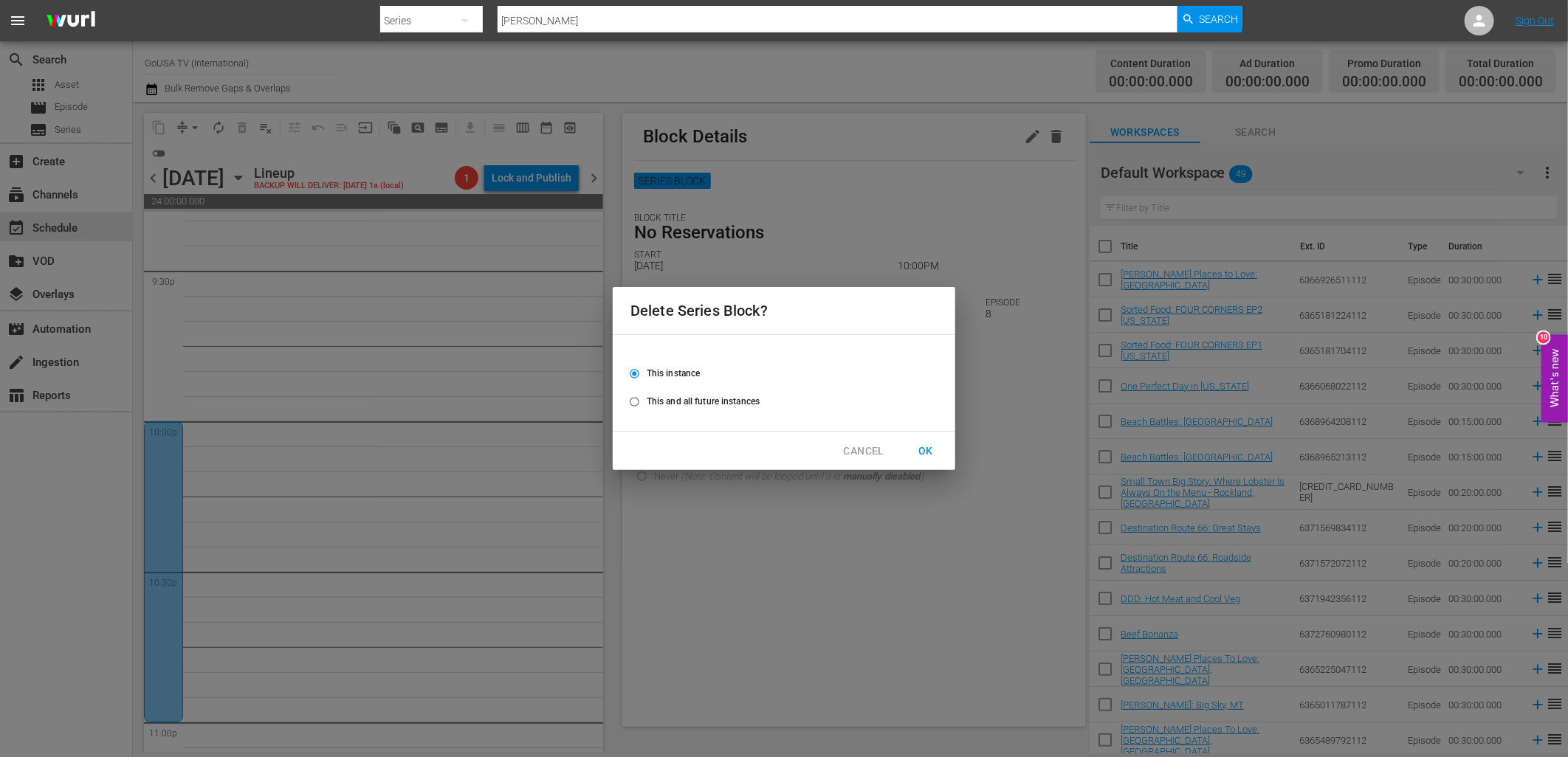
click at [707, 404] on span "This and all future instances" at bounding box center [703, 401] width 113 height 14
click at [647, 404] on input "This and all future instances" at bounding box center [634, 404] width 24 height 24
radio input "true"
click at [925, 444] on span "OK" at bounding box center [925, 451] width 24 height 18
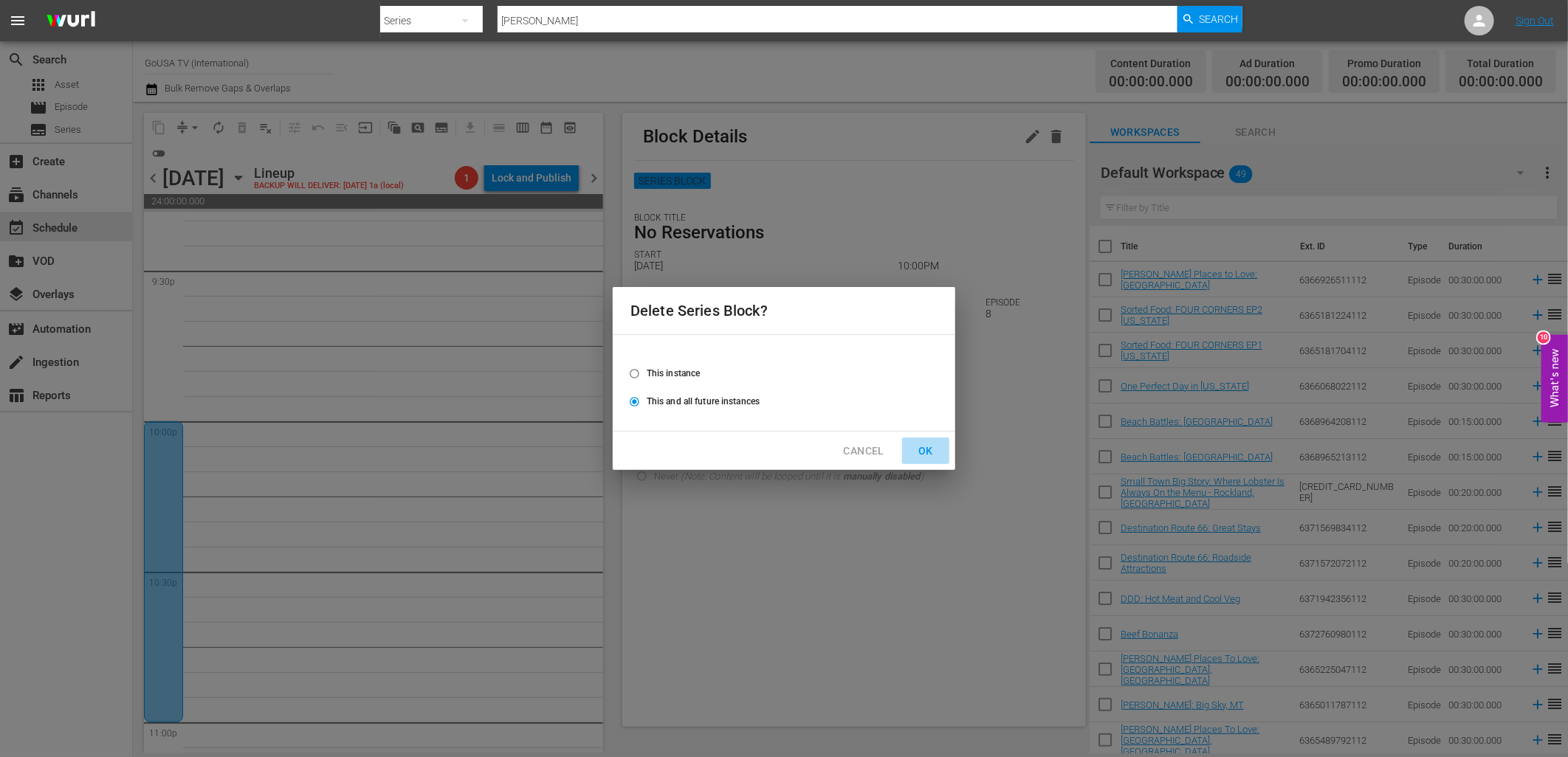
radio input "false"
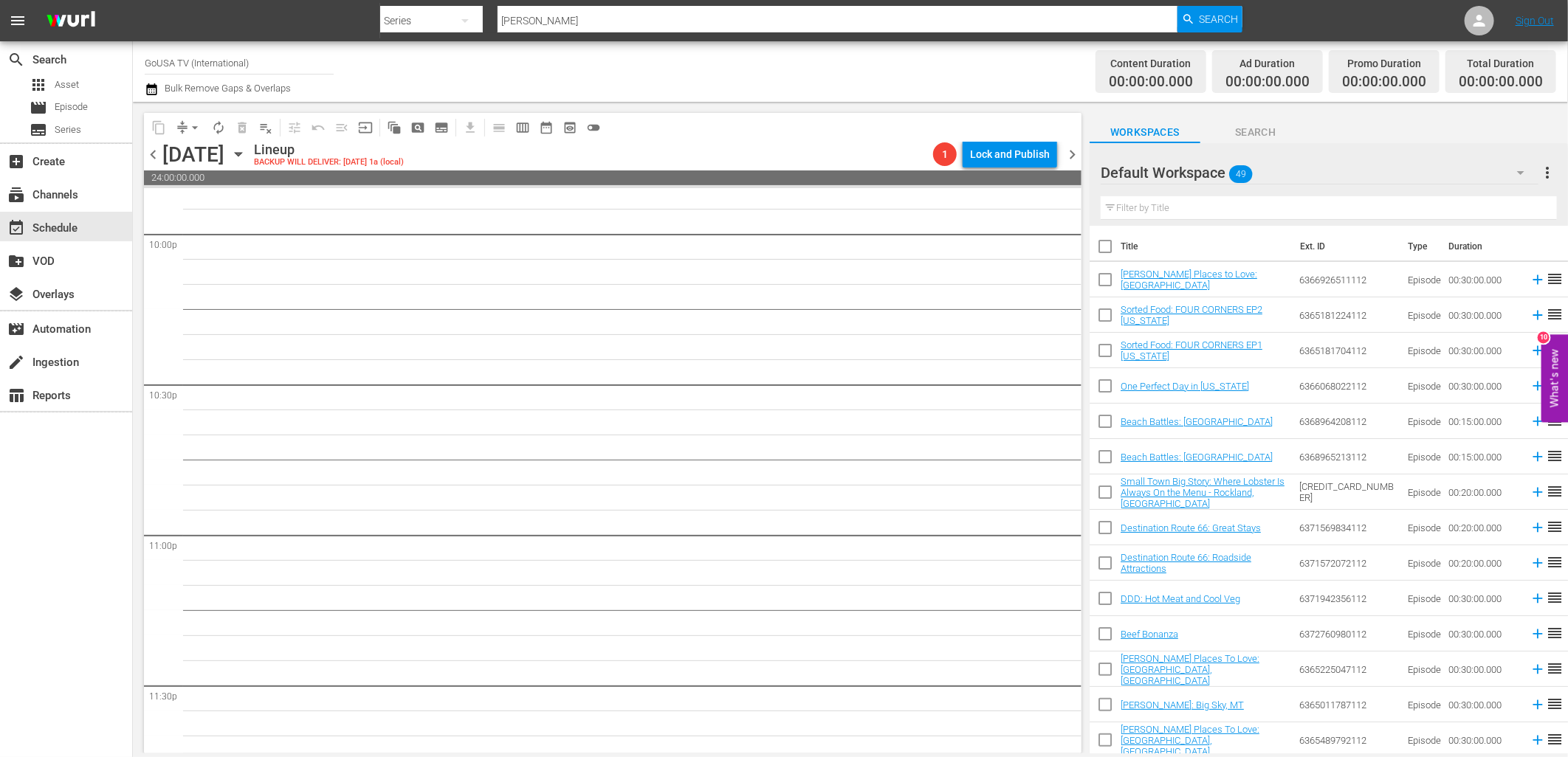
scroll to position [6494, 0]
click at [1072, 157] on span "chevron_right" at bounding box center [1072, 155] width 18 height 18
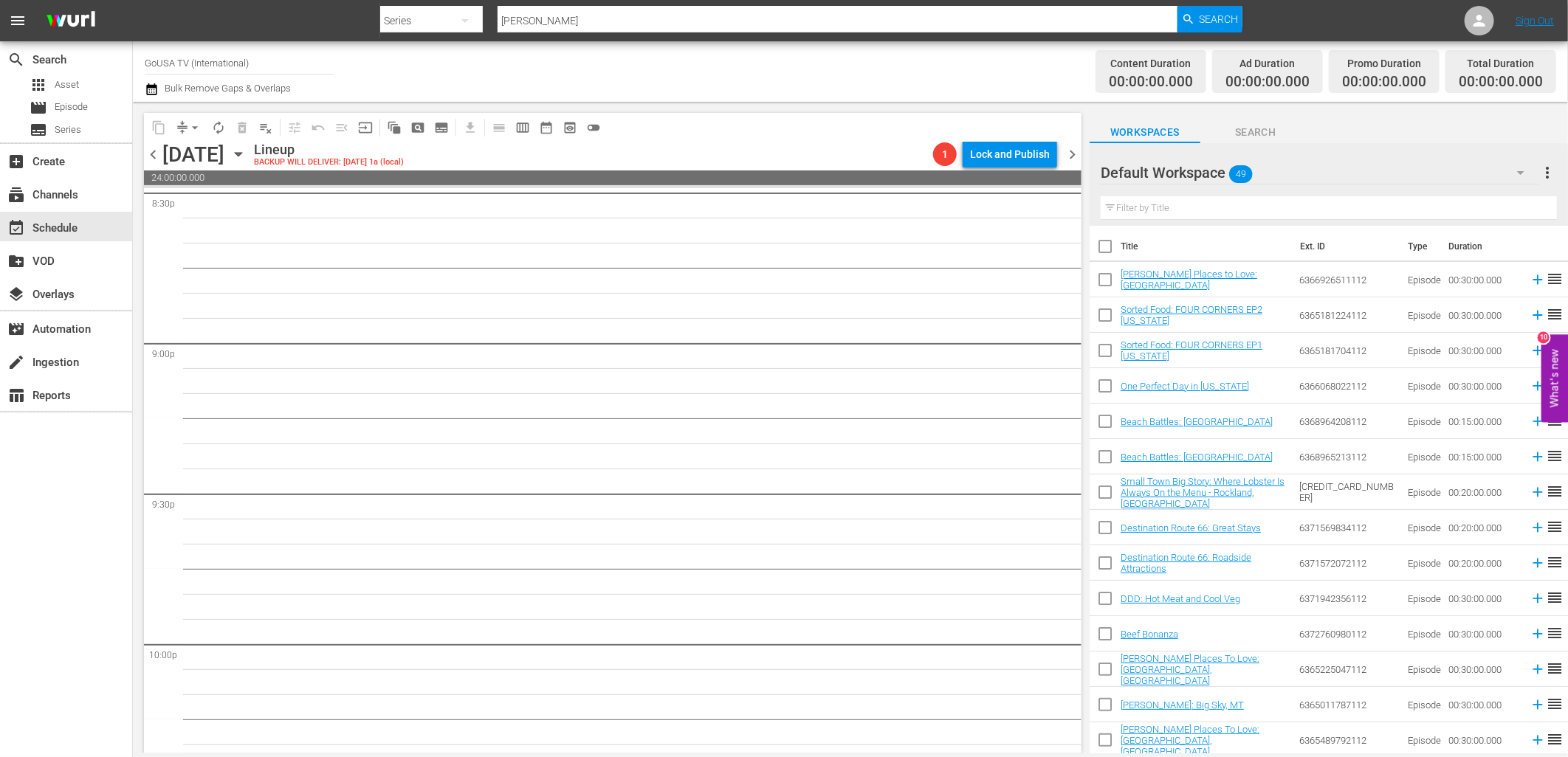
scroll to position [6002, 0]
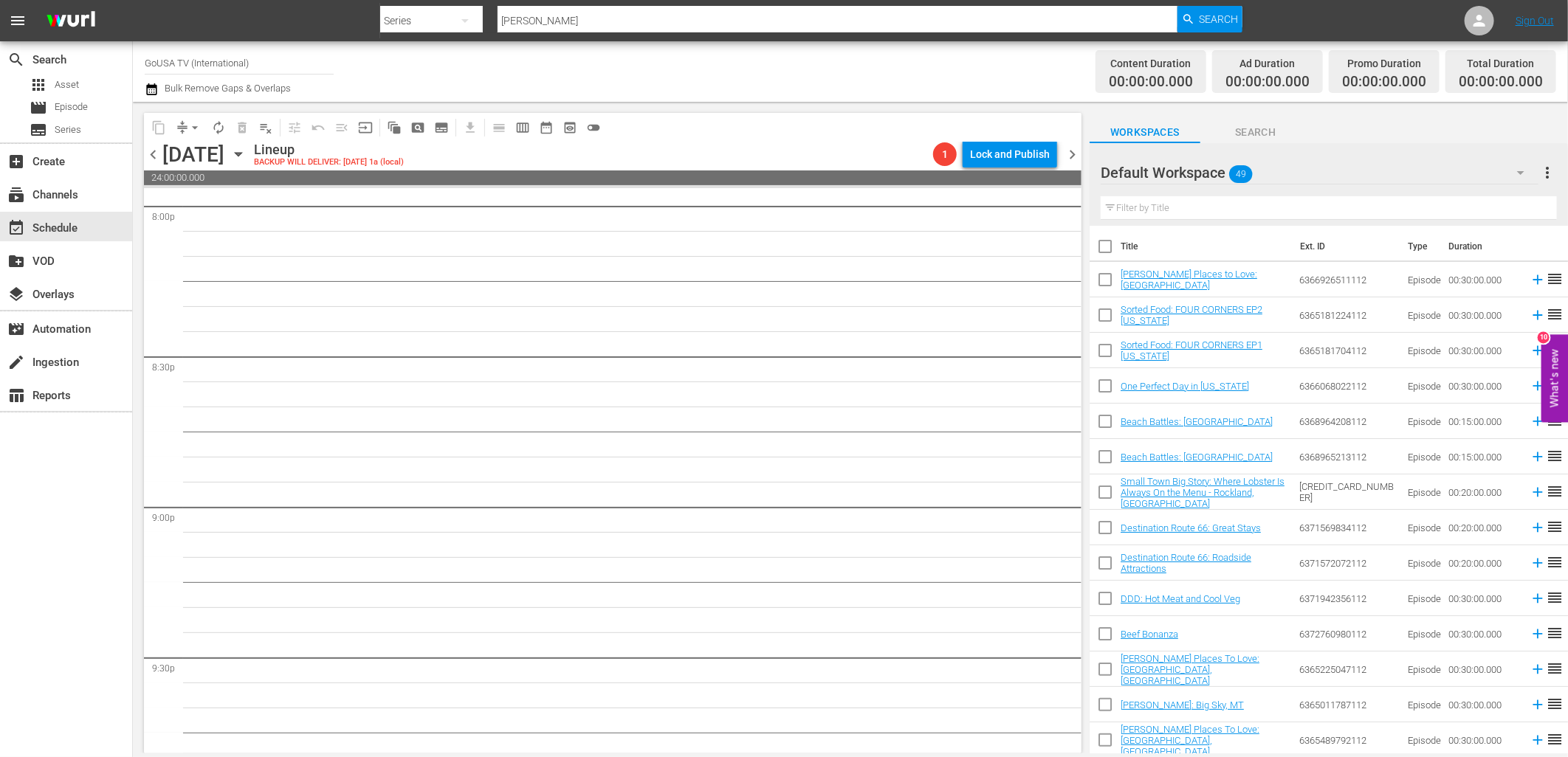
click at [1066, 156] on span "chevron_right" at bounding box center [1072, 155] width 18 height 18
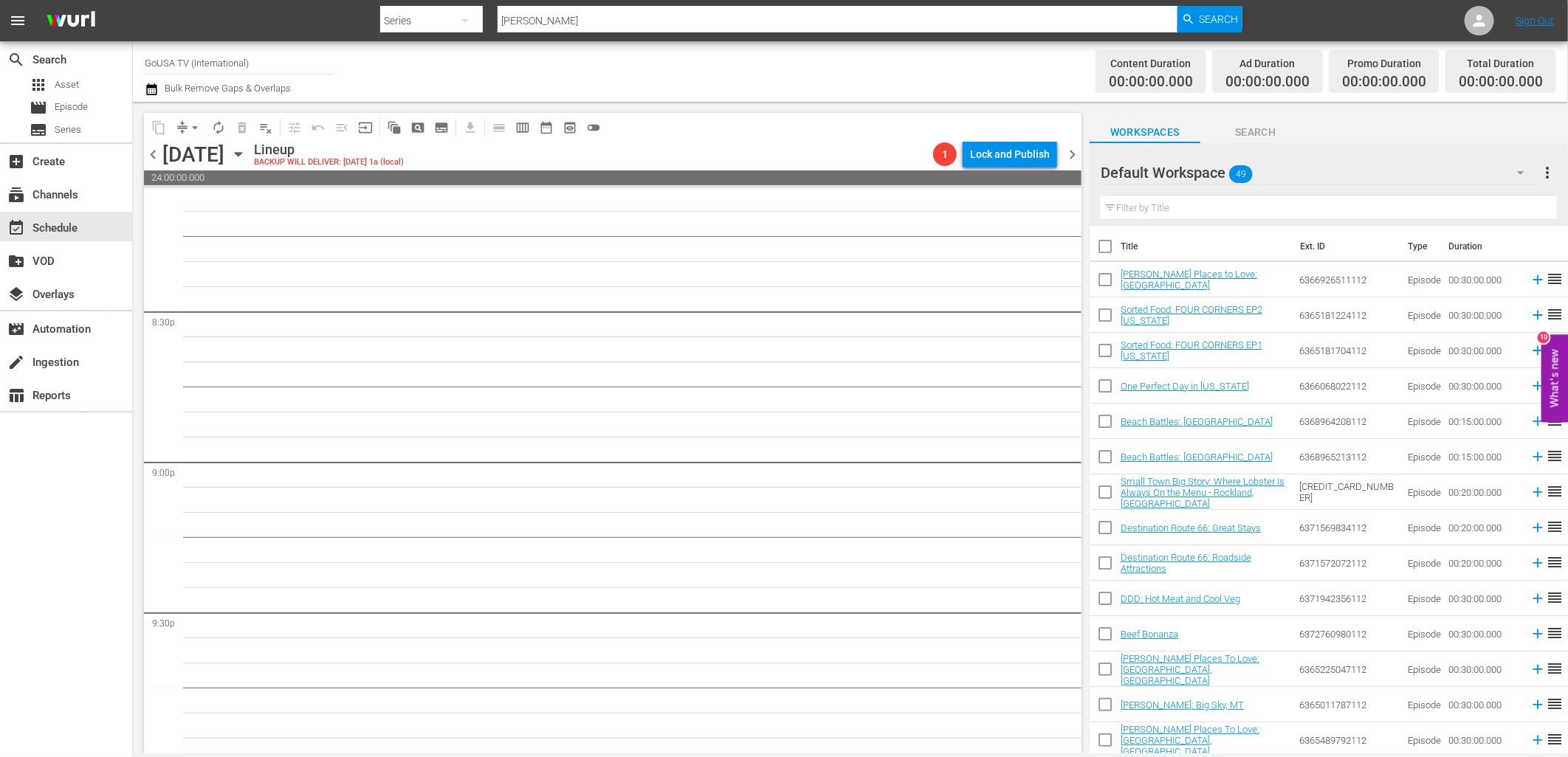
scroll to position [6002, 0]
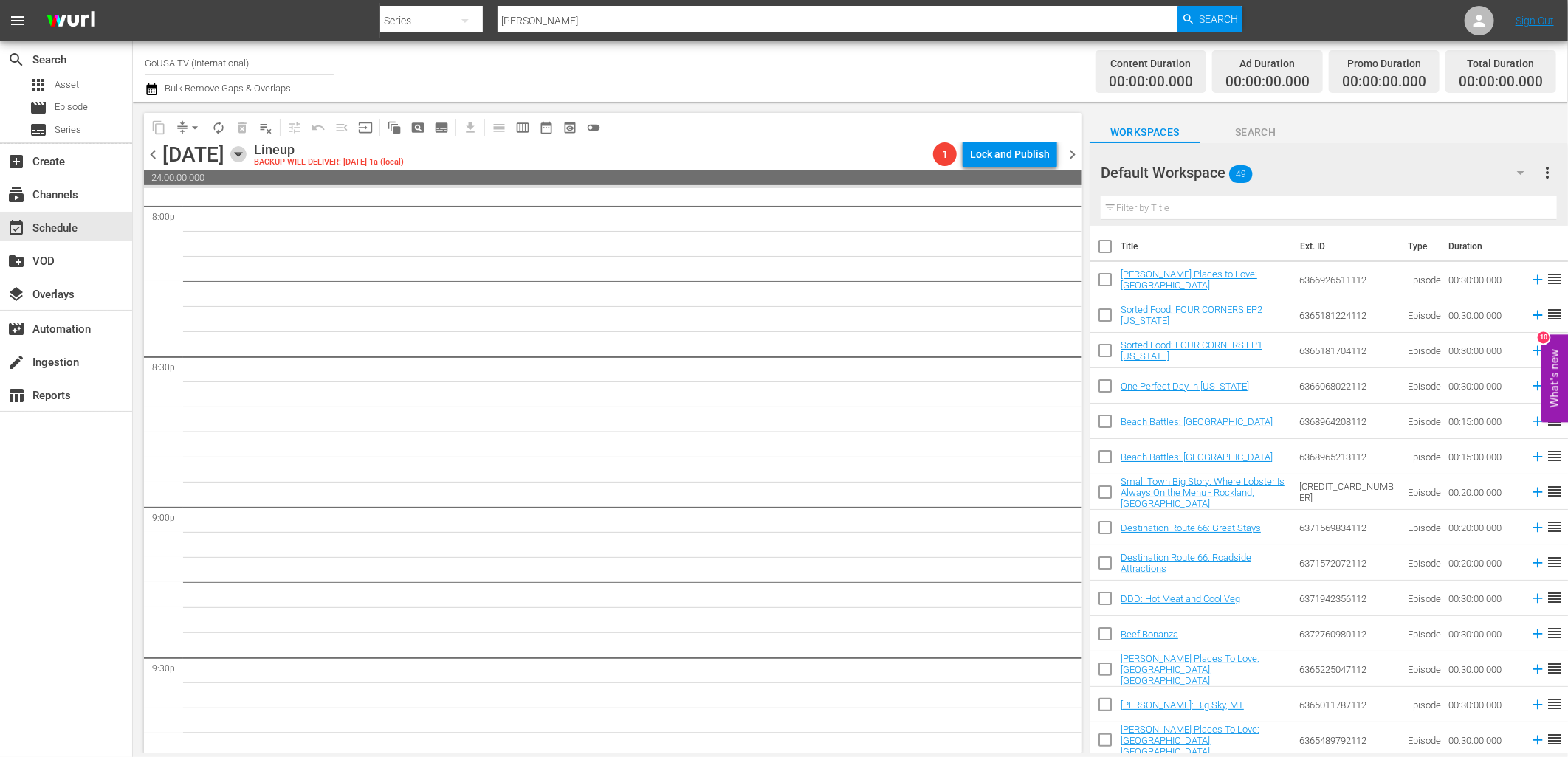
click at [247, 155] on icon "button" at bounding box center [238, 154] width 16 height 16
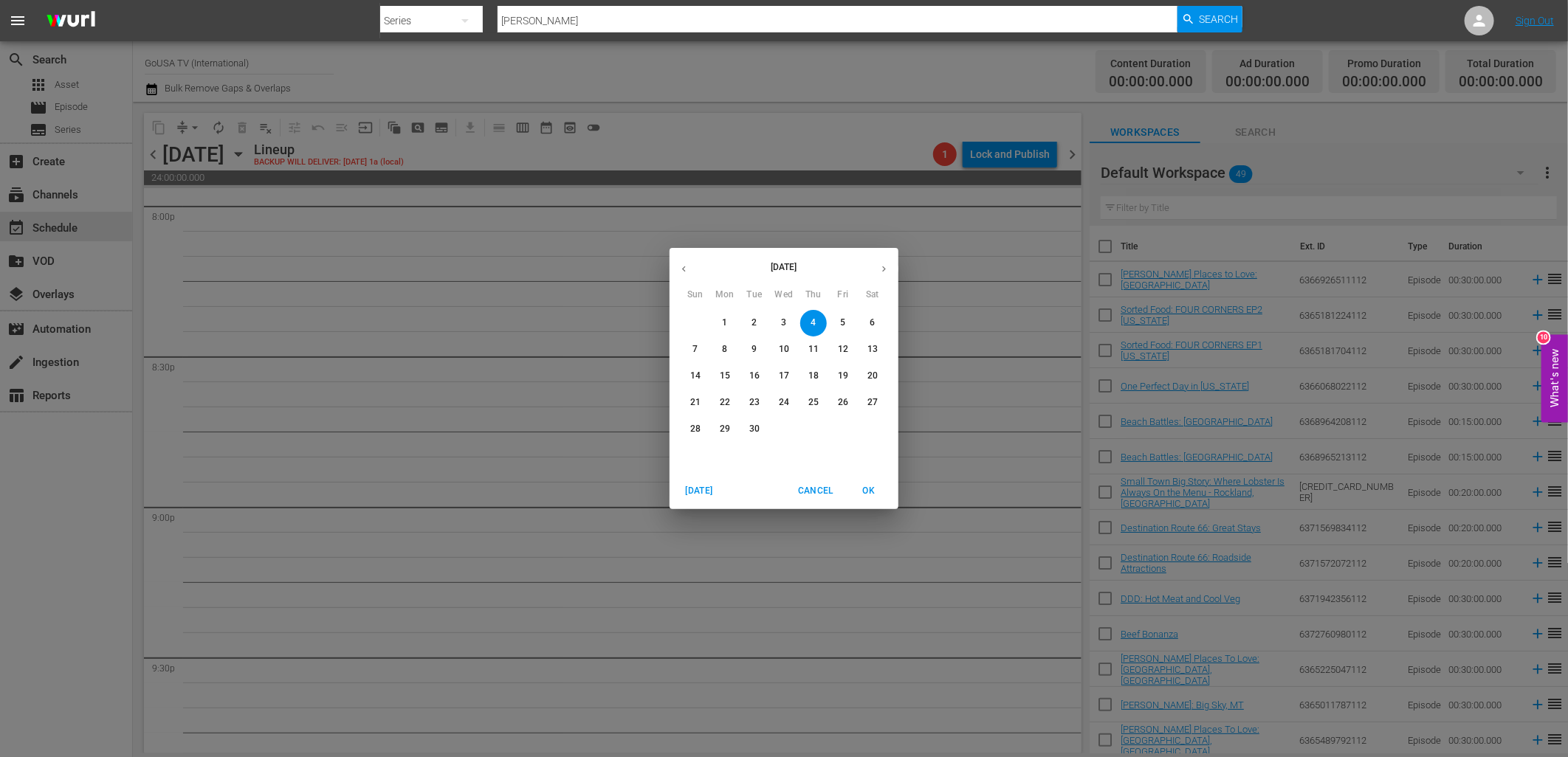
click at [756, 322] on p "2" at bounding box center [754, 322] width 5 height 13
